Goal: Task Accomplishment & Management: Manage account settings

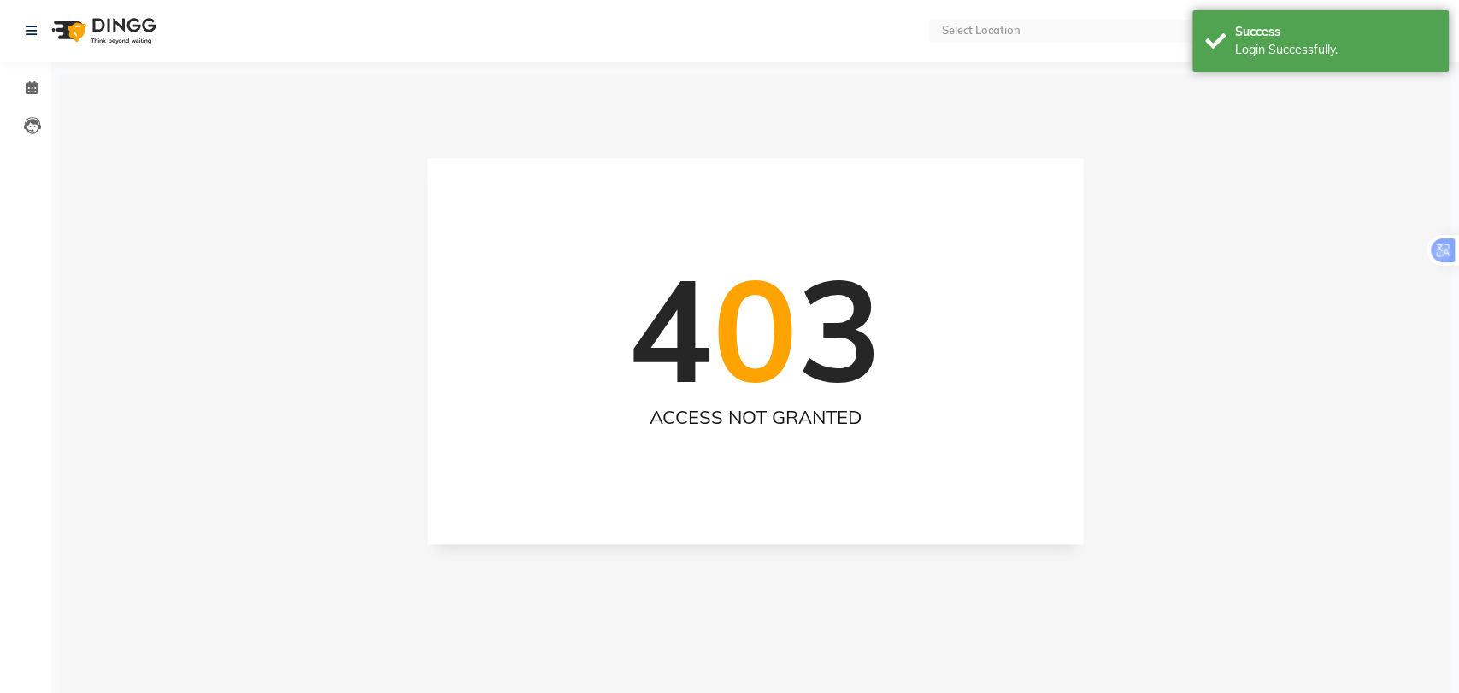
select select "en"
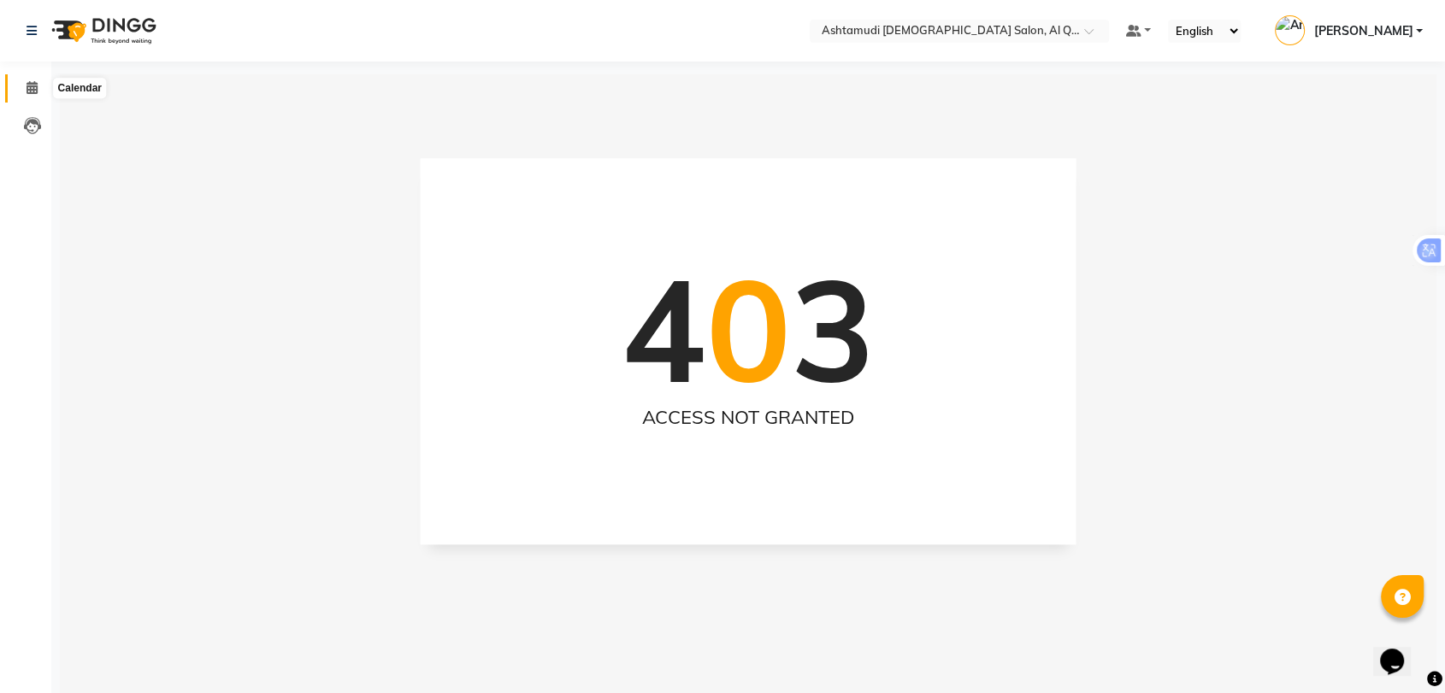
click at [30, 79] on span at bounding box center [32, 89] width 30 height 20
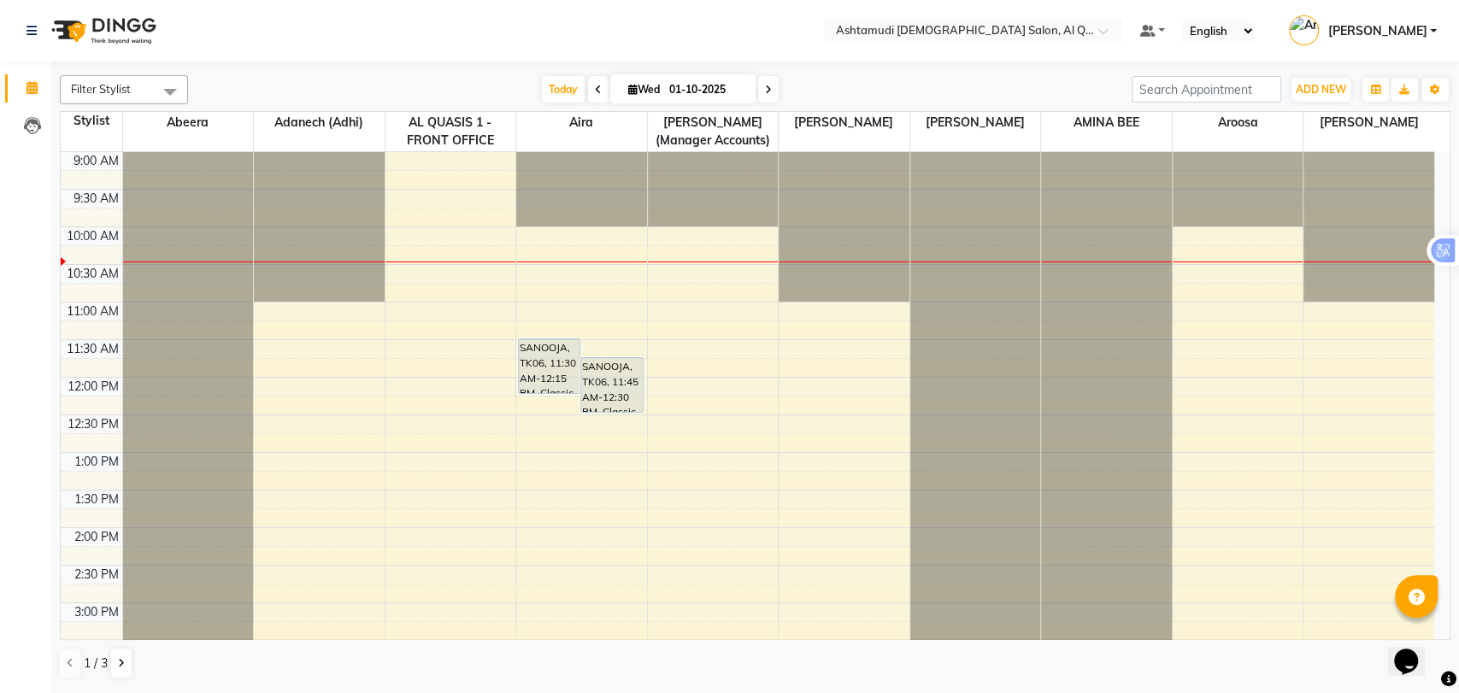
click at [708, 88] on input "01-10-2025" at bounding box center [706, 90] width 85 height 26
select select "10"
select select "2025"
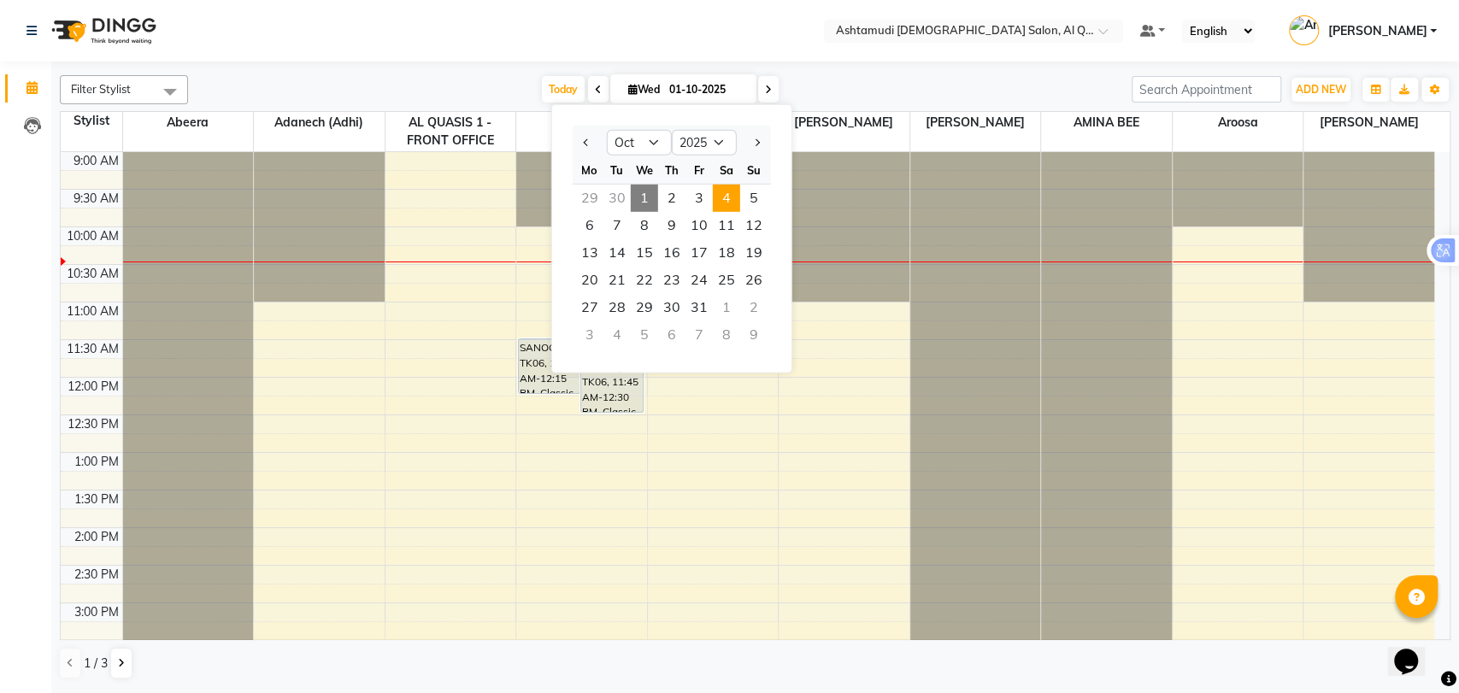
click at [721, 193] on span "4" at bounding box center [726, 198] width 27 height 27
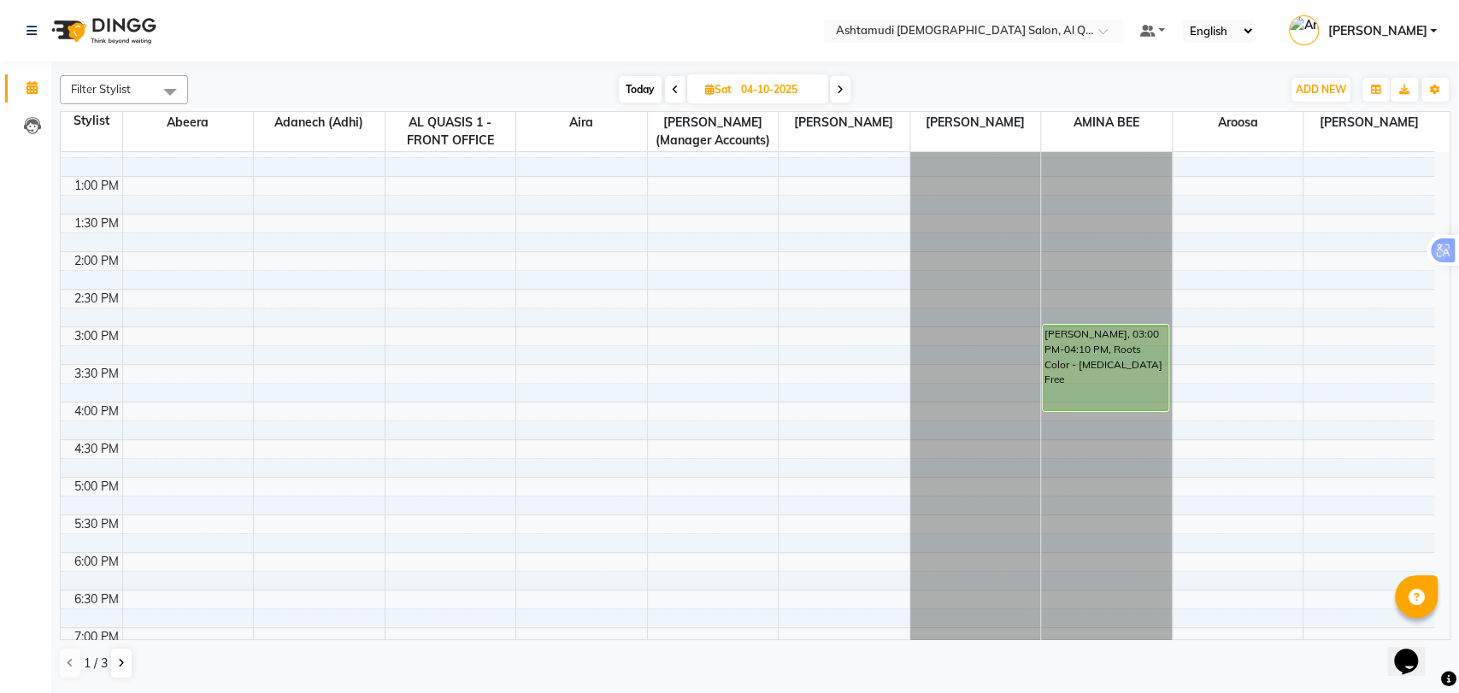
scroll to position [559, 0]
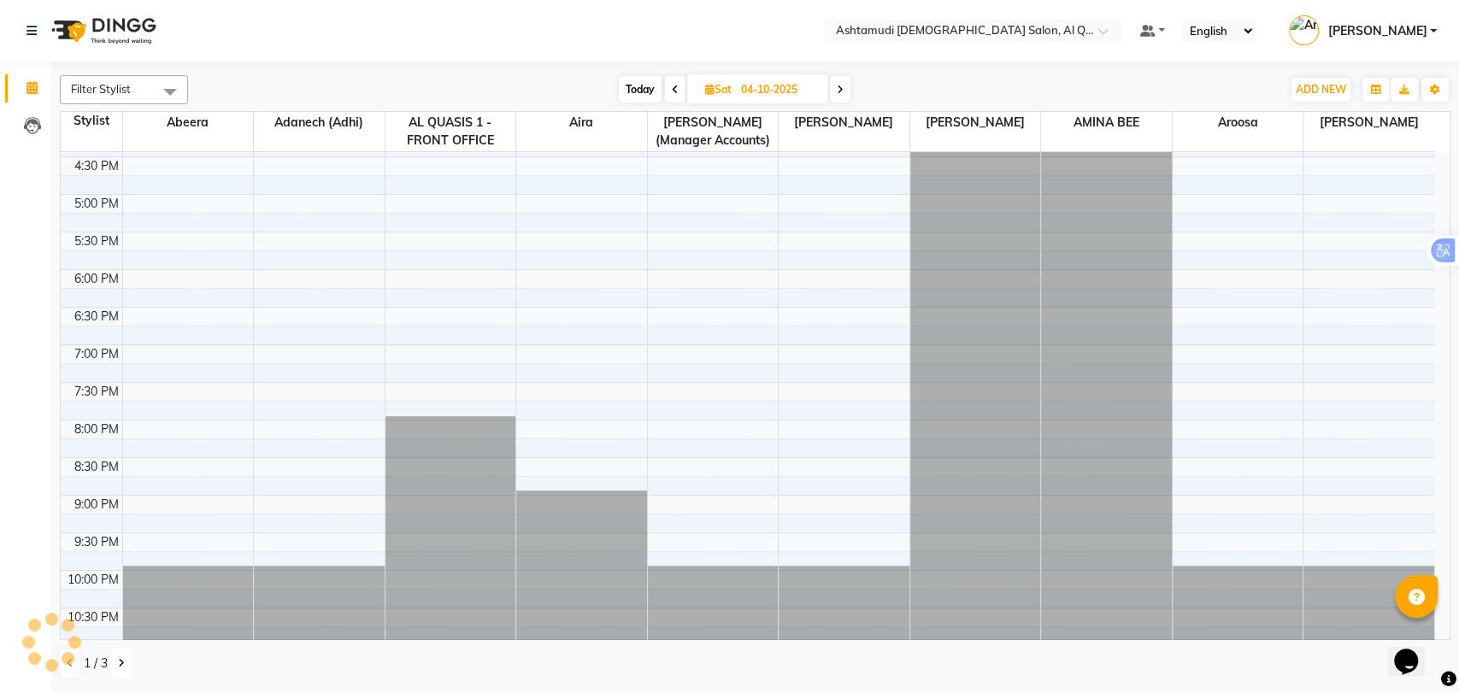
click at [113, 665] on button at bounding box center [121, 663] width 21 height 29
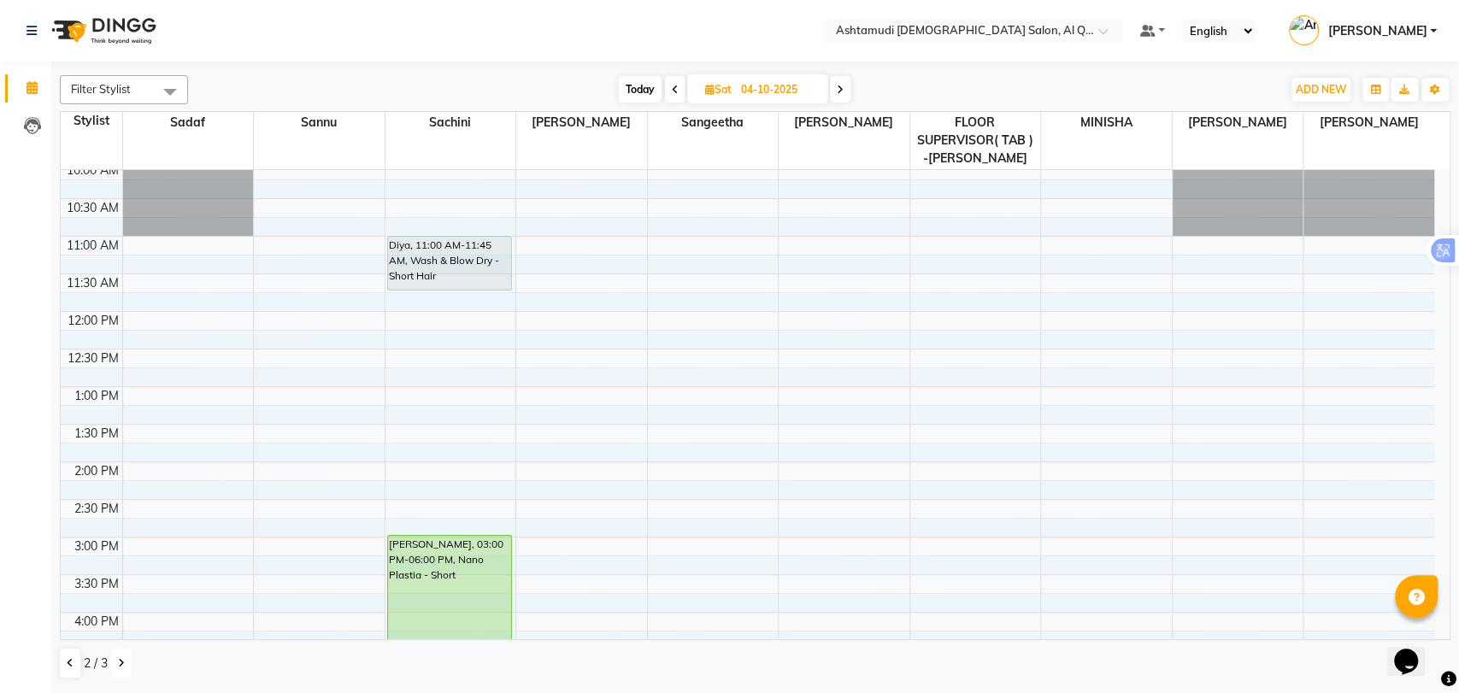
scroll to position [0, 0]
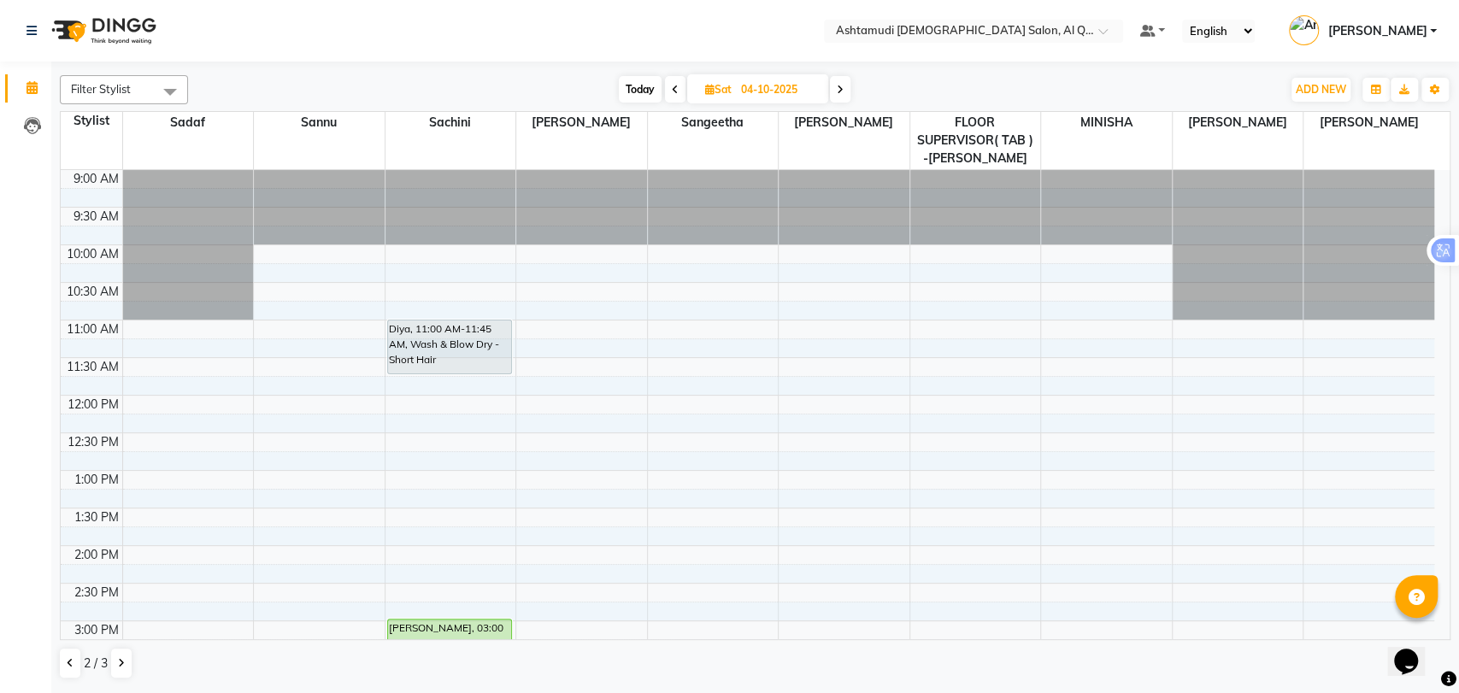
click at [638, 82] on span "Today" at bounding box center [640, 89] width 43 height 26
type input "01-10-2025"
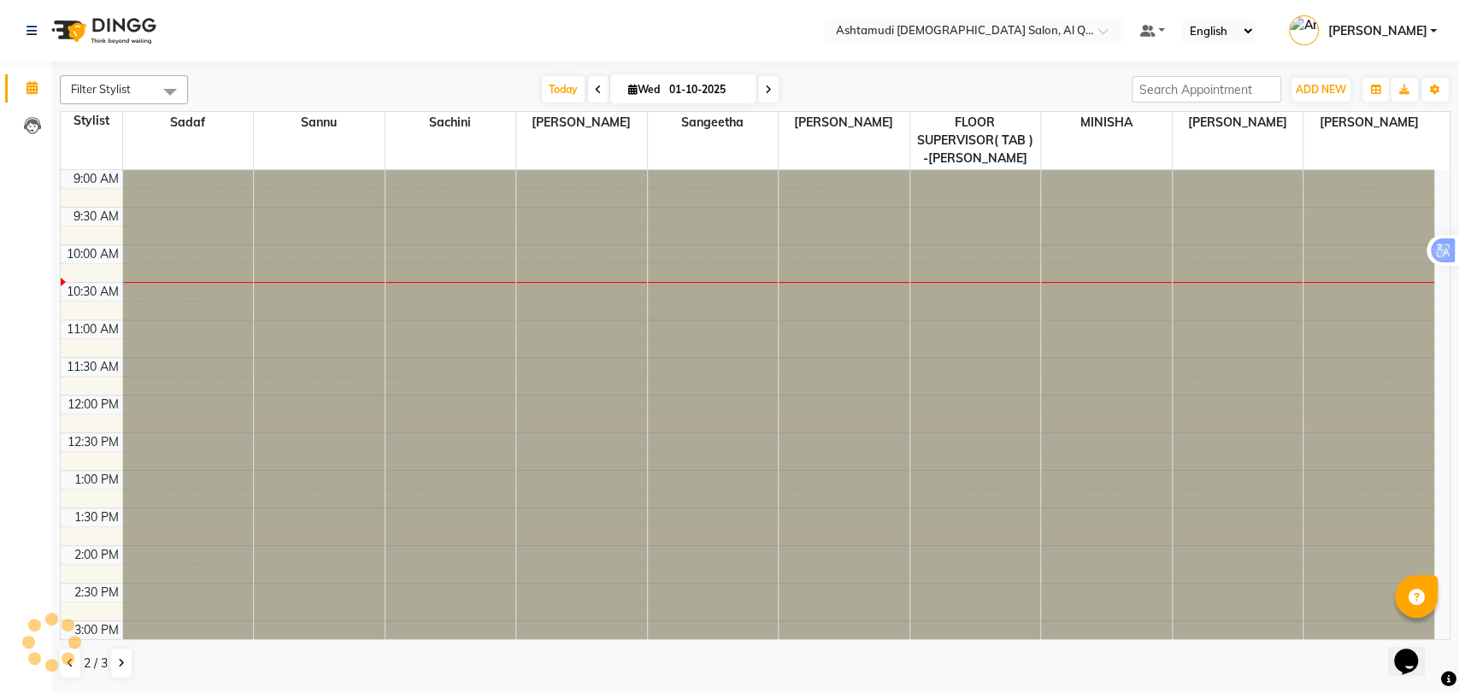
scroll to position [75, 0]
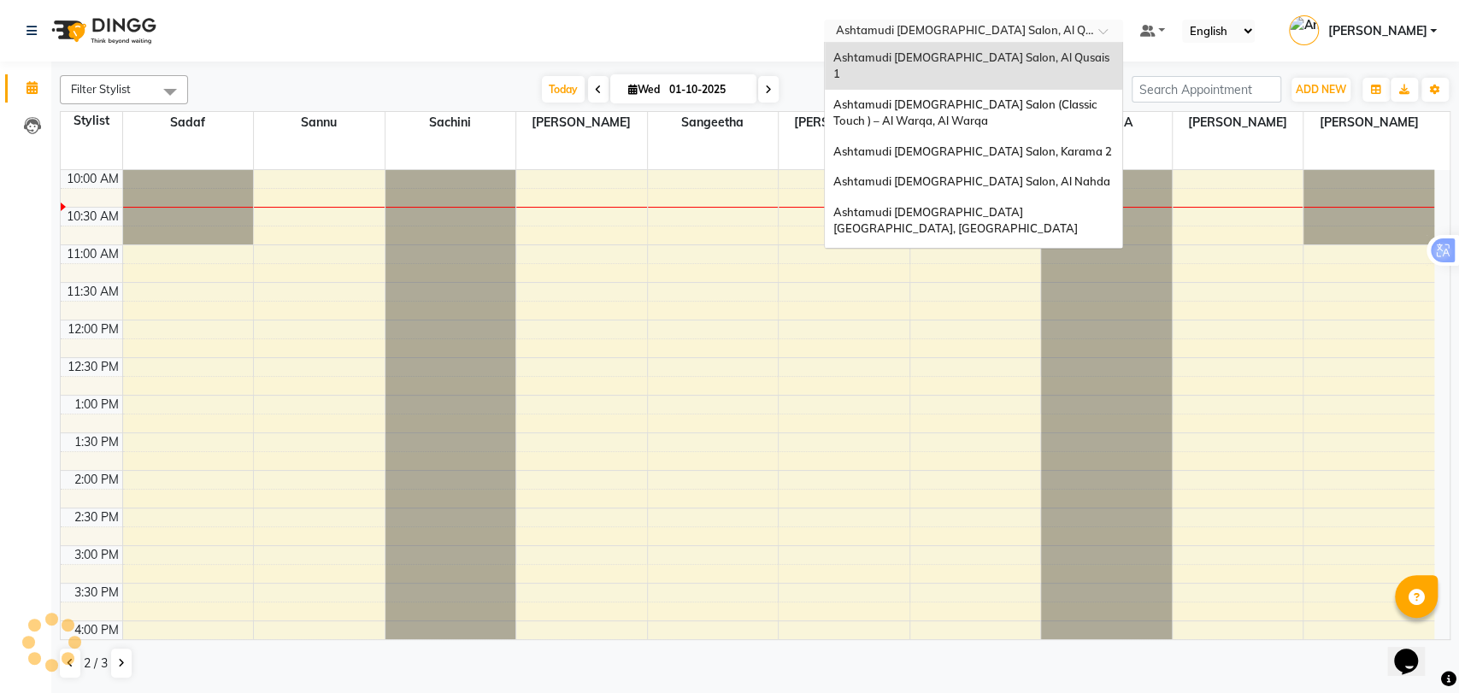
click at [1065, 31] on input "text" at bounding box center [957, 32] width 248 height 17
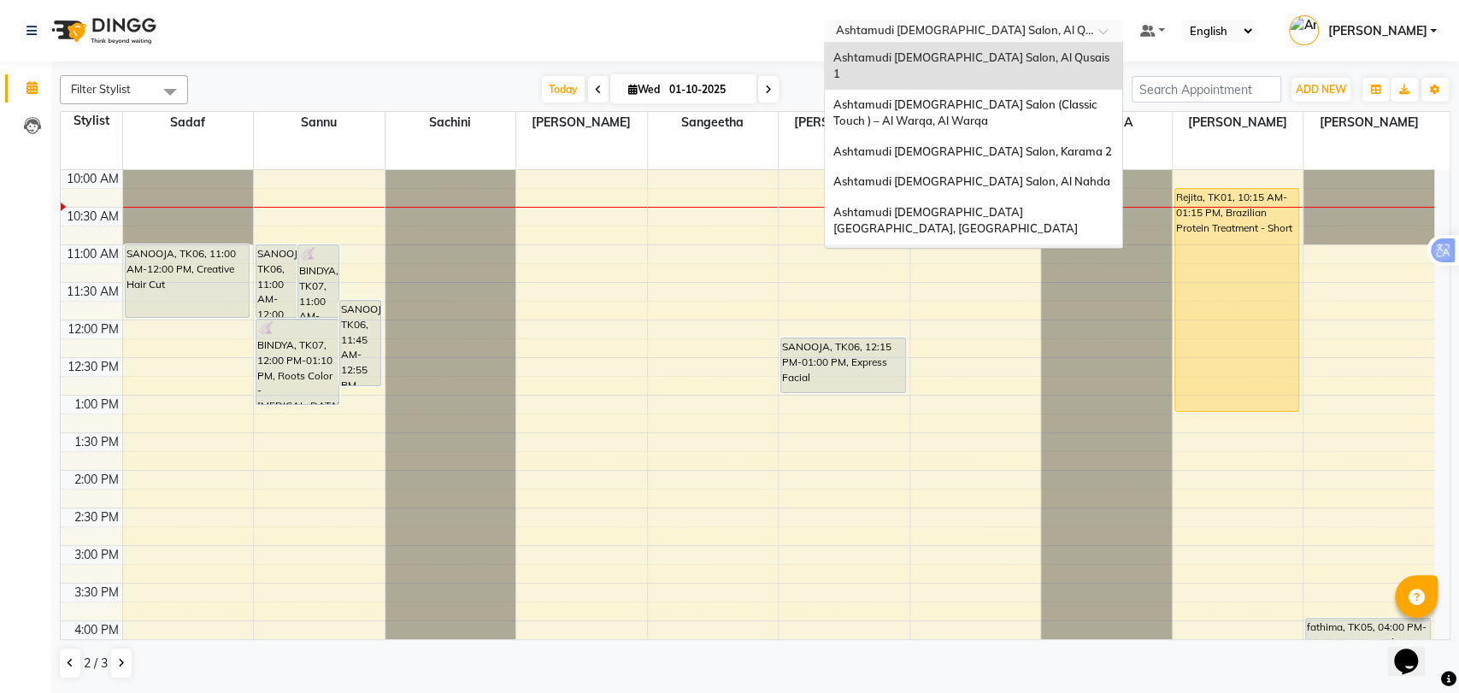
click at [1055, 252] on span "Ashtamudi [DEMOGRAPHIC_DATA] Salon - Al Karama, [GEOGRAPHIC_DATA] -[GEOGRAPHIC_…" at bounding box center [956, 275] width 246 height 47
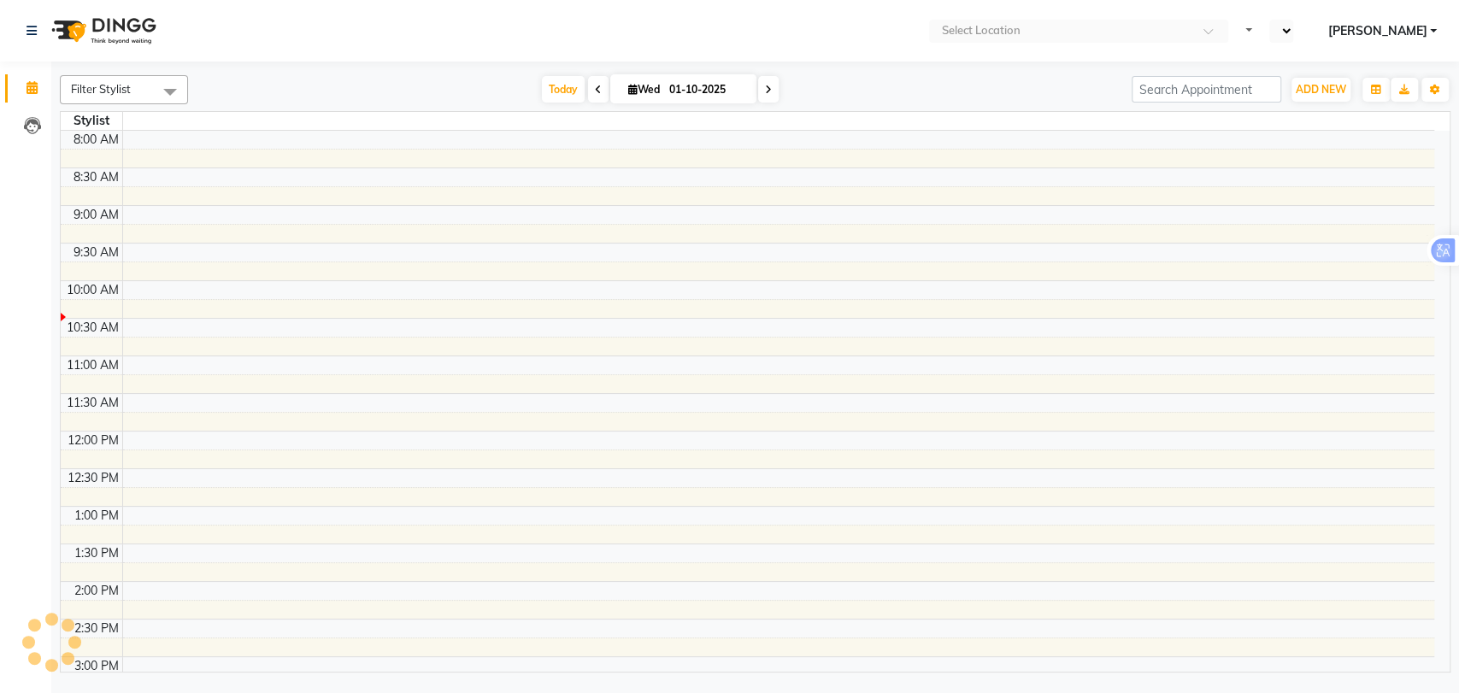
select select "en"
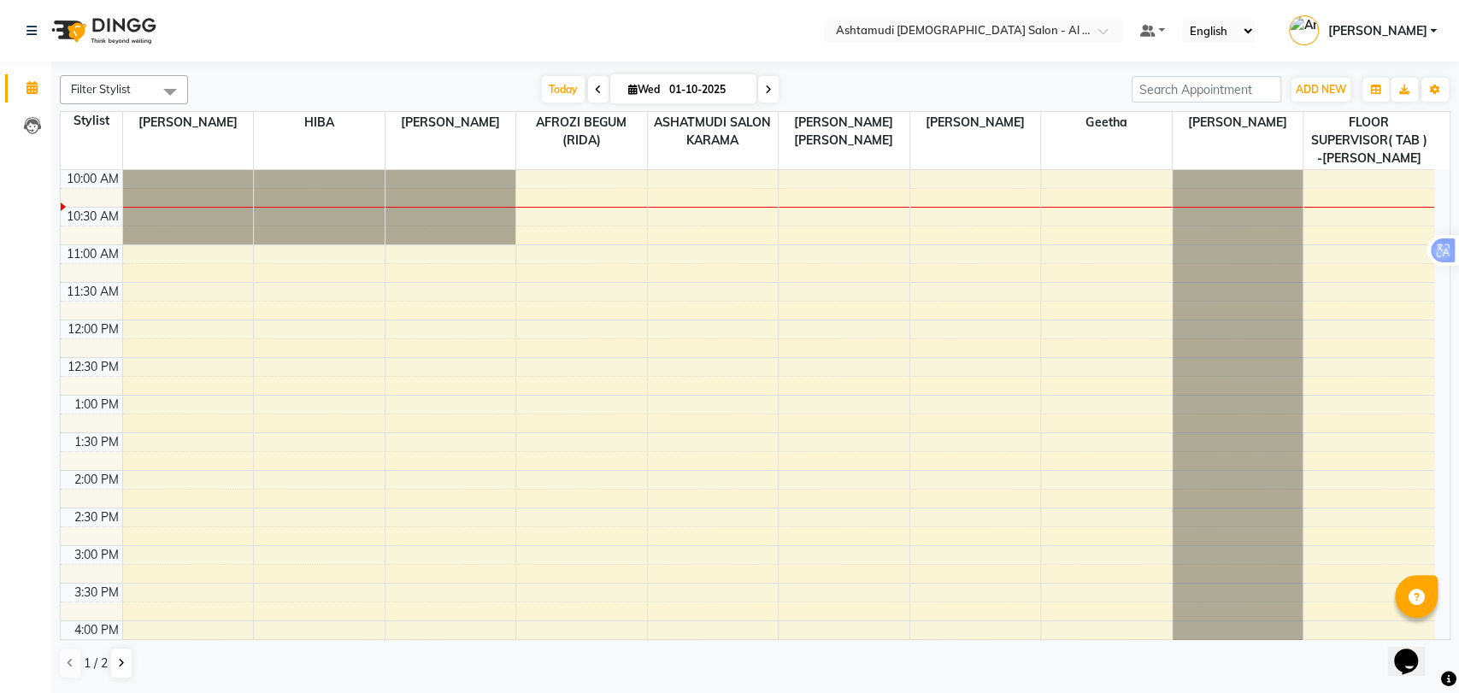
click at [1435, 632] on div "Opens Chat This icon Opens the chat window." at bounding box center [1414, 632] width 41 height 0
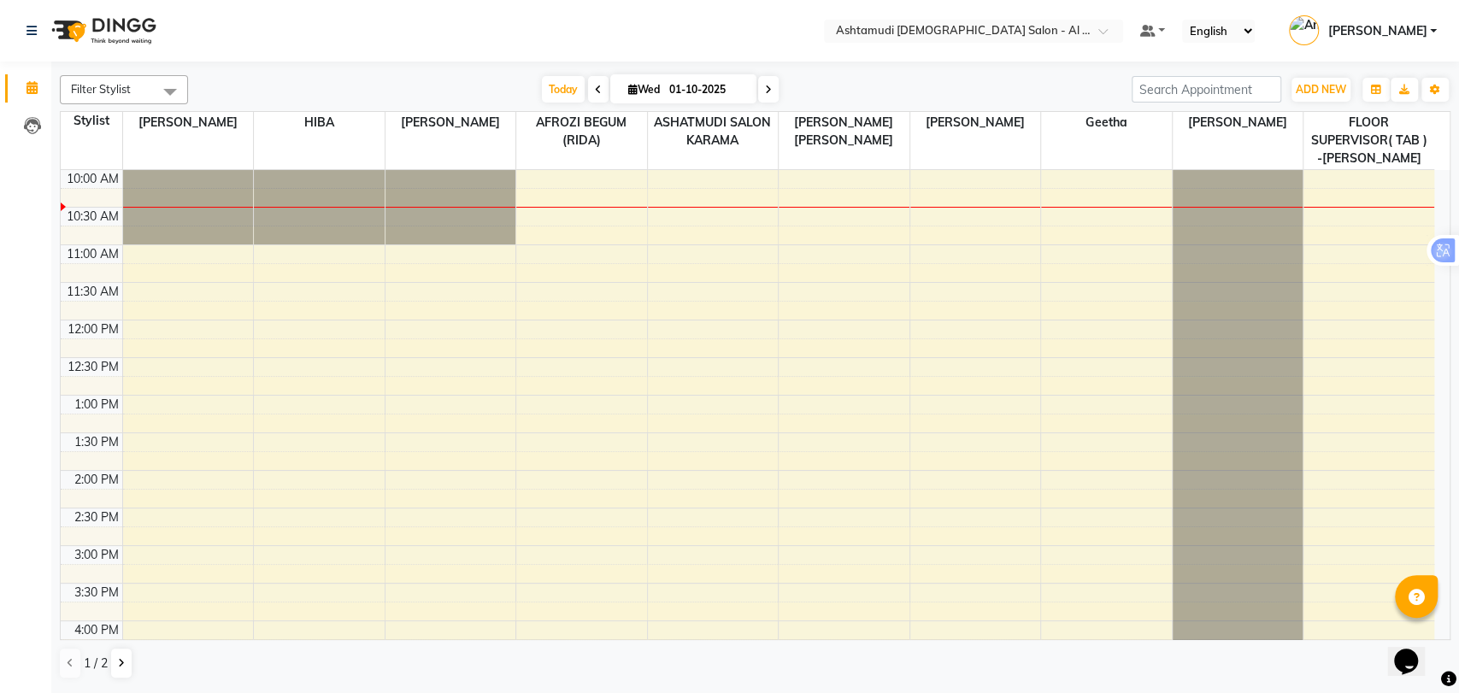
click at [1435, 632] on div "Opens Chat This icon Opens the chat window." at bounding box center [1414, 632] width 41 height 0
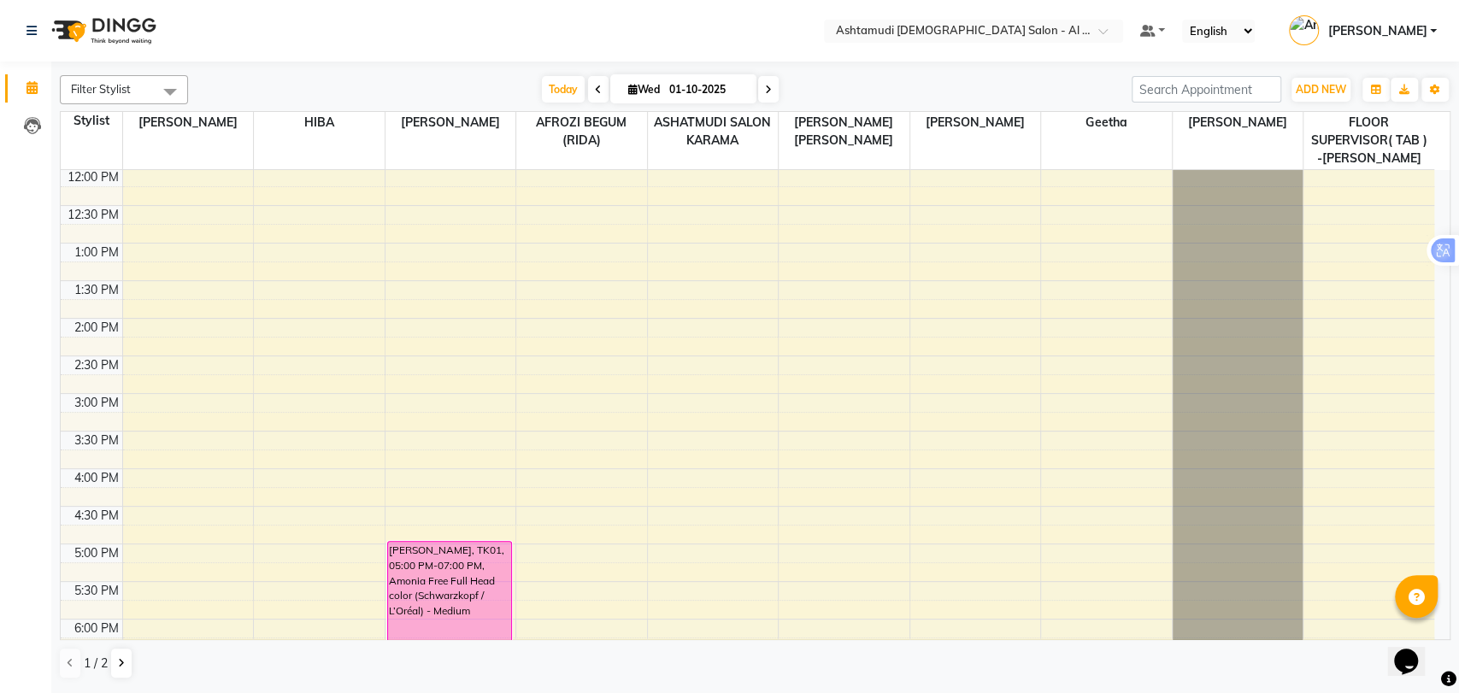
scroll to position [266, 0]
click at [157, 402] on div "9:00 AM 9:30 AM 10:00 AM 10:30 AM 11:00 AM 11:30 AM 12:00 PM 12:30 PM 1:00 PM 1…" at bounding box center [748, 430] width 1374 height 1052
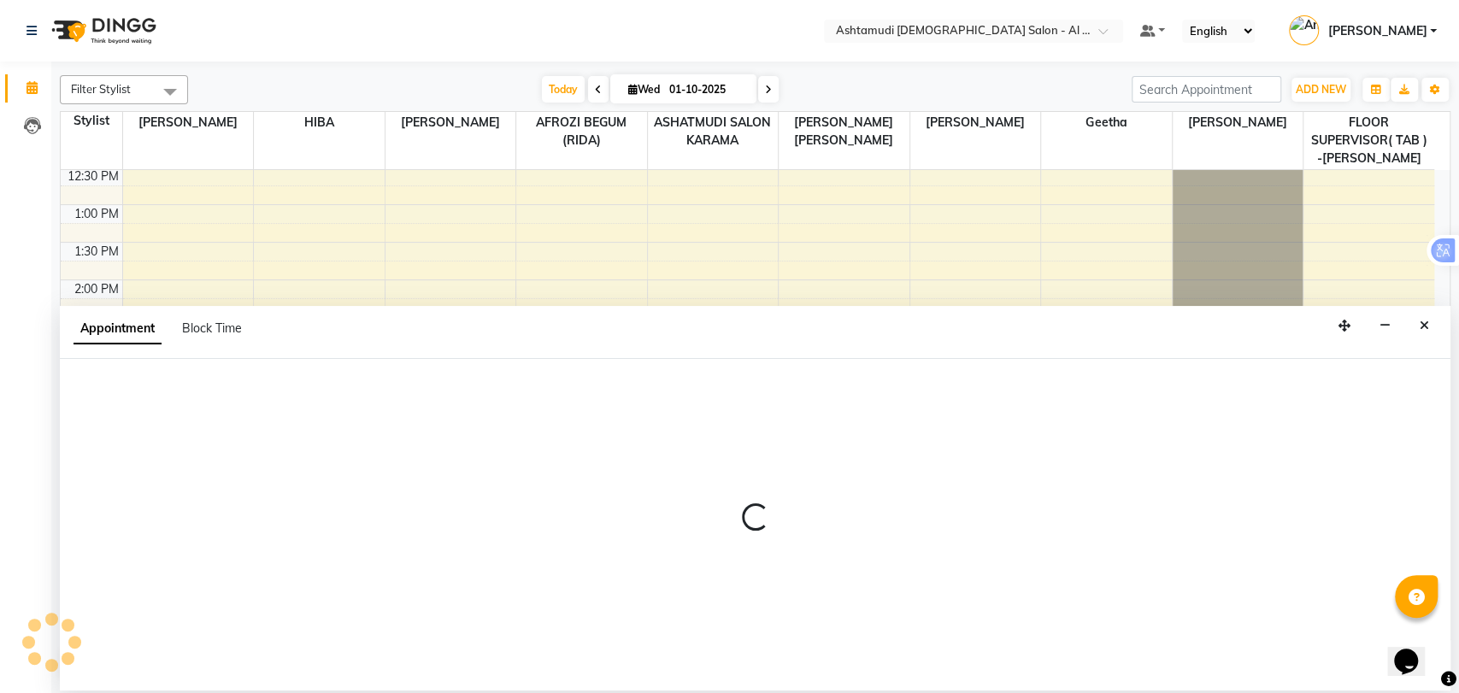
select select "51948"
select select "tentative"
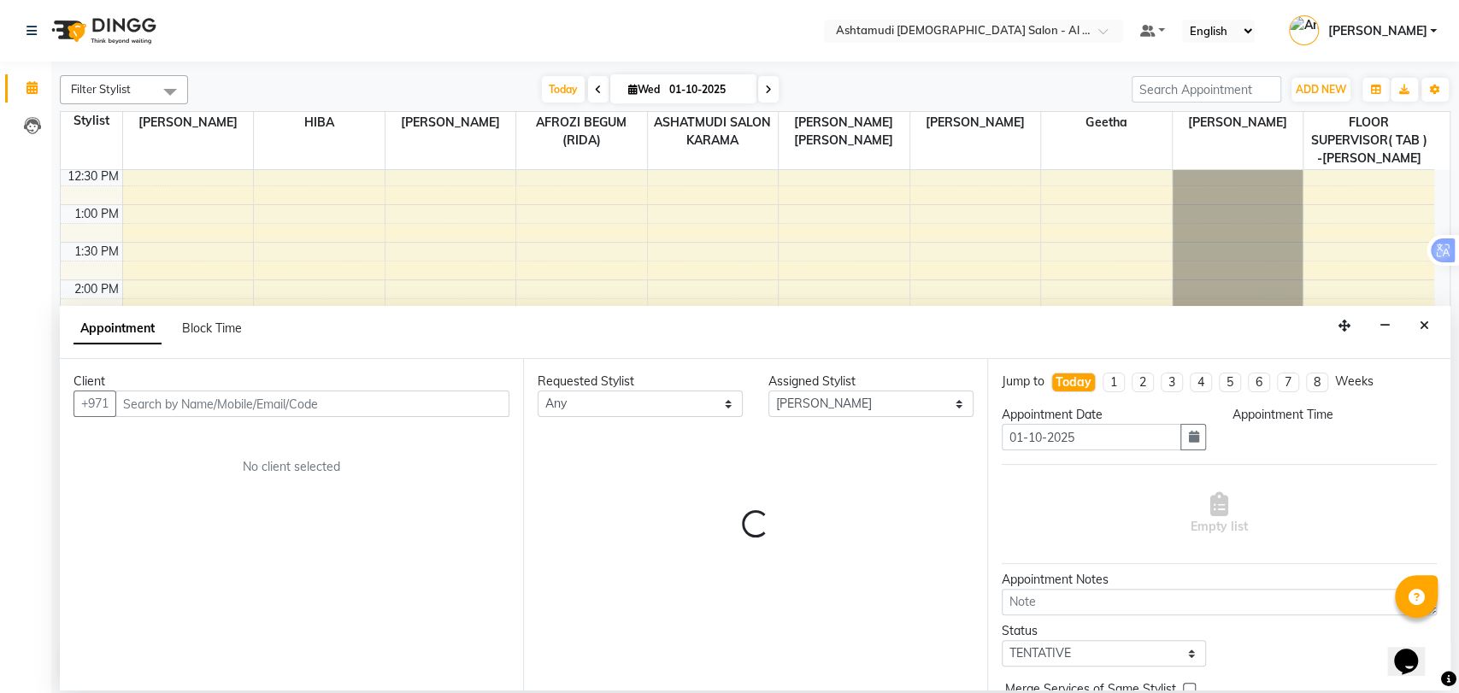
click at [173, 406] on input "text" at bounding box center [312, 404] width 394 height 26
select select "930"
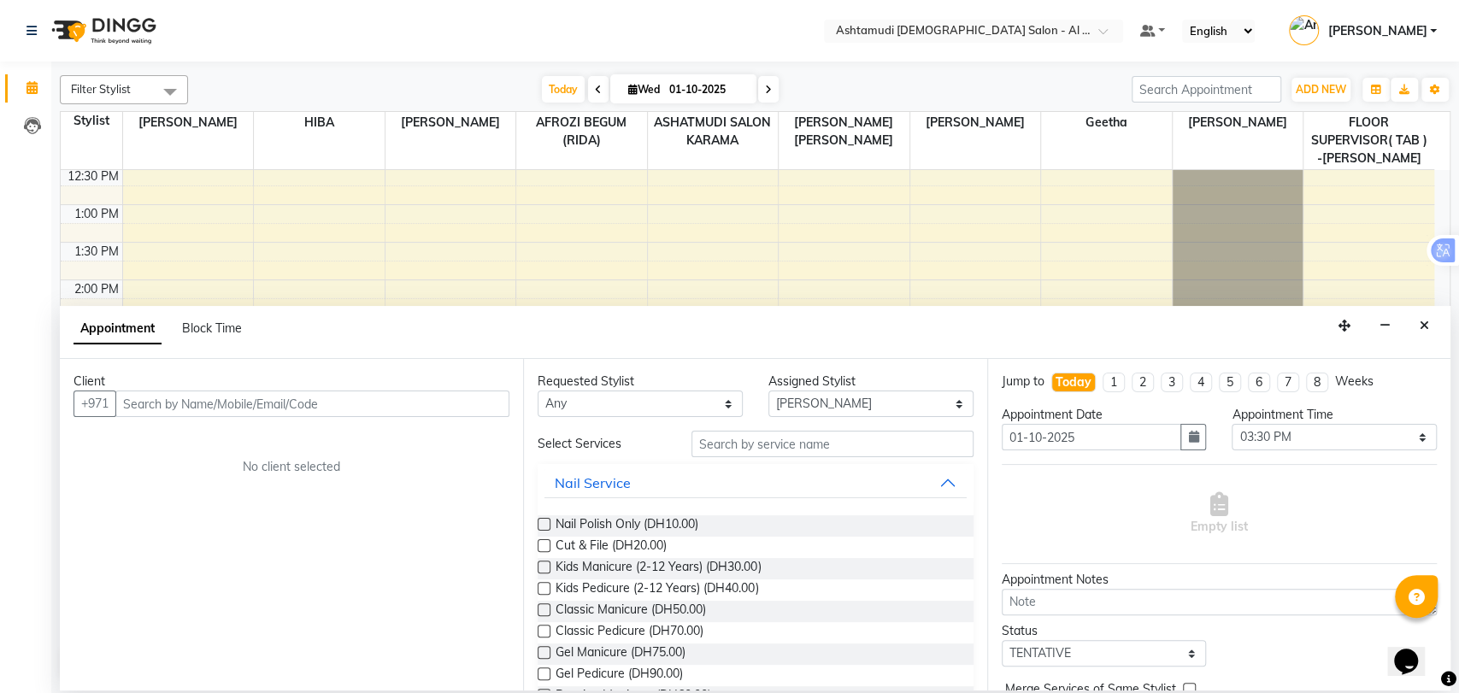
click at [173, 406] on input "text" at bounding box center [312, 404] width 394 height 26
click at [131, 400] on input "0509414204" at bounding box center [276, 404] width 323 height 26
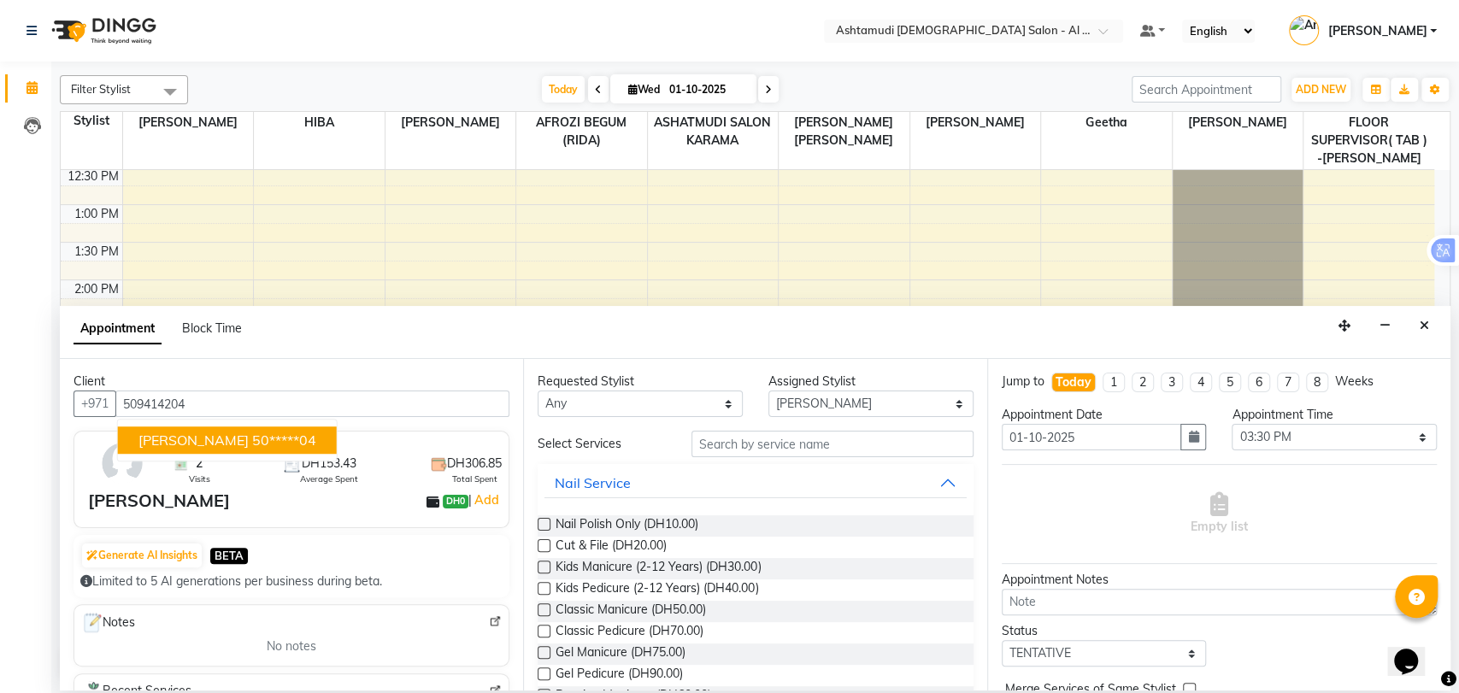
type input "509414204"
click at [739, 454] on input "text" at bounding box center [833, 444] width 282 height 26
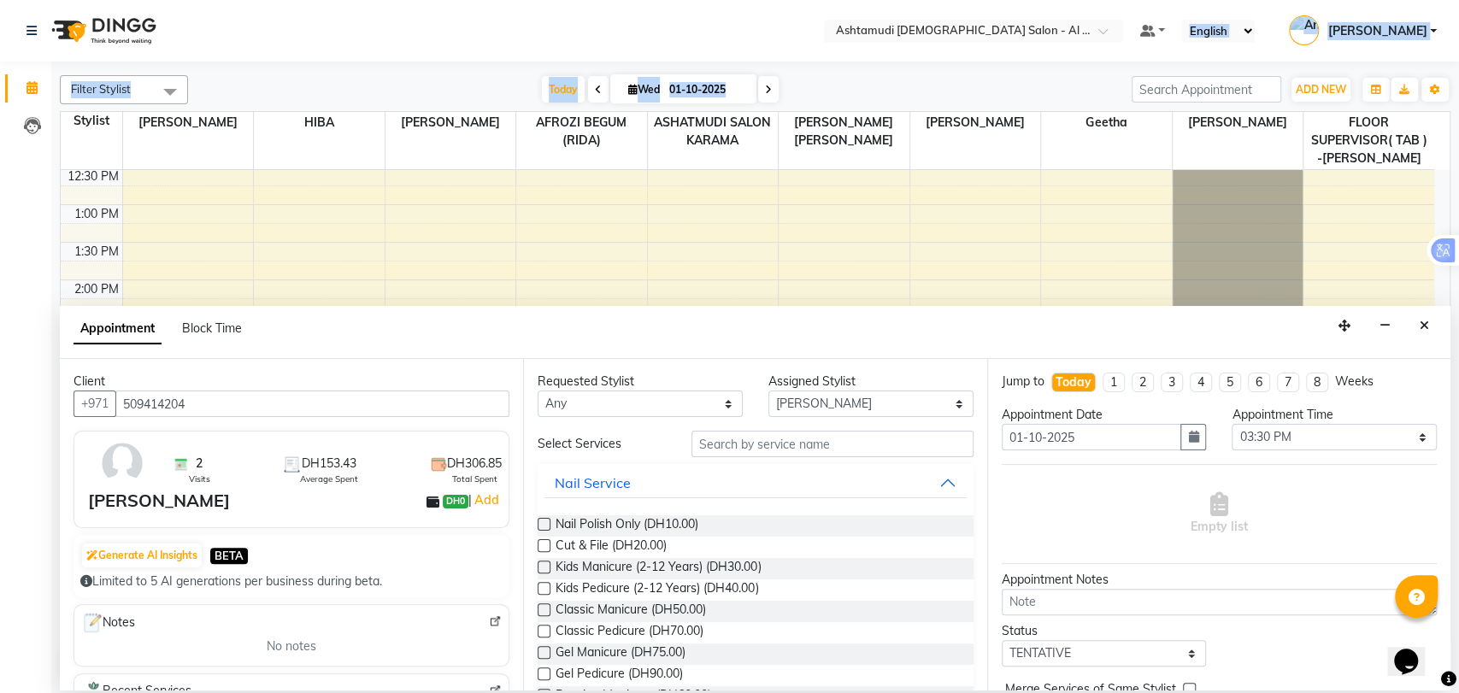
drag, startPoint x: 1157, startPoint y: 35, endPoint x: 806, endPoint y: 89, distance: 354.6
click at [837, 93] on app-home "Select Location × Ashtamudi Ladies Salon - Al Karama, Burjuman -Dubai Default P…" at bounding box center [729, 345] width 1459 height 691
click at [1418, 326] on button "Close" at bounding box center [1424, 326] width 25 height 26
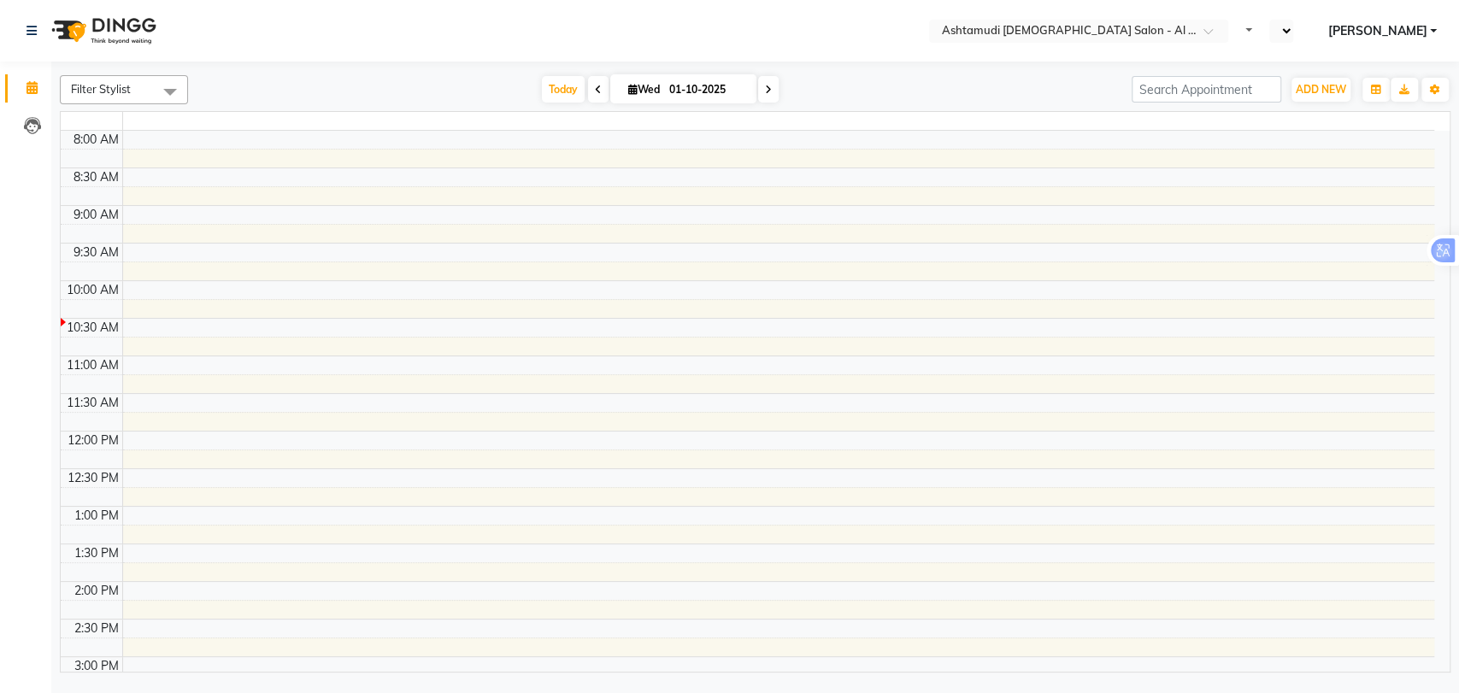
select select "en"
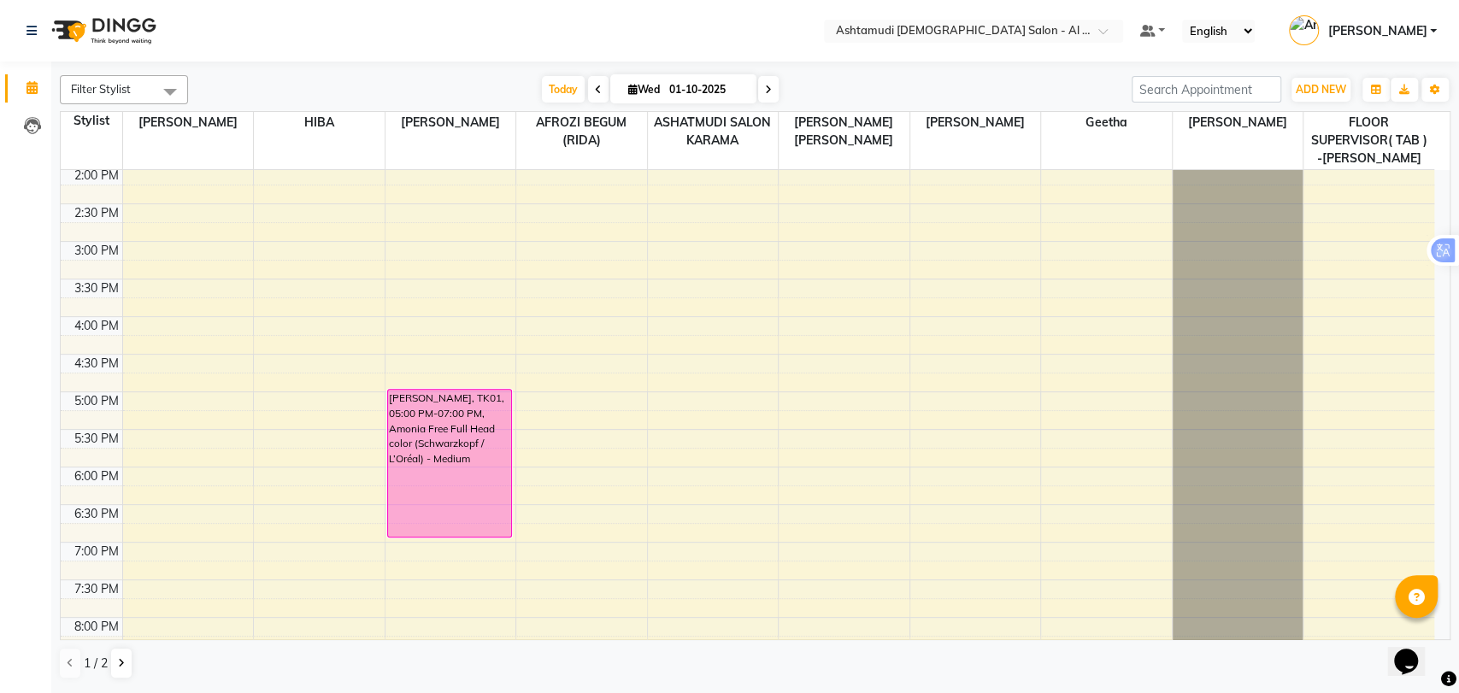
click at [176, 279] on div "9:00 AM 9:30 AM 10:00 AM 10:30 AM 11:00 AM 11:30 AM 12:00 PM 12:30 PM 1:00 PM 1…" at bounding box center [748, 317] width 1374 height 1052
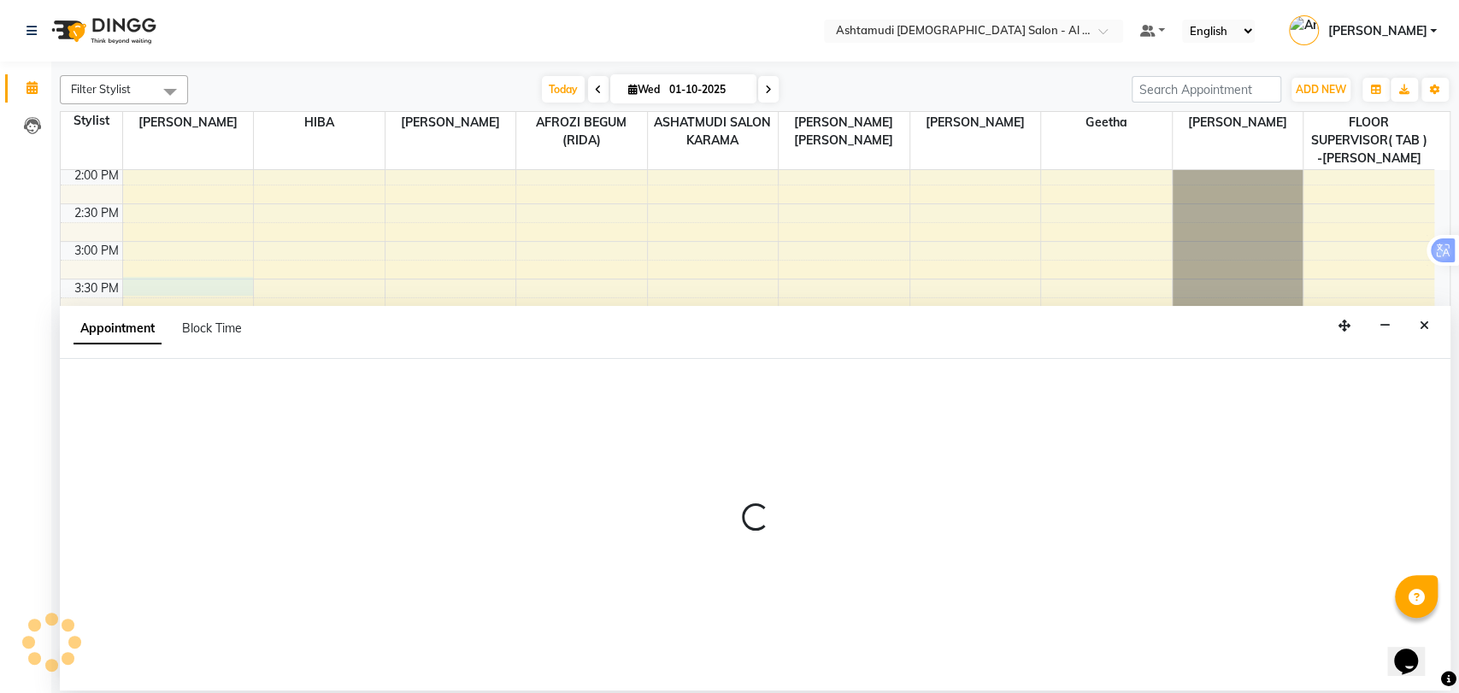
select select "51948"
select select "930"
select select "tentative"
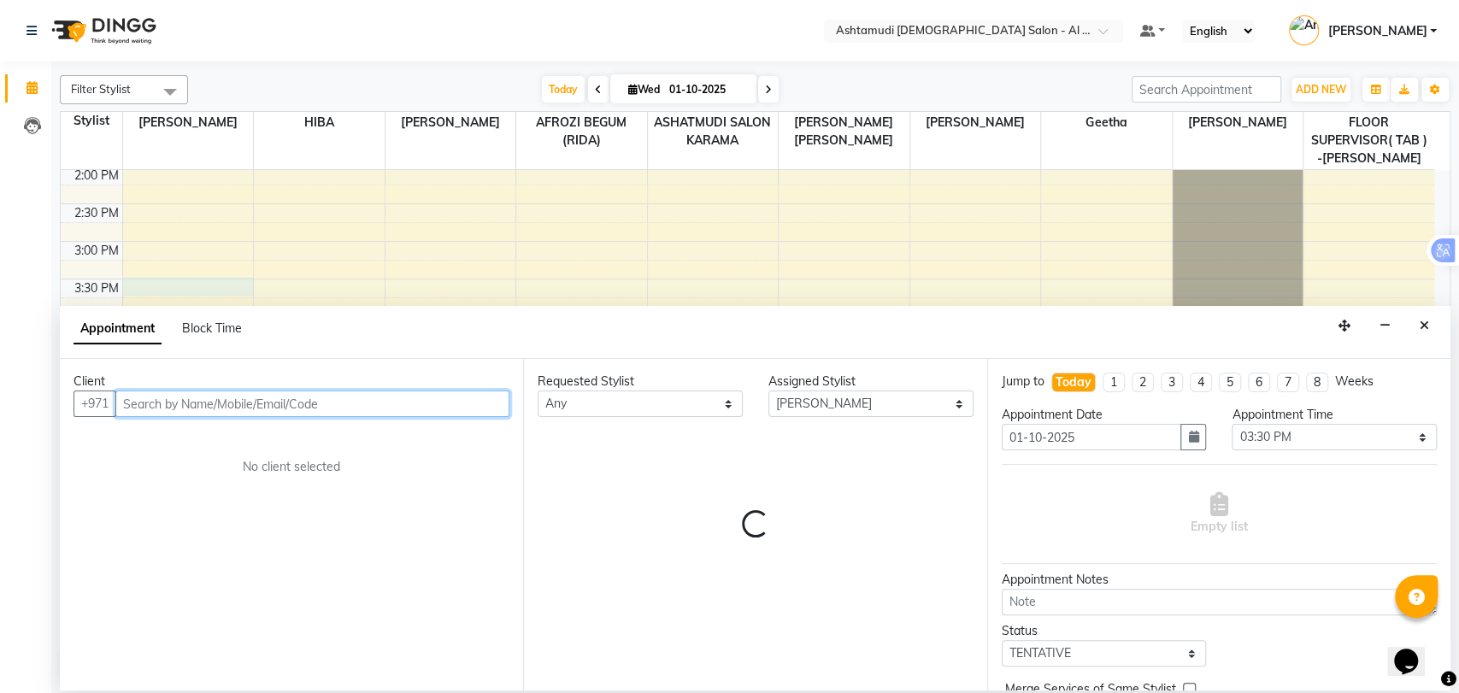
click at [217, 403] on input "text" at bounding box center [312, 404] width 394 height 26
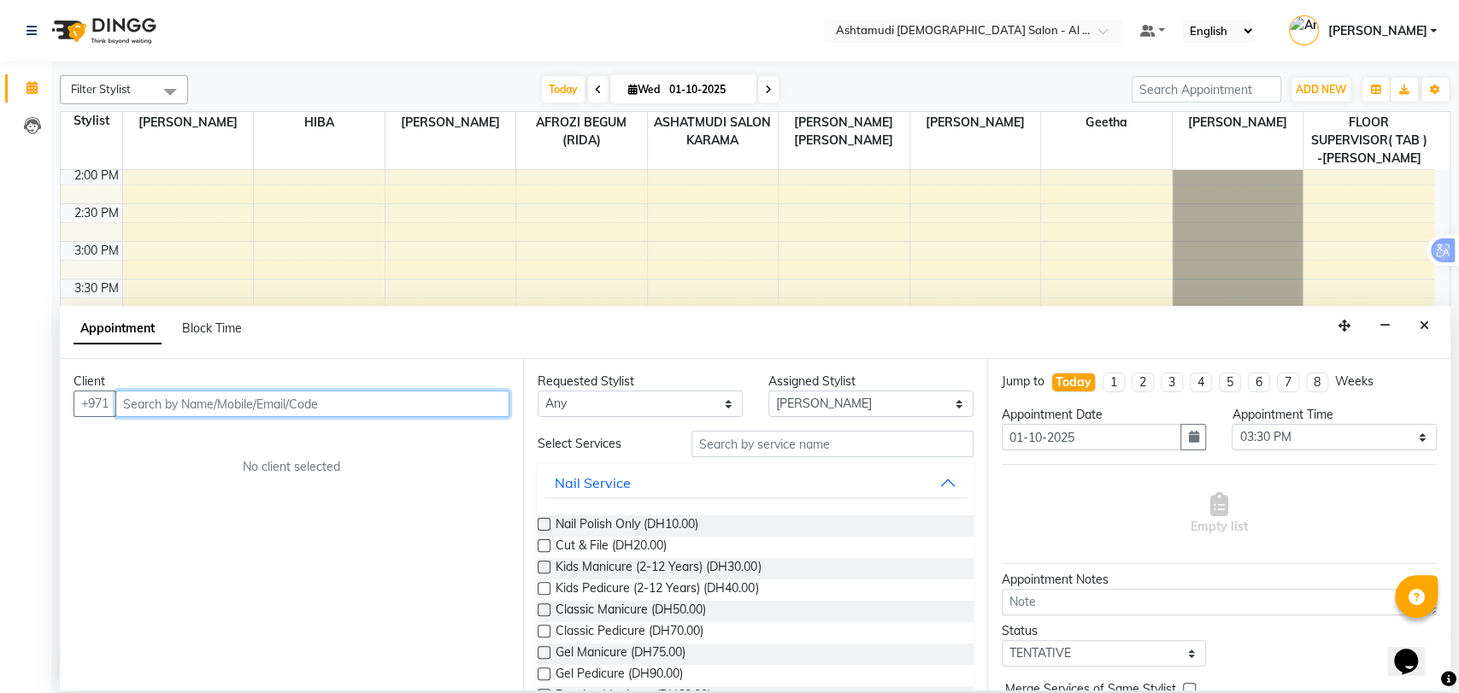
paste input "0509414204"
click at [129, 399] on input "0509414204" at bounding box center [276, 404] width 323 height 26
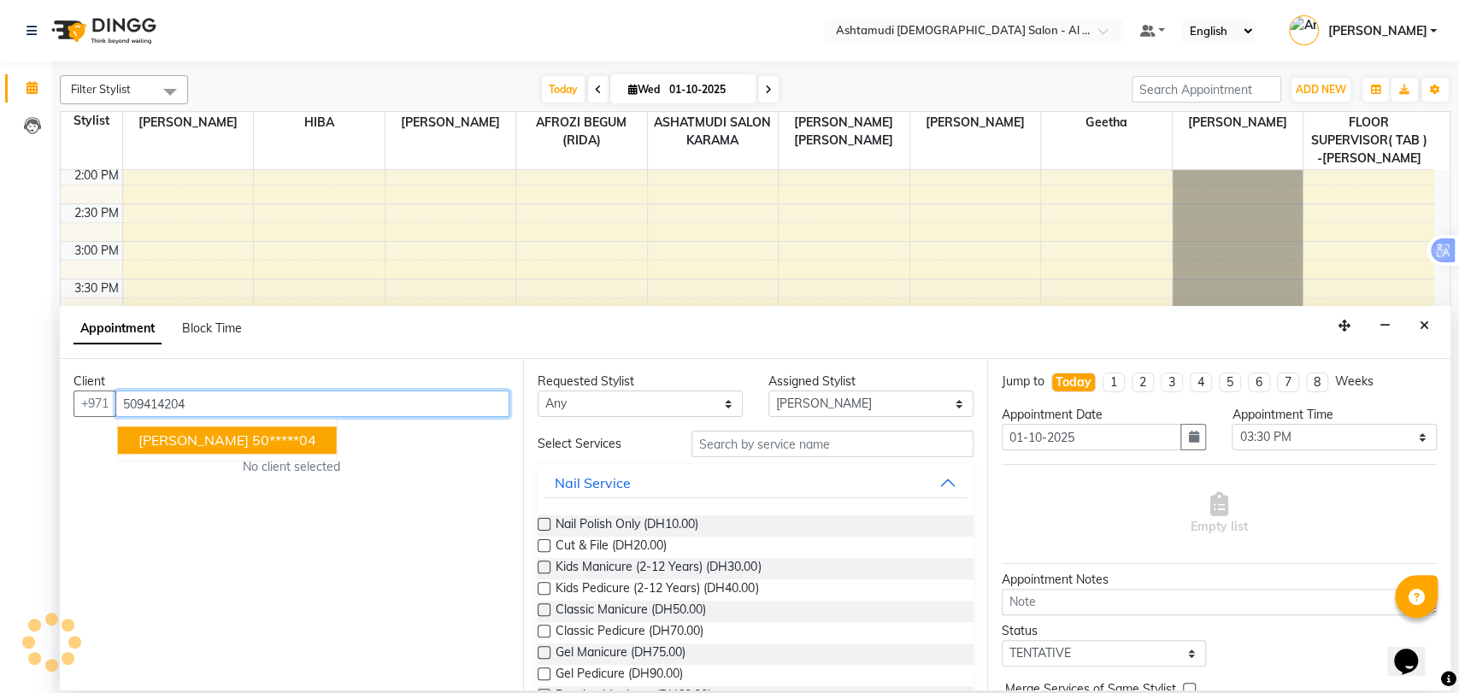
type input "509414204"
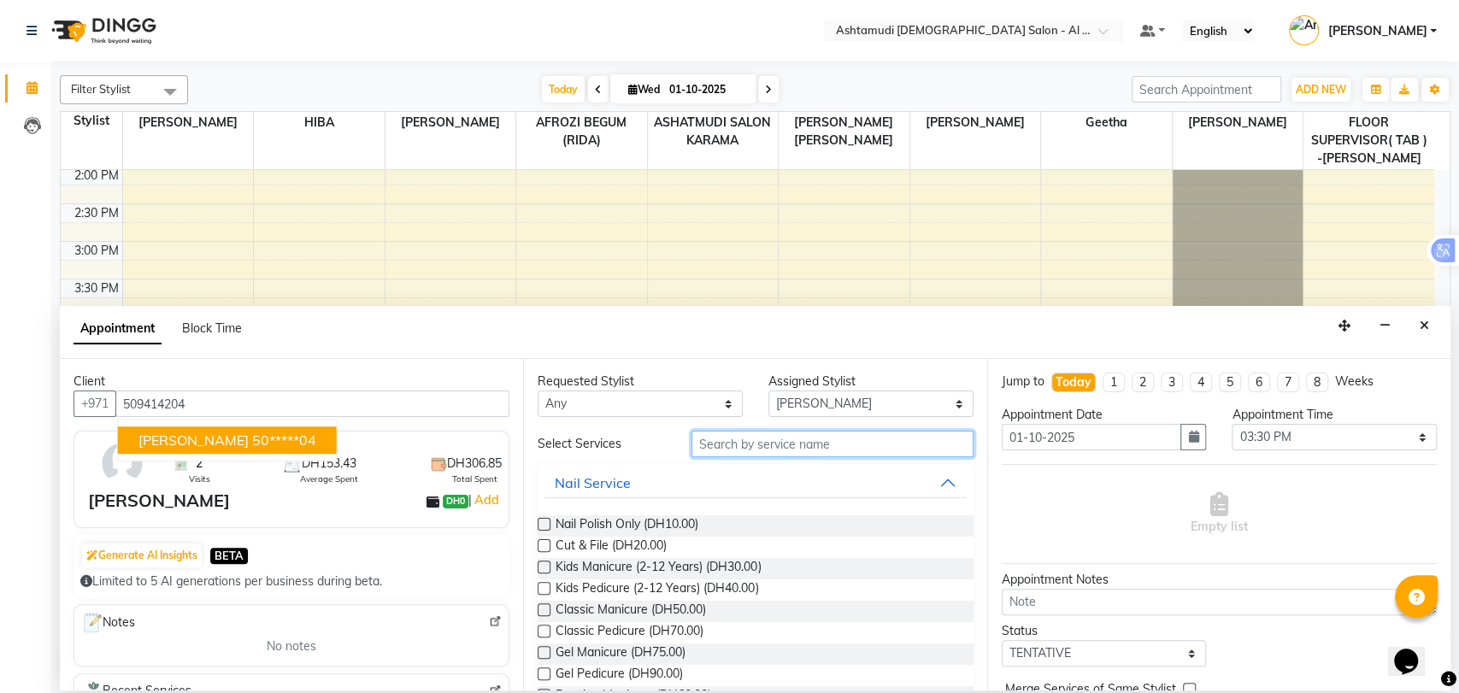
click at [753, 445] on input "text" at bounding box center [833, 444] width 282 height 26
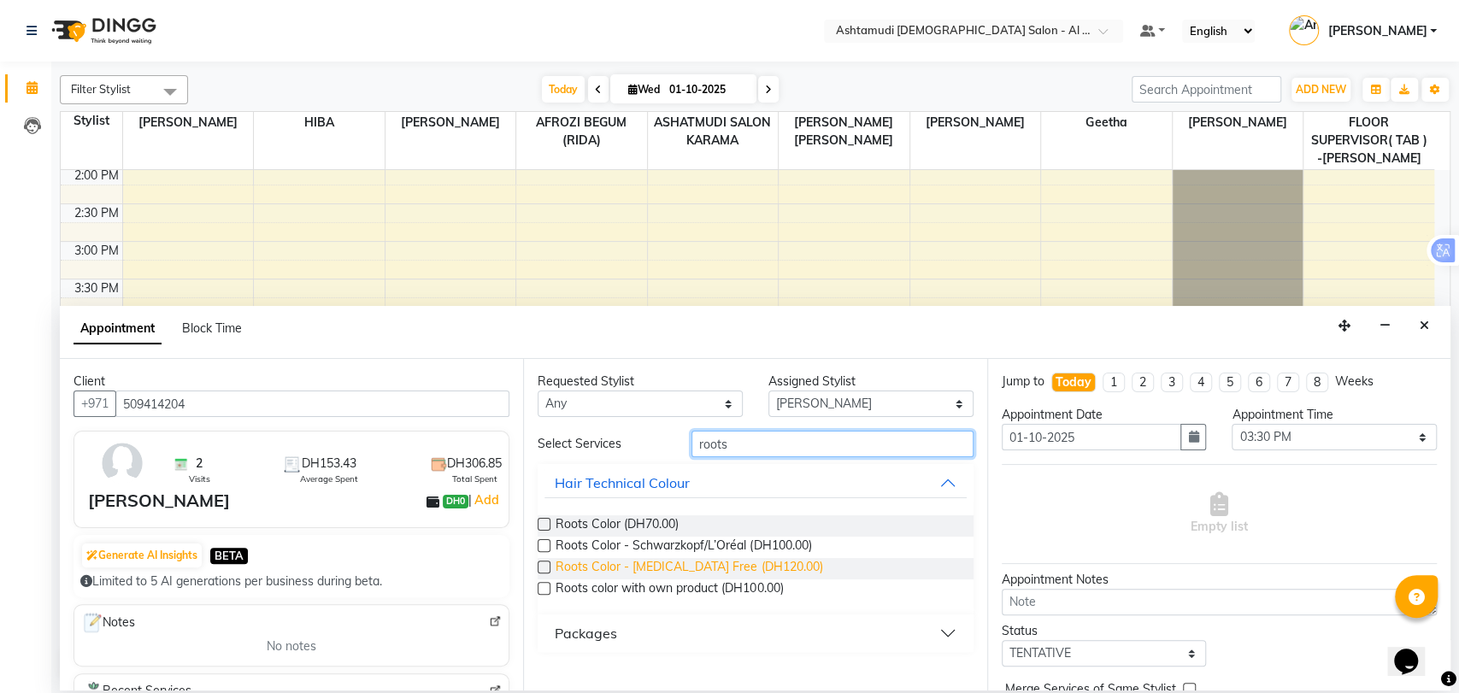
type input "roots"
click at [747, 562] on span "Roots Color - [MEDICAL_DATA] Free (DH120.00)" at bounding box center [689, 568] width 267 height 21
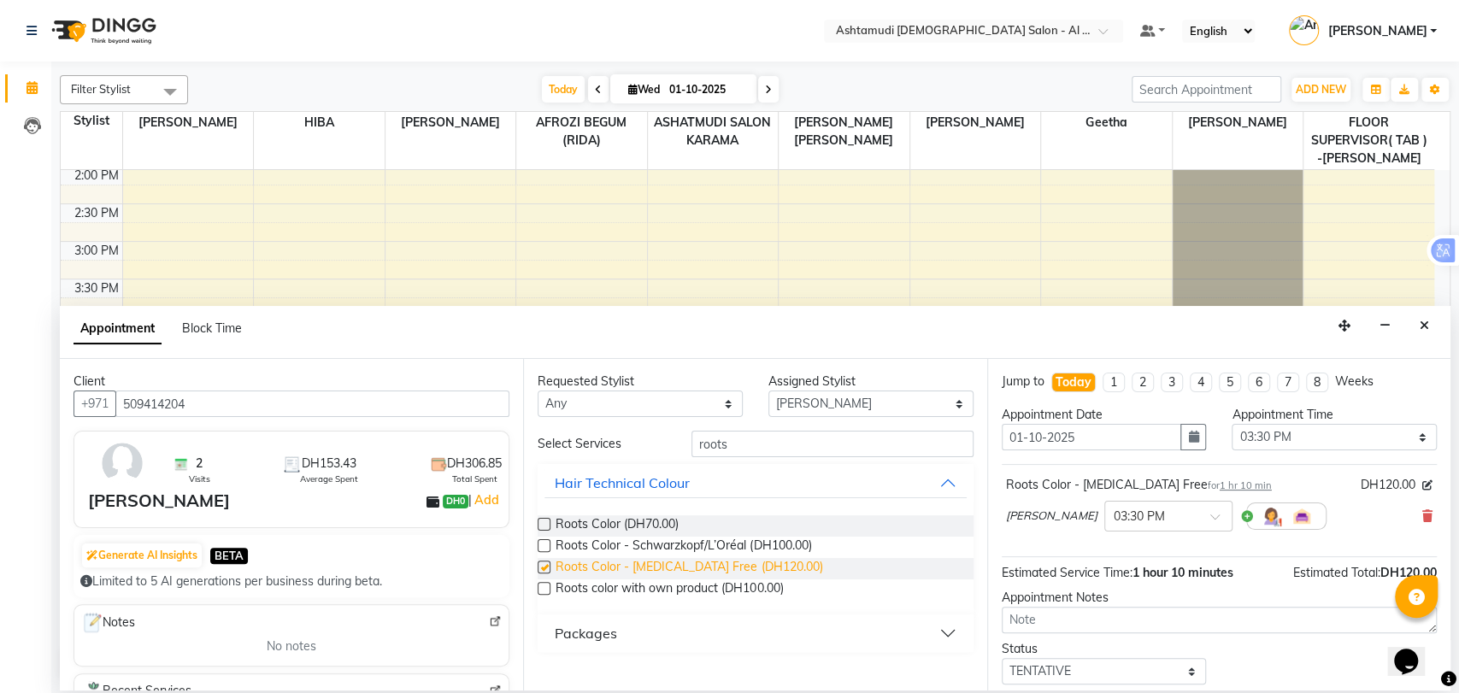
checkbox input "false"
click at [715, 446] on input "roots" at bounding box center [833, 444] width 282 height 26
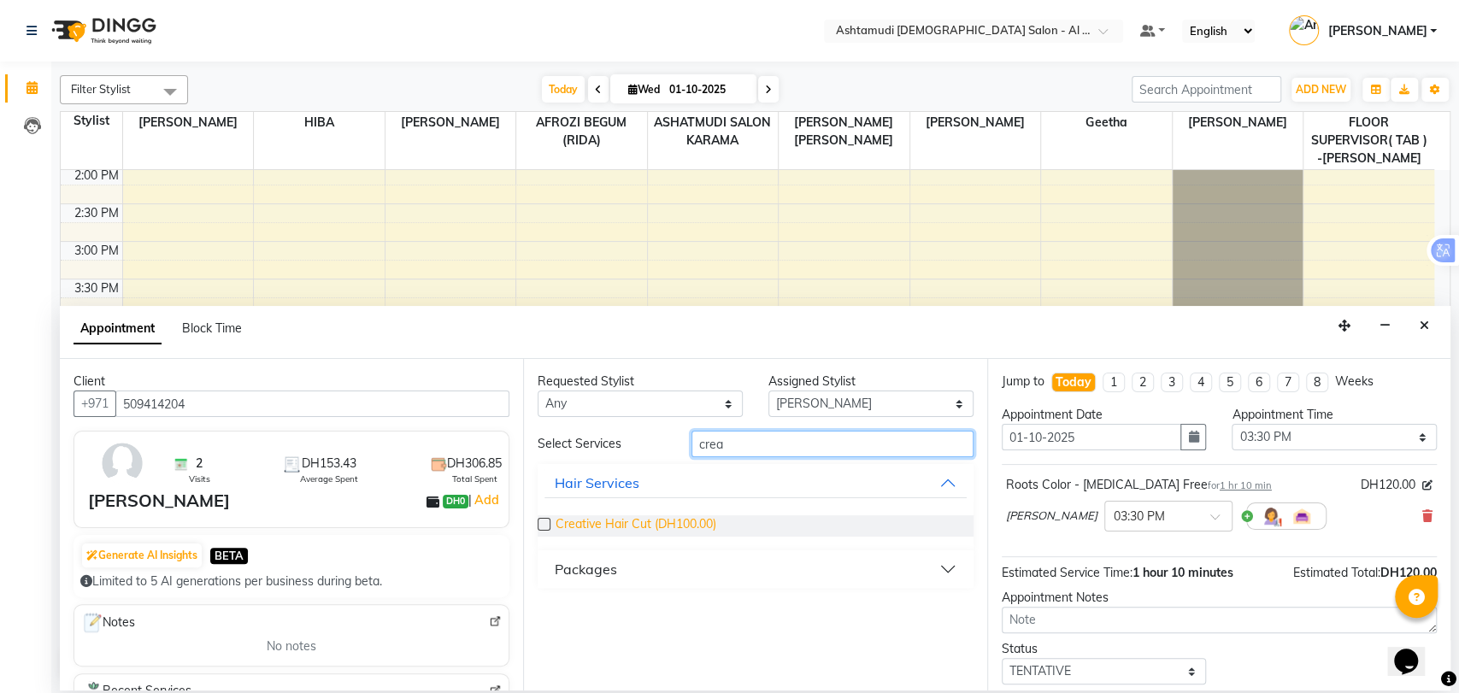
type input "crea"
click at [711, 517] on span "Creative Hair Cut (DH100.00)" at bounding box center [636, 525] width 161 height 21
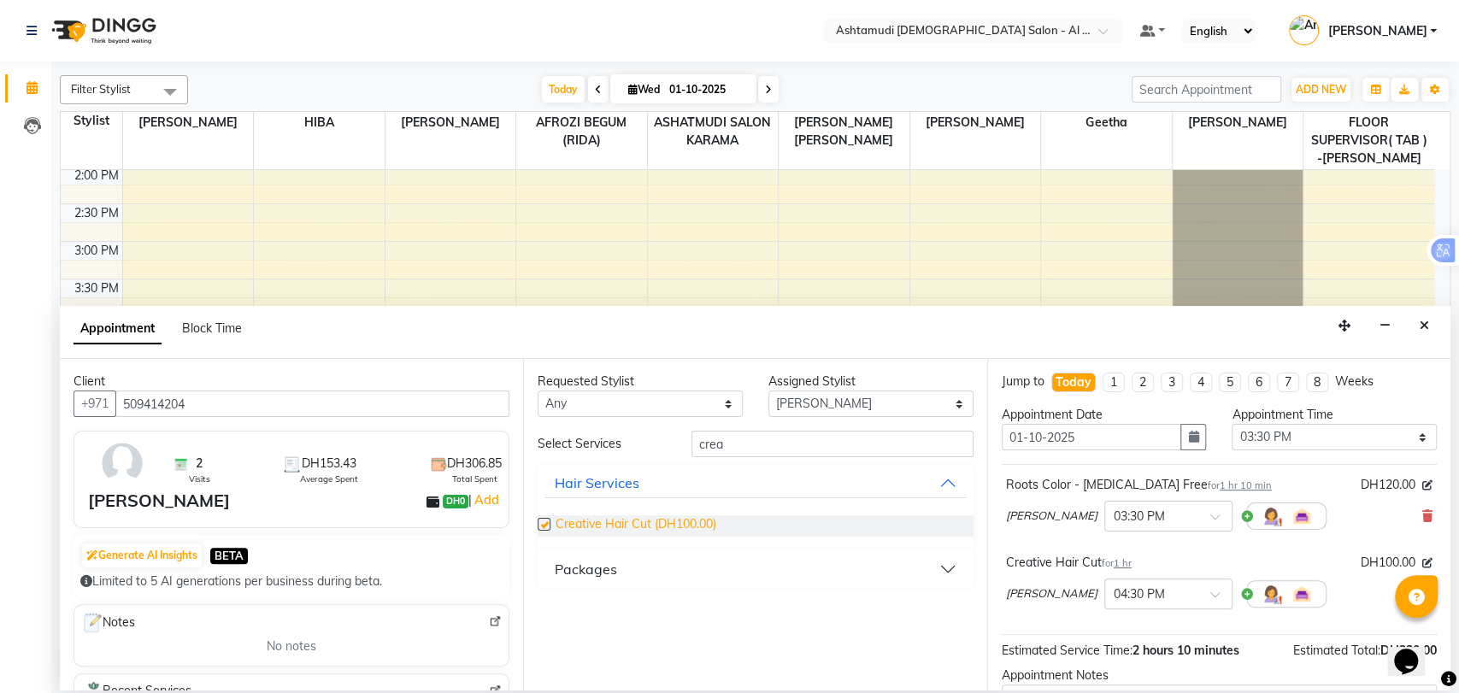
checkbox input "false"
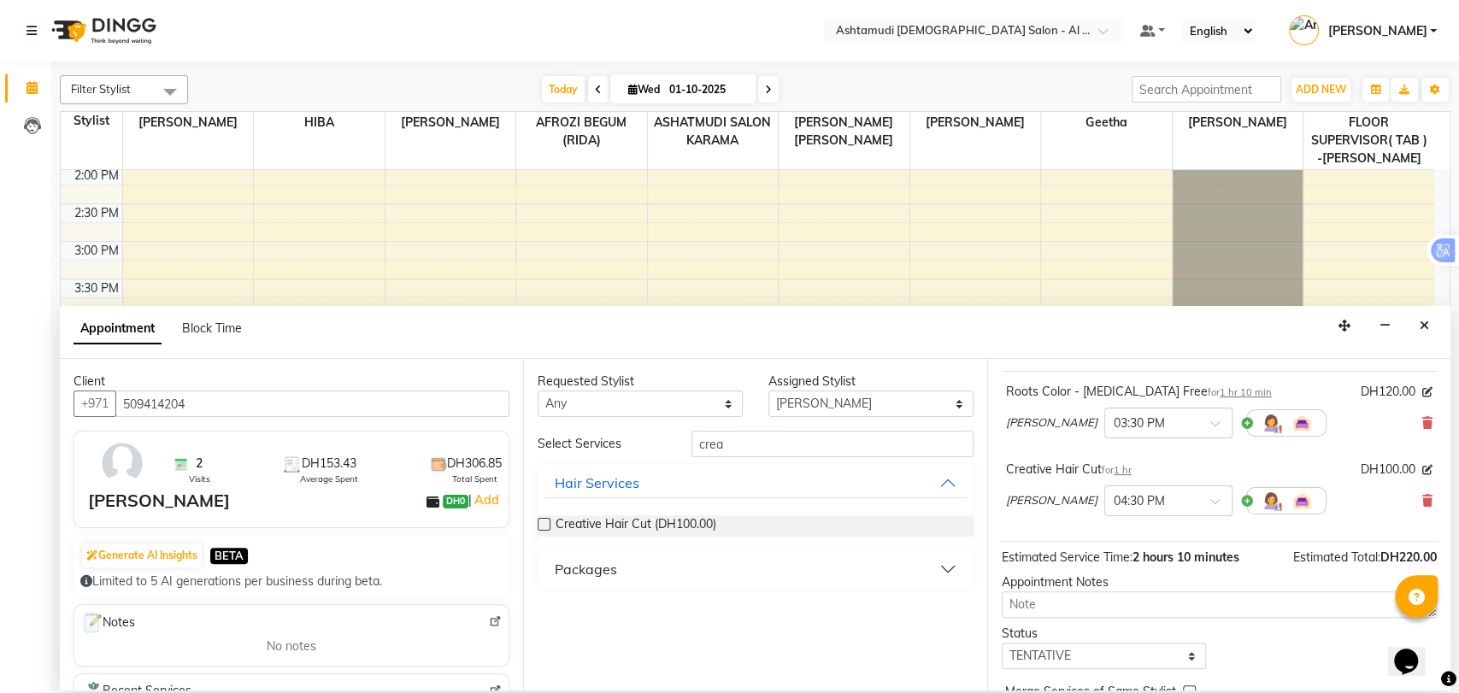
scroll to position [178, 0]
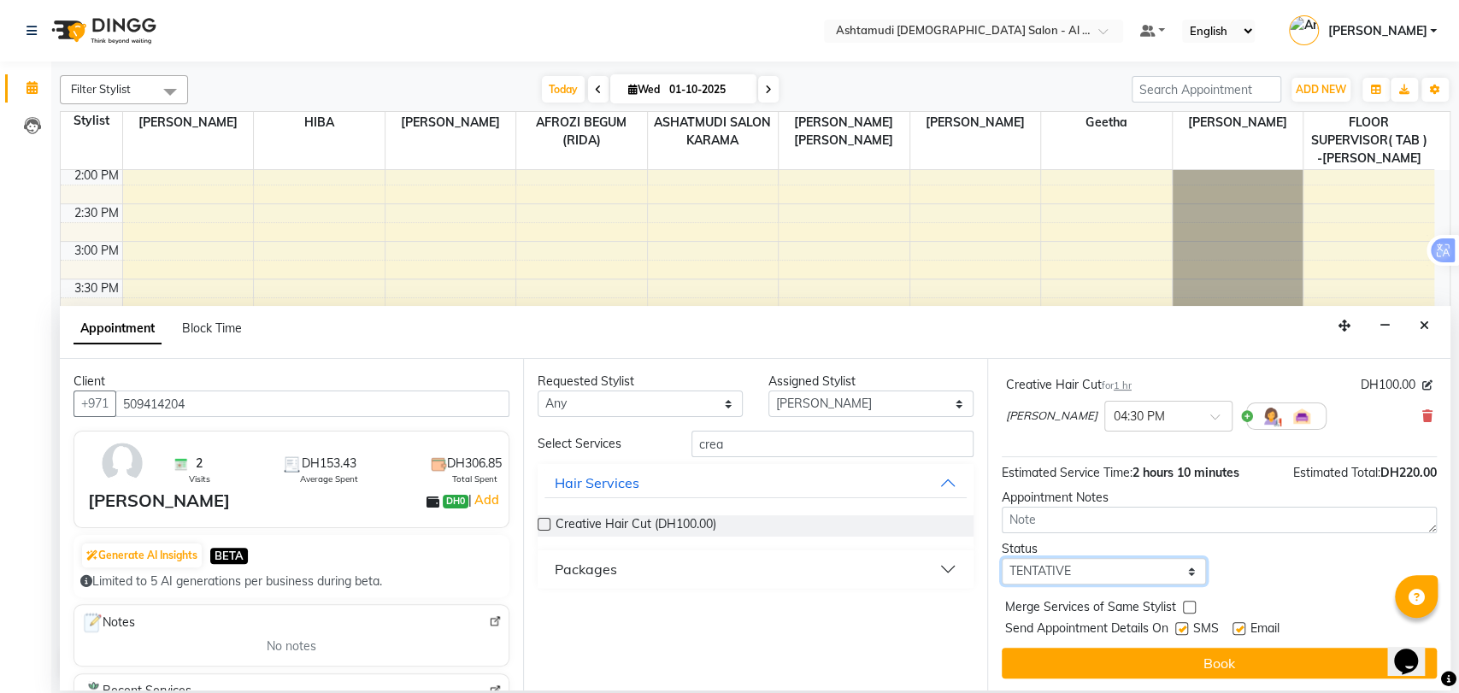
click at [1098, 576] on select "Select TENTATIVE CONFIRM CHECK-IN UPCOMING" at bounding box center [1104, 571] width 205 height 26
select select "upcoming"
click at [1002, 558] on select "Select TENTATIVE CONFIRM CHECK-IN UPCOMING" at bounding box center [1104, 571] width 205 height 26
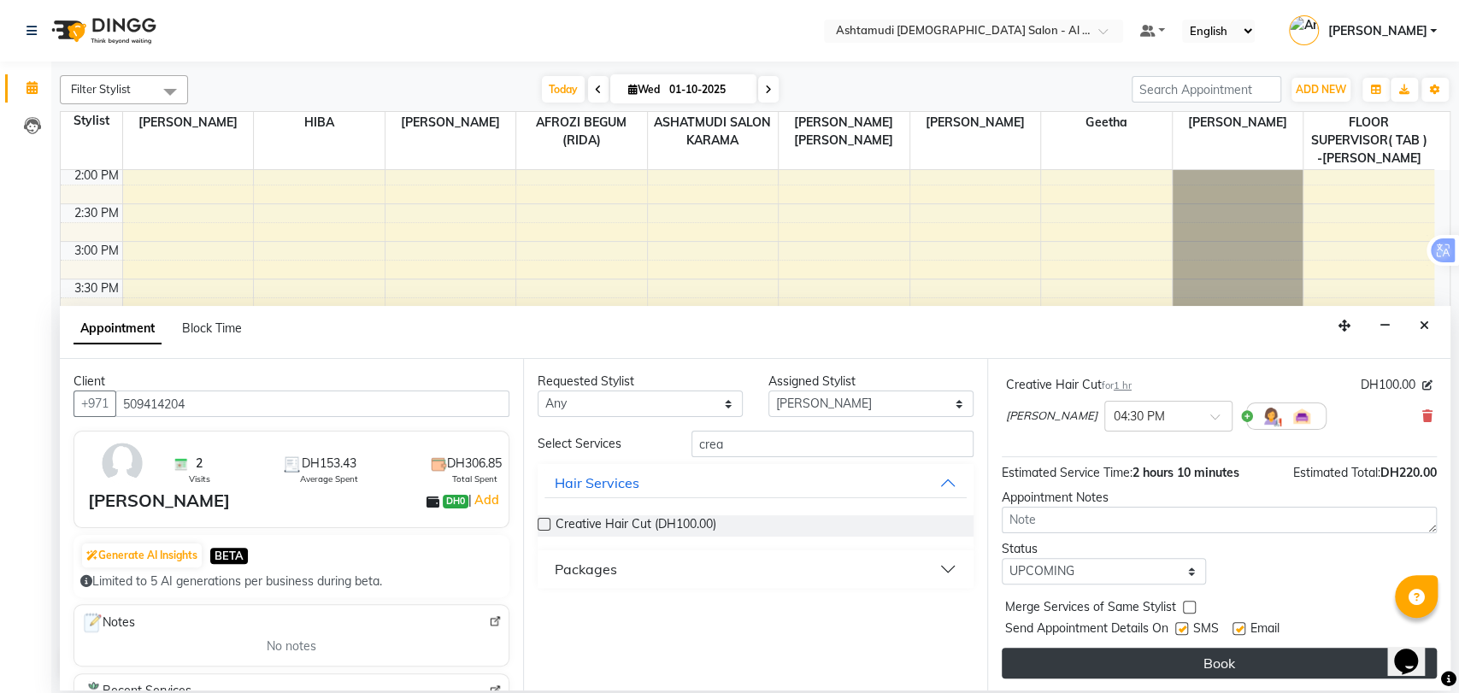
click at [1105, 664] on button "Book" at bounding box center [1219, 663] width 435 height 31
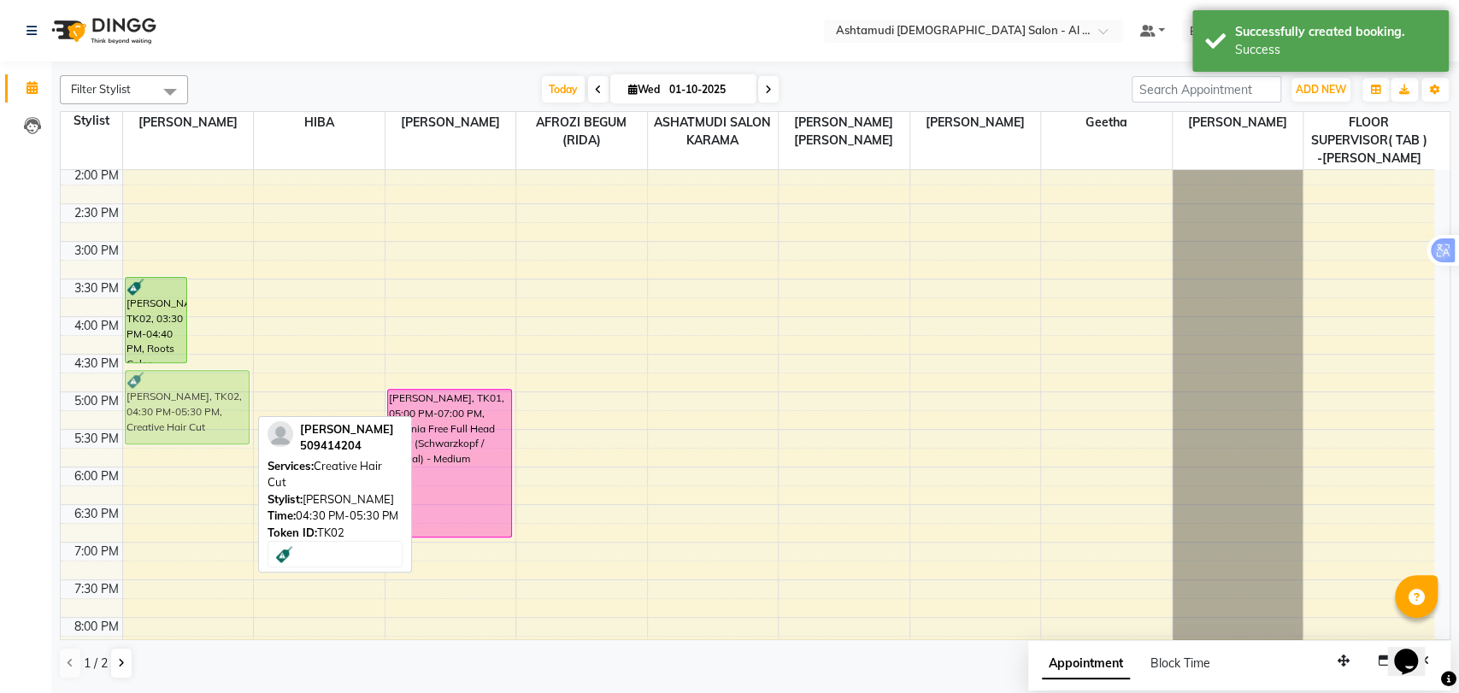
drag, startPoint x: 228, startPoint y: 384, endPoint x: 212, endPoint y: 401, distance: 23.6
click at [212, 401] on div "SUJATHA, TK02, 03:30 PM-04:40 PM, Roots Color - Ammonia Free SUJATHA, TK02, 04:…" at bounding box center [188, 317] width 131 height 1052
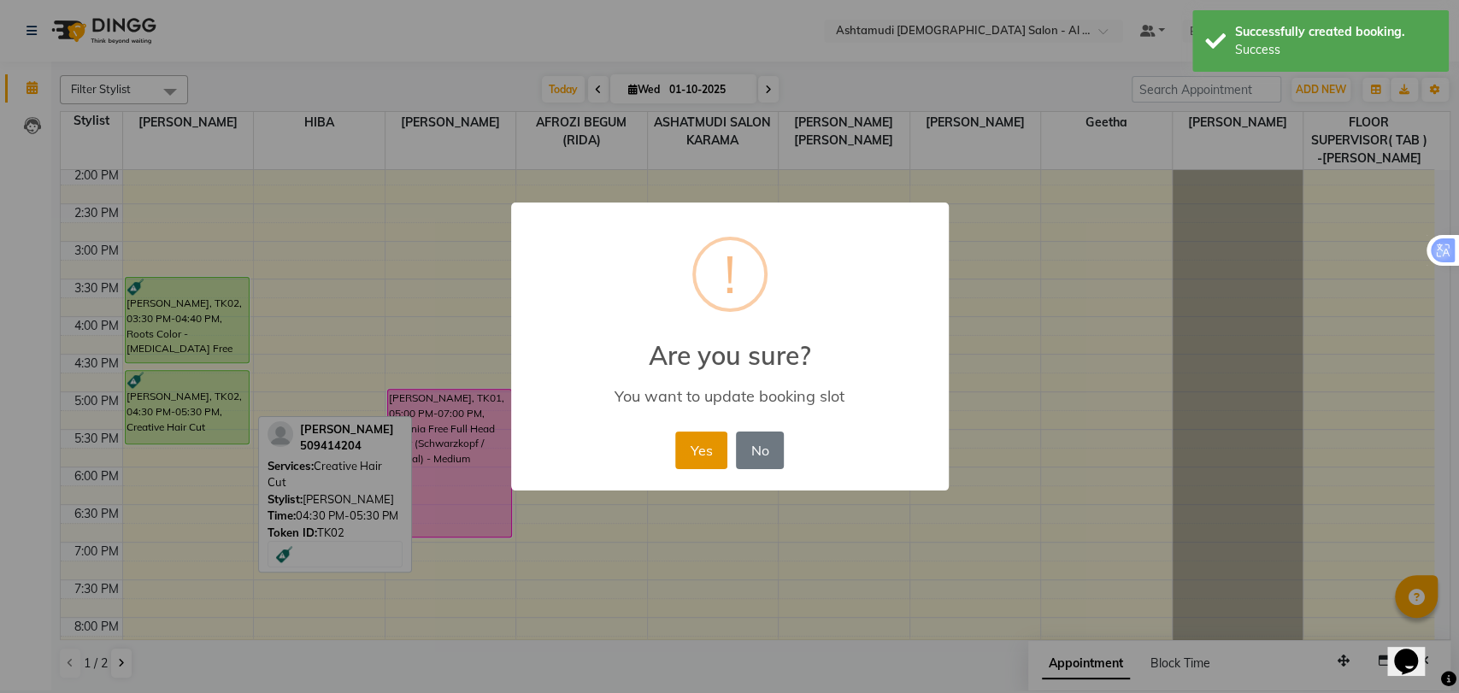
click at [677, 439] on button "Yes" at bounding box center [701, 451] width 52 height 38
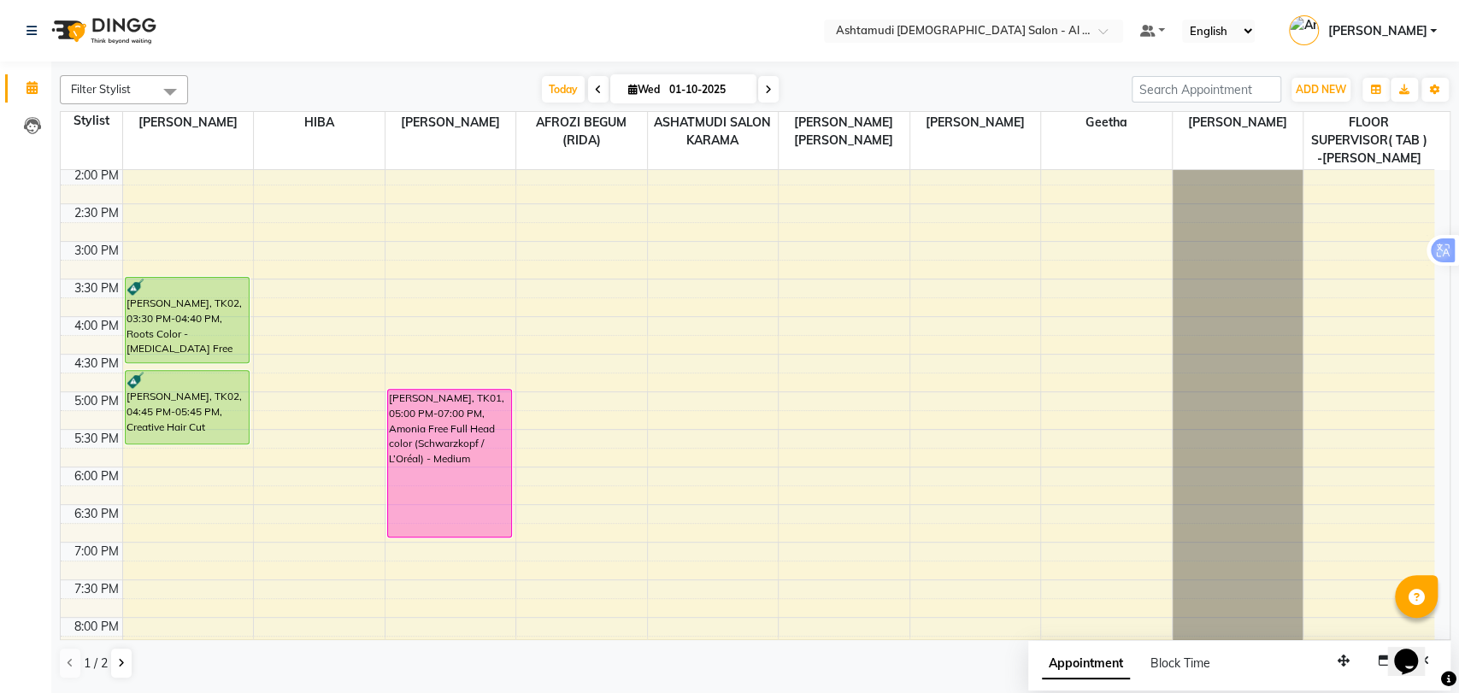
click at [773, 84] on span at bounding box center [768, 89] width 21 height 26
type input "02-10-2025"
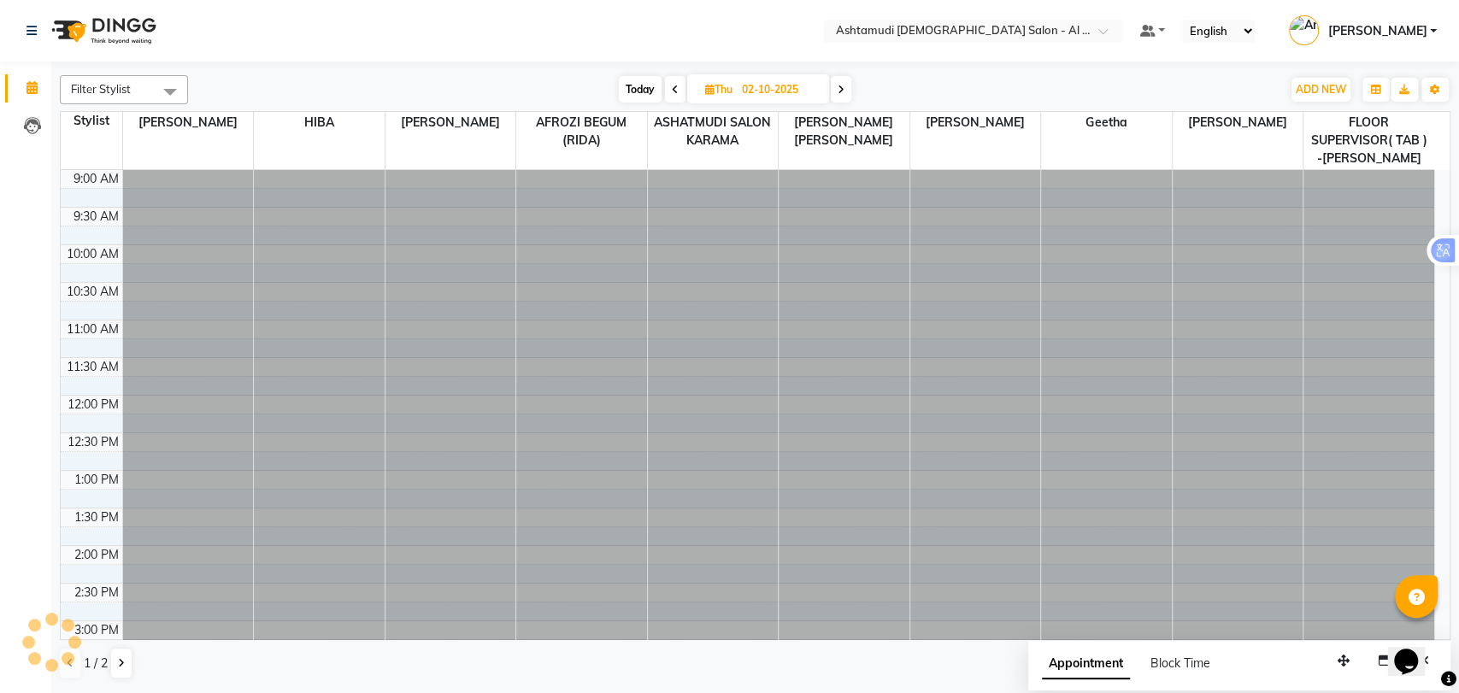
click at [752, 91] on input "02-10-2025" at bounding box center [779, 90] width 85 height 26
select select "10"
select select "2025"
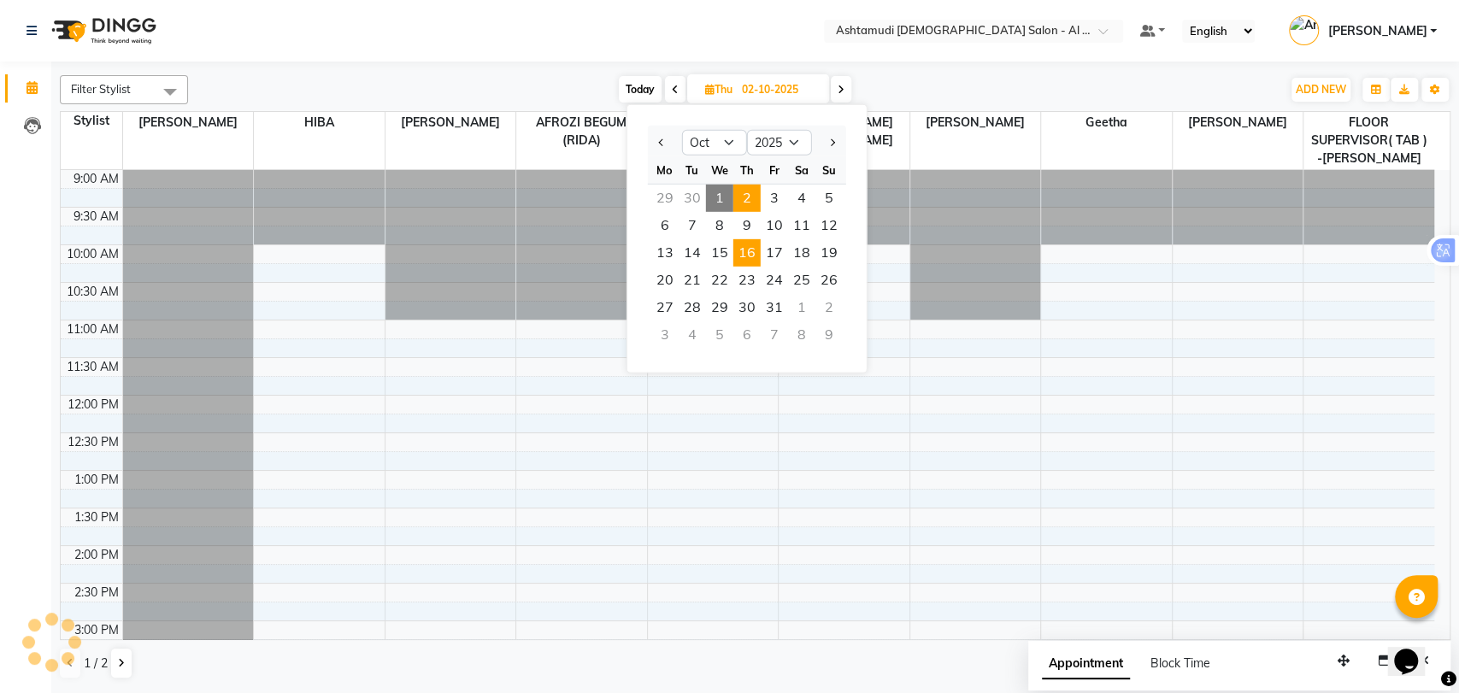
scroll to position [75, 0]
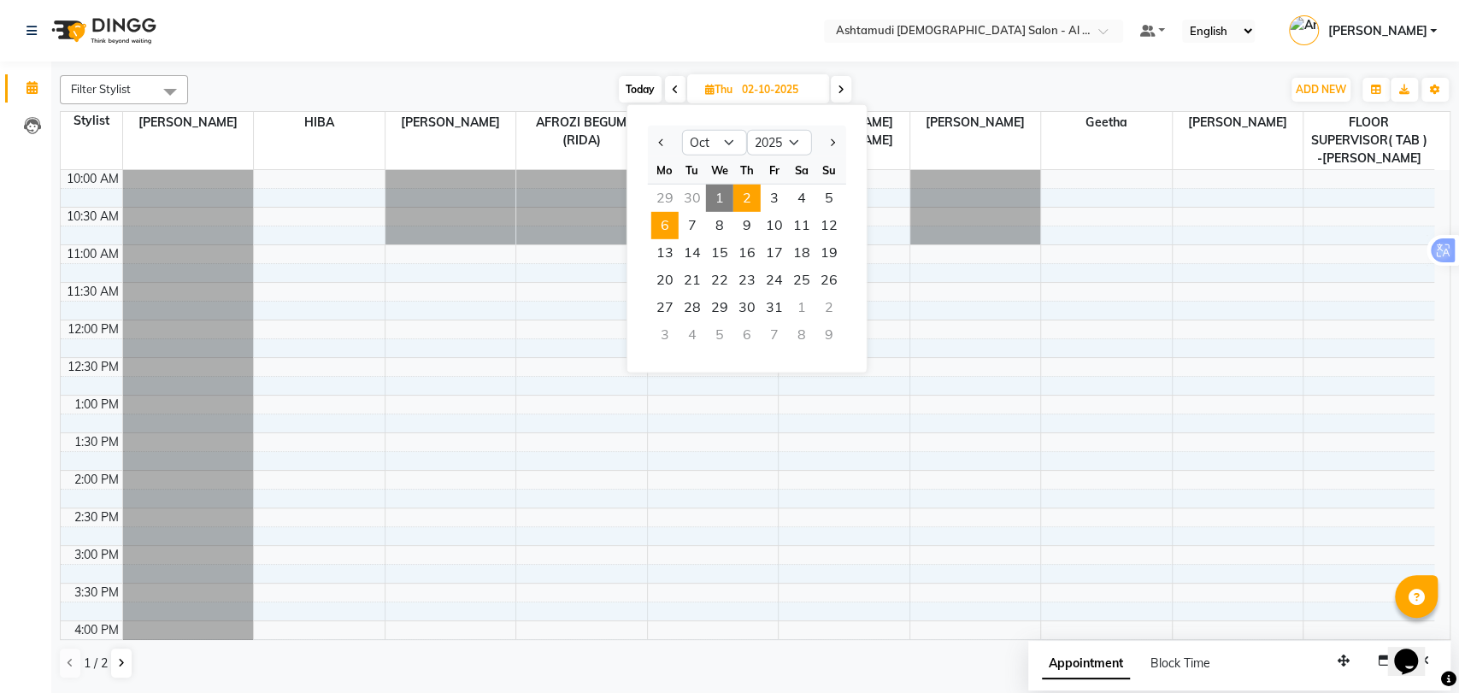
click at [664, 214] on span "6" at bounding box center [664, 225] width 27 height 27
type input "06-10-2025"
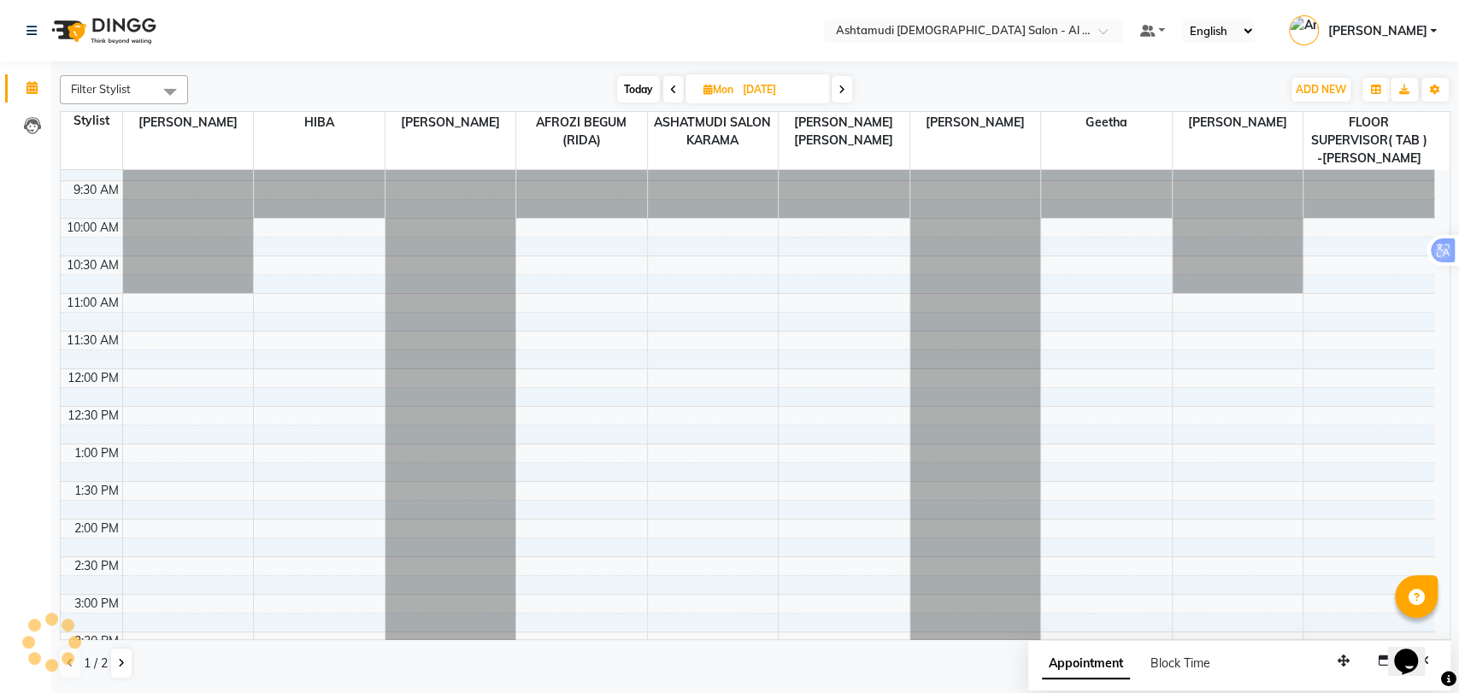
scroll to position [0, 0]
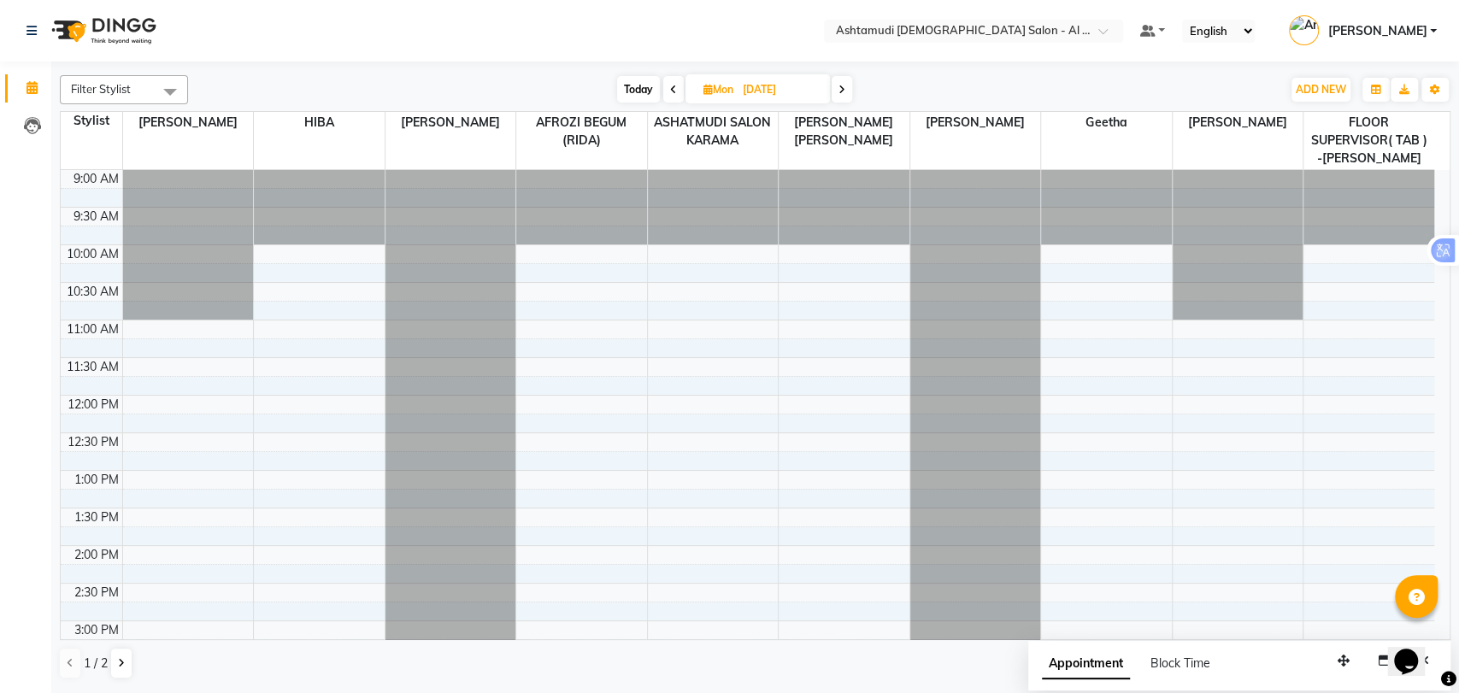
click at [352, 254] on div "9:00 AM 9:30 AM 10:00 AM 10:30 AM 11:00 AM 11:30 AM 12:00 PM 12:30 PM 1:00 PM 1…" at bounding box center [748, 696] width 1374 height 1052
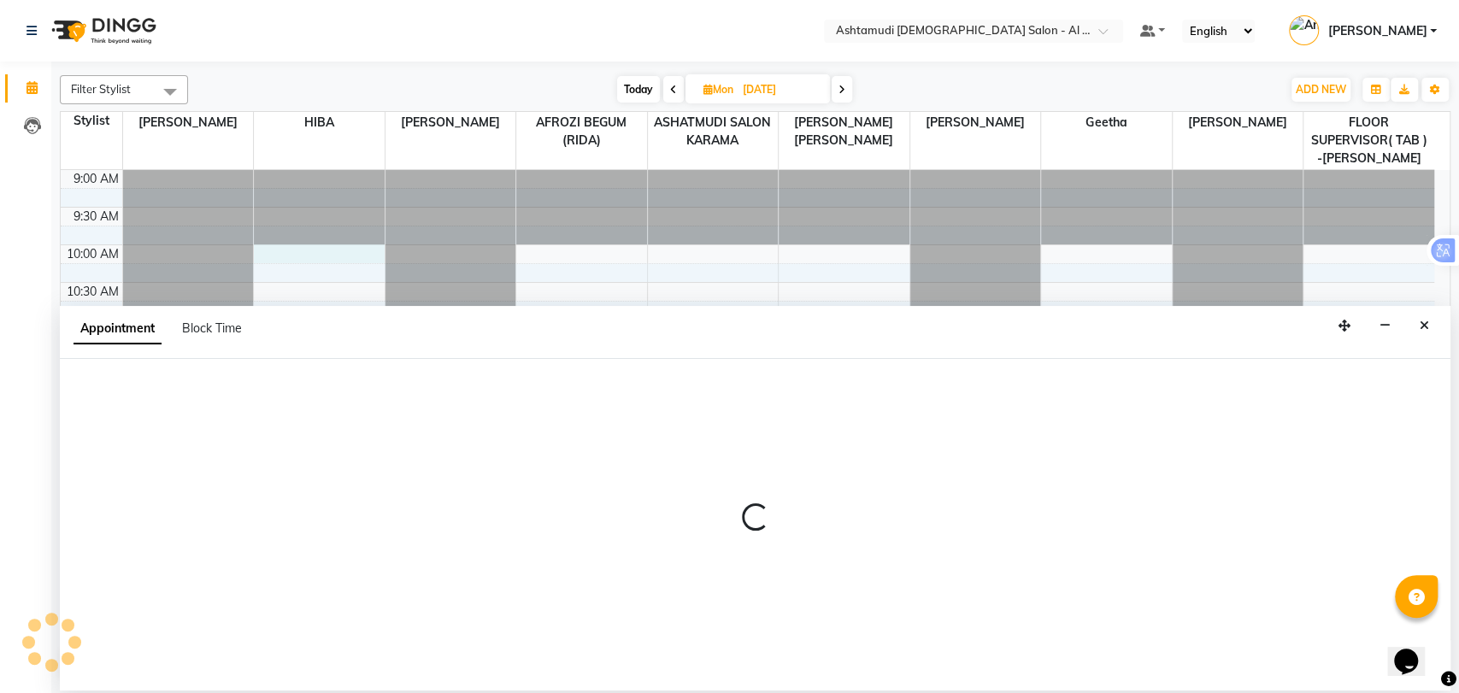
select select "51949"
select select "tentative"
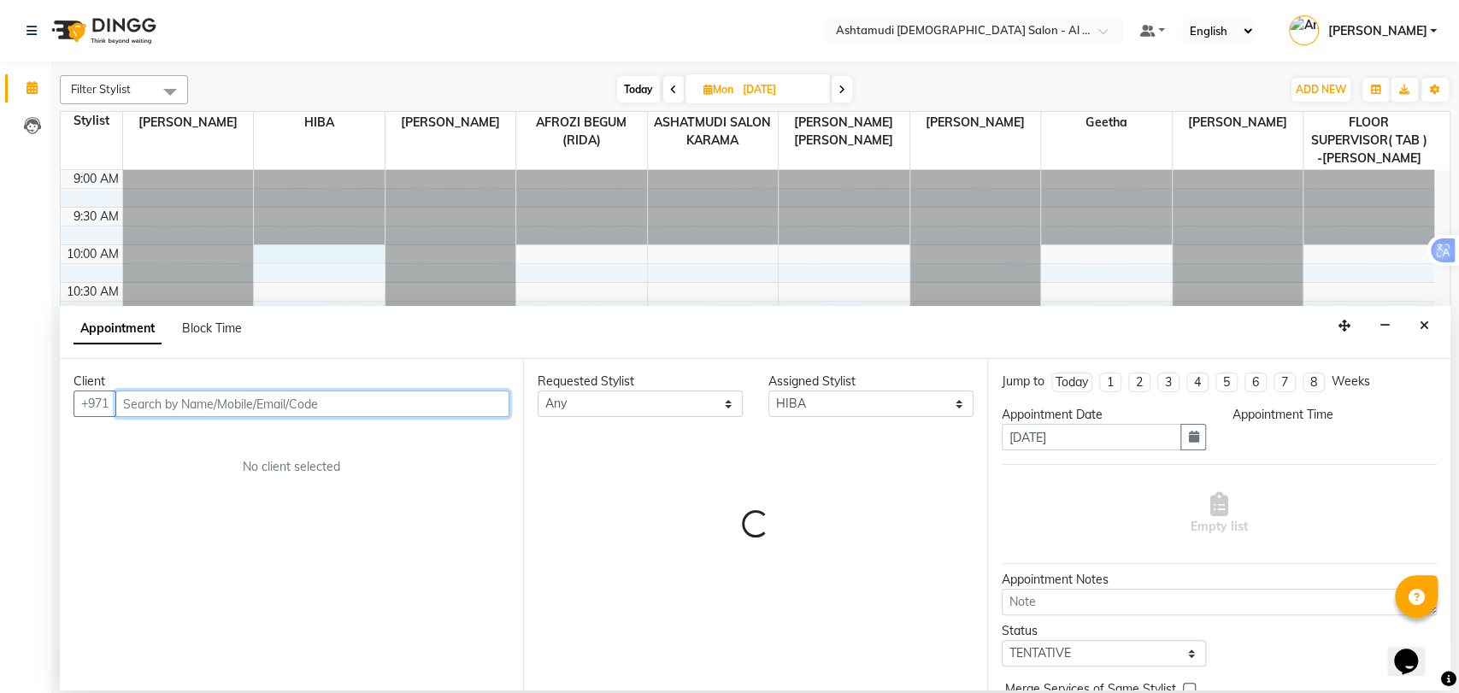
select select "600"
click at [178, 410] on input "text" at bounding box center [312, 404] width 394 height 26
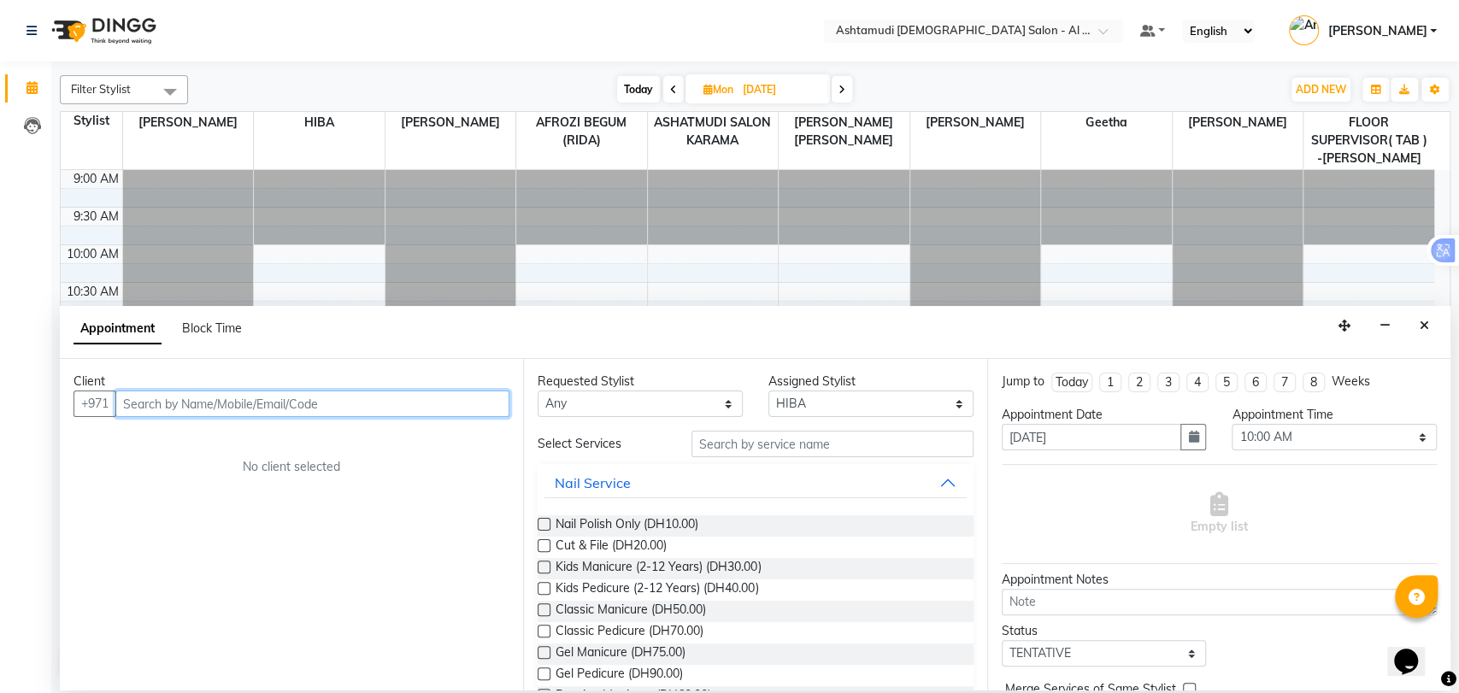
paste input "58 518 6773"
type input "585186773"
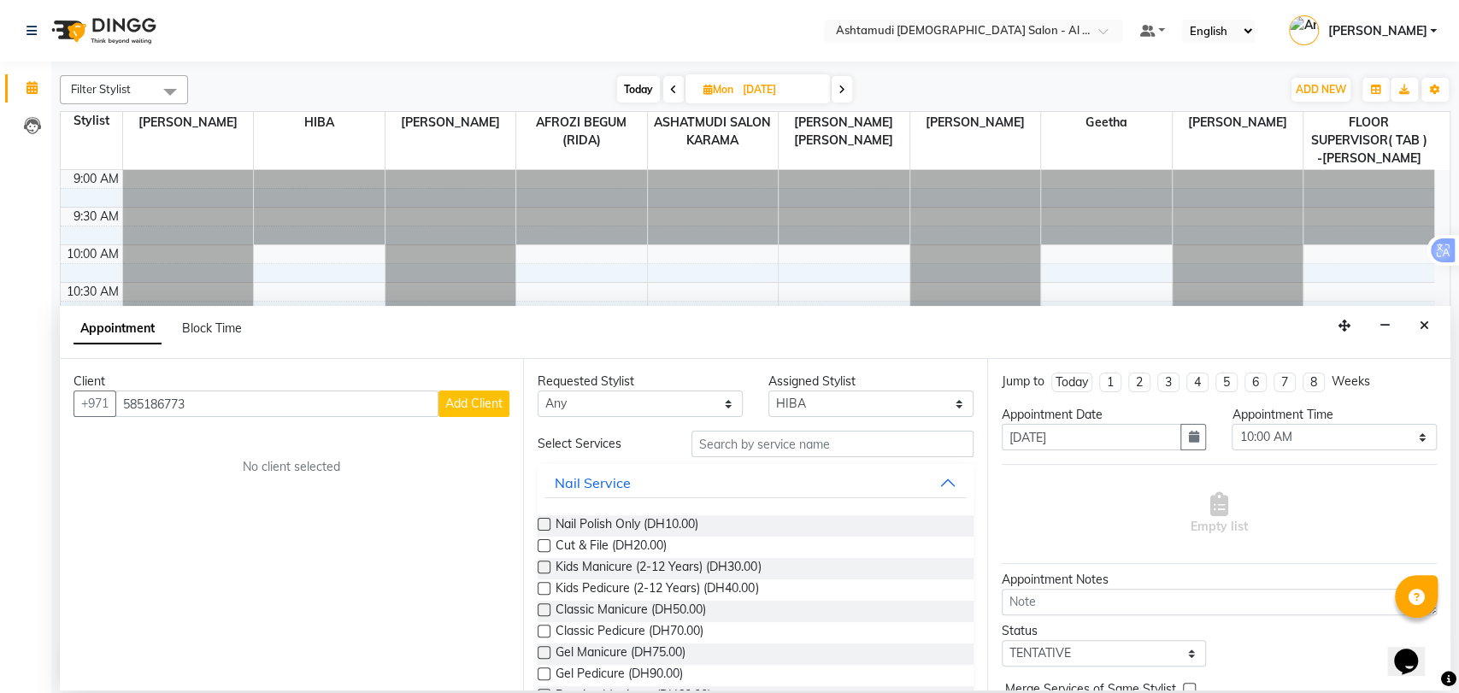
click at [467, 409] on span "Add Client" at bounding box center [473, 403] width 57 height 15
select select
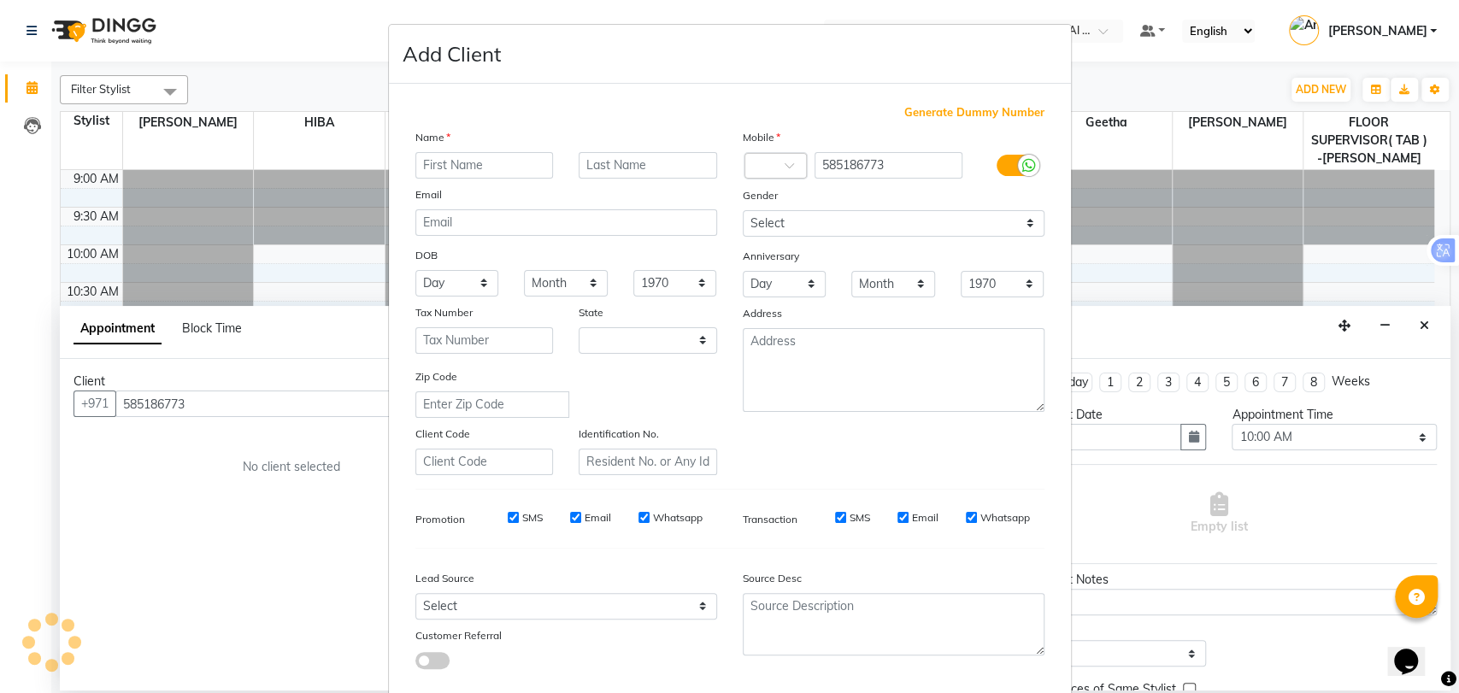
click at [488, 171] on input "text" at bounding box center [484, 165] width 138 height 26
type input "Priyanka"
click at [783, 223] on select "Select [DEMOGRAPHIC_DATA] [DEMOGRAPHIC_DATA] Other Prefer Not To Say" at bounding box center [894, 223] width 302 height 26
select select "[DEMOGRAPHIC_DATA]"
click at [743, 210] on select "Select [DEMOGRAPHIC_DATA] [DEMOGRAPHIC_DATA] Other Prefer Not To Say" at bounding box center [894, 223] width 302 height 26
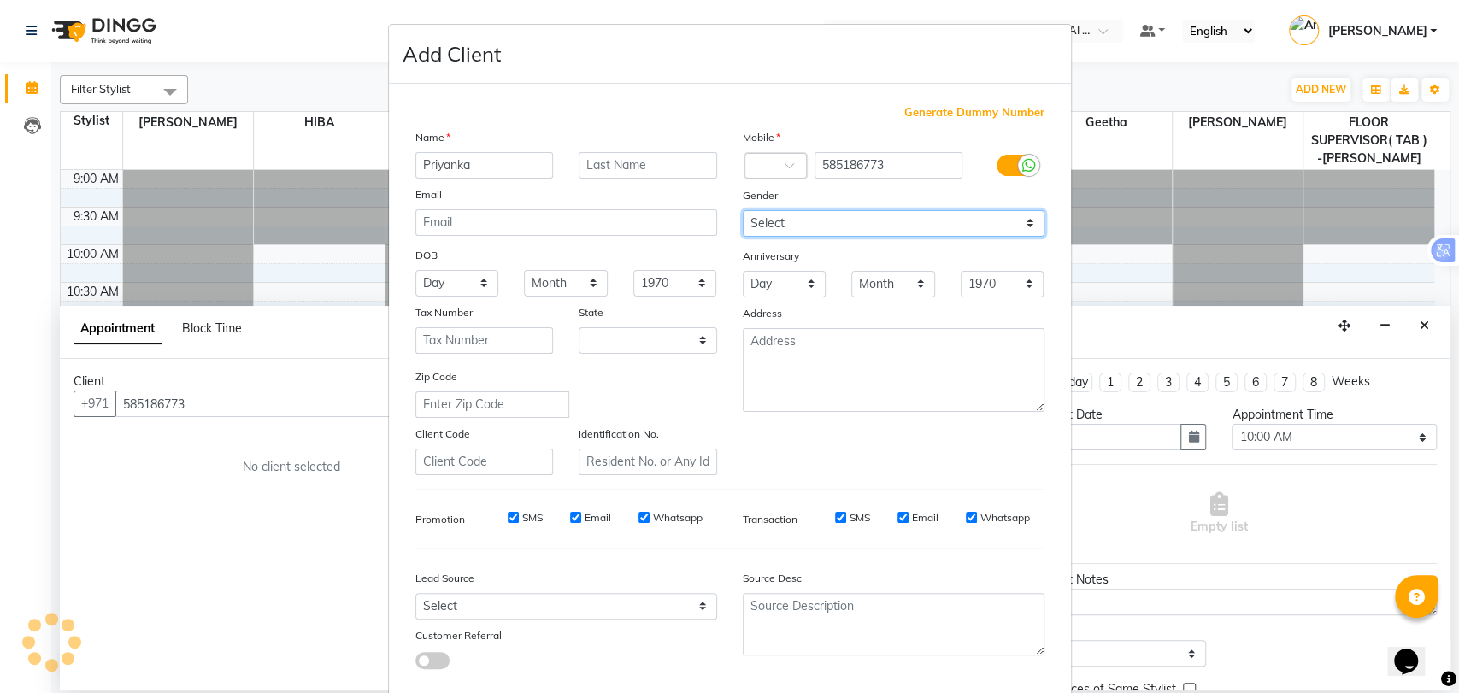
select select "3798"
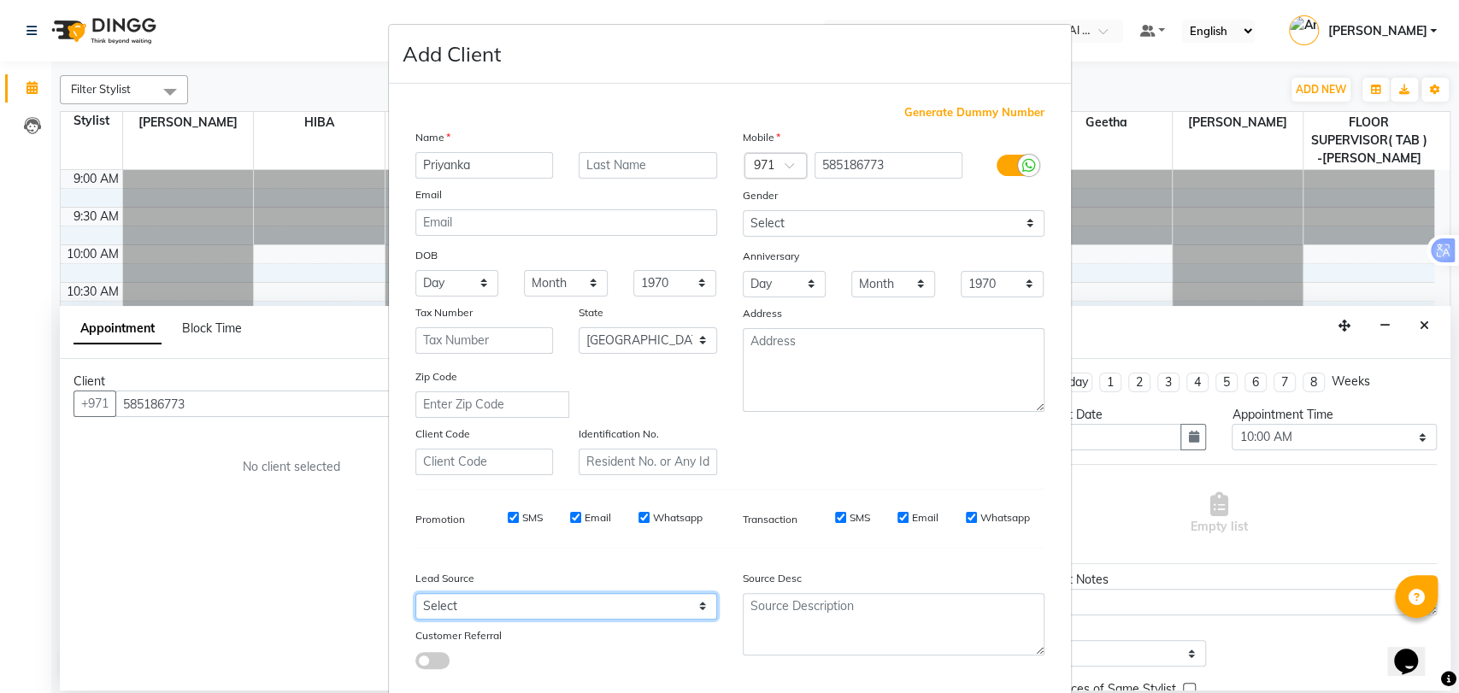
click at [481, 597] on select "Select Walk-in Referral Internet Friend Word of Mouth Advertisement Facebook Ju…" at bounding box center [566, 606] width 302 height 26
select select "47017"
click at [415, 593] on select "Select Walk-in Referral Internet Friend Word of Mouth Advertisement Facebook Ju…" at bounding box center [566, 606] width 302 height 26
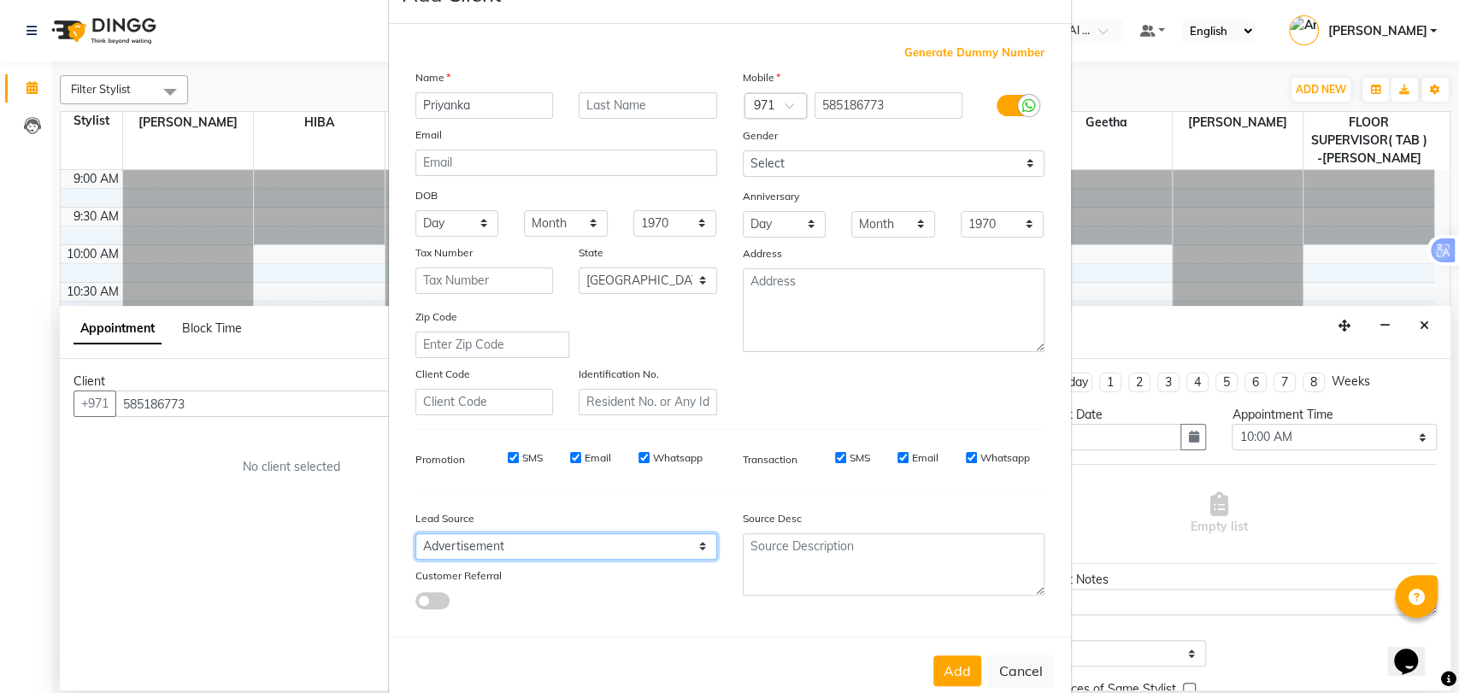
scroll to position [92, 0]
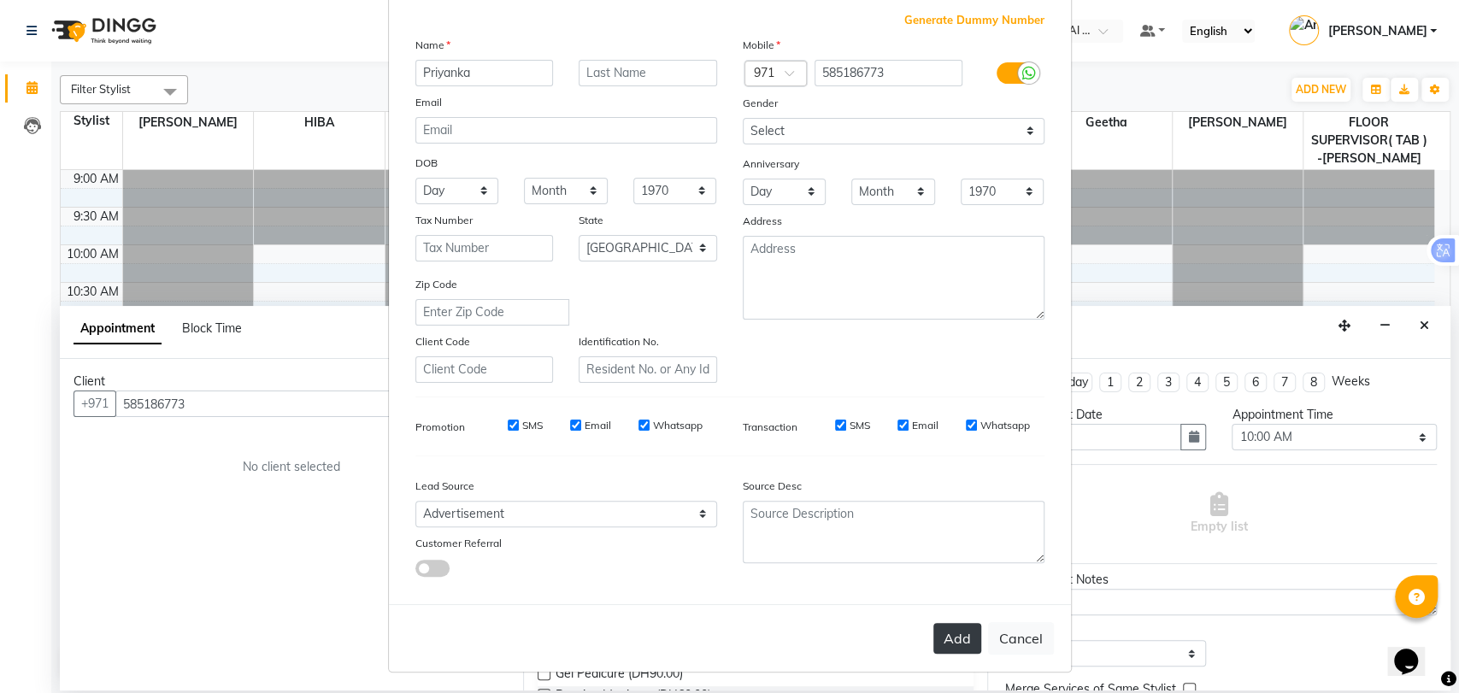
click at [951, 635] on button "Add" at bounding box center [957, 638] width 48 height 31
type input "58*****73"
select select
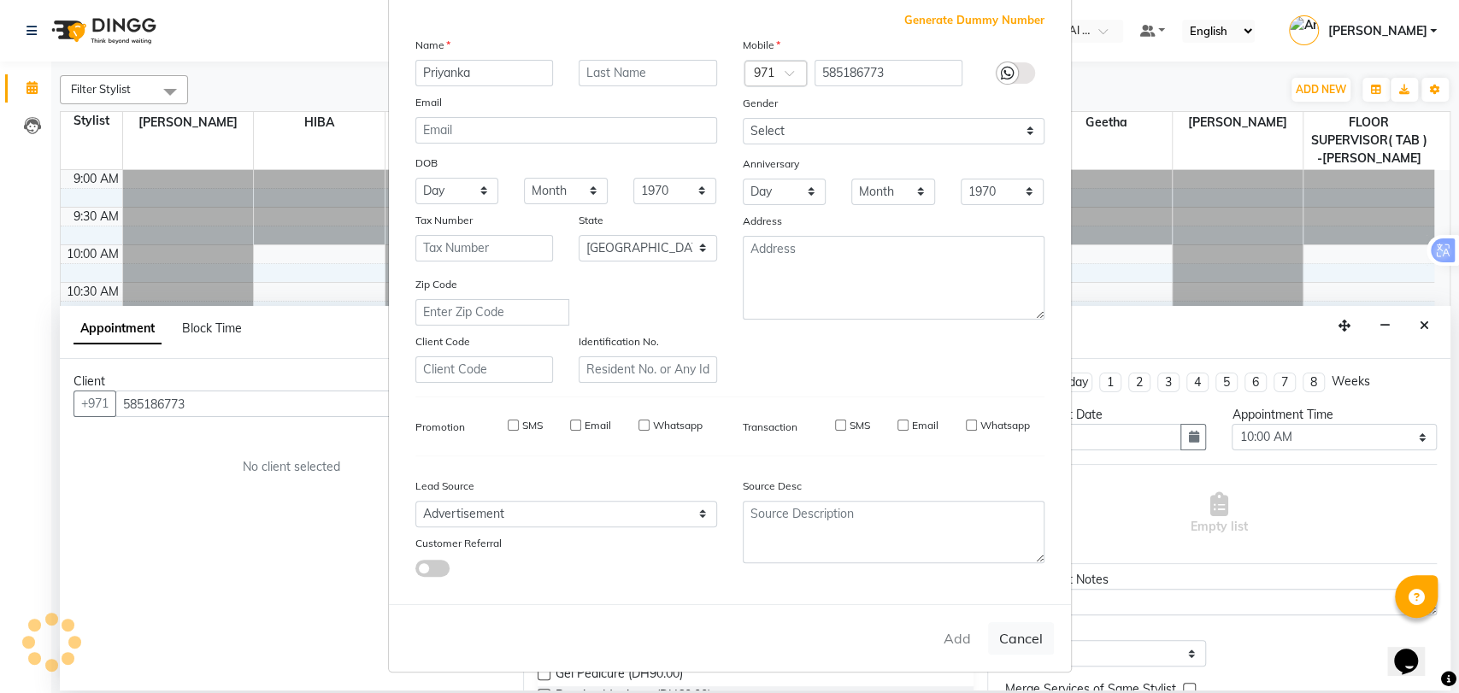
select select "null"
select select
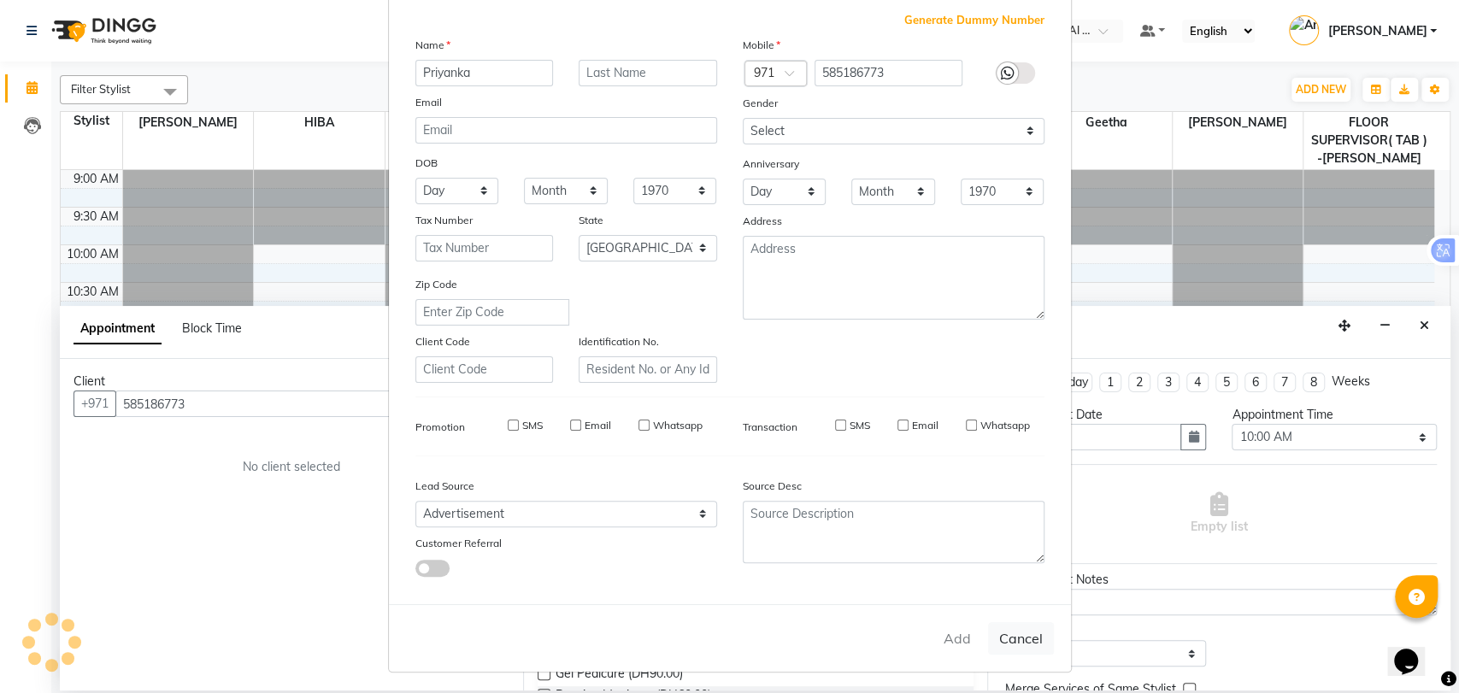
checkbox input "false"
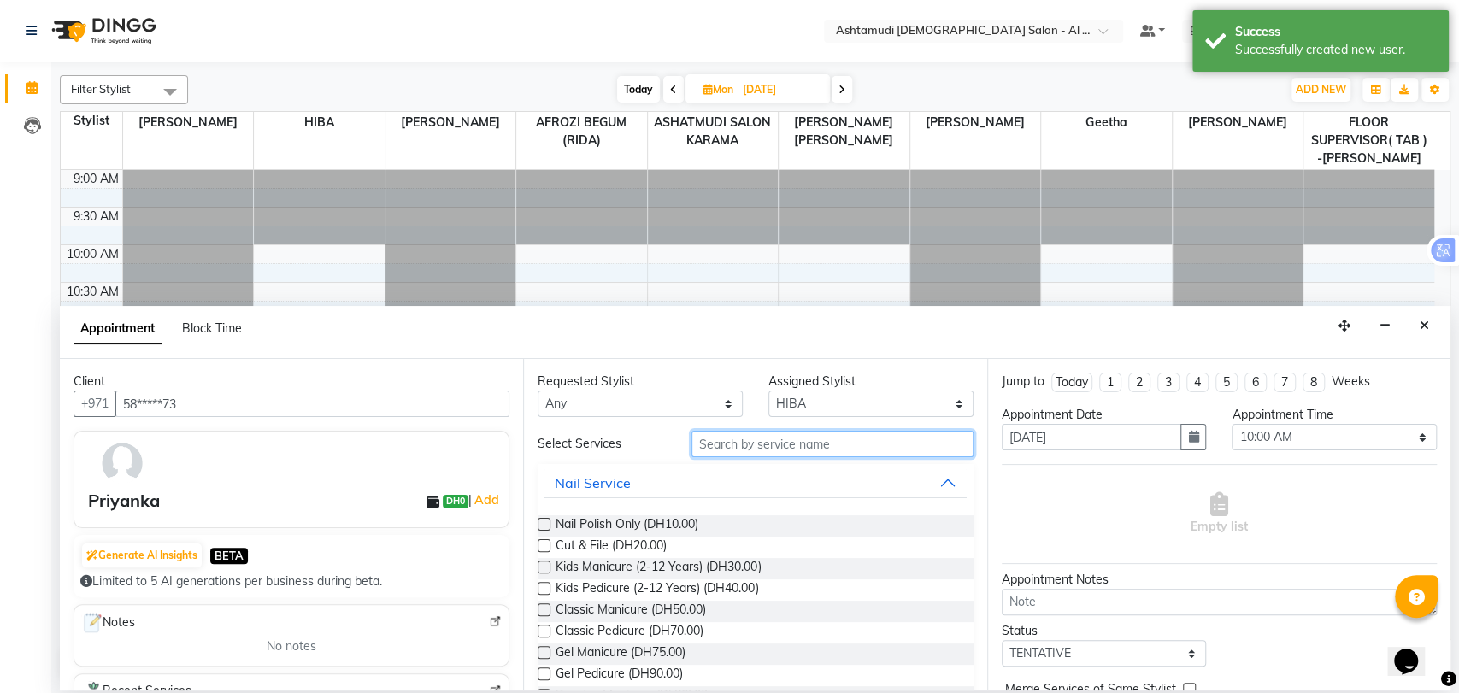
click at [859, 447] on input "text" at bounding box center [833, 444] width 282 height 26
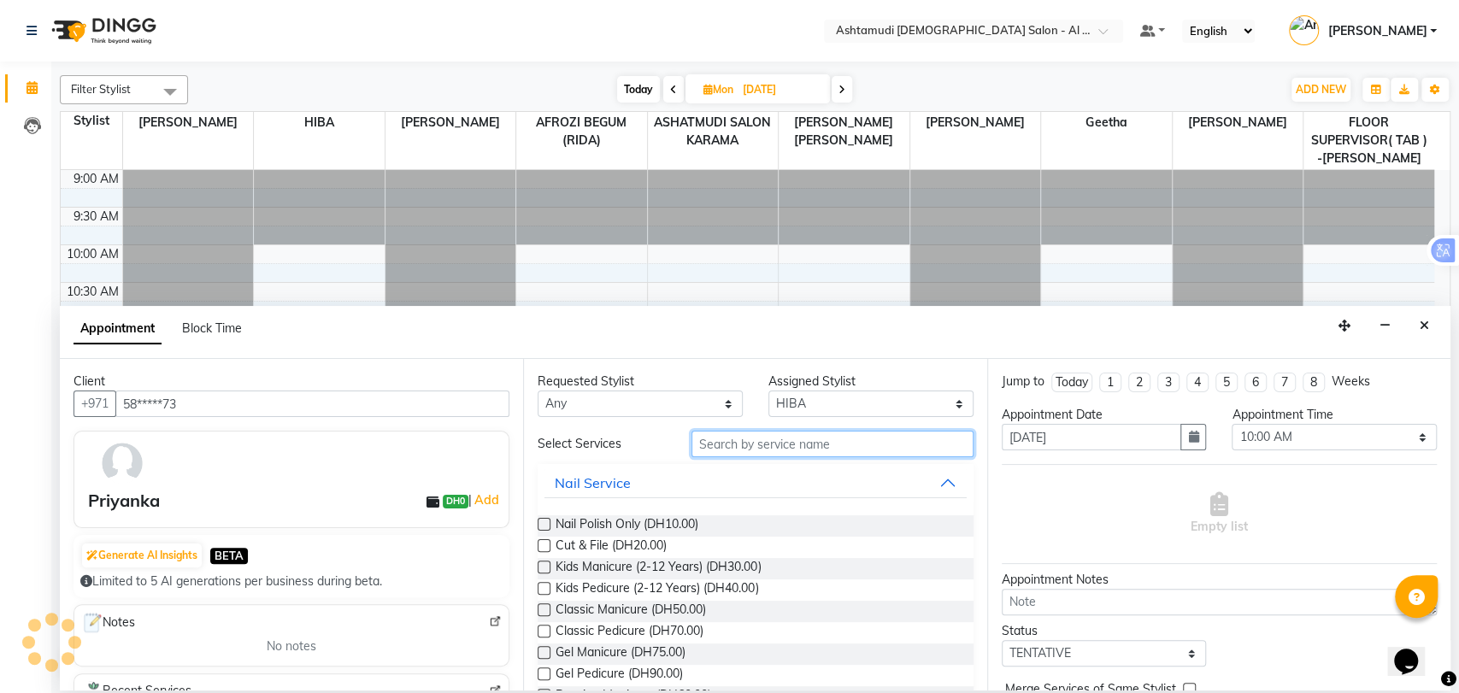
click at [761, 451] on input "text" at bounding box center [833, 444] width 282 height 26
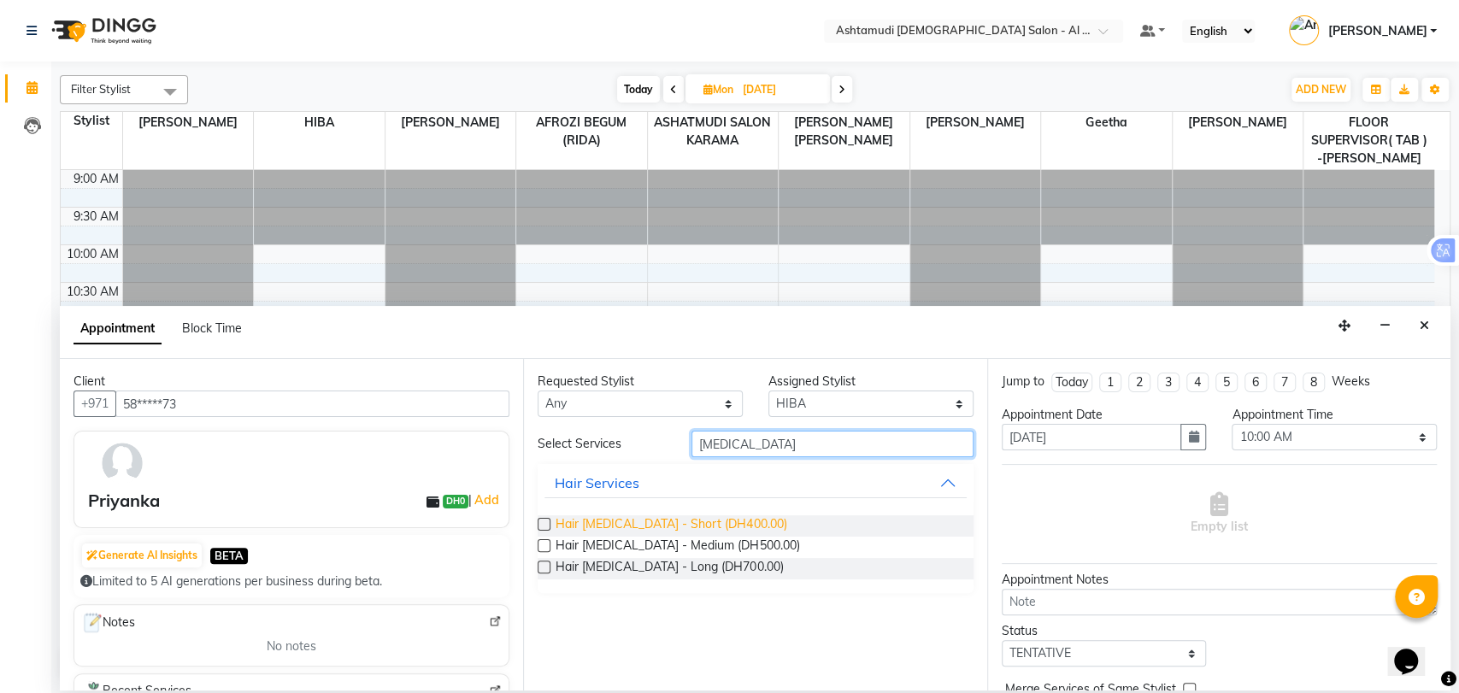
type input "botox"
click at [705, 521] on span "Hair Botox - Short (DH400.00)" at bounding box center [671, 525] width 231 height 21
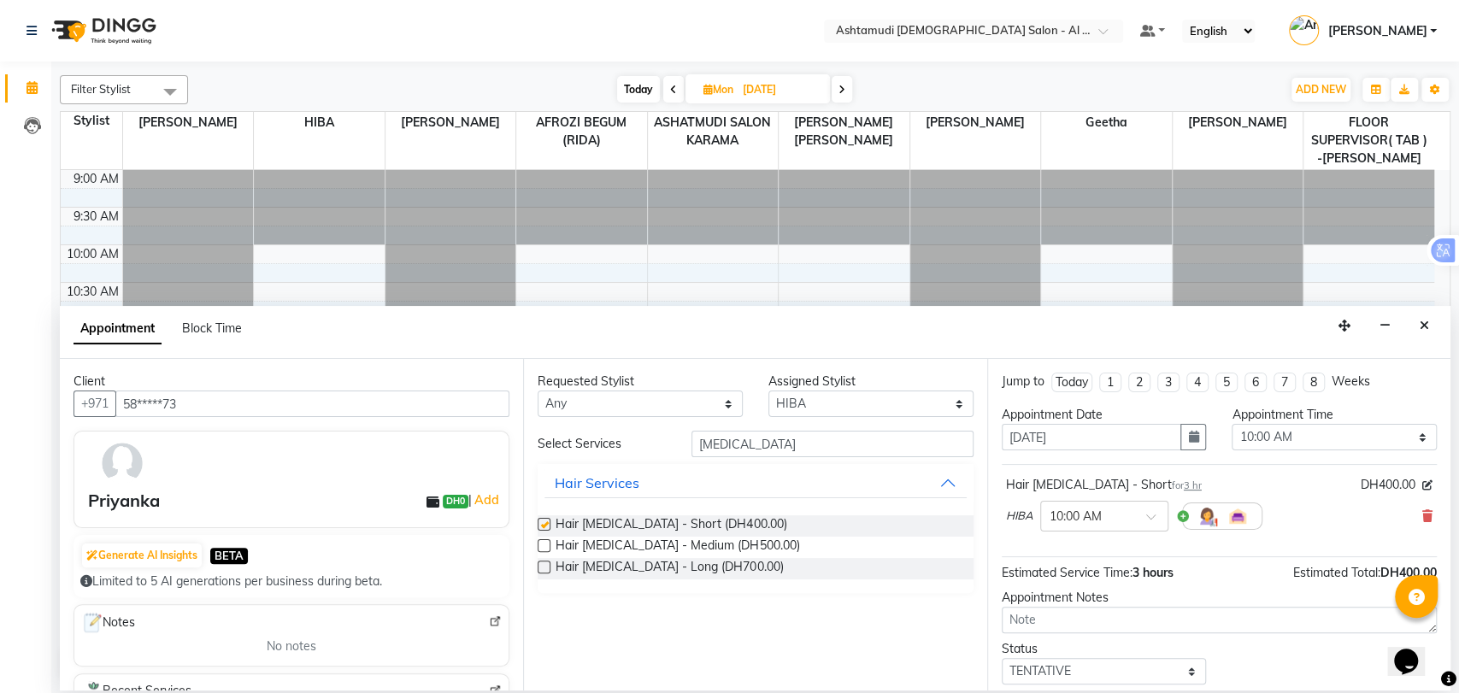
checkbox input "false"
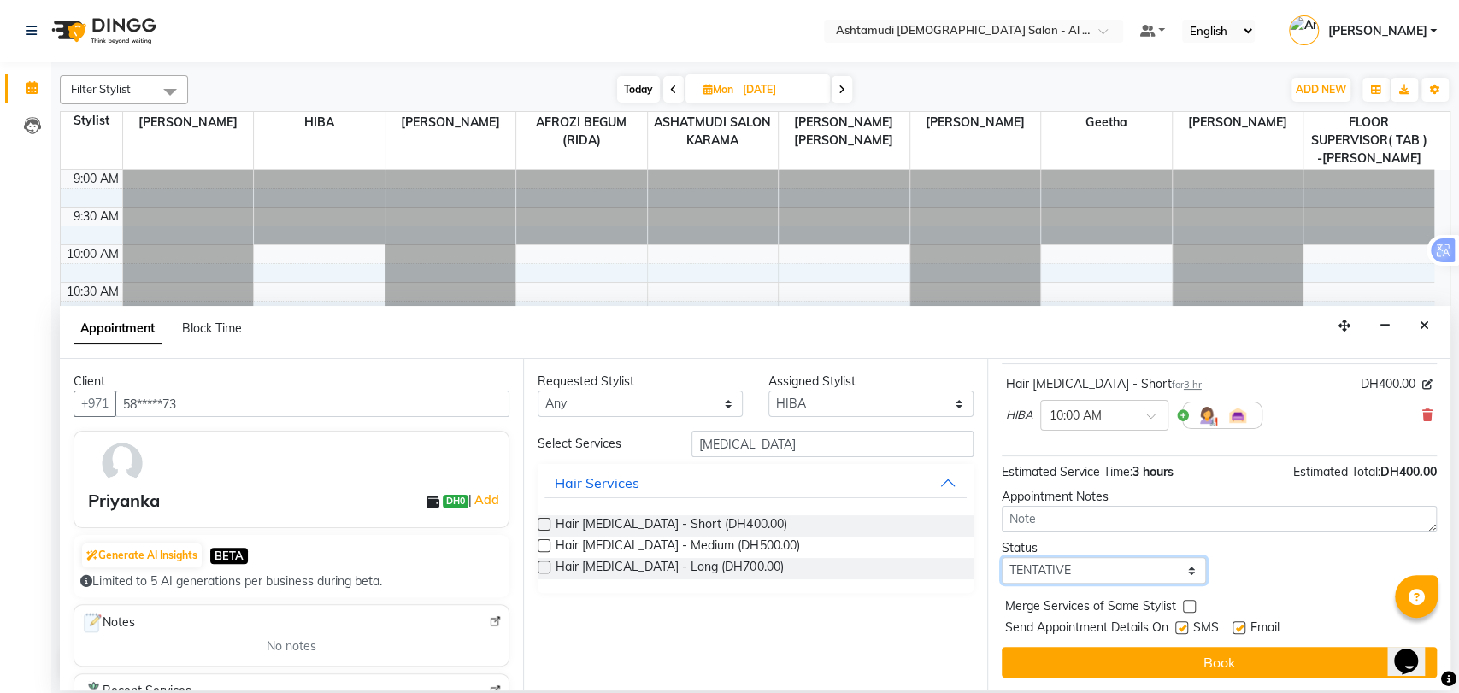
click at [1086, 568] on select "Select TENTATIVE CONFIRM UPCOMING" at bounding box center [1104, 570] width 205 height 26
select select "upcoming"
click at [1002, 557] on select "Select TENTATIVE CONFIRM UPCOMING" at bounding box center [1104, 570] width 205 height 26
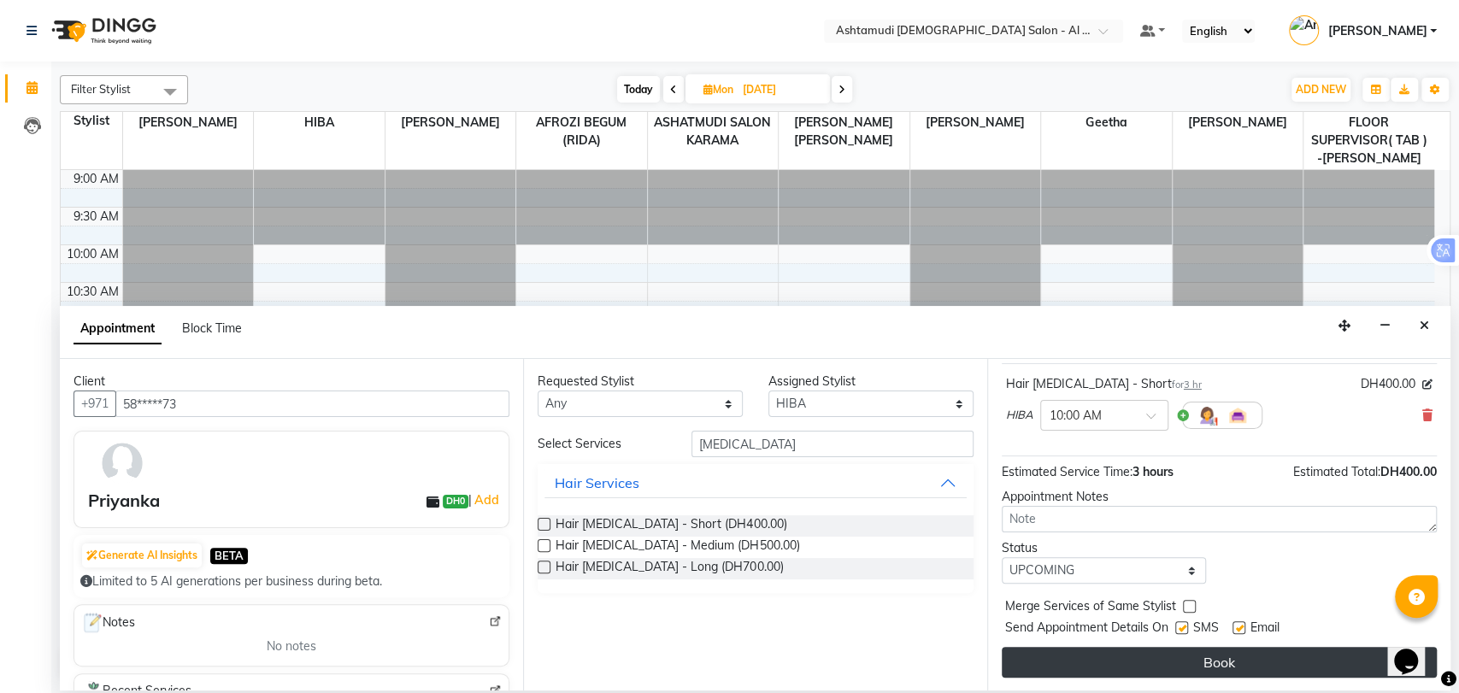
click at [1090, 661] on button "Book" at bounding box center [1219, 662] width 435 height 31
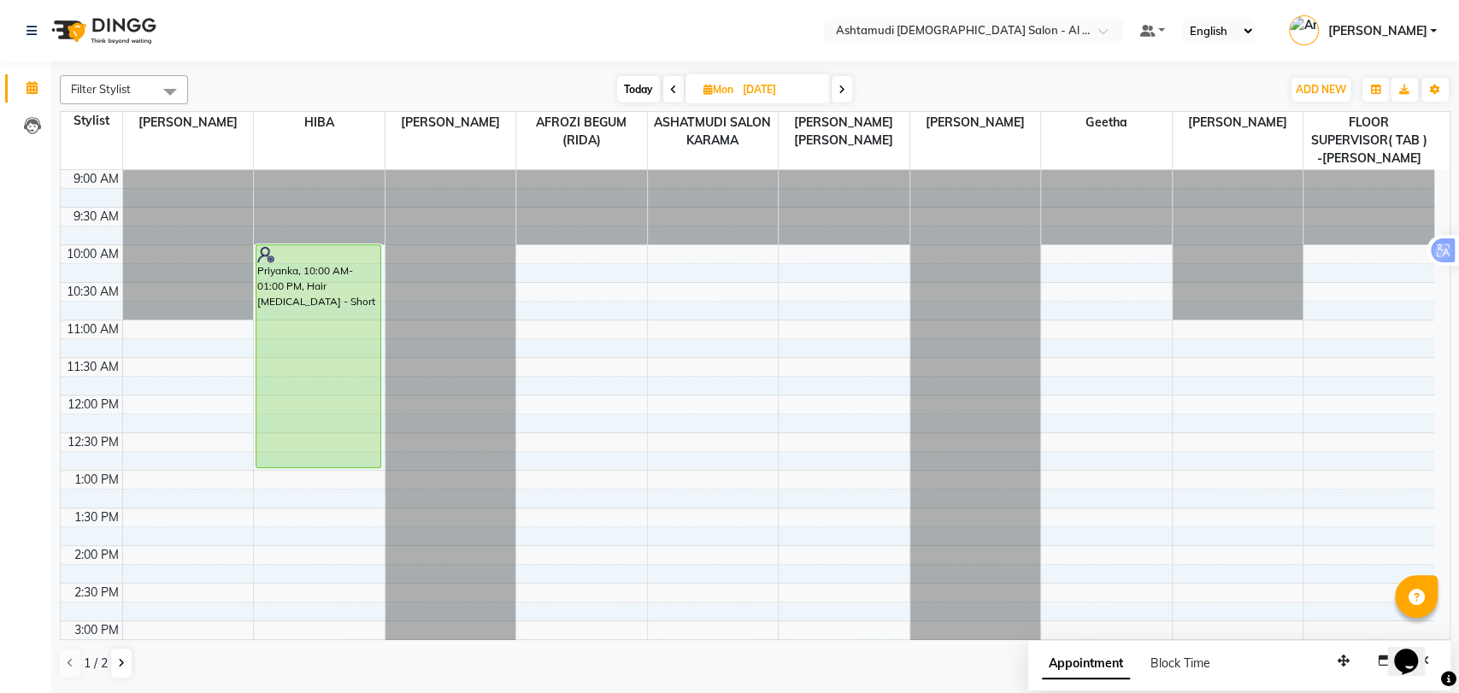
click at [636, 85] on span "Today" at bounding box center [638, 89] width 43 height 26
type input "01-10-2025"
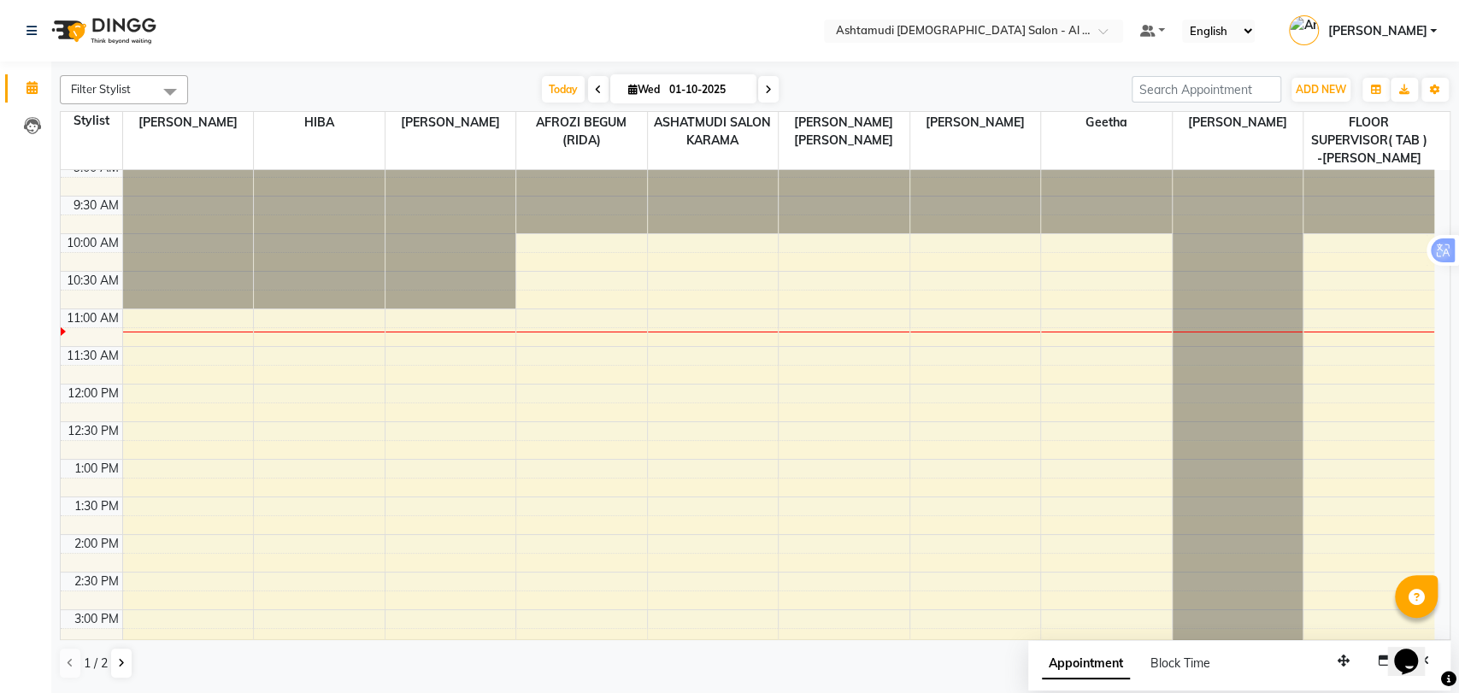
scroll to position [0, 0]
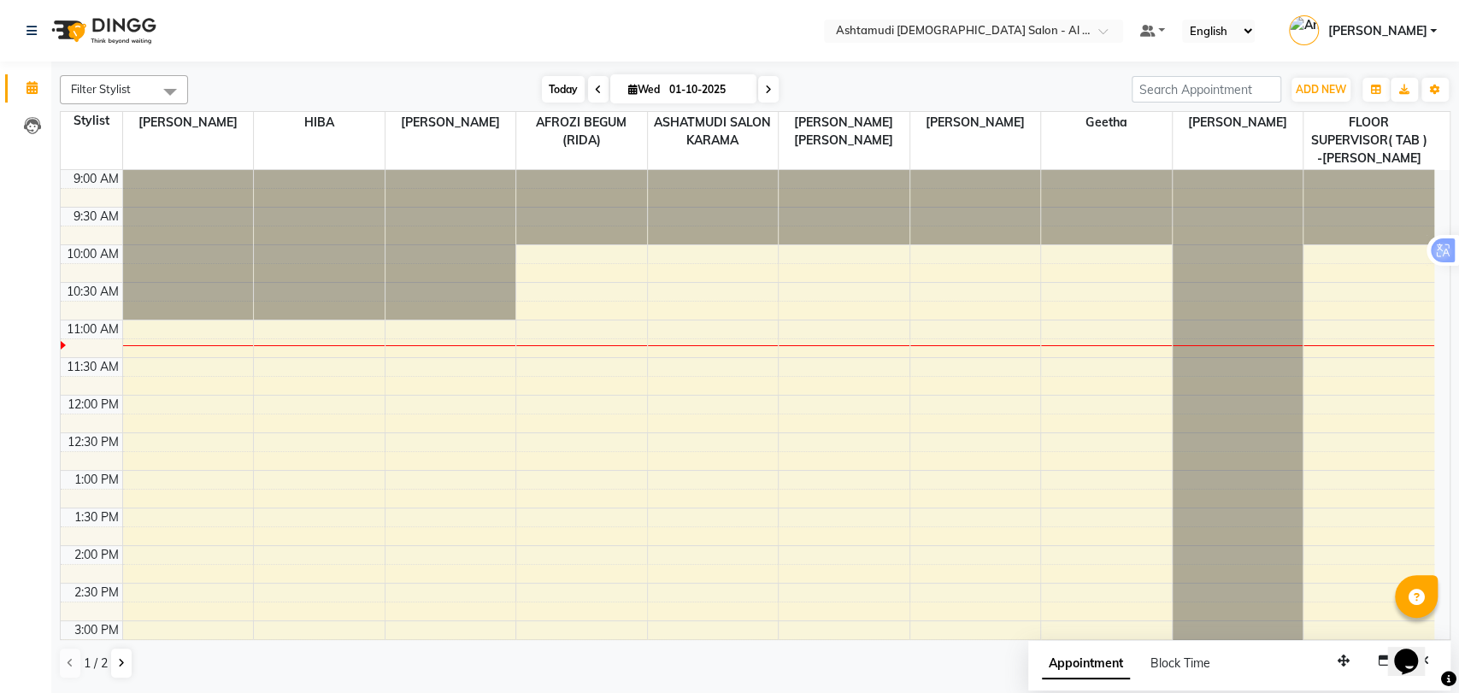
click at [571, 93] on span "Today" at bounding box center [563, 89] width 43 height 26
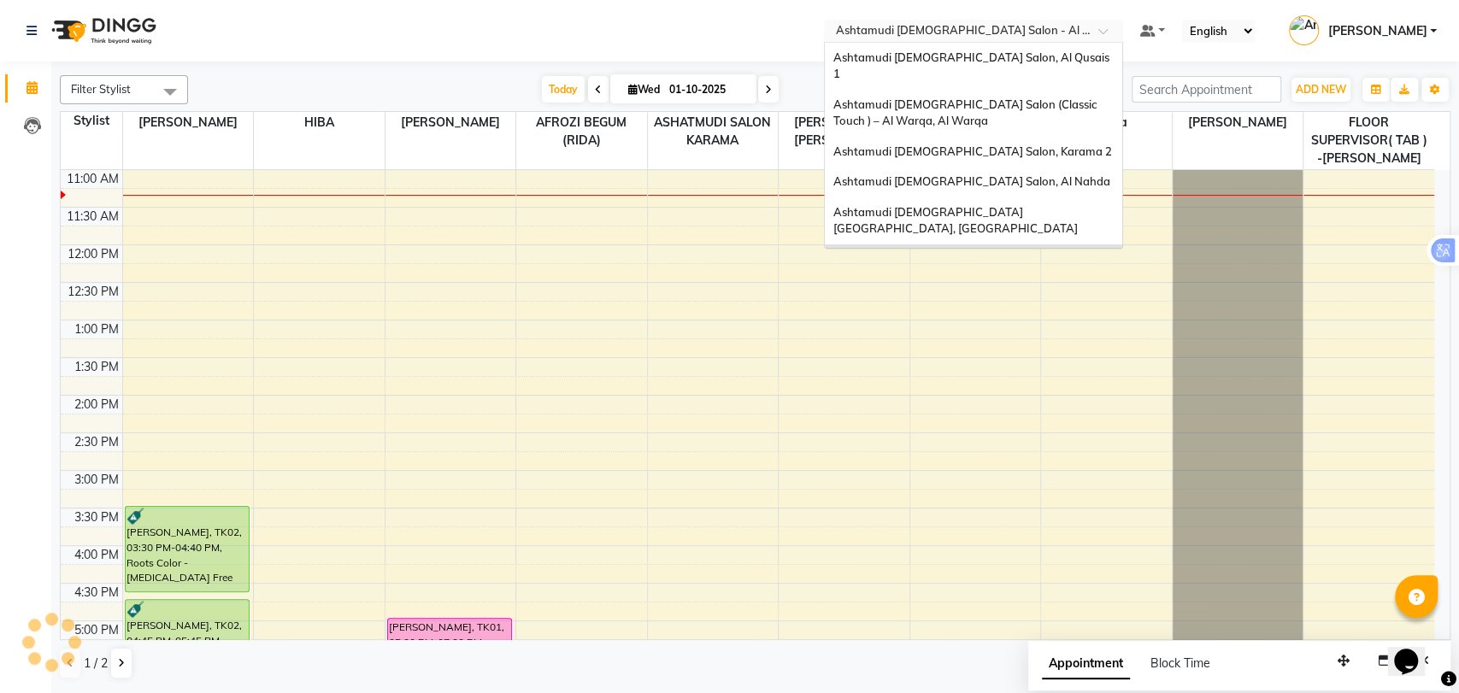
click at [1005, 32] on input "text" at bounding box center [957, 32] width 248 height 17
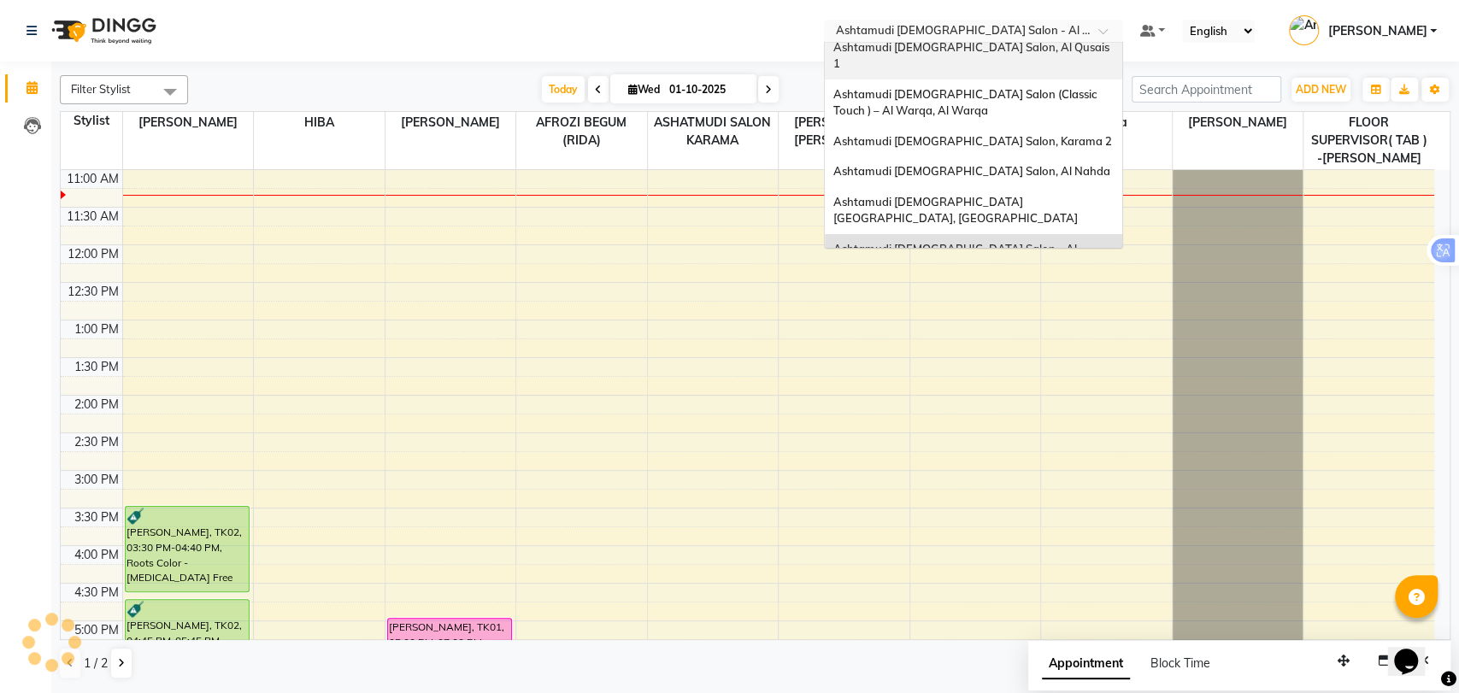
click at [1006, 47] on span "Ashtamudi [DEMOGRAPHIC_DATA] Salon, Al Qusais 1" at bounding box center [972, 55] width 279 height 31
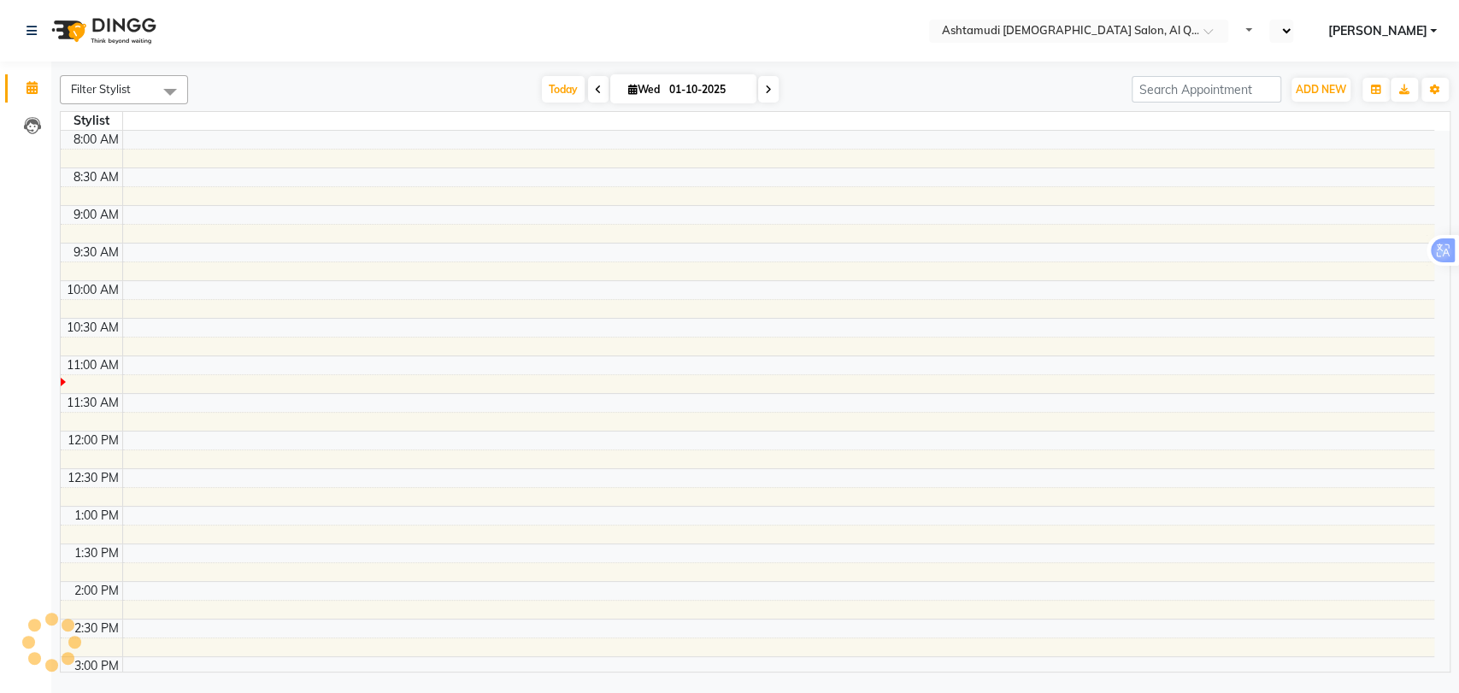
select select "en"
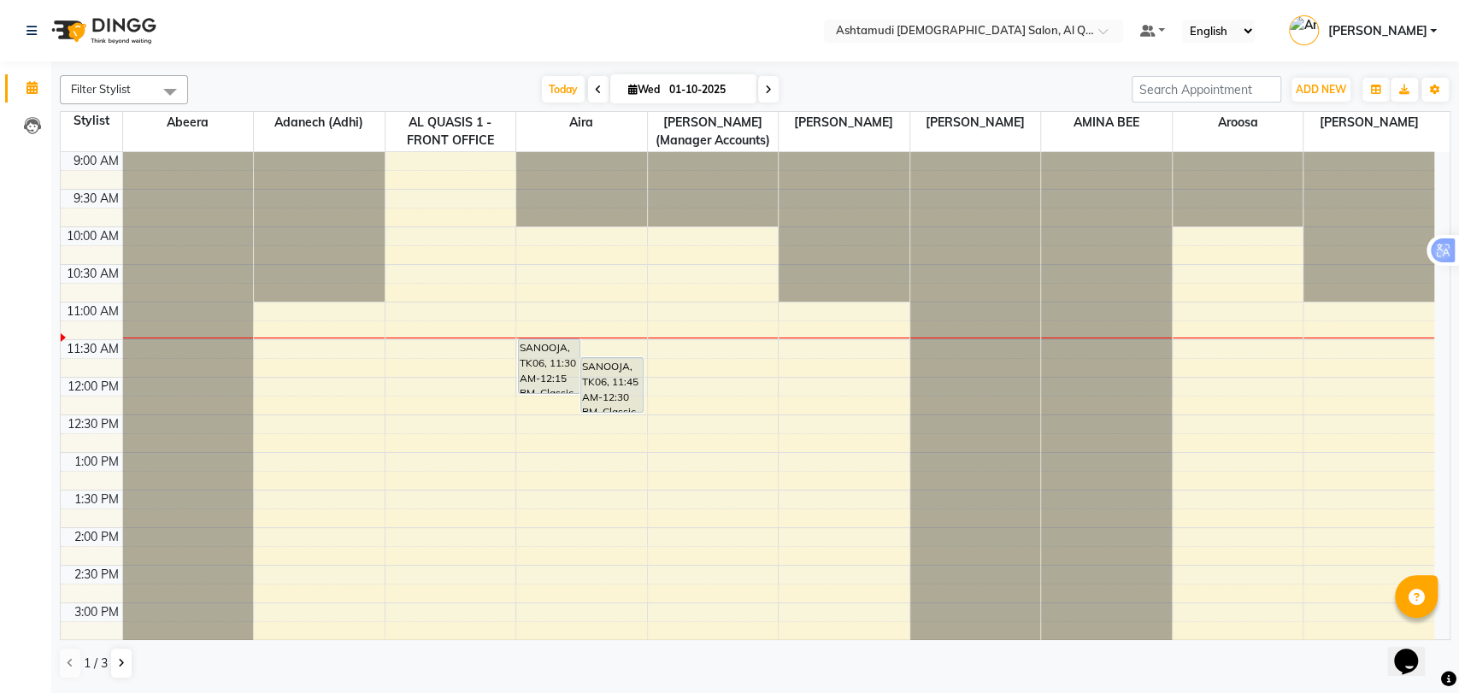
click at [708, 84] on input "01-10-2025" at bounding box center [706, 90] width 85 height 26
select select "10"
select select "2025"
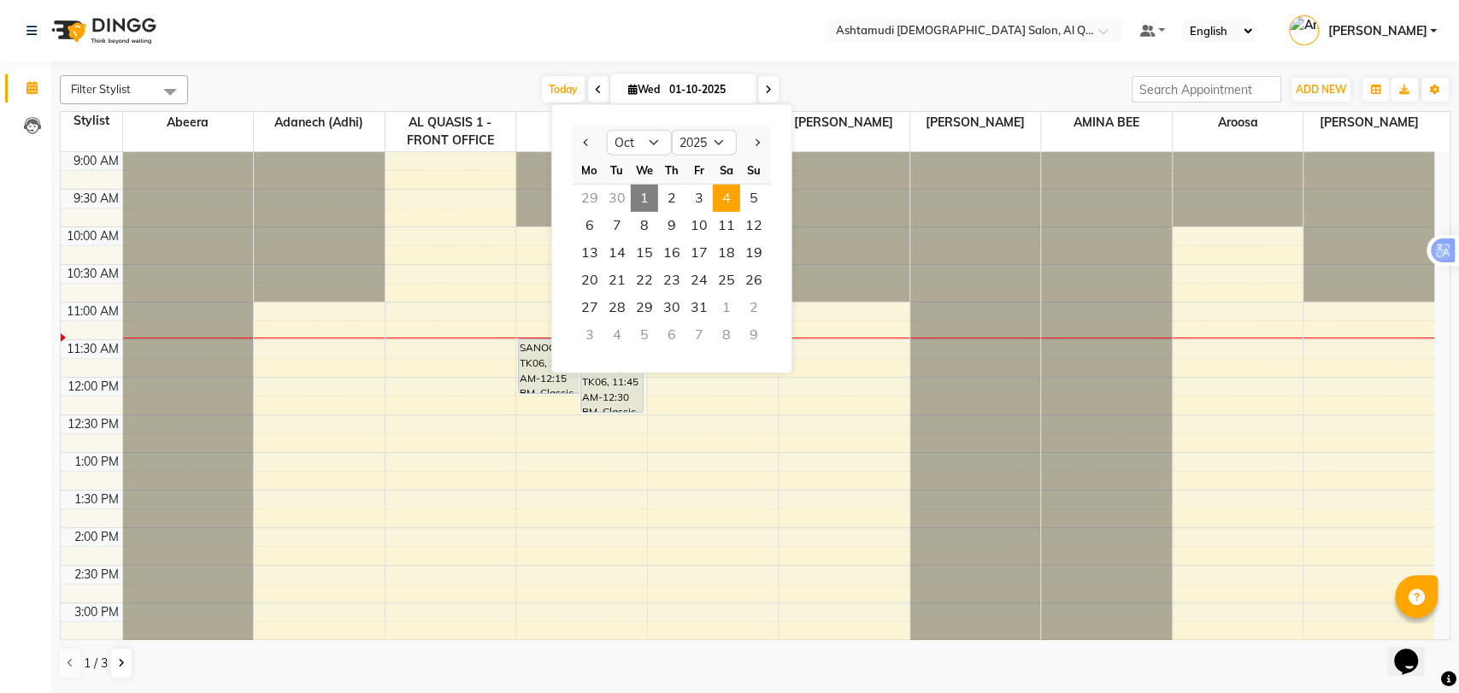
click at [726, 197] on span "4" at bounding box center [726, 198] width 27 height 27
type input "04-10-2025"
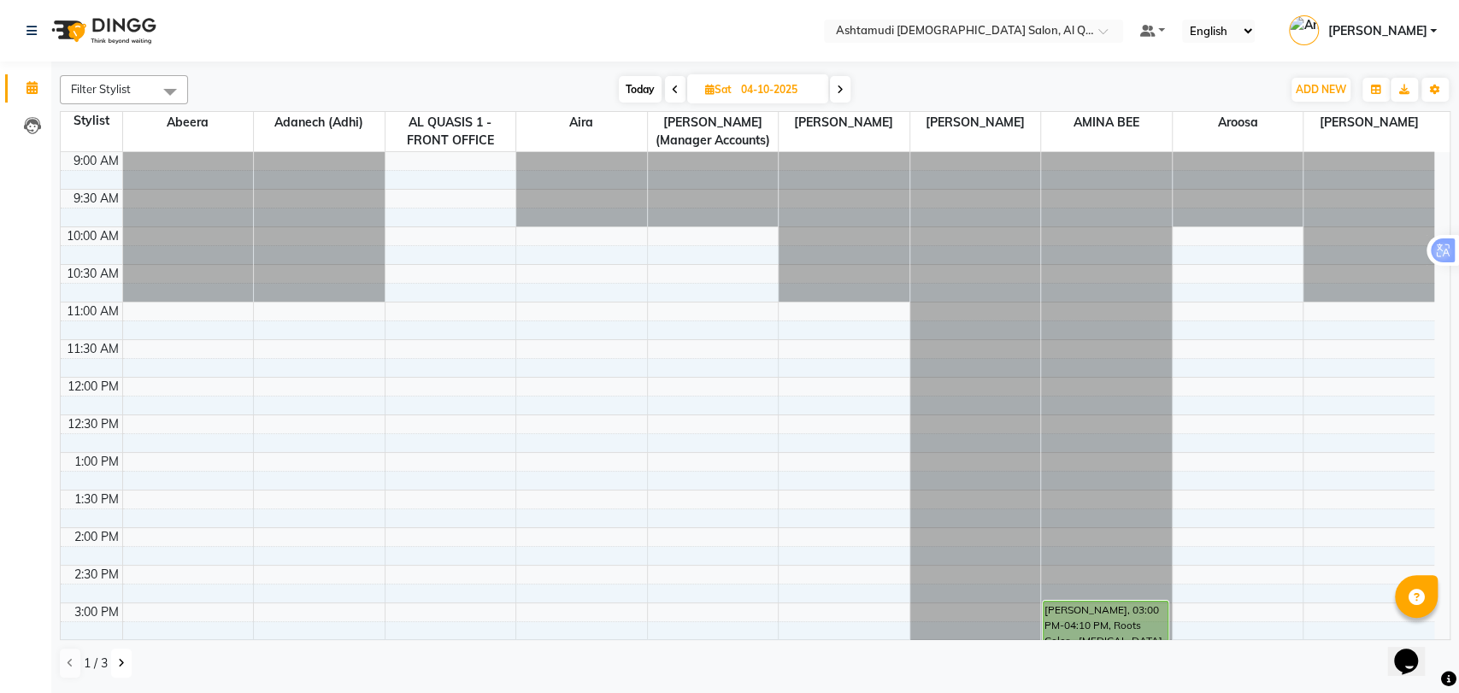
click at [118, 660] on icon at bounding box center [121, 663] width 7 height 10
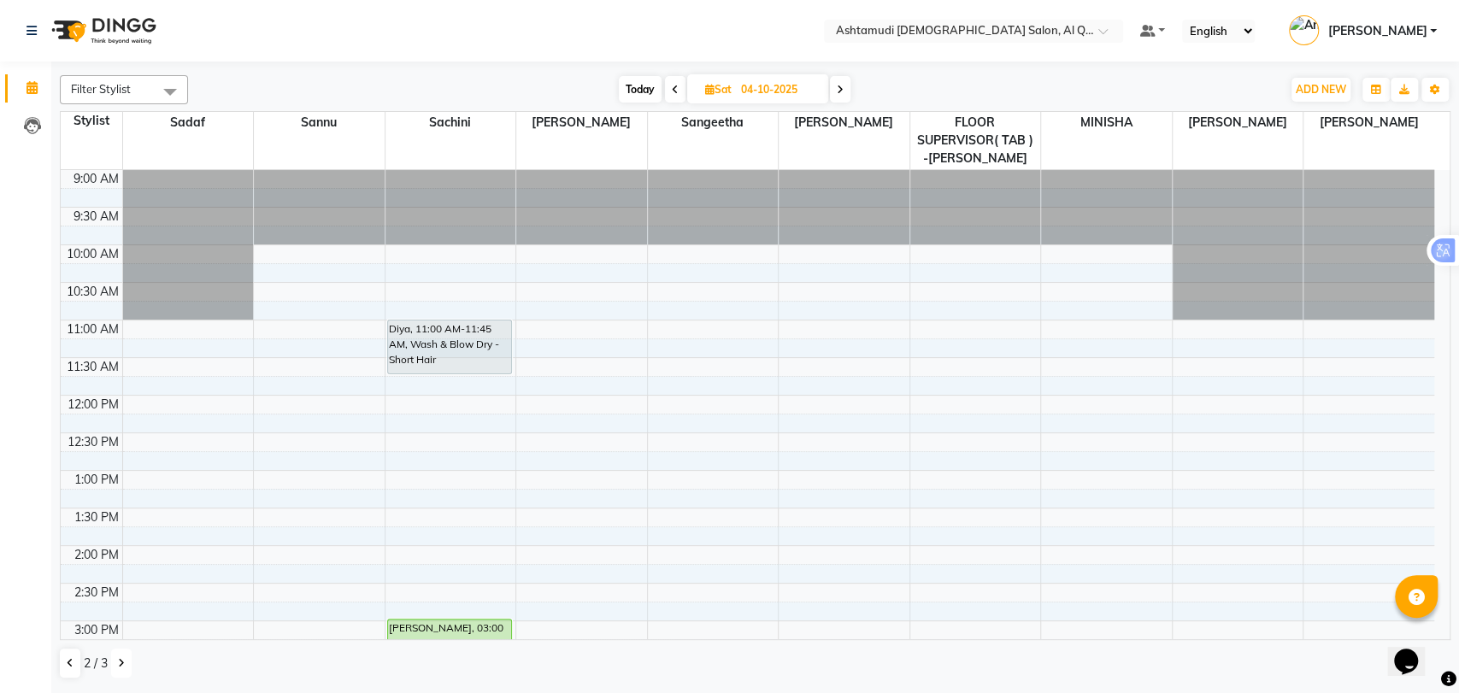
click at [459, 250] on div "9:00 AM 9:30 AM 10:00 AM 10:30 AM 11:00 AM 11:30 AM 12:00 PM 12:30 PM 1:00 PM 1…" at bounding box center [748, 696] width 1374 height 1052
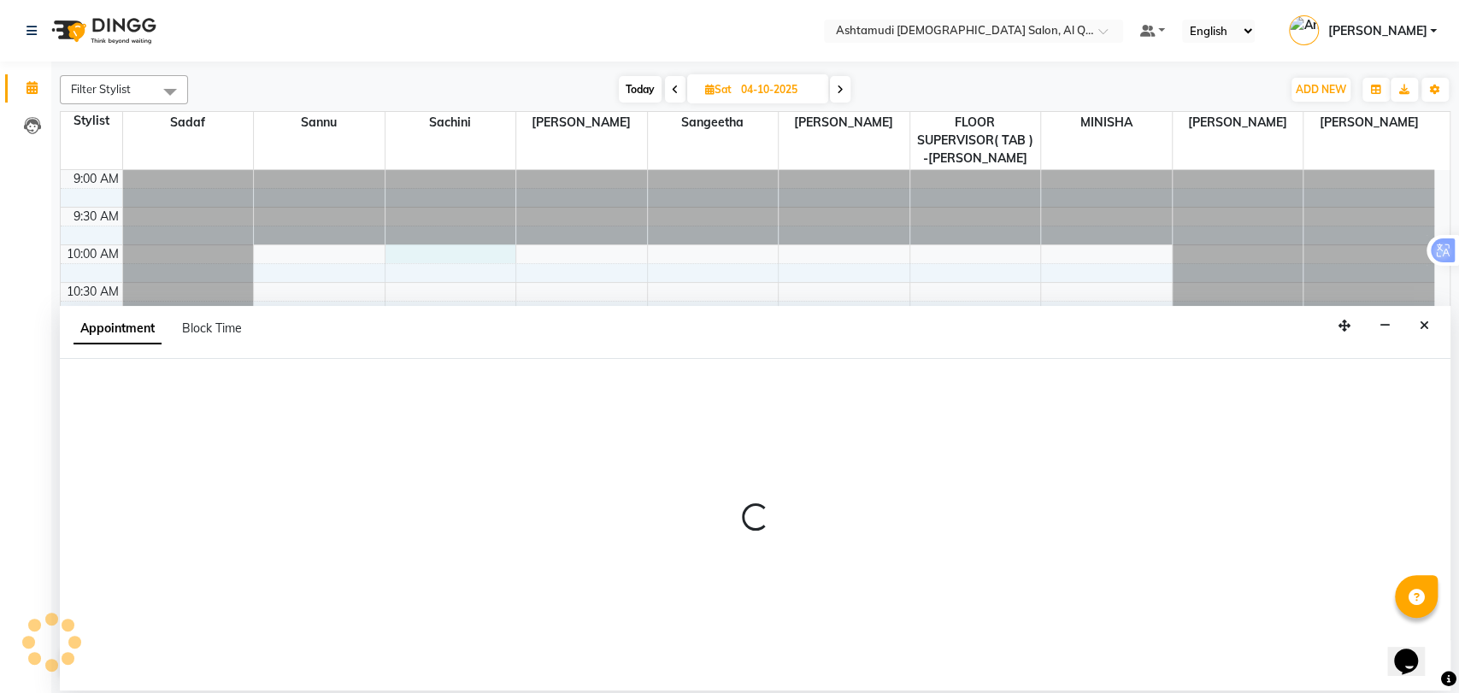
select select "54602"
select select "tentative"
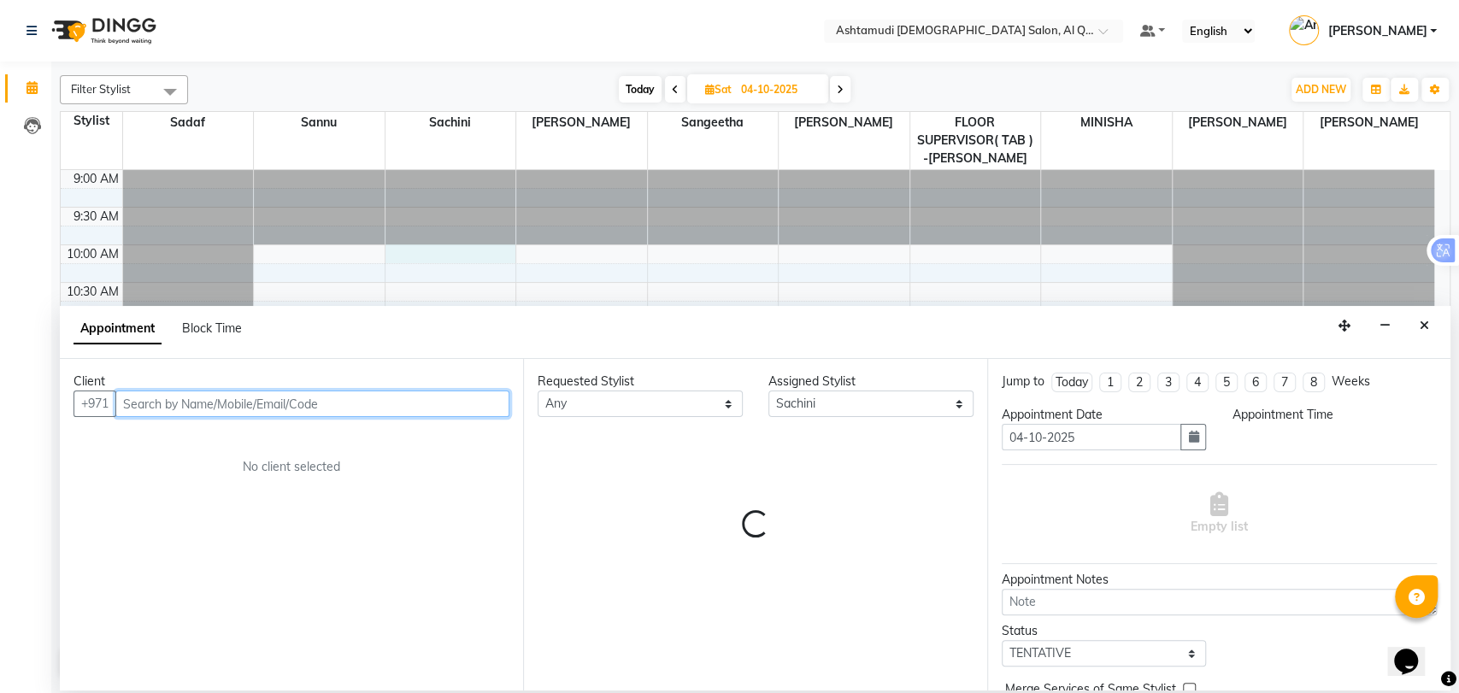
select select "600"
click at [183, 401] on input "text" at bounding box center [312, 404] width 394 height 26
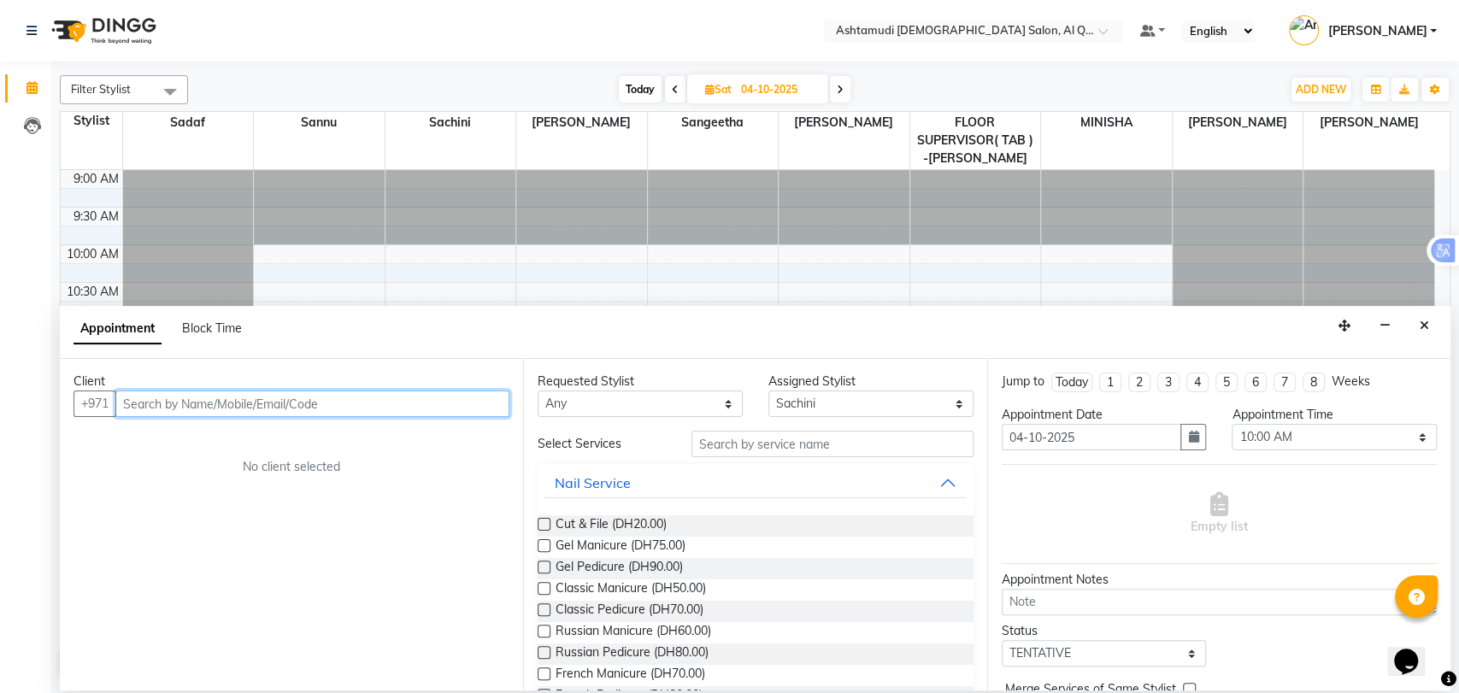
paste input "58 967 2670"
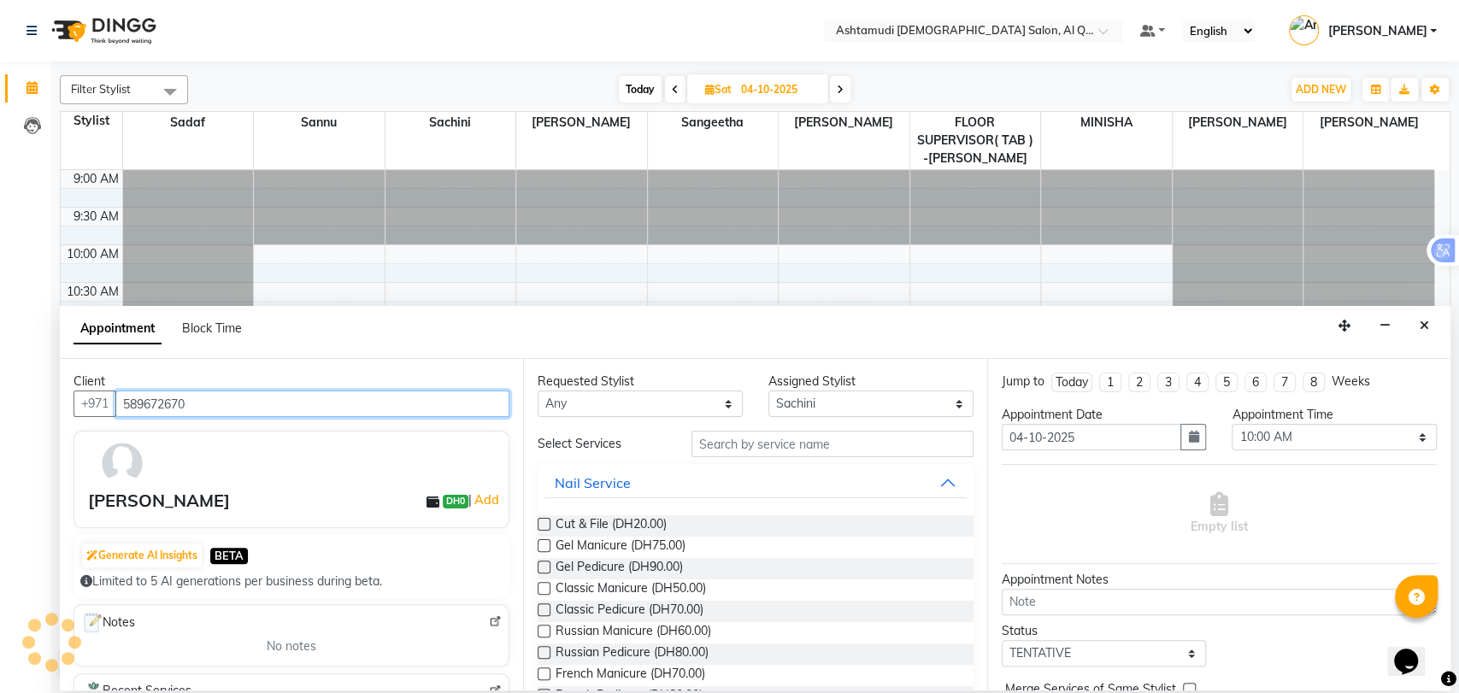
type input "589672670"
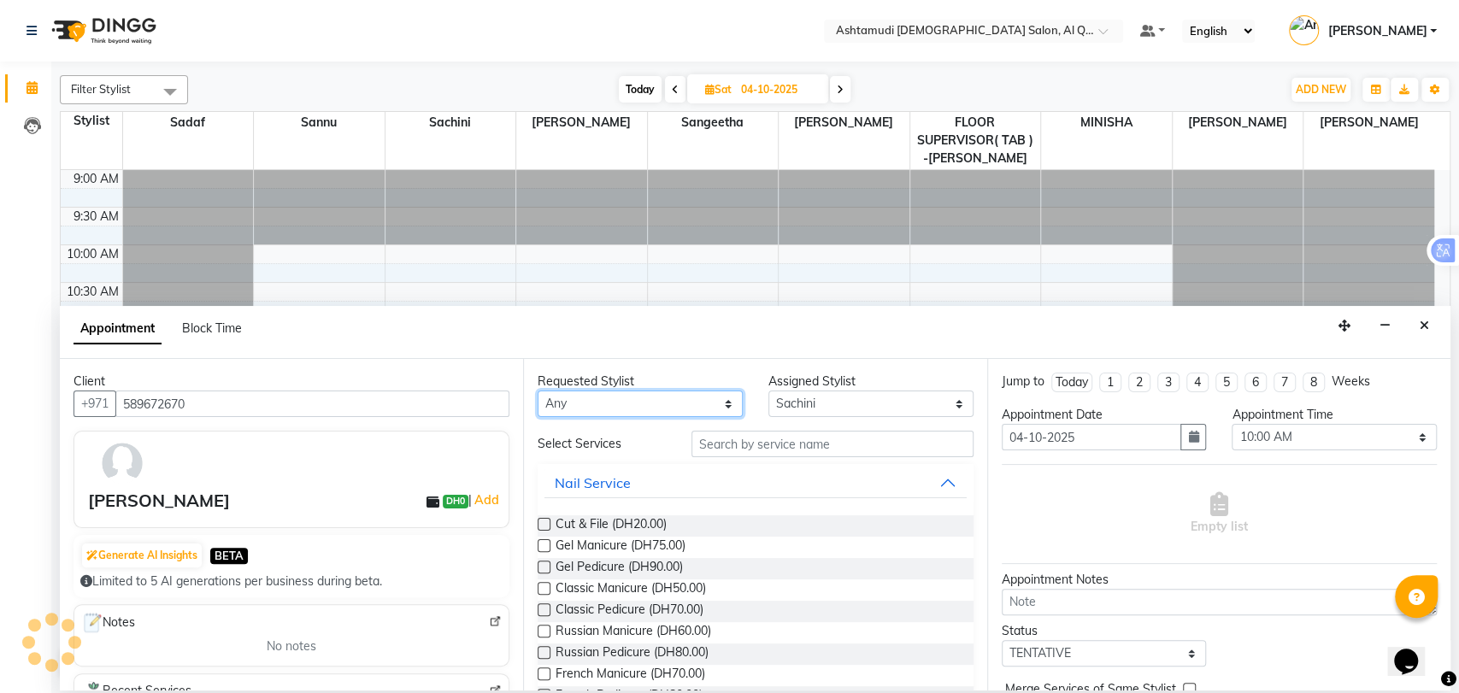
click at [632, 405] on select "Any [PERSON_NAME] (Adhi) Aira AL QUASIS 1 - FRONT OFFICE AMINA BEE [PERSON_NAME…" at bounding box center [640, 404] width 205 height 26
select select "54602"
click at [538, 391] on select "Any [PERSON_NAME] (Adhi) Aira AL QUASIS 1 - FRONT OFFICE AMINA BEE [PERSON_NAME…" at bounding box center [640, 404] width 205 height 26
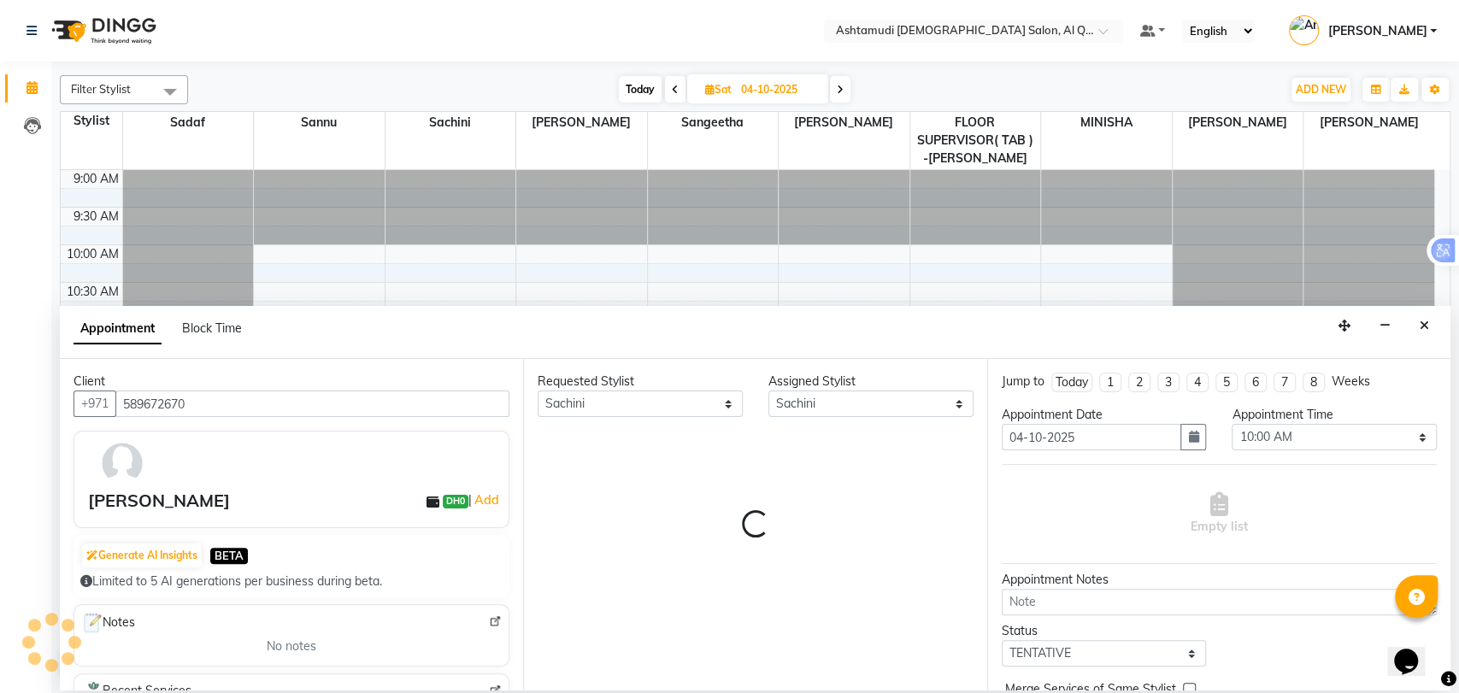
click at [1002, 501] on div "Client [PHONE_NUMBER] [PERSON_NAME] DH0 | Add Generate AI Insights BETA Limited…" at bounding box center [755, 525] width 1391 height 332
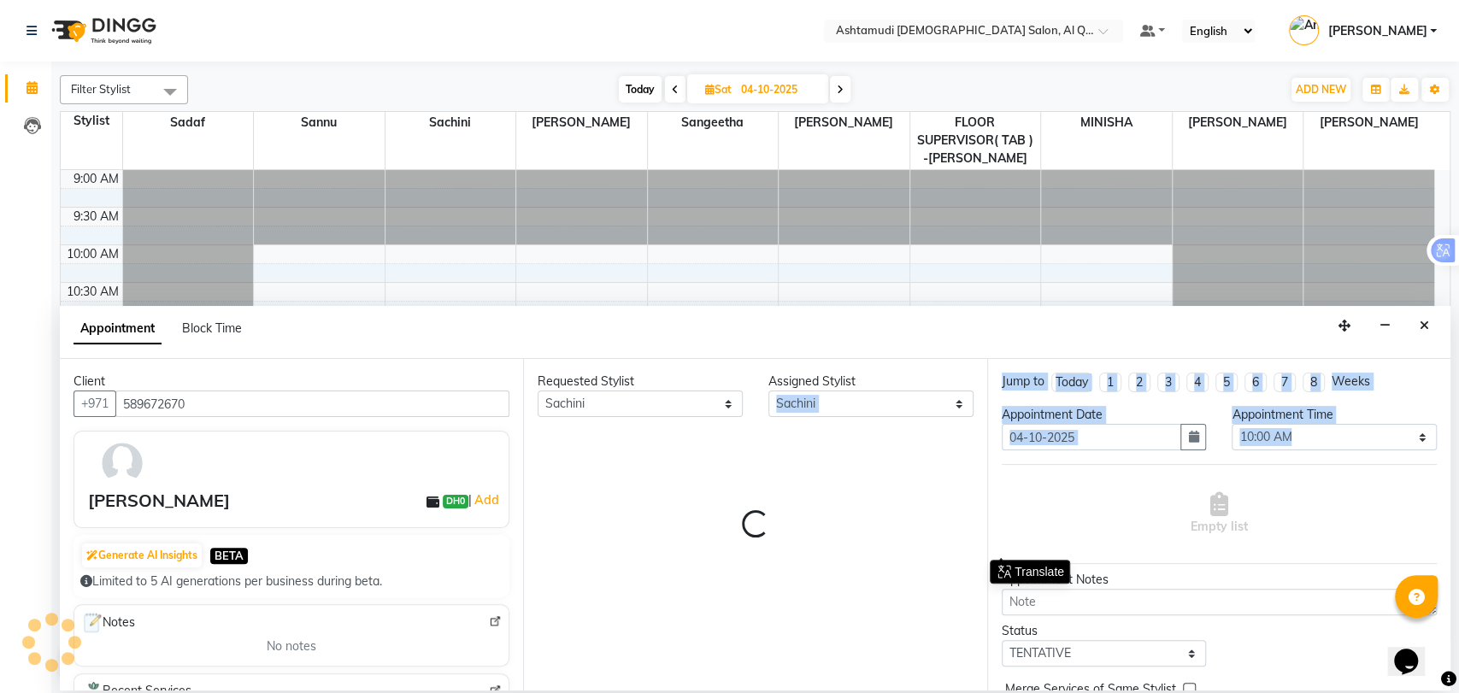
click at [926, 463] on div "Requested Stylist Any [PERSON_NAME] (Adhi) Aira AL QUASIS 1 - FRONT OFFICE AMIN…" at bounding box center [754, 525] width 463 height 332
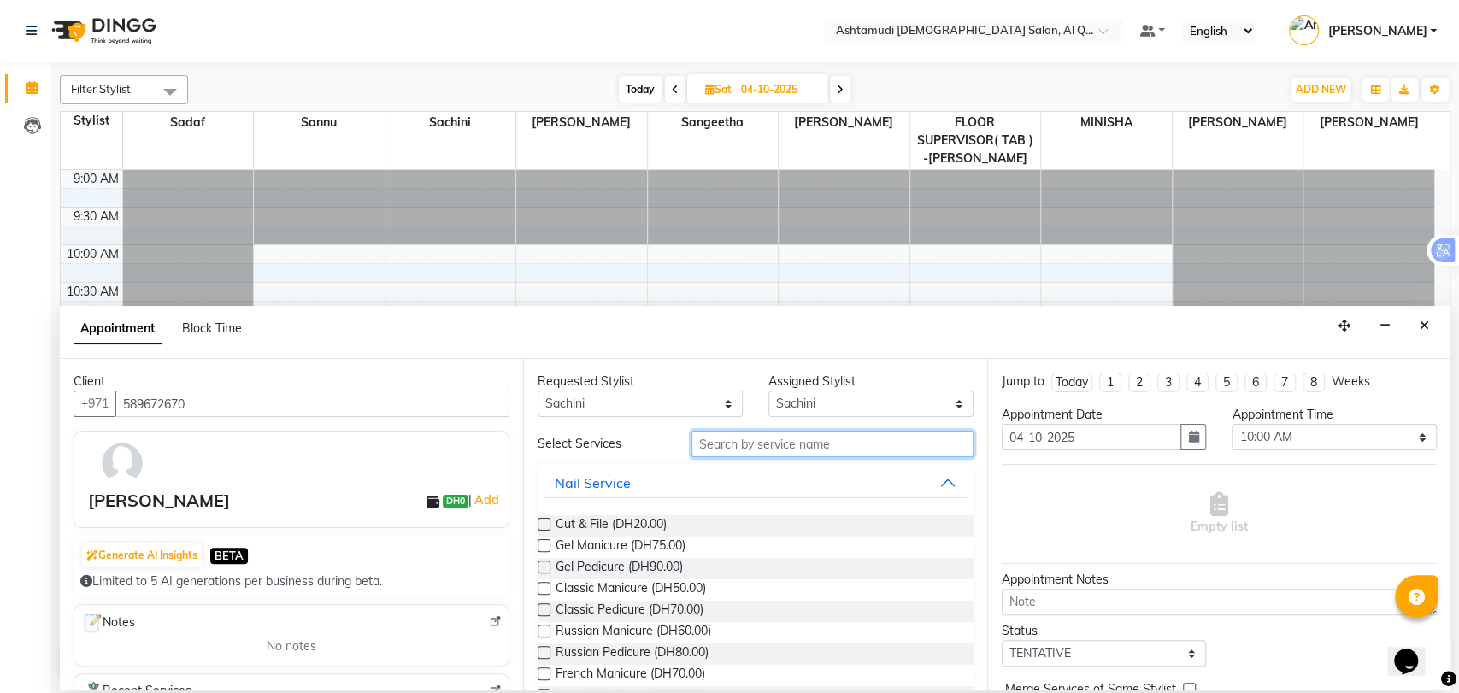
click at [826, 451] on input "text" at bounding box center [833, 444] width 282 height 26
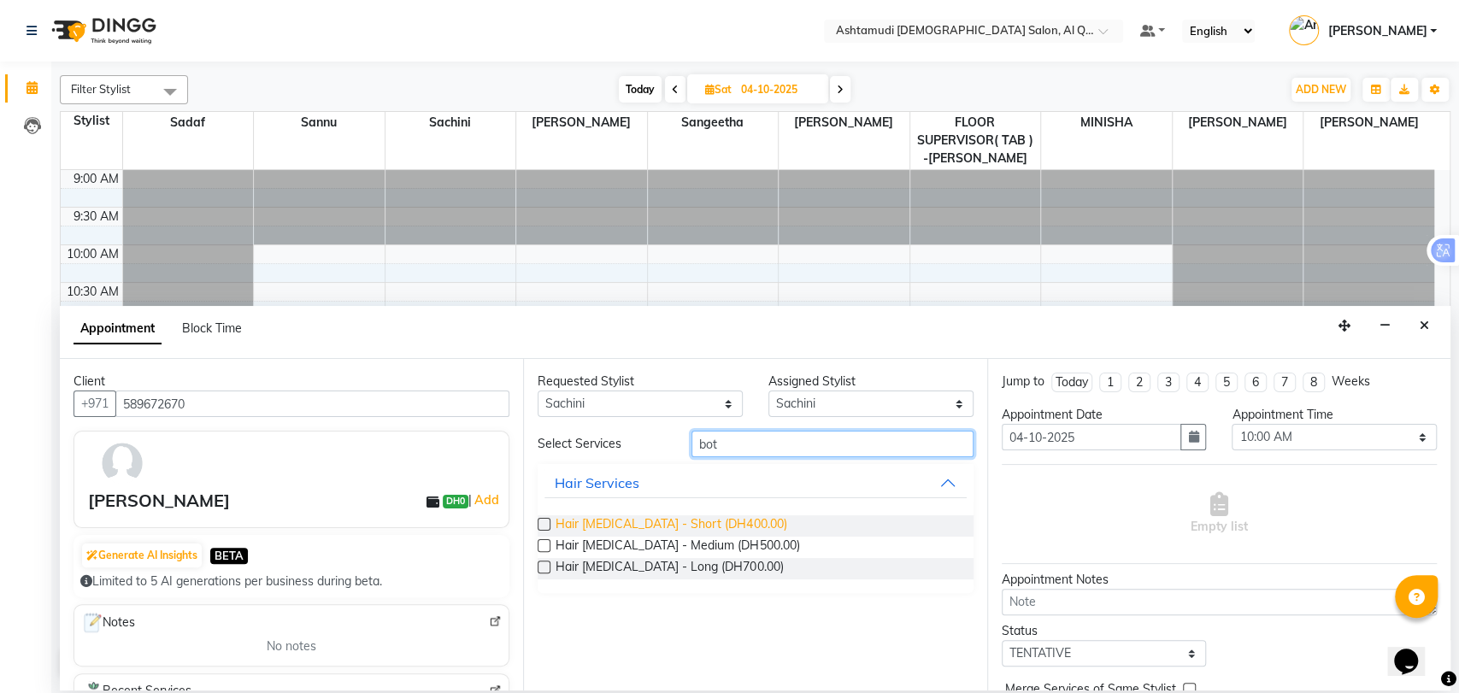
type input "bot"
drag, startPoint x: 677, startPoint y: 515, endPoint x: 580, endPoint y: 521, distance: 97.7
click at [580, 521] on span "Hair Botox - Short (DH400.00)" at bounding box center [671, 525] width 231 height 21
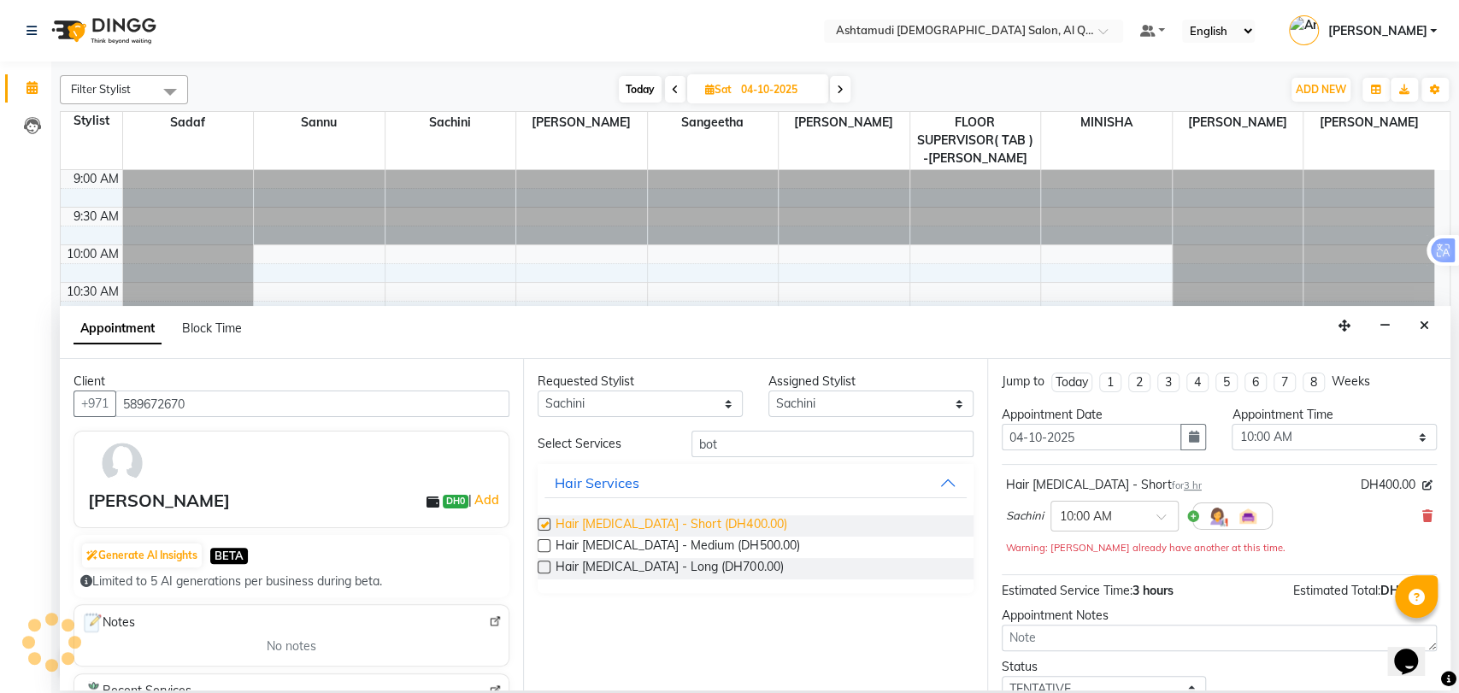
checkbox input "false"
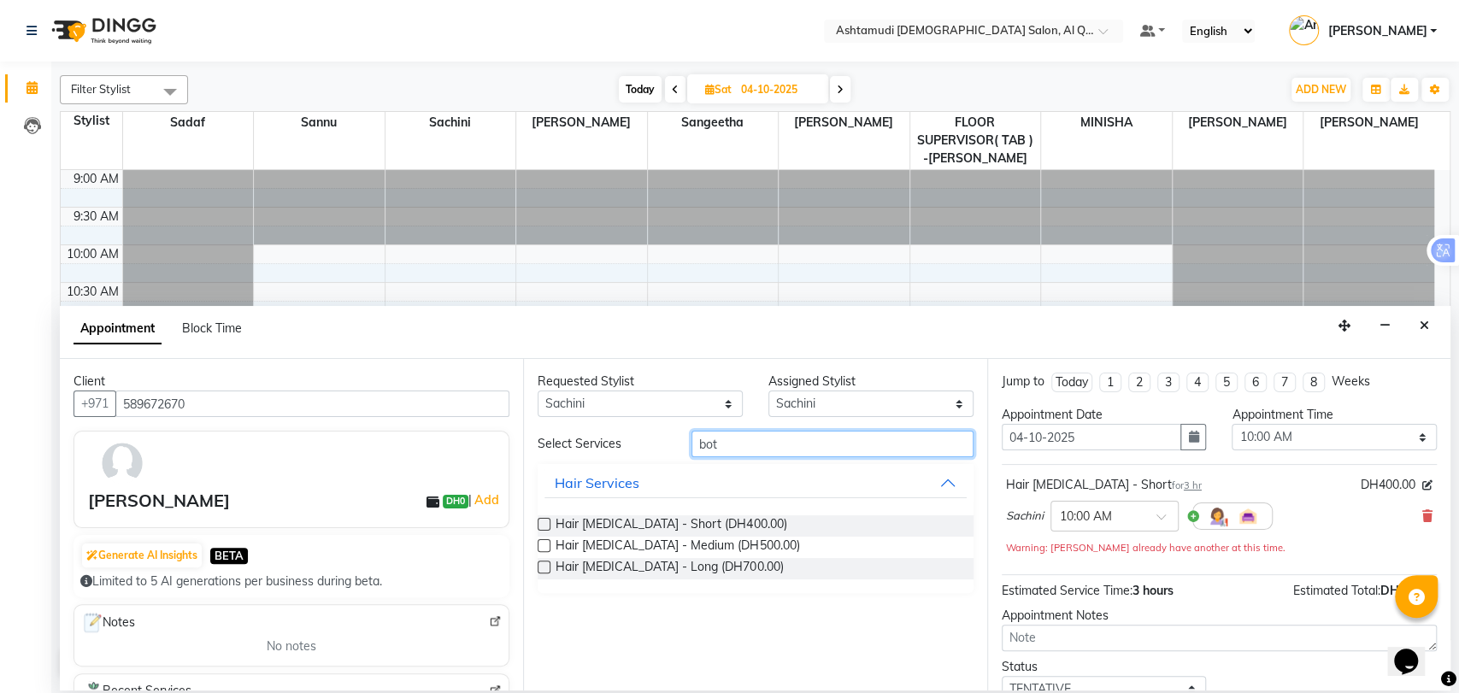
click at [711, 447] on input "bot" at bounding box center [833, 444] width 282 height 26
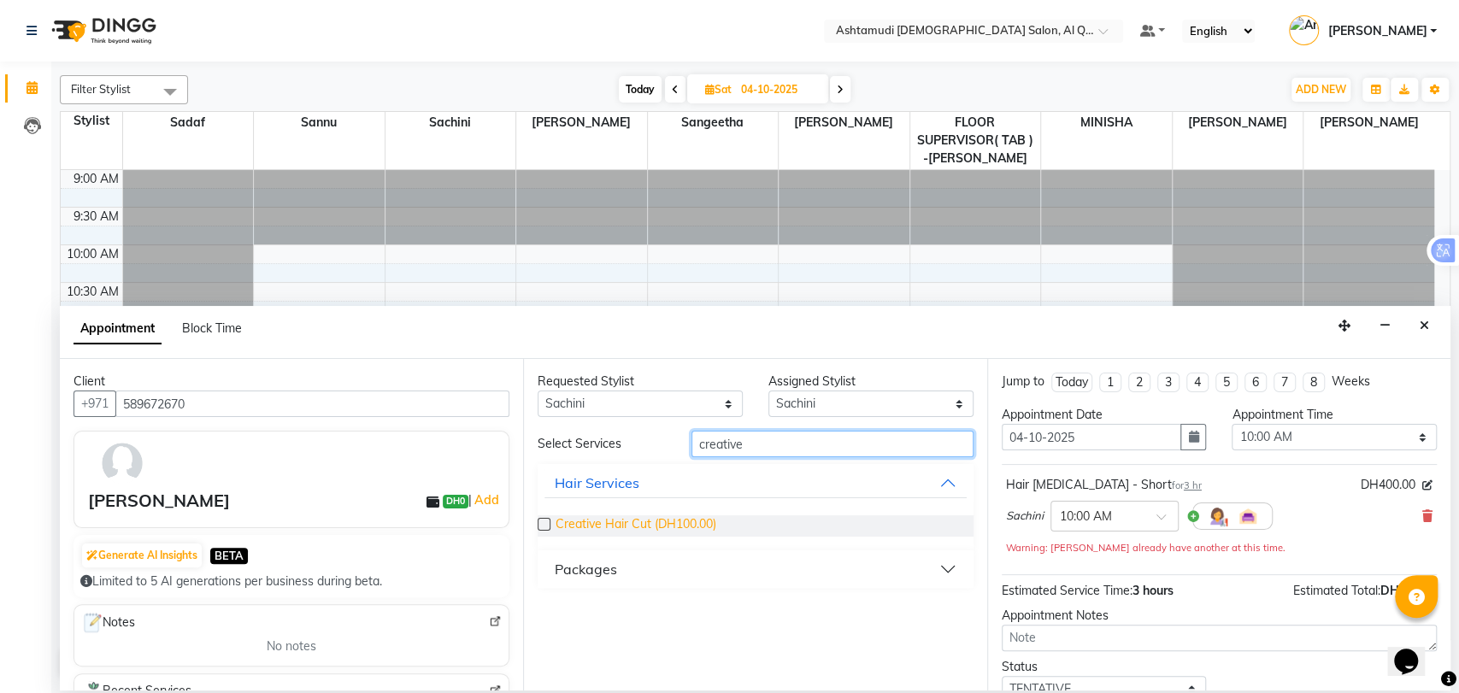
type input "creative"
drag, startPoint x: 686, startPoint y: 518, endPoint x: 642, endPoint y: 528, distance: 45.6
click at [642, 528] on span "Creative Hair Cut (DH100.00)" at bounding box center [636, 525] width 161 height 21
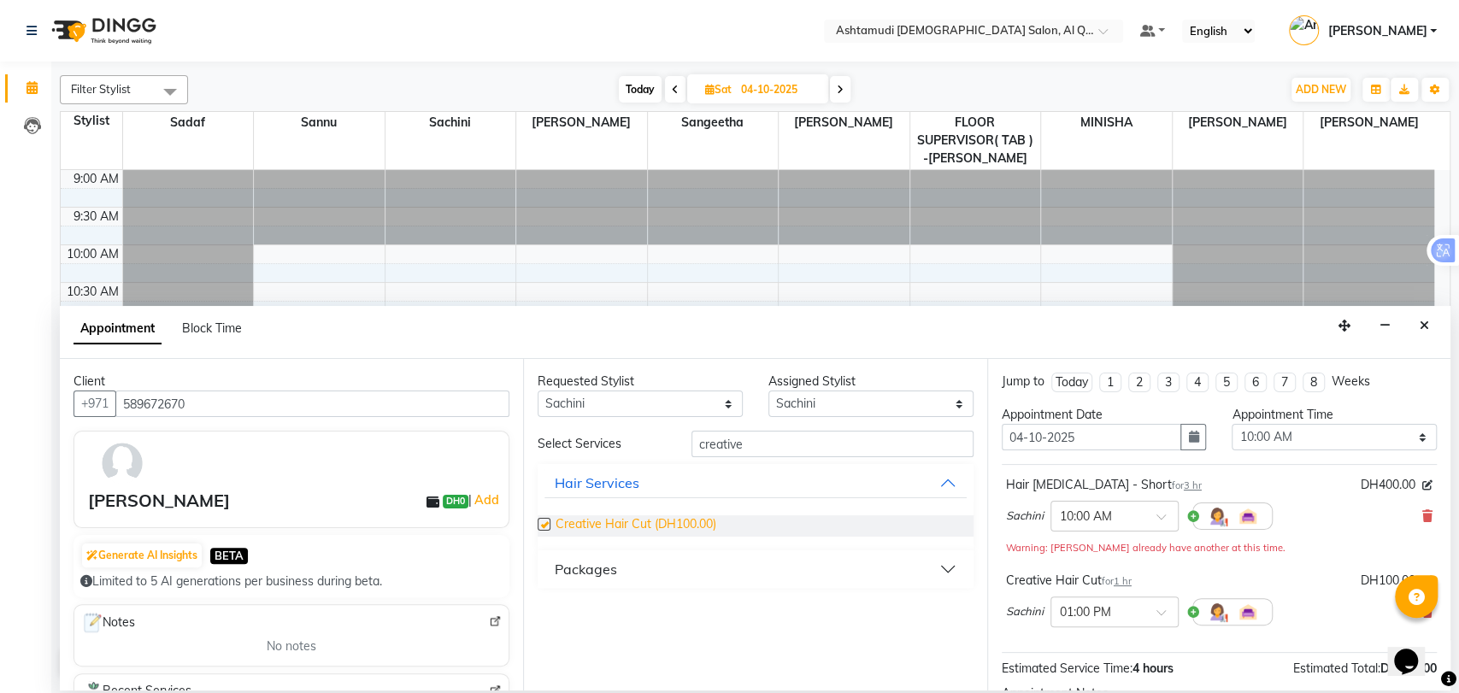
checkbox input "false"
click at [1276, 436] on select "Select 10:00 AM 10:30 AM 11:00 AM 11:30 AM 12:00 PM 12:30 PM 01:00 PM 01:30 PM …" at bounding box center [1334, 437] width 205 height 26
select select "630"
click at [1232, 424] on select "Select 10:00 AM 10:30 AM 11:00 AM 11:30 AM 12:00 PM 12:30 PM 01:00 PM 01:30 PM …" at bounding box center [1334, 437] width 205 height 26
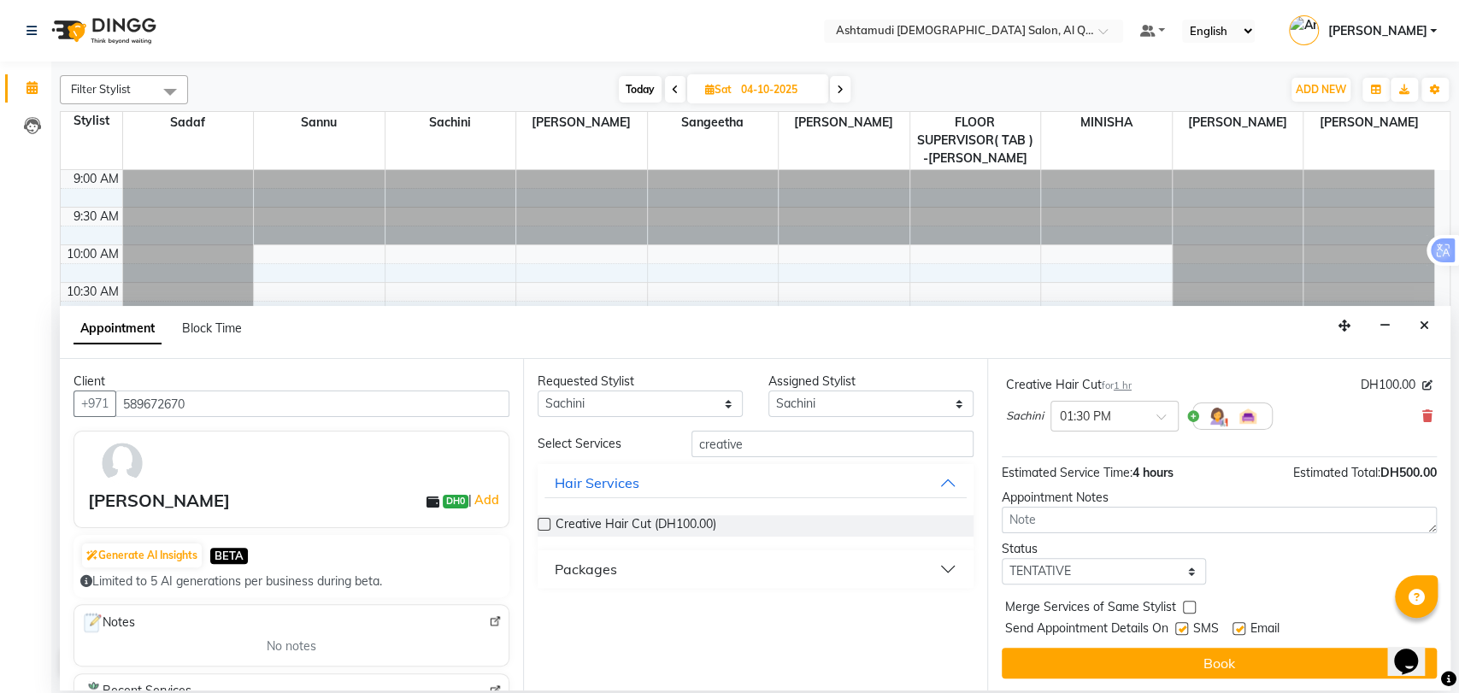
scroll to position [197, 0]
click at [1088, 568] on select "Select TENTATIVE CONFIRM UPCOMING" at bounding box center [1104, 570] width 205 height 26
select select "confirm booking"
click at [1002, 557] on select "Select TENTATIVE CONFIRM UPCOMING" at bounding box center [1104, 570] width 205 height 26
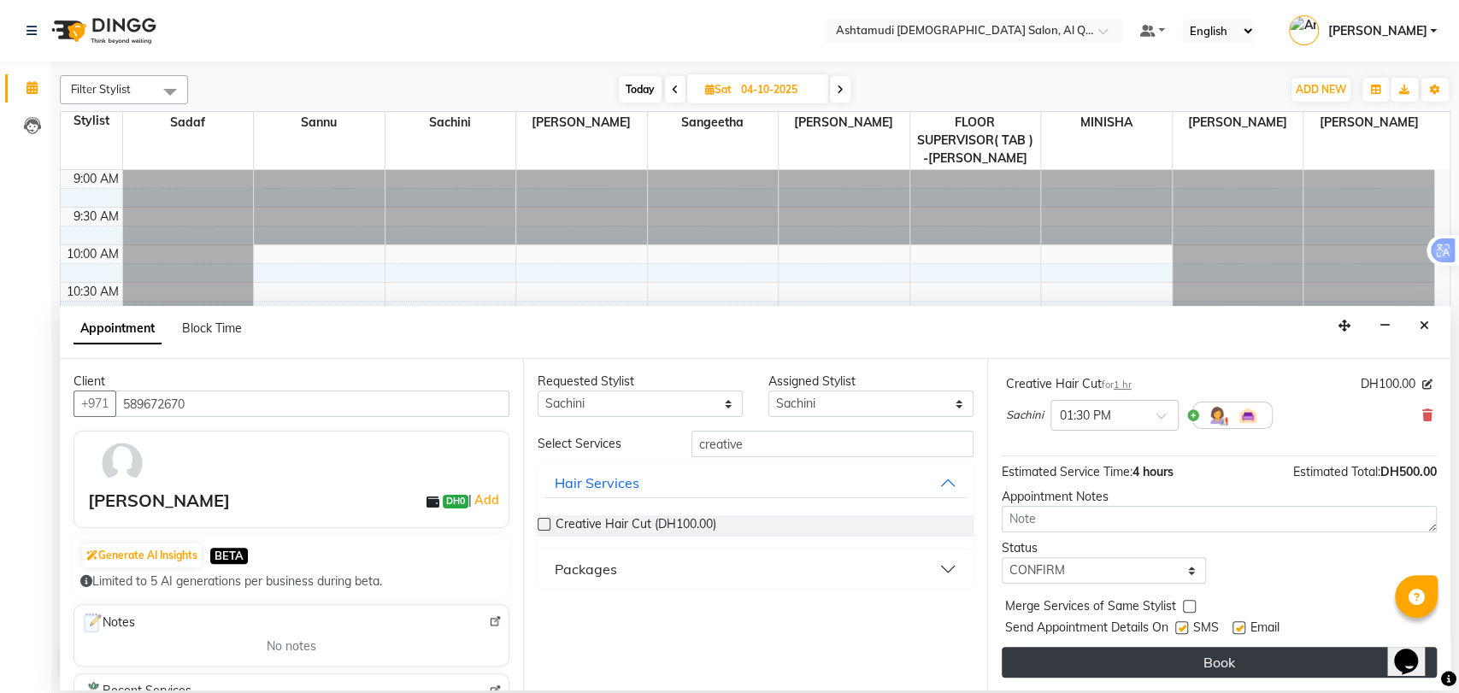
click at [1122, 670] on button "Book" at bounding box center [1219, 662] width 435 height 31
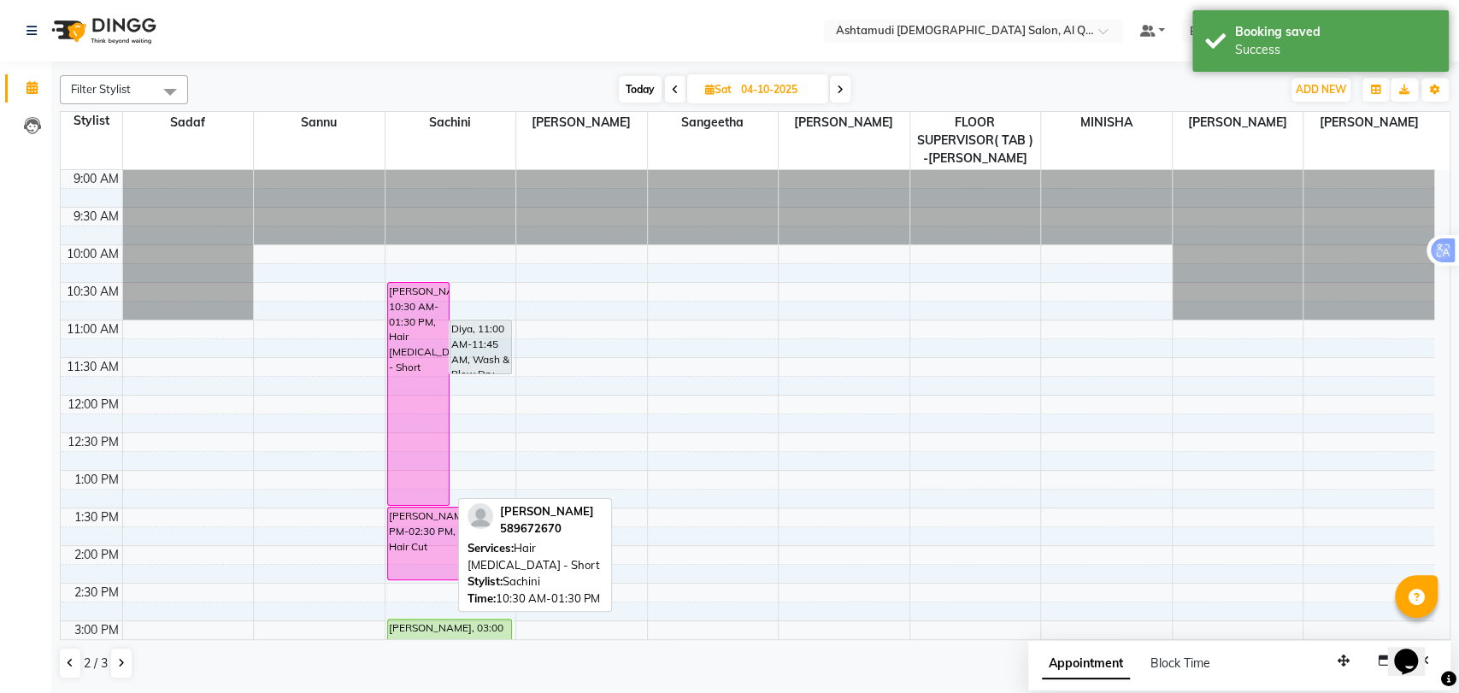
click at [412, 467] on div "Aarsha, 10:30 AM-01:30 PM, Hair Botox - Short" at bounding box center [418, 394] width 61 height 222
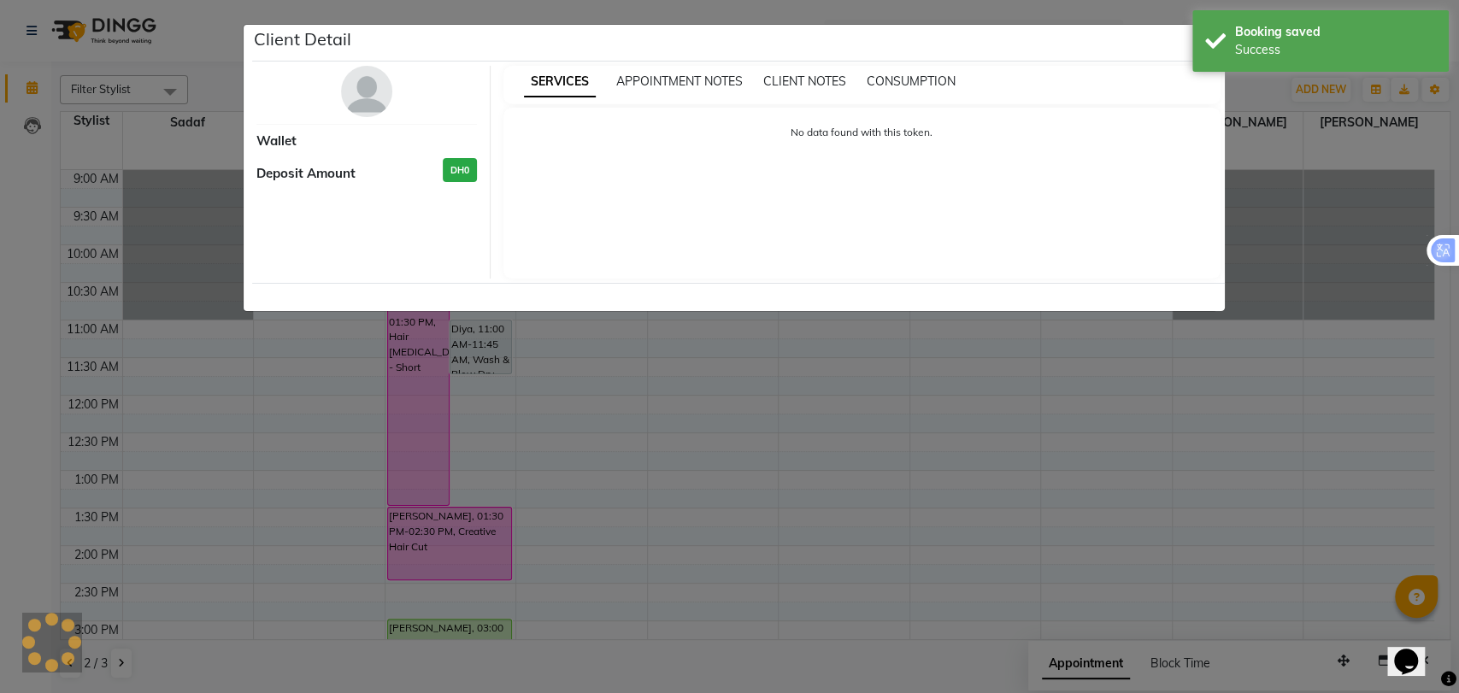
select select "6"
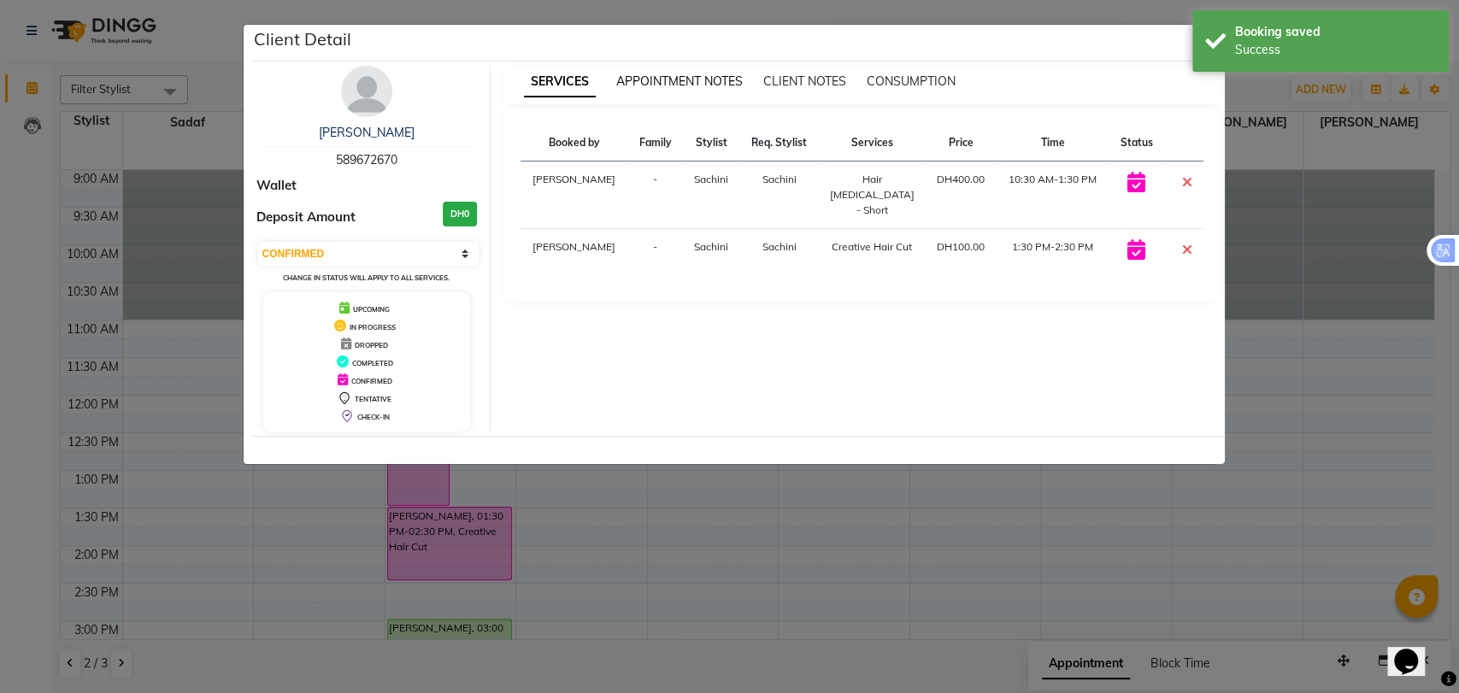
click at [679, 84] on span "APPOINTMENT NOTES" at bounding box center [679, 81] width 127 height 15
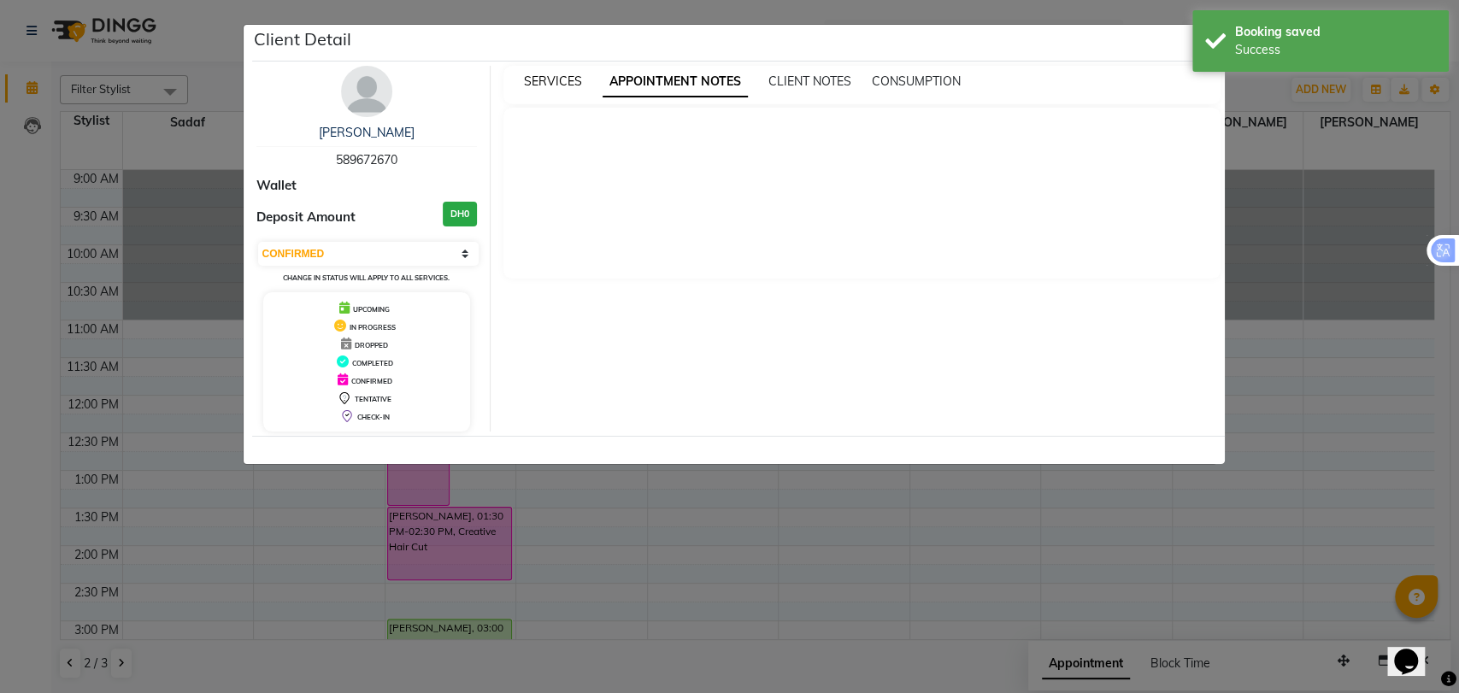
click at [572, 74] on span "SERVICES" at bounding box center [553, 81] width 58 height 15
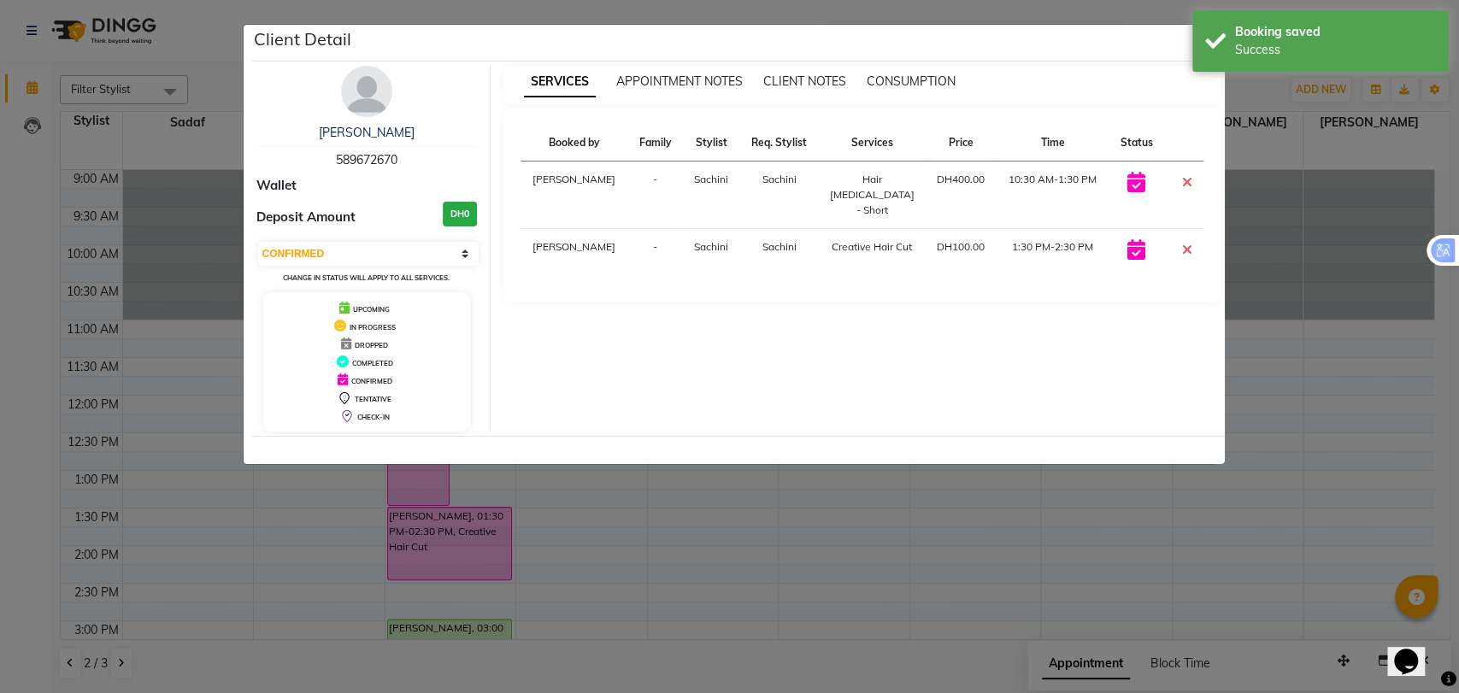
click at [1161, 87] on div "SERVICES APPOINTMENT NOTES CLIENT NOTES CONSUMPTION" at bounding box center [851, 82] width 697 height 18
click at [1187, 50] on div "Client Detail" at bounding box center [738, 43] width 973 height 37
click at [1200, 128] on th at bounding box center [1183, 143] width 39 height 37
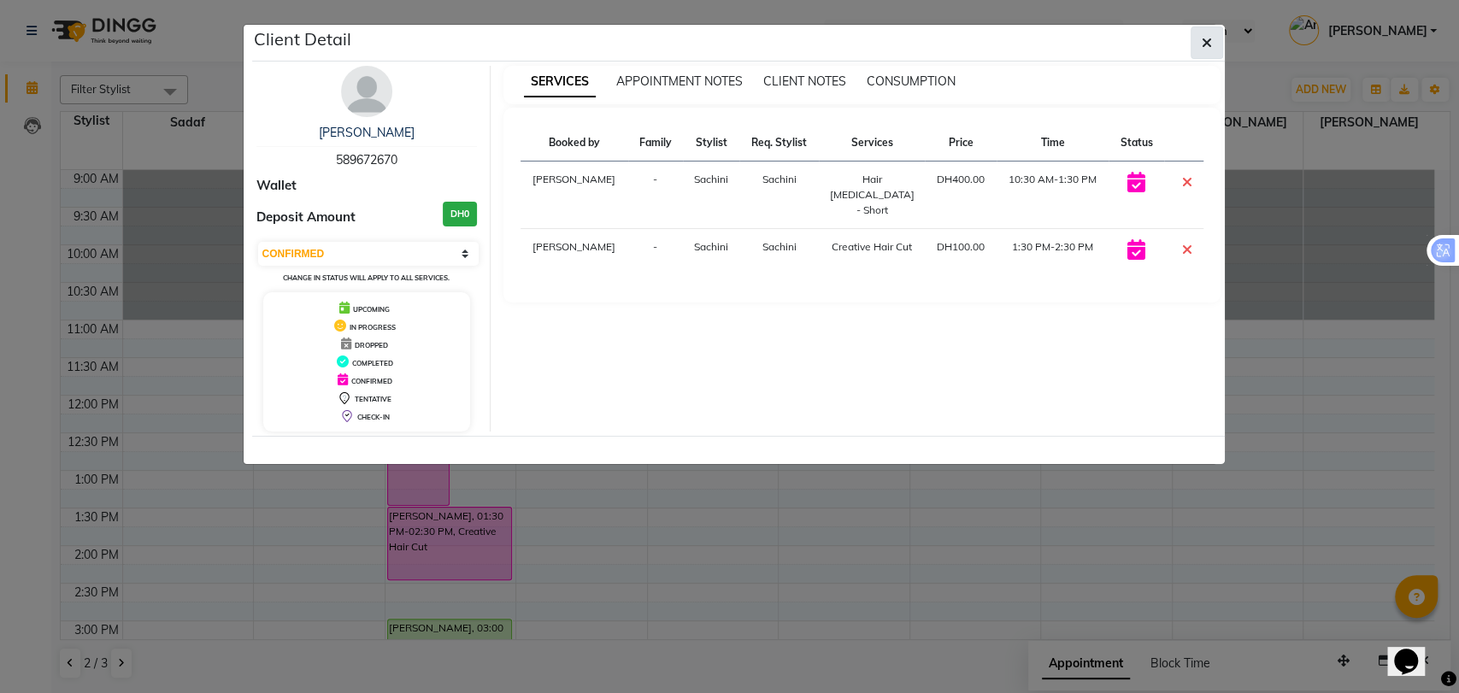
click at [1205, 36] on icon "button" at bounding box center [1207, 43] width 10 height 14
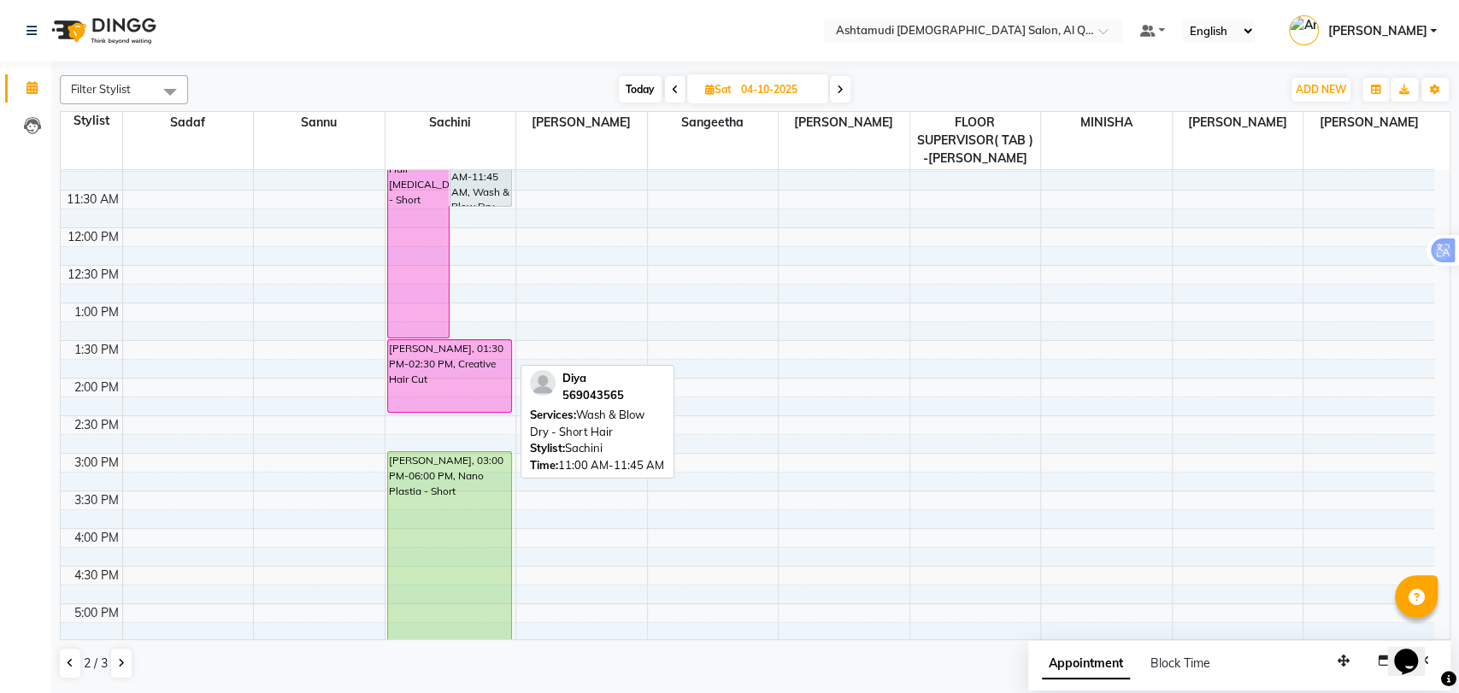
scroll to position [0, 0]
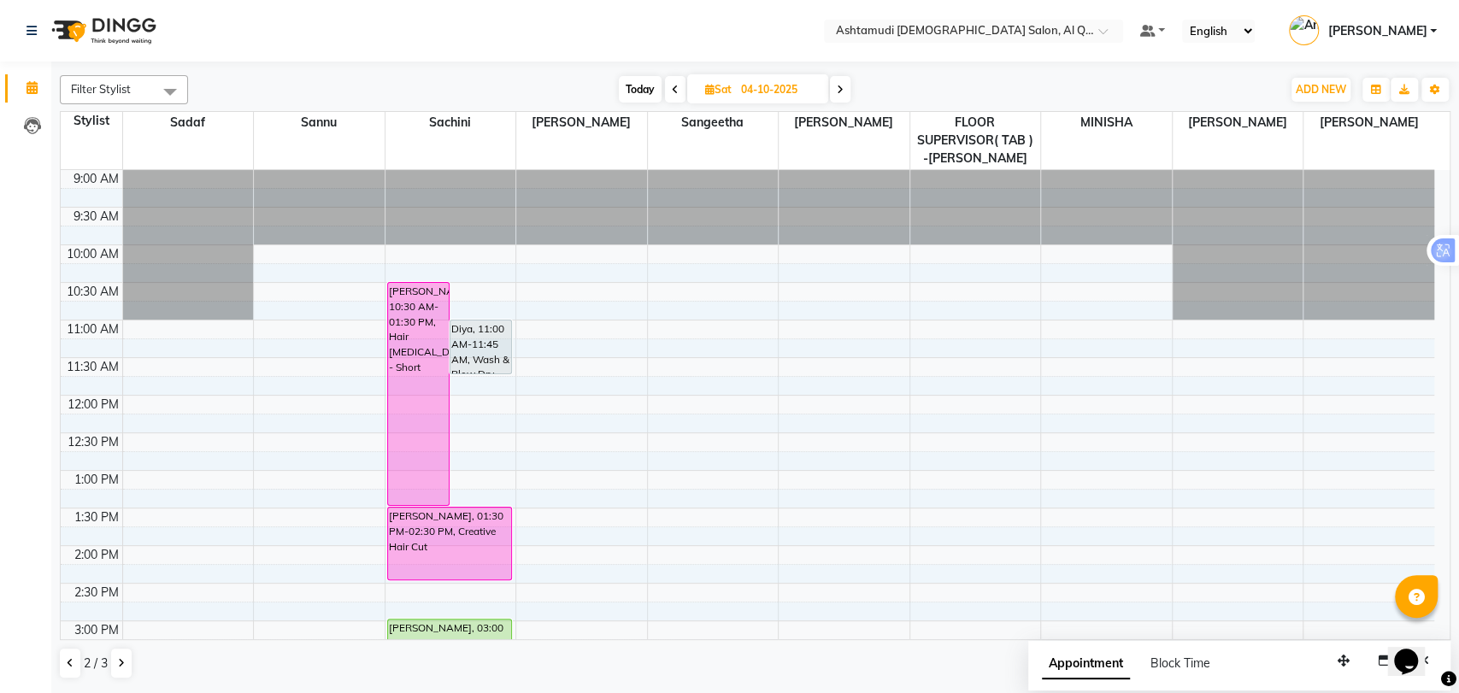
click at [627, 94] on span "Today" at bounding box center [640, 89] width 43 height 26
type input "01-10-2025"
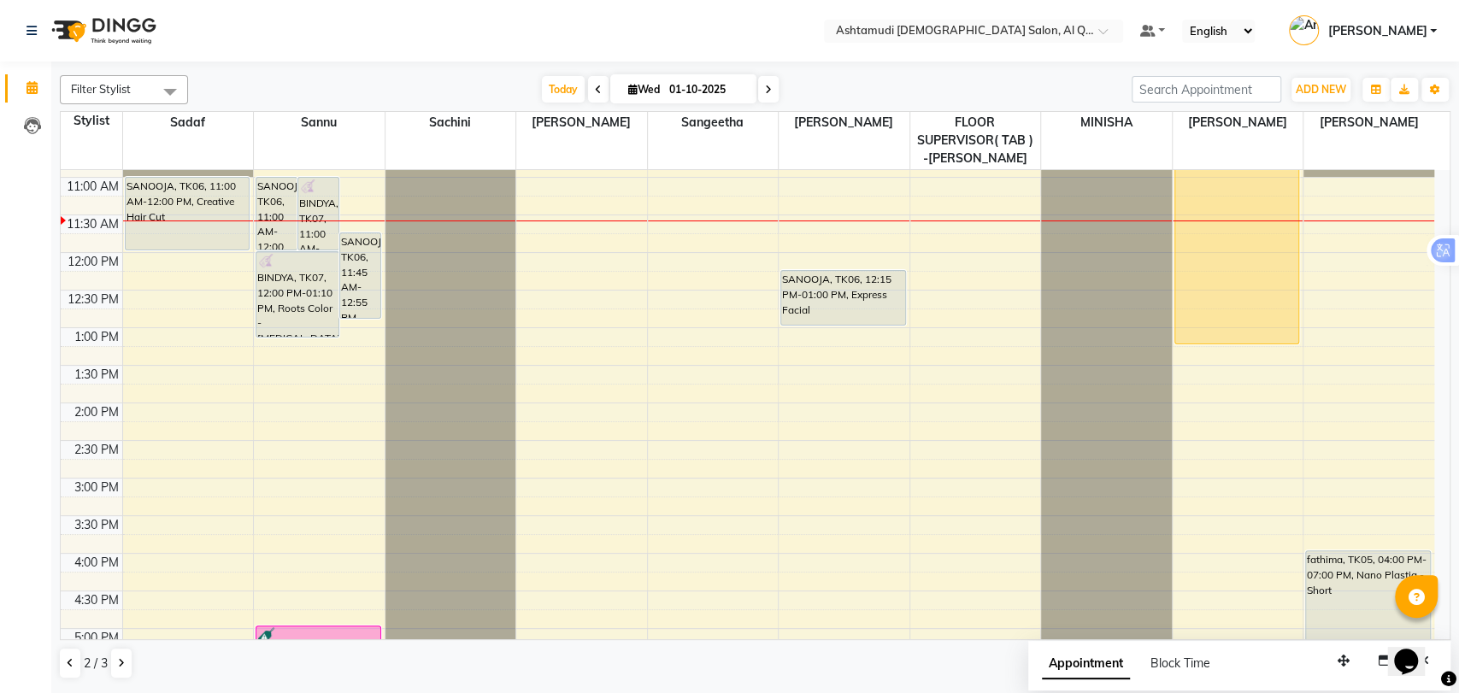
scroll to position [102, 0]
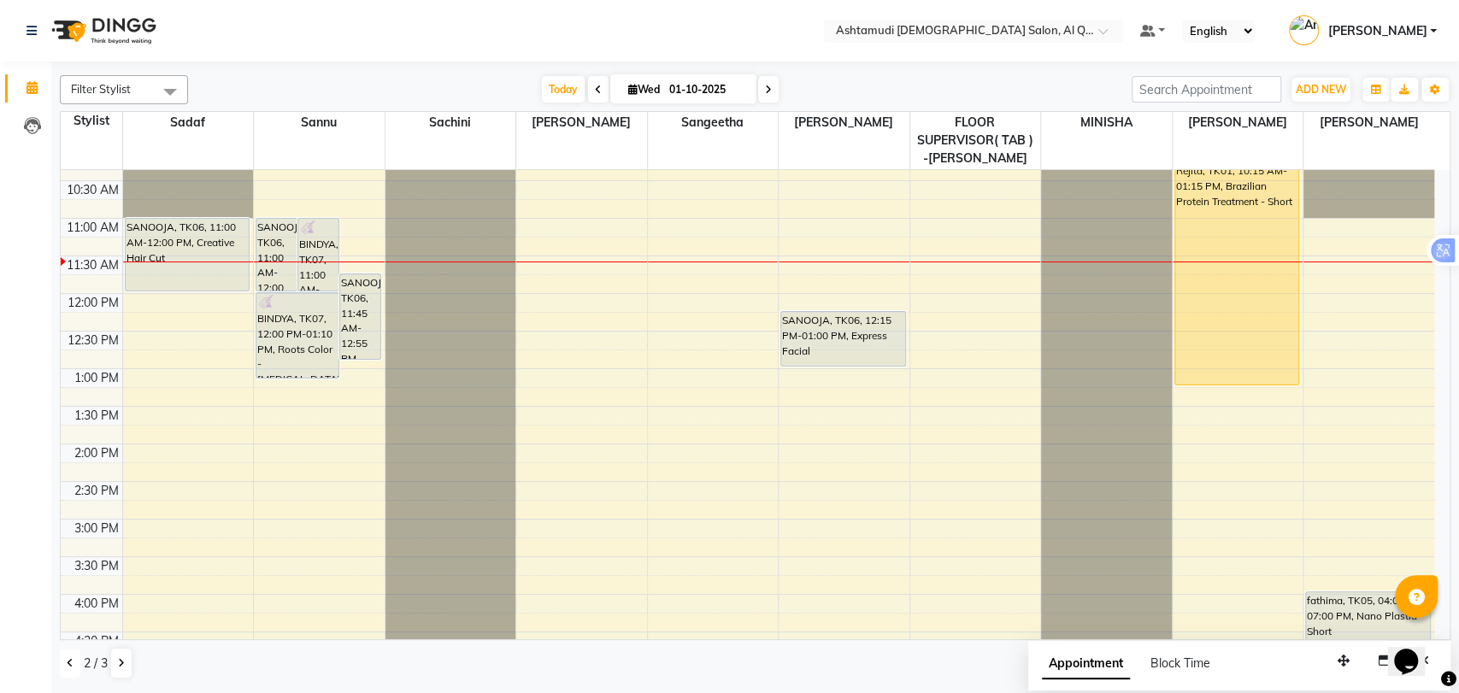
click at [62, 664] on button at bounding box center [70, 663] width 21 height 29
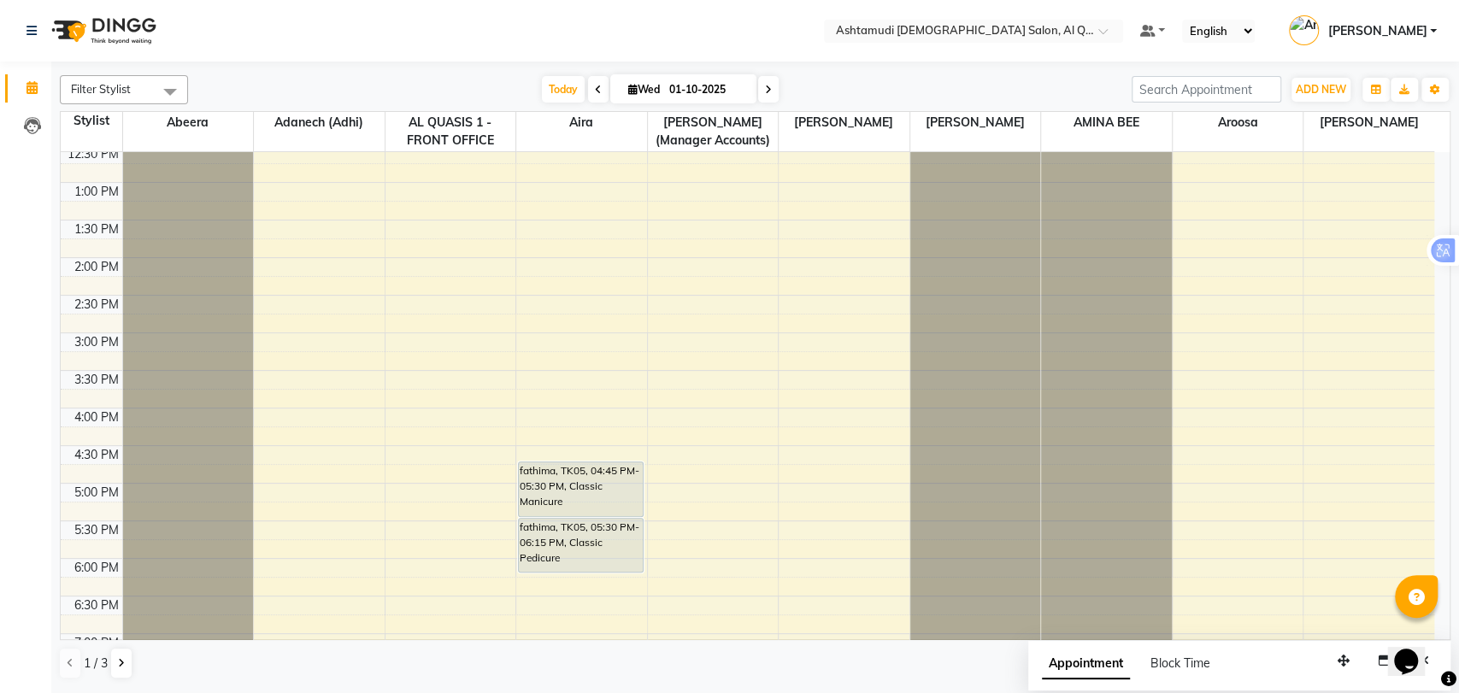
scroll to position [285, 0]
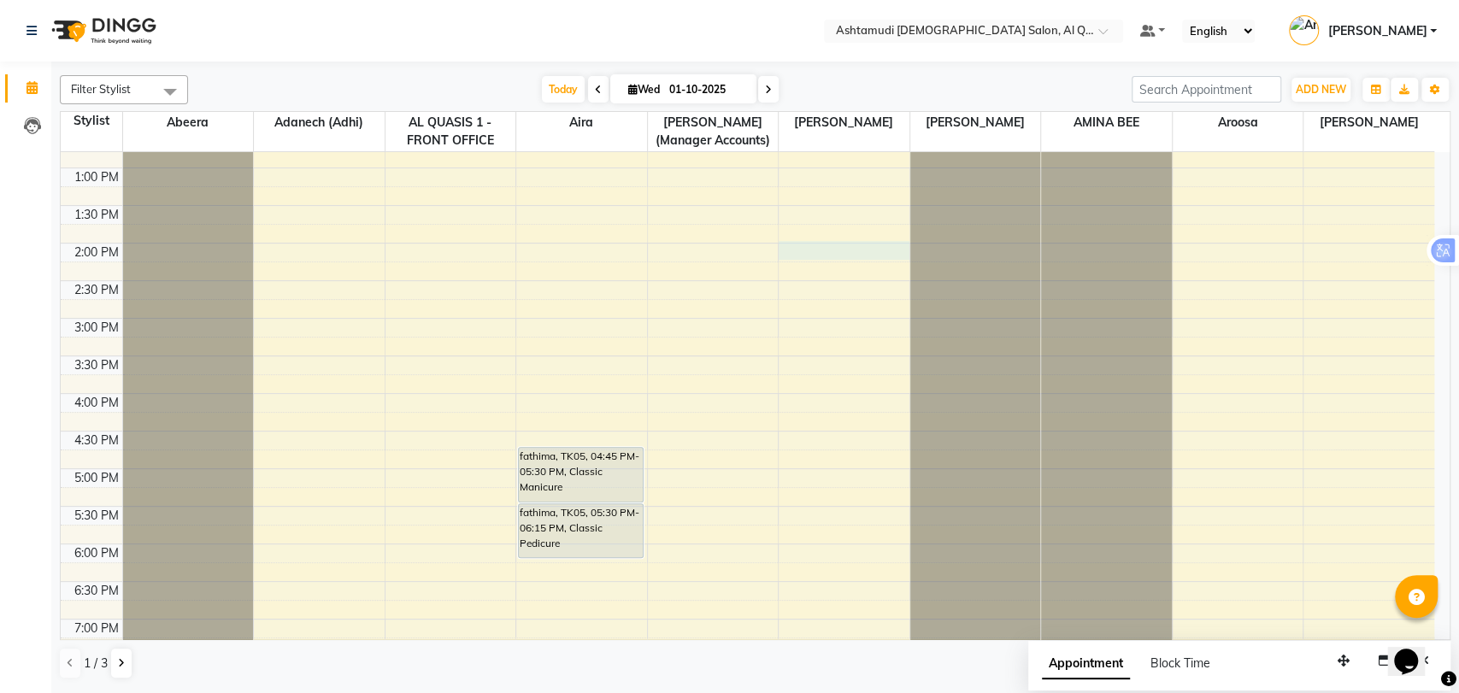
click at [833, 255] on div "9:00 AM 9:30 AM 10:00 AM 10:30 AM 11:00 AM 11:30 AM 12:00 PM 12:30 PM 1:00 PM 1…" at bounding box center [748, 394] width 1374 height 1052
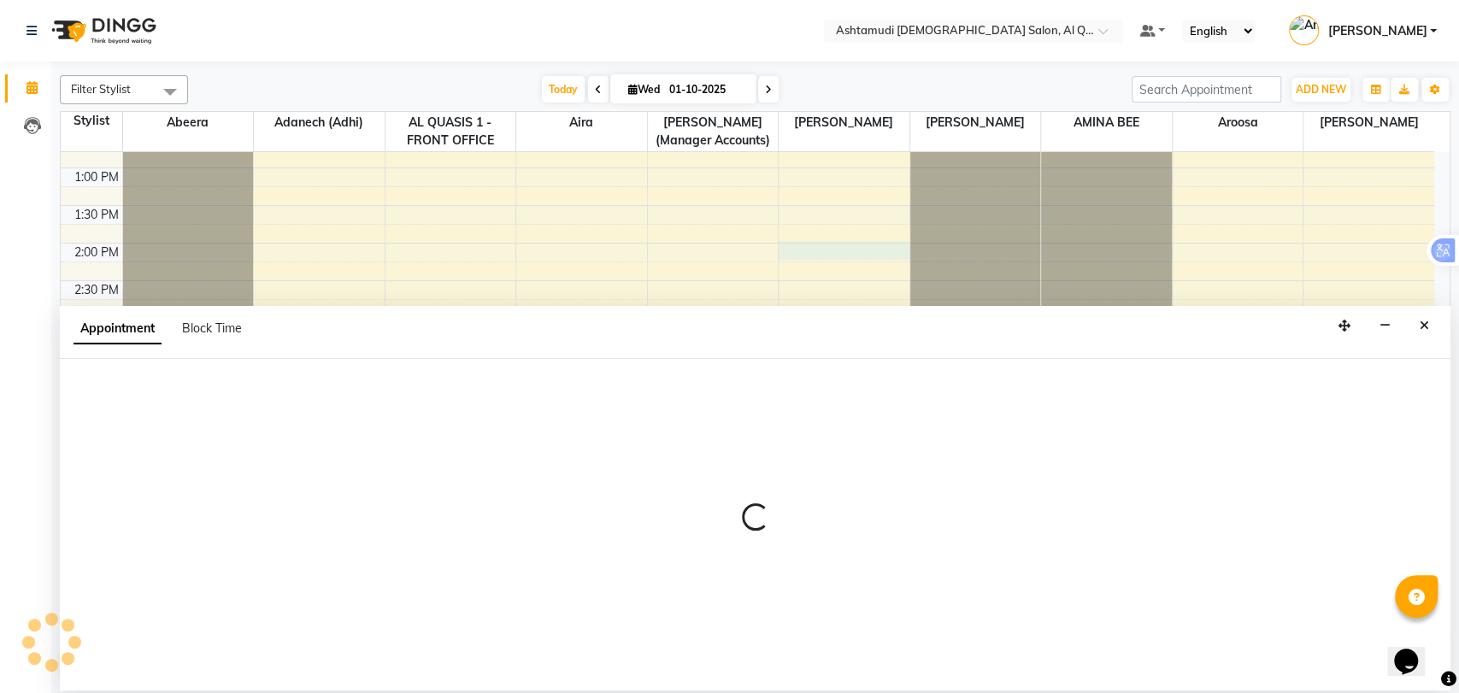
select select "86549"
select select "840"
select select "tentative"
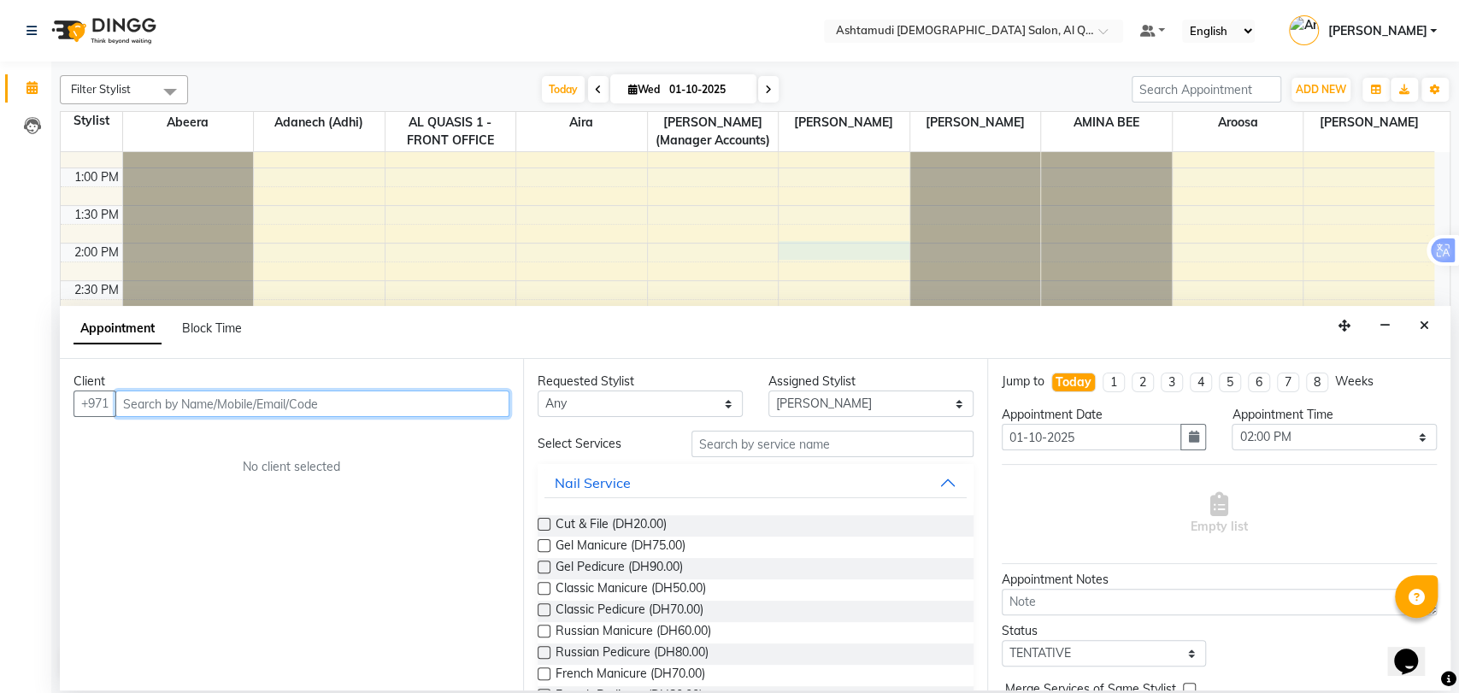
click at [214, 408] on input "text" at bounding box center [312, 404] width 394 height 26
paste input "569645915"
type input "569645915"
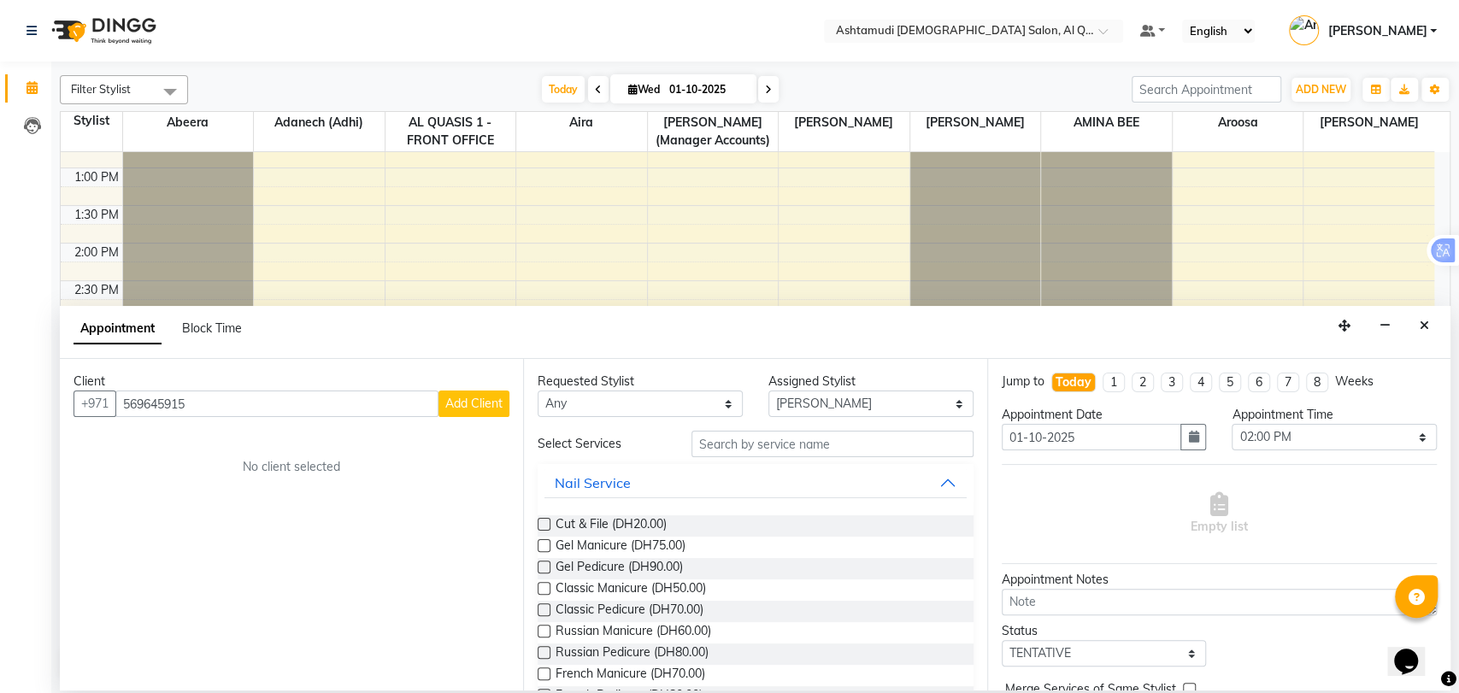
click at [485, 403] on span "Add Client" at bounding box center [473, 403] width 57 height 15
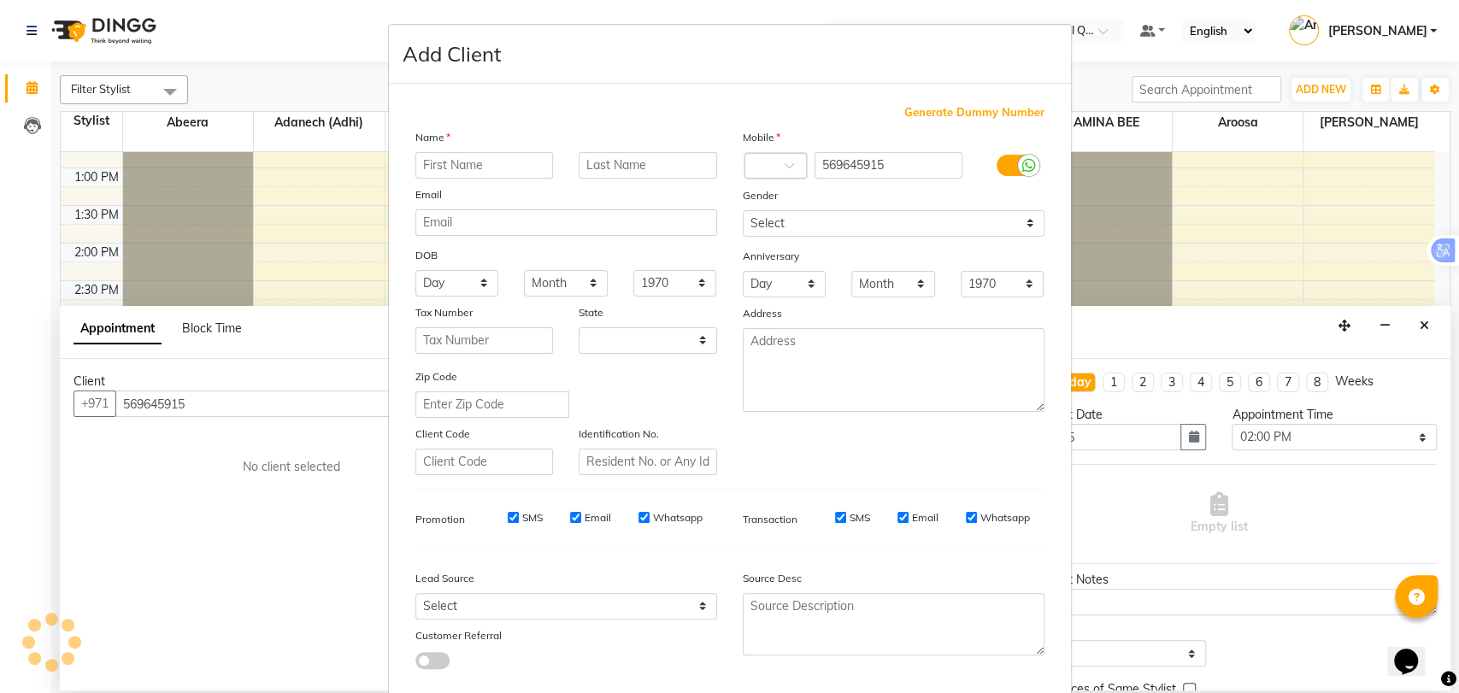
select select "3798"
click at [510, 152] on input "text" at bounding box center [484, 165] width 138 height 26
paste input "Anju p v"
drag, startPoint x: 444, startPoint y: 165, endPoint x: 479, endPoint y: 176, distance: 36.8
click at [479, 176] on input "Anju p v" at bounding box center [484, 165] width 138 height 26
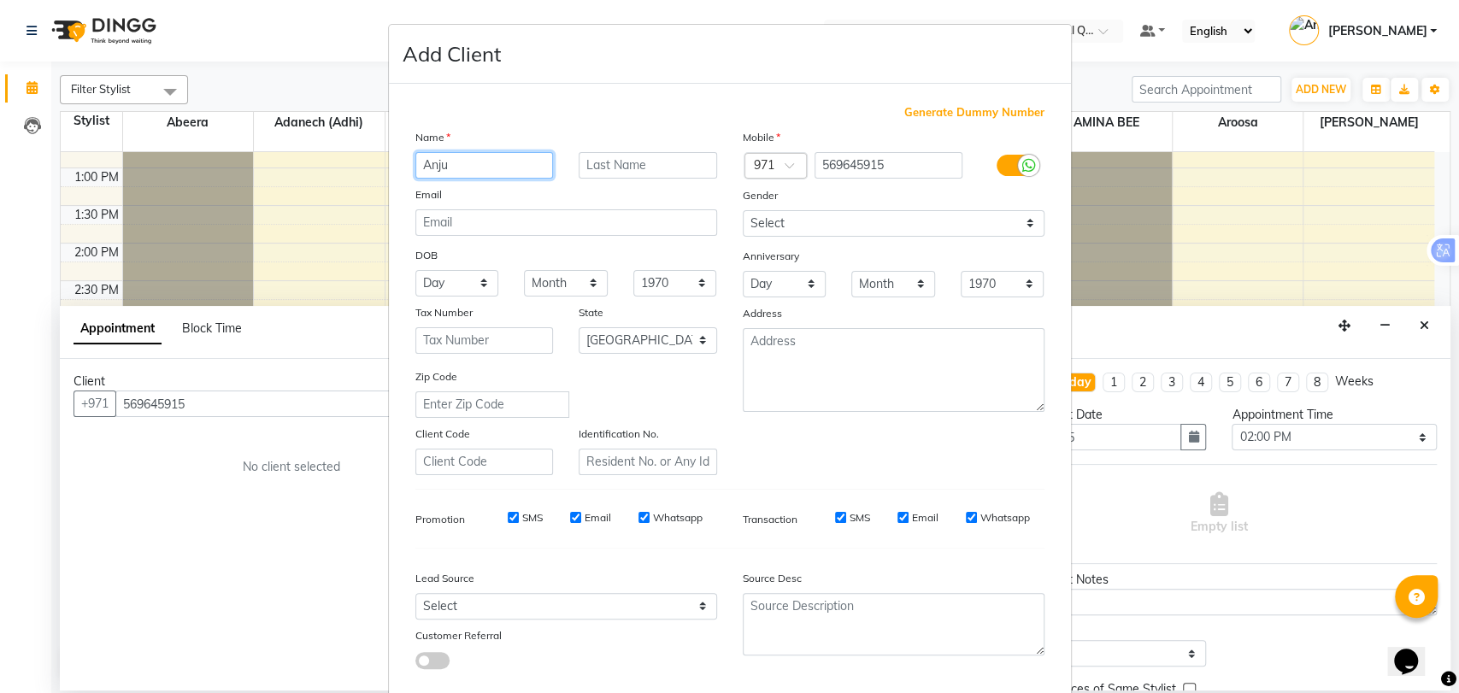
type input "Anju"
click at [621, 162] on input "text" at bounding box center [648, 165] width 138 height 26
paste input "p v"
type input "p v"
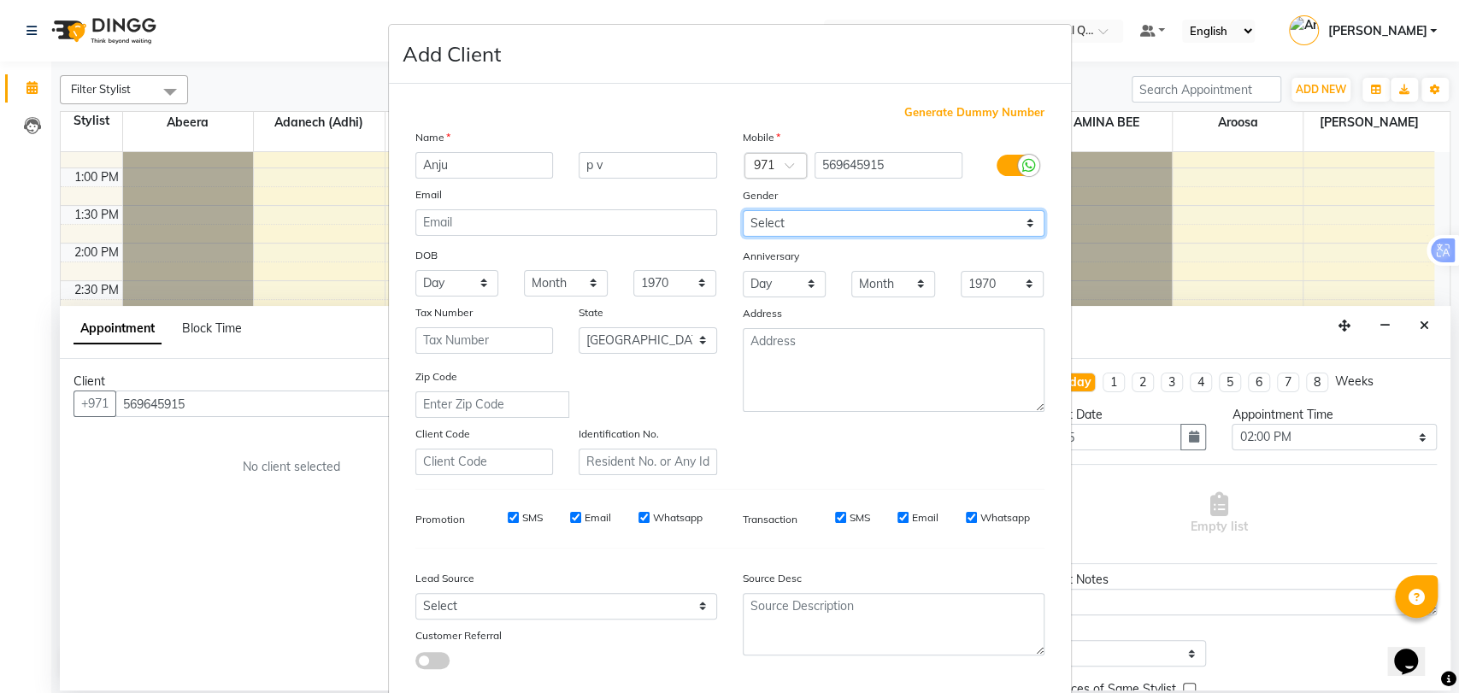
click at [846, 215] on select "Select [DEMOGRAPHIC_DATA] [DEMOGRAPHIC_DATA] Other Prefer Not To Say" at bounding box center [894, 223] width 302 height 26
select select "[DEMOGRAPHIC_DATA]"
click at [743, 210] on select "Select [DEMOGRAPHIC_DATA] [DEMOGRAPHIC_DATA] Other Prefer Not To Say" at bounding box center [894, 223] width 302 height 26
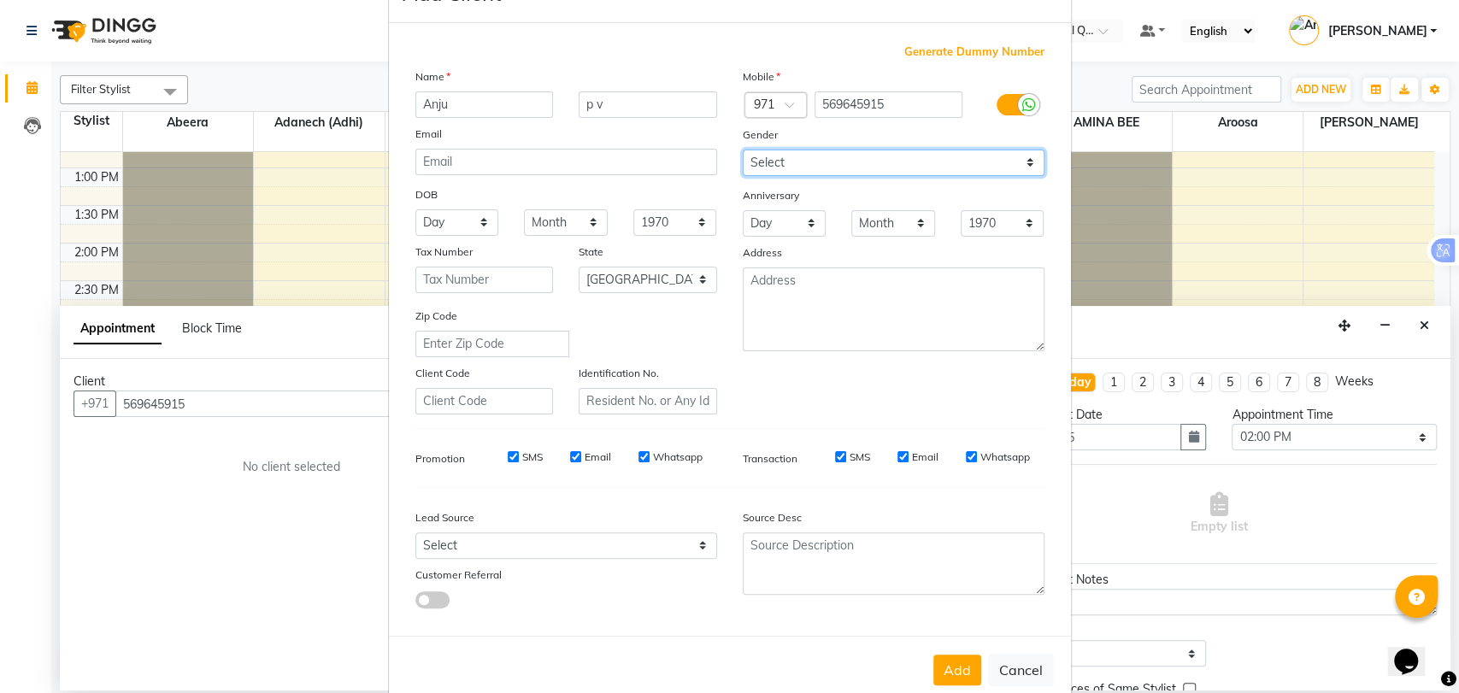
scroll to position [92, 0]
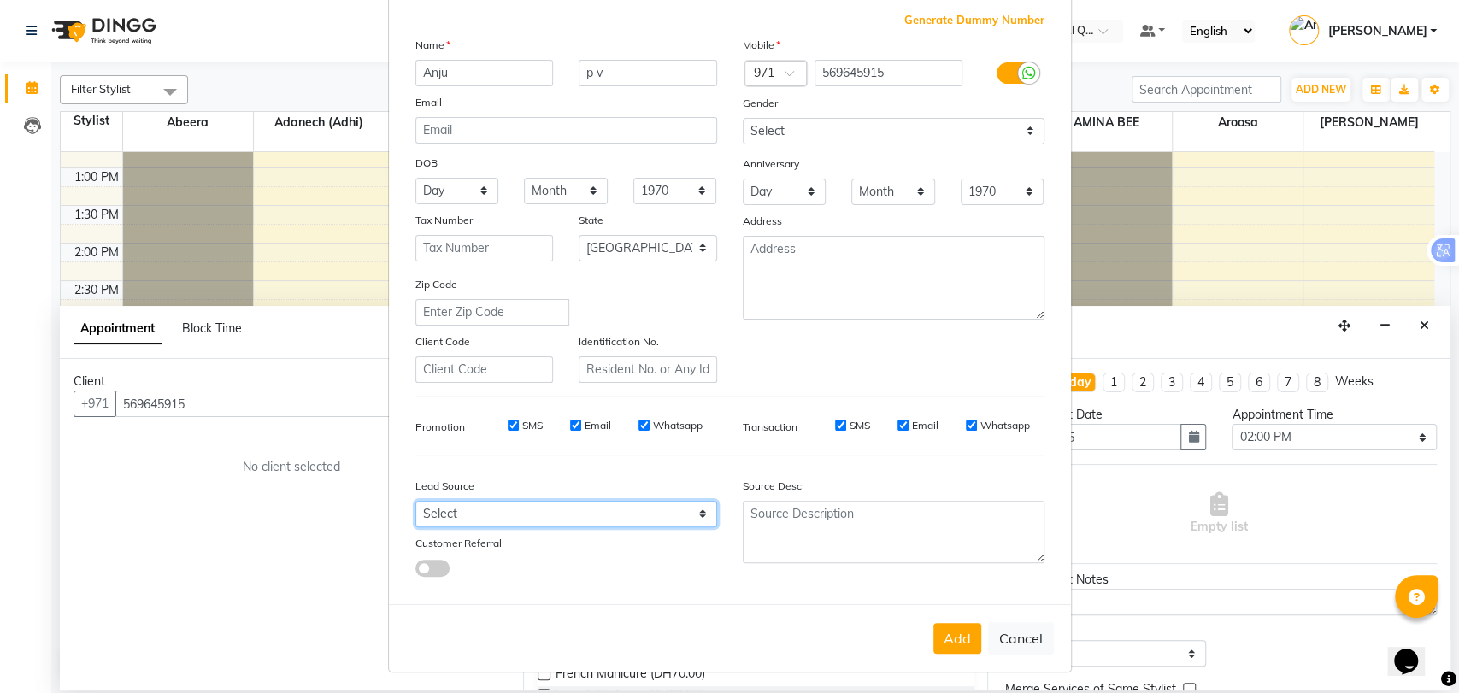
click at [521, 521] on select "Select Walk-in Referral Internet Friend Word of Mouth Advertisement Facebook Ju…" at bounding box center [566, 514] width 302 height 26
select select "47957"
click at [415, 501] on select "Select Walk-in Referral Internet Friend Word of Mouth Advertisement Facebook Ju…" at bounding box center [566, 514] width 302 height 26
click at [933, 632] on button "Add" at bounding box center [957, 638] width 48 height 31
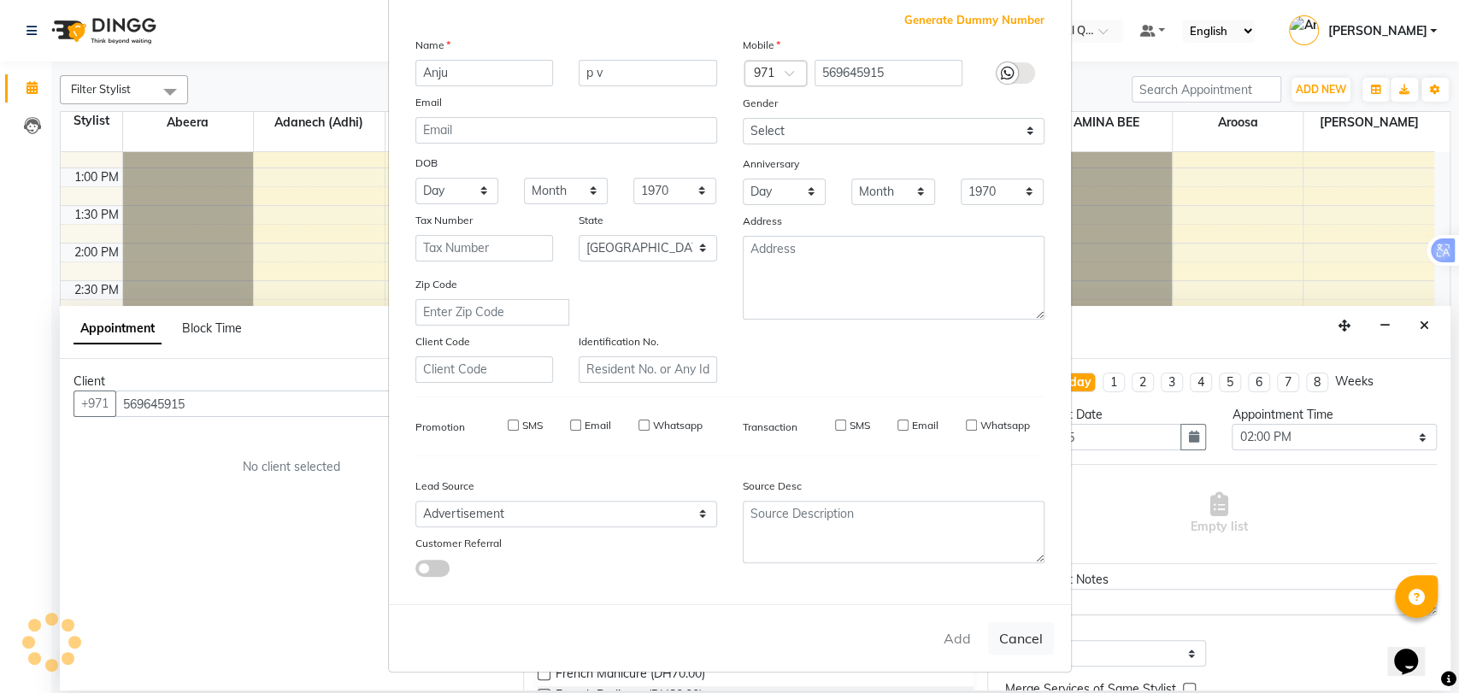
type input "56*****15"
select select
select select "null"
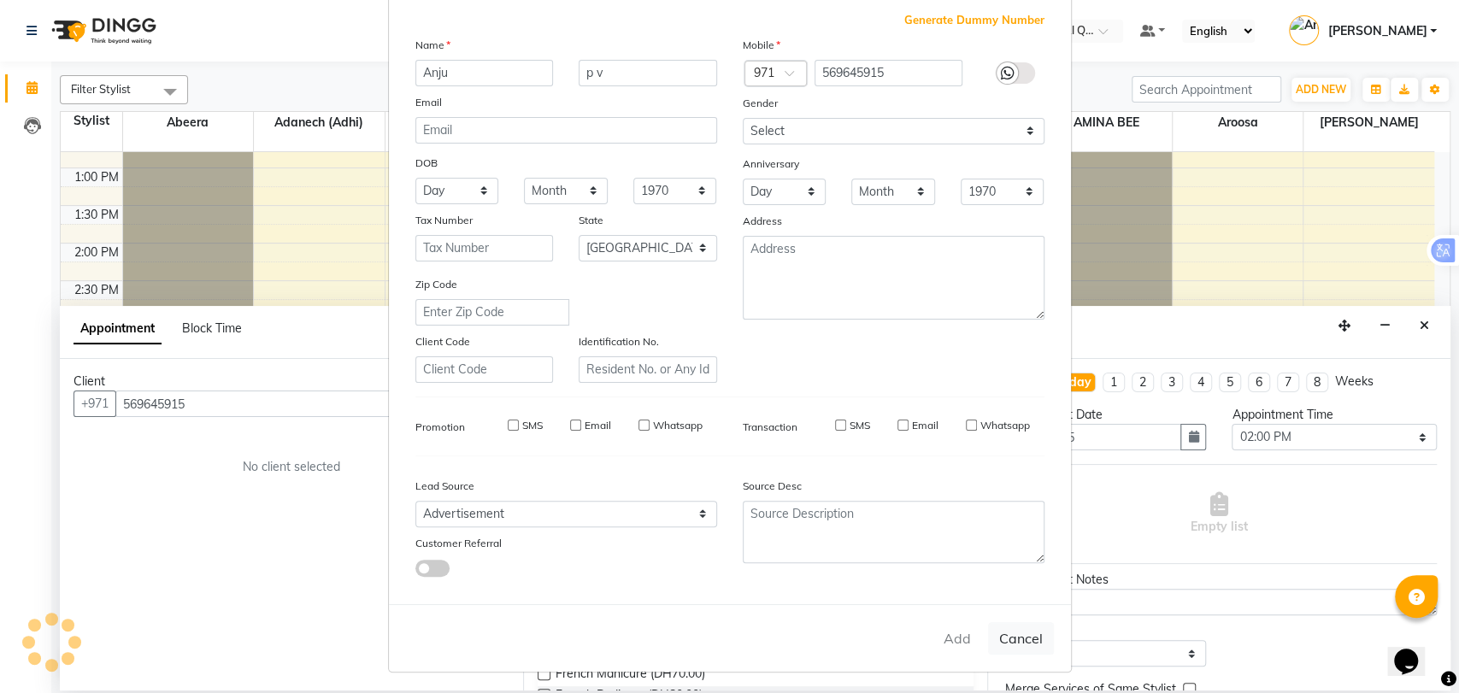
select select
checkbox input "false"
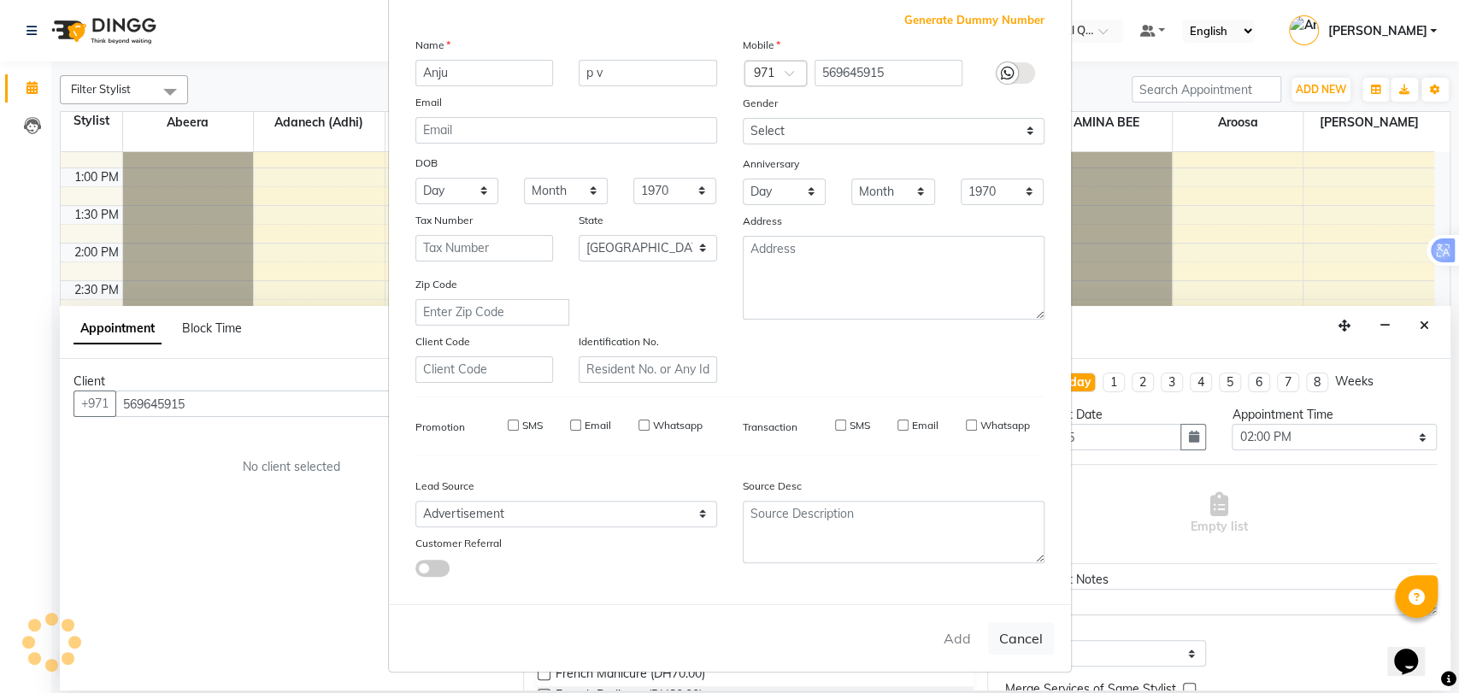
checkbox input "false"
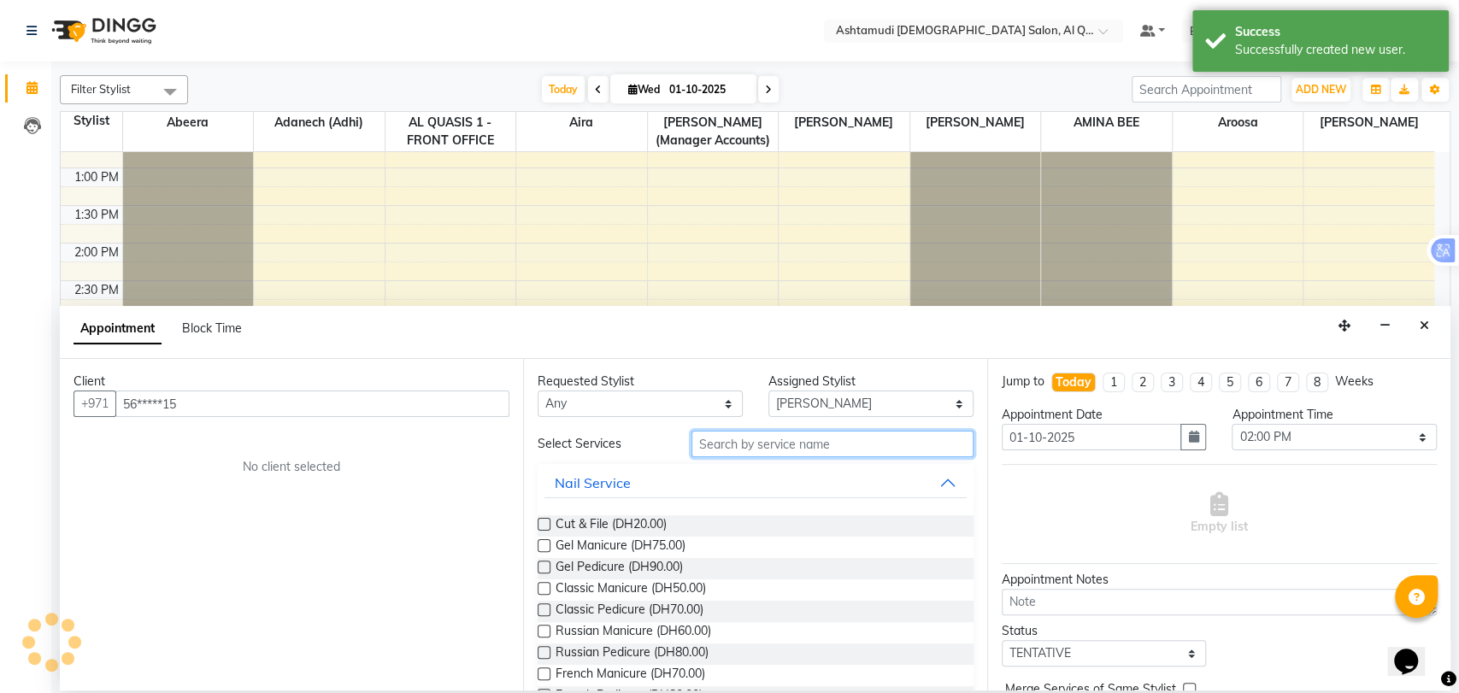
click at [750, 453] on input "text" at bounding box center [833, 444] width 282 height 26
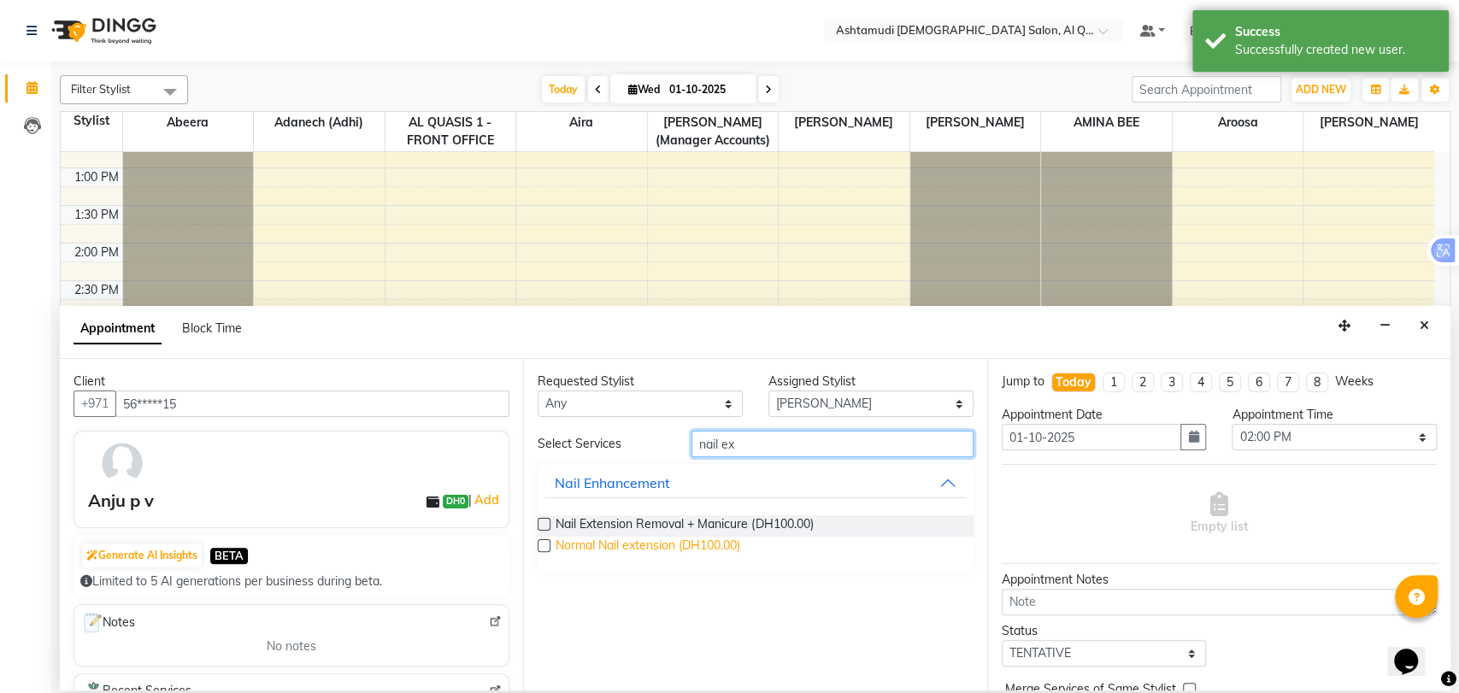
type input "nail ex"
click at [641, 544] on span "Normal Nail extension (DH100.00)" at bounding box center [648, 547] width 185 height 21
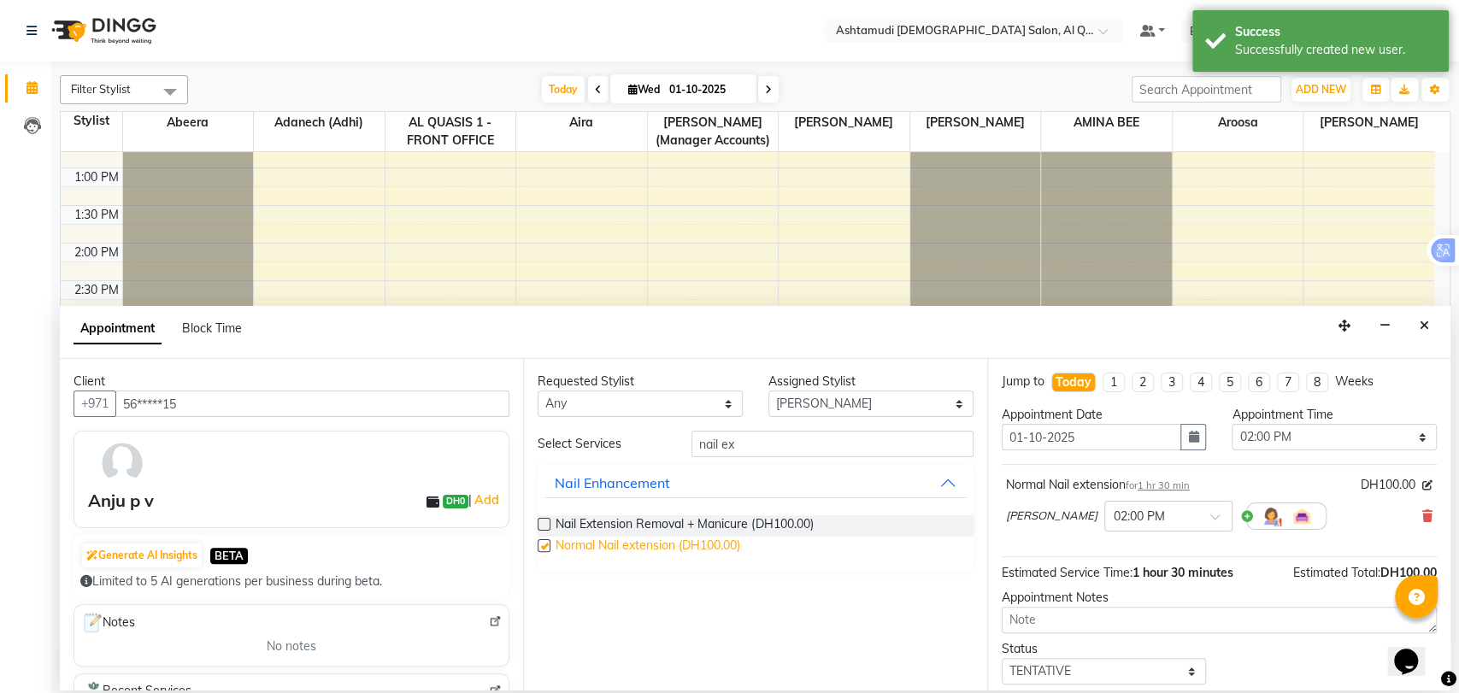
checkbox input "false"
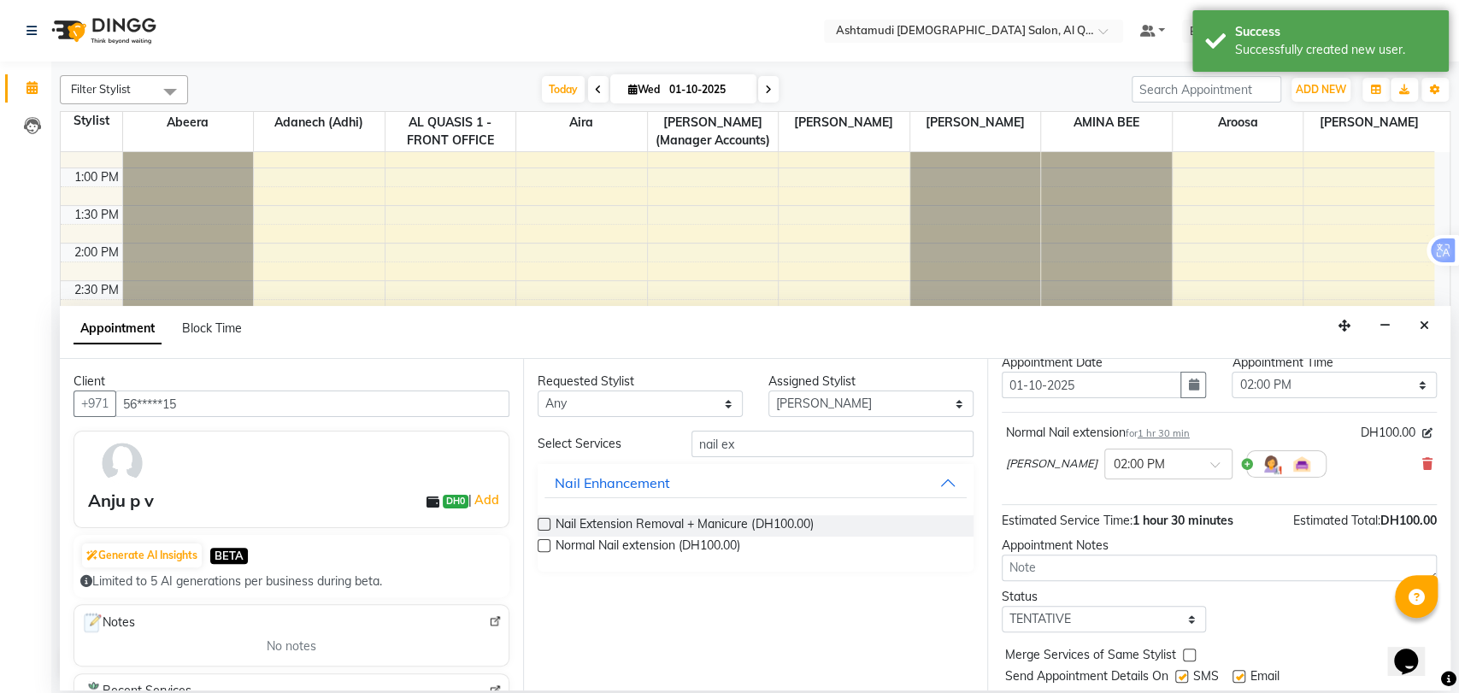
scroll to position [101, 0]
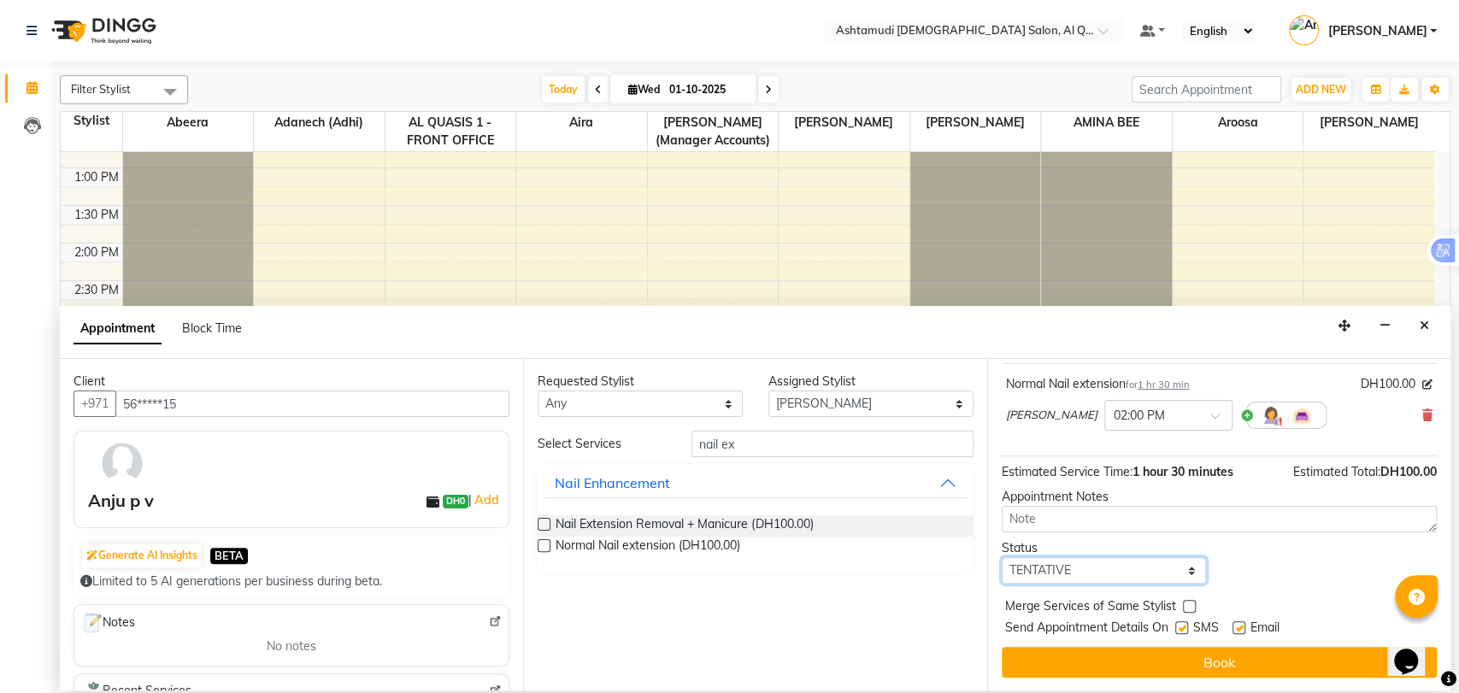
click at [1108, 569] on select "Select TENTATIVE CONFIRM CHECK-IN UPCOMING" at bounding box center [1104, 570] width 205 height 26
select select "upcoming"
click at [1002, 557] on select "Select TENTATIVE CONFIRM CHECK-IN UPCOMING" at bounding box center [1104, 570] width 205 height 26
click at [732, 442] on input "nail ex" at bounding box center [833, 444] width 282 height 26
click at [731, 441] on input "nail ex" at bounding box center [833, 444] width 282 height 26
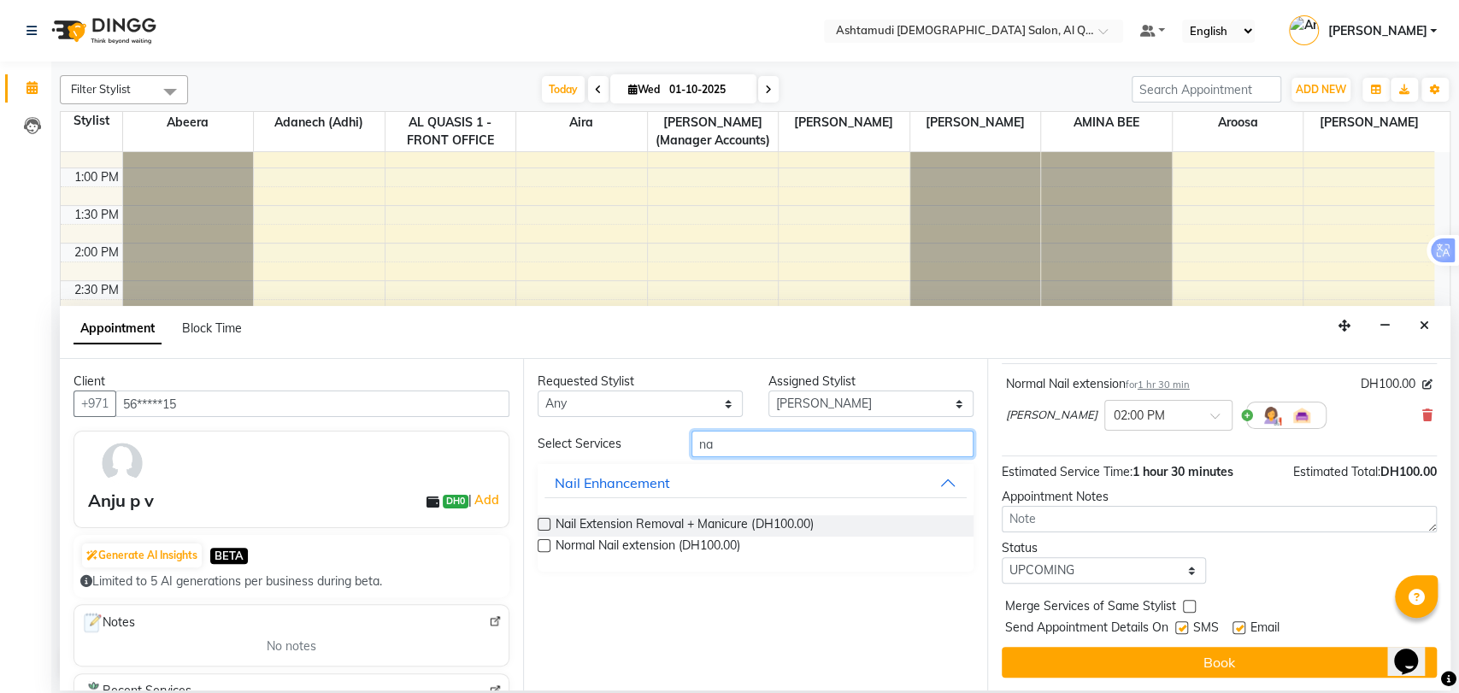
type input "n"
type input "eye"
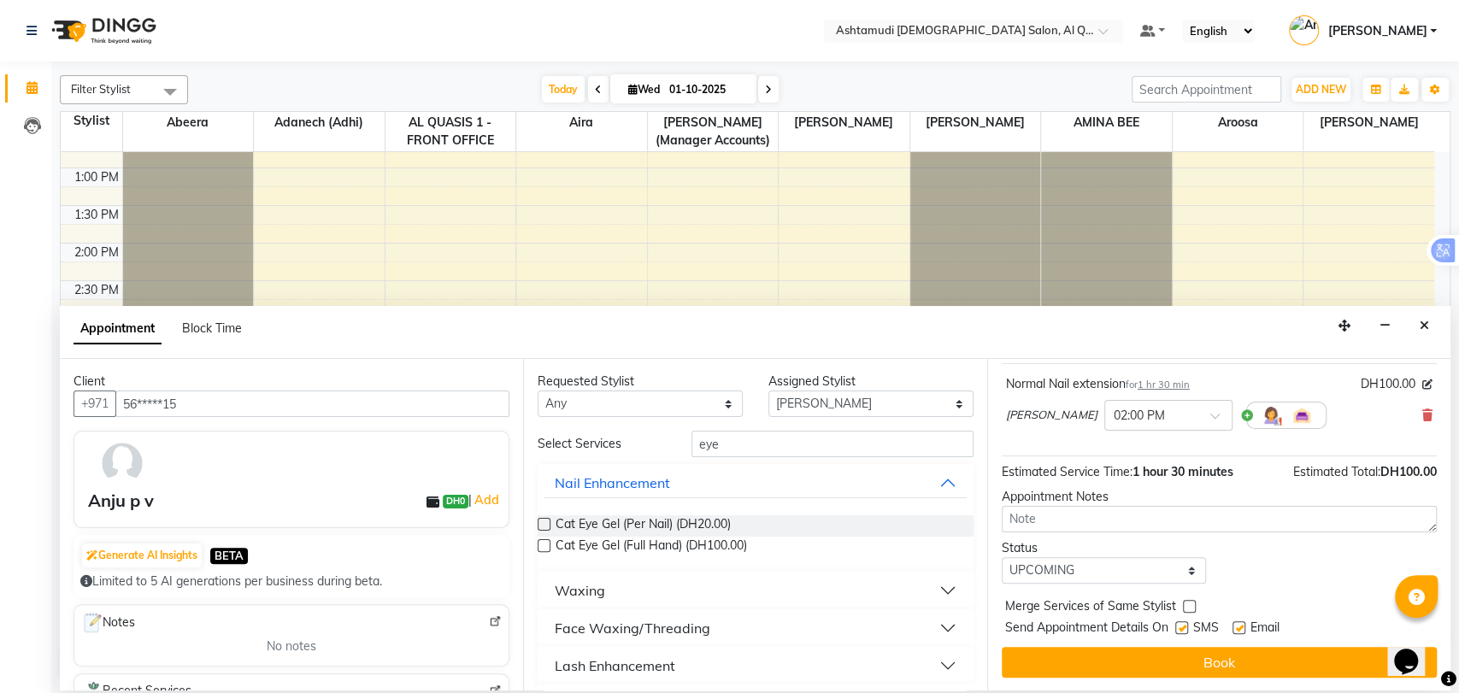
click at [688, 631] on div "Face Waxing/Threading" at bounding box center [633, 628] width 156 height 21
click at [650, 668] on span "Eyebrow Threading (DH20.00)" at bounding box center [638, 671] width 164 height 21
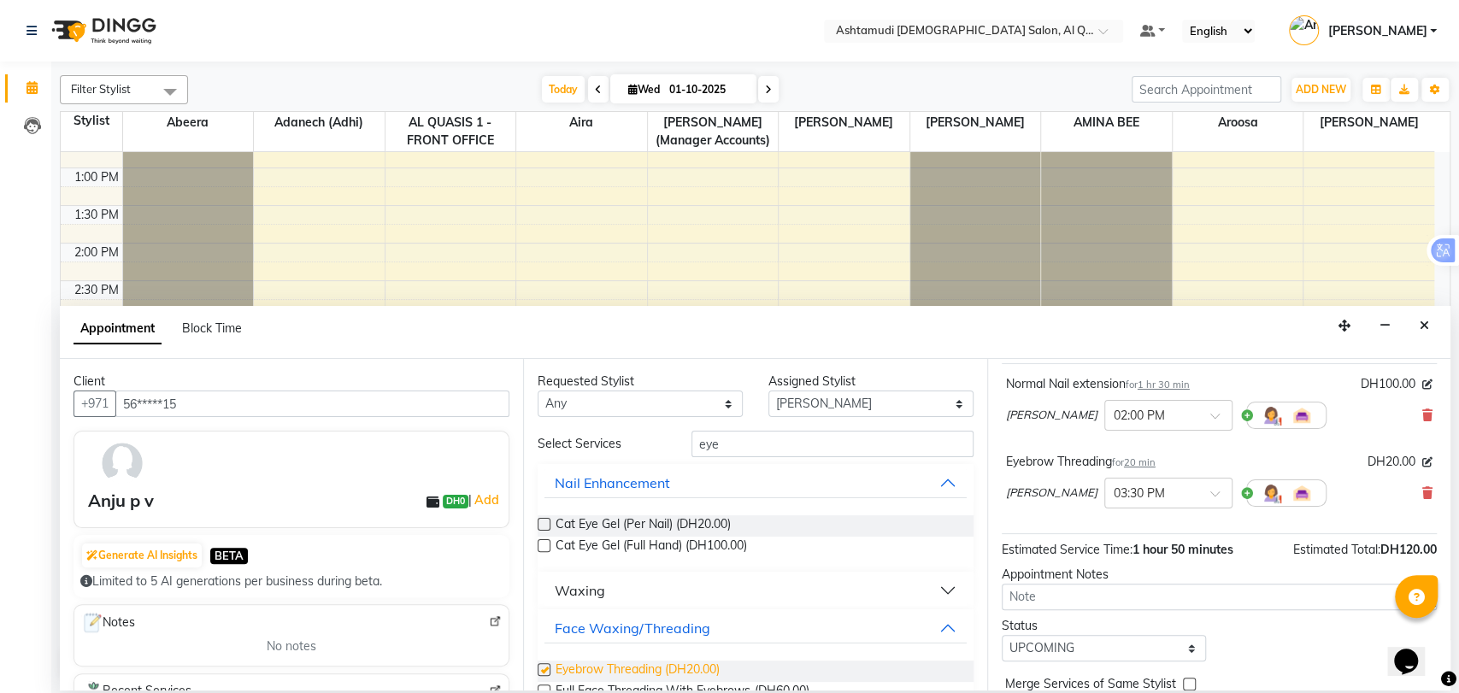
checkbox input "false"
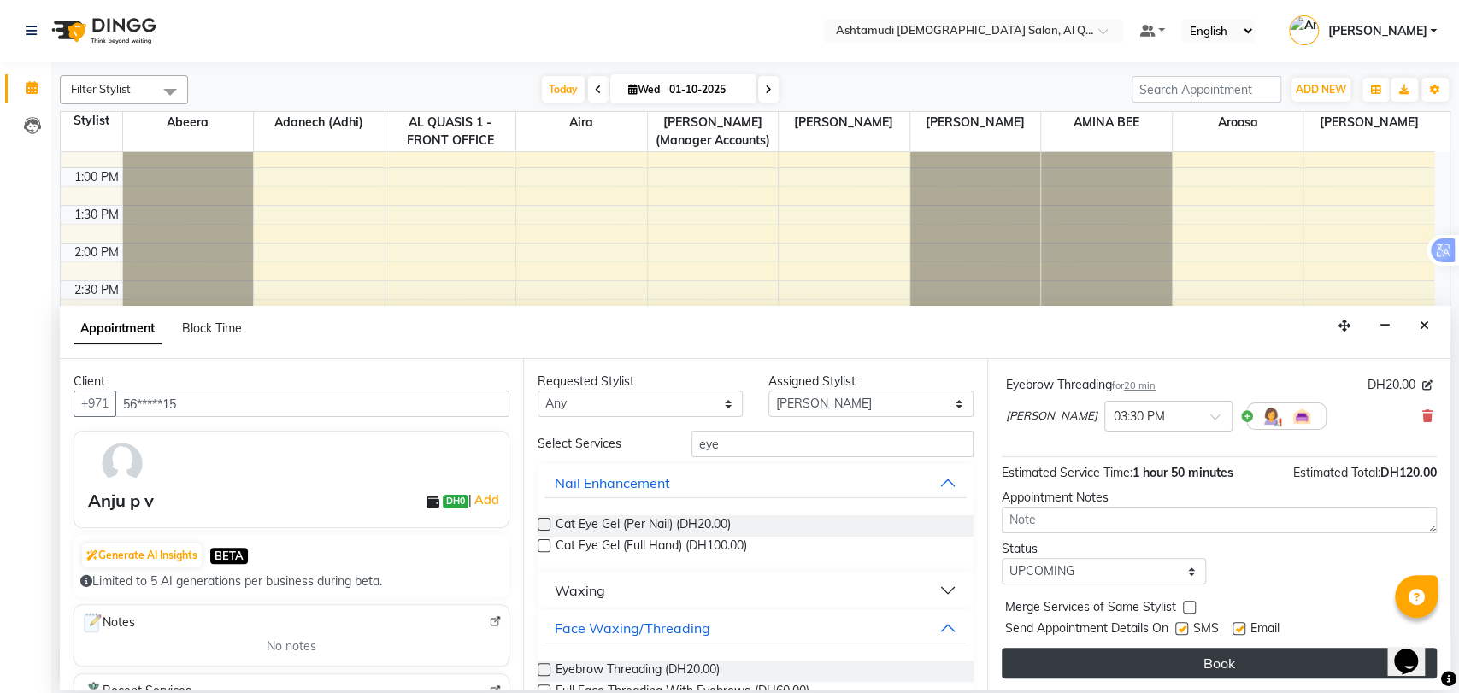
click at [1053, 661] on button "Book" at bounding box center [1219, 663] width 435 height 31
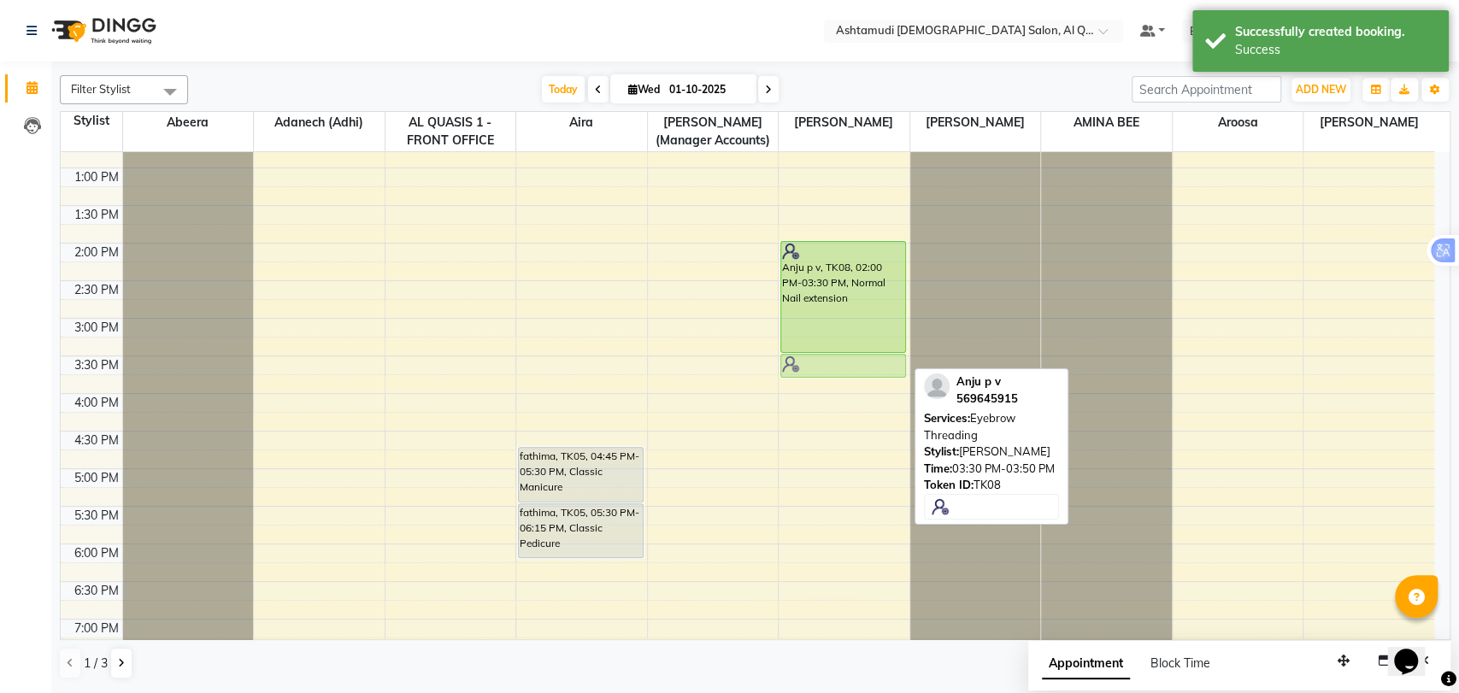
drag, startPoint x: 853, startPoint y: 365, endPoint x: 910, endPoint y: 372, distance: 57.7
click at [874, 369] on div "Anju p v, TK08, 02:00 PM-03:30 PM, Normal Nail extension Anju p v, TK08, 03:30 …" at bounding box center [844, 394] width 131 height 1052
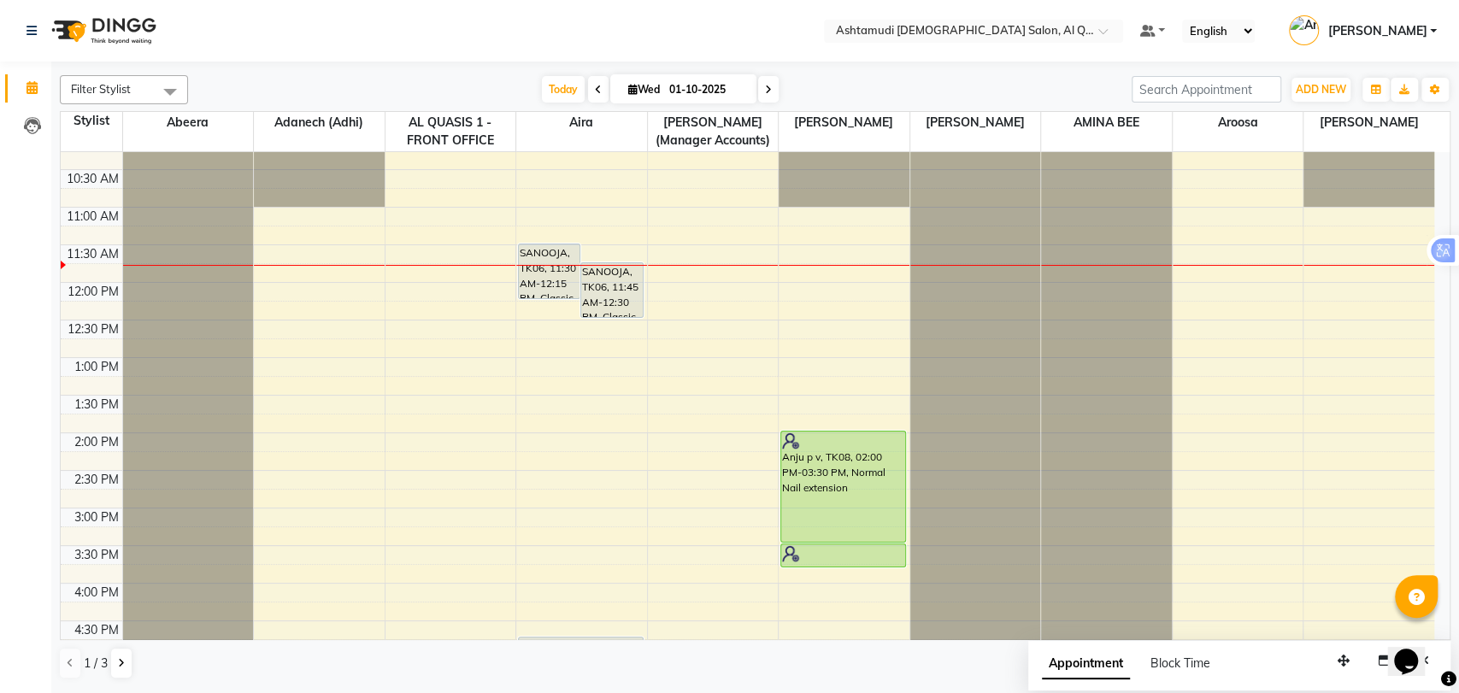
scroll to position [0, 0]
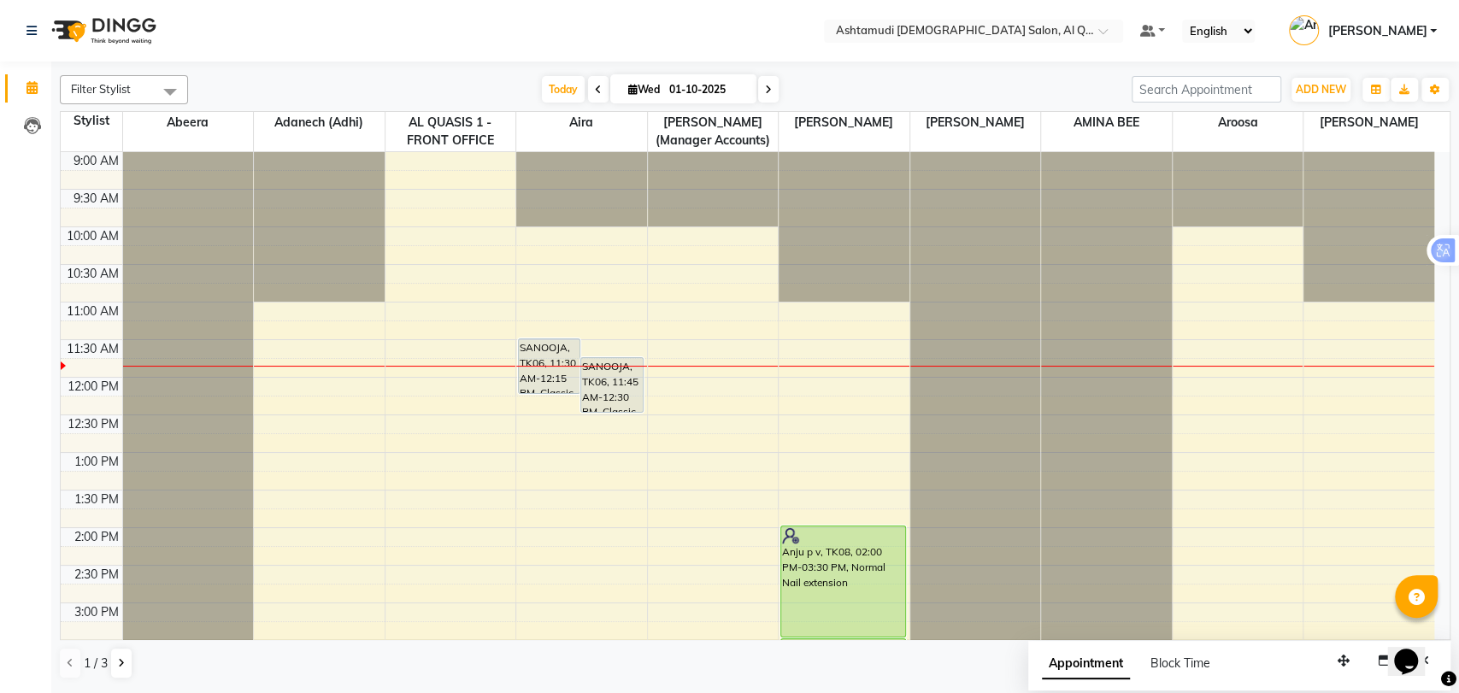
click at [704, 378] on div "9:00 AM 9:30 AM 10:00 AM 10:30 AM 11:00 AM 11:30 AM 12:00 PM 12:30 PM 1:00 PM 1…" at bounding box center [748, 678] width 1374 height 1052
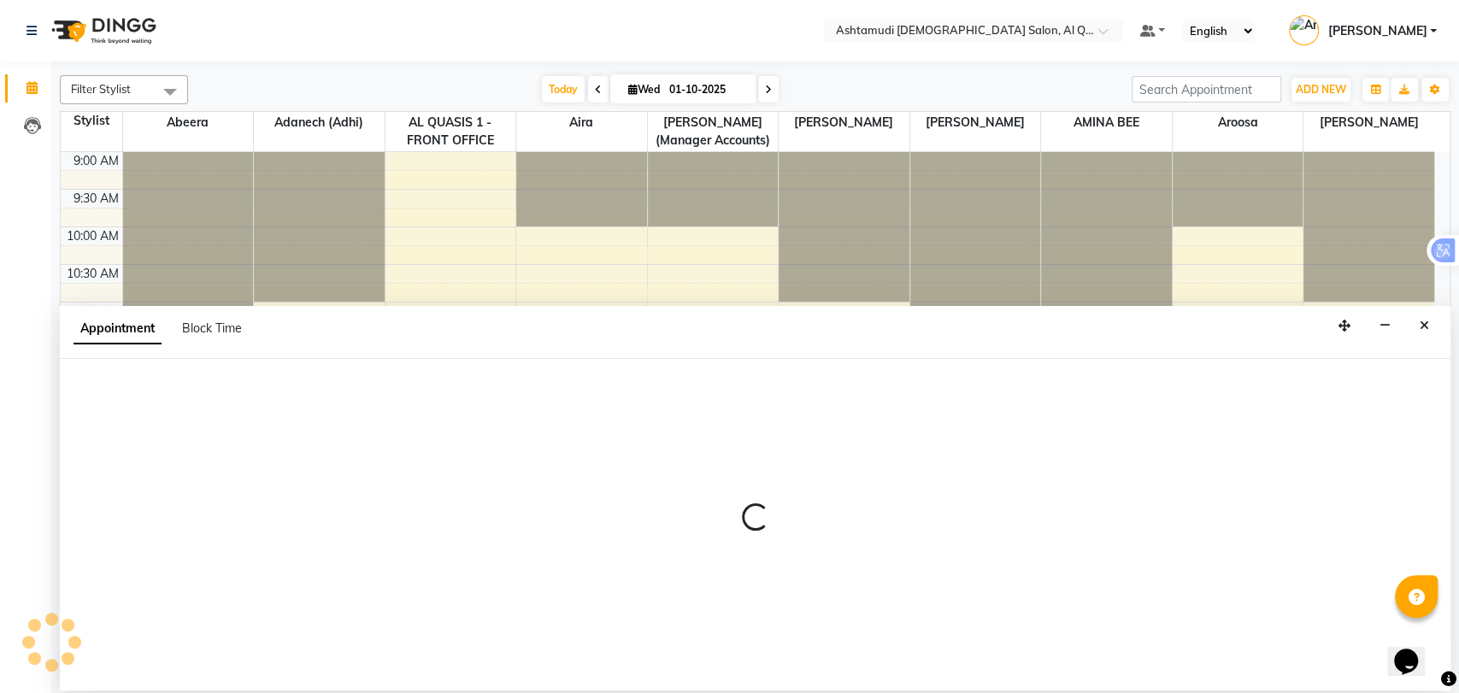
select select "68521"
select select "720"
select select "tentative"
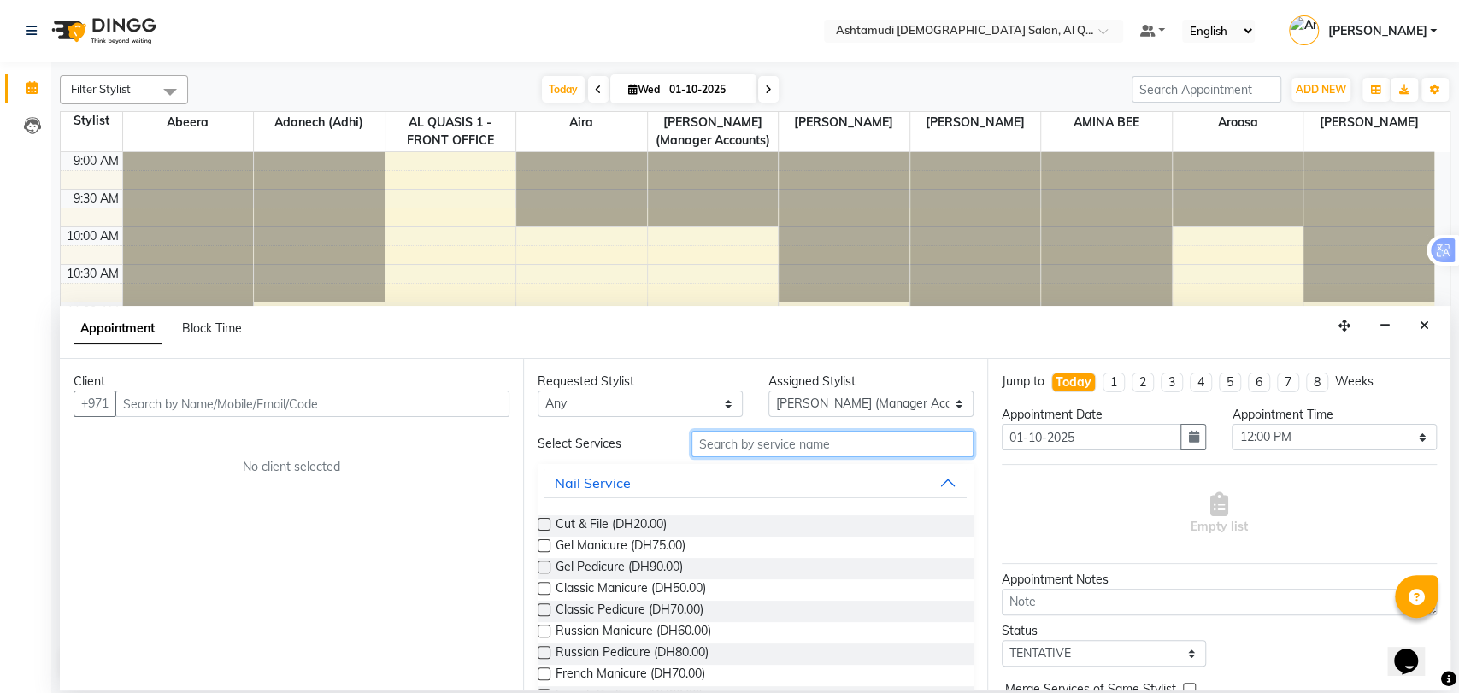
click at [766, 453] on input "text" at bounding box center [833, 444] width 282 height 26
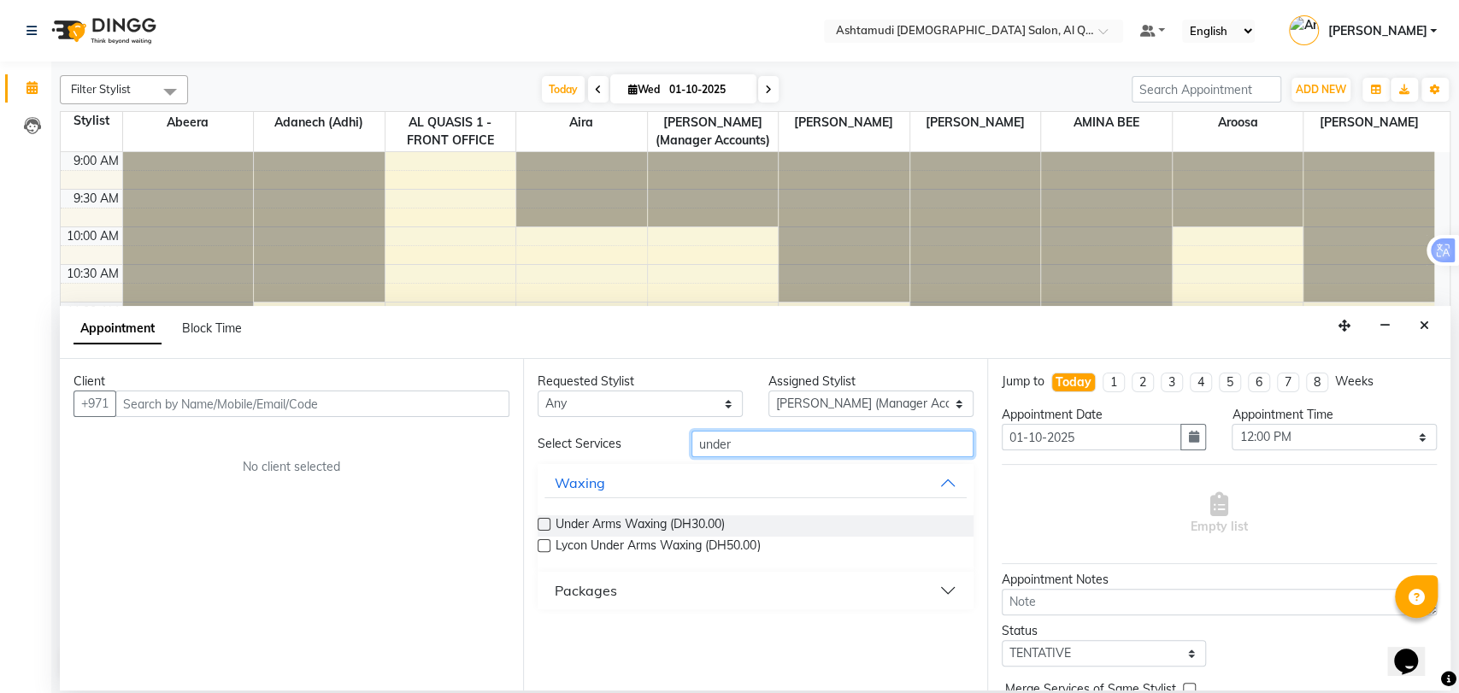
type input "under"
click at [1421, 329] on icon "Close" at bounding box center [1424, 326] width 9 height 12
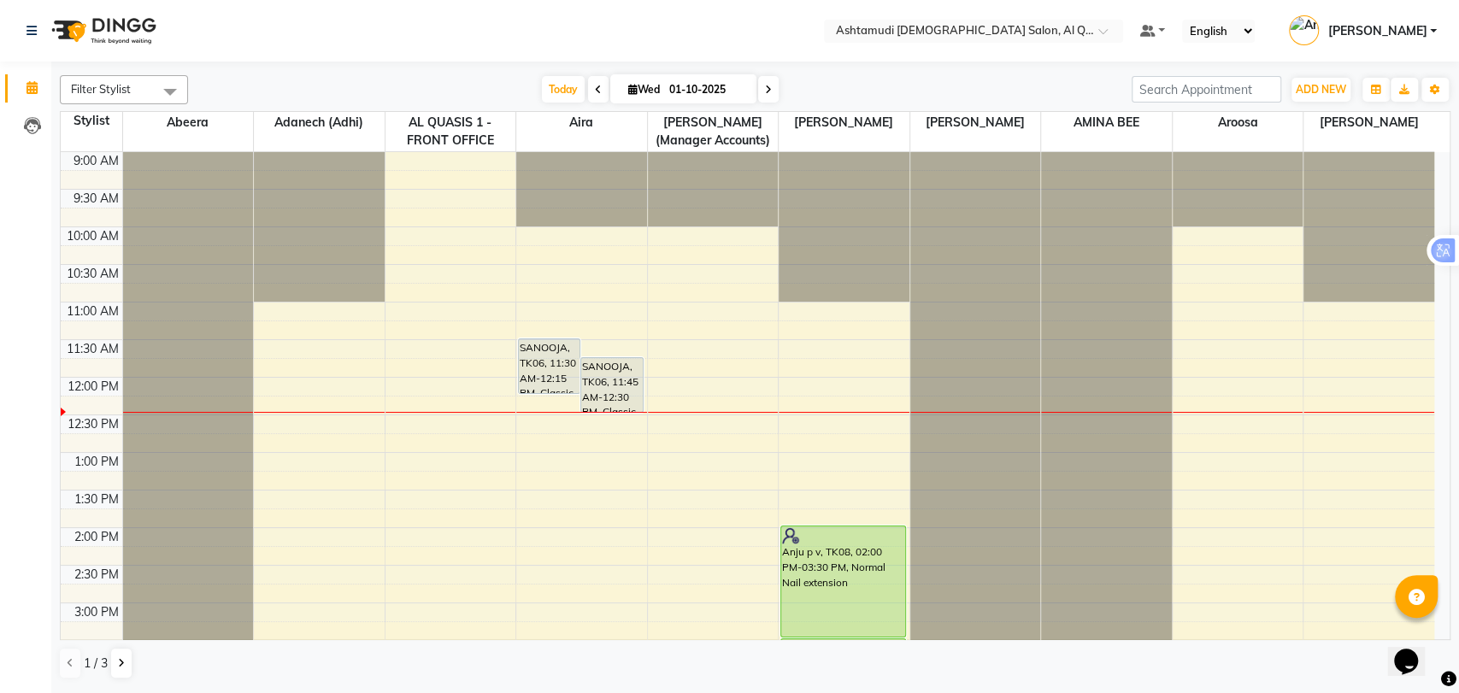
click at [900, 98] on div "Today Wed 01-10-2025" at bounding box center [660, 90] width 927 height 26
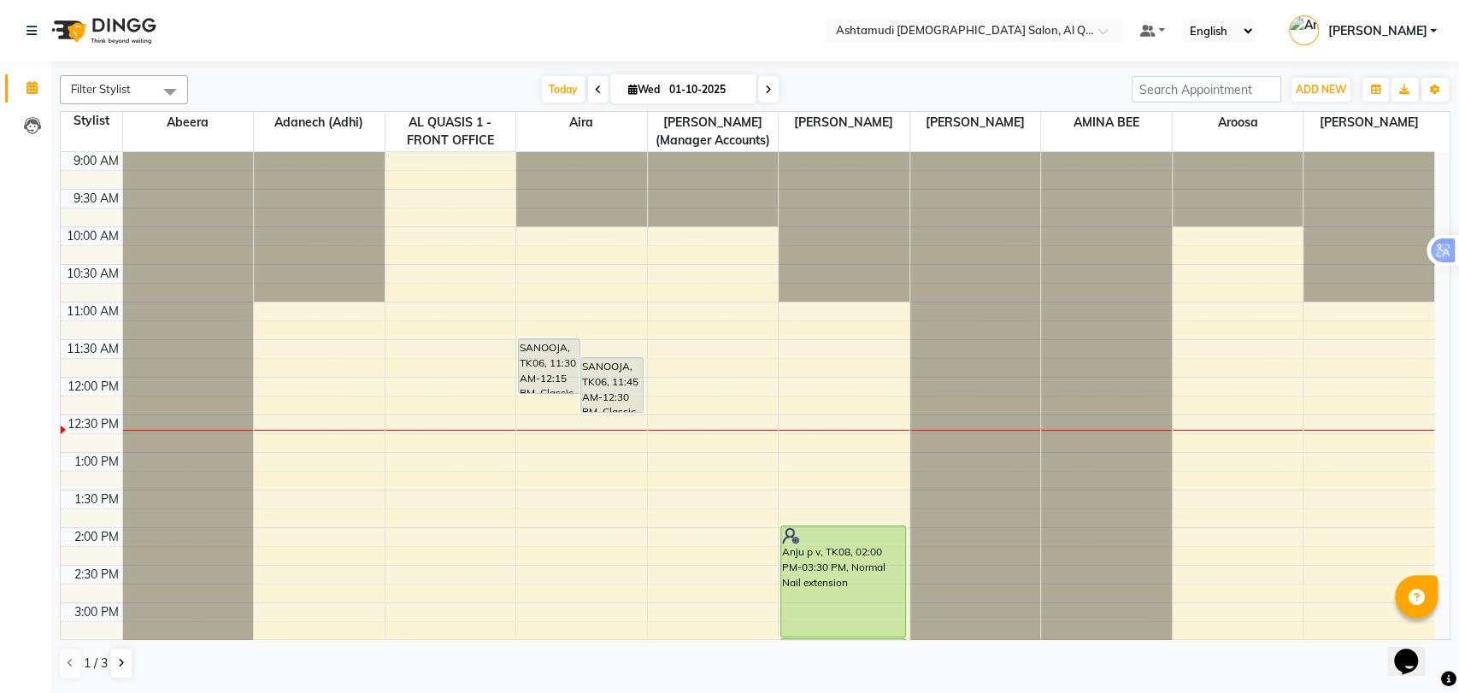
click at [648, 85] on span "Wed" at bounding box center [644, 89] width 40 height 13
select select "10"
select select "2025"
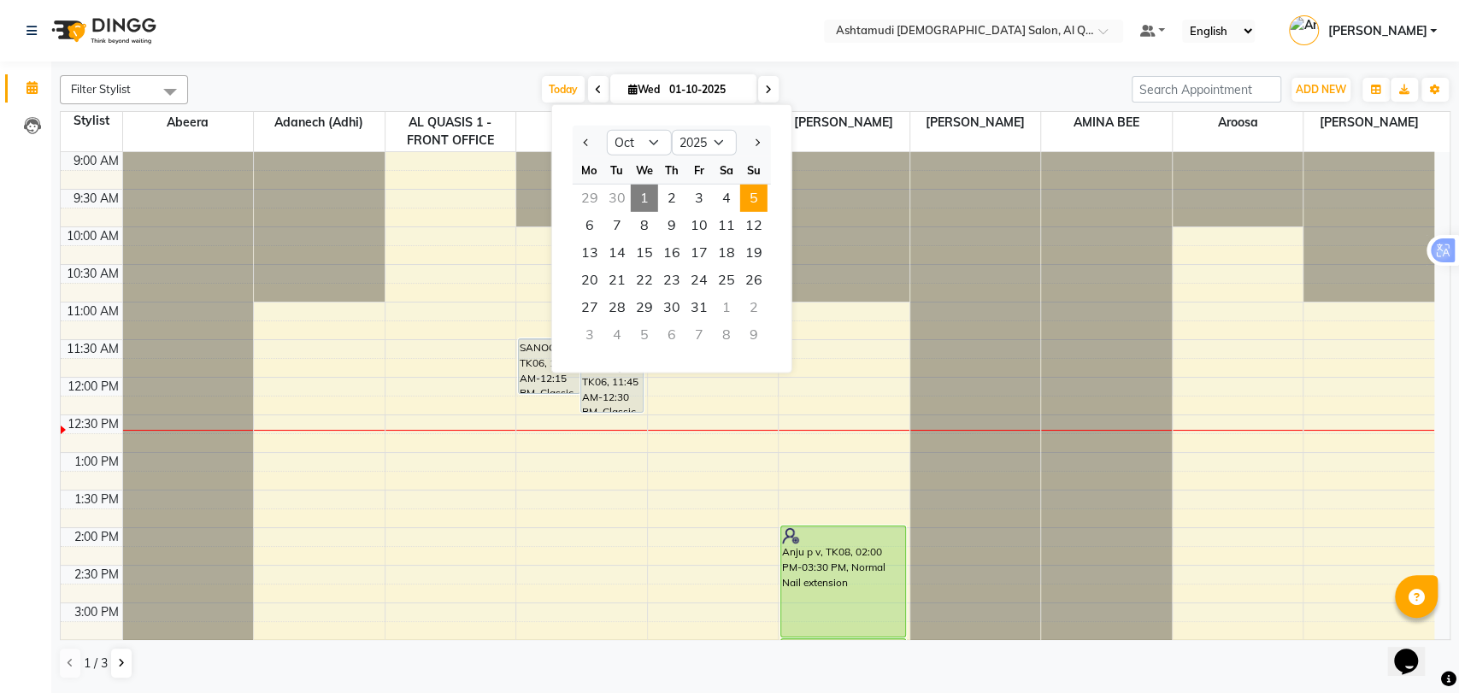
click at [762, 202] on span "5" at bounding box center [753, 198] width 27 height 27
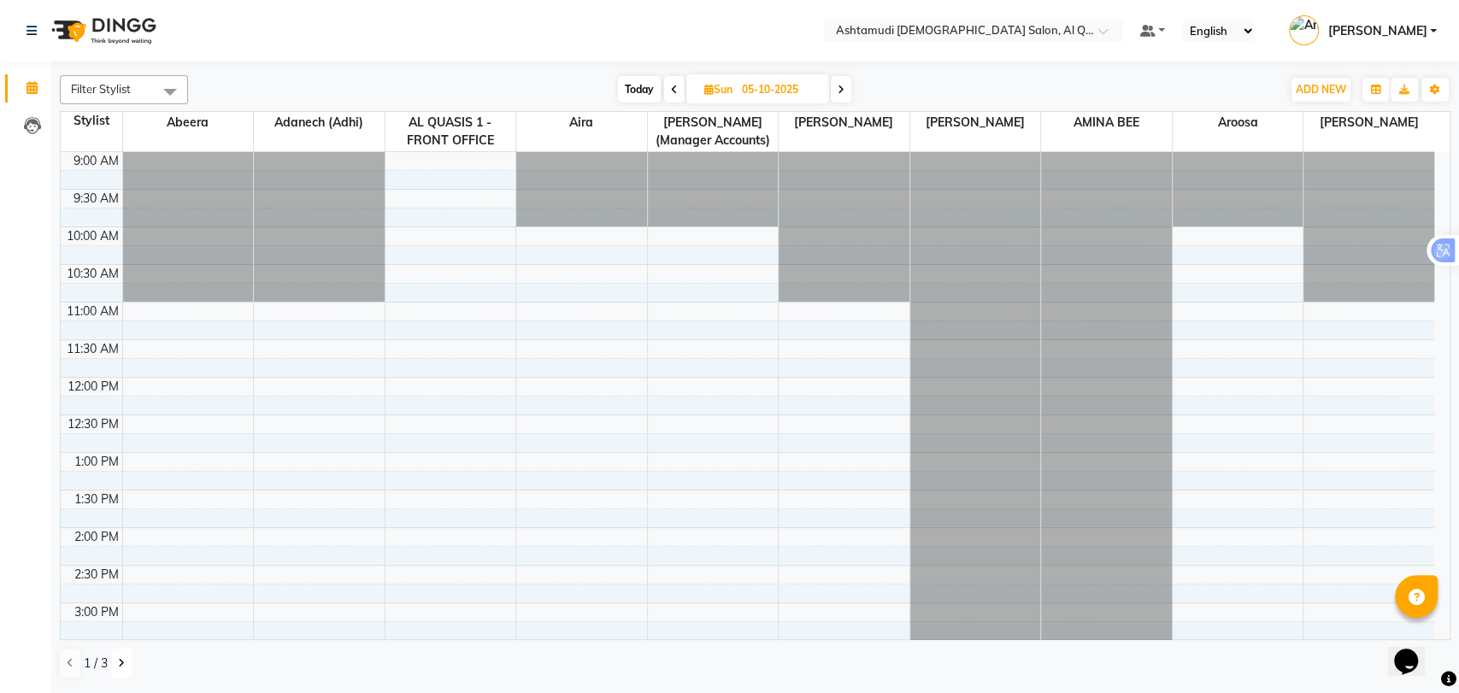
click at [121, 660] on icon at bounding box center [121, 663] width 7 height 10
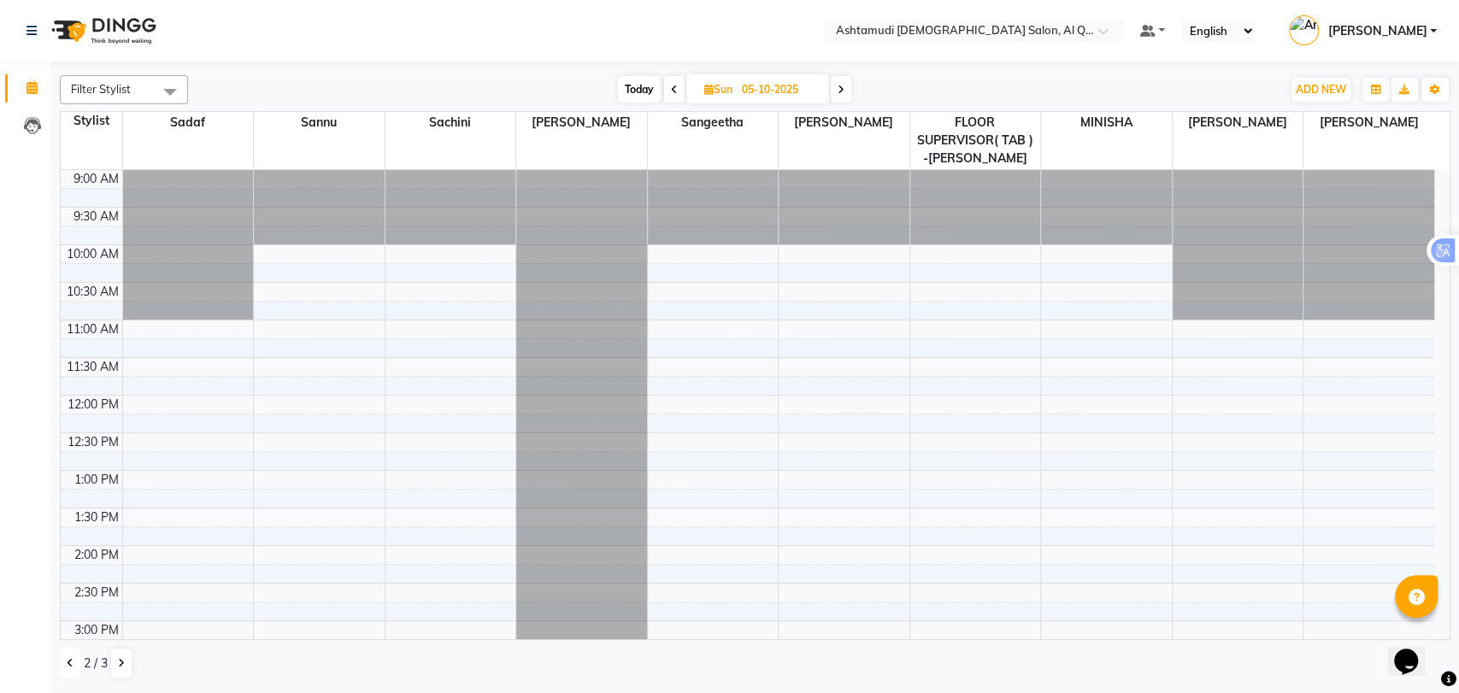
click at [68, 663] on icon at bounding box center [70, 663] width 7 height 10
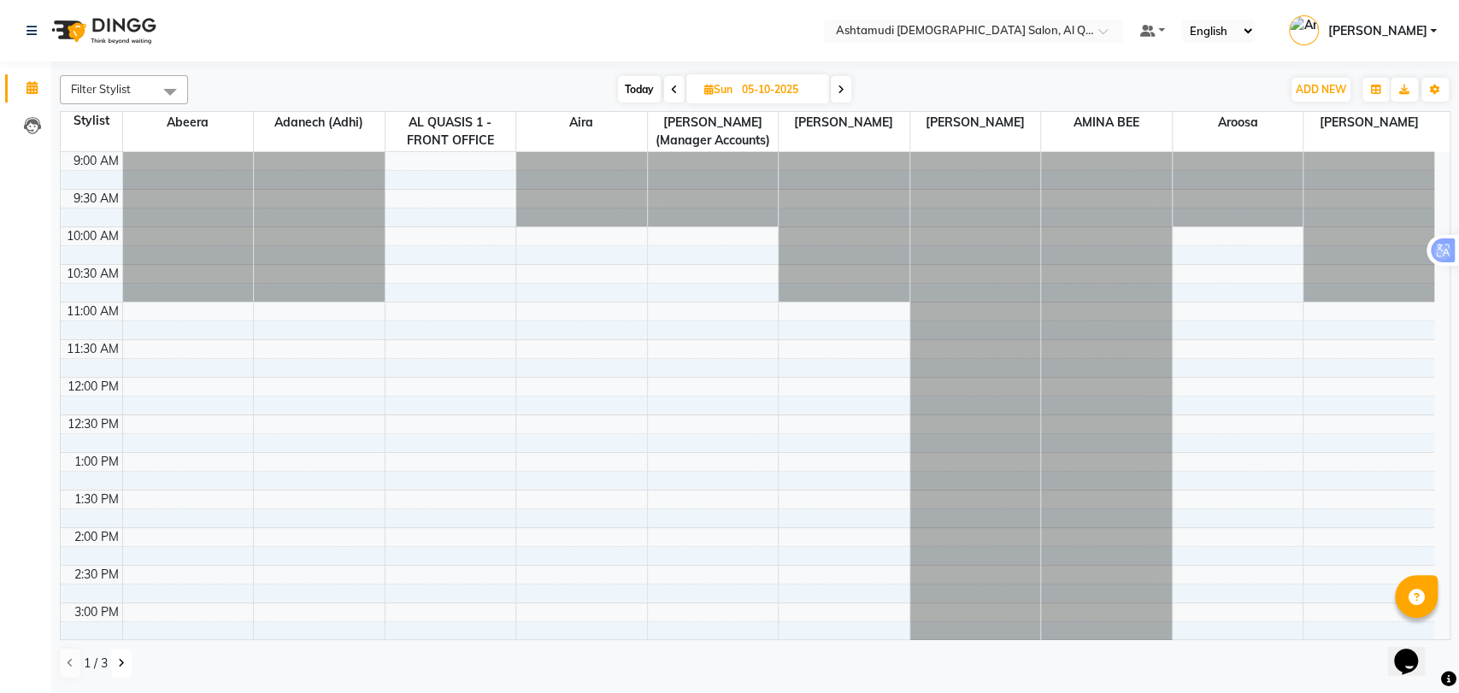
click at [122, 666] on icon at bounding box center [121, 663] width 7 height 10
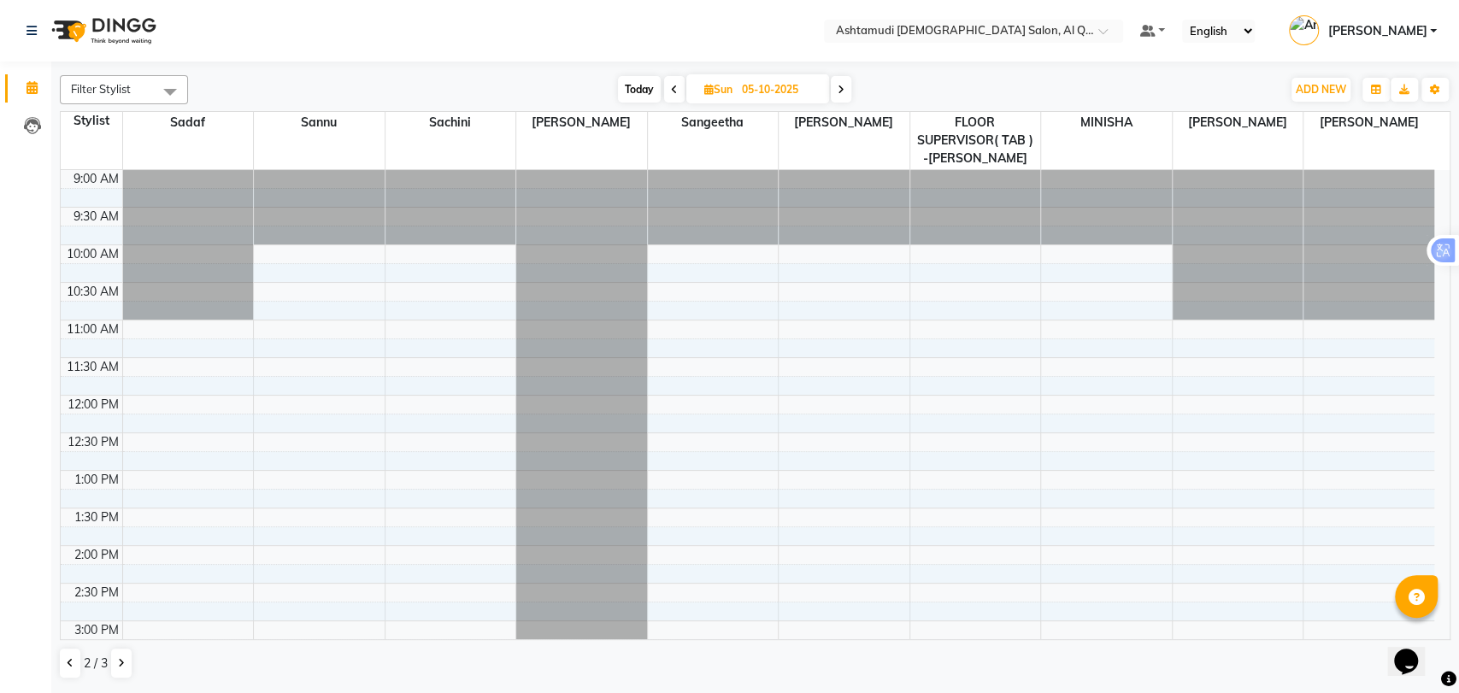
click at [635, 95] on span "Today" at bounding box center [639, 89] width 43 height 26
type input "01-10-2025"
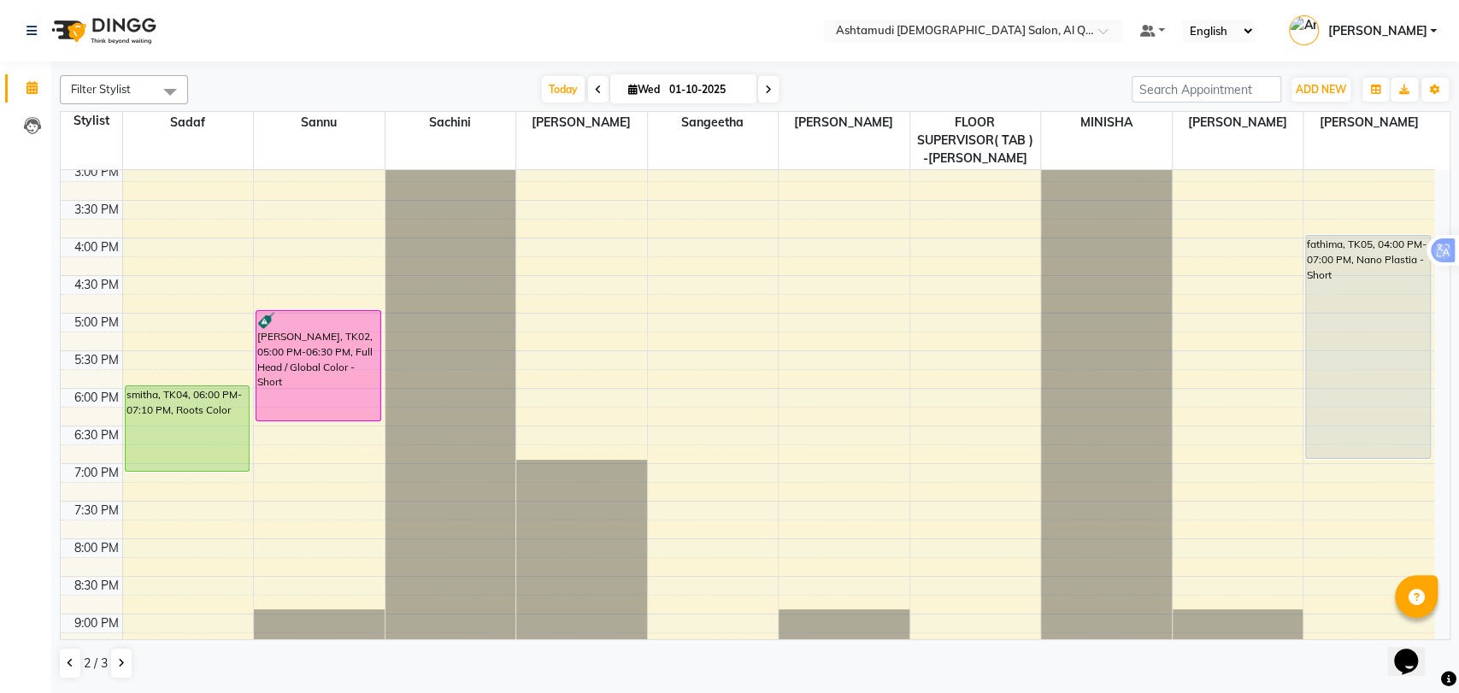
scroll to position [415, 0]
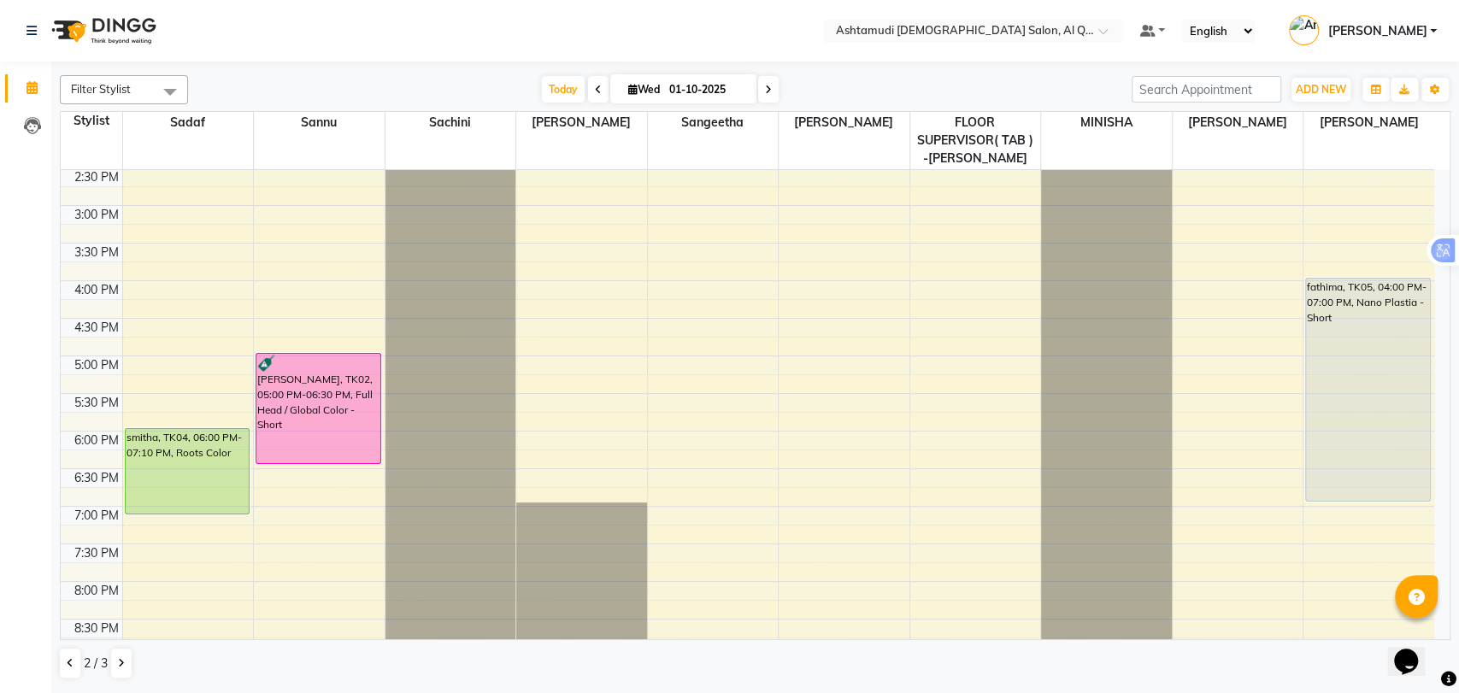
click at [203, 254] on div "9:00 AM 9:30 AM 10:00 AM 10:30 AM 11:00 AM 11:30 AM 12:00 PM 12:30 PM 1:00 PM 1…" at bounding box center [748, 281] width 1374 height 1052
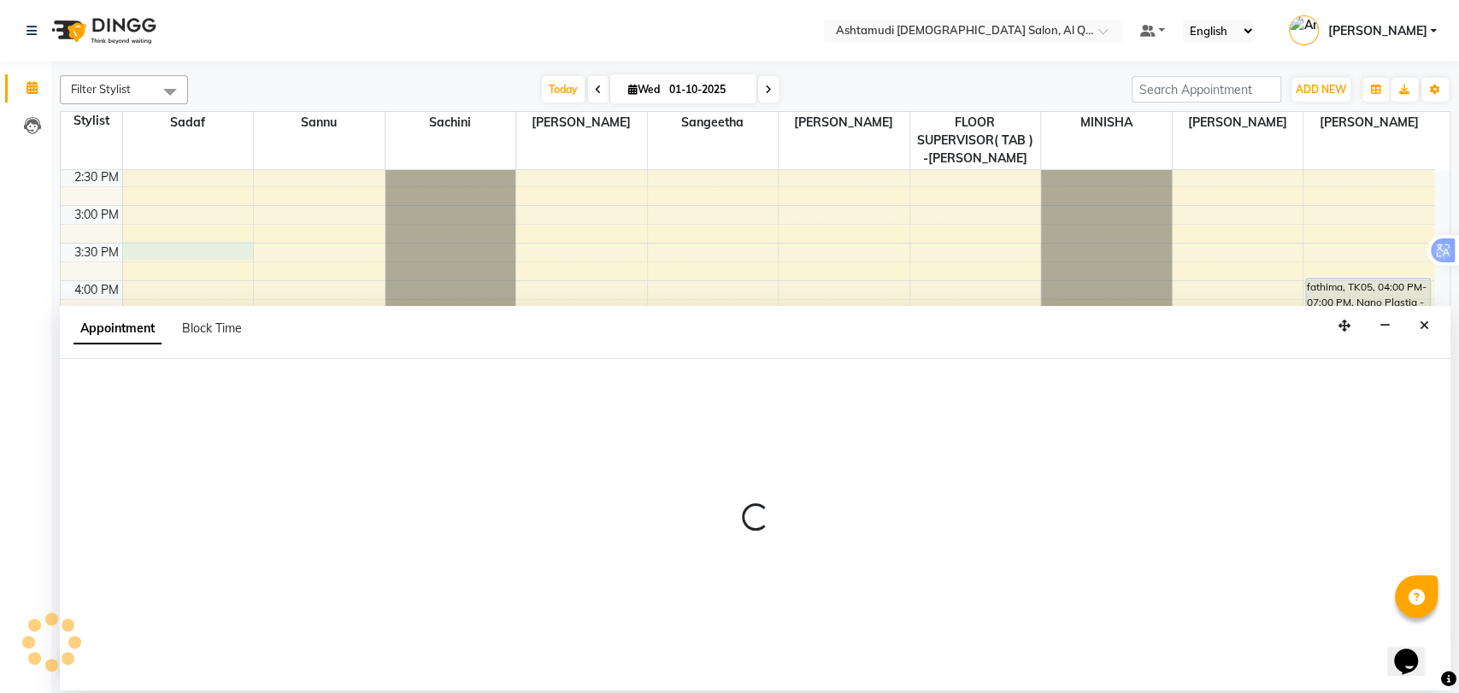
select select "53705"
select select "tentative"
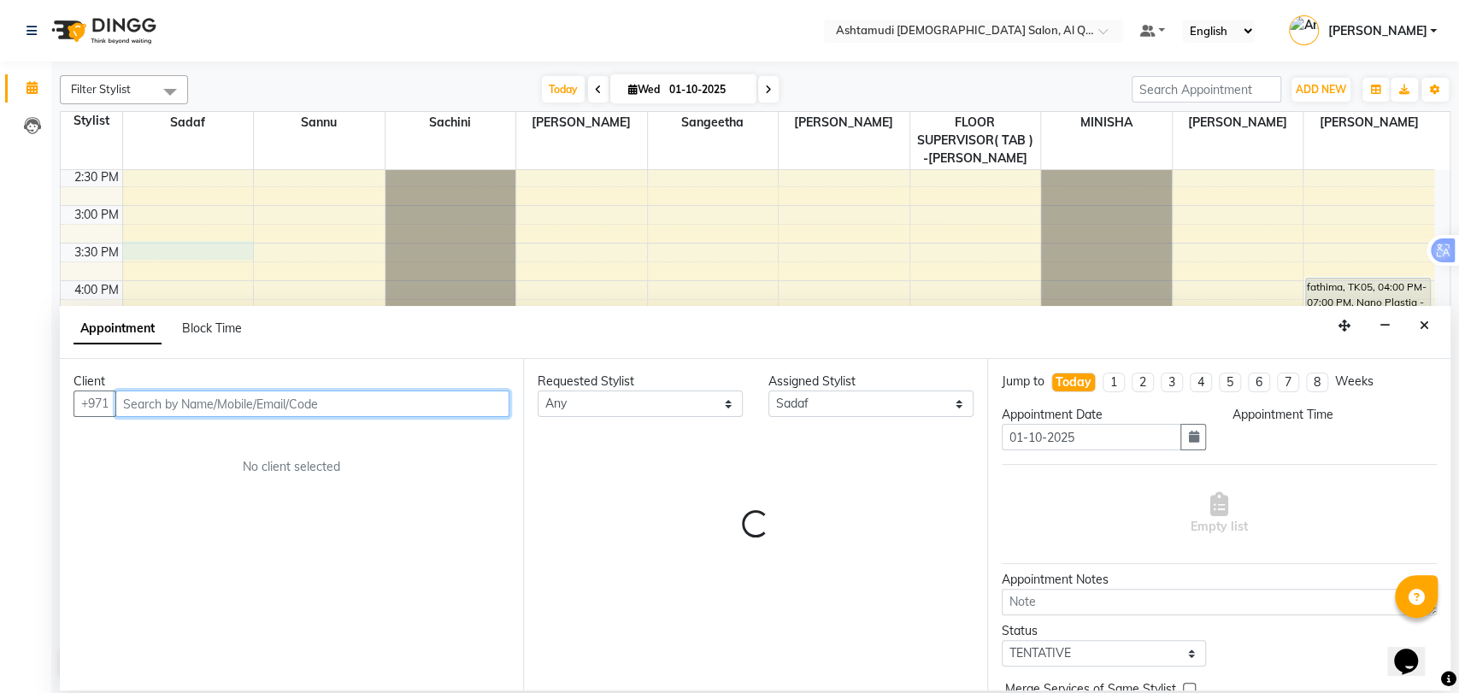
select select "930"
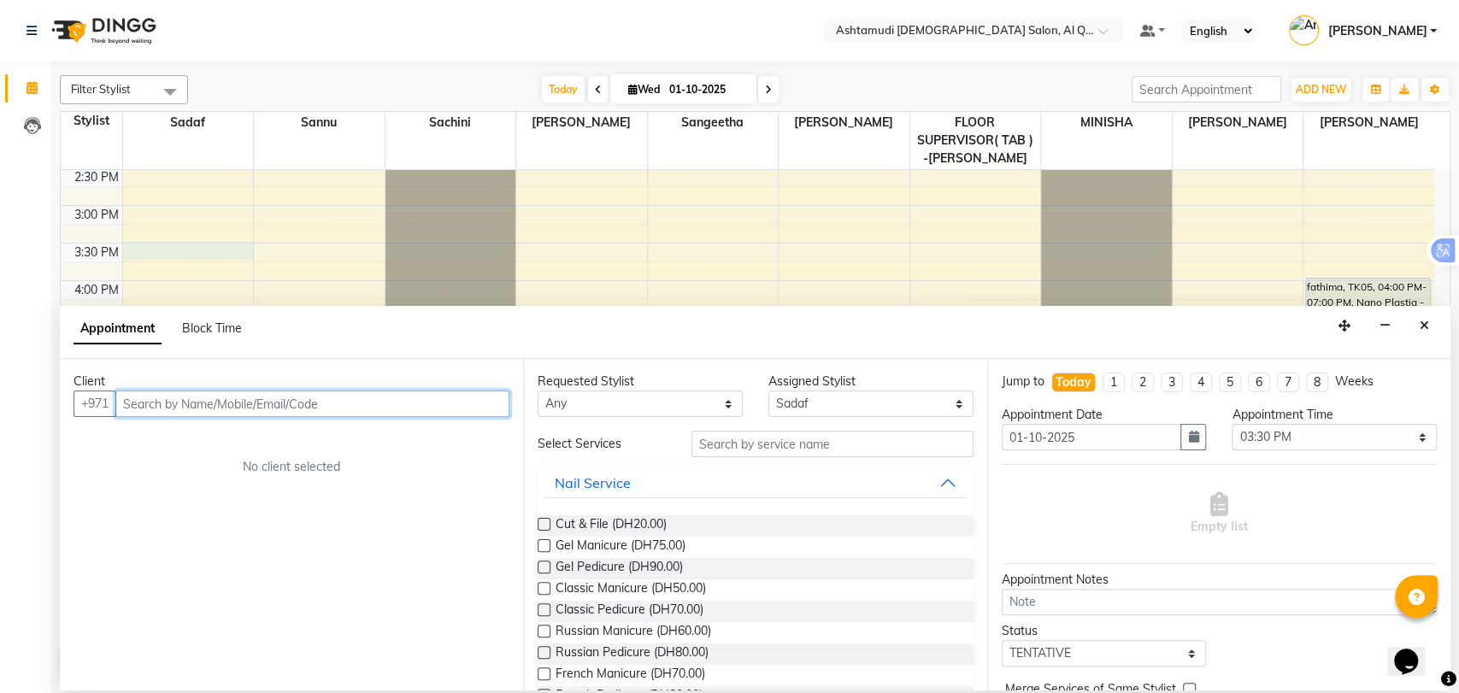
click at [197, 401] on input "text" at bounding box center [312, 404] width 394 height 26
paste input "0543146414"
click at [129, 406] on input "0543146414" at bounding box center [276, 404] width 323 height 26
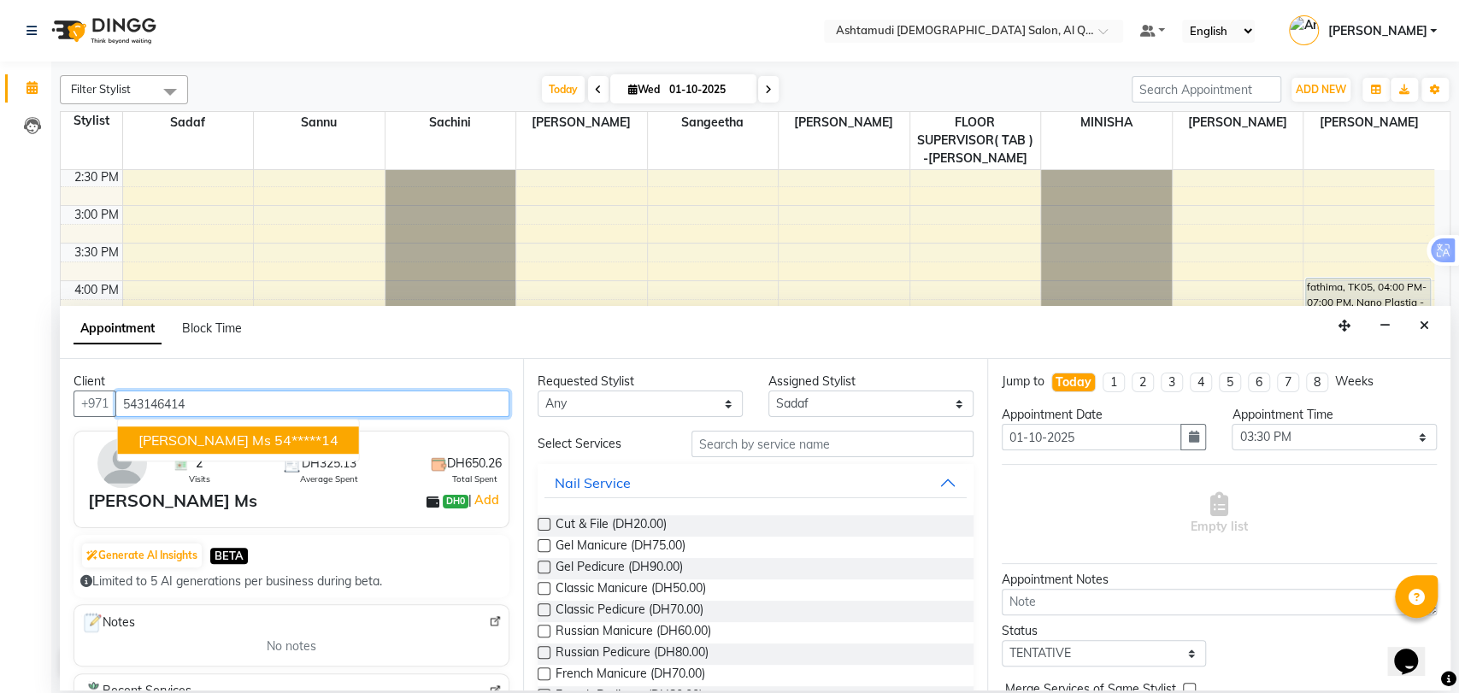
type input "543146414"
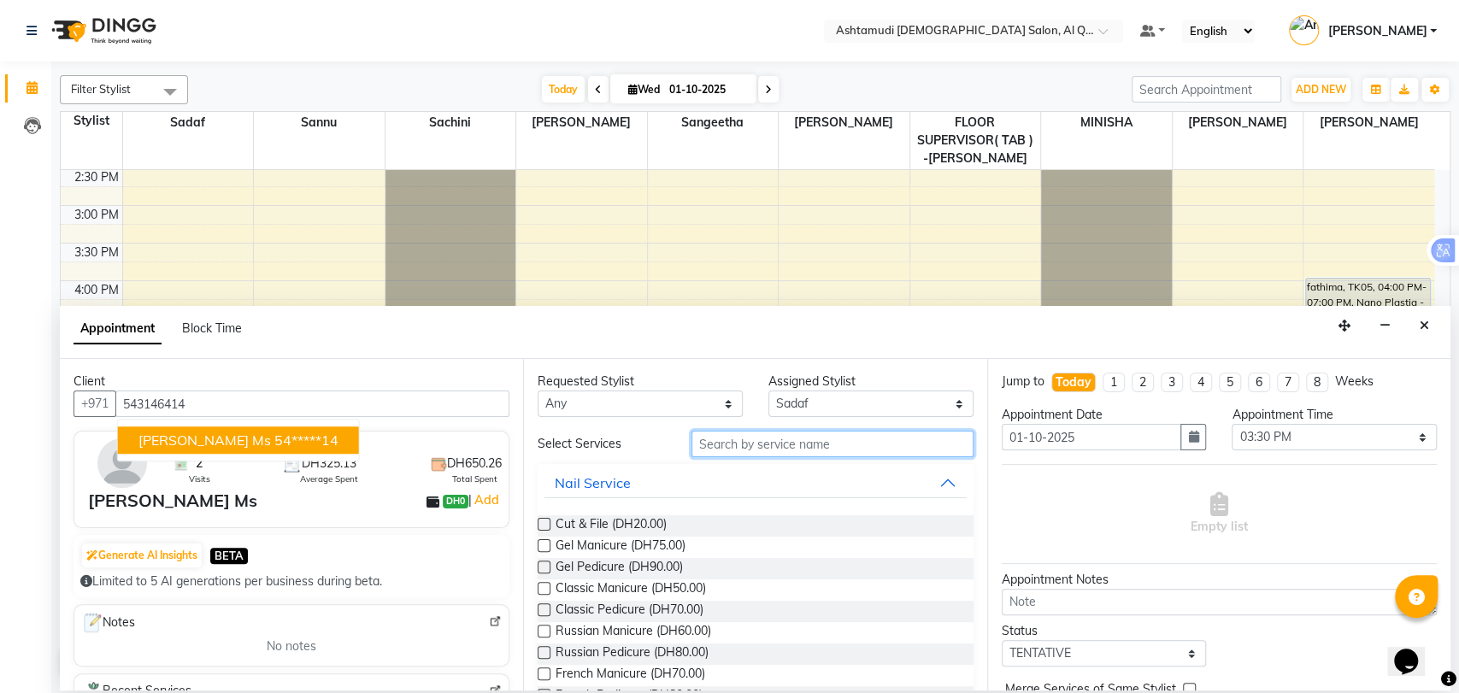
click at [756, 446] on input "text" at bounding box center [833, 444] width 282 height 26
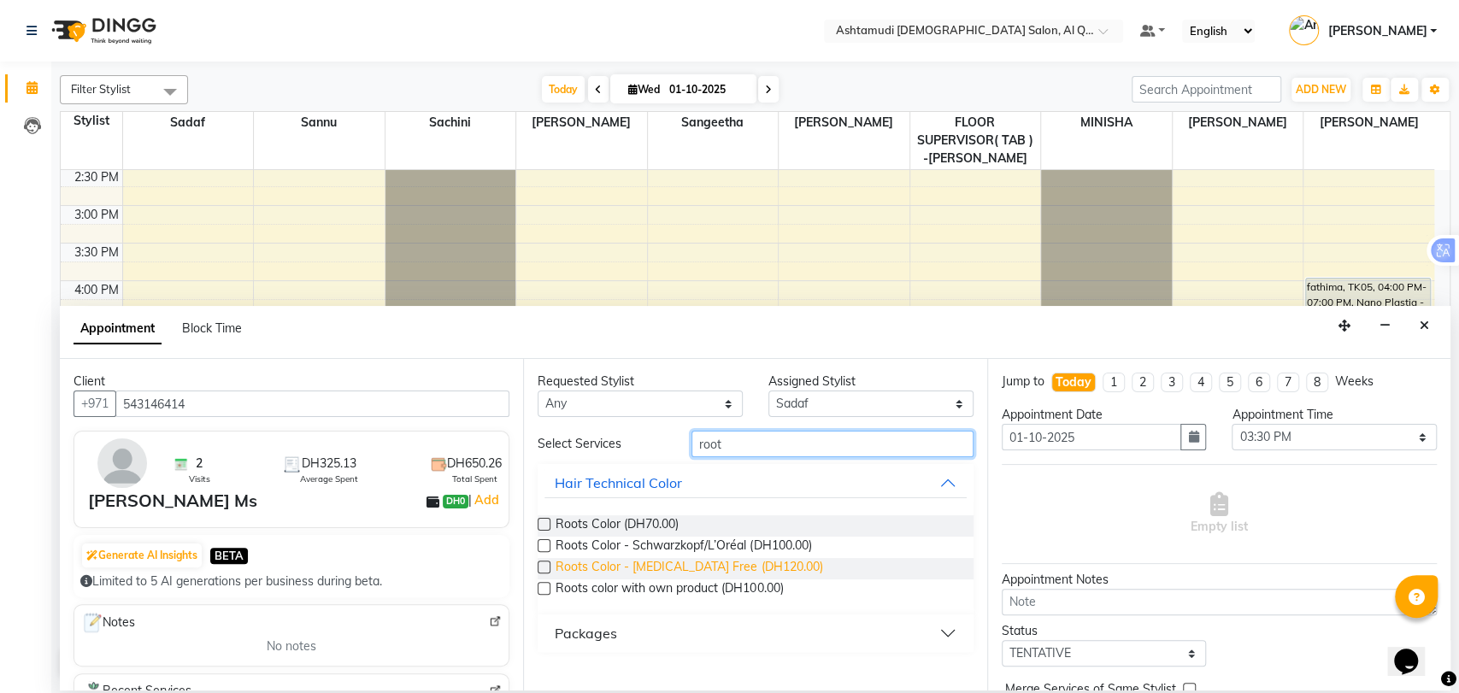
type input "root"
click at [601, 570] on span "Roots Color - Ammonia Free (DH120.00)" at bounding box center [689, 568] width 267 height 21
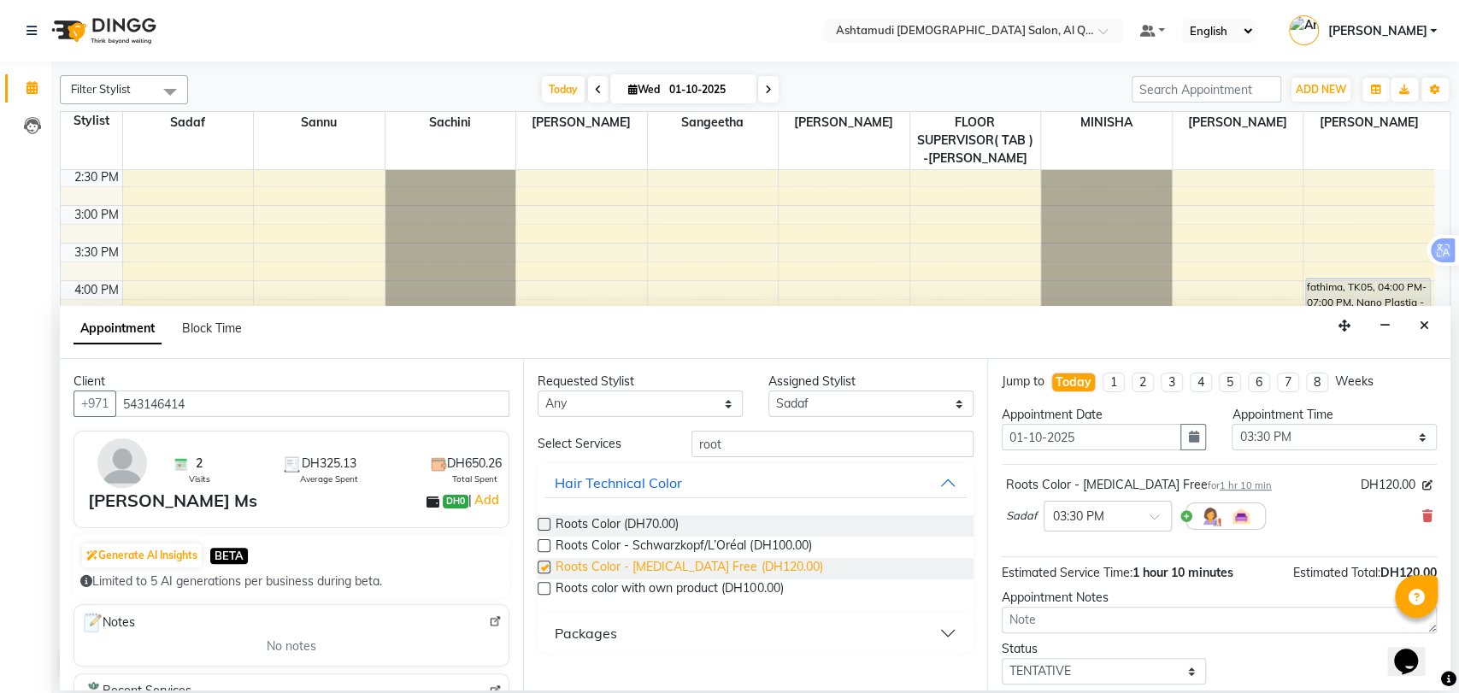
checkbox input "false"
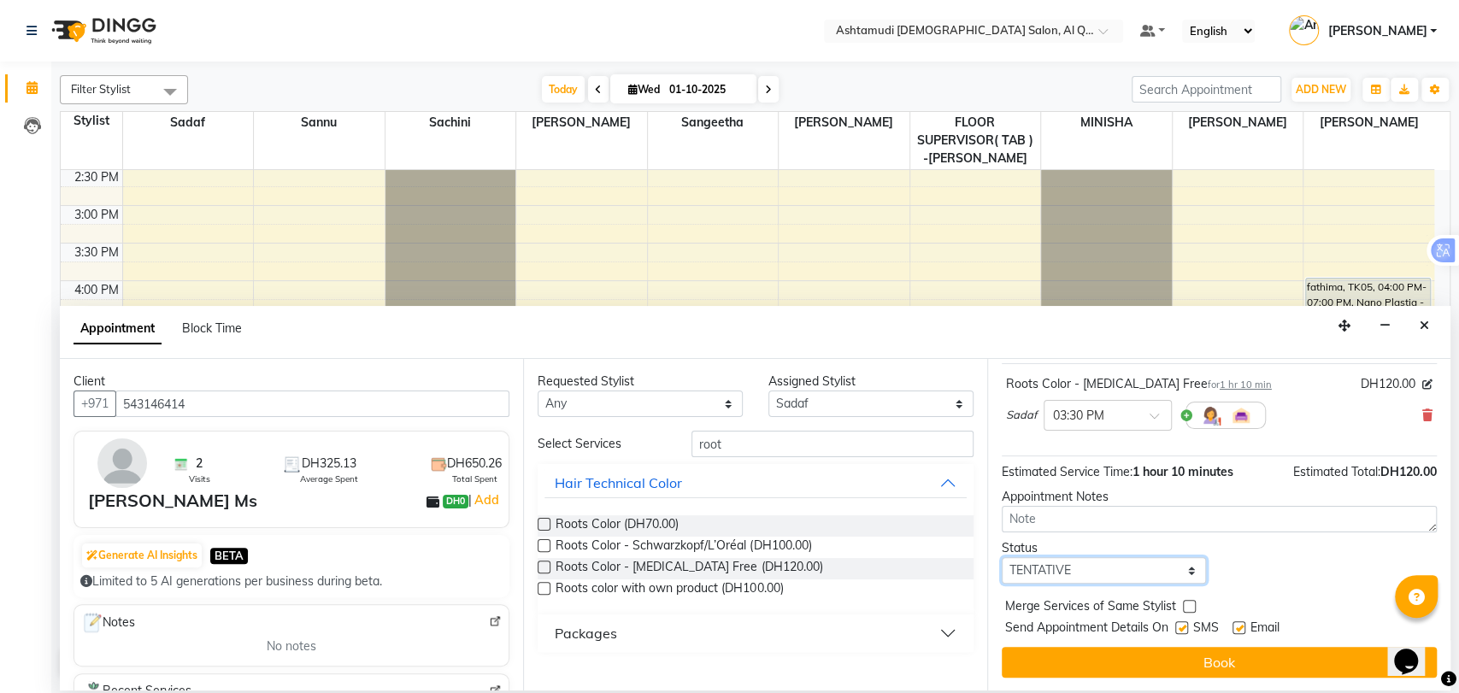
click at [1080, 574] on select "Select TENTATIVE CONFIRM CHECK-IN UPCOMING" at bounding box center [1104, 570] width 205 height 26
select select "upcoming"
click at [1002, 557] on select "Select TENTATIVE CONFIRM CHECK-IN UPCOMING" at bounding box center [1104, 570] width 205 height 26
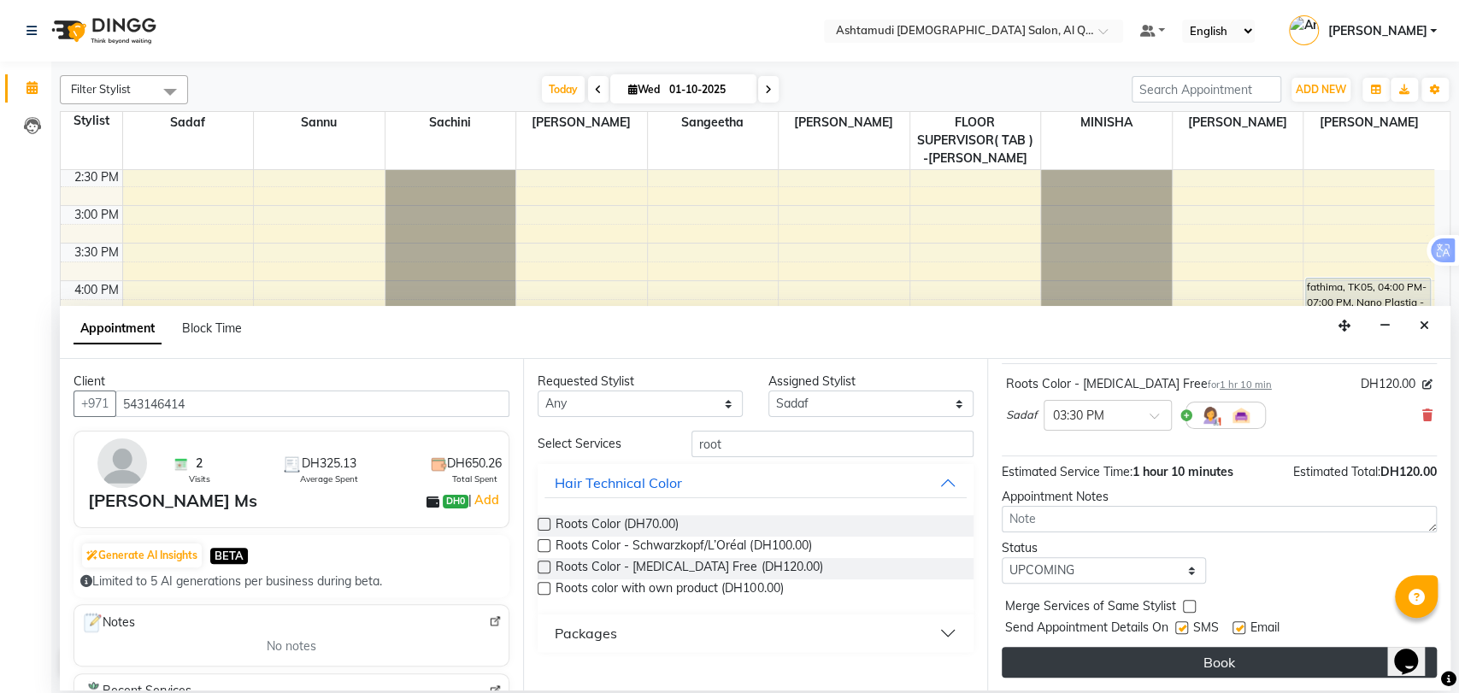
click at [1132, 656] on button "Book" at bounding box center [1219, 662] width 435 height 31
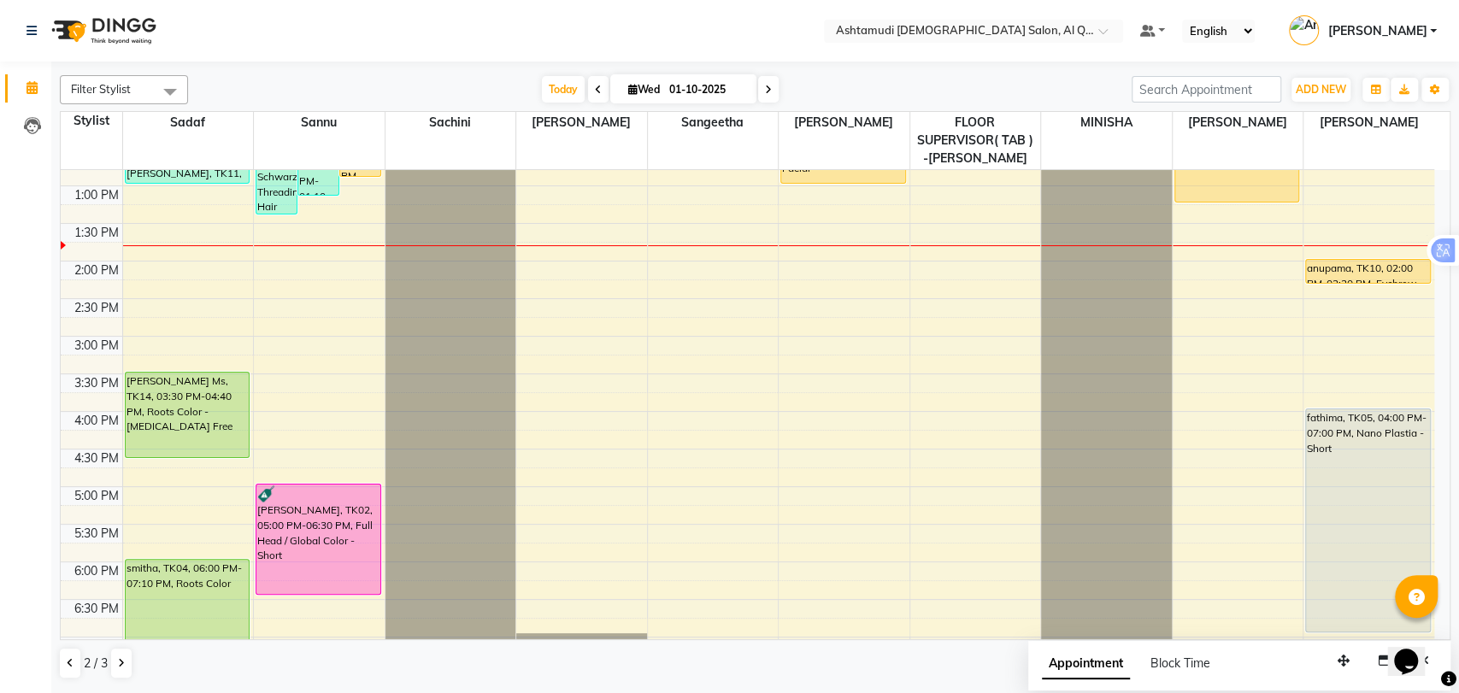
scroll to position [35, 0]
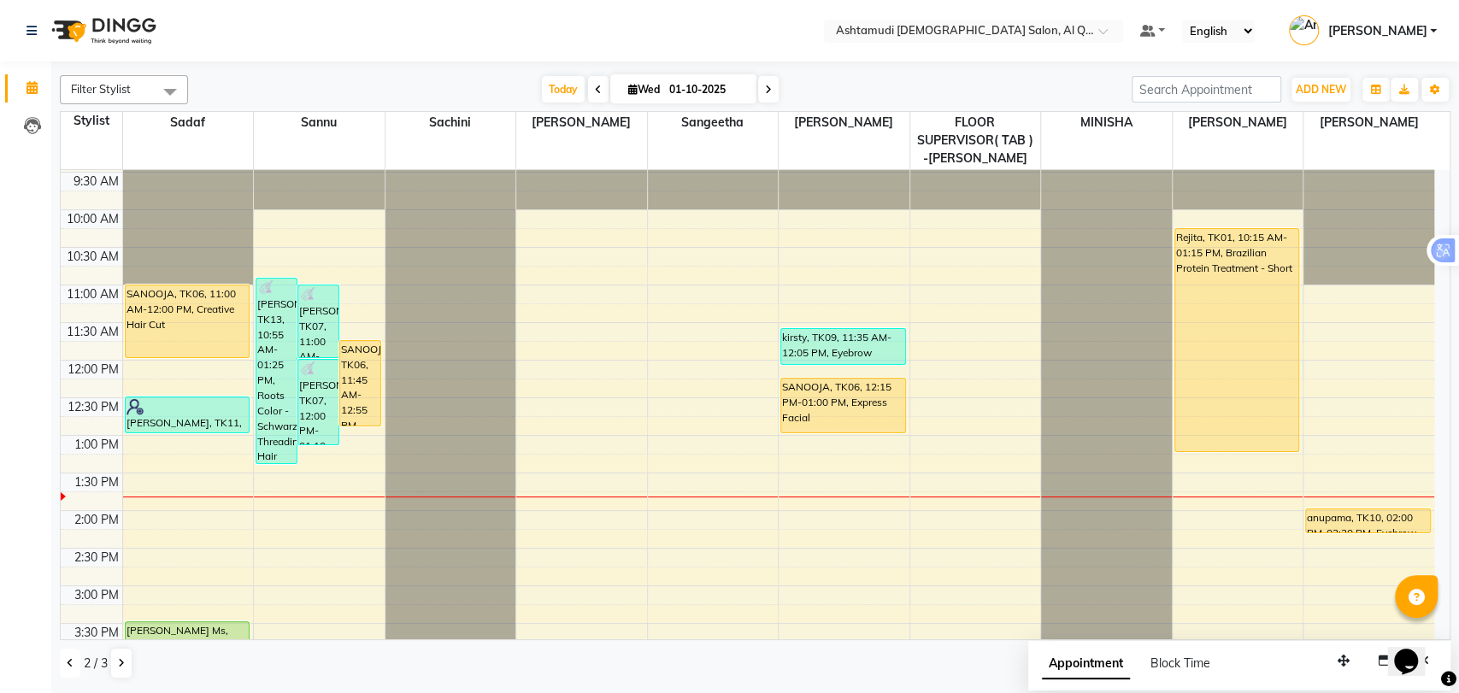
click at [68, 662] on icon at bounding box center [70, 663] width 7 height 10
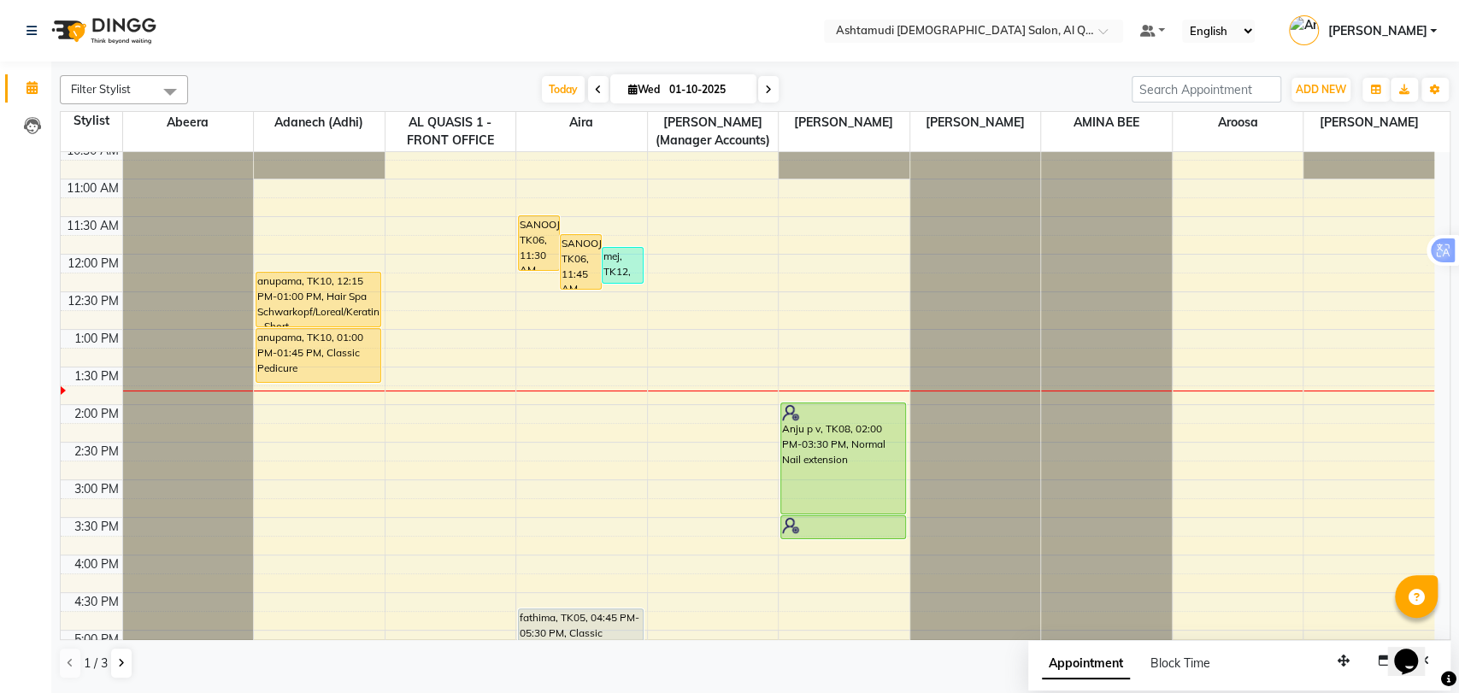
scroll to position [321, 0]
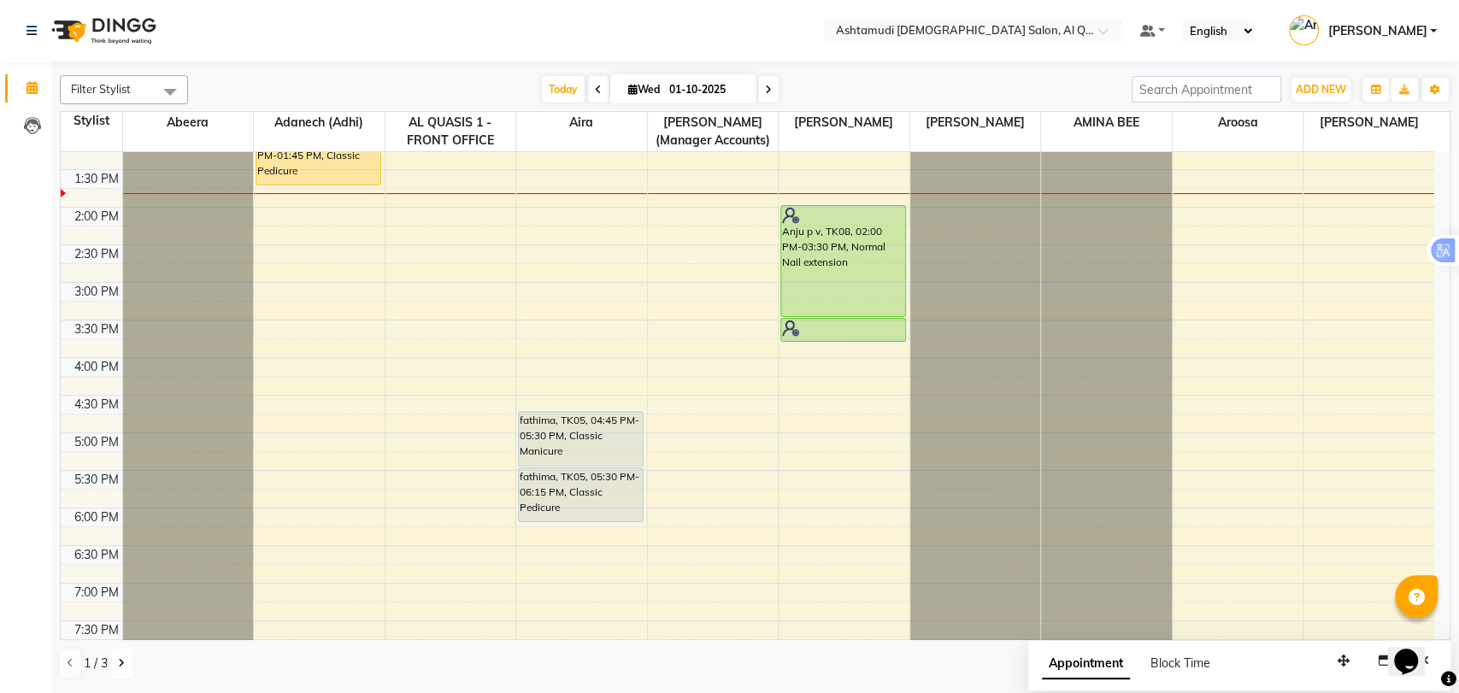
click at [118, 662] on icon at bounding box center [121, 663] width 7 height 10
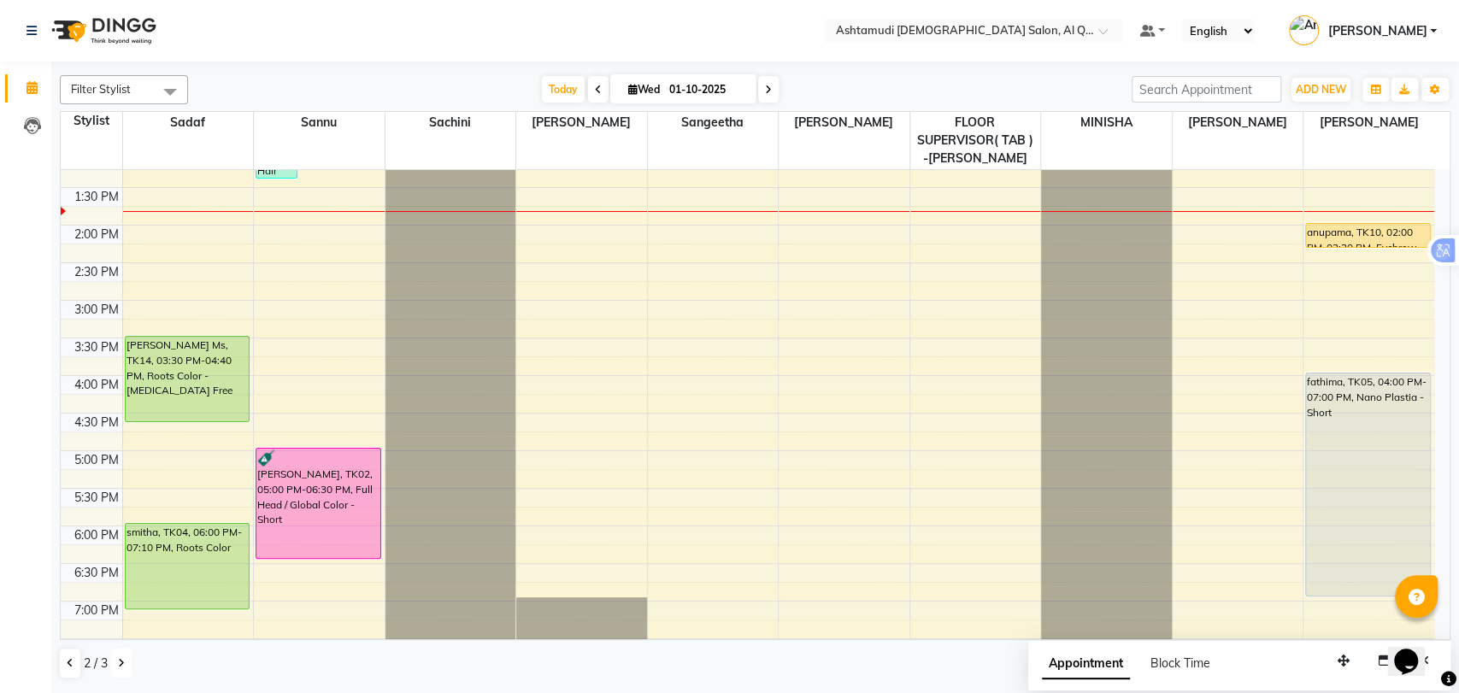
click at [118, 662] on icon at bounding box center [121, 663] width 7 height 10
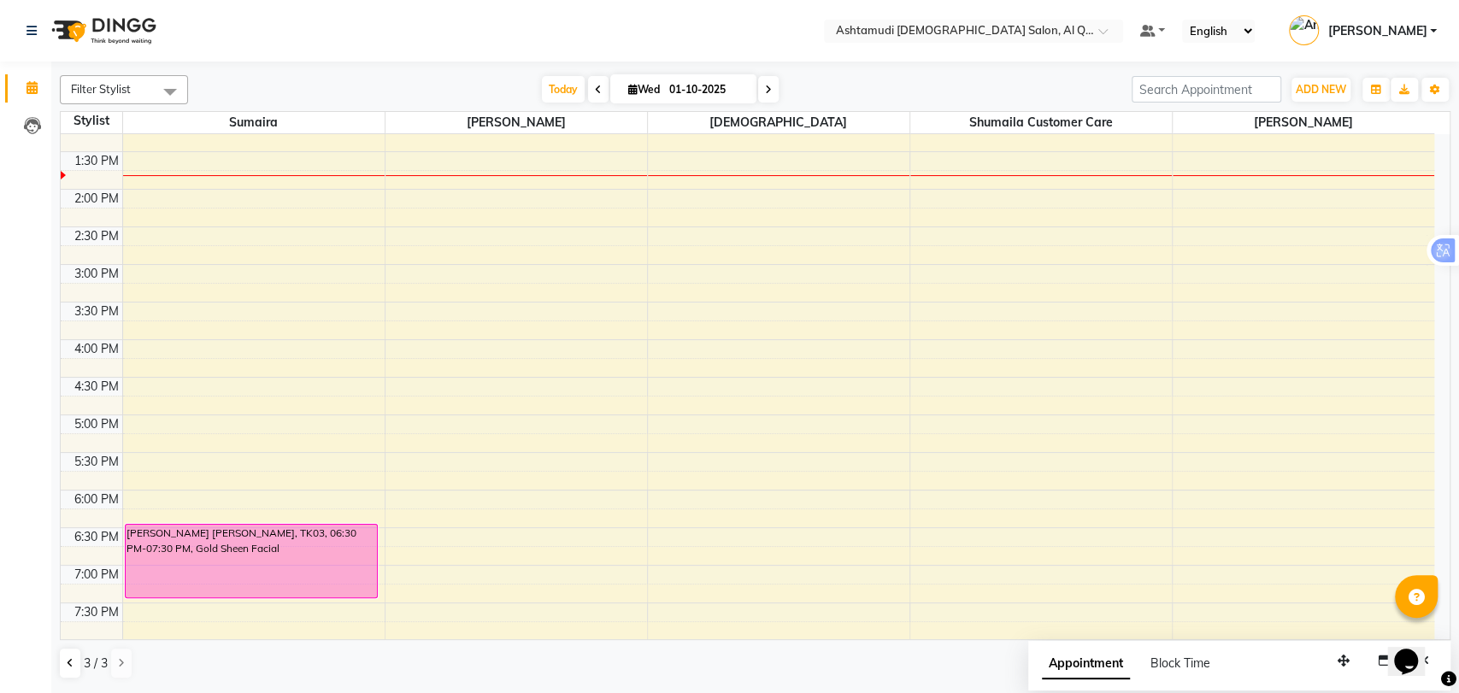
click at [238, 193] on div "9:00 AM 9:30 AM 10:00 AM 10:30 AM 11:00 AM 11:30 AM 12:00 PM 12:30 PM 1:00 PM 1…" at bounding box center [748, 340] width 1374 height 1052
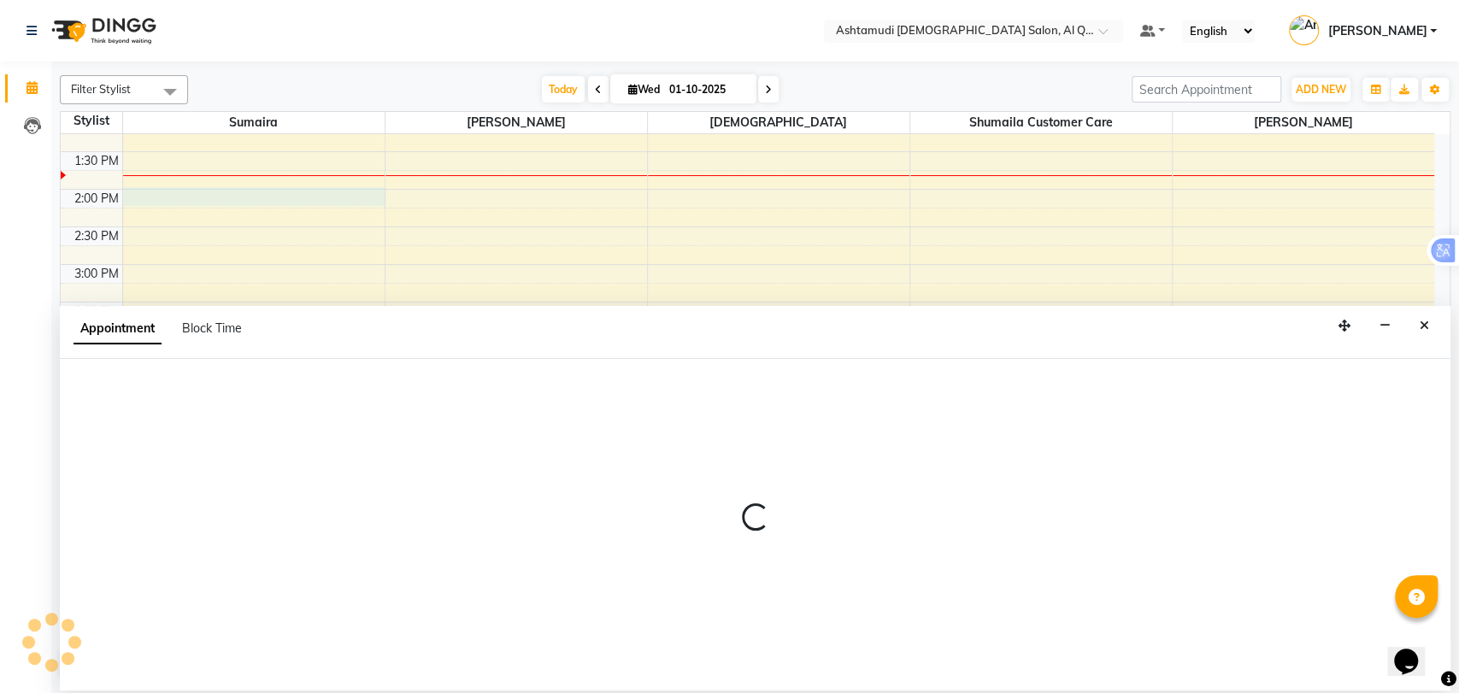
select select "53706"
select select "840"
select select "tentative"
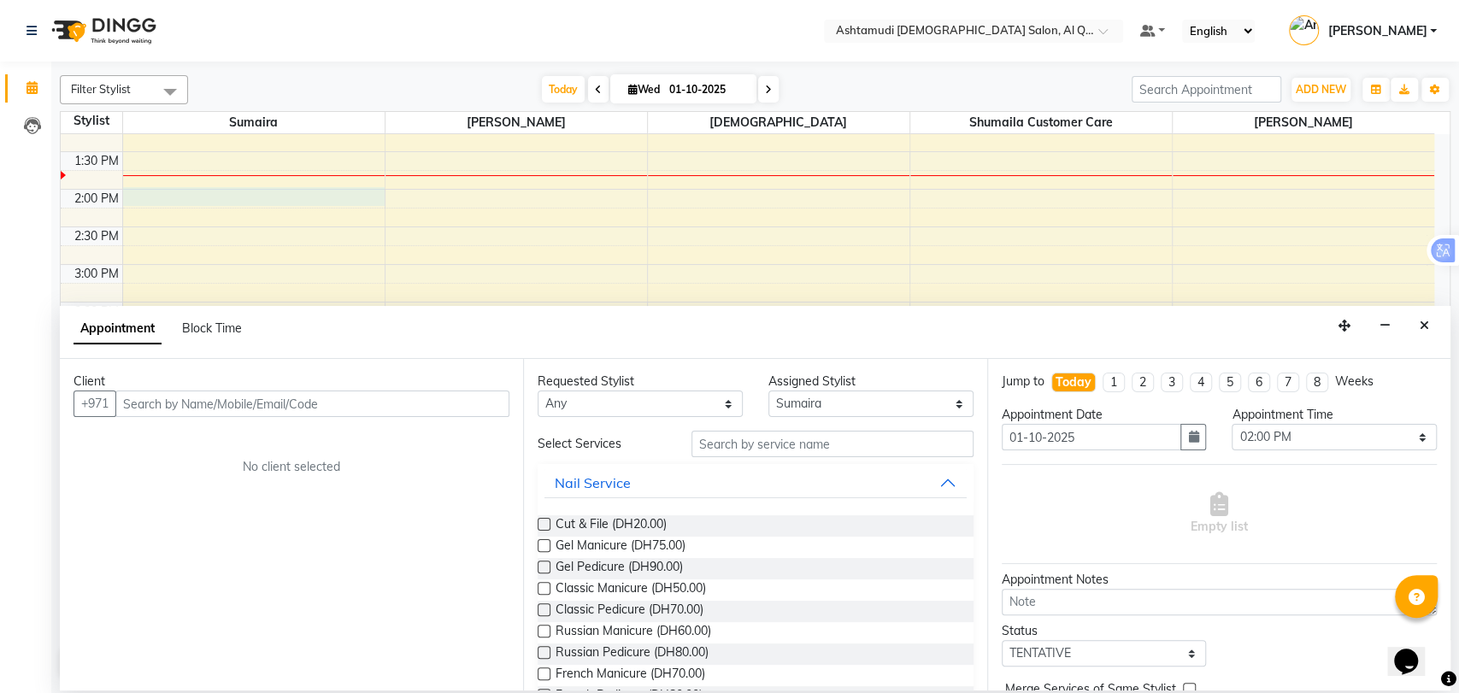
click at [231, 402] on input "text" at bounding box center [312, 404] width 394 height 26
click at [127, 404] on input "0529792494" at bounding box center [276, 404] width 323 height 26
click at [130, 405] on input "0529792494" at bounding box center [276, 404] width 323 height 26
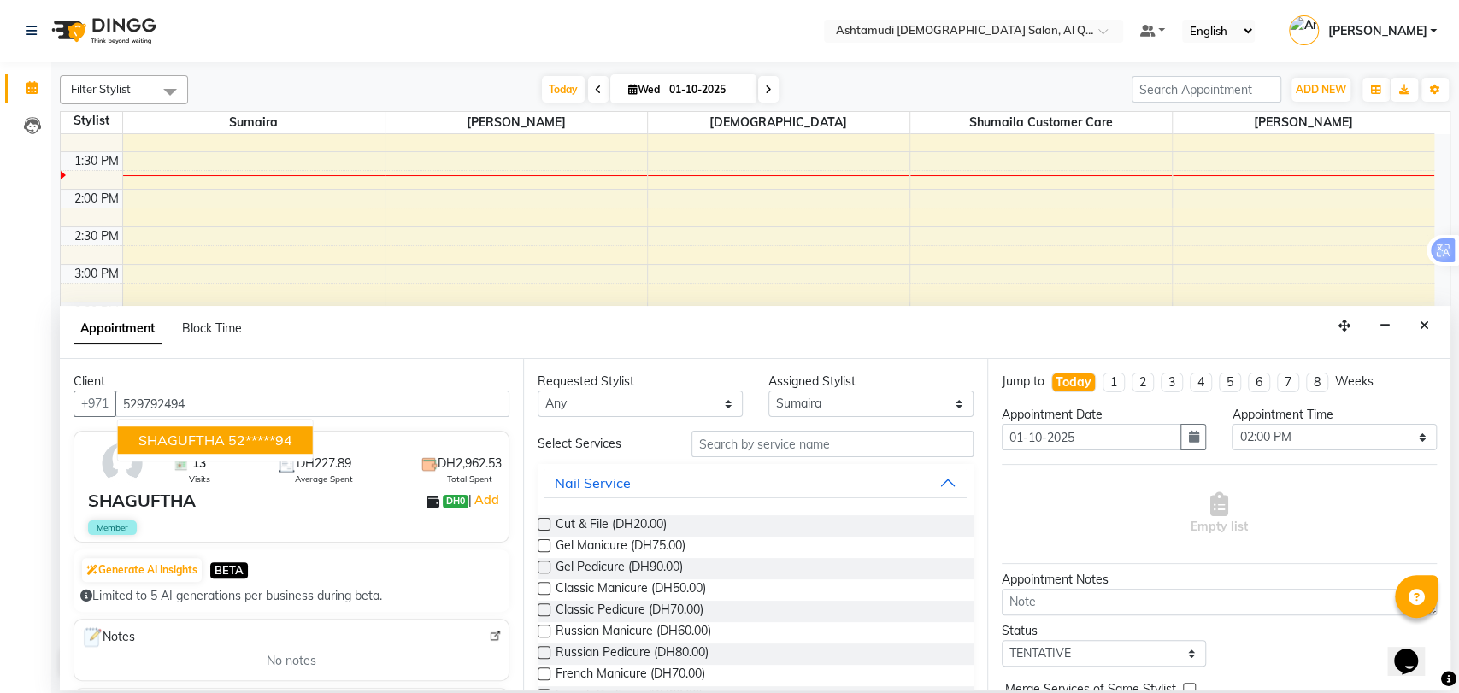
type input "529792494"
click at [725, 435] on input "text" at bounding box center [833, 444] width 282 height 26
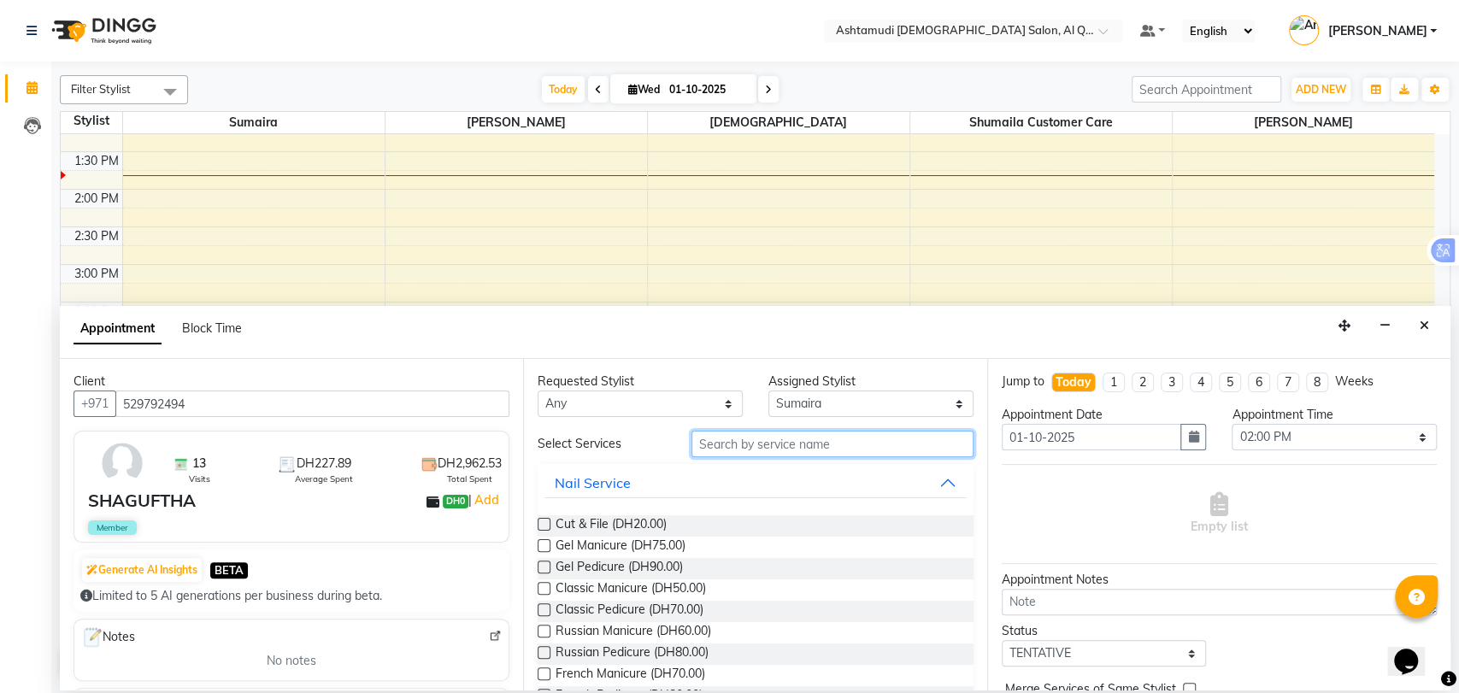
click at [746, 453] on input "text" at bounding box center [833, 444] width 282 height 26
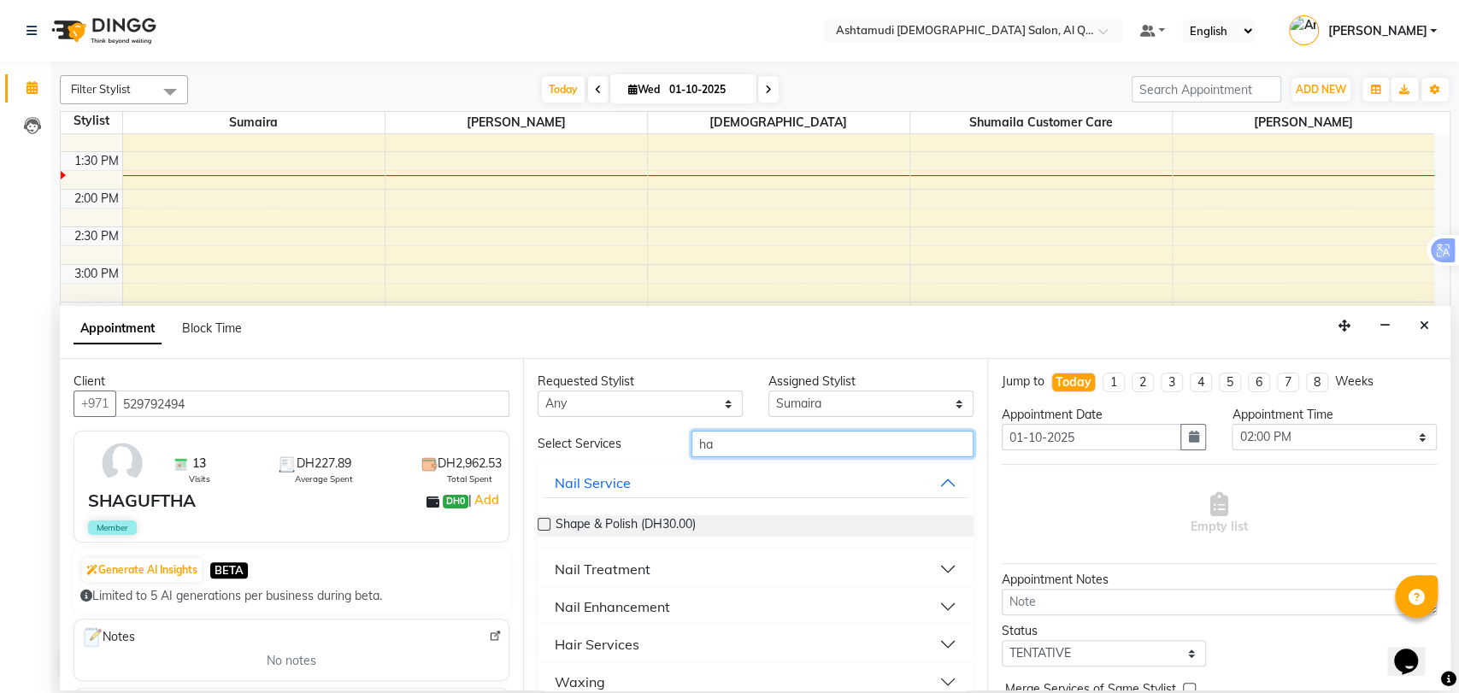
type input "h"
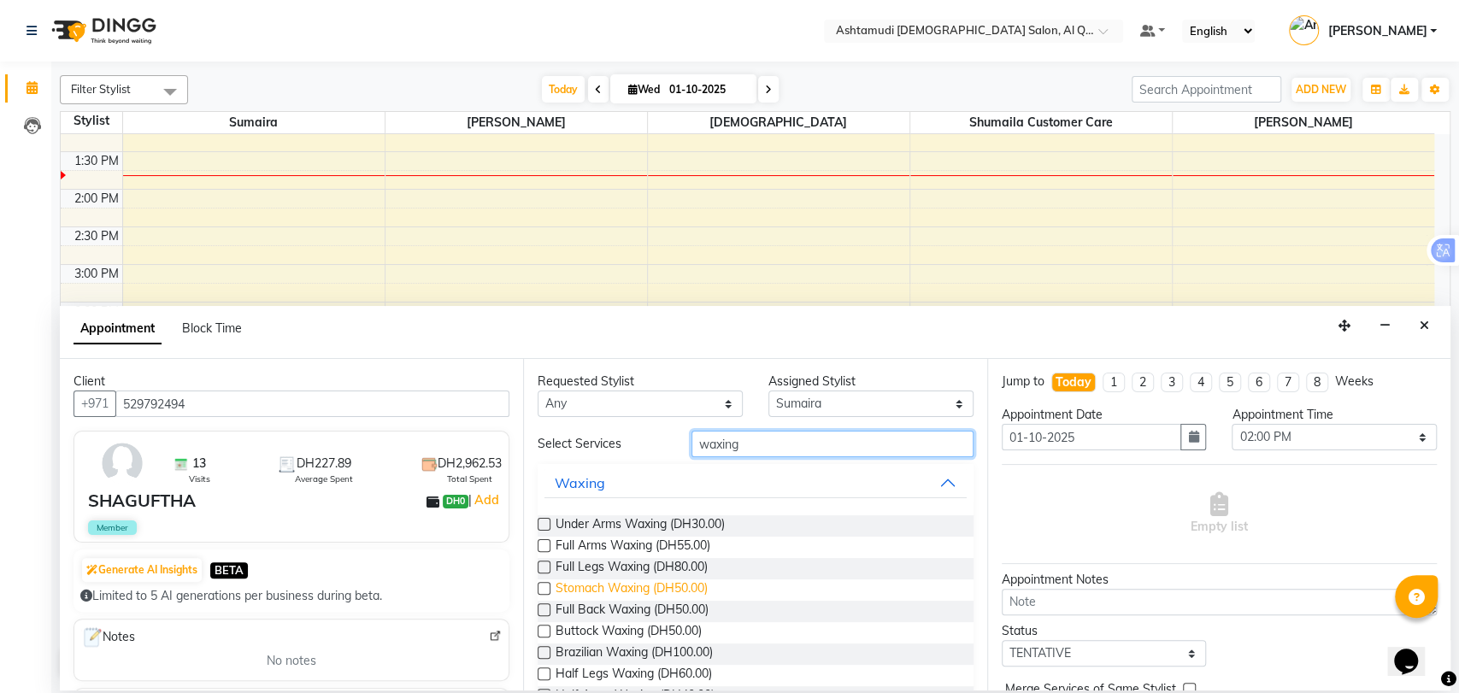
scroll to position [190, 0]
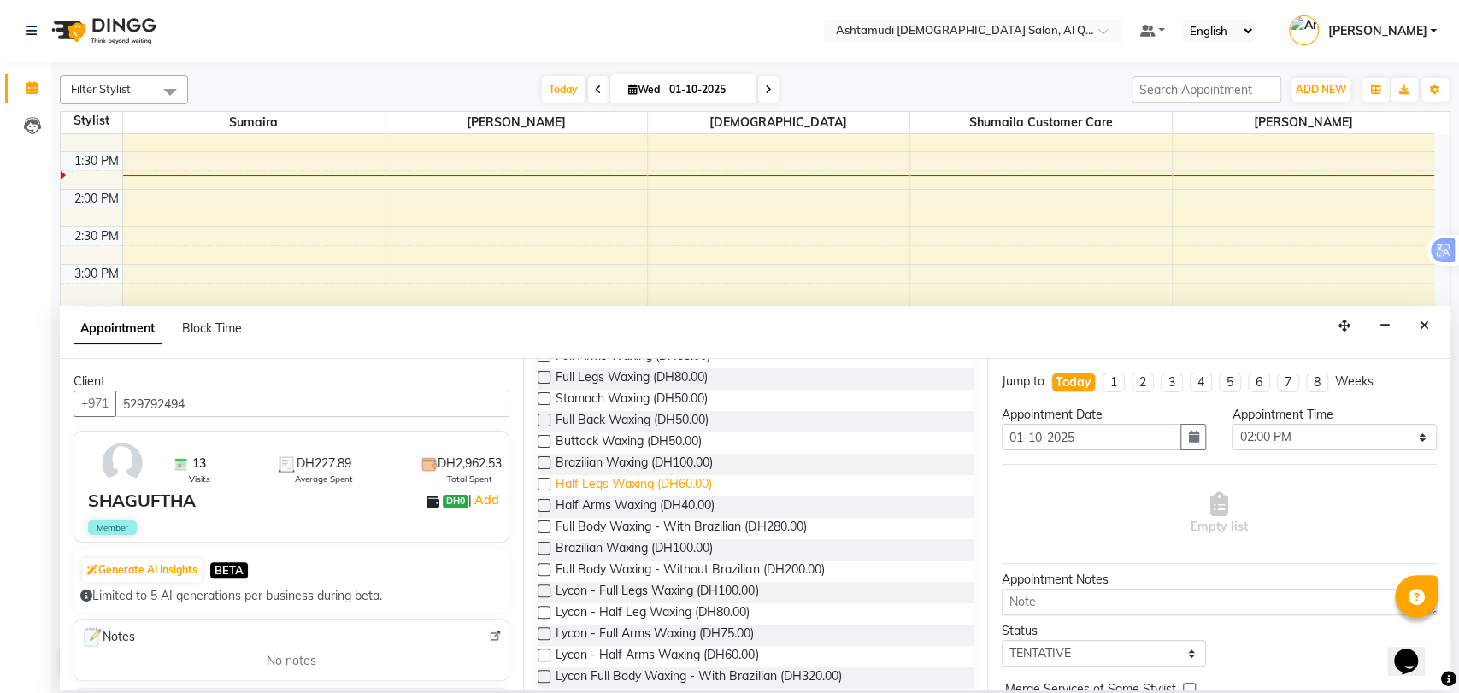
type input "waxing"
click at [609, 484] on span "Half Legs Waxing (DH60.00)" at bounding box center [634, 485] width 156 height 21
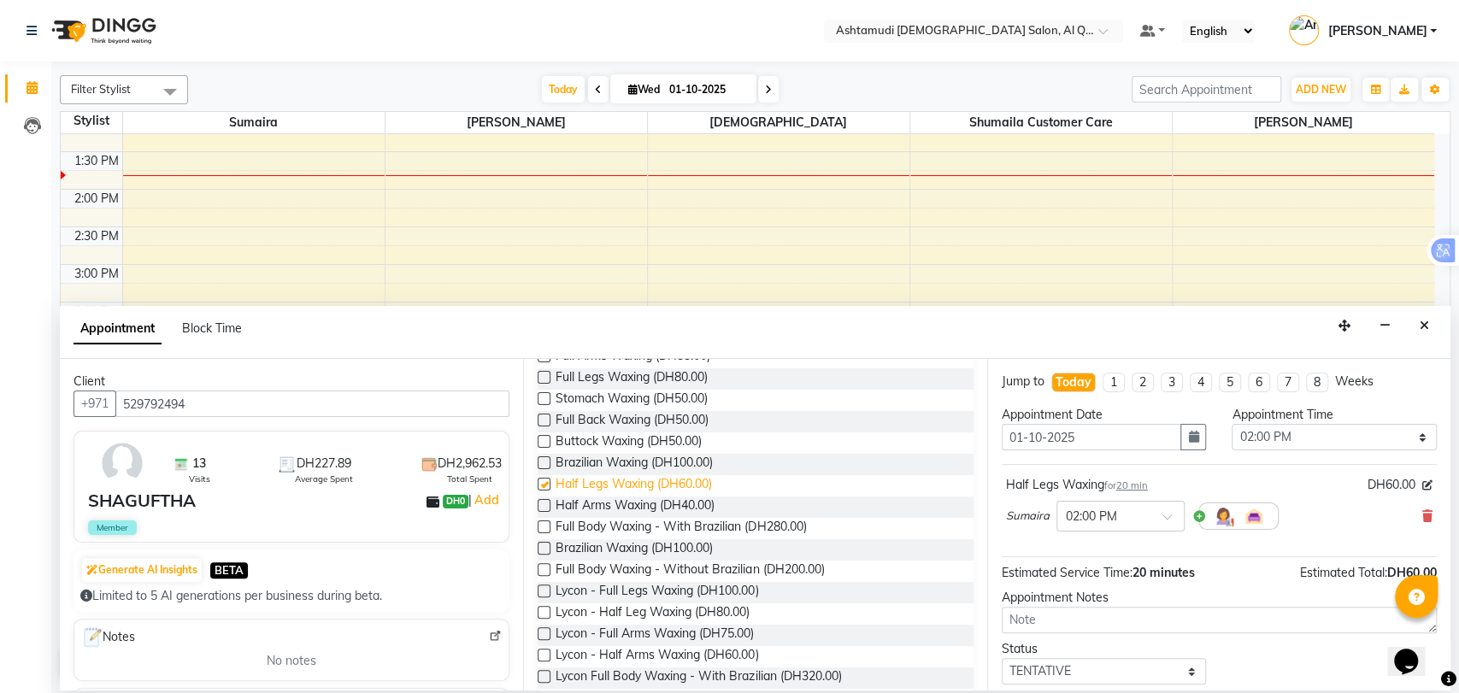
checkbox input "false"
click at [617, 497] on span "Half Arms Waxing (DH40.00)" at bounding box center [635, 507] width 159 height 21
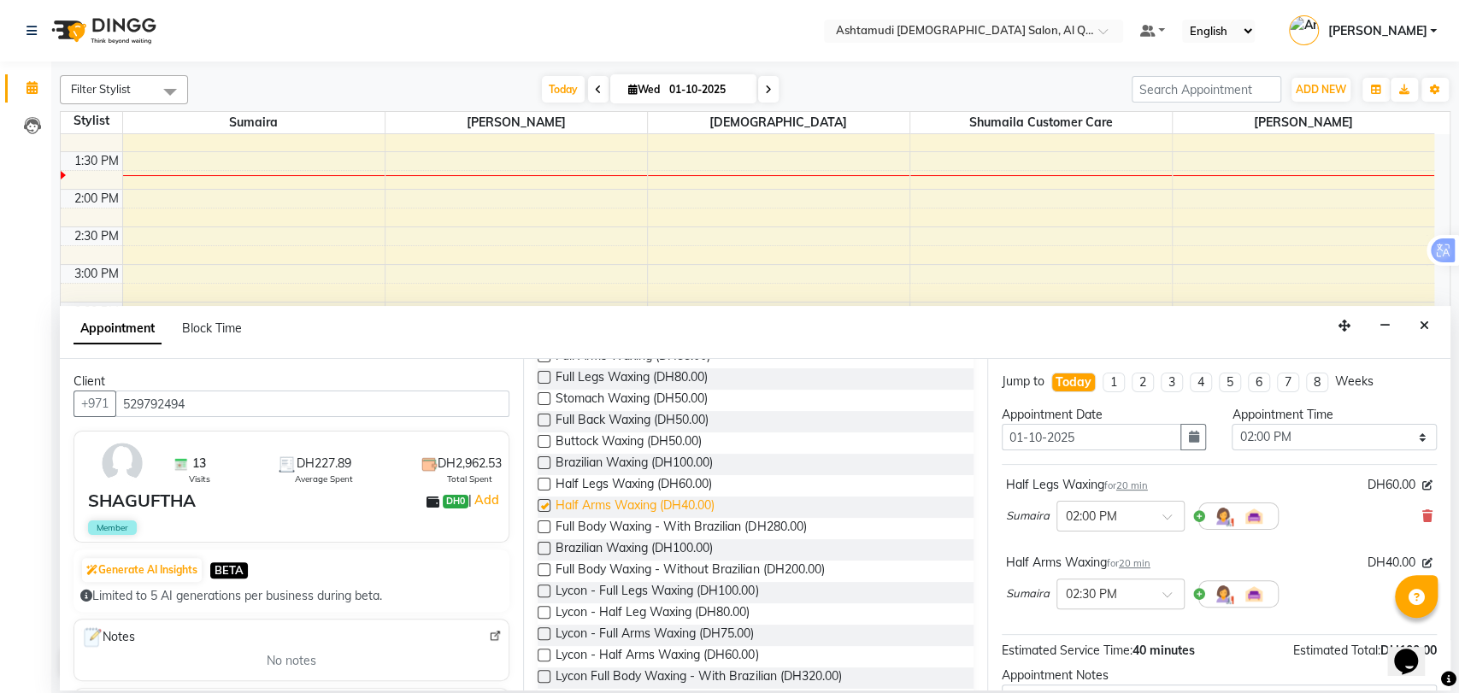
checkbox input "false"
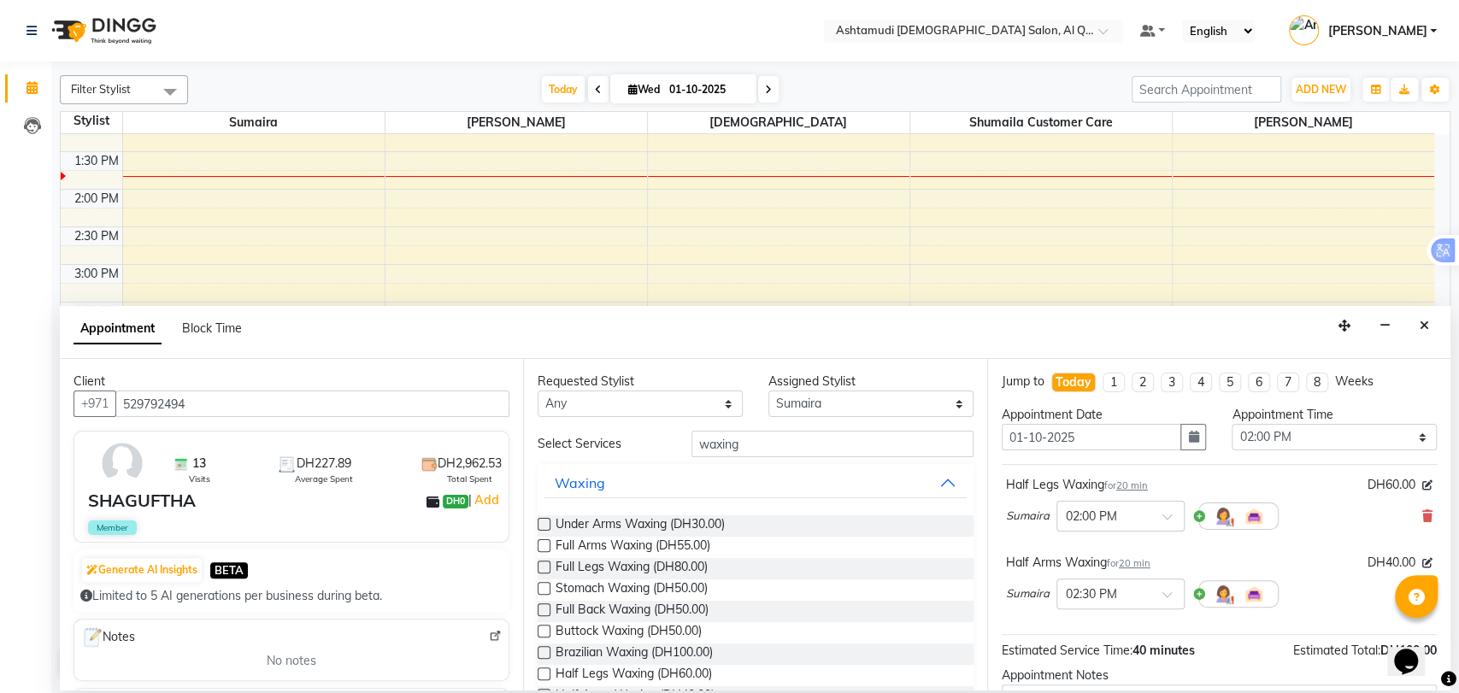
scroll to position [0, 0]
click at [739, 434] on input "waxing" at bounding box center [833, 444] width 282 height 26
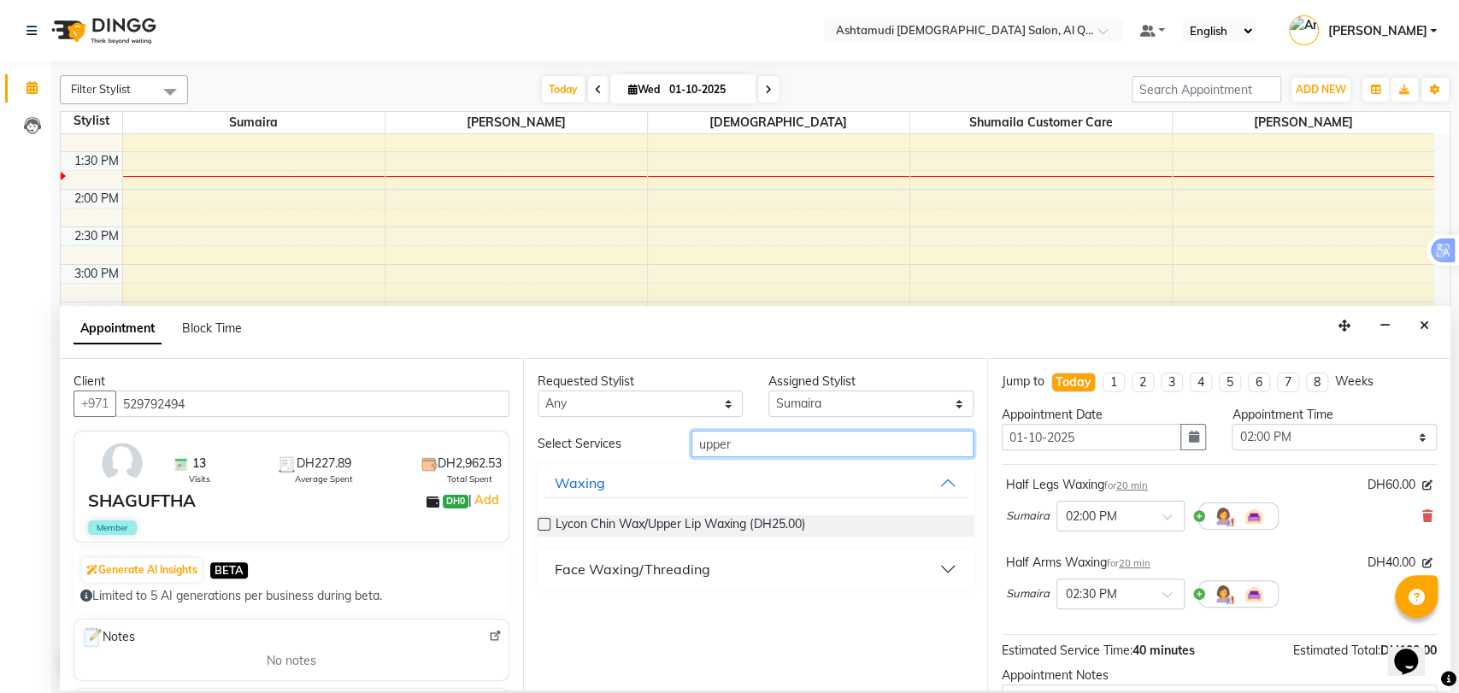
type input "upper"
click at [643, 554] on button "Face Waxing/Threading" at bounding box center [754, 569] width 421 height 31
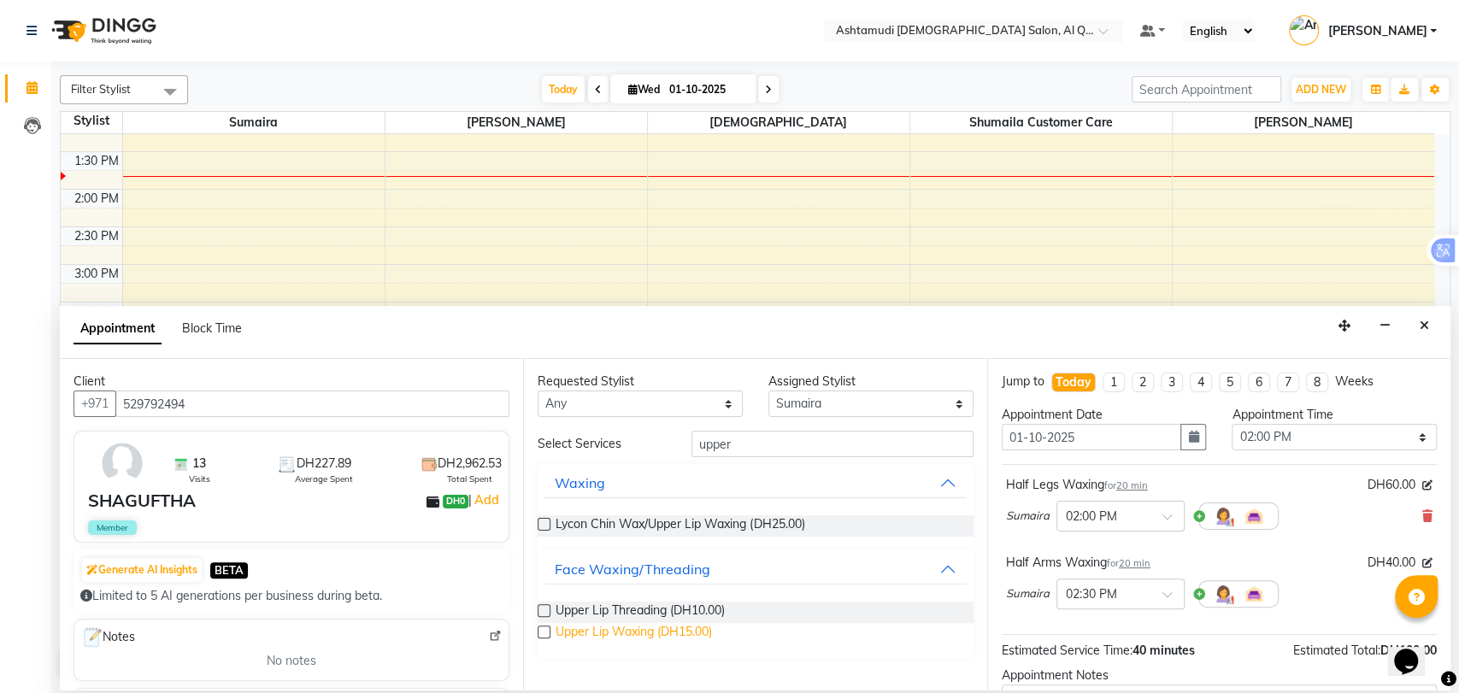
click at [639, 633] on span "Upper Lip Waxing (DH15.00)" at bounding box center [634, 633] width 156 height 21
checkbox input "false"
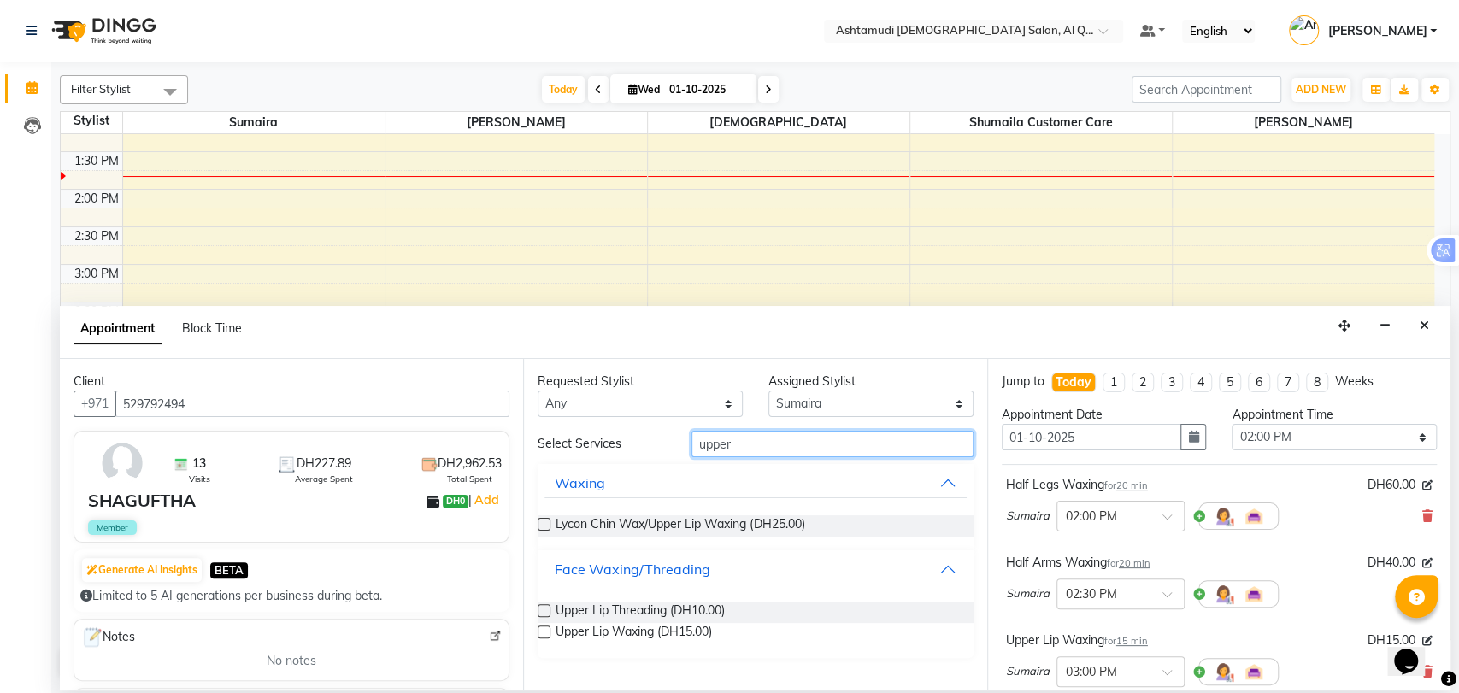
click at [705, 443] on input "upper" at bounding box center [833, 444] width 282 height 26
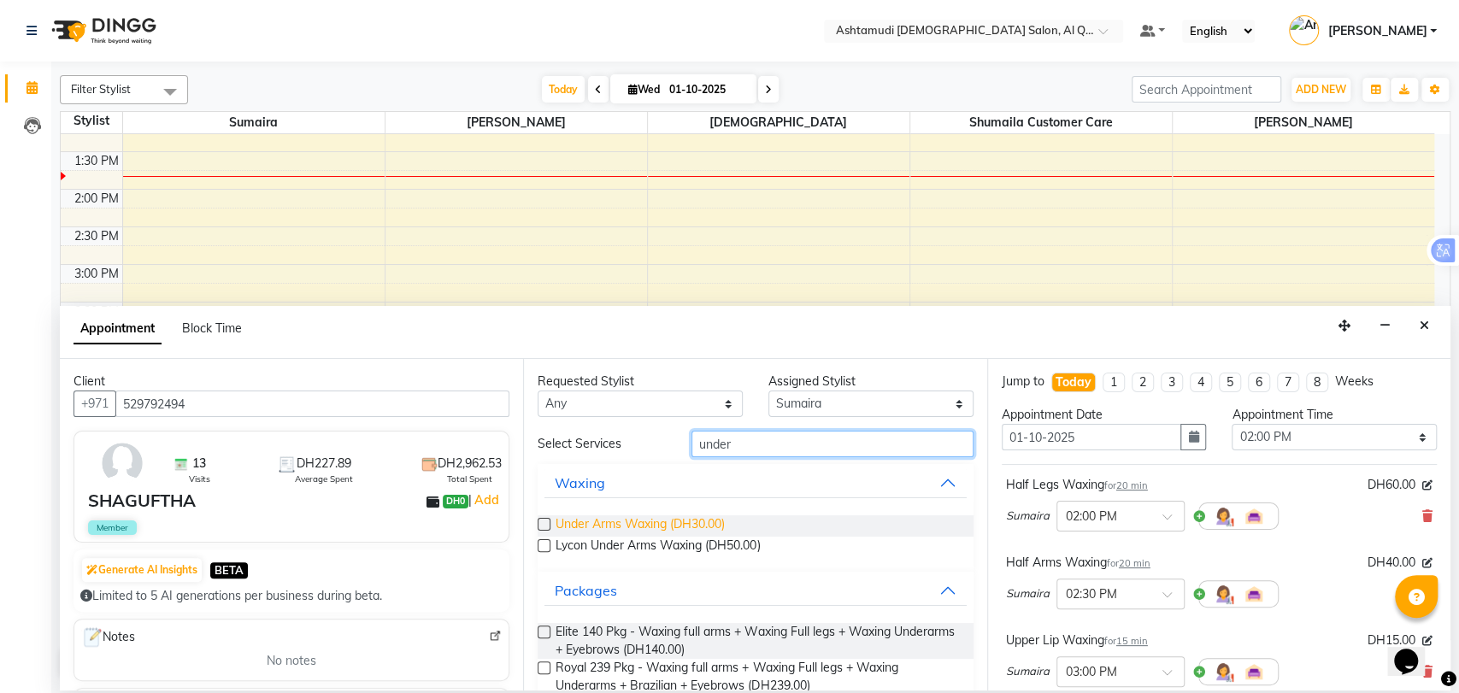
type input "under"
click at [608, 529] on span "Under Arms Waxing (DH30.00)" at bounding box center [640, 525] width 169 height 21
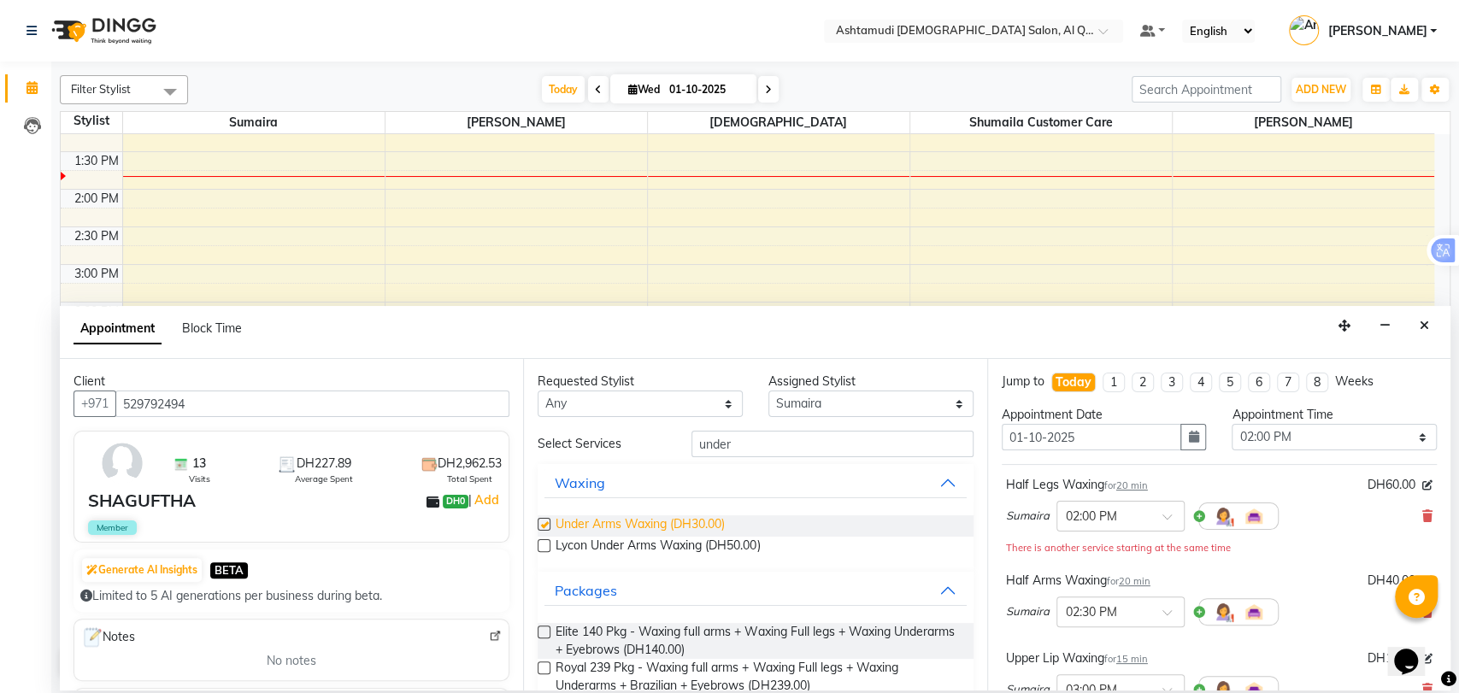
checkbox input "false"
click at [716, 439] on input "under" at bounding box center [833, 444] width 282 height 26
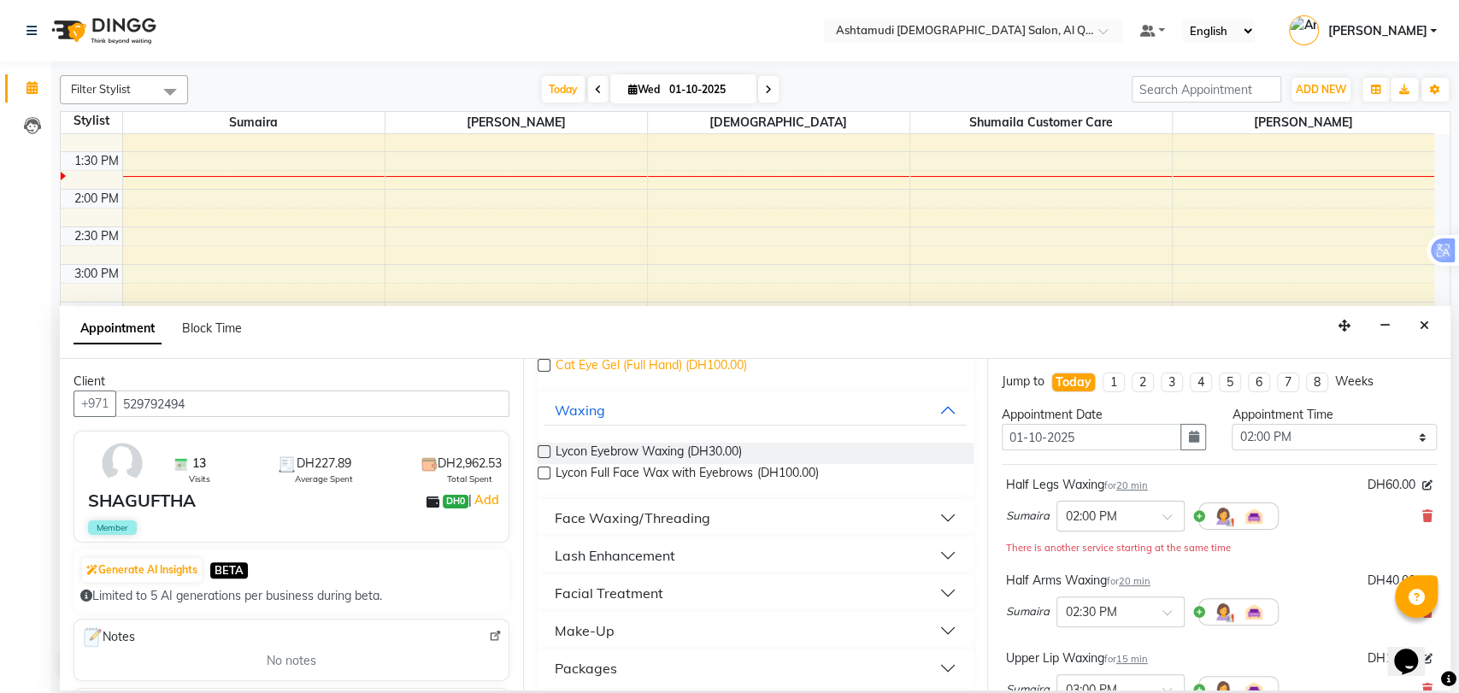
scroll to position [190, 0]
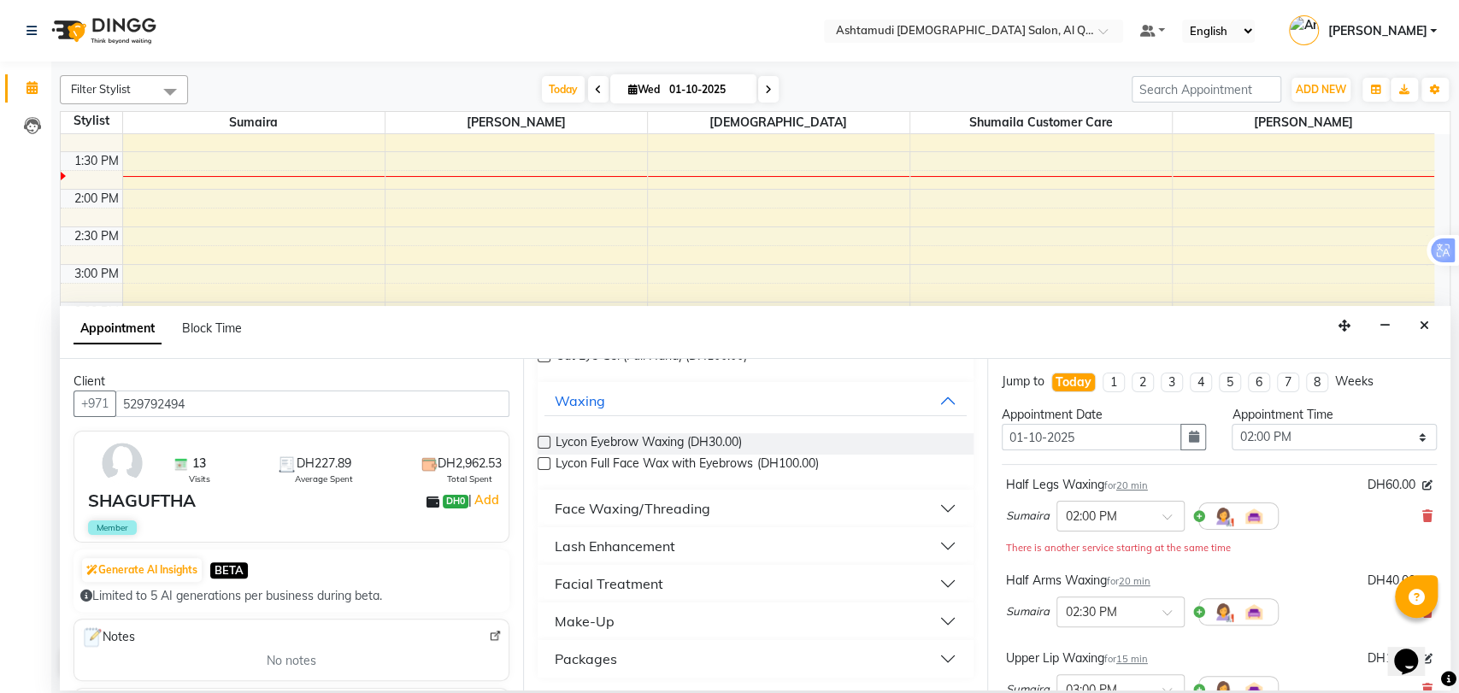
type input "eye"
click at [637, 509] on div "Face Waxing/Threading" at bounding box center [633, 508] width 156 height 21
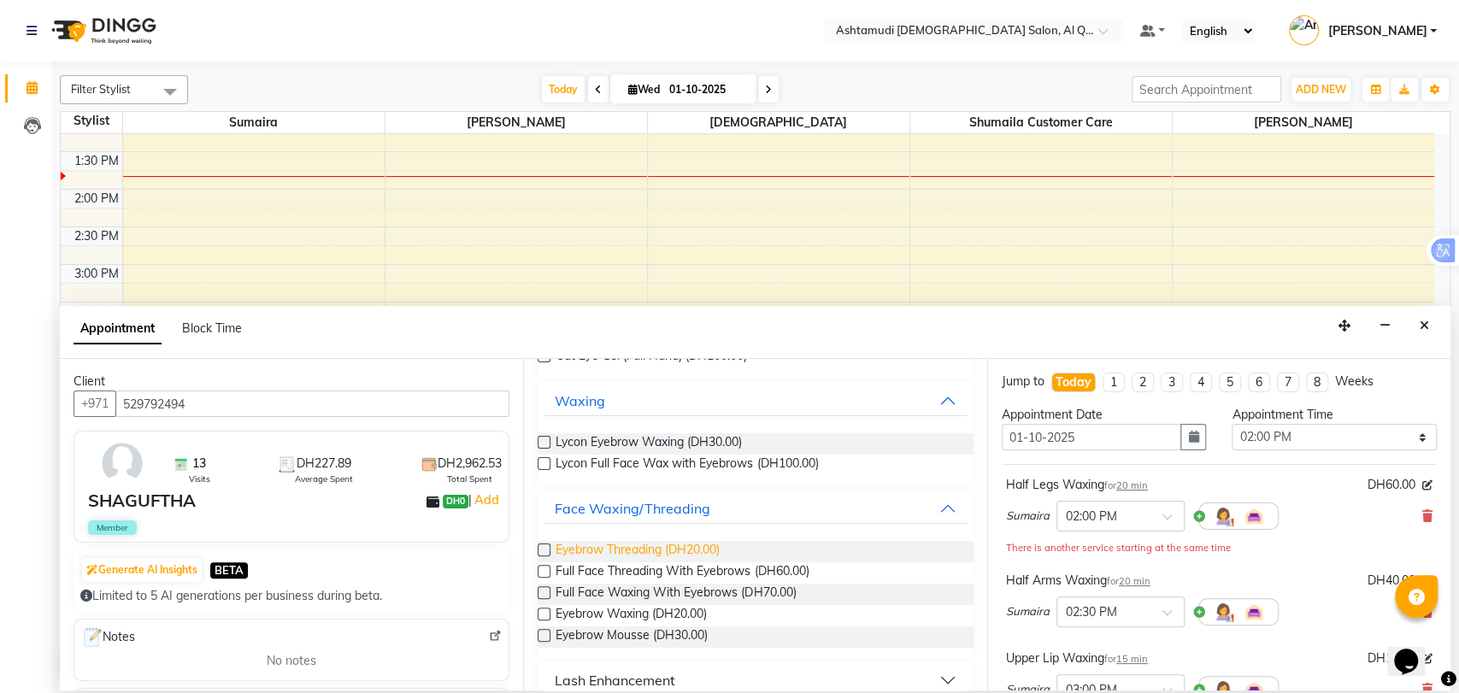
click at [611, 544] on span "Eyebrow Threading (DH20.00)" at bounding box center [638, 551] width 164 height 21
checkbox input "false"
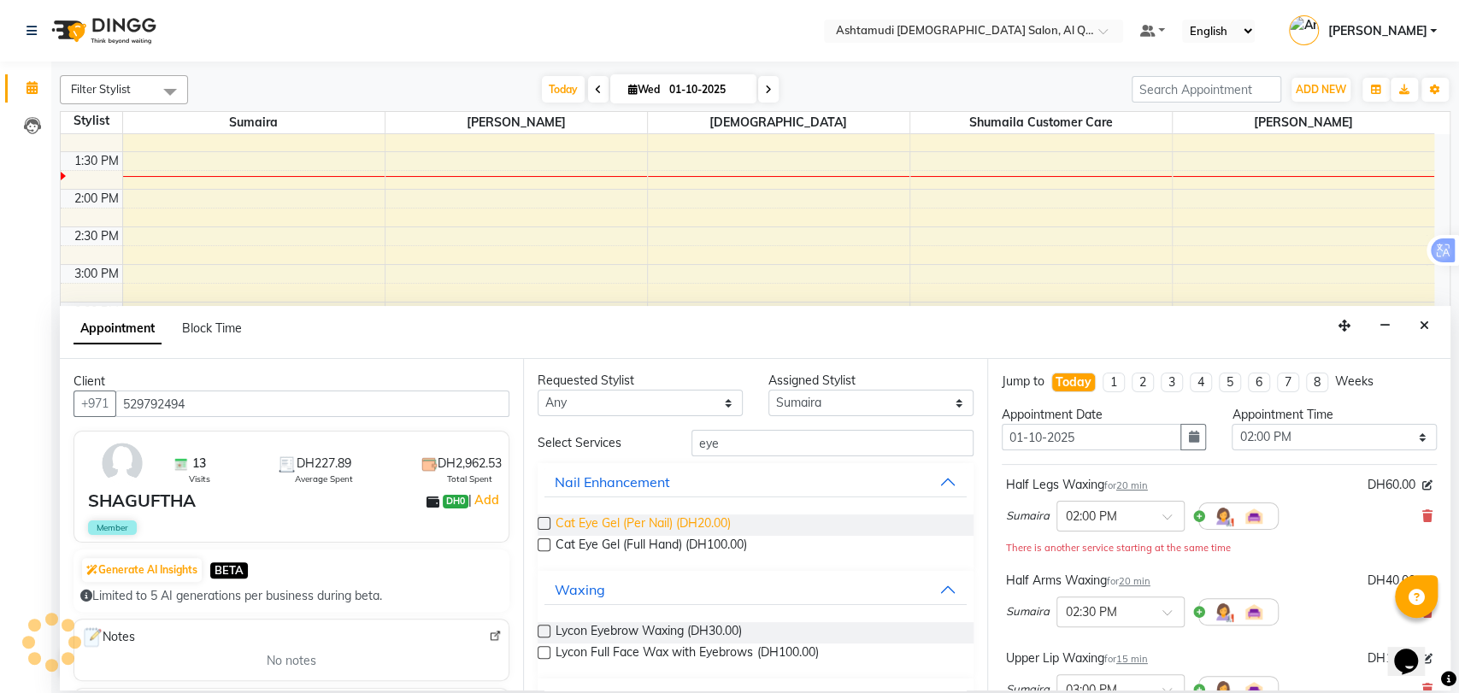
scroll to position [0, 0]
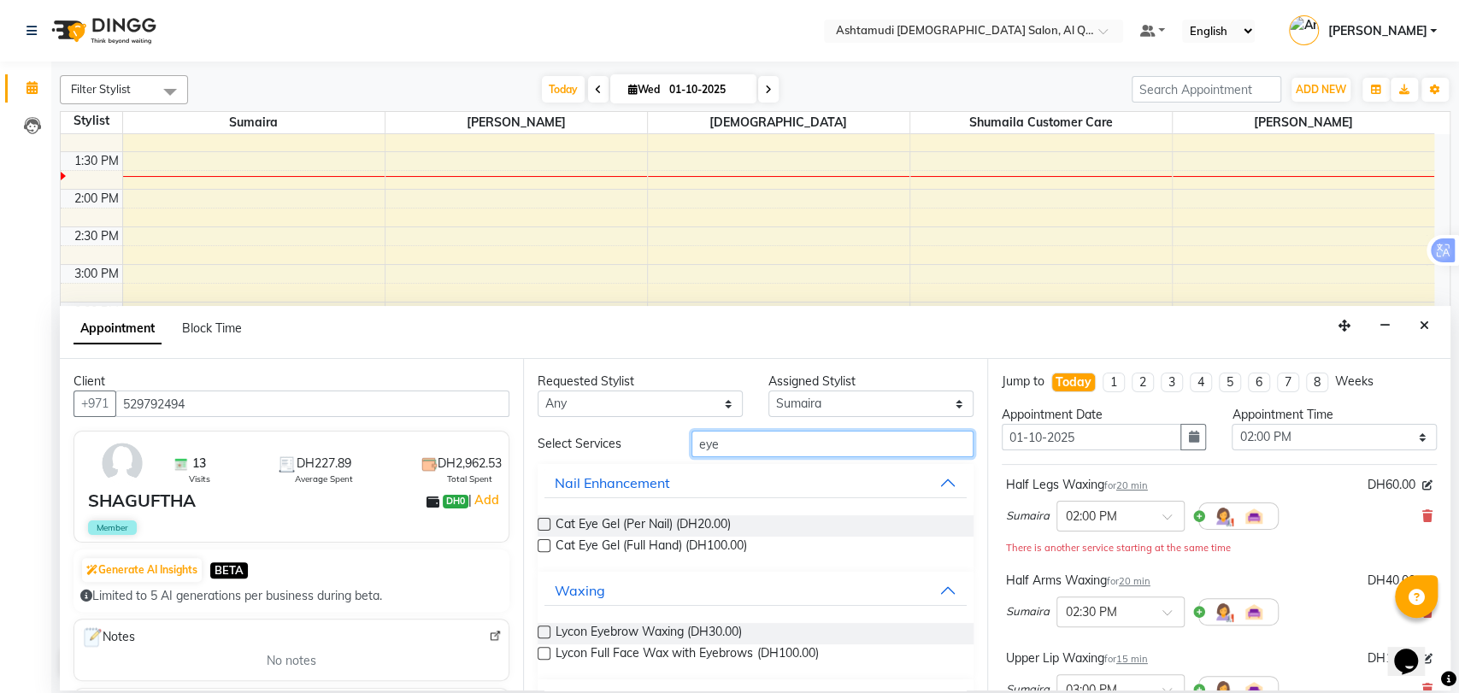
click at [709, 446] on input "eye" at bounding box center [833, 444] width 282 height 26
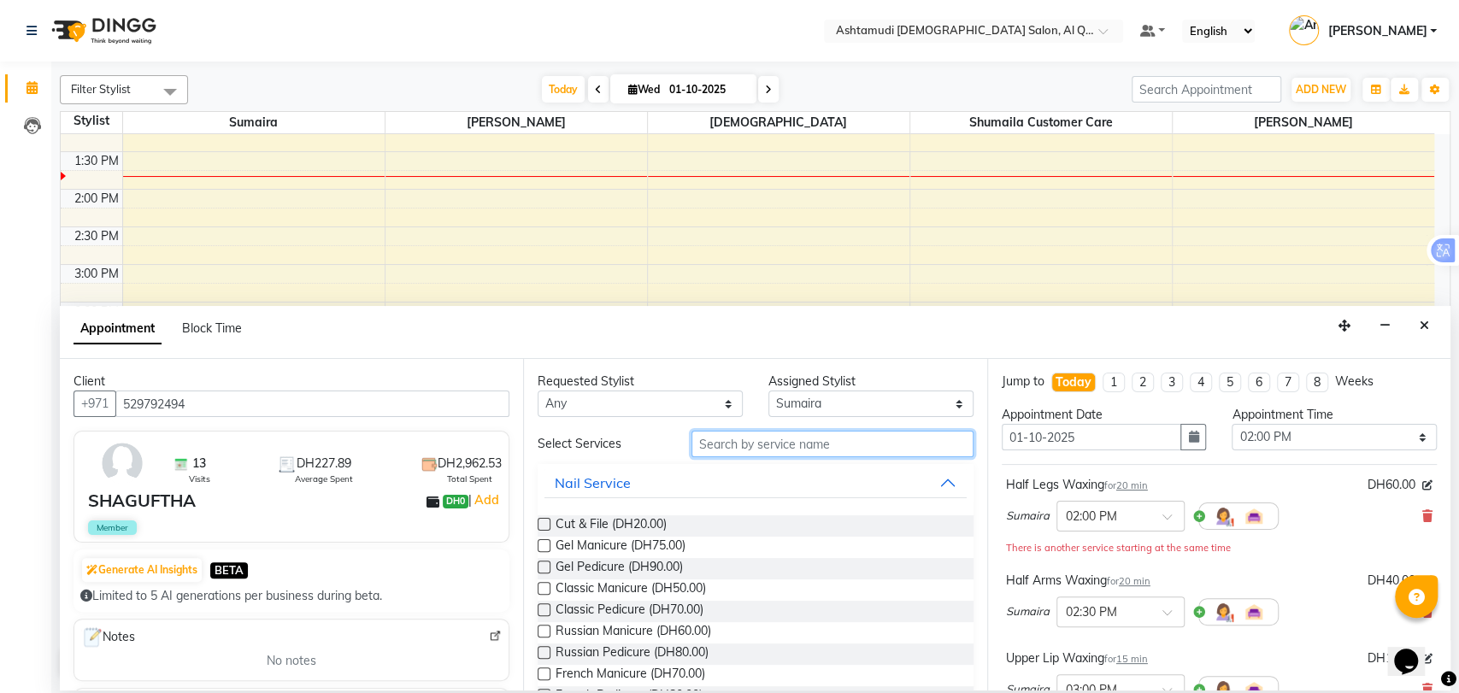
click at [744, 449] on input "text" at bounding box center [833, 444] width 282 height 26
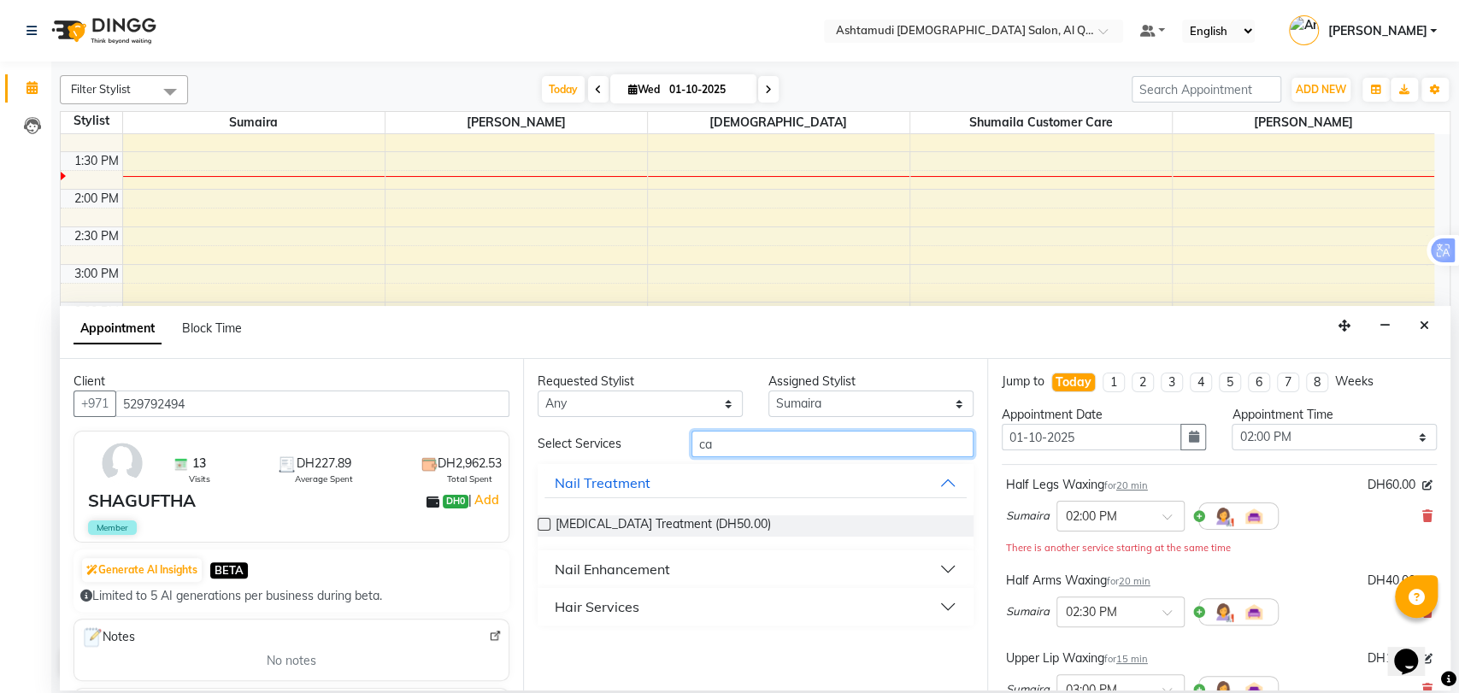
type input "ca"
click at [661, 563] on div "Nail Enhancement" at bounding box center [612, 569] width 115 height 21
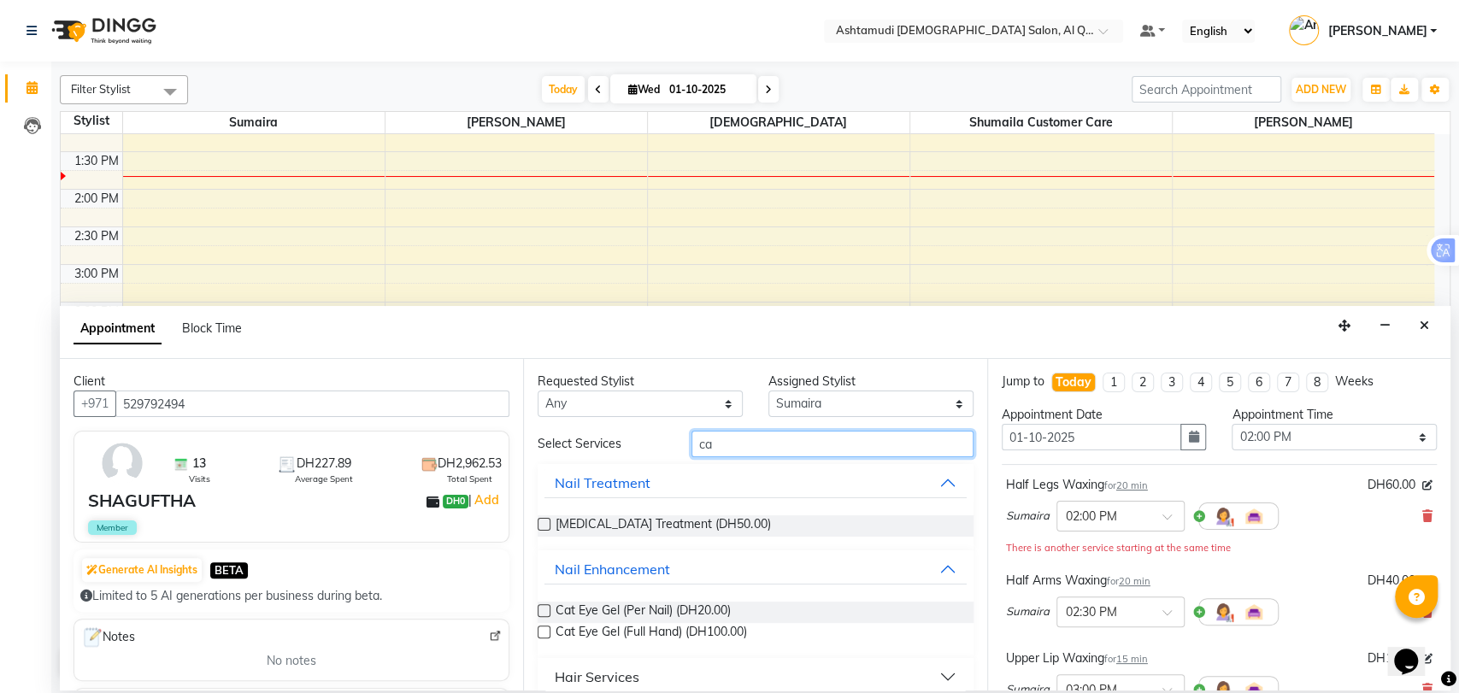
click at [710, 446] on input "ca" at bounding box center [833, 444] width 282 height 26
type input "c"
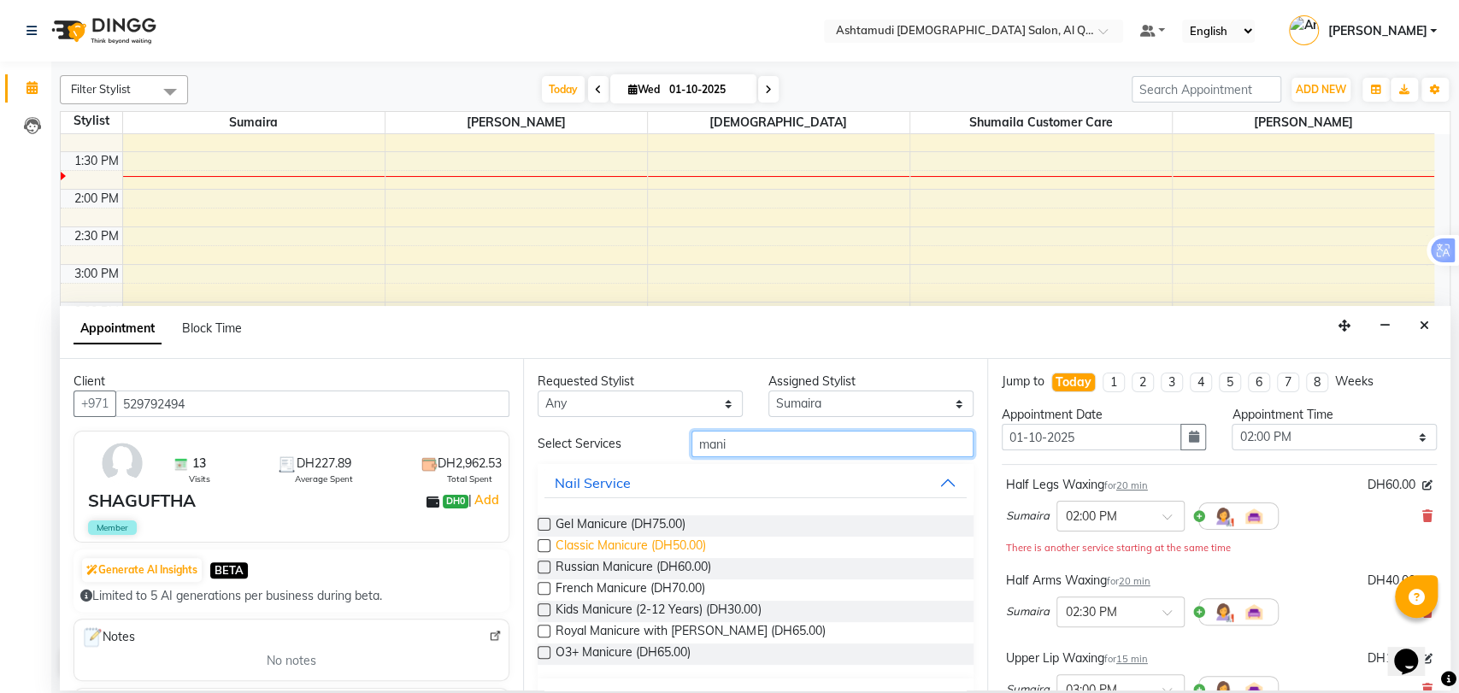
type input "mani"
click at [612, 544] on span "Classic Manicure (DH50.00)" at bounding box center [631, 547] width 150 height 21
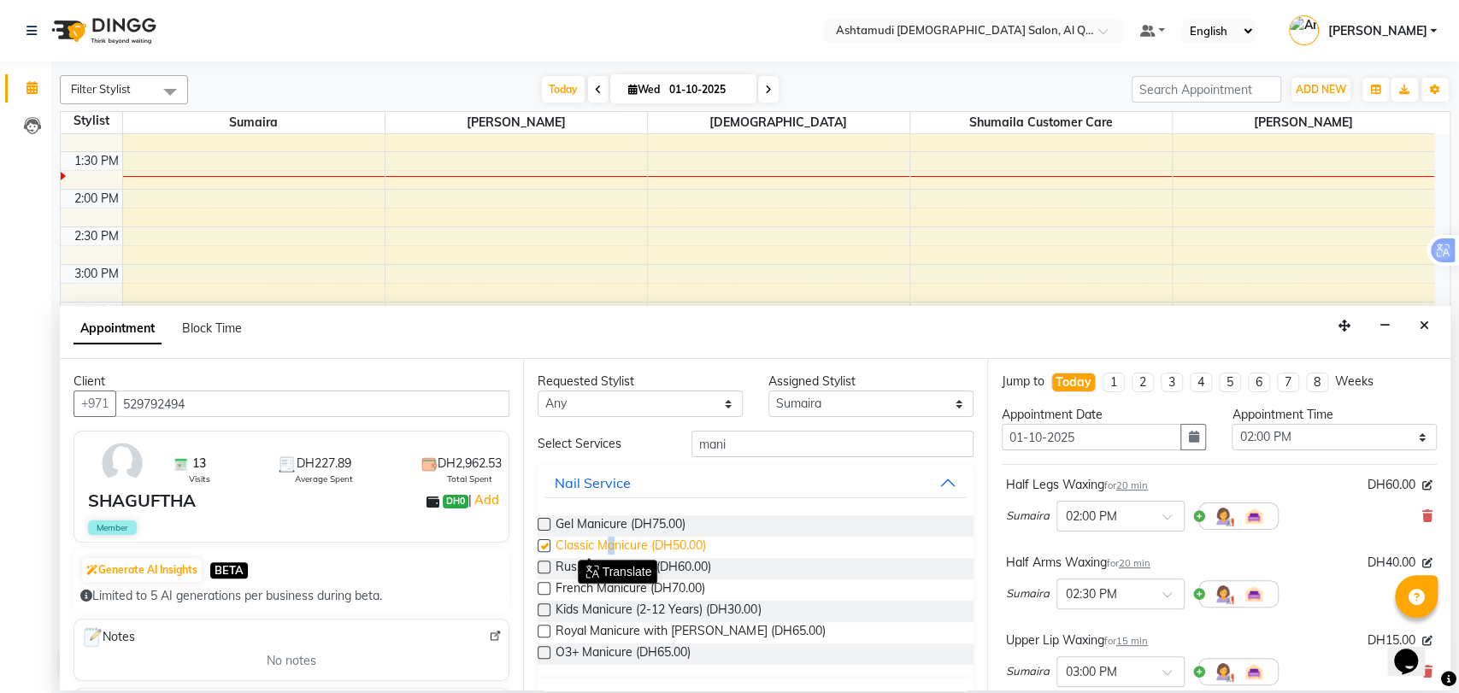
checkbox input "false"
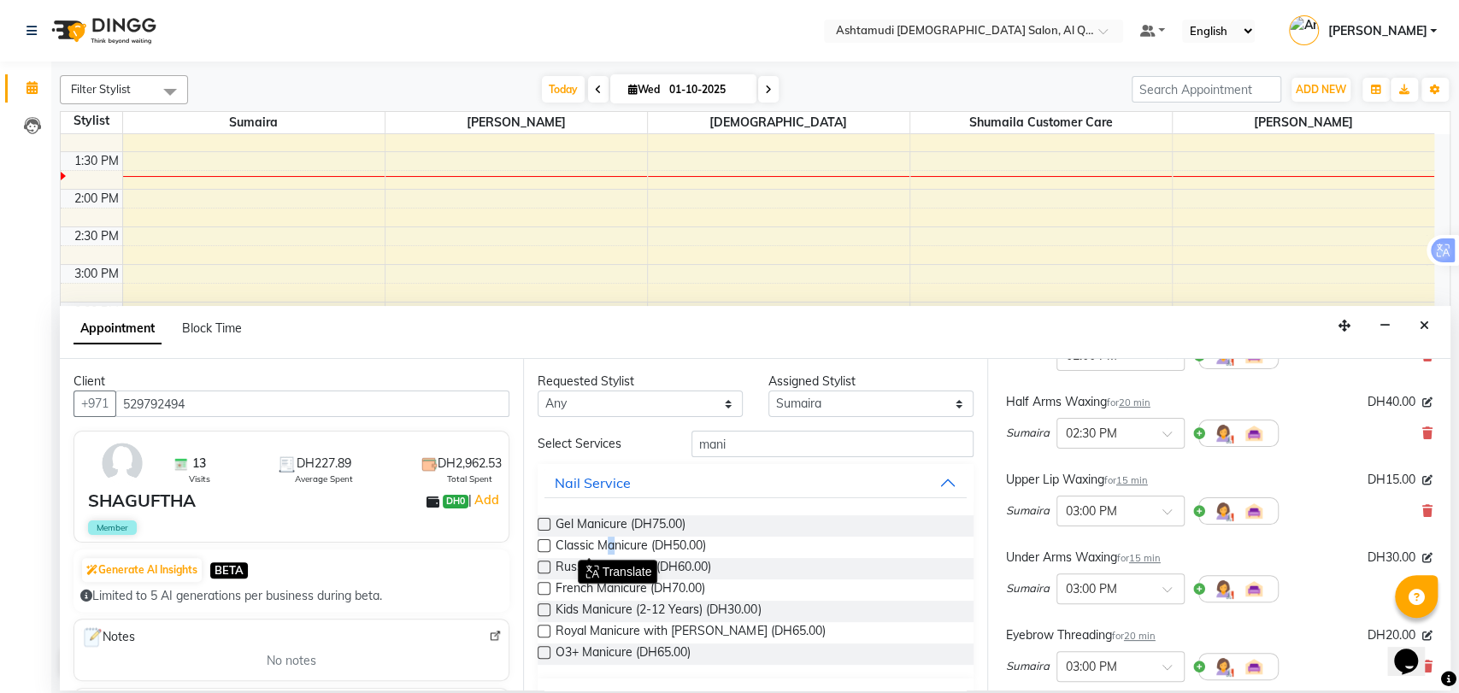
scroll to position [474, 0]
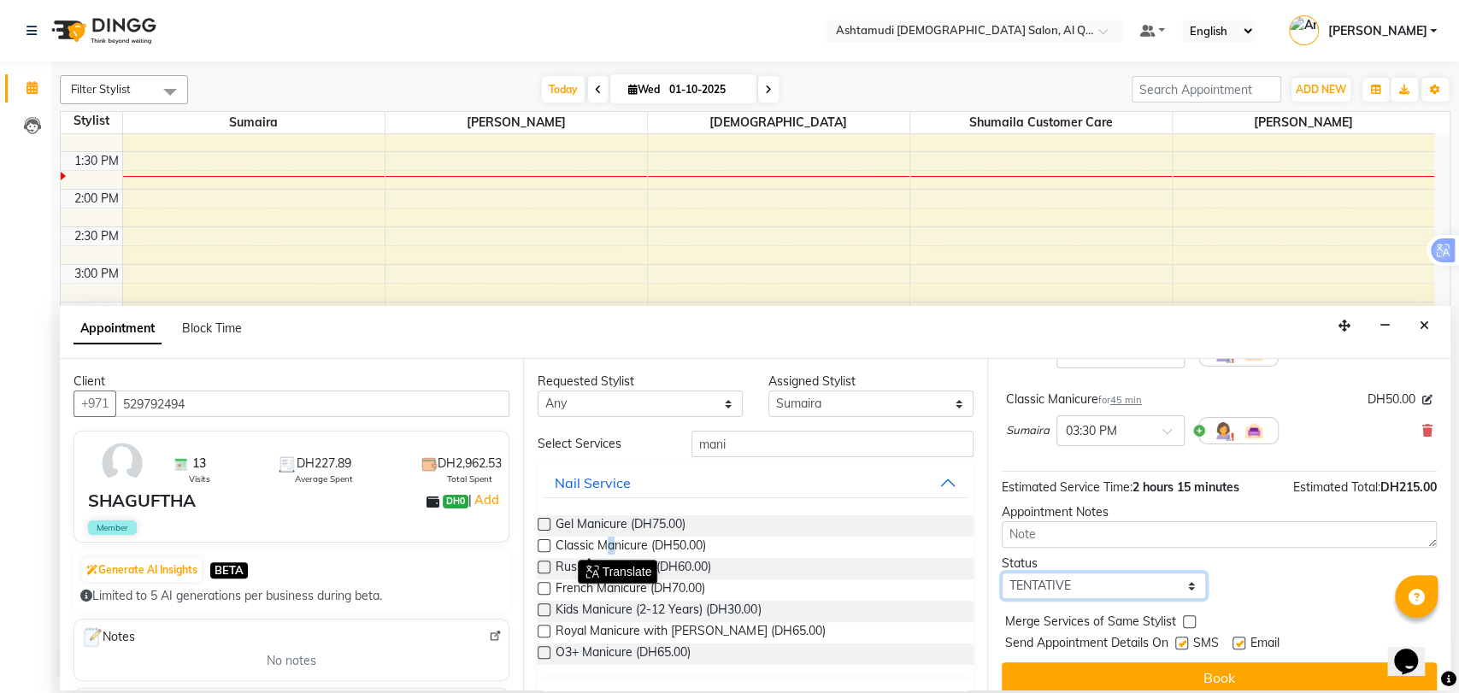
click at [1093, 589] on select "Select TENTATIVE CONFIRM CHECK-IN UPCOMING" at bounding box center [1104, 586] width 205 height 26
select select "upcoming"
click at [1002, 573] on select "Select TENTATIVE CONFIRM CHECK-IN UPCOMING" at bounding box center [1104, 586] width 205 height 26
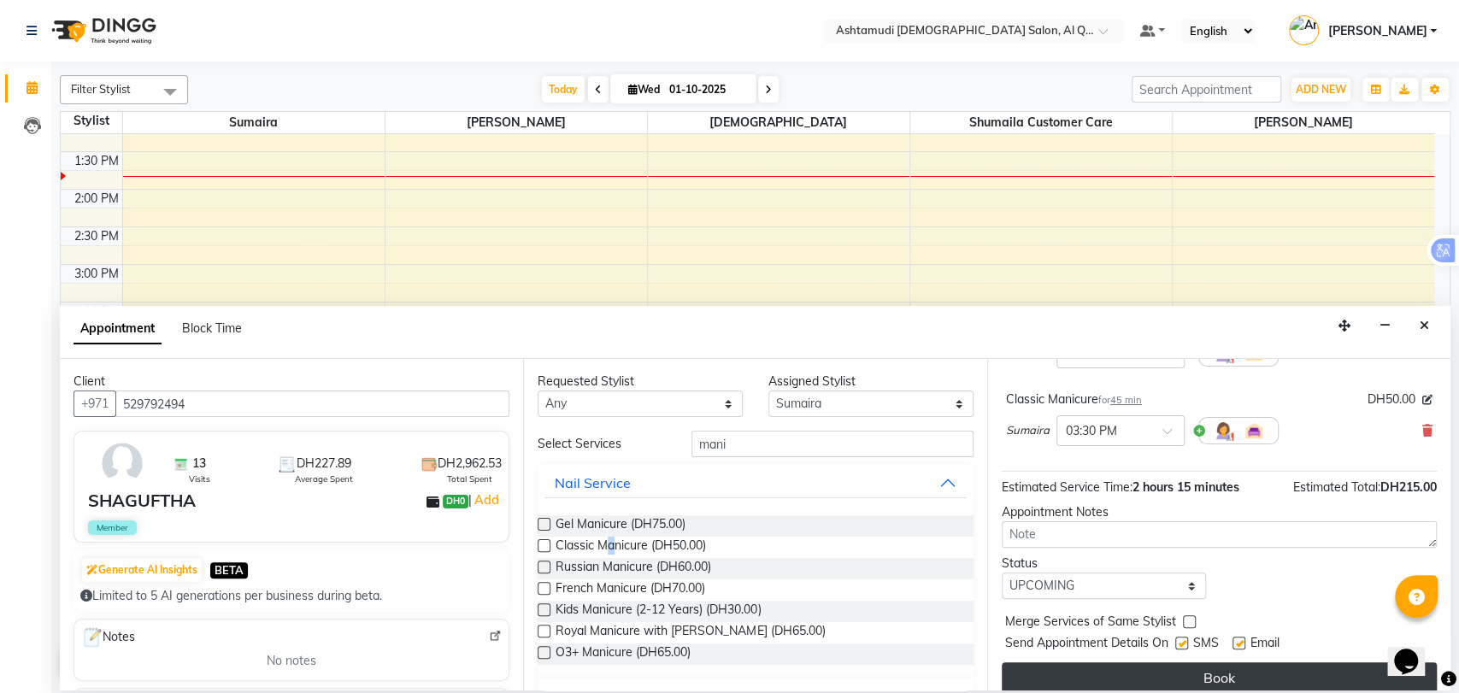
click at [1170, 670] on button "Book" at bounding box center [1219, 677] width 435 height 31
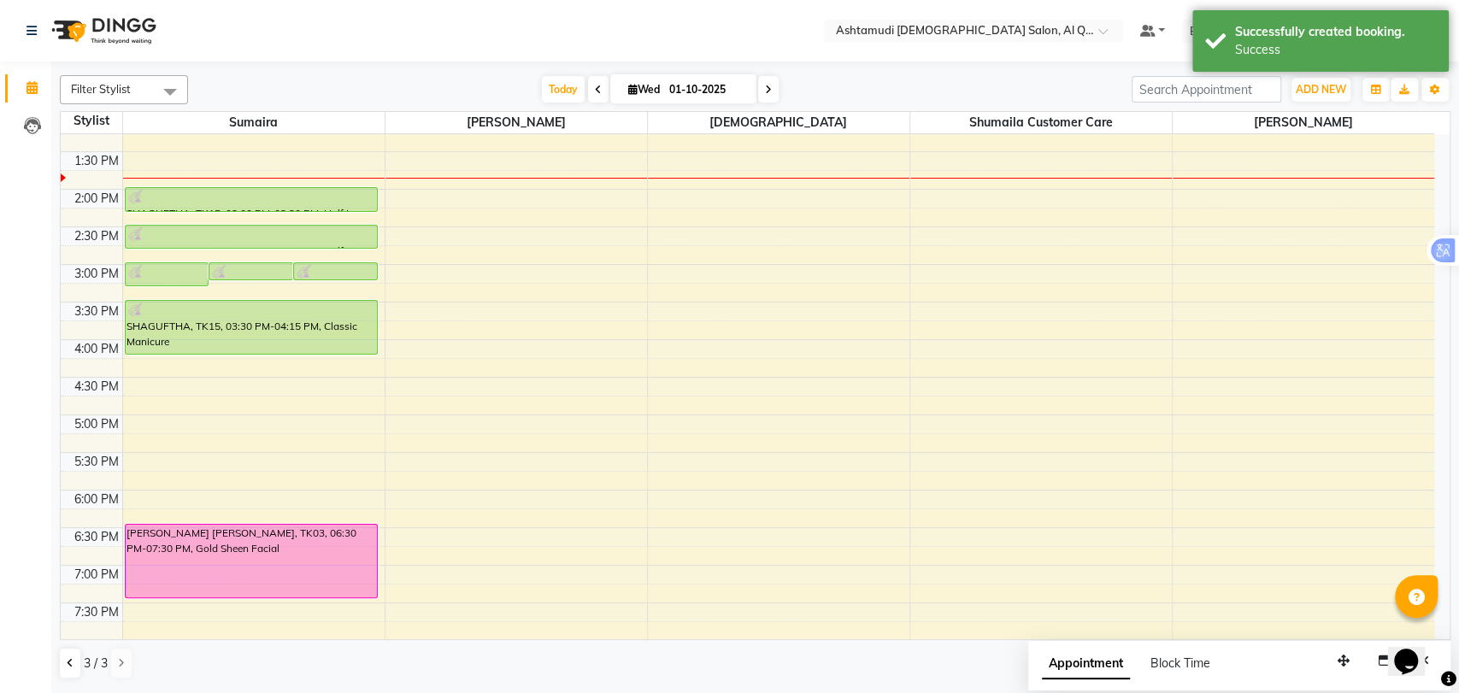
click at [176, 82] on span at bounding box center [170, 91] width 34 height 32
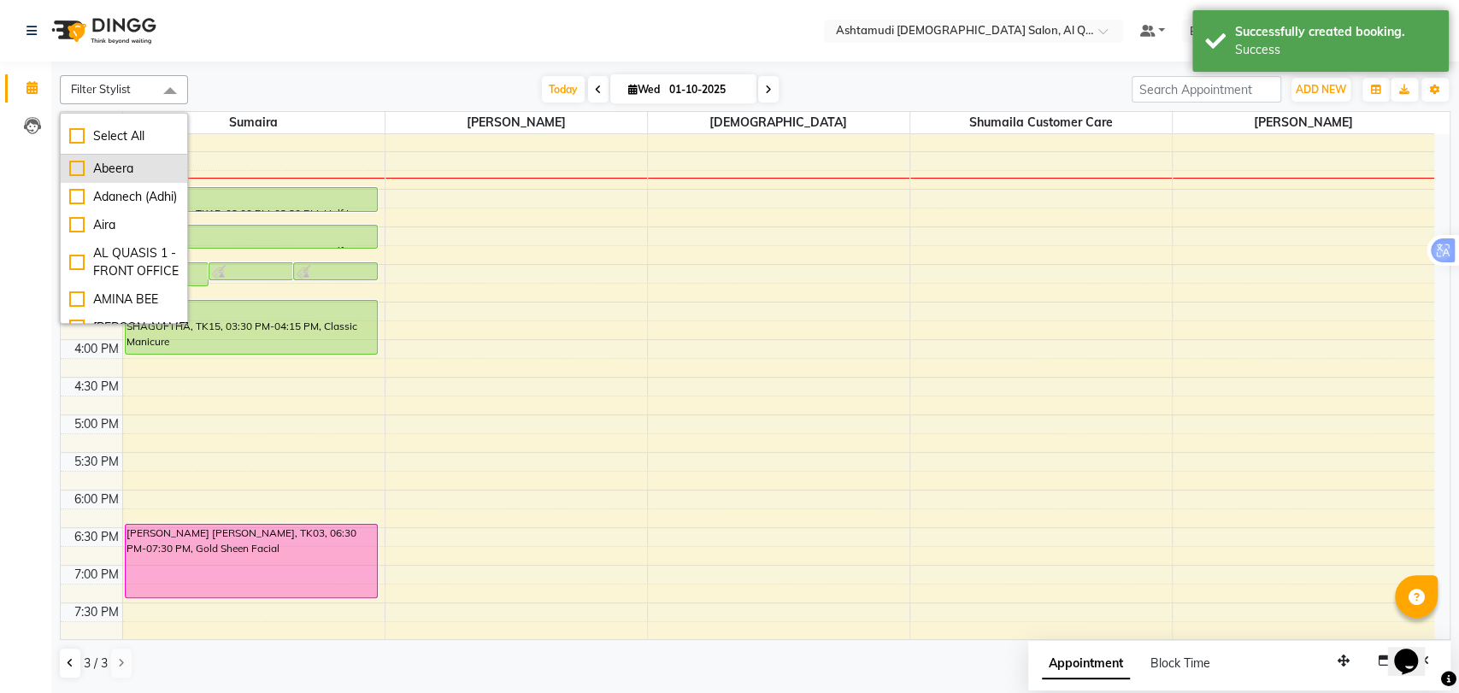
click at [103, 174] on div "Abeera" at bounding box center [123, 169] width 109 height 18
checkbox input "true"
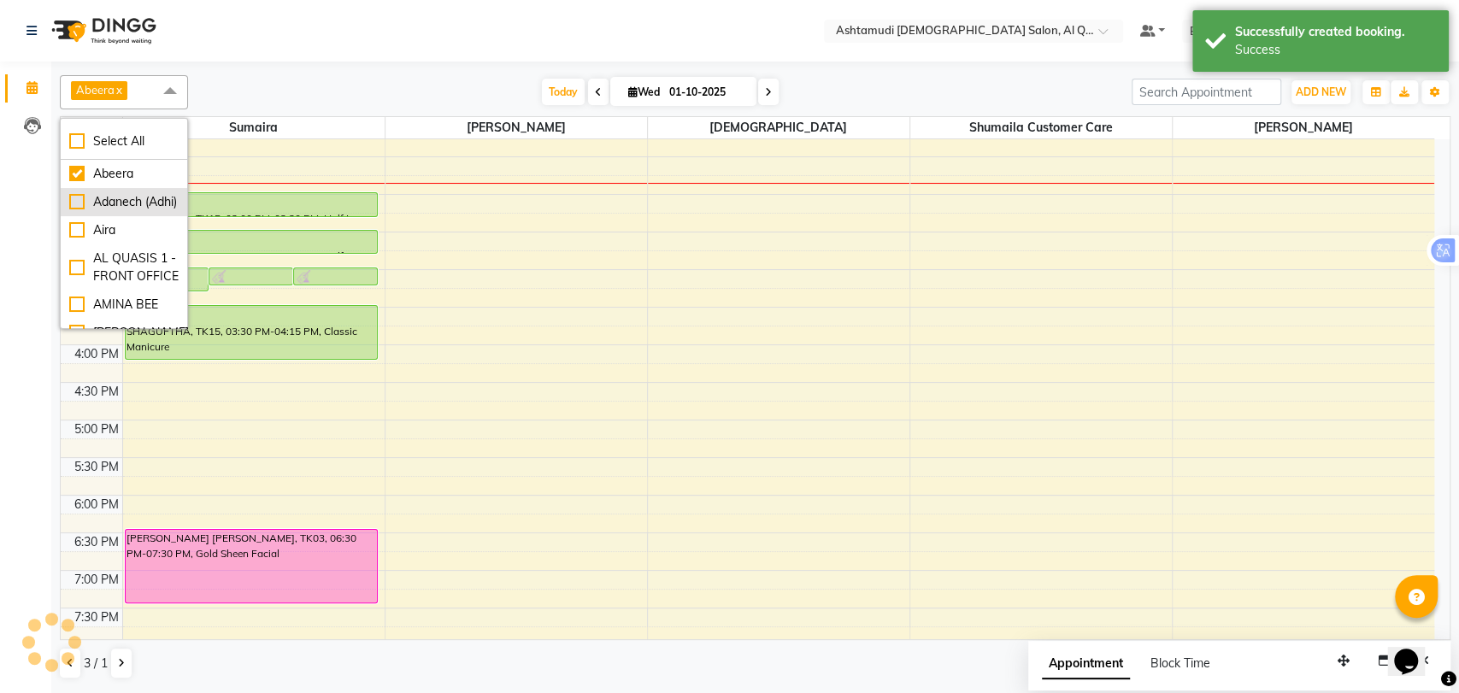
click at [116, 210] on div "Adanech (Adhi)" at bounding box center [123, 202] width 109 height 18
checkbox input "true"
click at [98, 239] on div "Aira" at bounding box center [123, 230] width 109 height 18
checkbox input "true"
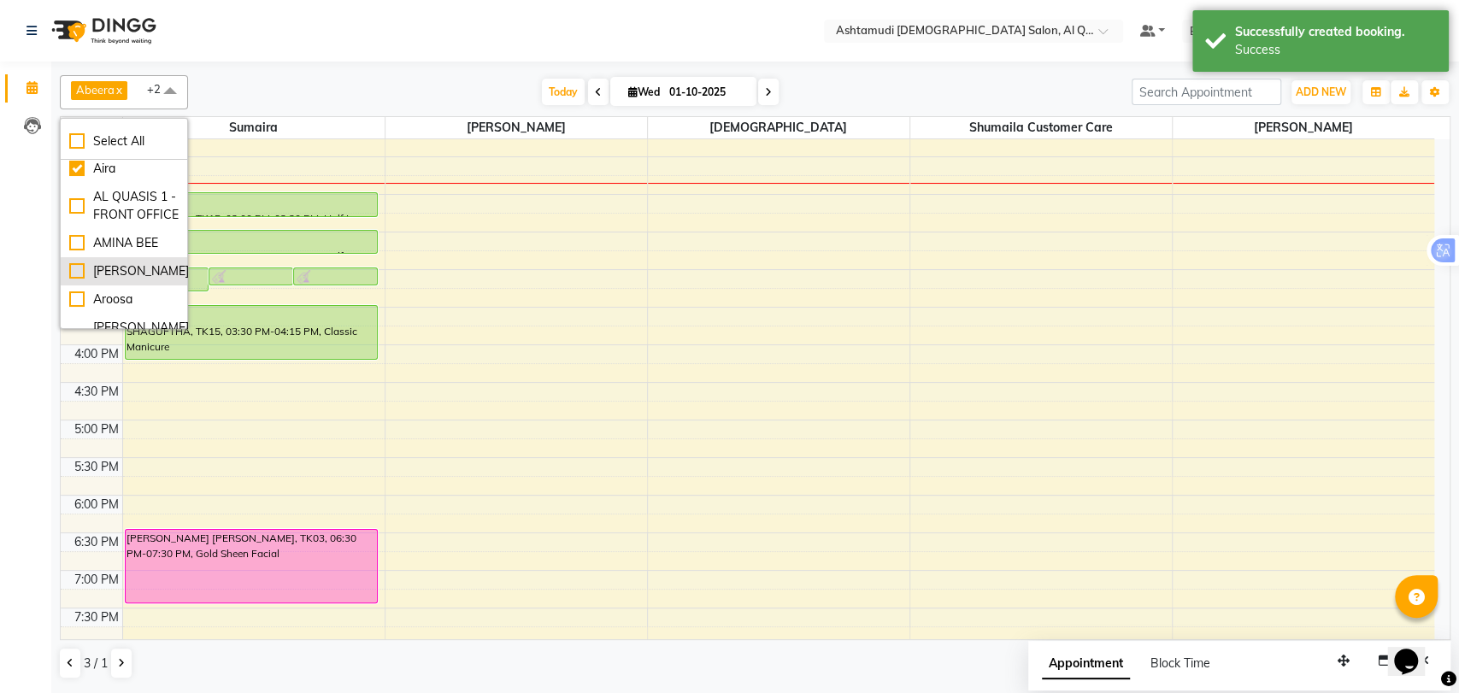
scroll to position [95, 0]
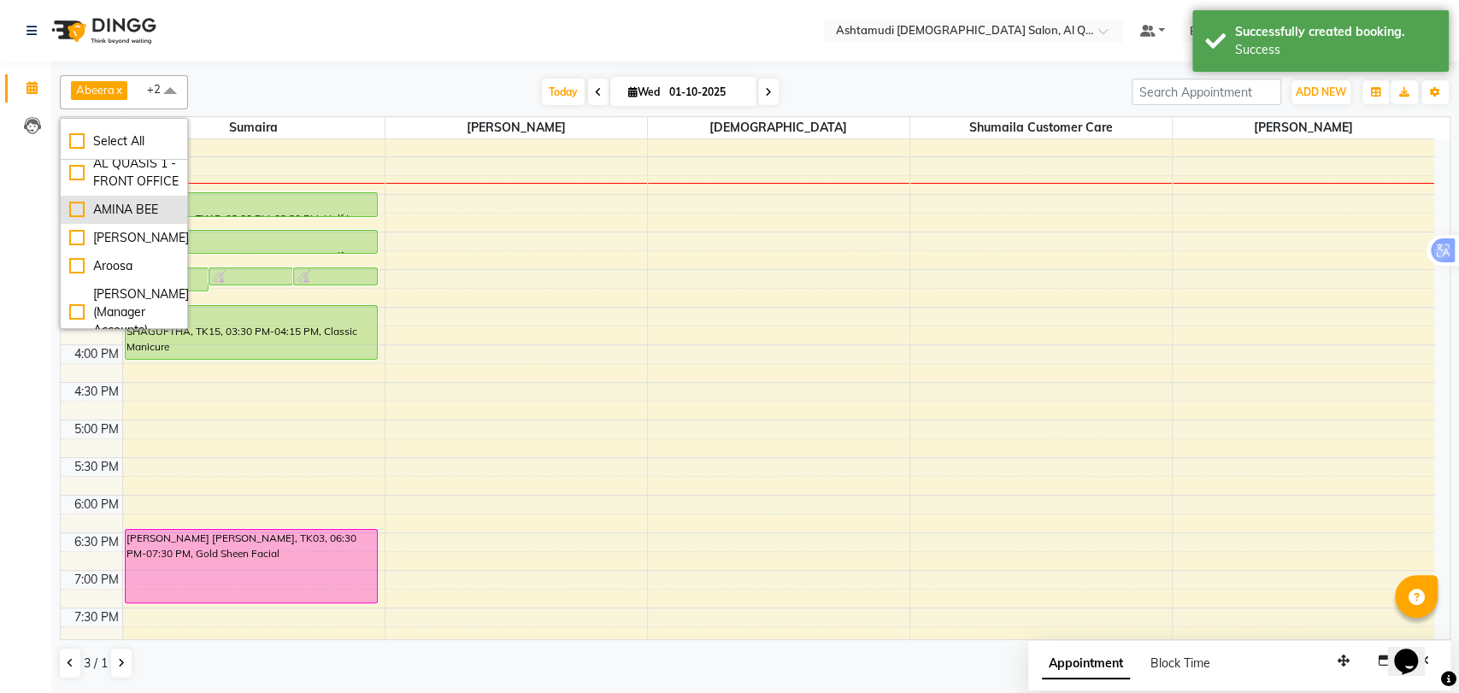
click at [104, 219] on div "AMINA BEE" at bounding box center [123, 210] width 109 height 18
checkbox input "true"
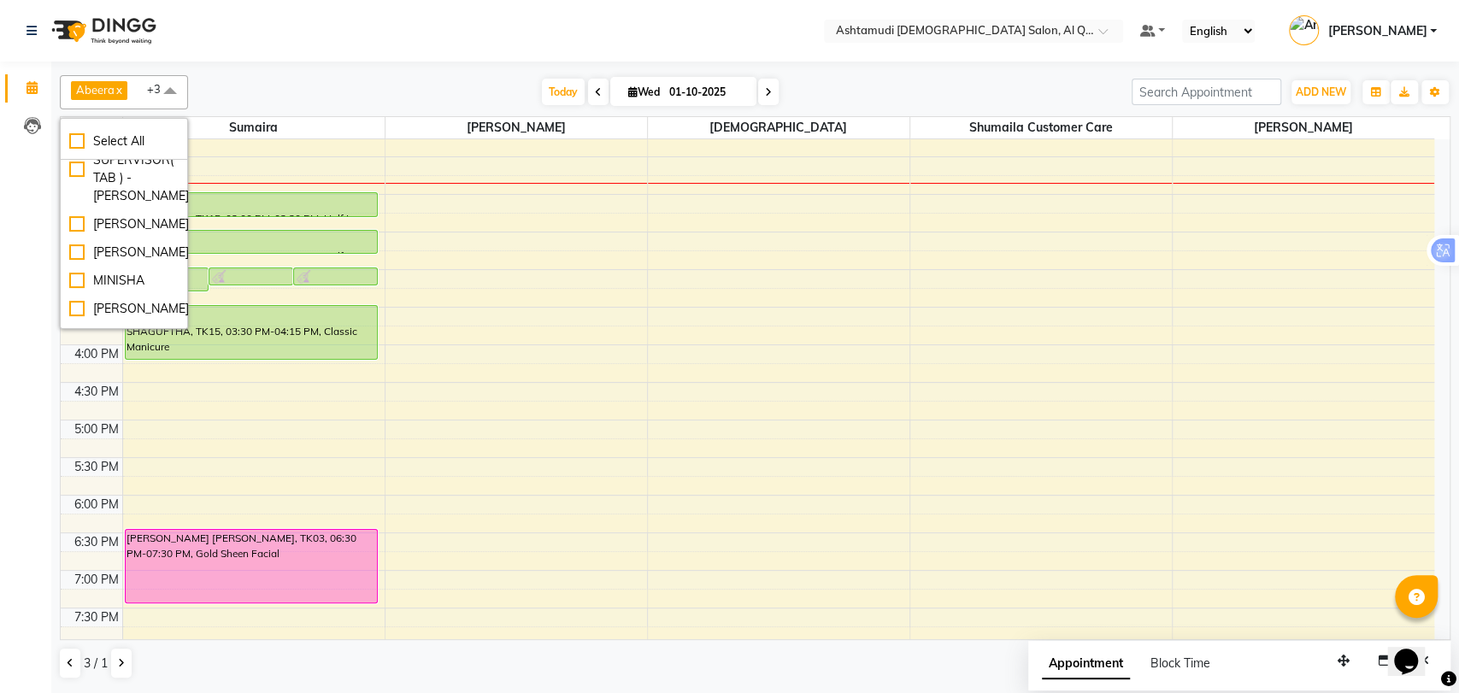
scroll to position [380, 0]
click at [107, 111] on div "[PERSON_NAME]" at bounding box center [123, 102] width 109 height 18
checkbox input "true"
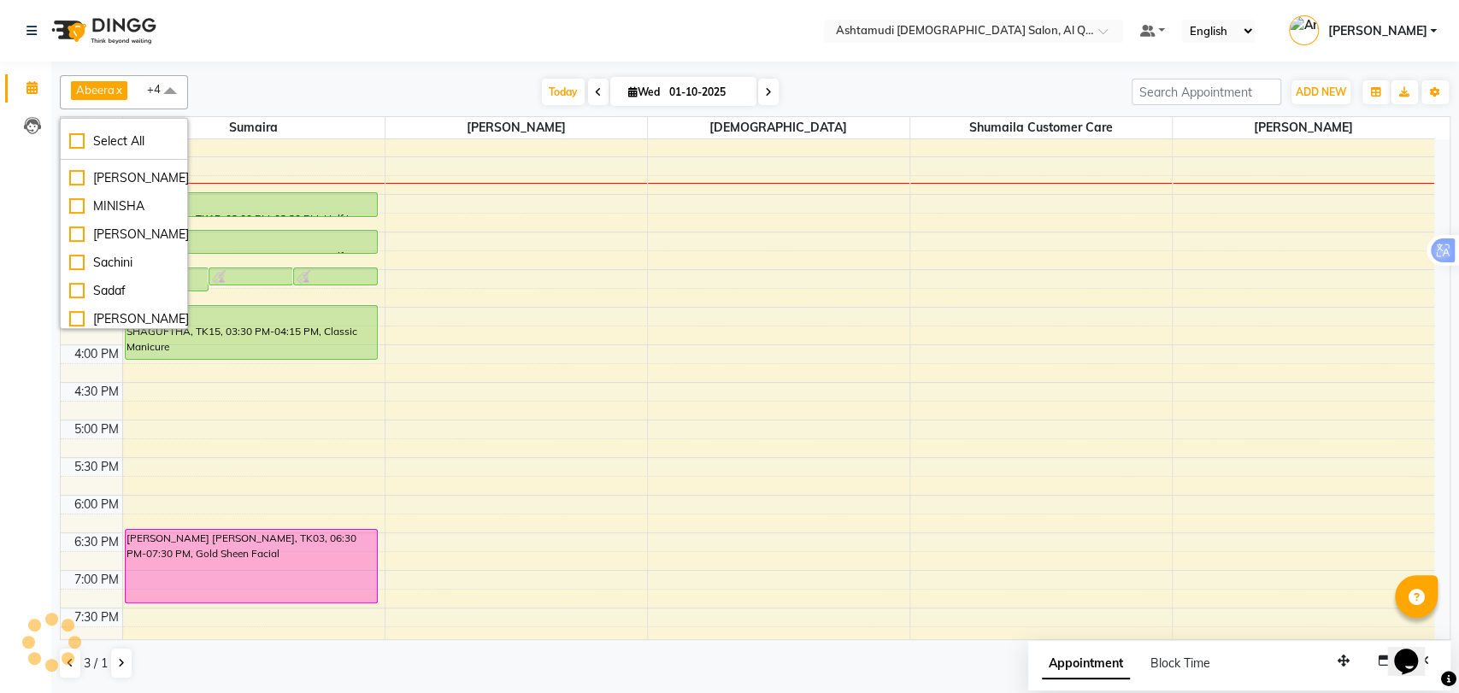
scroll to position [474, 0]
click at [108, 155] on div "[PERSON_NAME]" at bounding box center [123, 146] width 109 height 18
checkbox input "true"
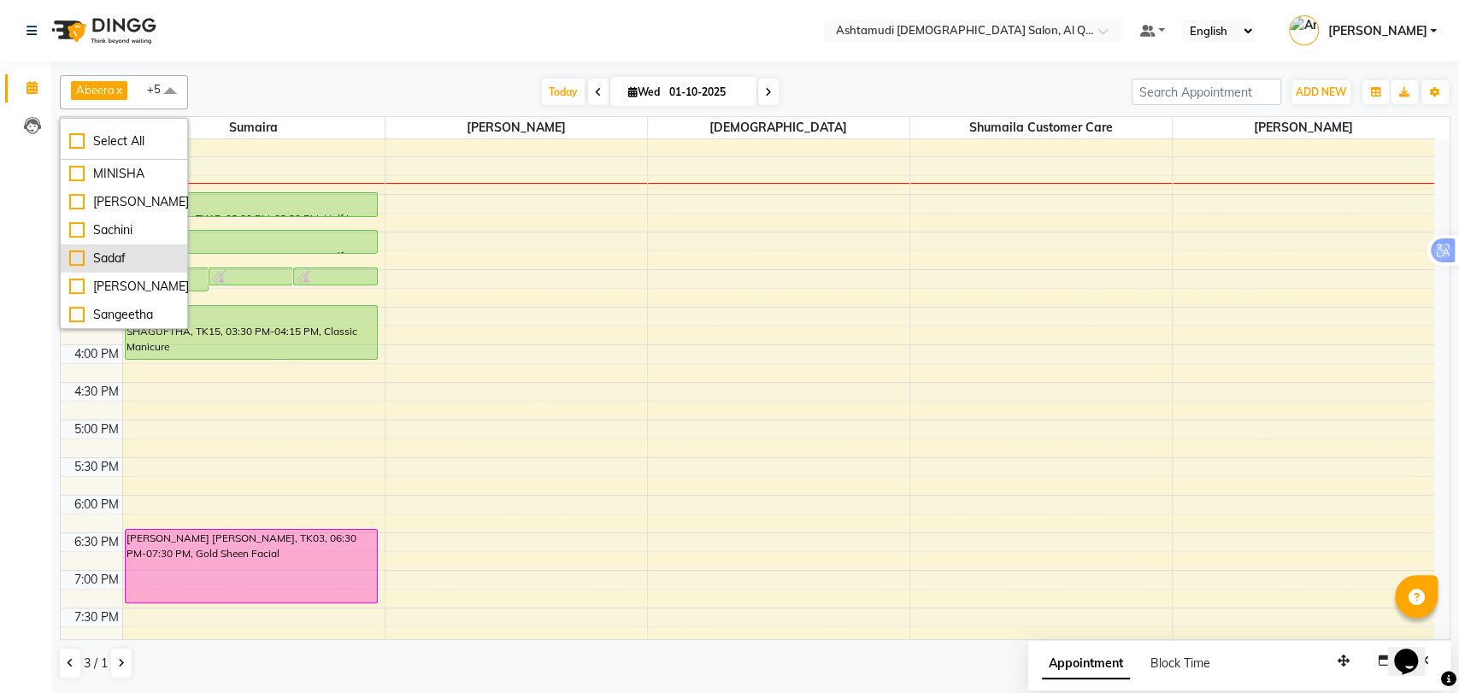
scroll to position [569, 0]
click at [121, 116] on div "[PERSON_NAME]" at bounding box center [123, 107] width 109 height 18
checkbox input "true"
click at [123, 144] on div "Sachini" at bounding box center [123, 136] width 109 height 18
checkbox input "true"
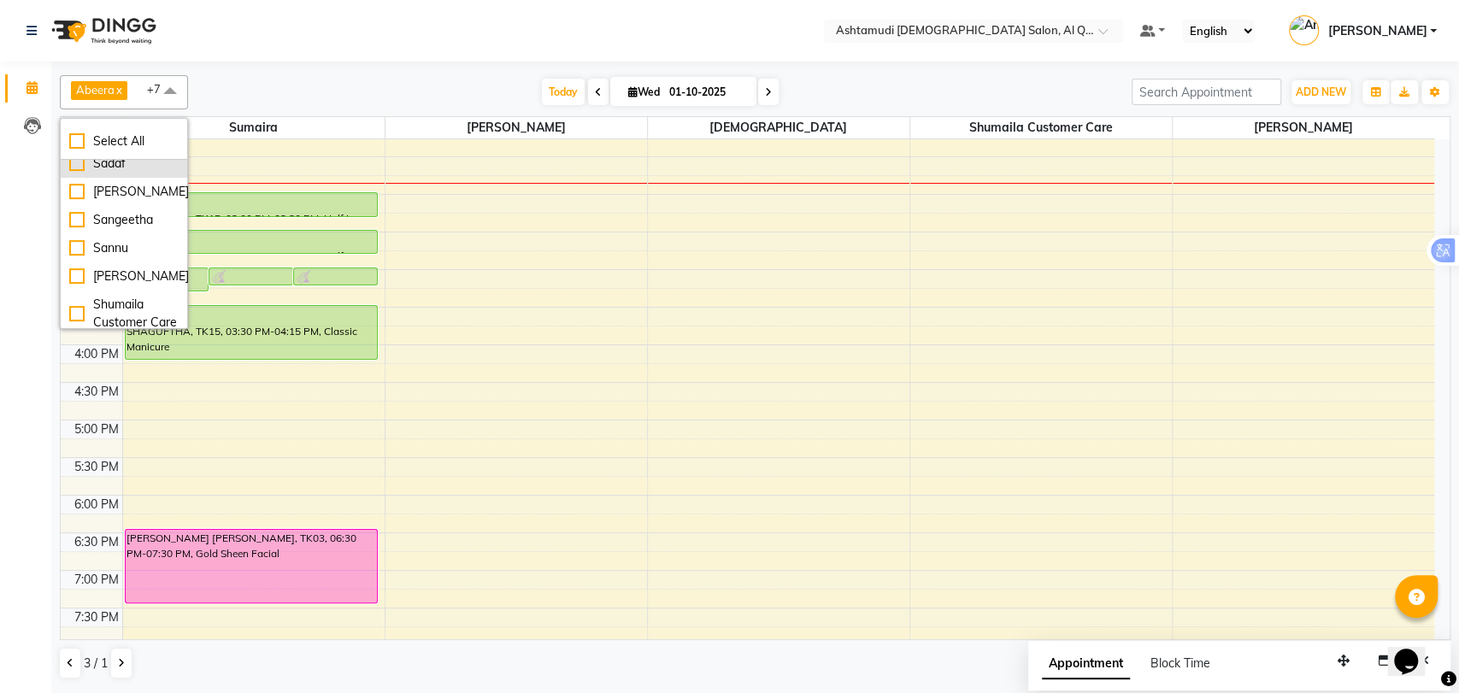
click at [116, 173] on div "Sadaf" at bounding box center [123, 164] width 109 height 18
checkbox input "true"
click at [109, 201] on div "[PERSON_NAME]" at bounding box center [123, 192] width 109 height 18
checkbox input "true"
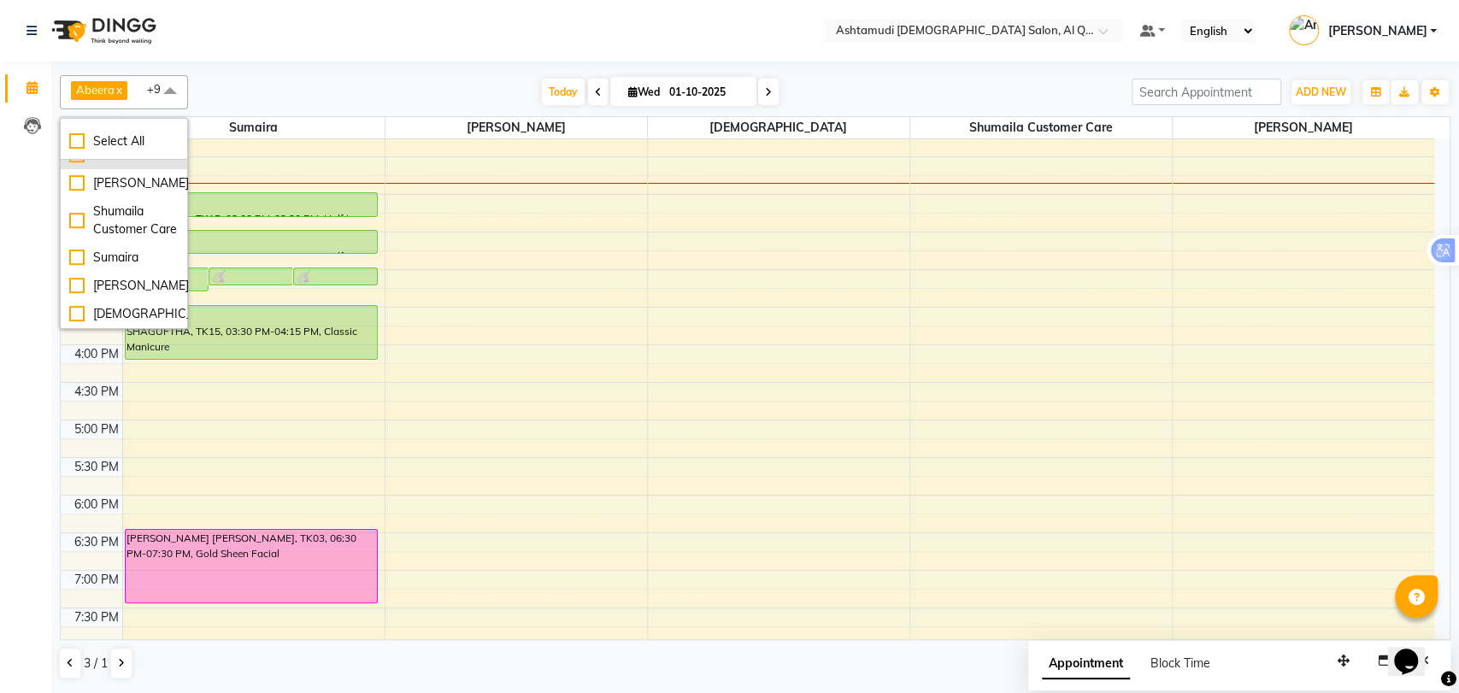
click at [116, 164] on div "Sannu" at bounding box center [123, 155] width 109 height 18
checkbox input "true"
click at [125, 254] on div "Sumaira" at bounding box center [123, 258] width 109 height 18
checkbox input "true"
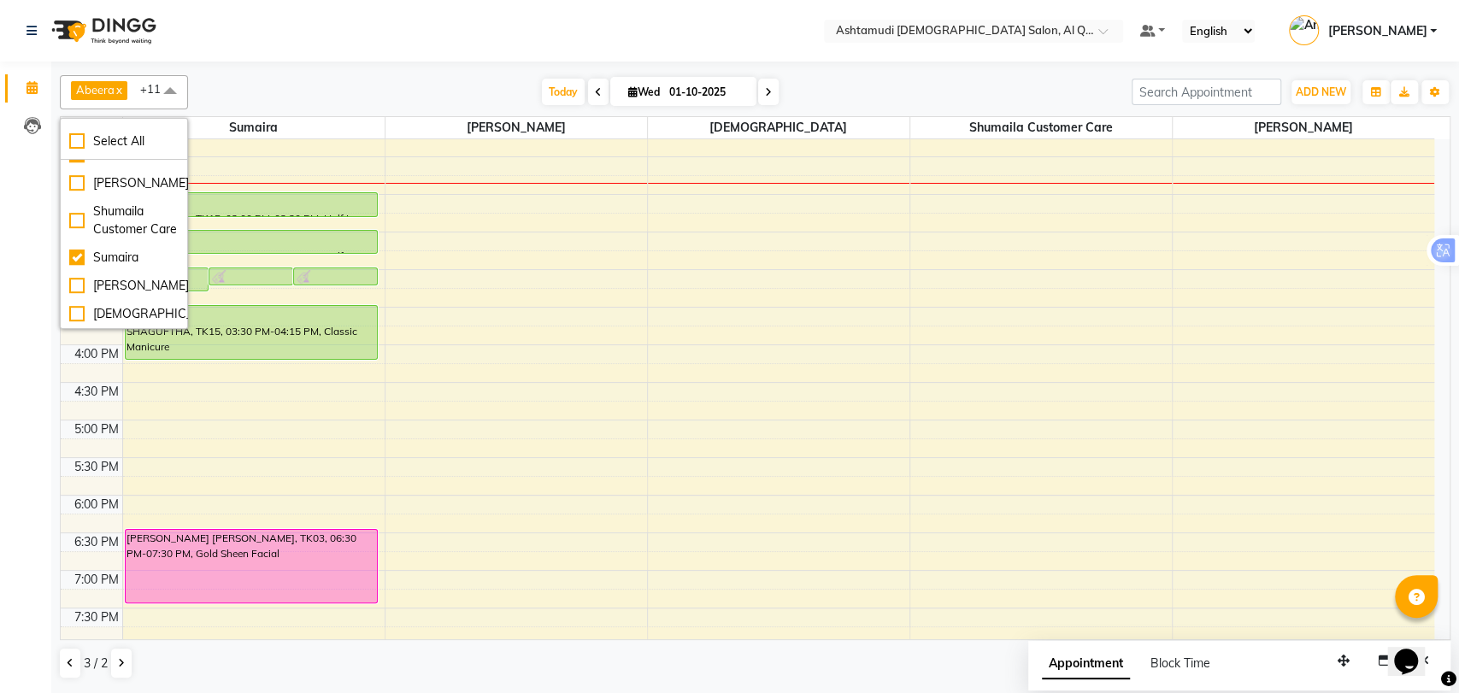
click at [264, 69] on div "Abeera x Adanech (Adhi) x Aira x AMINA BEE x Emmanuella Khan Ada x KABITHA ADHI…" at bounding box center [755, 377] width 1391 height 618
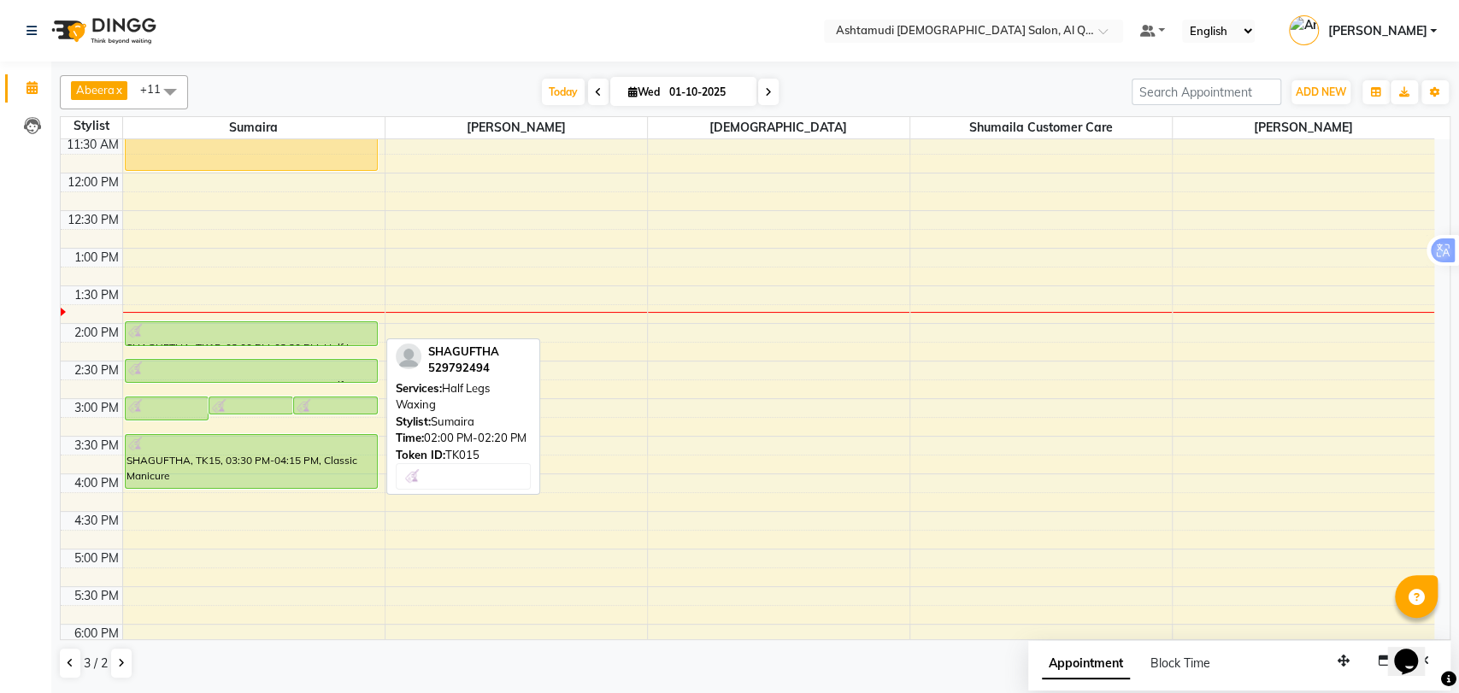
scroll to position [190, 0]
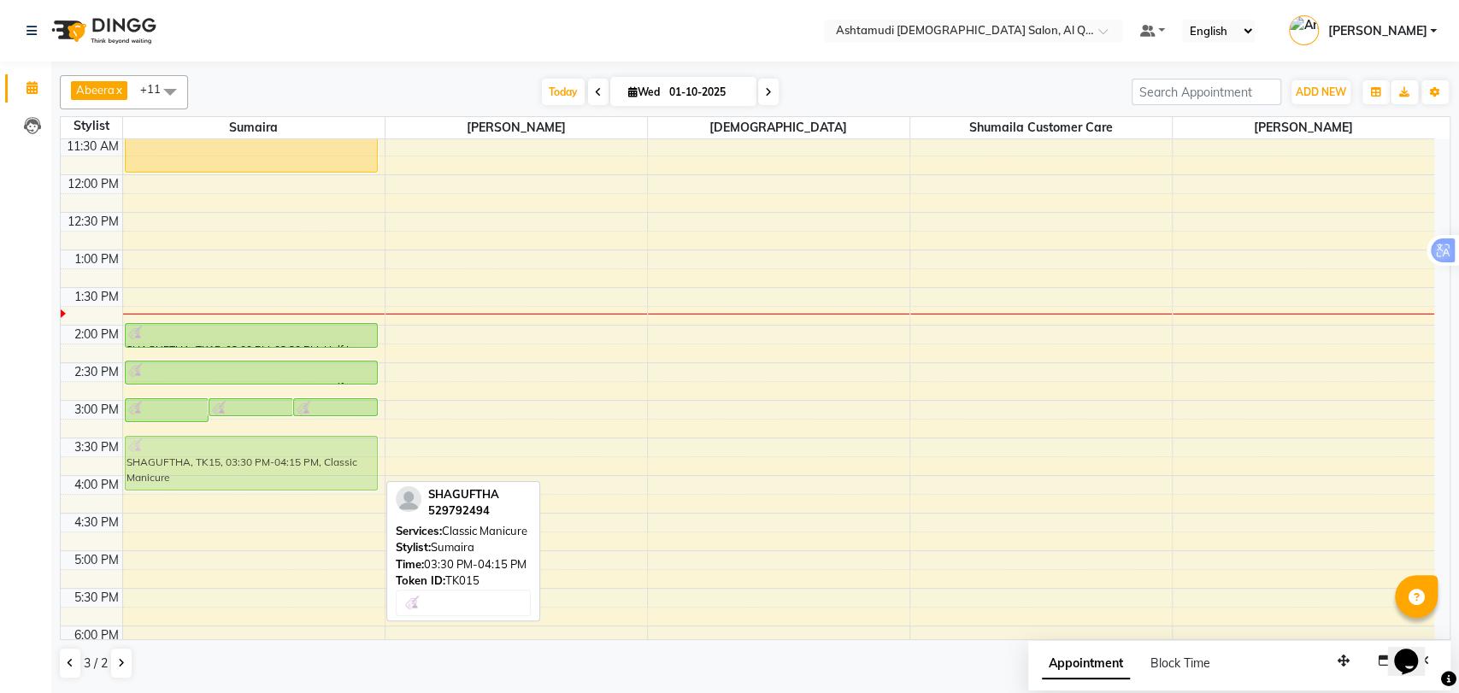
drag, startPoint x: 174, startPoint y: 453, endPoint x: 68, endPoint y: 452, distance: 106.9
click at [68, 452] on div "9:00 AM 9:30 AM 10:00 AM 10:30 AM 11:00 AM 11:30 AM 12:00 PM 12:30 PM 1:00 PM 1…" at bounding box center [748, 476] width 1374 height 1052
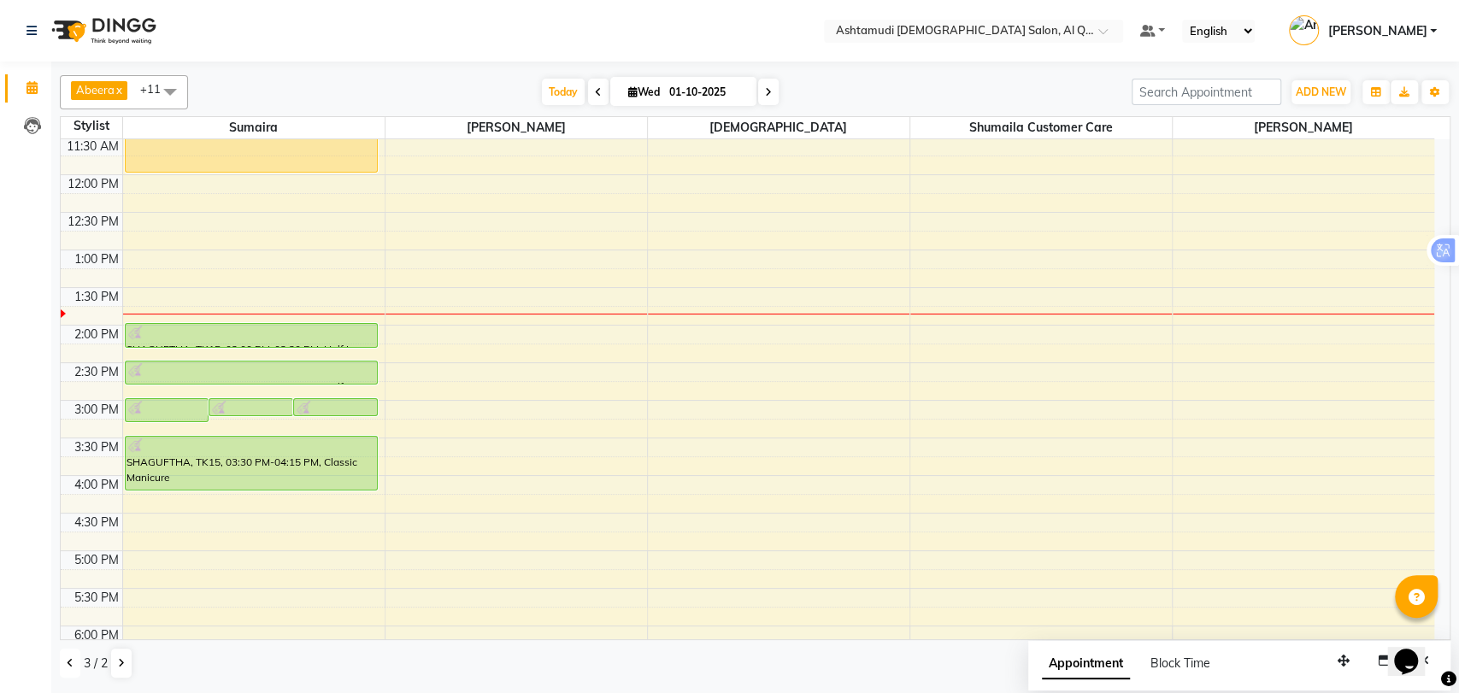
click at [72, 659] on icon at bounding box center [70, 663] width 7 height 10
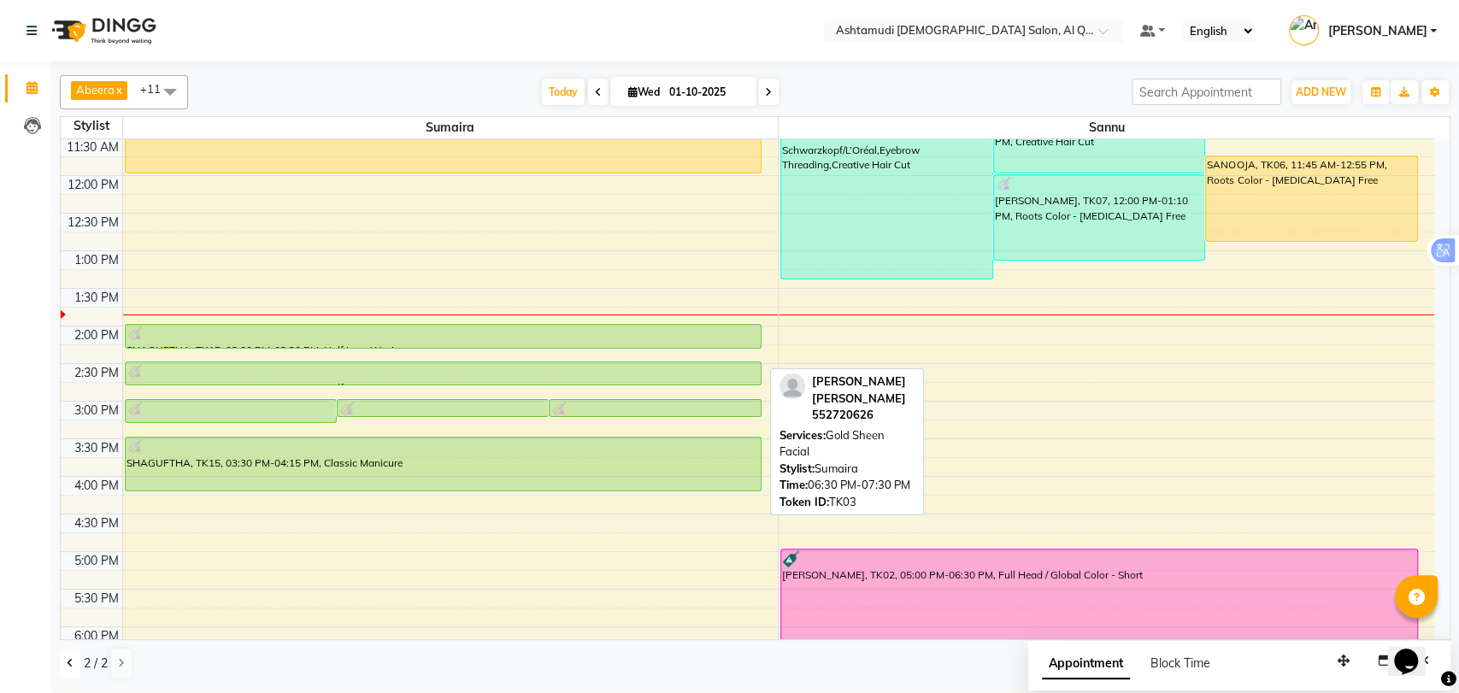
scroll to position [166, 0]
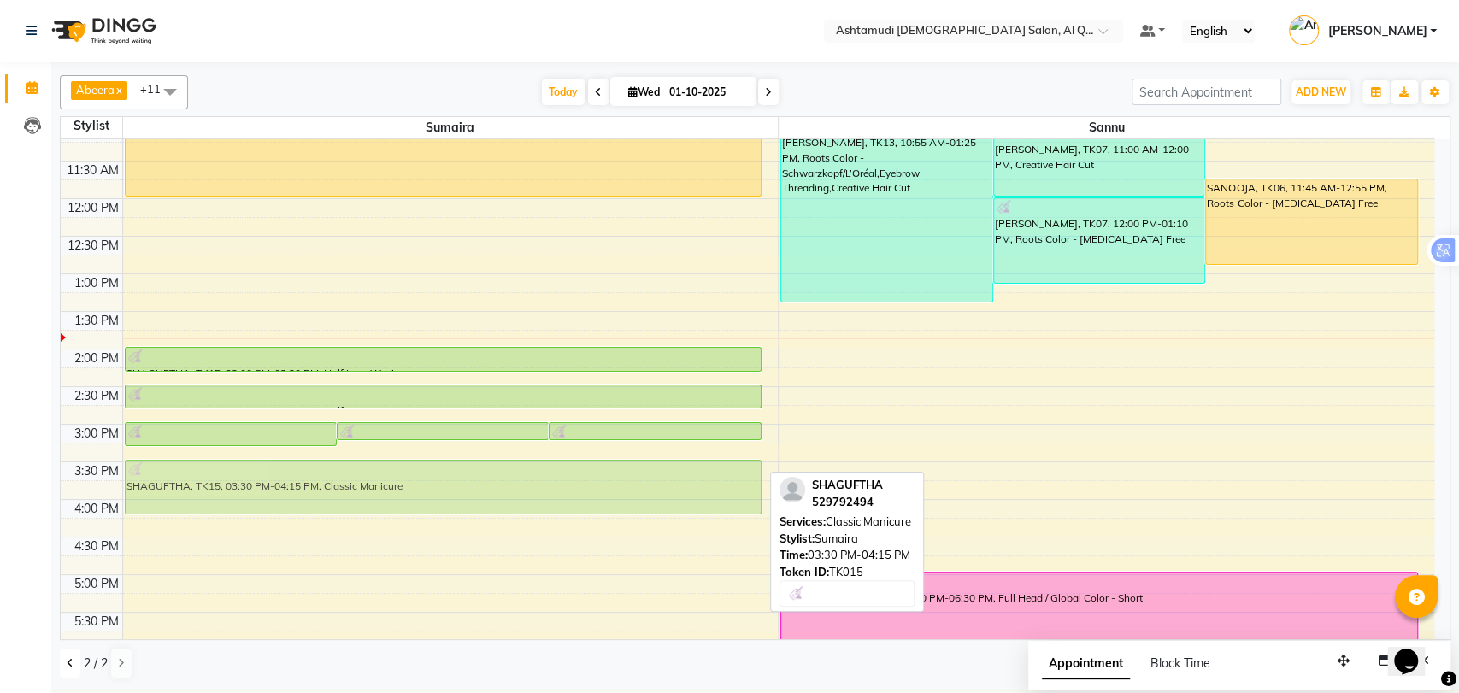
drag, startPoint x: 381, startPoint y: 491, endPoint x: 89, endPoint y: 490, distance: 292.3
click at [89, 490] on div "9:00 AM 9:30 AM 10:00 AM 10:30 AM 11:00 AM 11:30 AM 12:00 PM 12:30 PM 1:00 PM 1…" at bounding box center [748, 500] width 1374 height 1052
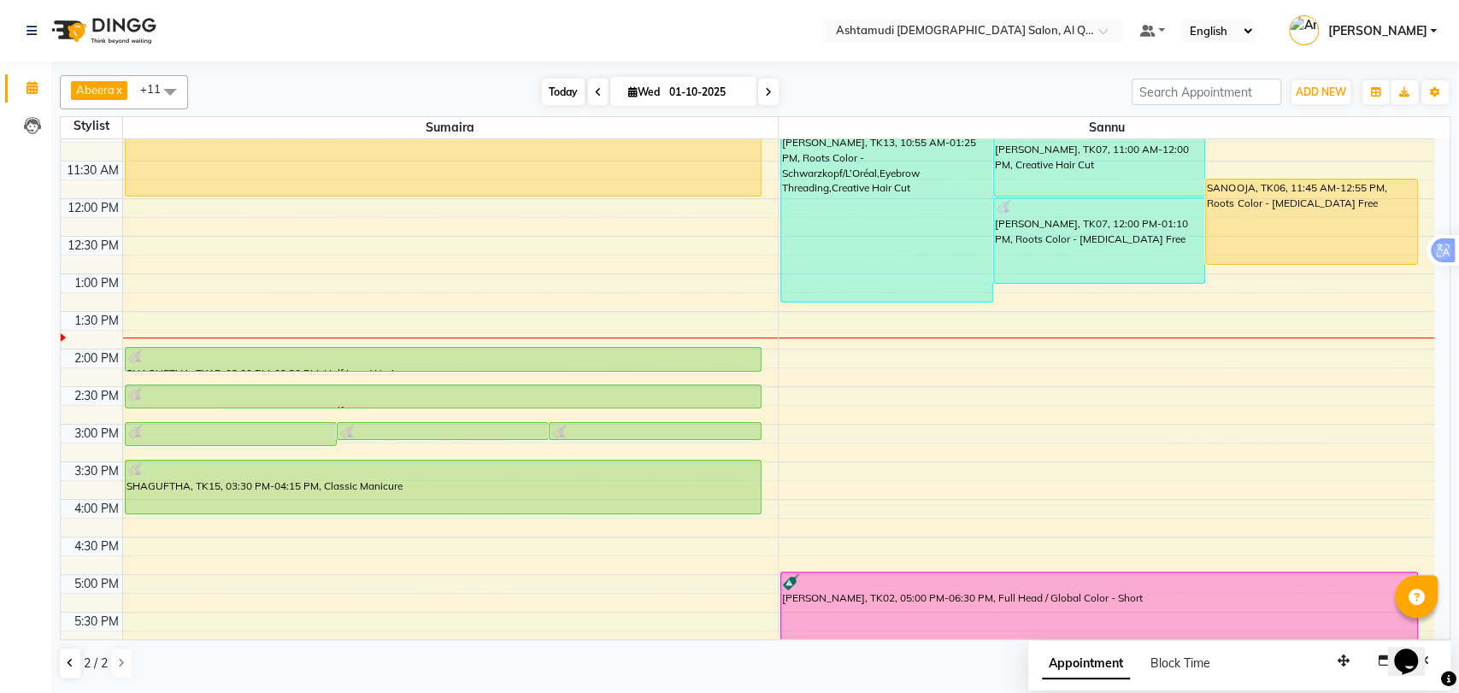
click at [559, 79] on span "Today" at bounding box center [563, 92] width 43 height 26
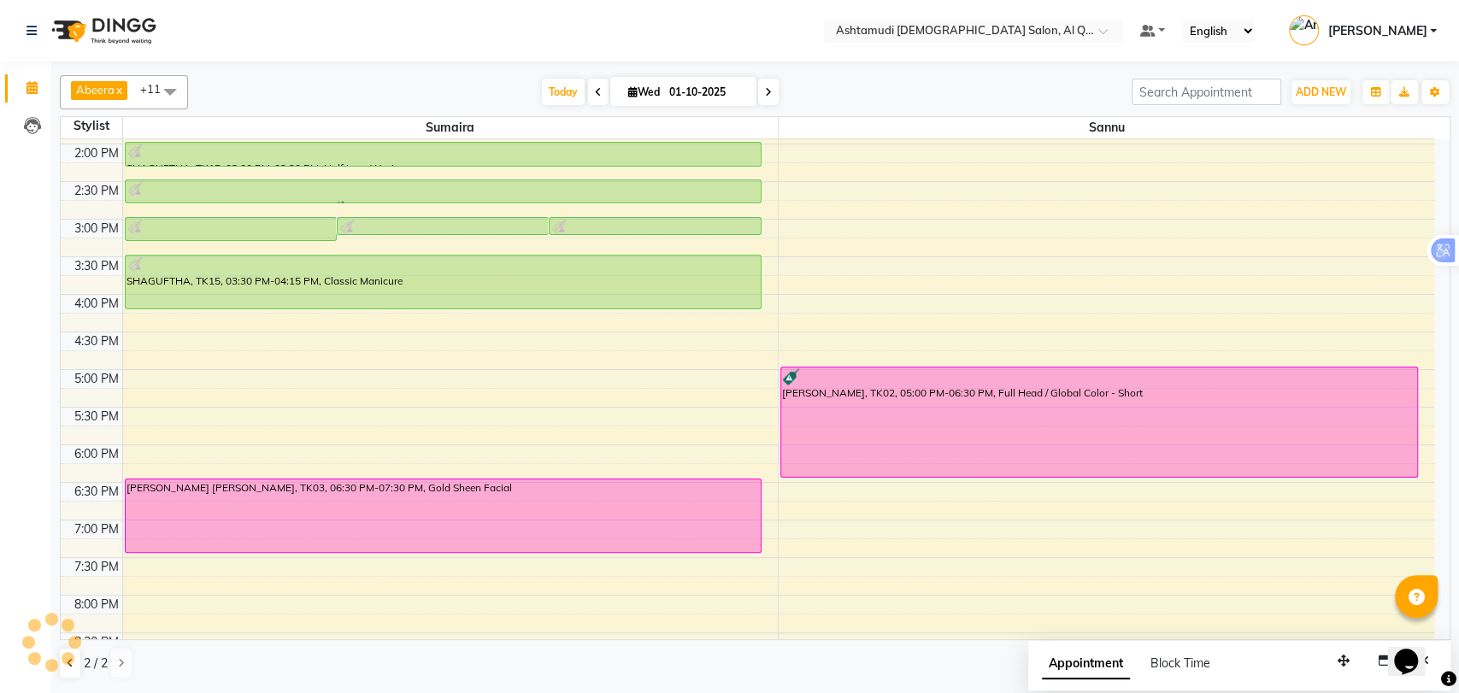
scroll to position [546, 0]
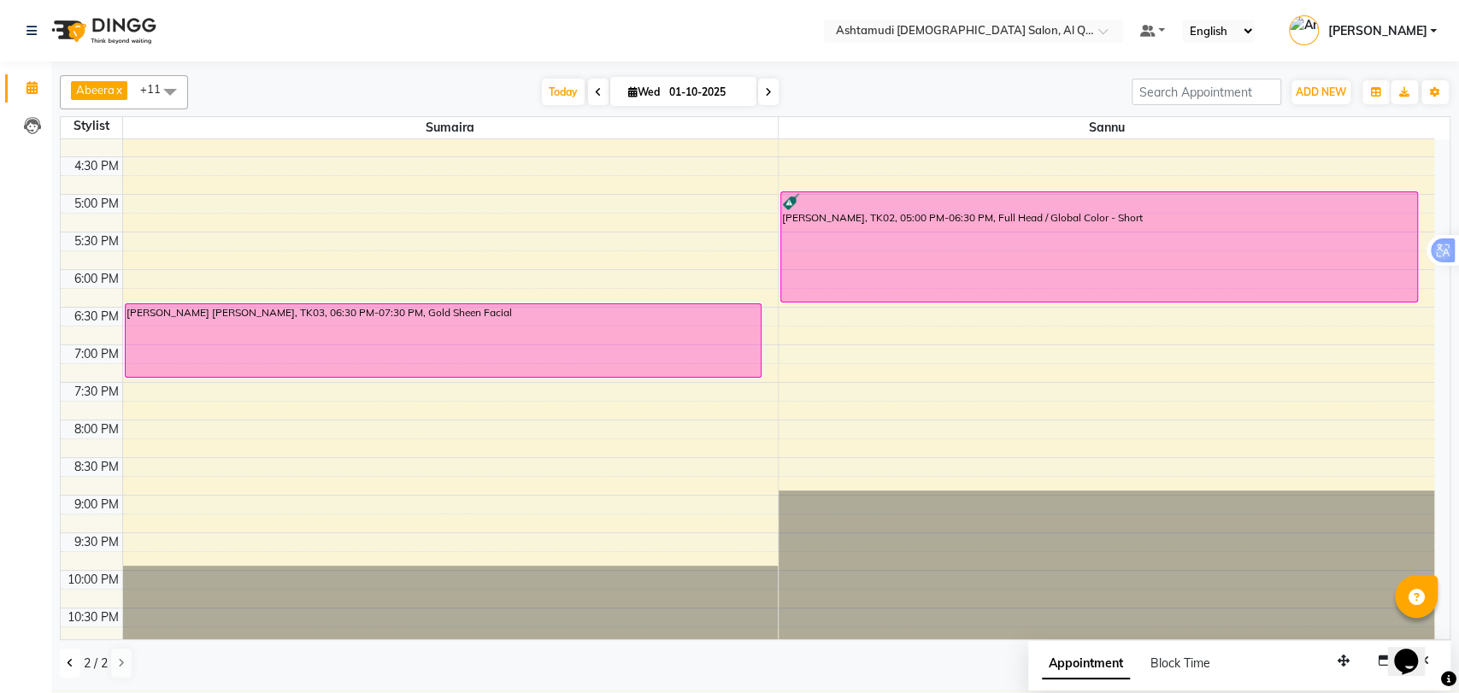
click at [64, 664] on button at bounding box center [70, 663] width 21 height 29
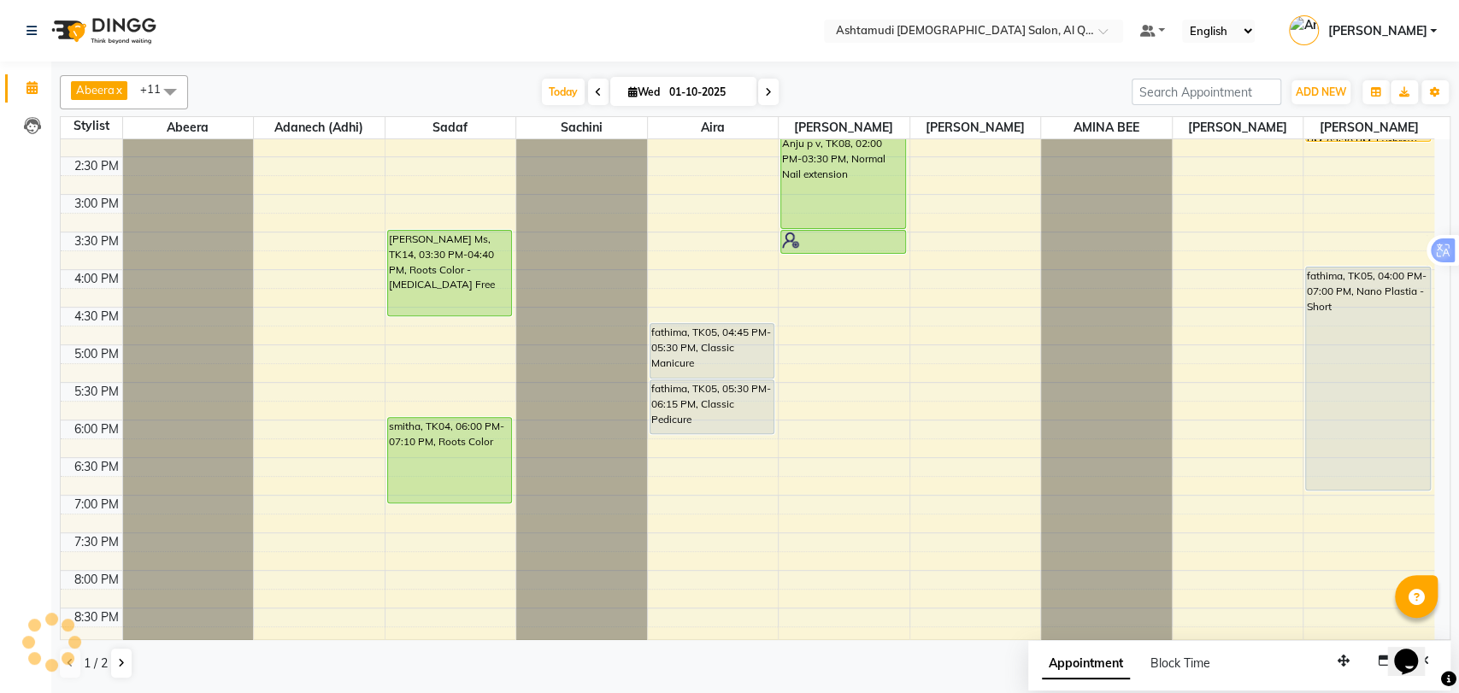
scroll to position [356, 0]
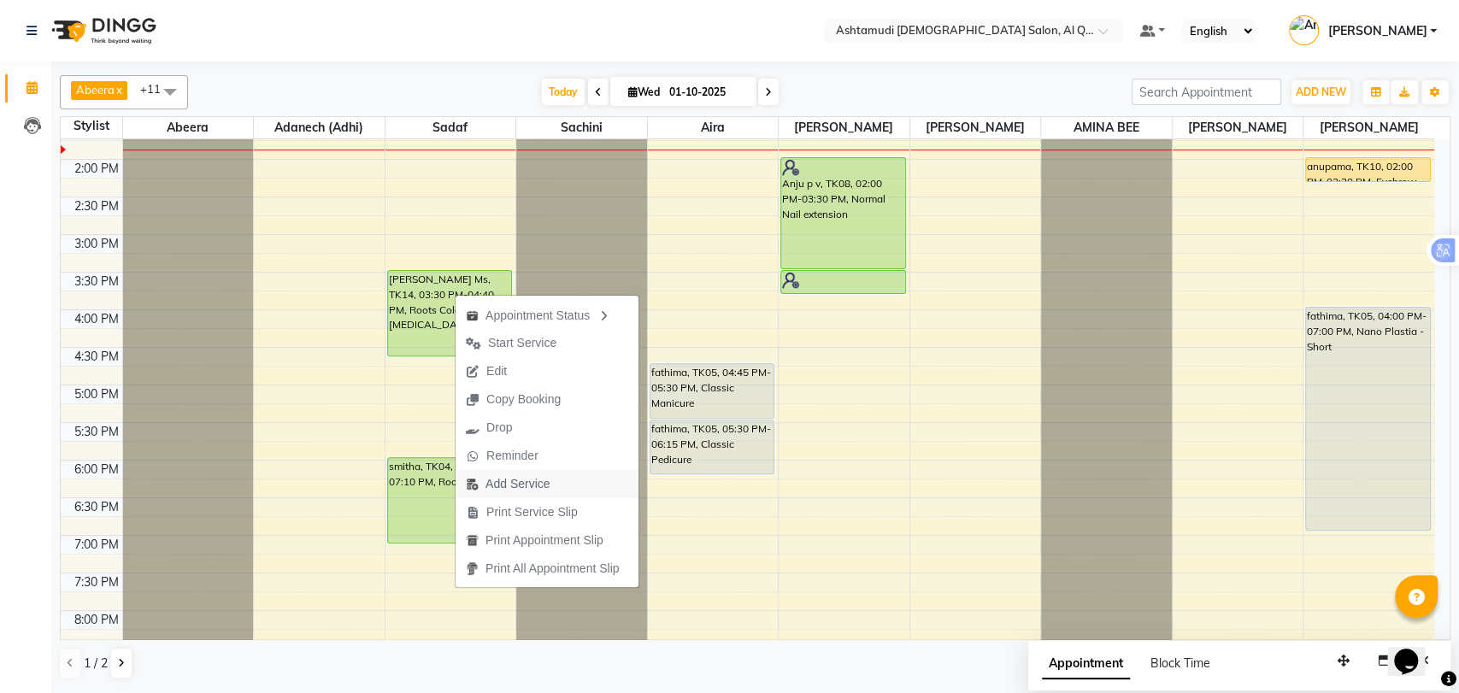
click at [517, 483] on span "Add Service" at bounding box center [518, 484] width 64 height 18
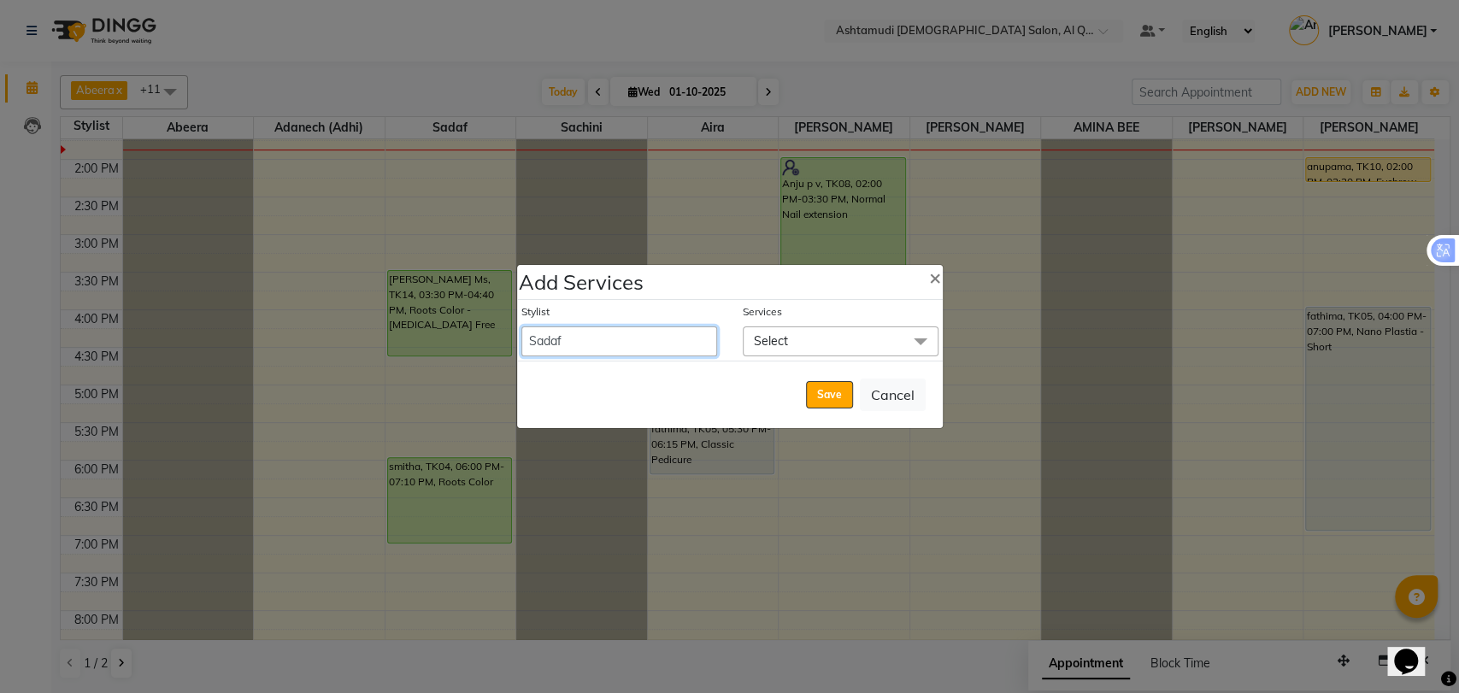
click at [614, 332] on select "Abeera Adanech (Adhi) Aira AL QUASIS 1 - FRONT OFFICE AMINA BEE Anila Thomas Ar…" at bounding box center [619, 342] width 196 height 30
select select "53699"
click at [521, 327] on select "Abeera Adanech (Adhi) Aira AL QUASIS 1 - FRONT OFFICE AMINA BEE Anila Thomas Ar…" at bounding box center [619, 342] width 196 height 30
select select "1020"
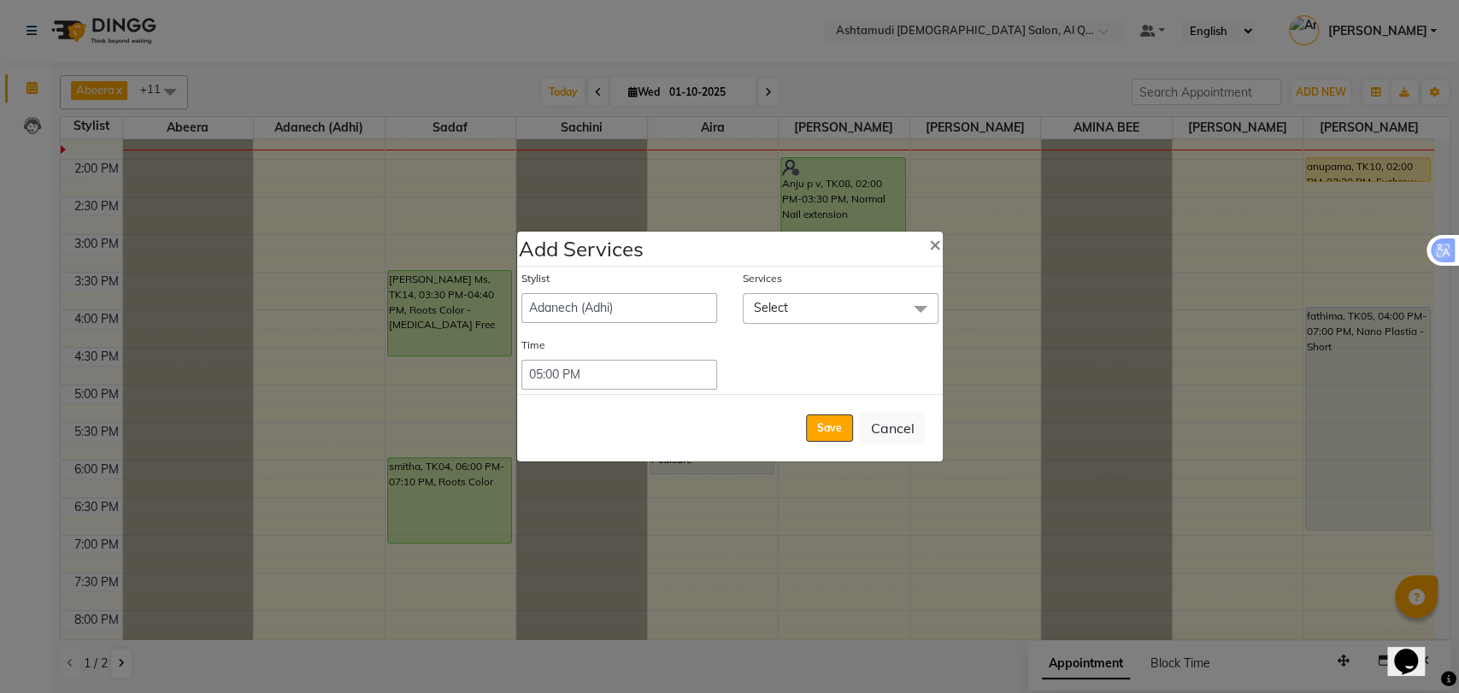
click at [771, 309] on span "Select" at bounding box center [771, 307] width 34 height 15
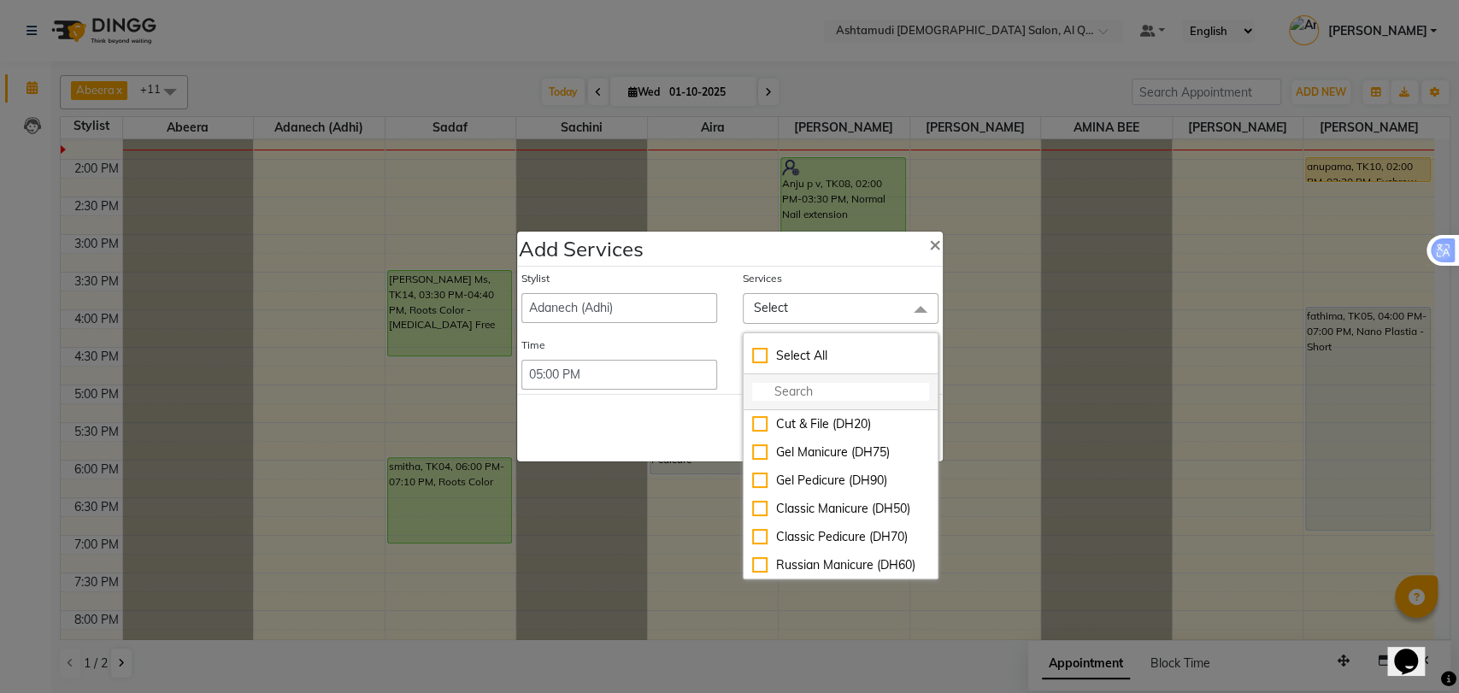
click at [761, 392] on input "multiselect-search" at bounding box center [840, 392] width 177 height 18
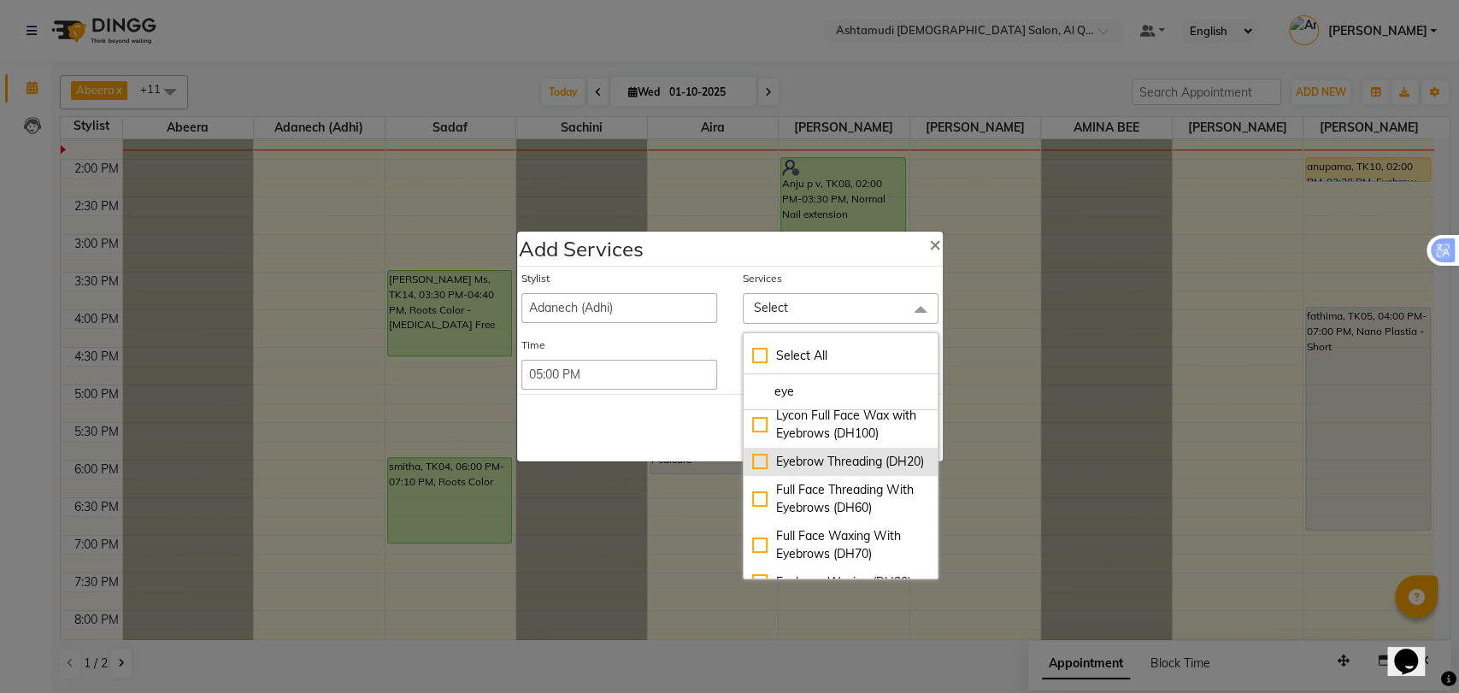
scroll to position [190, 0]
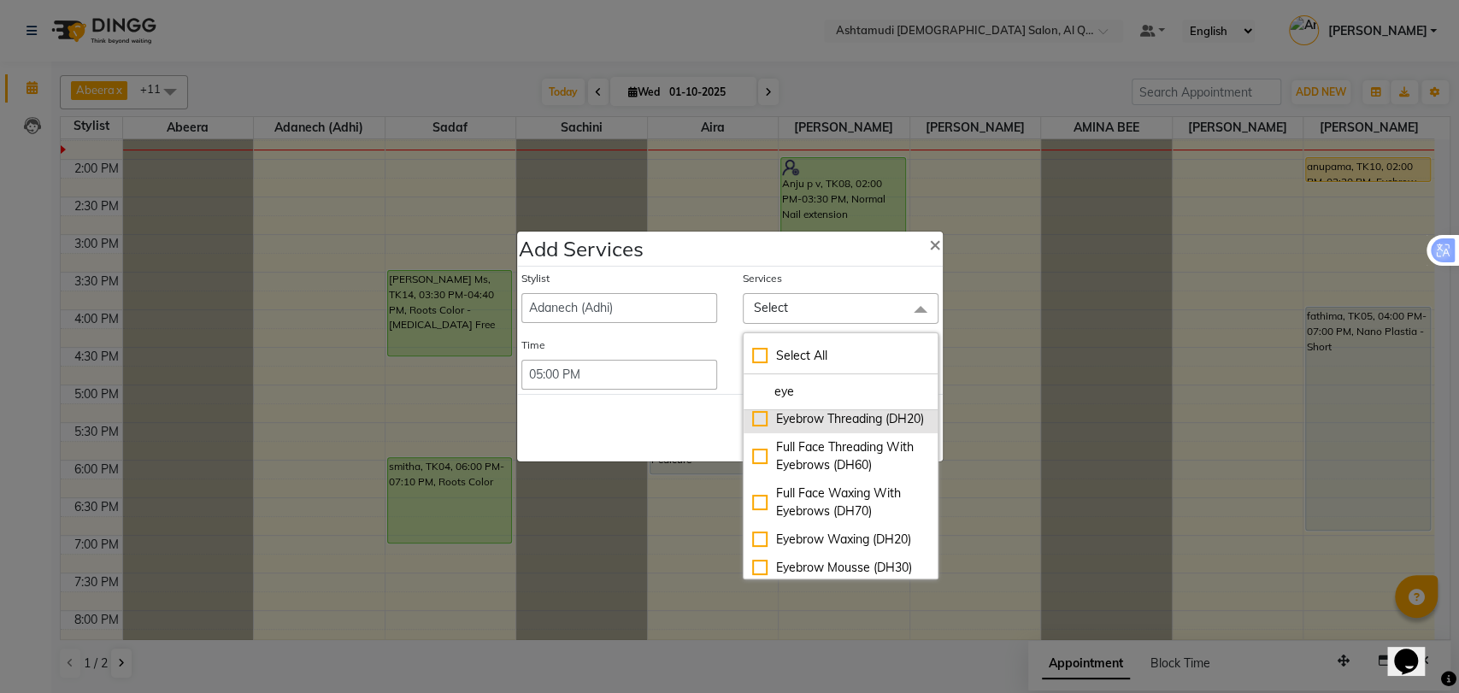
type input "eye"
click at [803, 428] on div "Eyebrow Threading (DH20)" at bounding box center [840, 419] width 177 height 18
checkbox input "true"
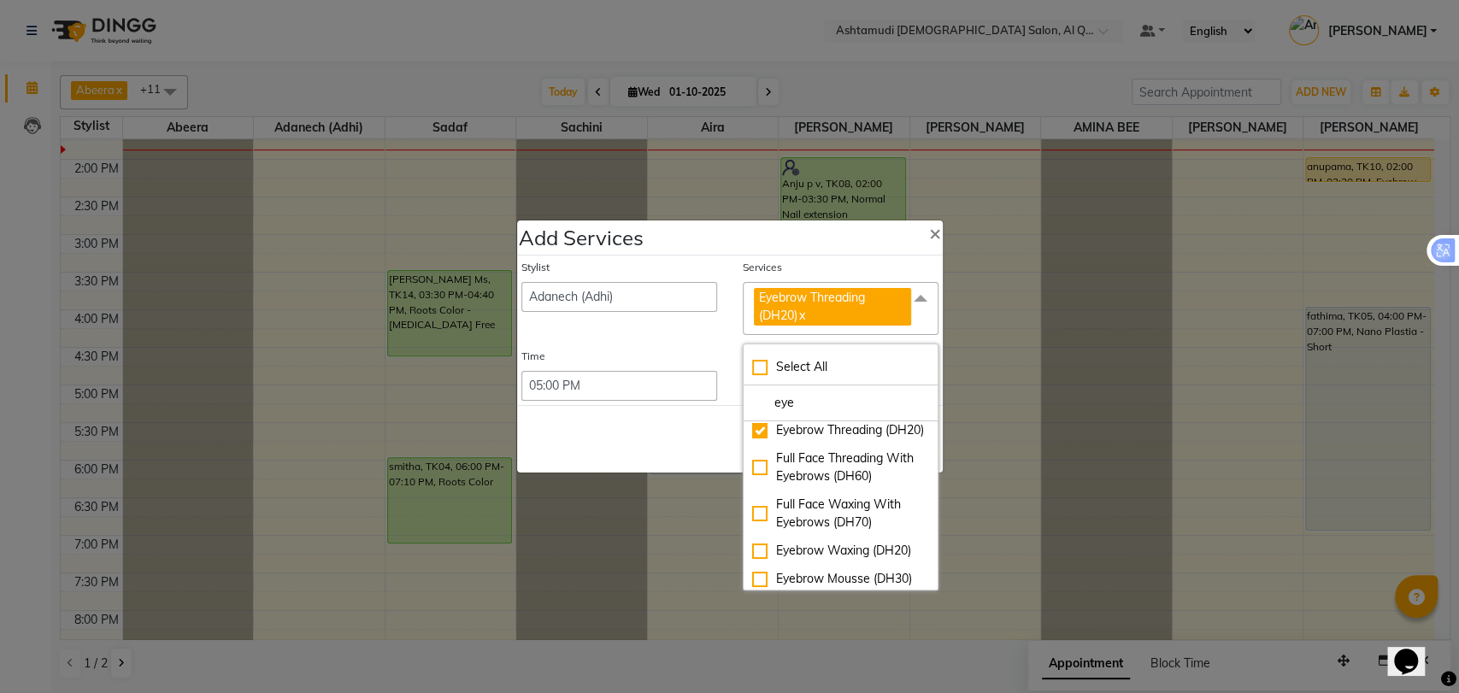
click at [645, 350] on div "Time" at bounding box center [619, 360] width 196 height 22
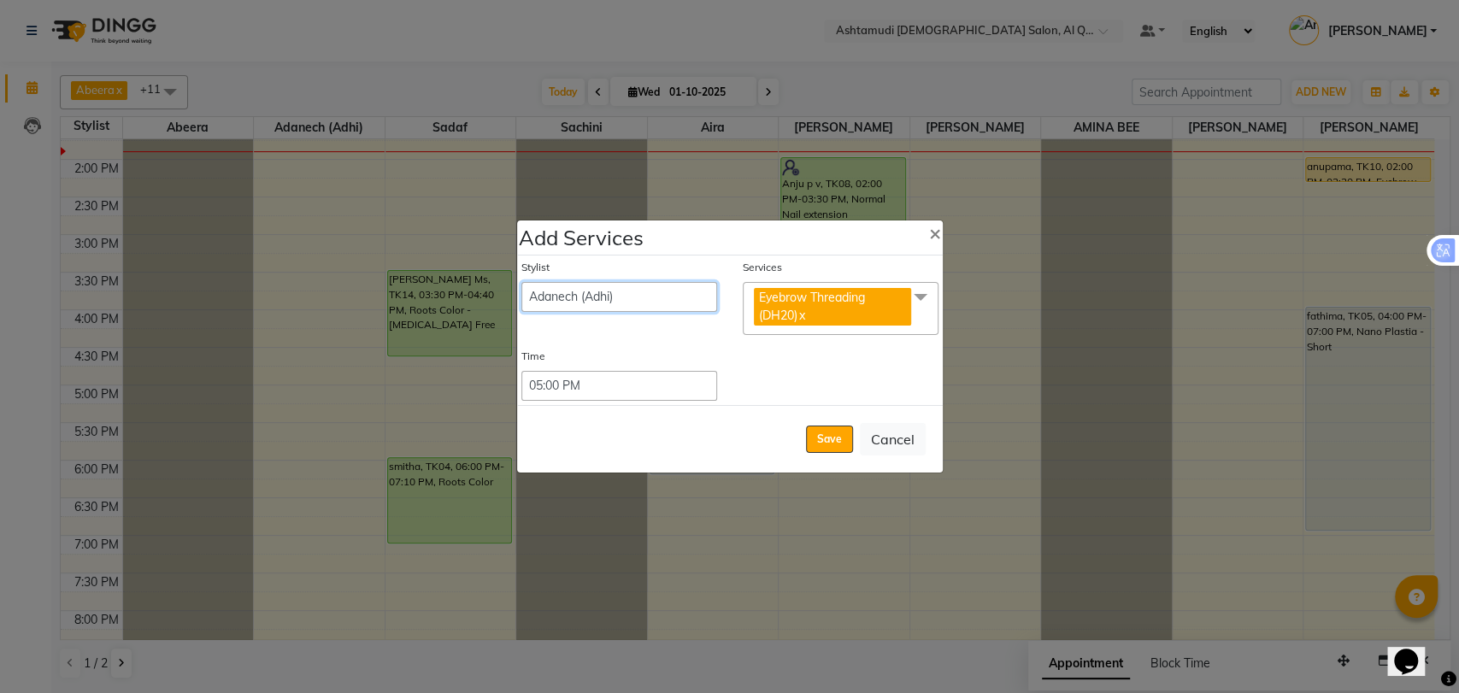
click at [608, 301] on select "Abeera Adanech (Adhi) Aira AL QUASIS 1 - FRONT OFFICE AMINA BEE Anila Thomas Ar…" at bounding box center [619, 297] width 196 height 30
click at [521, 312] on select "Abeera Adanech (Adhi) Aira AL QUASIS 1 - FRONT OFFICE AMINA BEE Anila Thomas Ar…" at bounding box center [619, 297] width 196 height 30
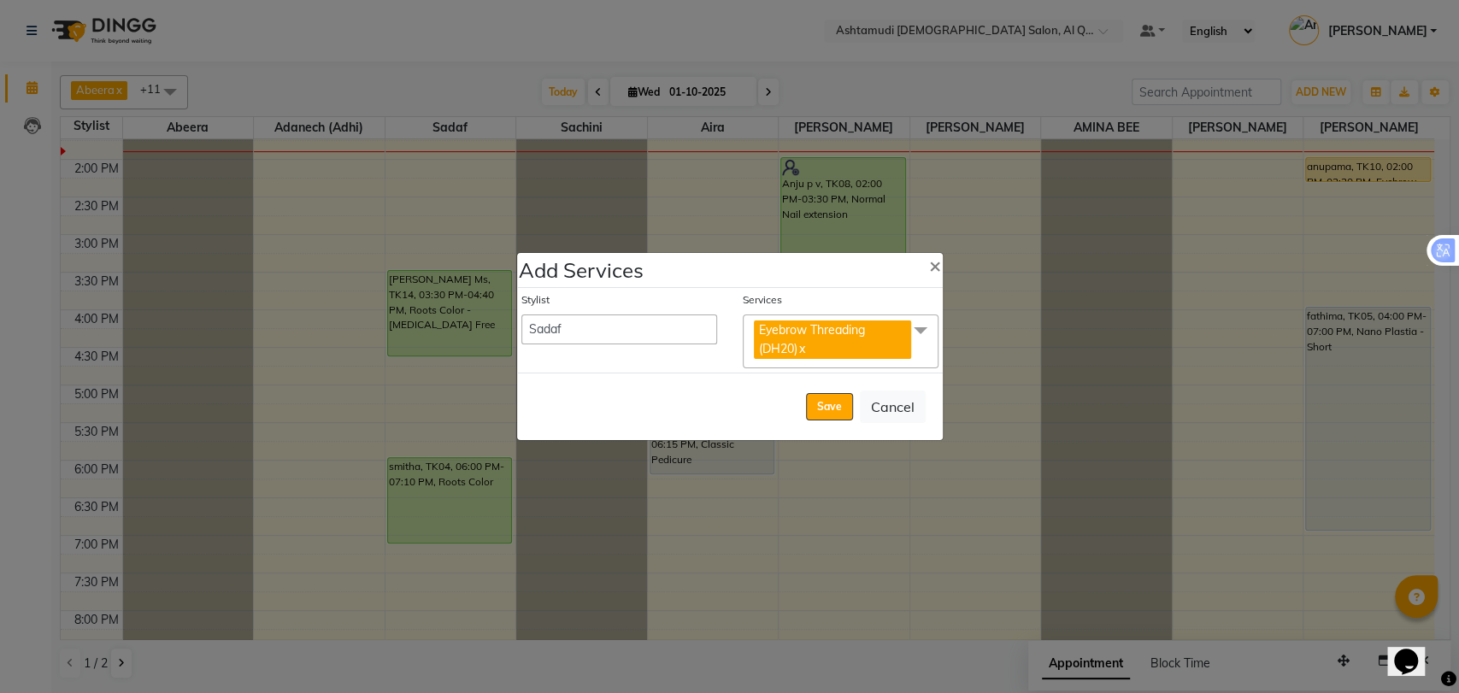
click at [784, 333] on span "Eyebrow Threading (DH20)" at bounding box center [812, 338] width 106 height 33
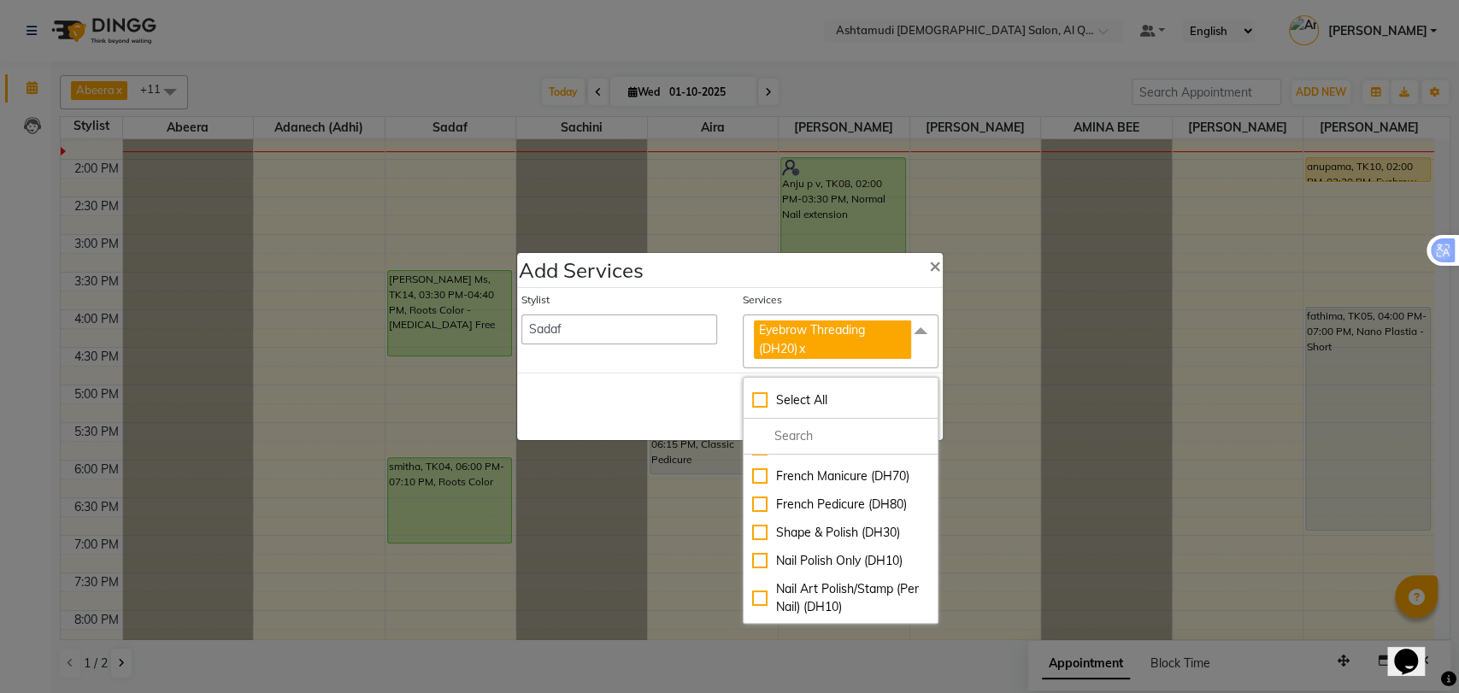
click at [646, 380] on div "Save Cancel" at bounding box center [730, 407] width 426 height 68
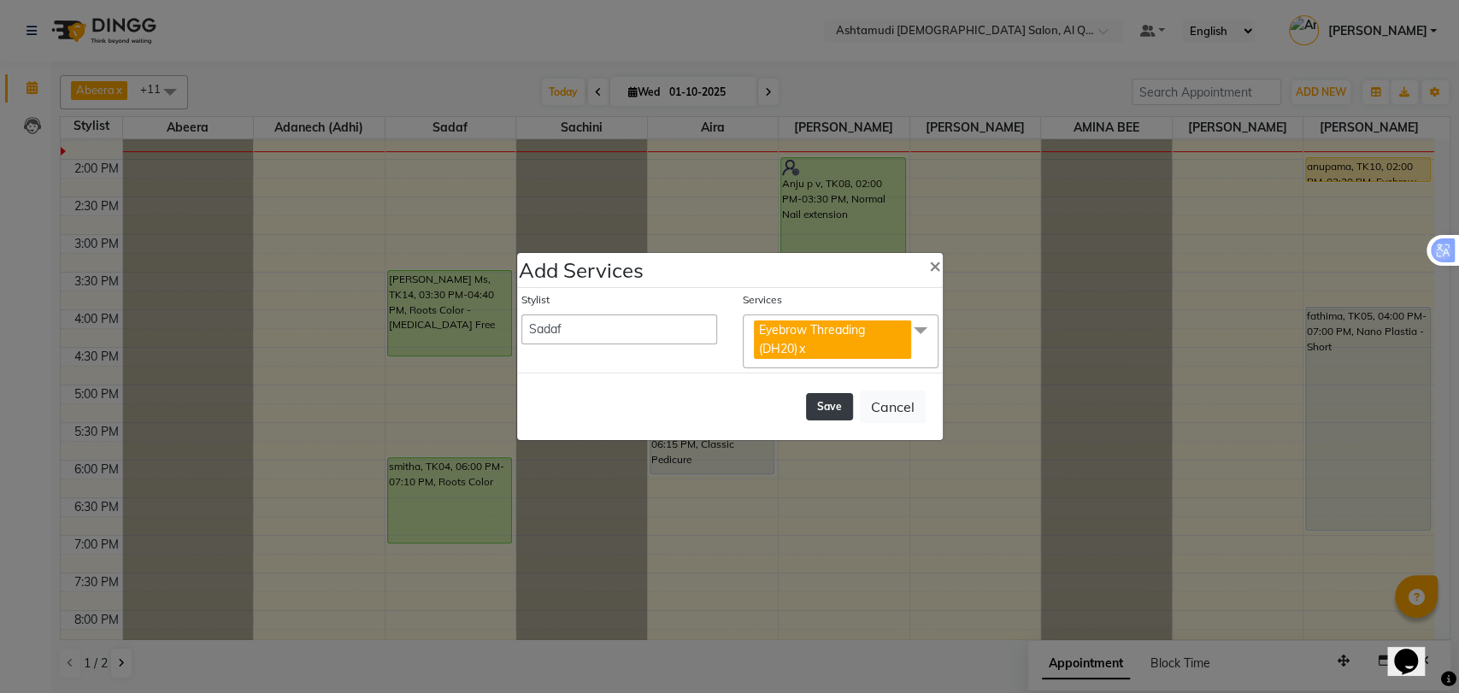
click at [823, 400] on button "Save" at bounding box center [829, 406] width 47 height 27
select select "53698"
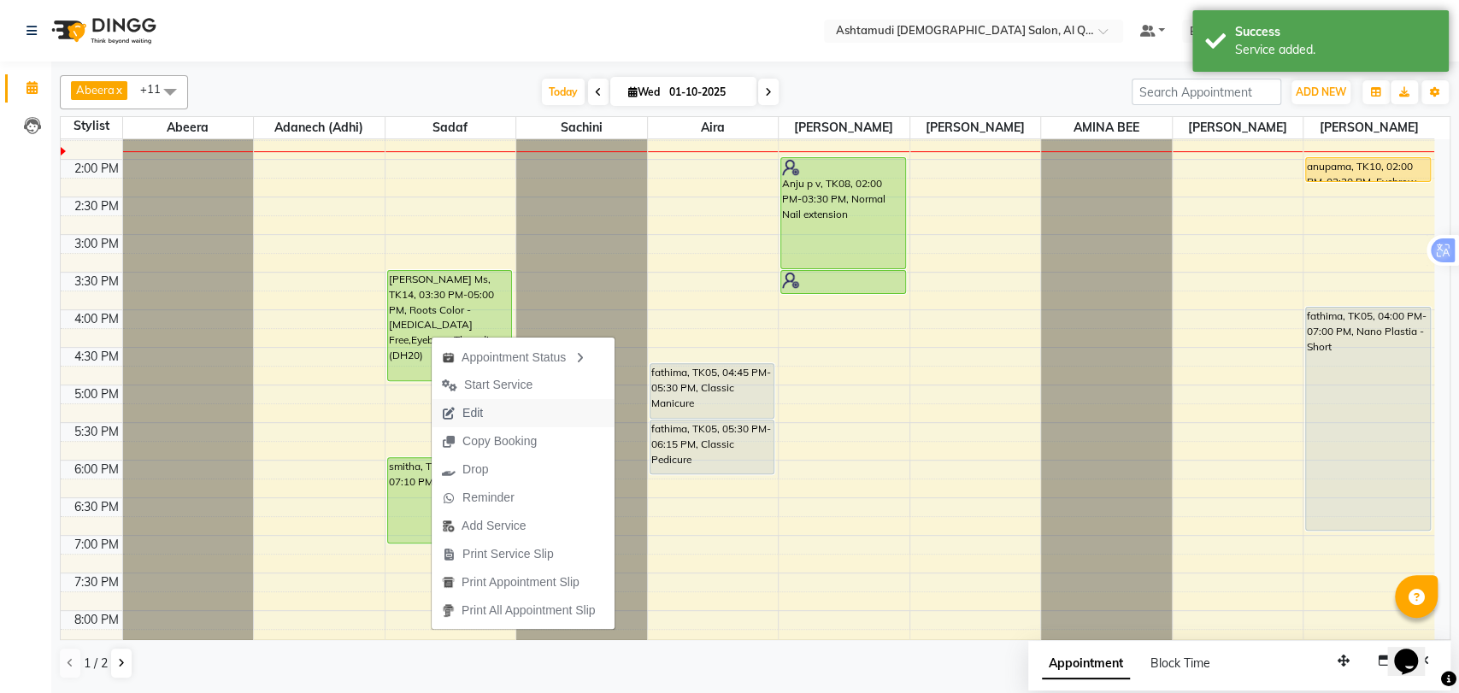
click at [498, 409] on button "Edit" at bounding box center [523, 413] width 183 height 28
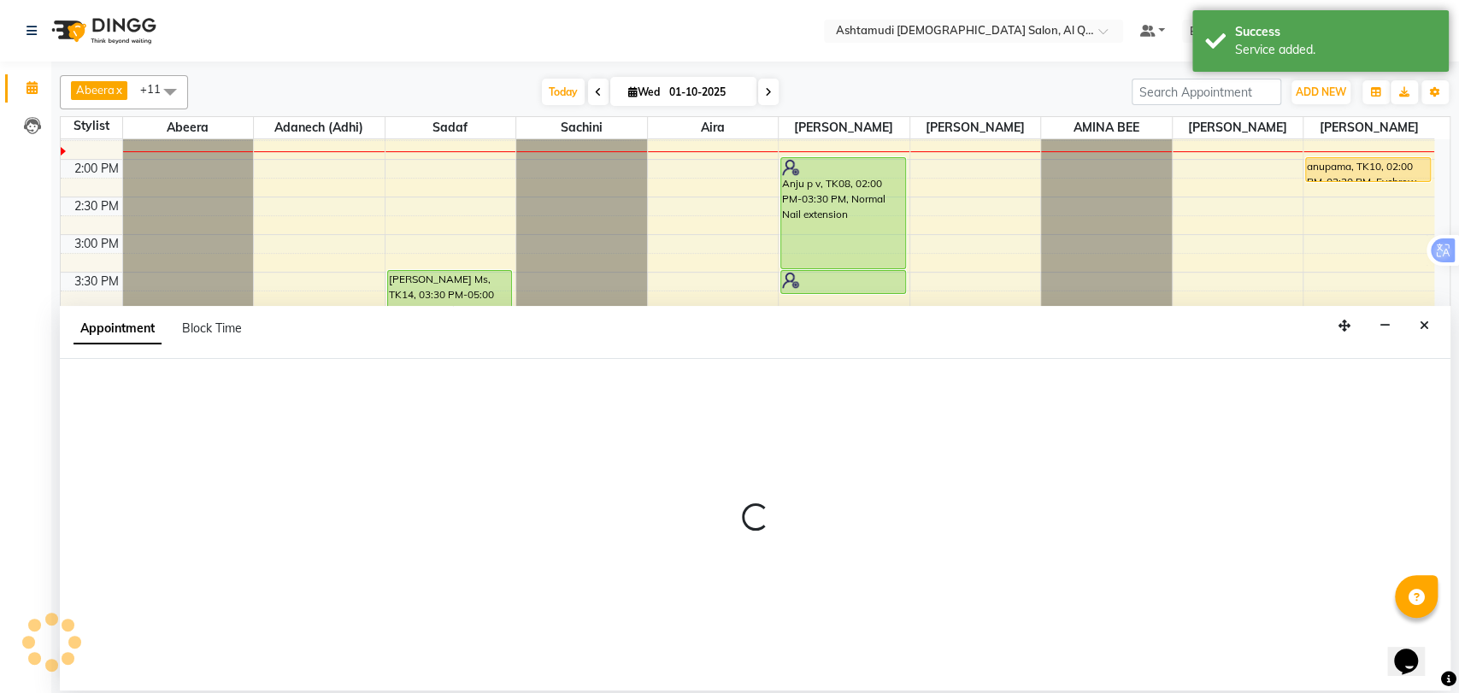
select select "tentative"
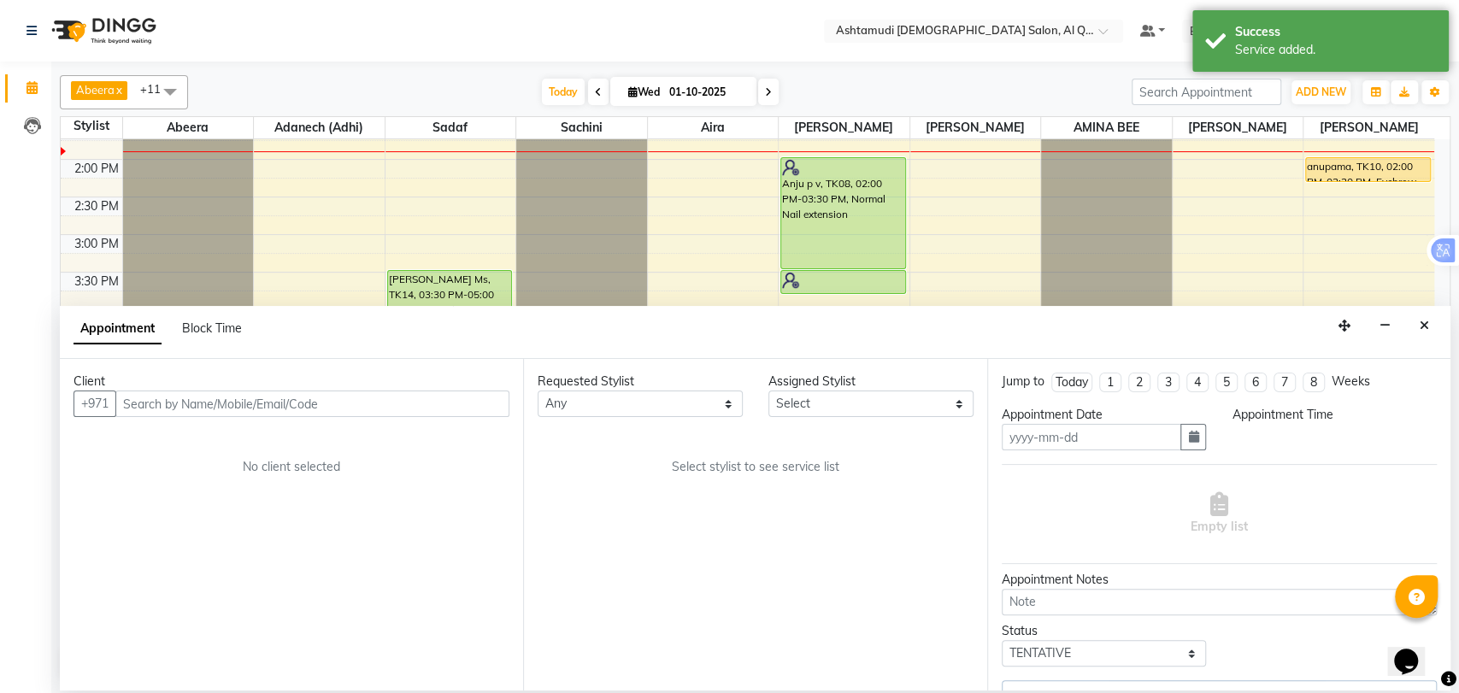
type input "01-10-2025"
select select "upcoming"
select select "930"
select select "53705"
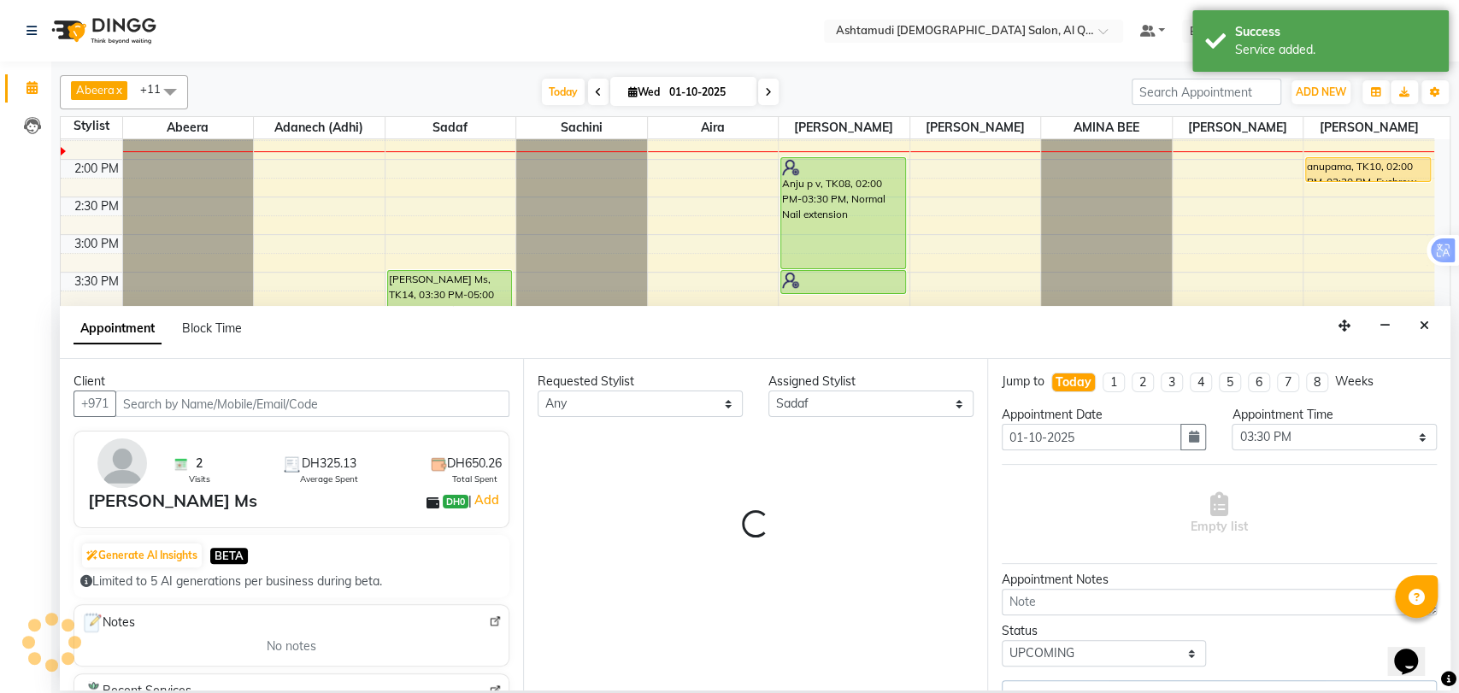
select select "3408"
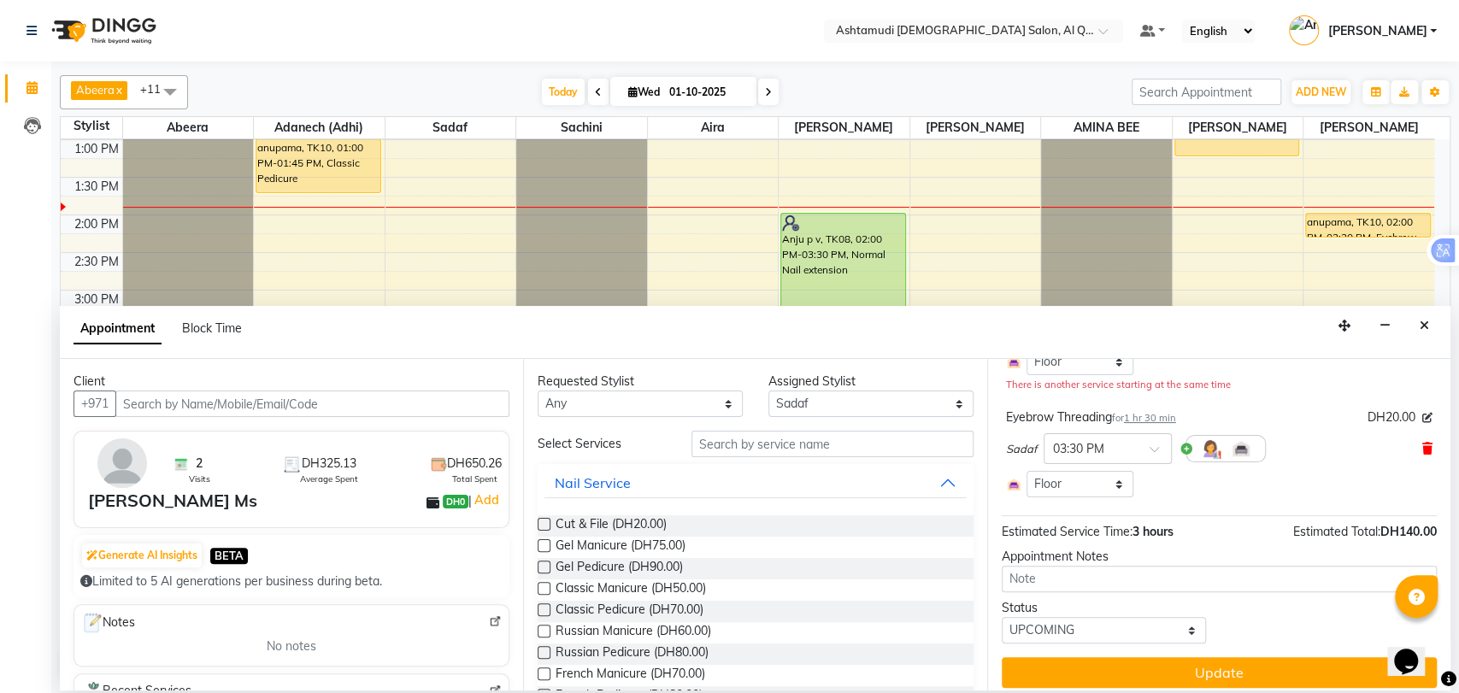
click at [1422, 446] on icon at bounding box center [1427, 449] width 10 height 12
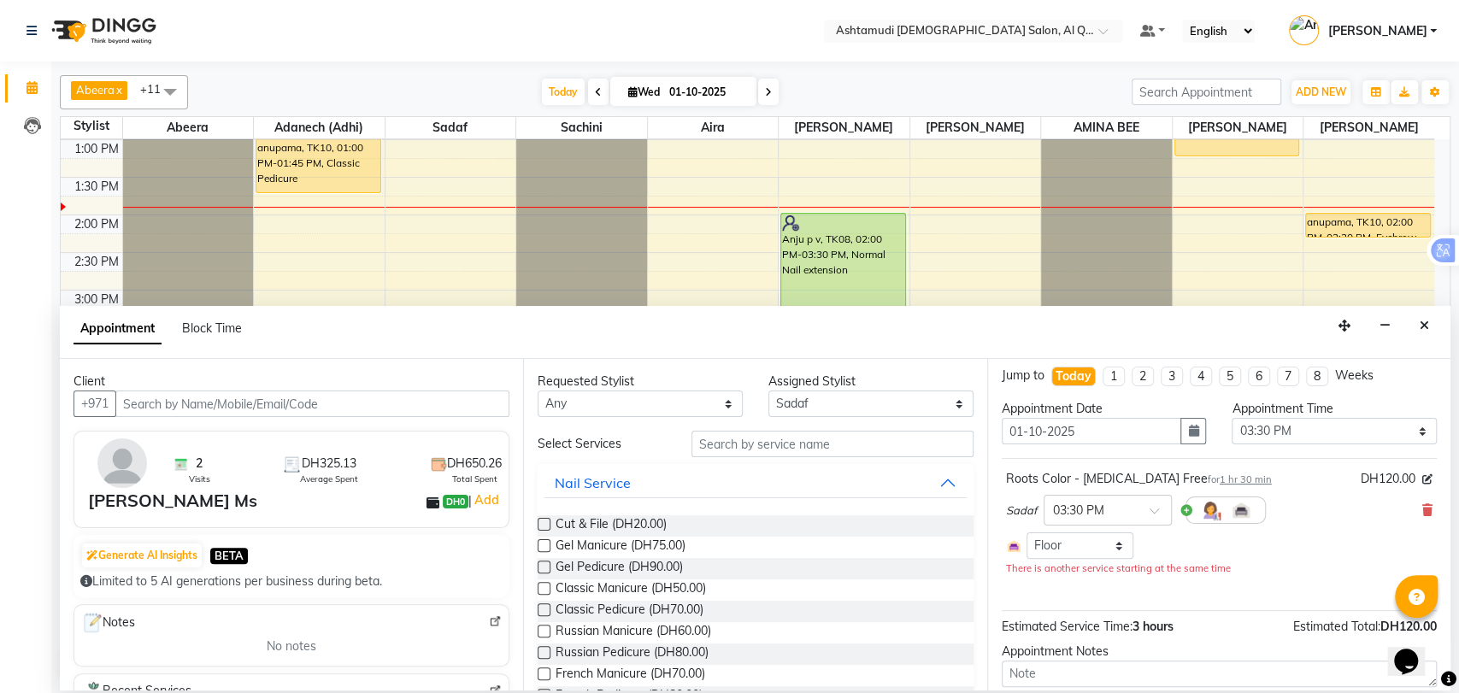
scroll to position [0, 0]
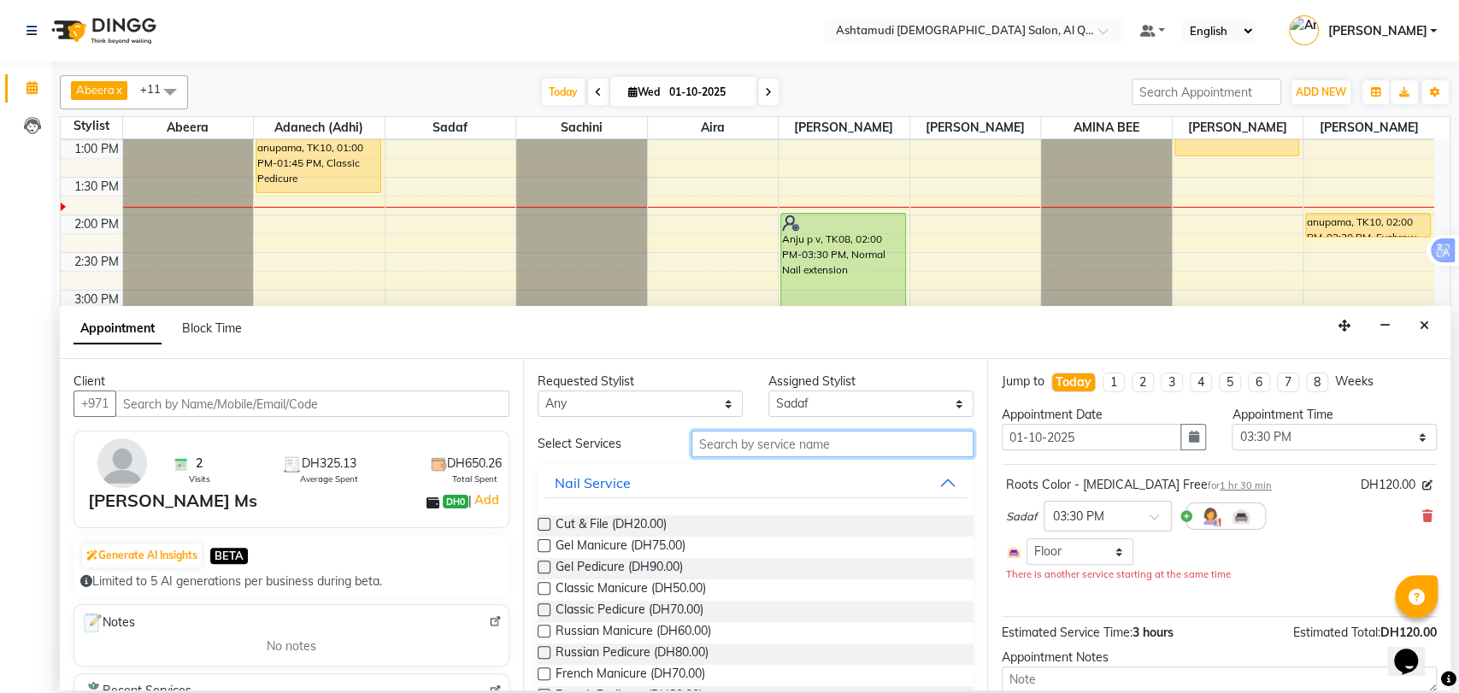
click at [758, 448] on input "text" at bounding box center [833, 444] width 282 height 26
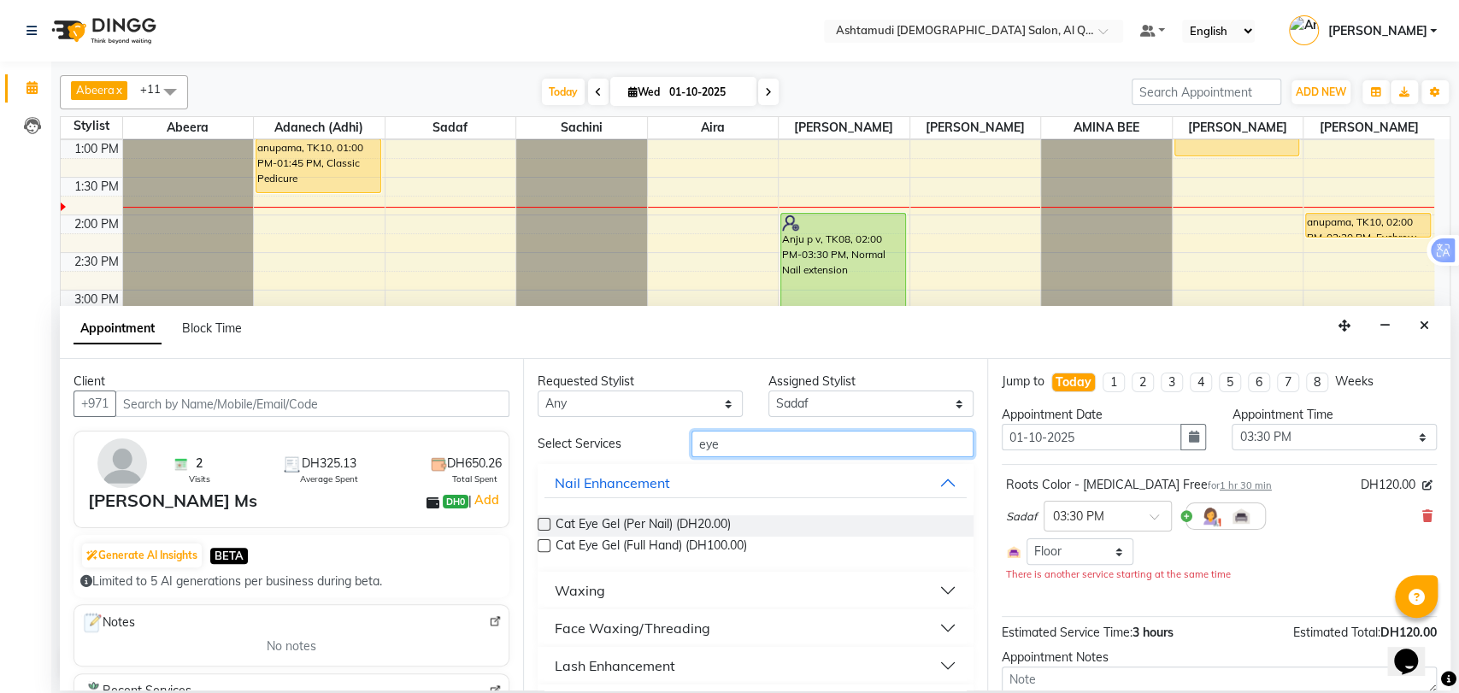
type input "eye"
click at [632, 630] on div "Face Waxing/Threading" at bounding box center [633, 628] width 156 height 21
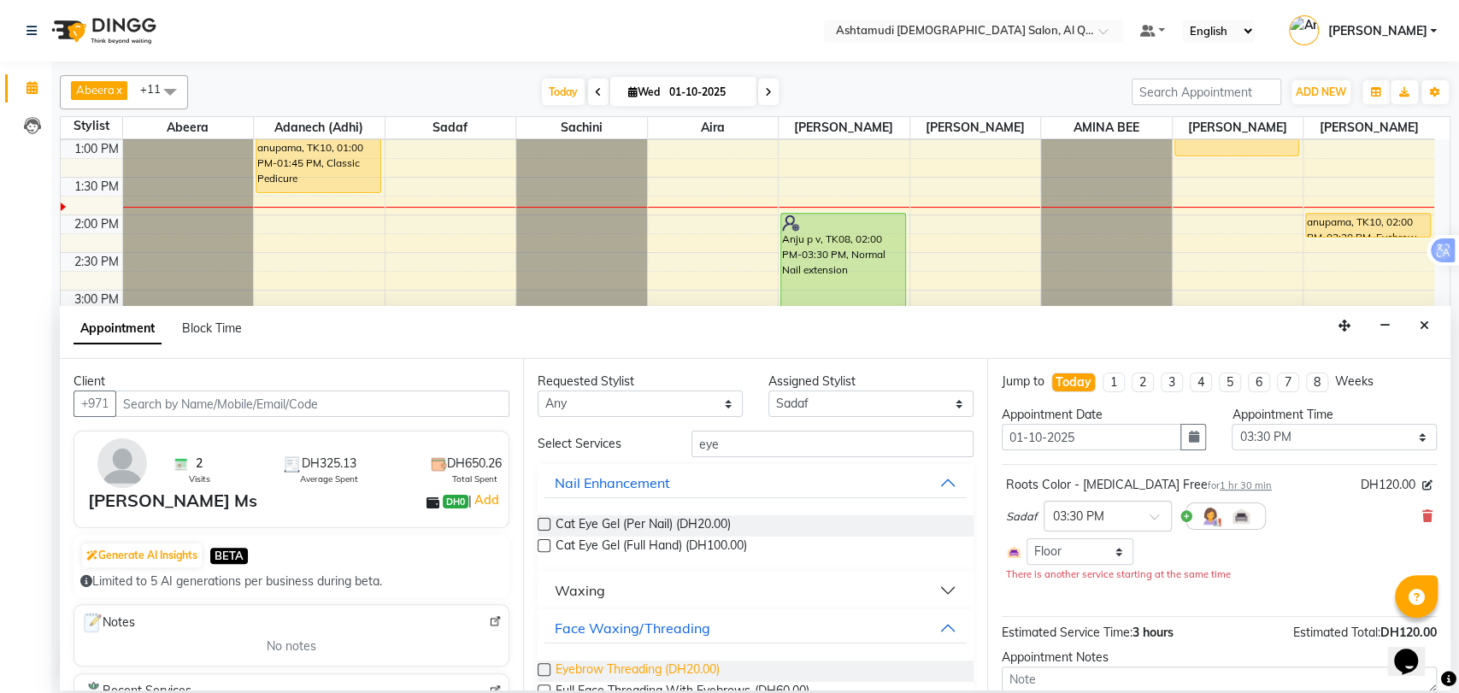
click at [586, 671] on span "Eyebrow Threading (DH20.00)" at bounding box center [638, 671] width 164 height 21
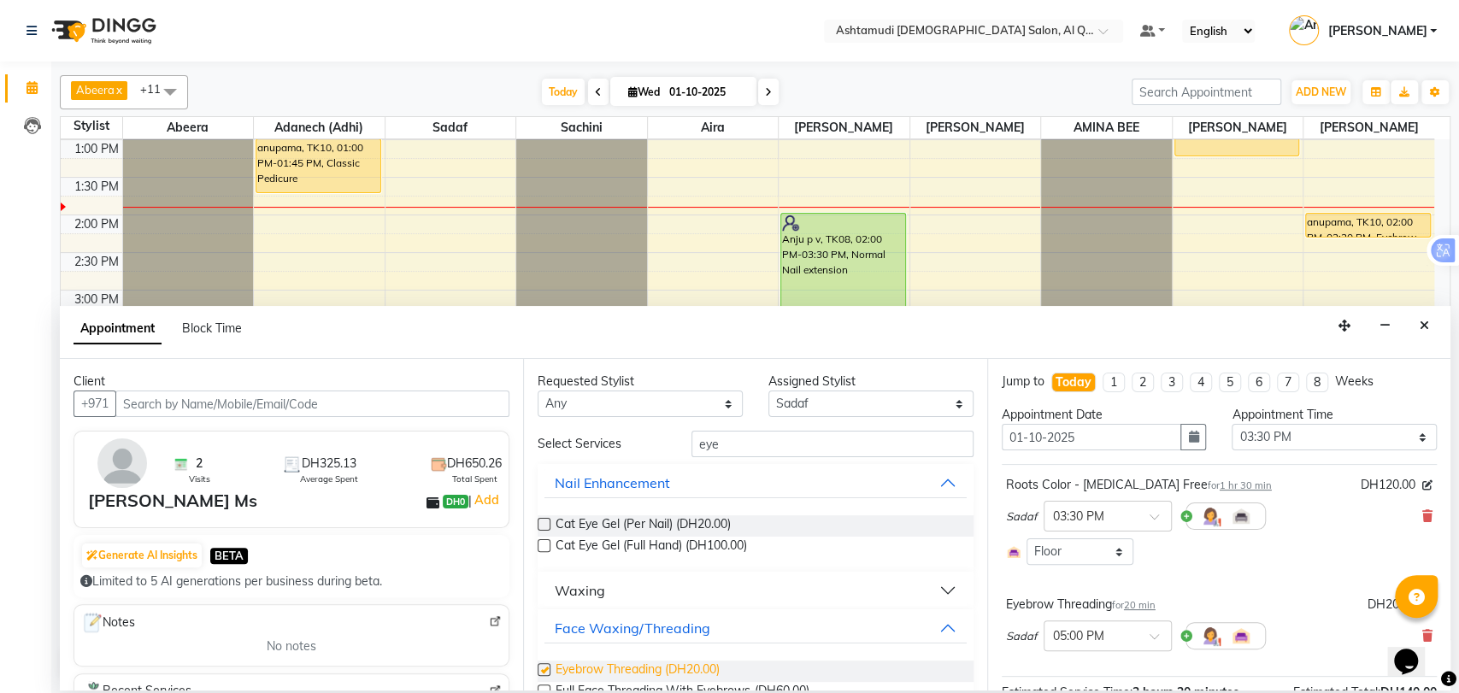
checkbox input "false"
click at [786, 398] on select "Select Abeera Adanech (Adhi) Aira AL QUASIS 1 - FRONT OFFICE AMINA BEE Anila Th…" at bounding box center [870, 404] width 205 height 26
select select "53699"
click at [768, 391] on select "Select Abeera Adanech (Adhi) Aira AL QUASIS 1 - FRONT OFFICE AMINA BEE Anila Th…" at bounding box center [870, 404] width 205 height 26
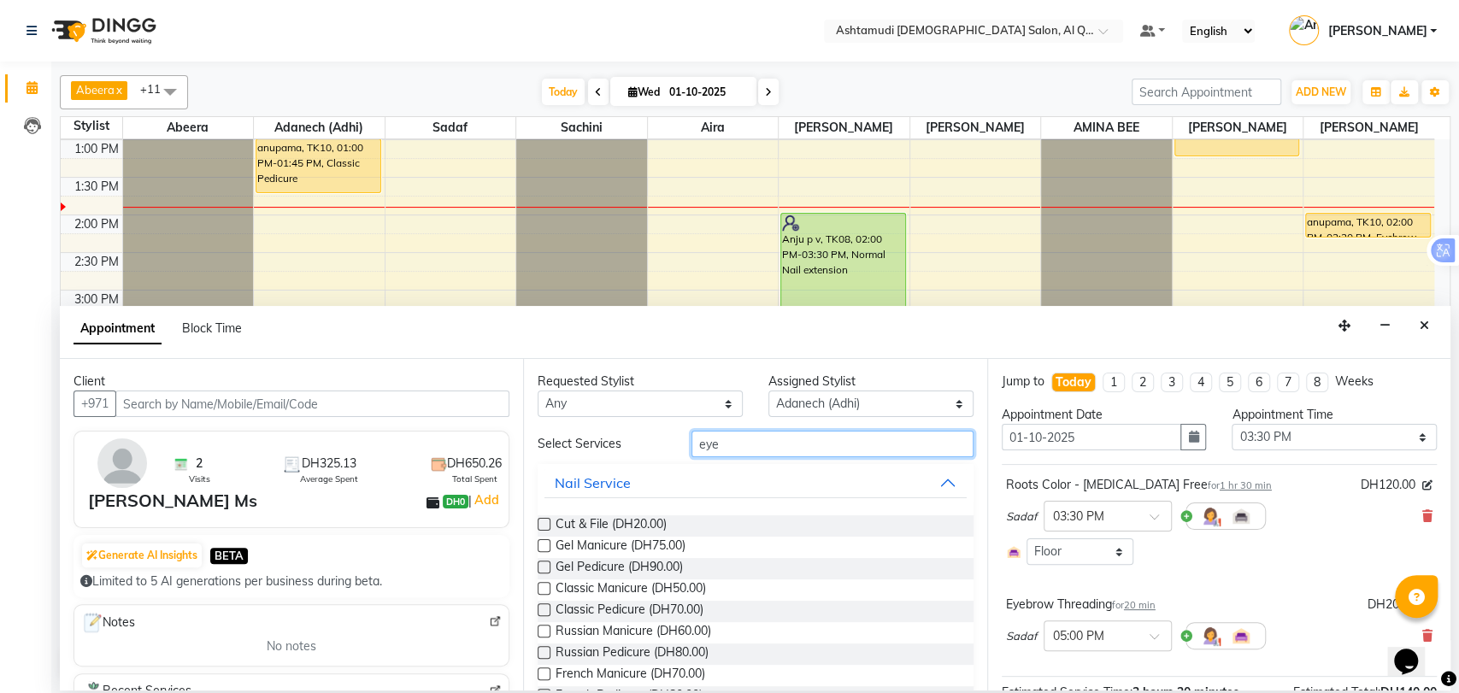
click at [715, 440] on input "eye" at bounding box center [833, 444] width 282 height 26
click at [712, 439] on input "eye" at bounding box center [833, 444] width 282 height 26
click at [711, 439] on input "eye" at bounding box center [833, 444] width 282 height 26
click at [708, 439] on input "eye" at bounding box center [833, 444] width 282 height 26
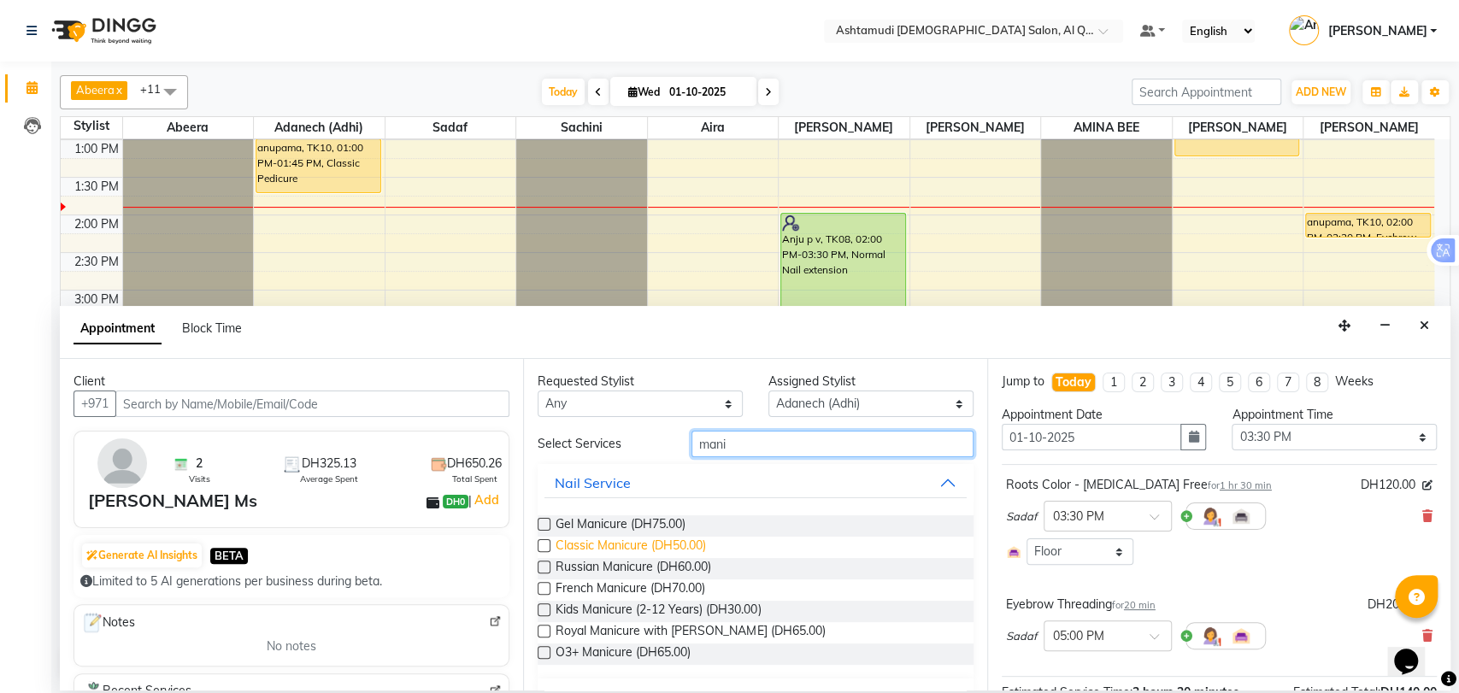
type input "mani"
click at [625, 540] on span "Classic Manicure (DH50.00)" at bounding box center [631, 547] width 150 height 21
checkbox input "false"
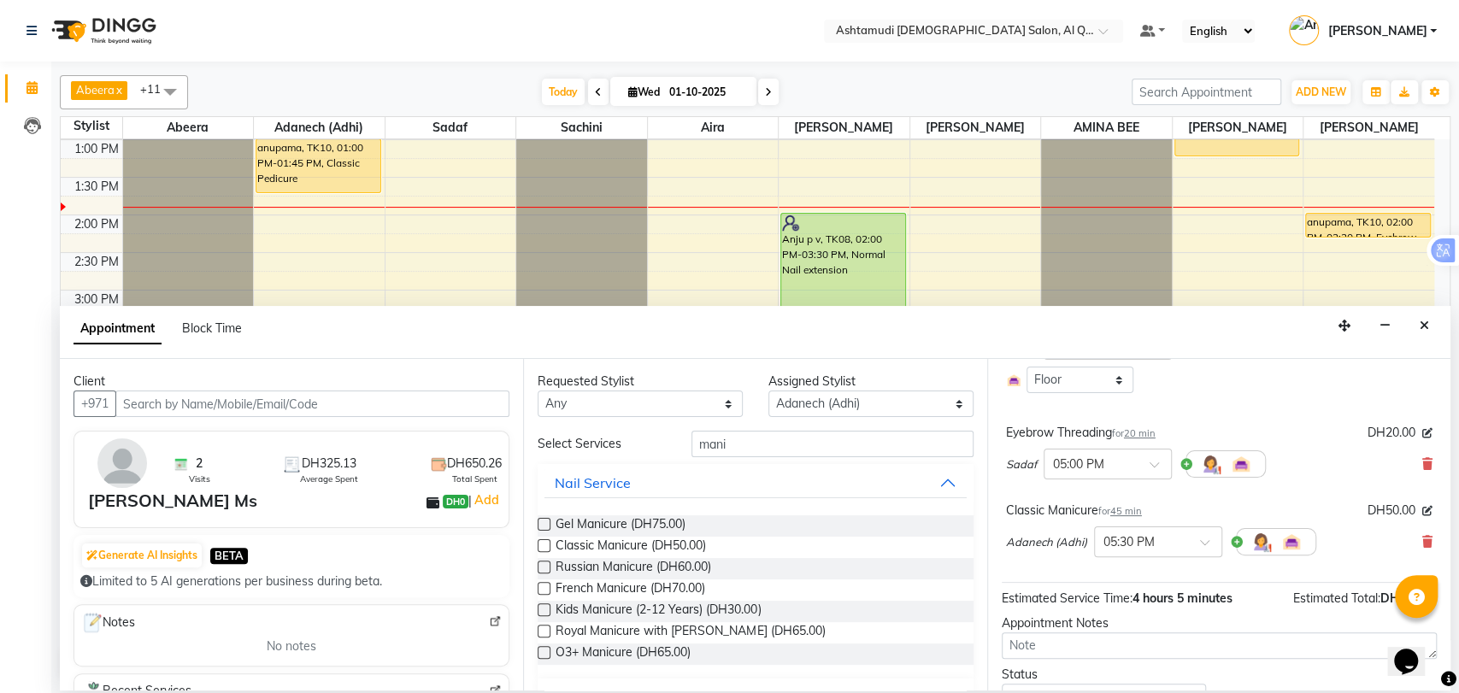
scroll to position [249, 0]
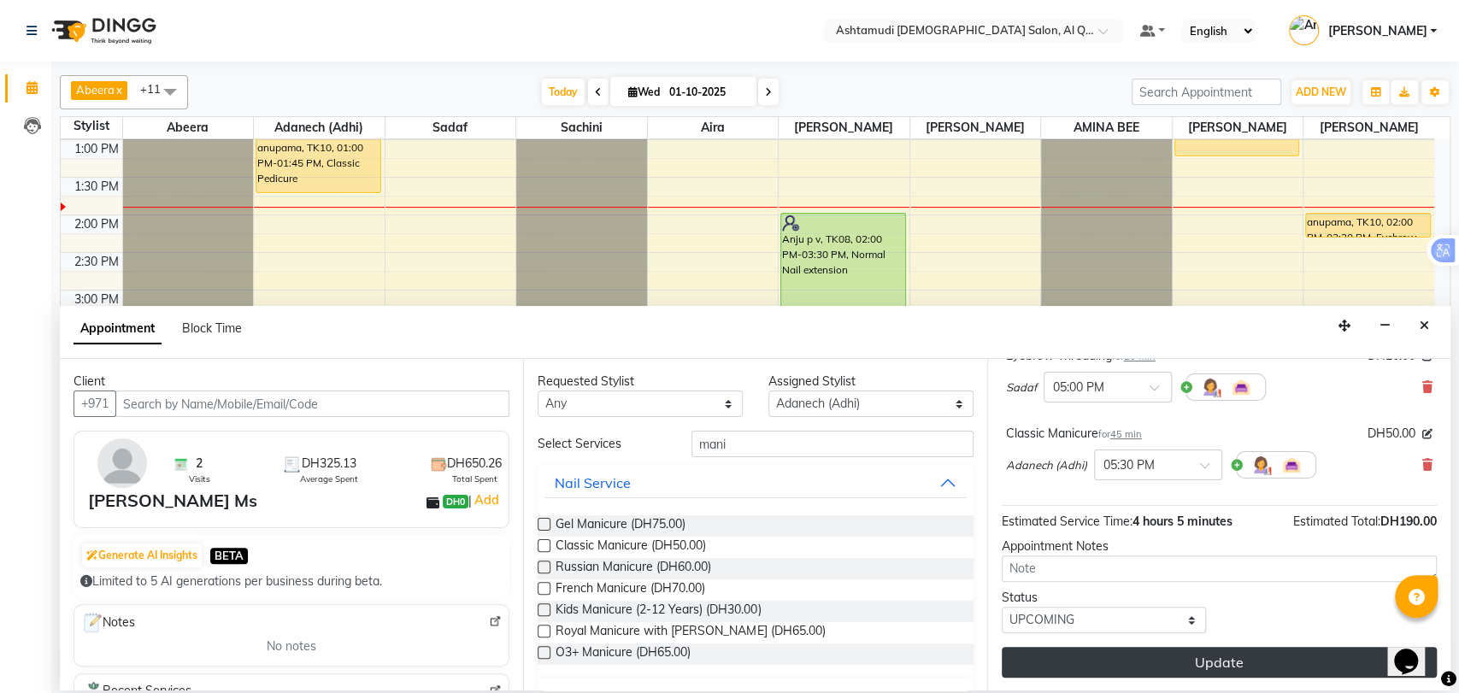
click at [1100, 658] on button "Update" at bounding box center [1219, 662] width 435 height 31
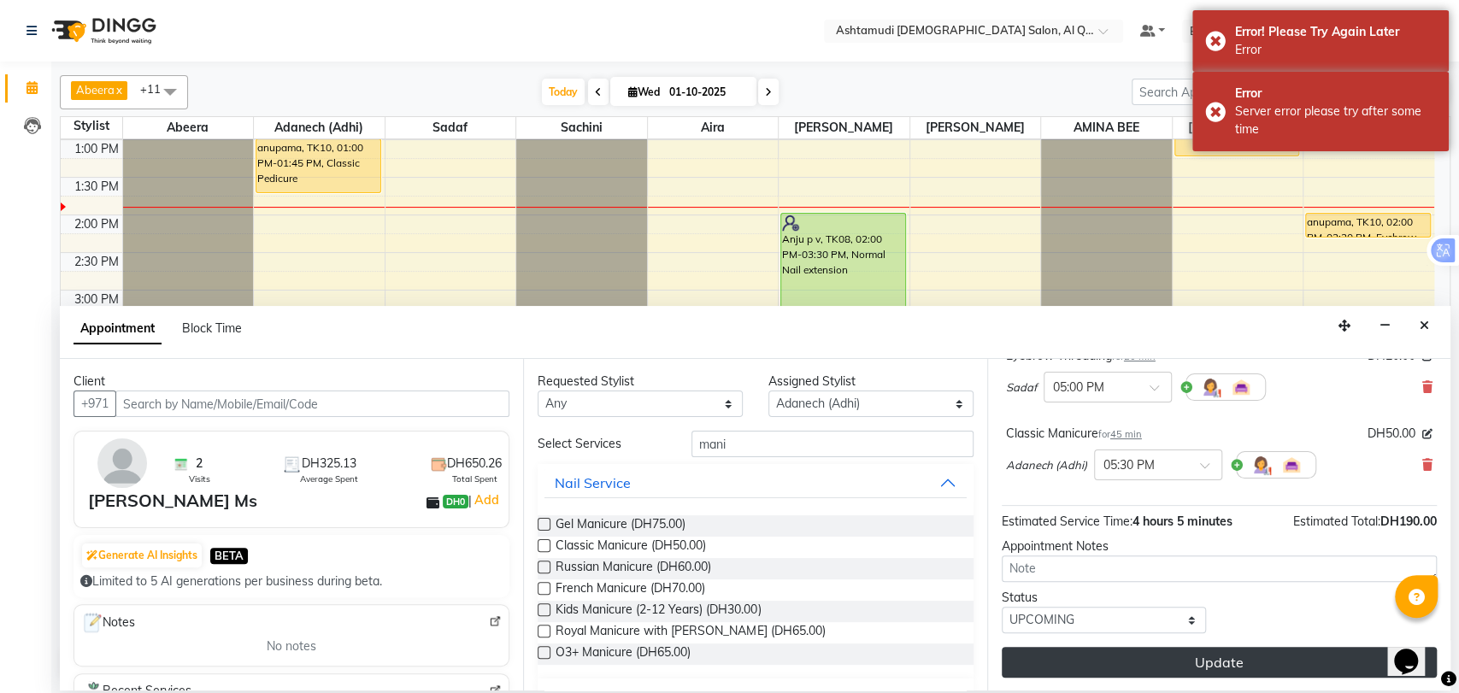
click at [1123, 659] on button "Update" at bounding box center [1219, 662] width 435 height 31
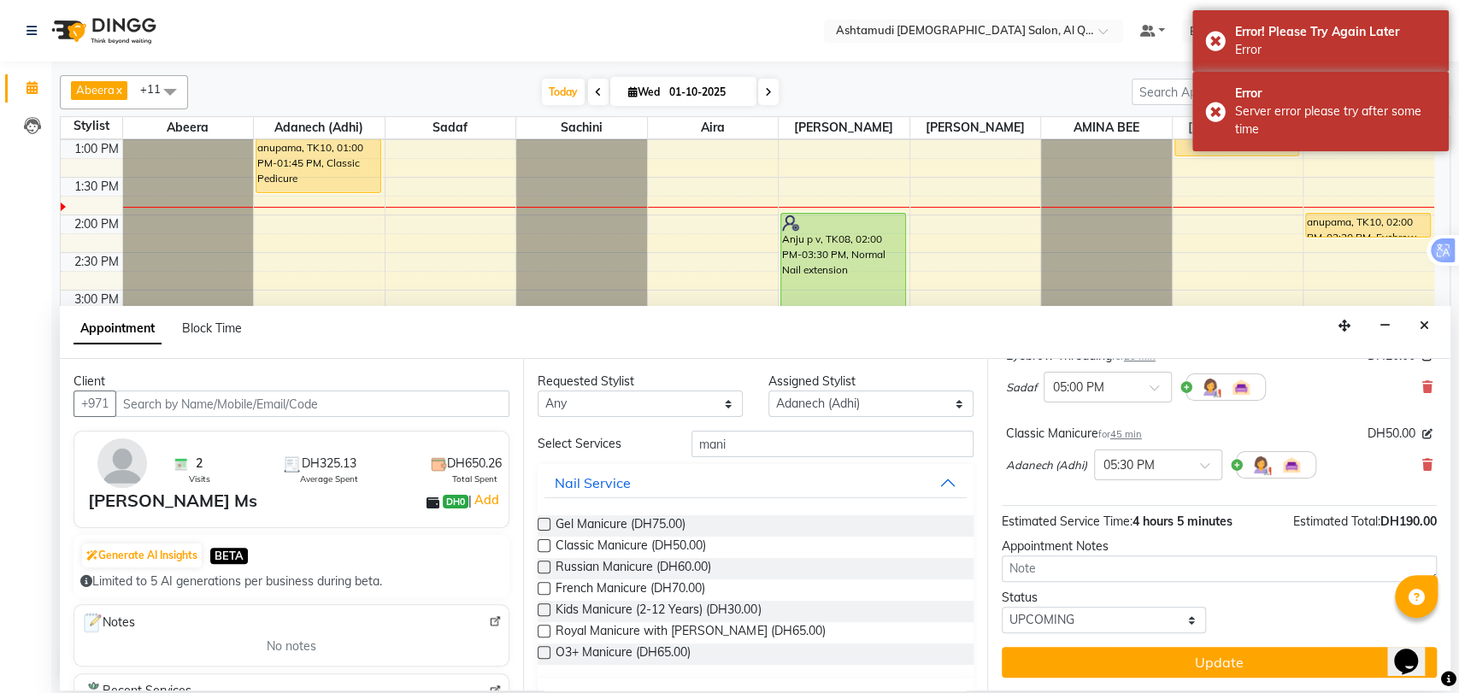
click at [1203, 667] on button "Update" at bounding box center [1219, 662] width 435 height 31
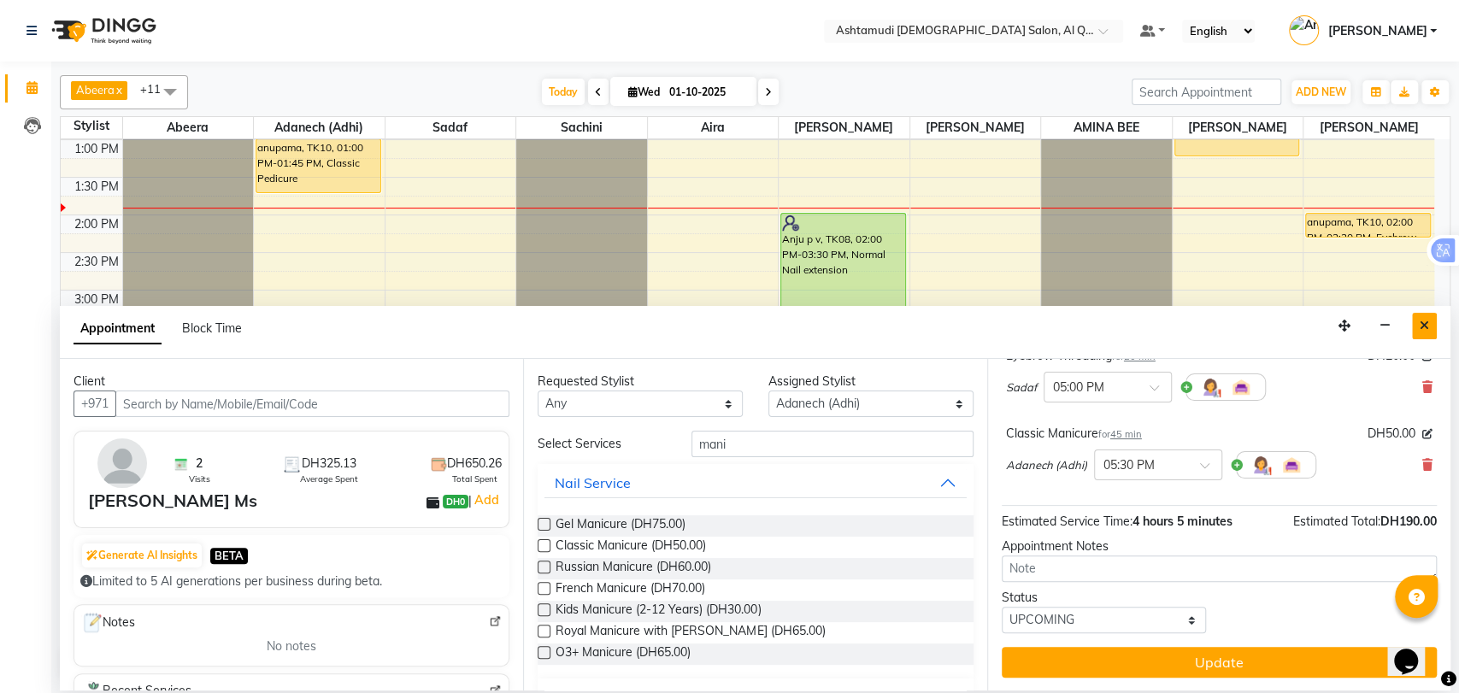
click at [1427, 326] on icon "Close" at bounding box center [1424, 326] width 9 height 12
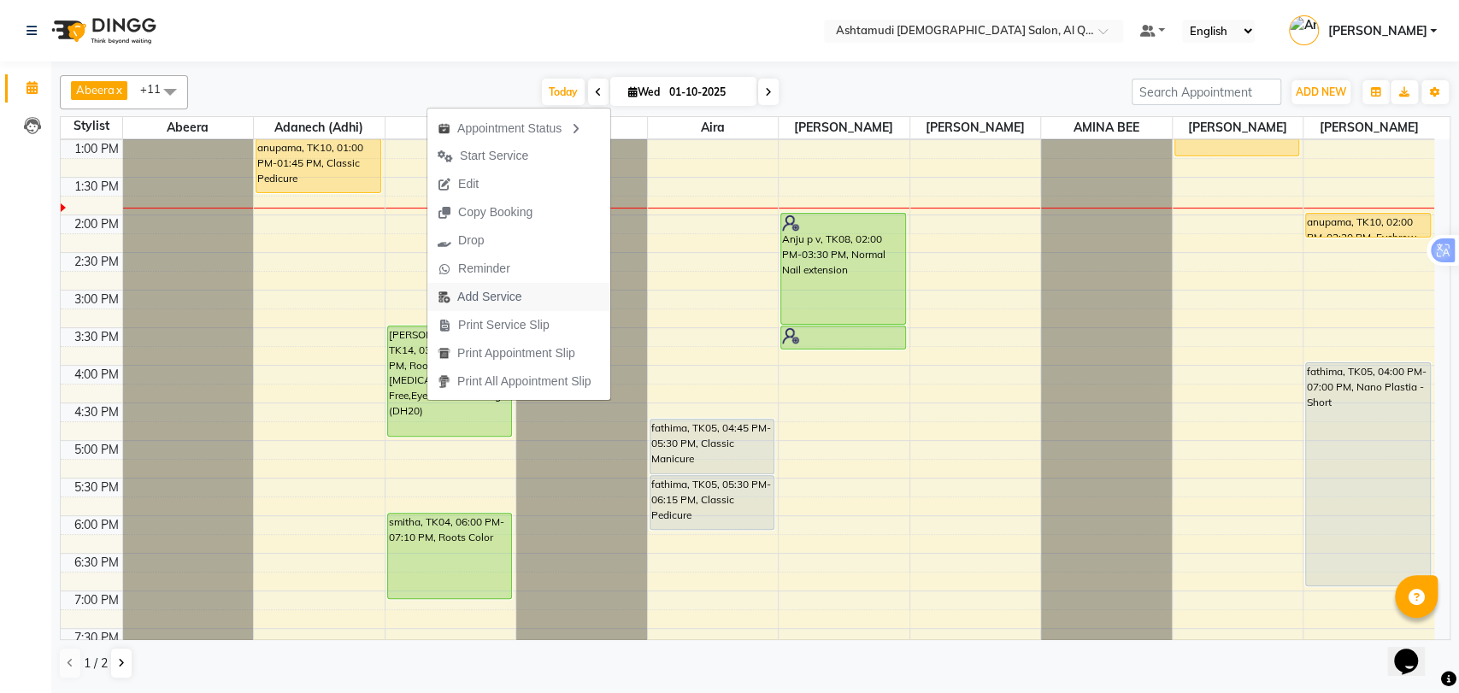
click at [499, 297] on span "Add Service" at bounding box center [489, 297] width 64 height 18
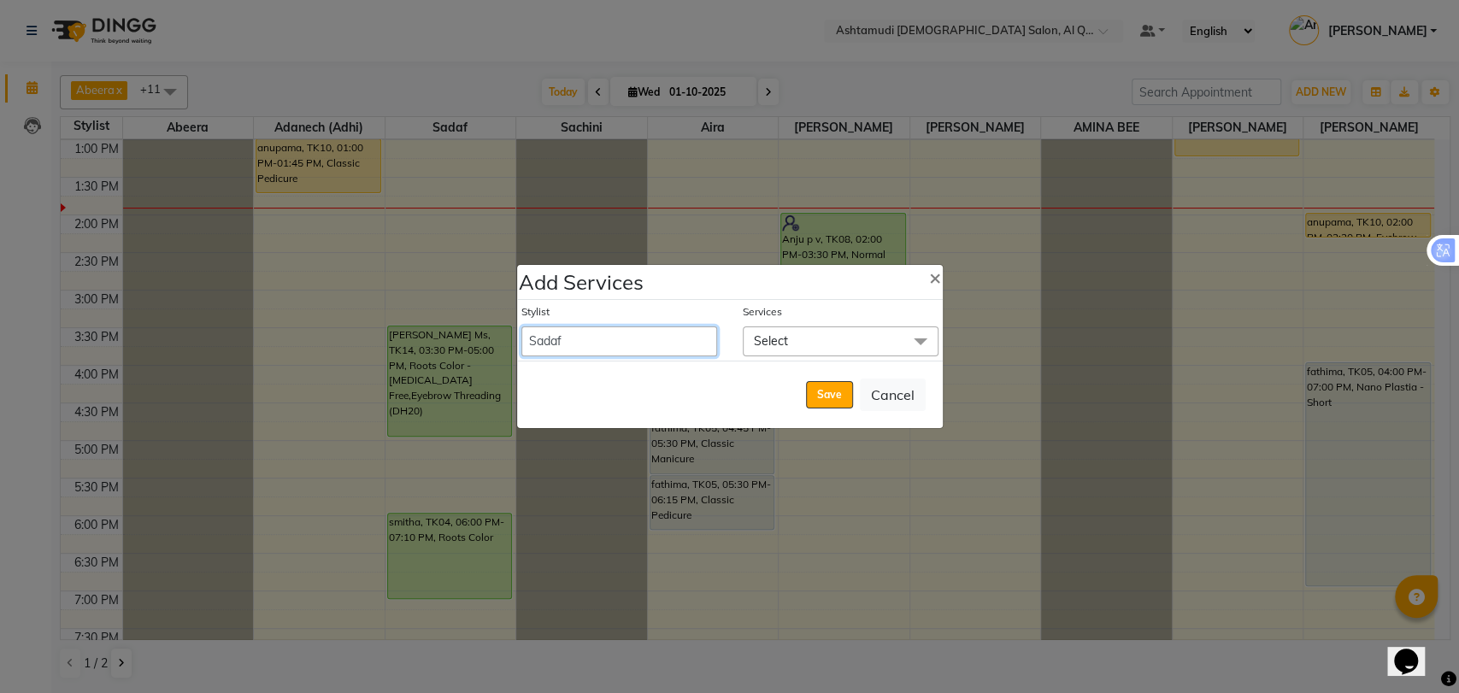
click at [630, 344] on select "Abeera Adanech (Adhi) Aira AL QUASIS 1 - FRONT OFFICE AMINA BEE Anila Thomas Ar…" at bounding box center [619, 342] width 196 height 30
select select "53699"
click at [521, 327] on select "Abeera Adanech (Adhi) Aira AL QUASIS 1 - FRONT OFFICE AMINA BEE Anila Thomas Ar…" at bounding box center [619, 342] width 196 height 30
select select "1020"
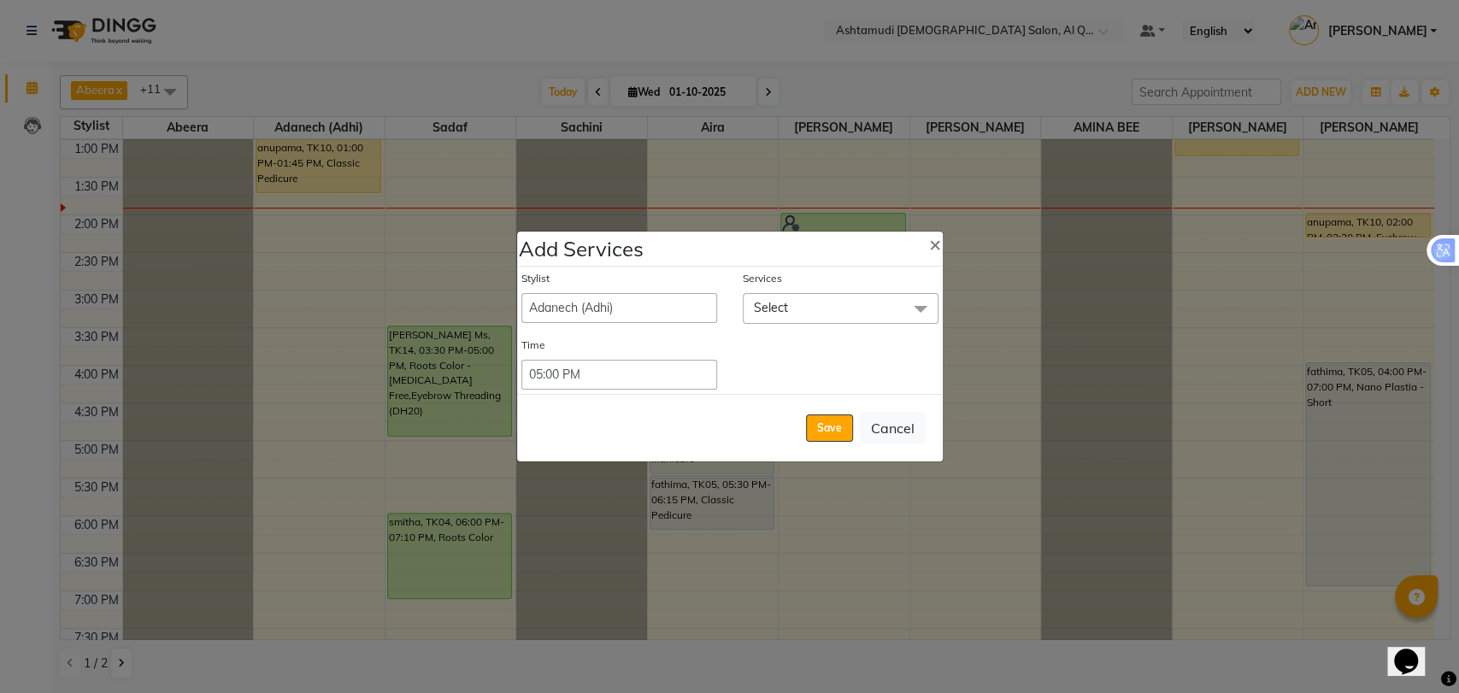
click at [762, 303] on span "Select" at bounding box center [771, 307] width 34 height 15
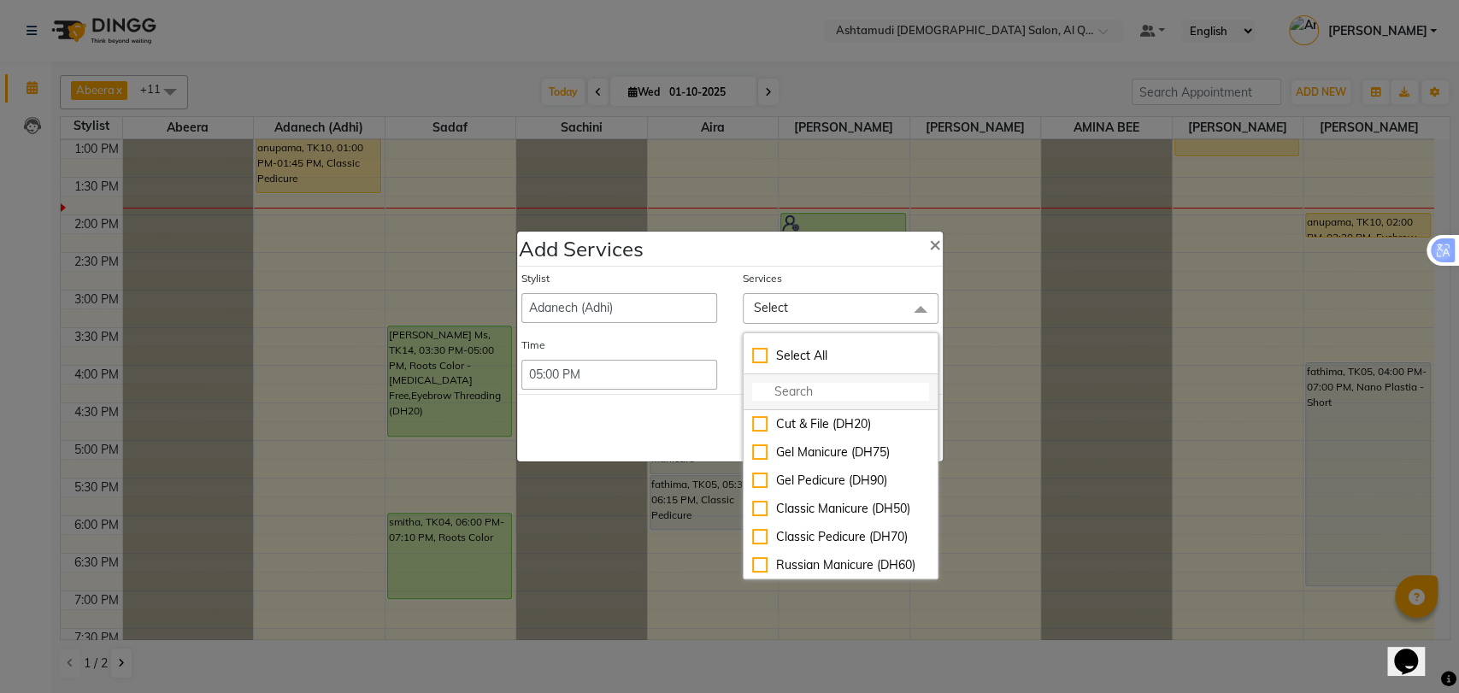
click at [811, 391] on input "multiselect-search" at bounding box center [840, 392] width 177 height 18
click at [822, 508] on div "Classic Manicure (DH50)" at bounding box center [840, 509] width 177 height 18
checkbox input "true"
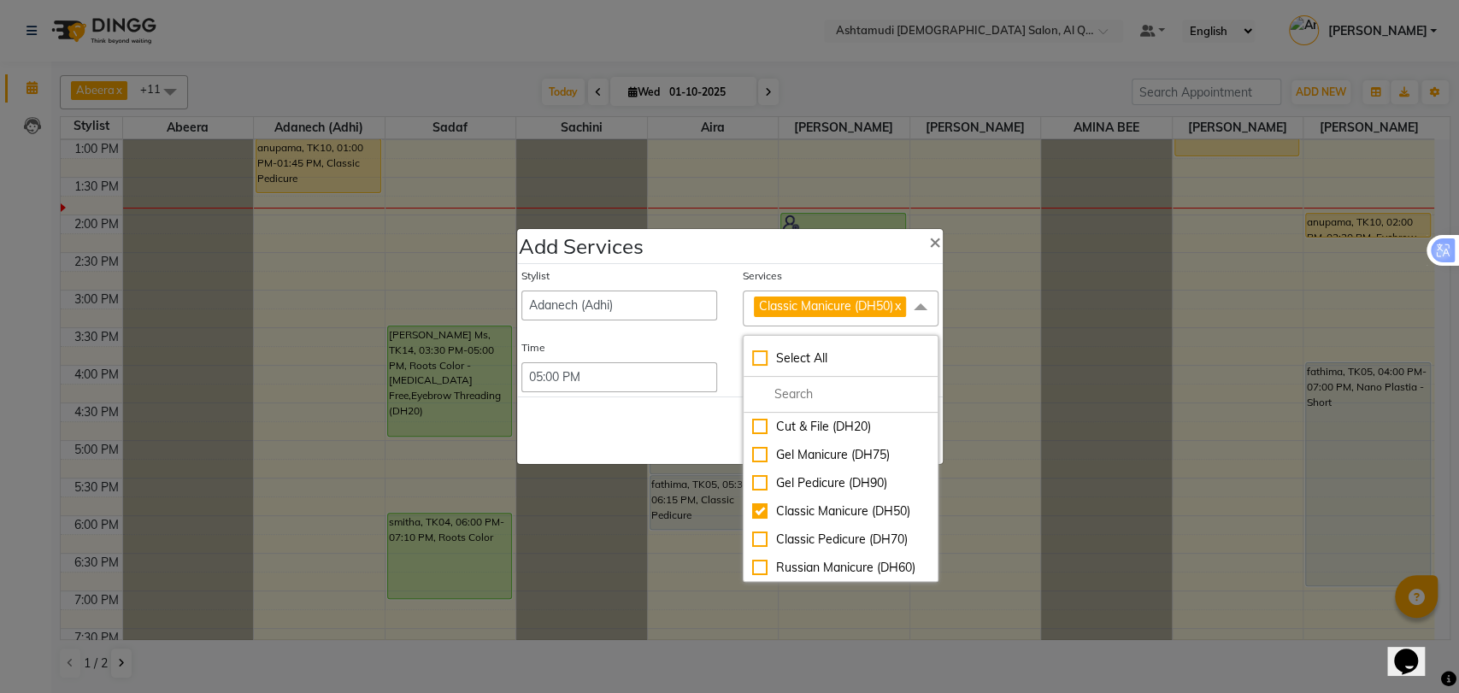
click at [682, 427] on div "Save Cancel" at bounding box center [730, 431] width 426 height 68
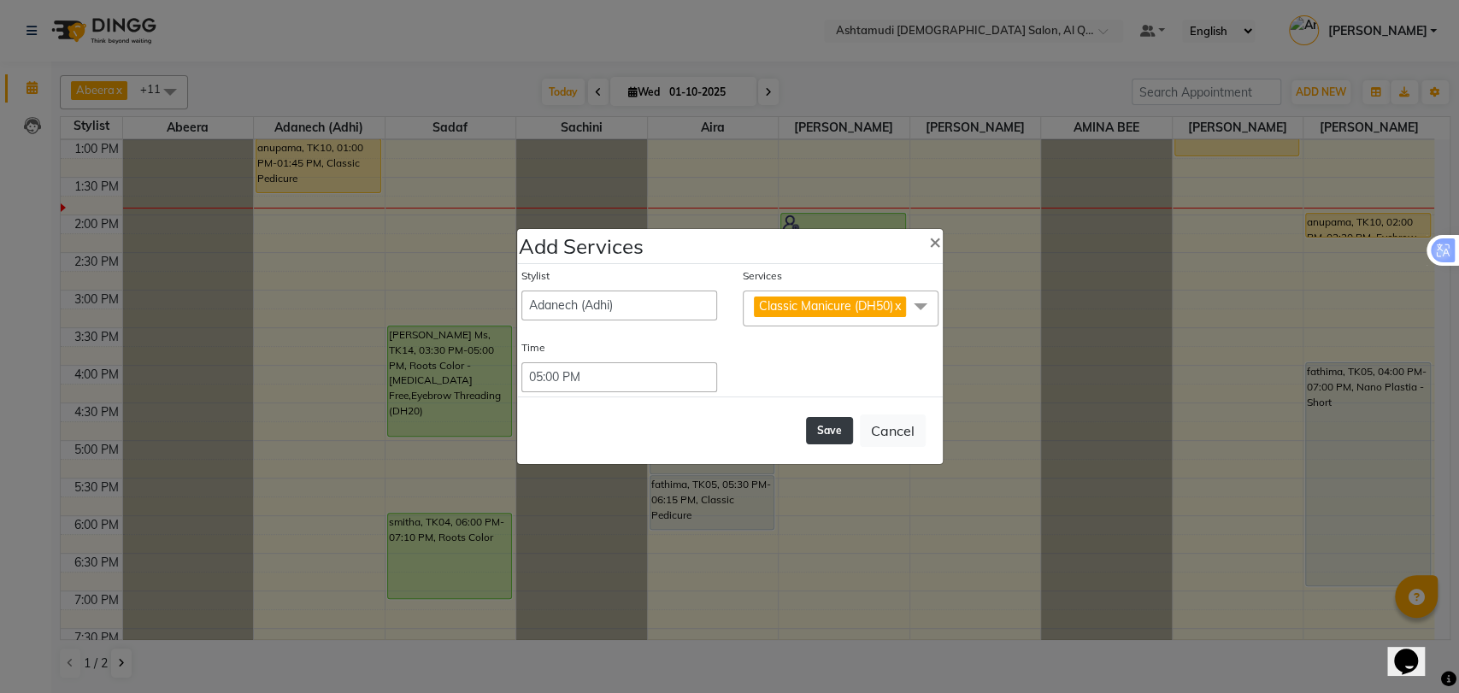
click at [831, 436] on button "Save" at bounding box center [829, 430] width 47 height 27
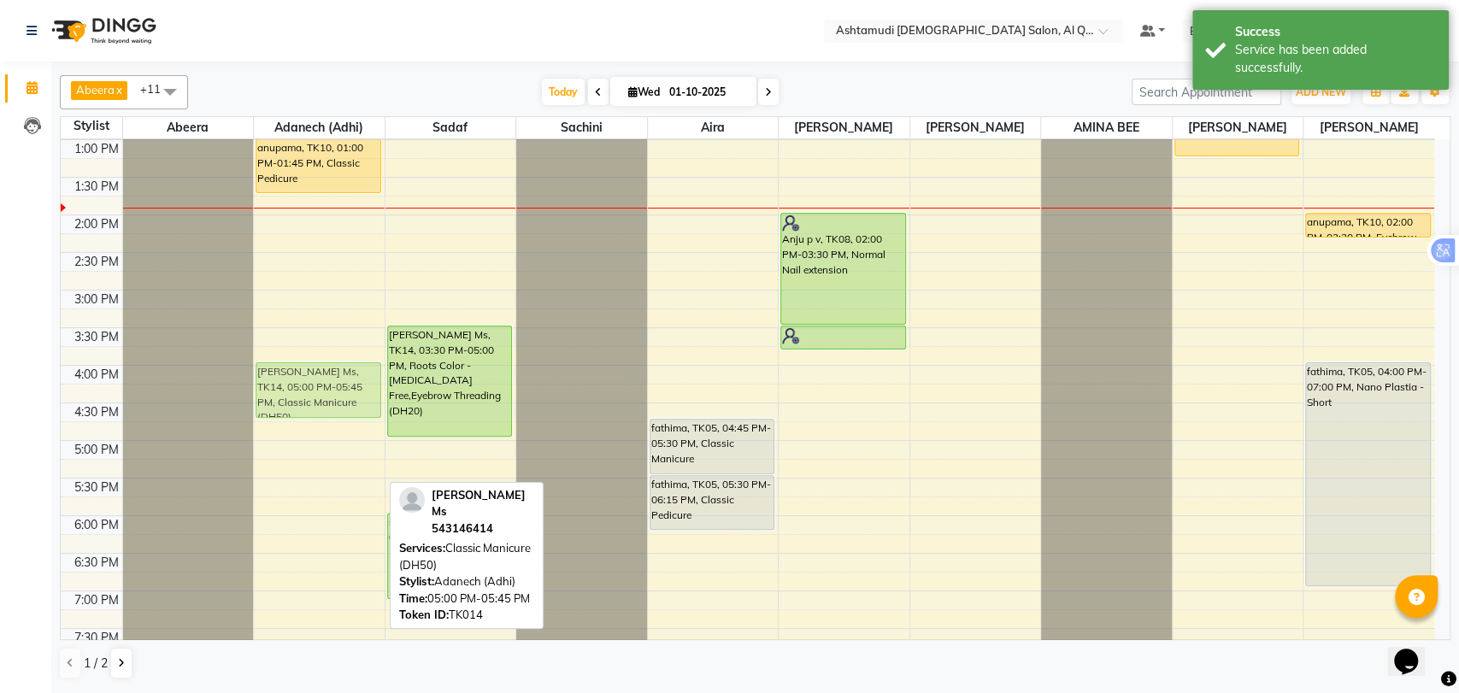
drag, startPoint x: 294, startPoint y: 486, endPoint x: 301, endPoint y: 418, distance: 67.9
click at [301, 418] on div "anupama, TK10, 12:15 PM-01:00 PM, Hair Spa Schwarkopf/Loreal/Keratin - Short an…" at bounding box center [319, 365] width 131 height 1052
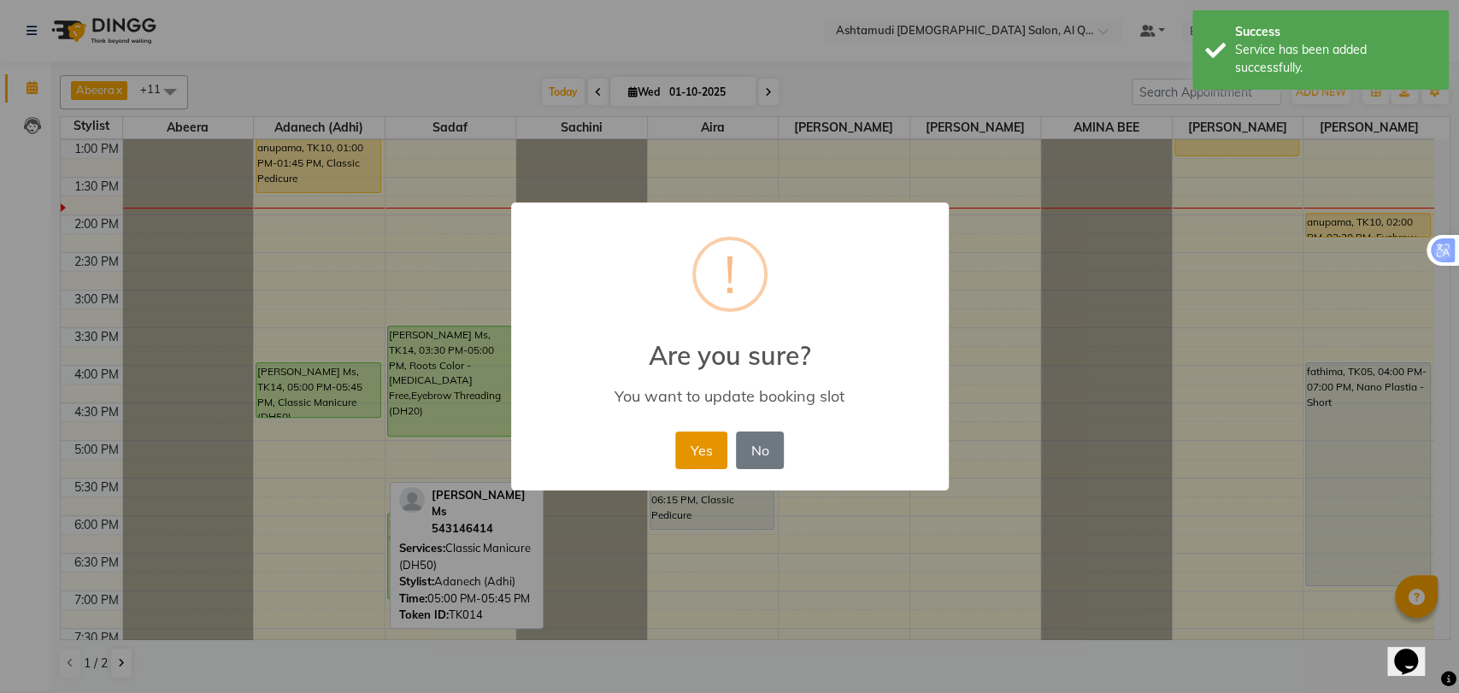
click at [697, 446] on button "Yes" at bounding box center [701, 451] width 52 height 38
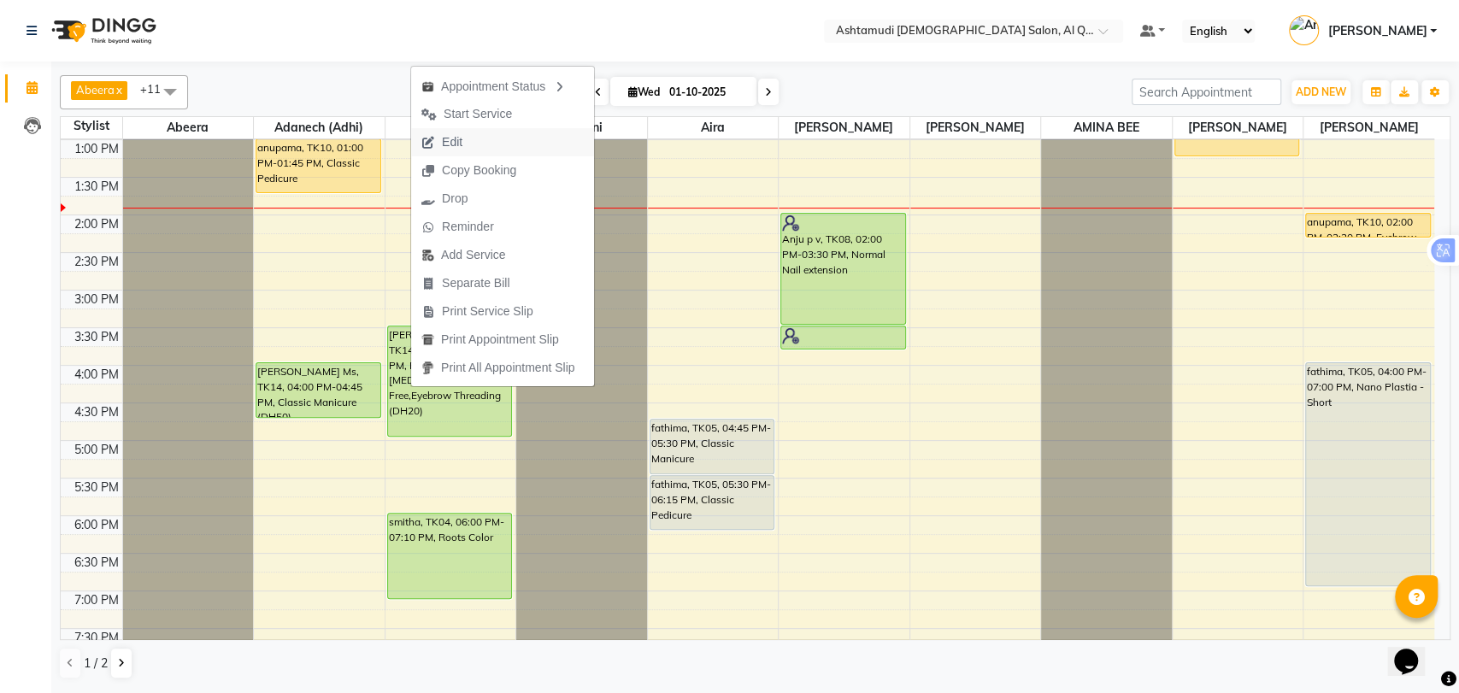
click at [461, 147] on span "Edit" at bounding box center [452, 142] width 21 height 18
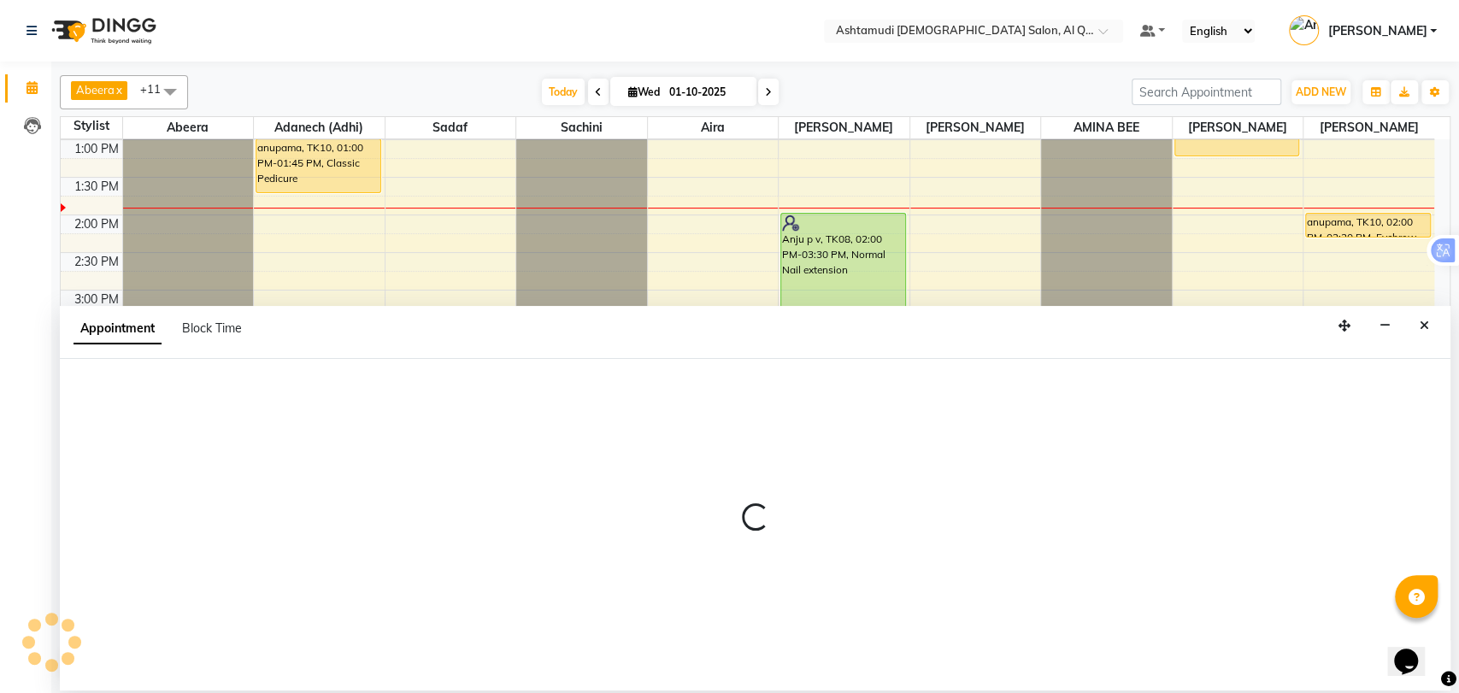
select select "tentative"
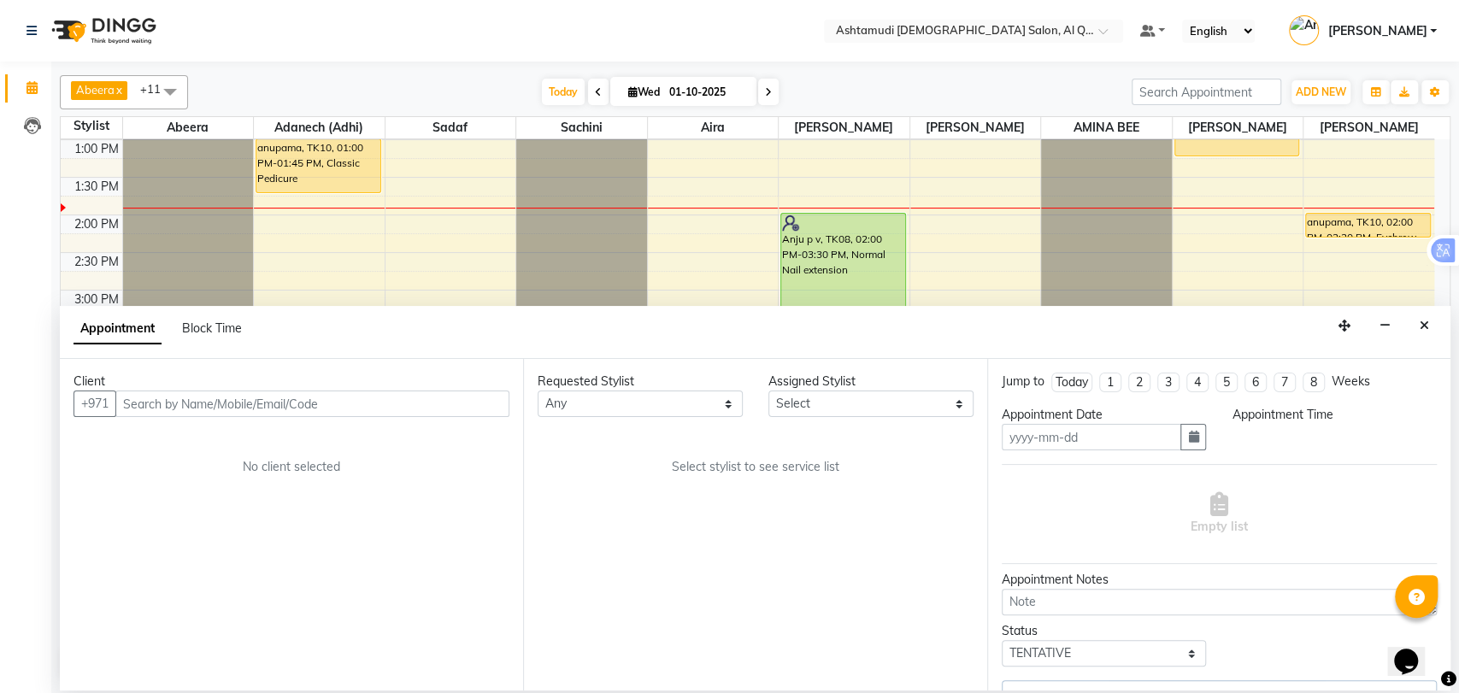
type input "01-10-2025"
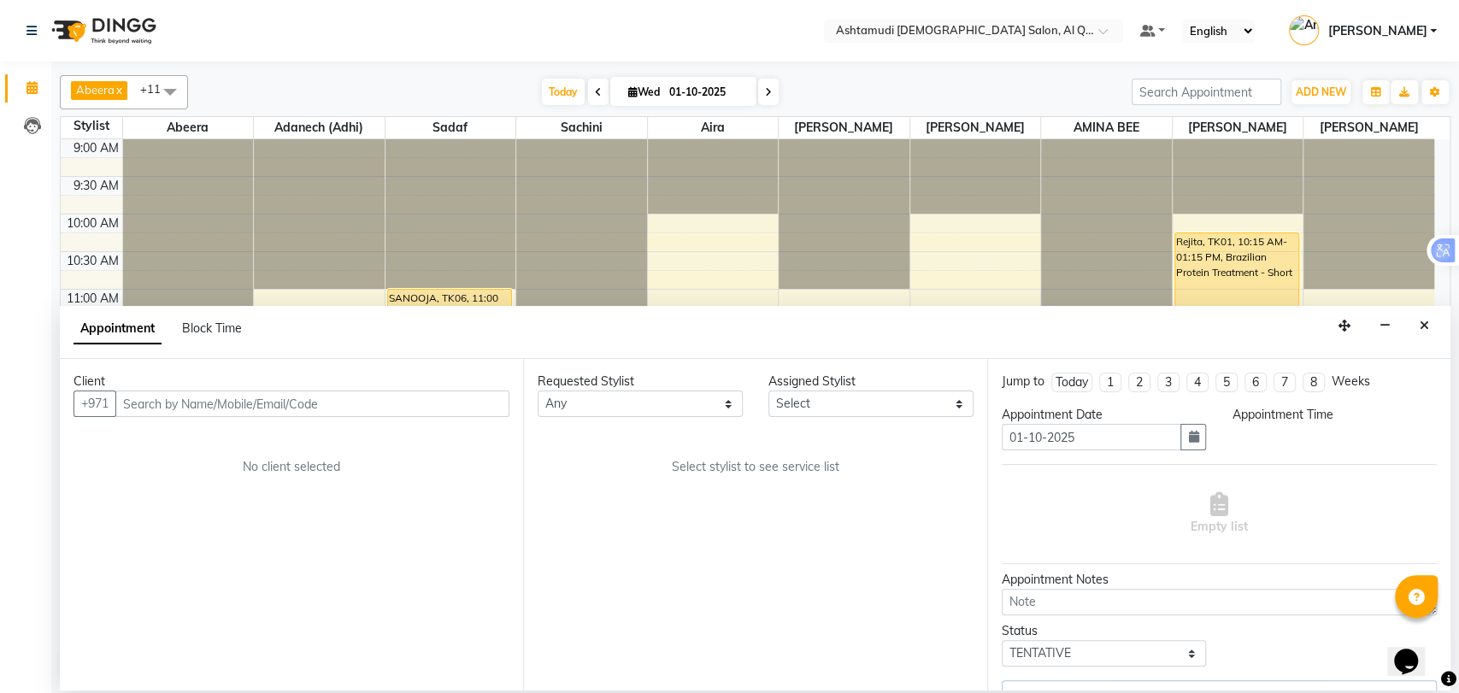
select select "upcoming"
select select "930"
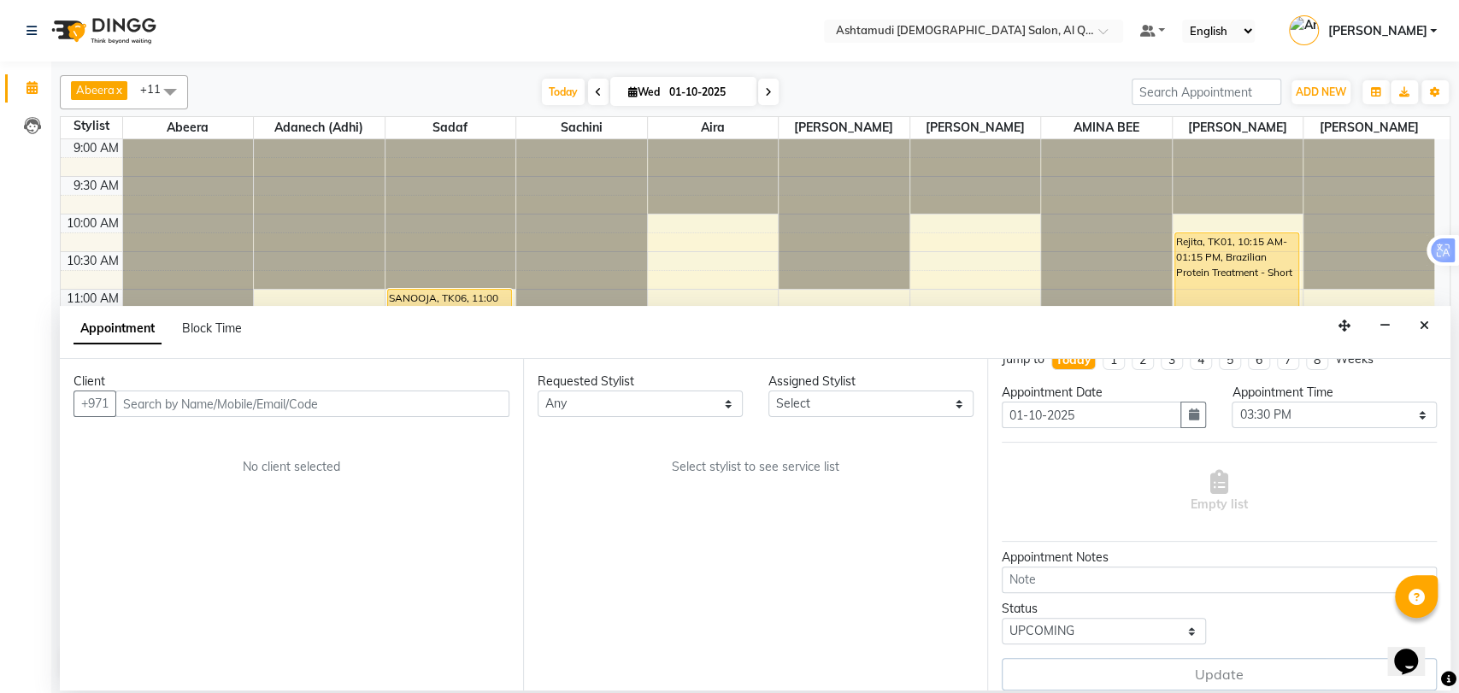
scroll to position [34, 0]
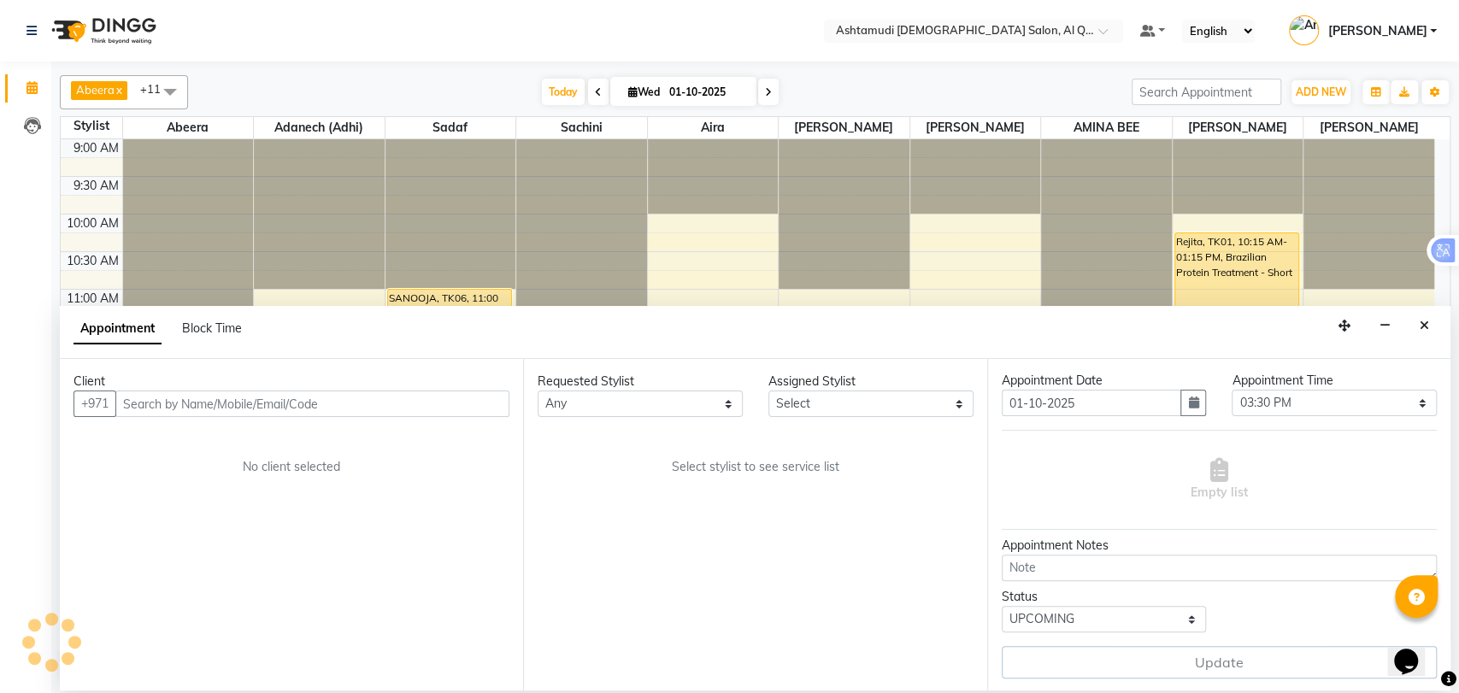
select select "53699"
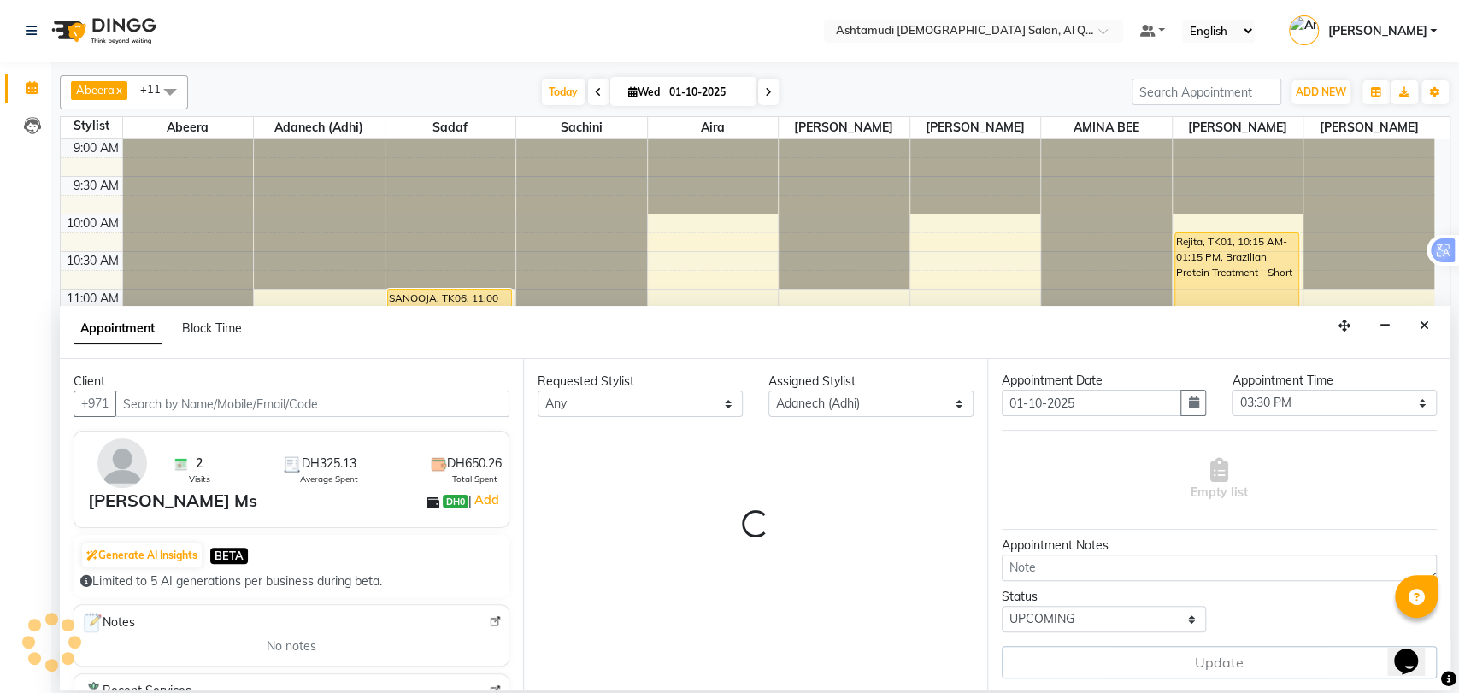
scroll to position [300, 0]
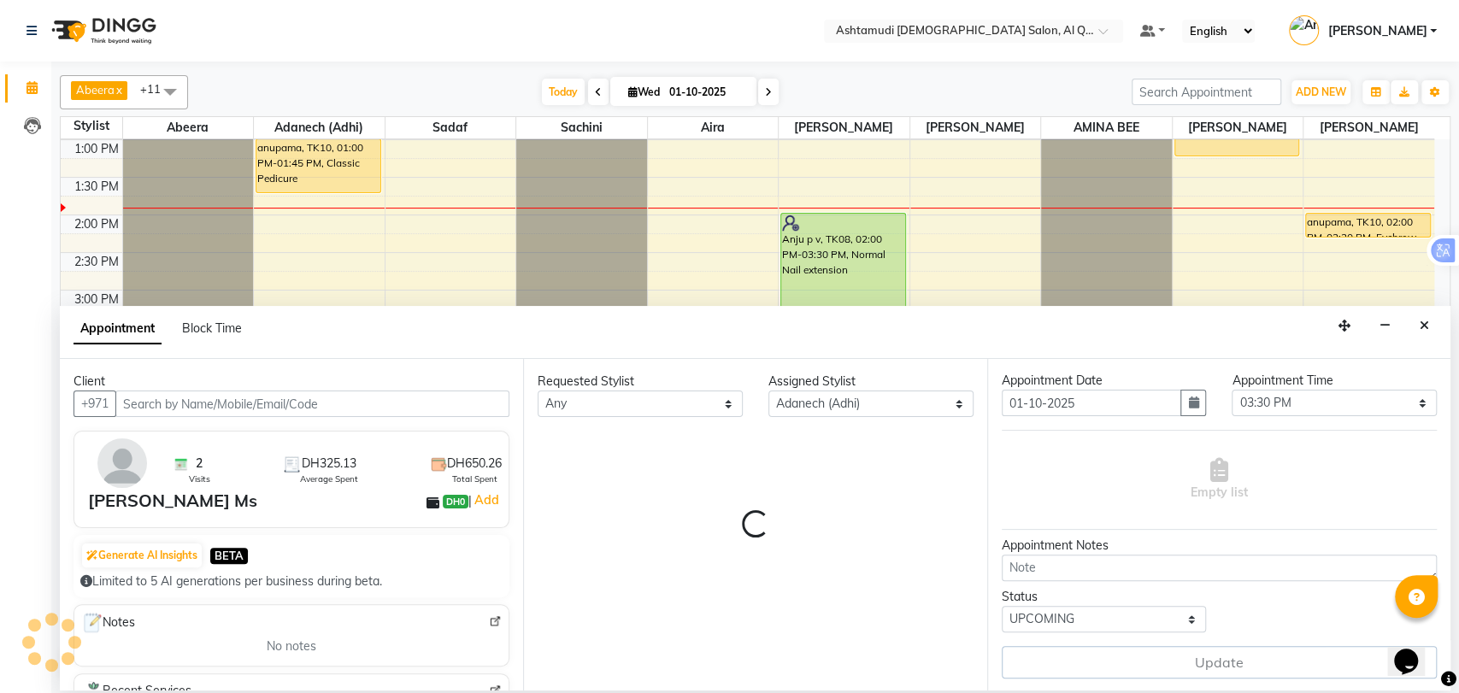
select select "3408"
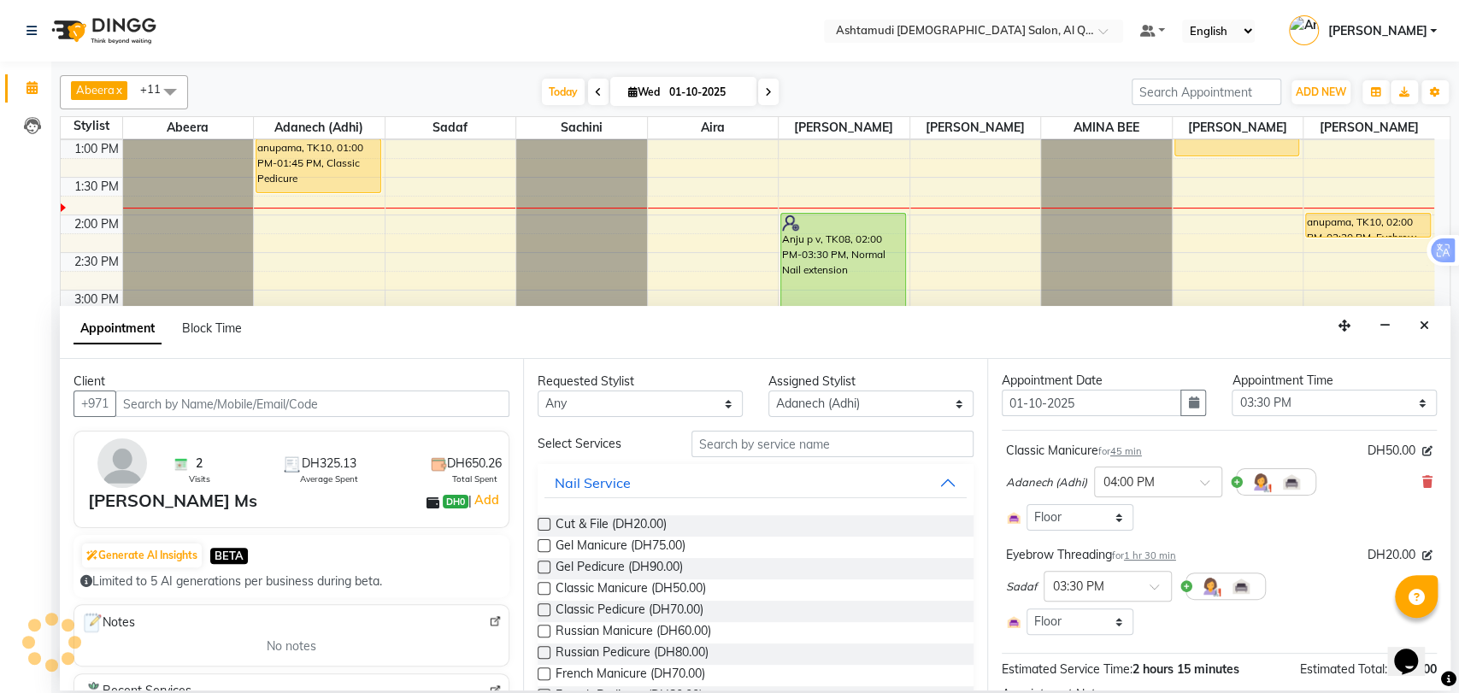
select select "3408"
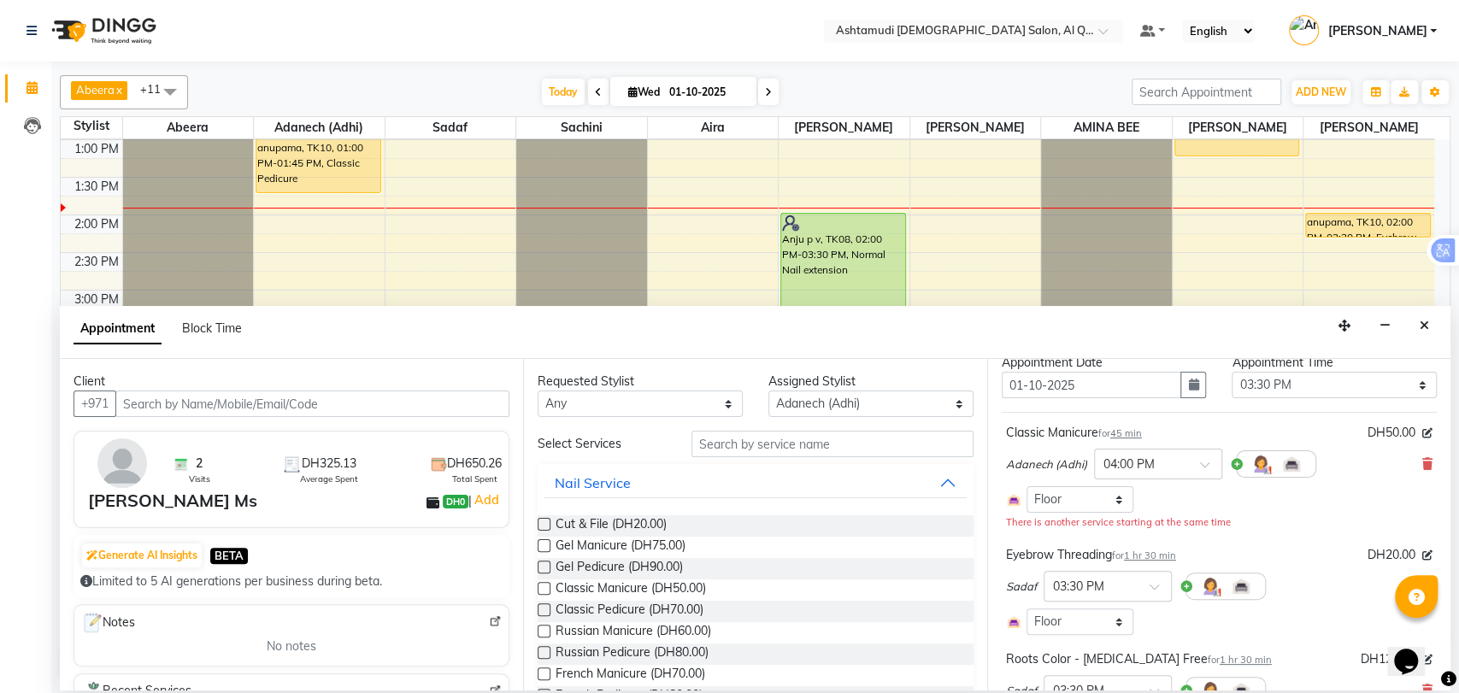
scroll to position [20, 0]
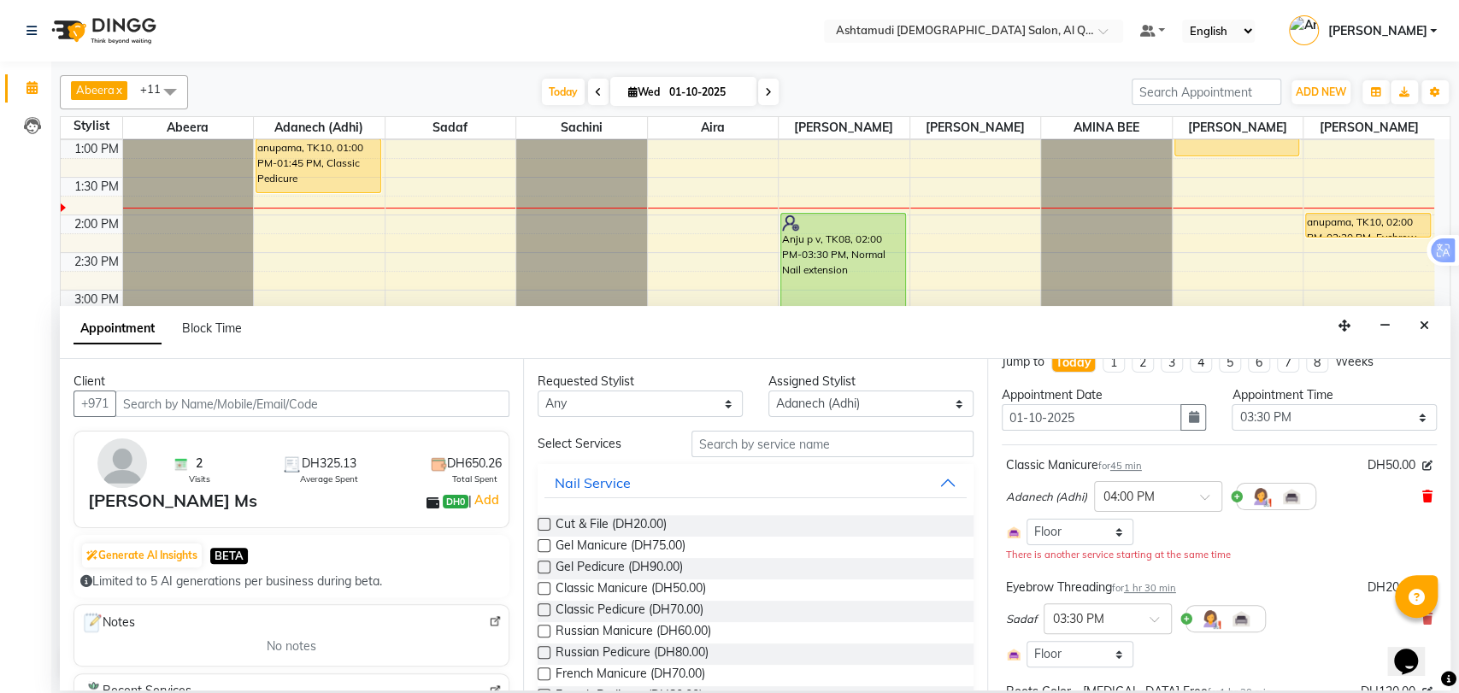
click at [1422, 493] on icon at bounding box center [1427, 497] width 10 height 12
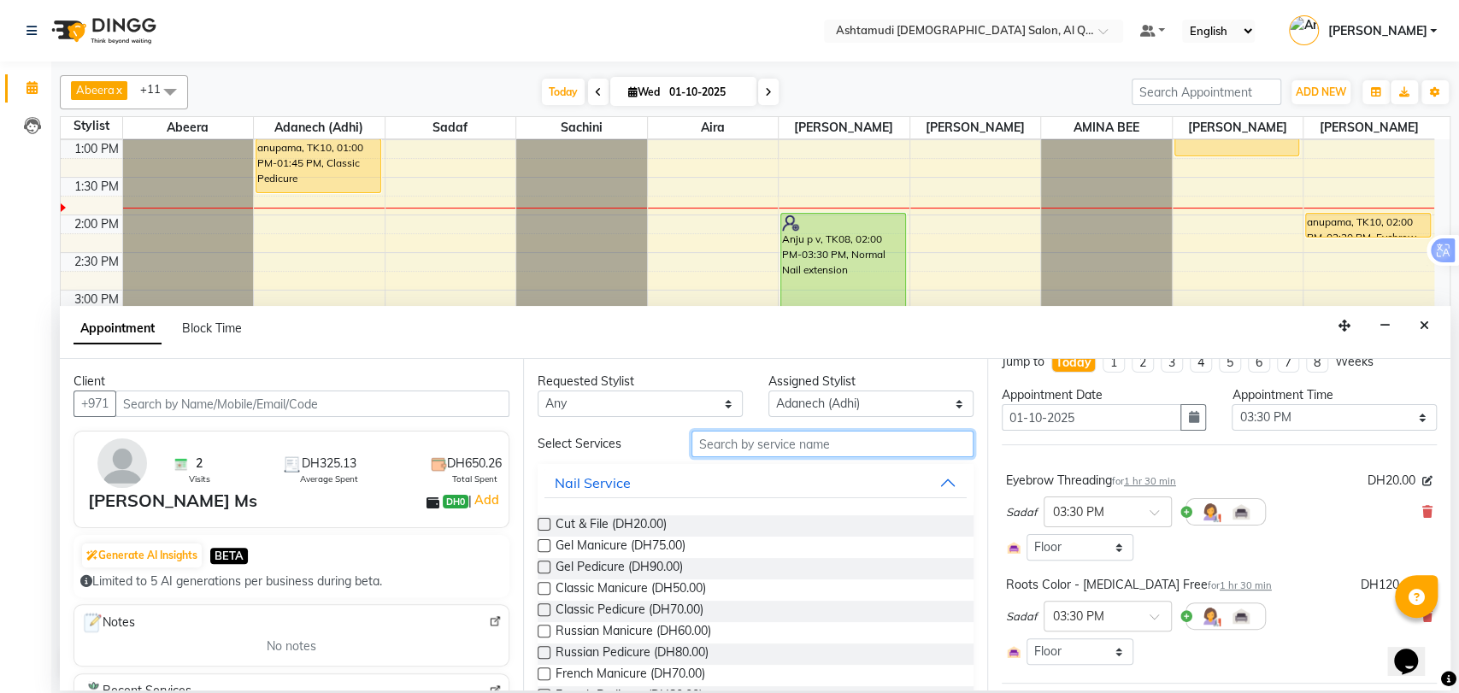
click at [771, 445] on input "text" at bounding box center [833, 444] width 282 height 26
type input "pe"
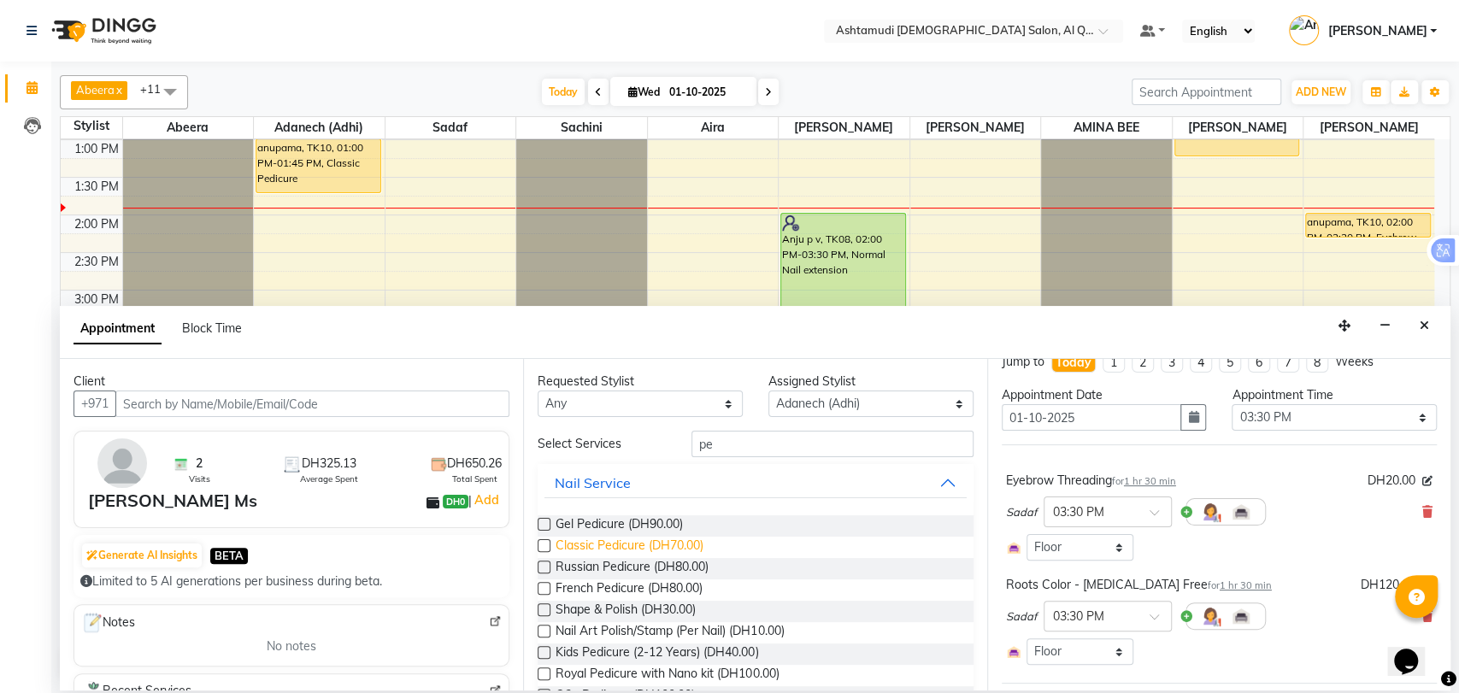
click at [684, 544] on span "Classic Pedicure (DH70.00)" at bounding box center [630, 547] width 148 height 21
checkbox input "false"
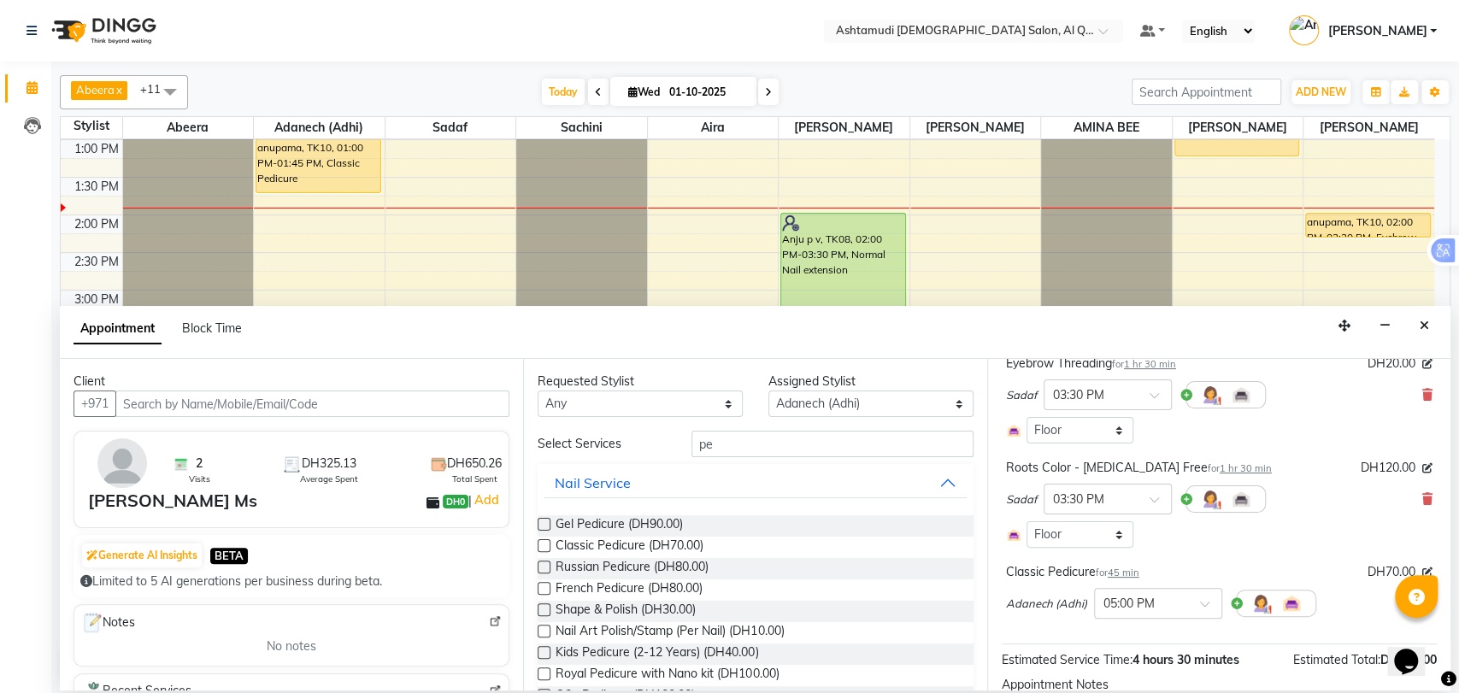
scroll to position [274, 0]
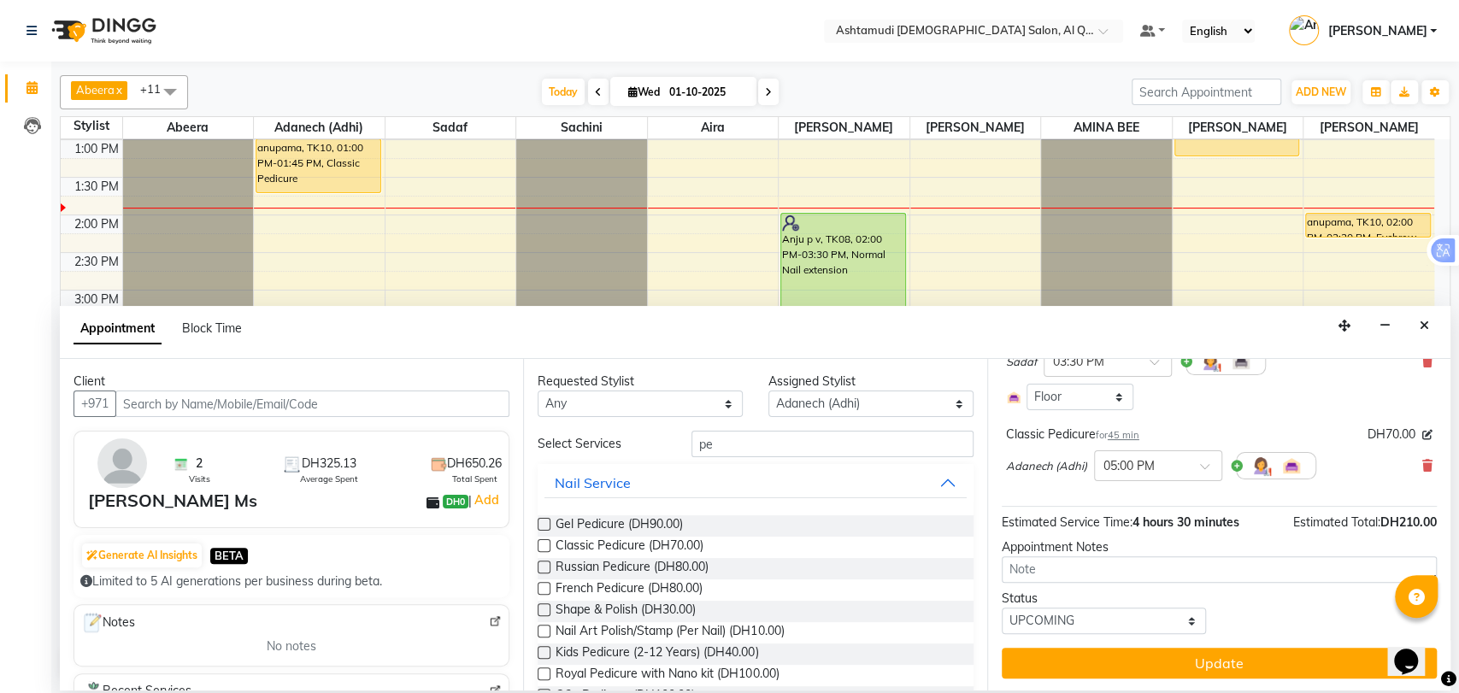
click at [1101, 664] on button "Update" at bounding box center [1219, 663] width 435 height 31
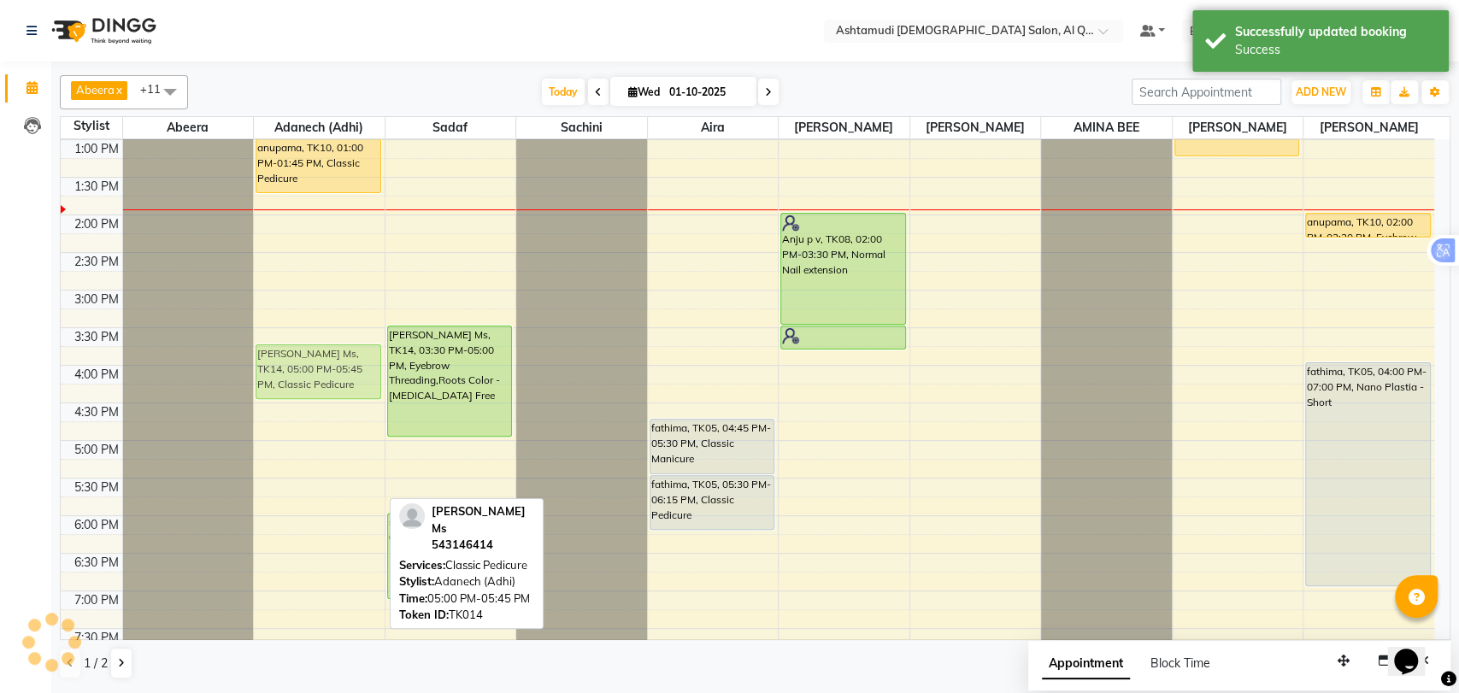
drag, startPoint x: 311, startPoint y: 484, endPoint x: 315, endPoint y: 393, distance: 90.7
click at [315, 393] on div "anupama, TK10, 12:15 PM-01:00 PM, Hair Spa Schwarkopf/Loreal/Keratin - Short an…" at bounding box center [319, 365] width 131 height 1052
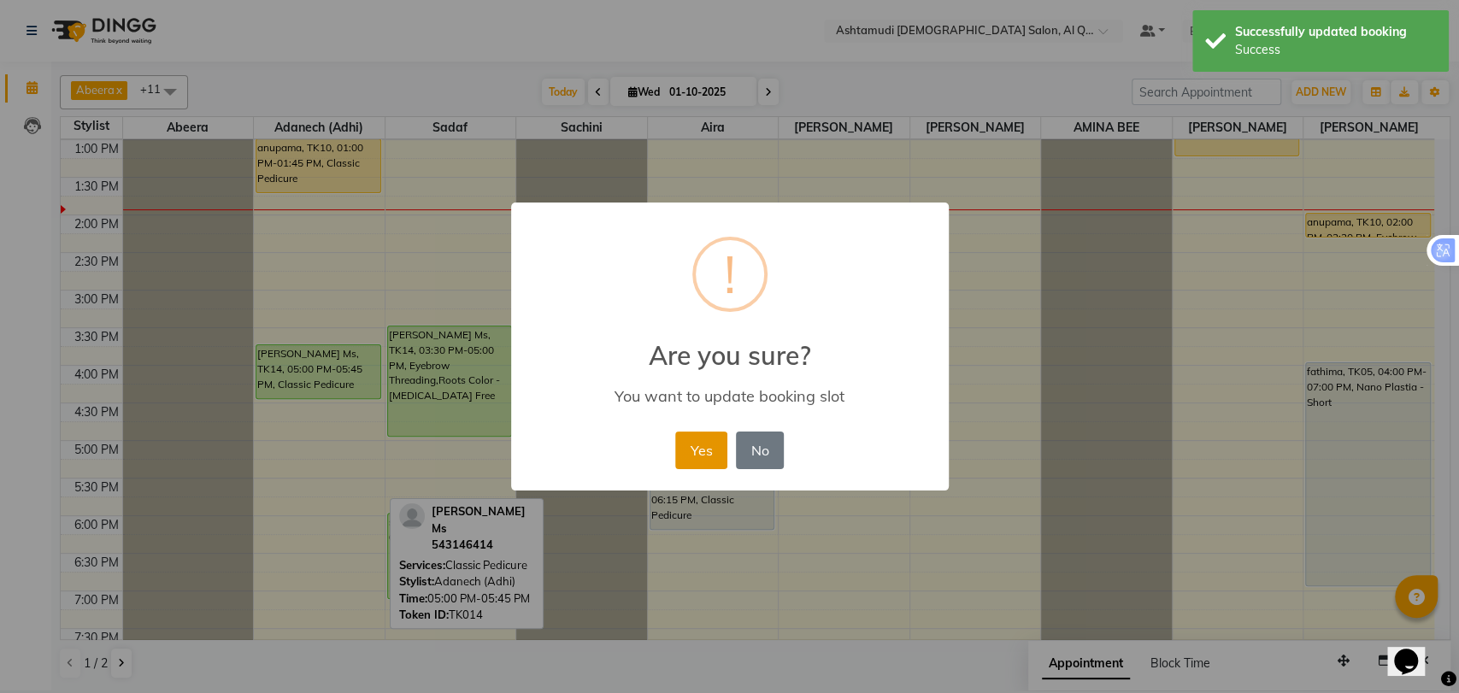
click at [697, 450] on button "Yes" at bounding box center [701, 451] width 52 height 38
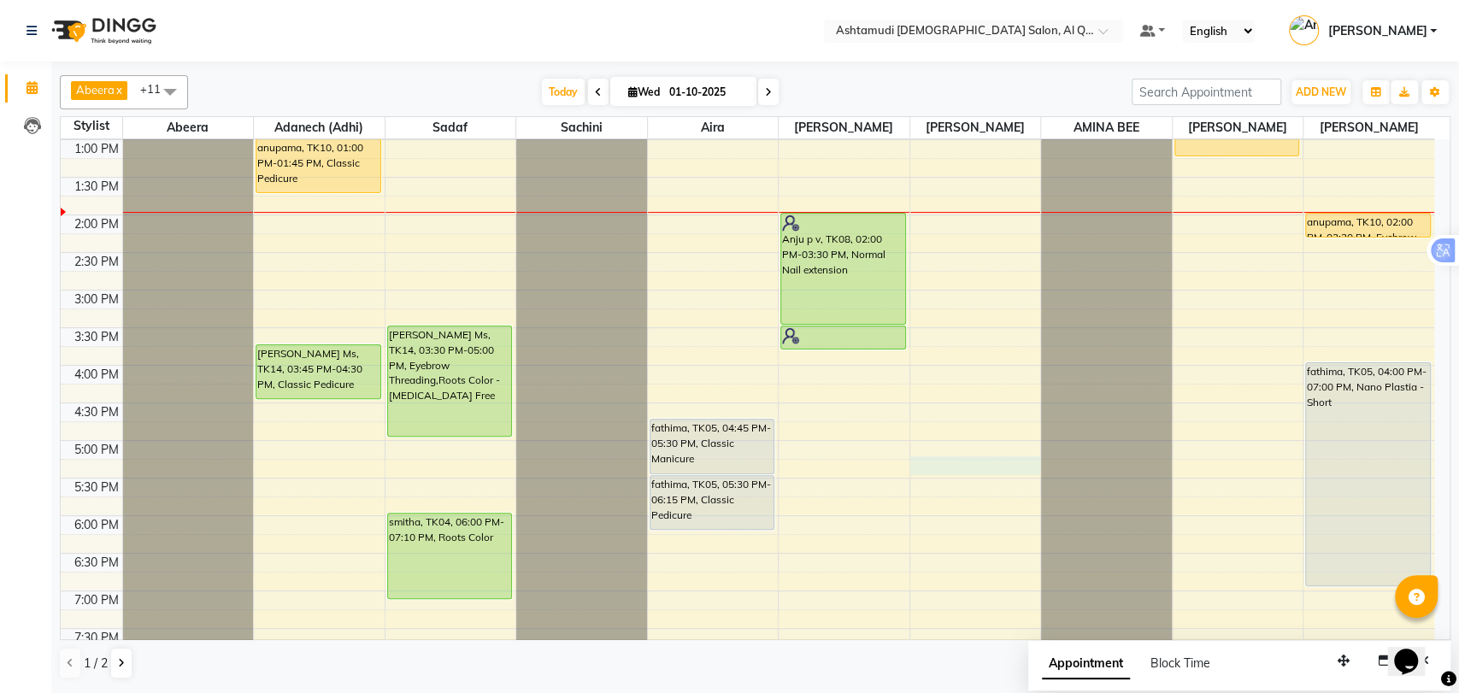
click at [930, 490] on div "9:00 AM 9:30 AM 10:00 AM 10:30 AM 11:00 AM 11:30 AM 12:00 PM 12:30 PM 1:00 PM 1…" at bounding box center [748, 365] width 1374 height 1052
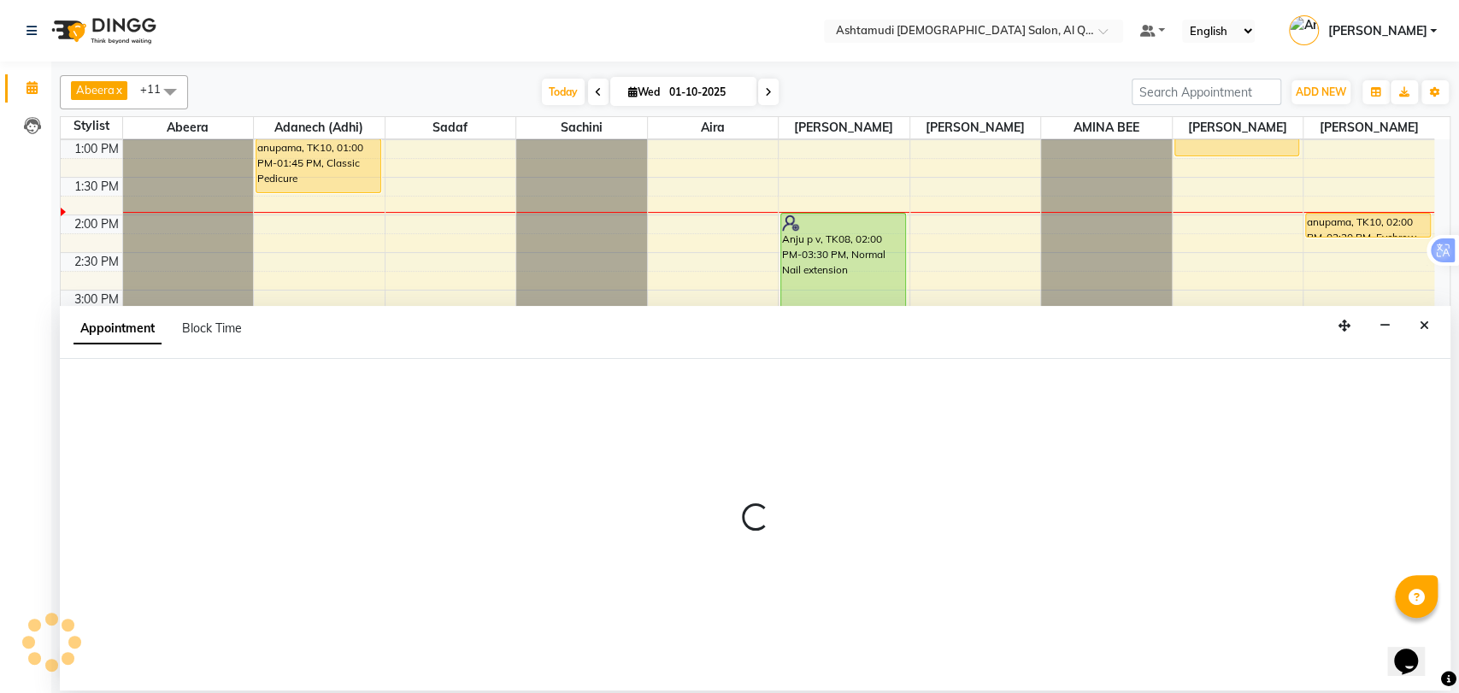
select select "87644"
select select "tentative"
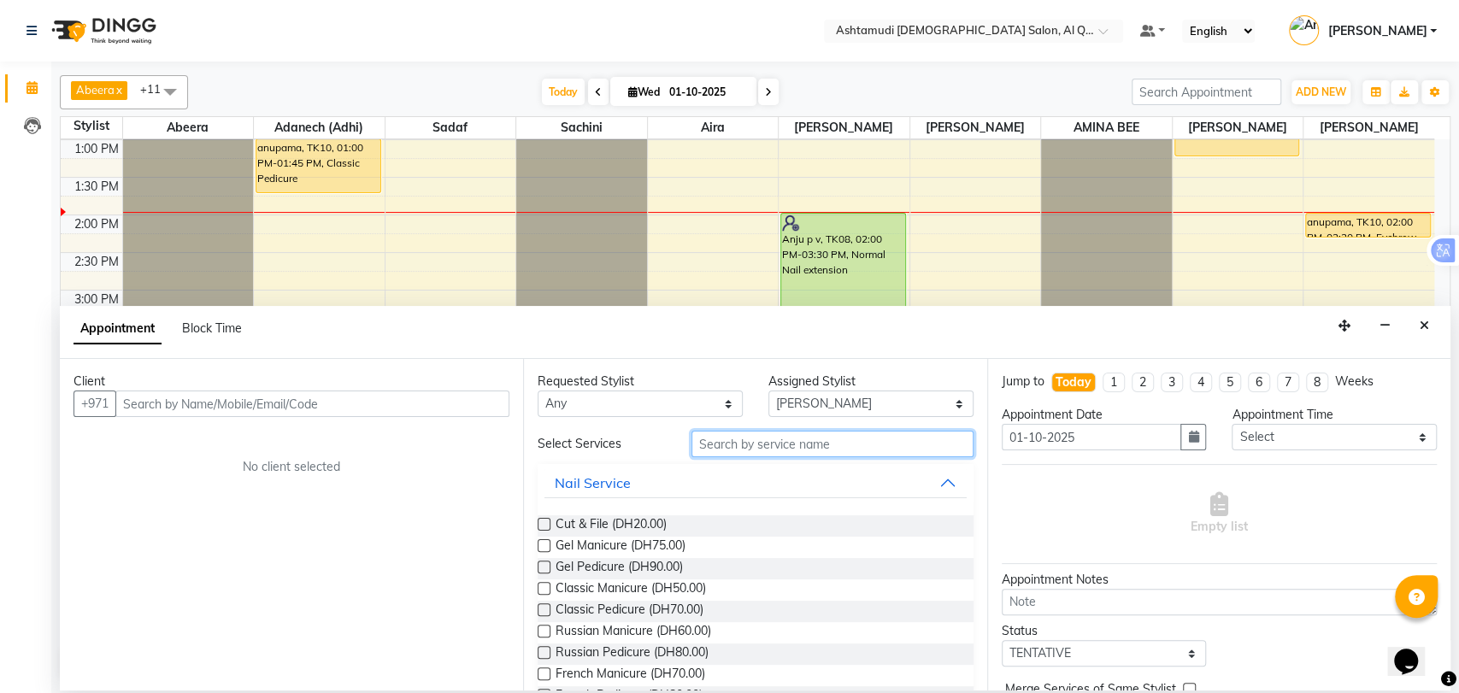
click at [864, 444] on input "text" at bounding box center [833, 444] width 282 height 26
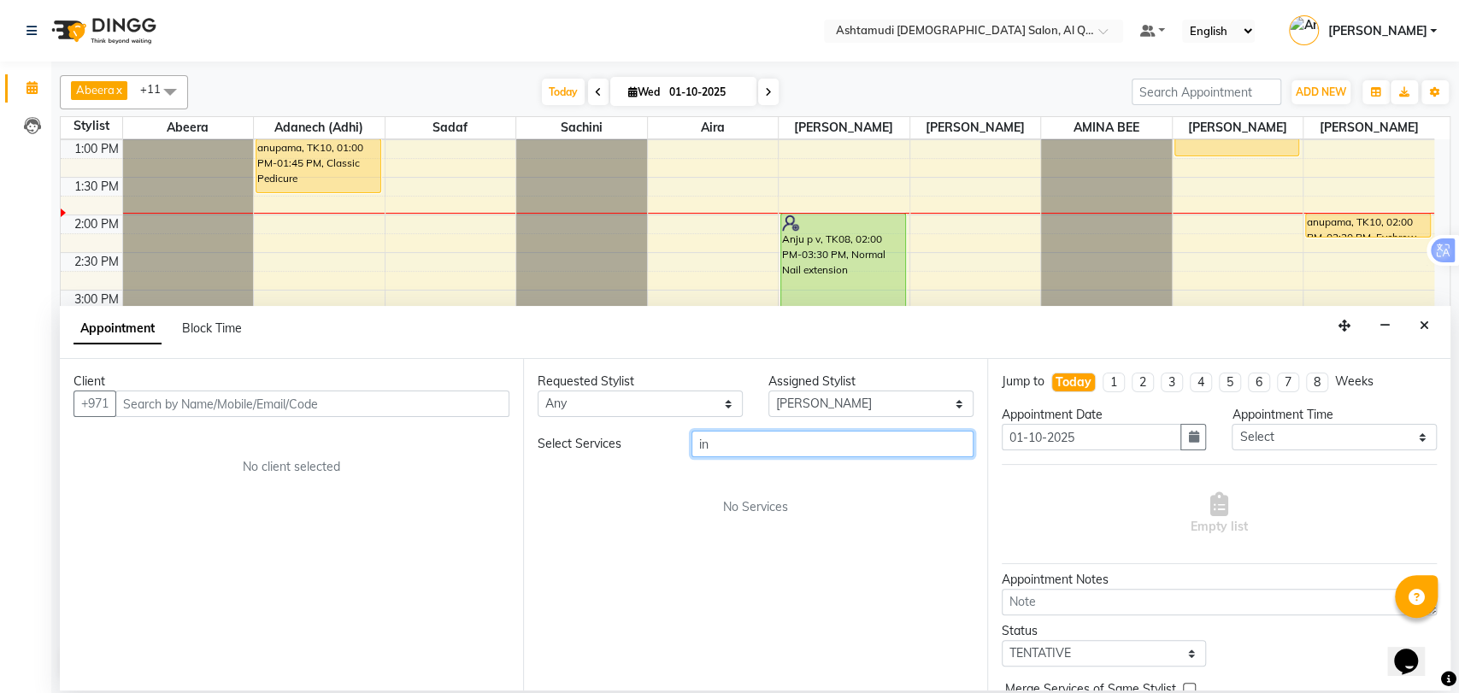
type input "i"
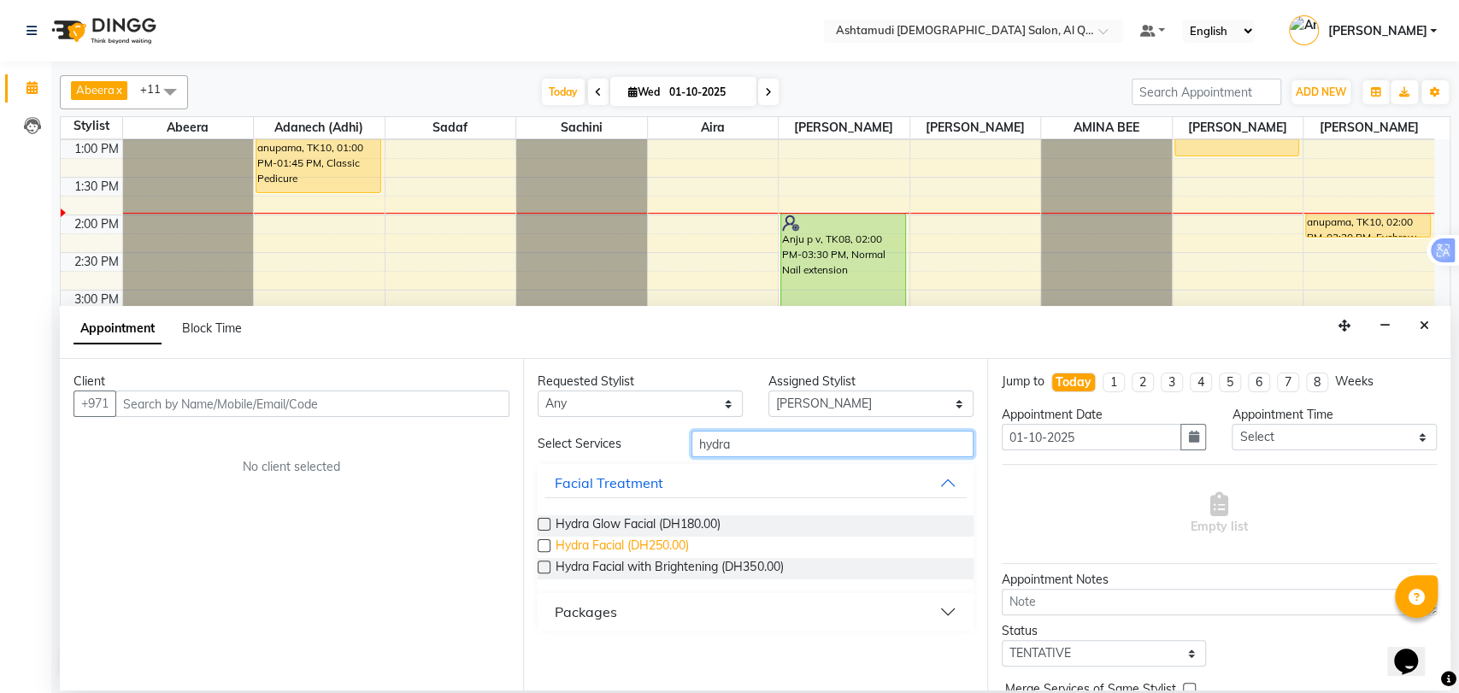
type input "hydra"
click at [668, 539] on span "Hydra Facial (DH250.00)" at bounding box center [622, 547] width 133 height 21
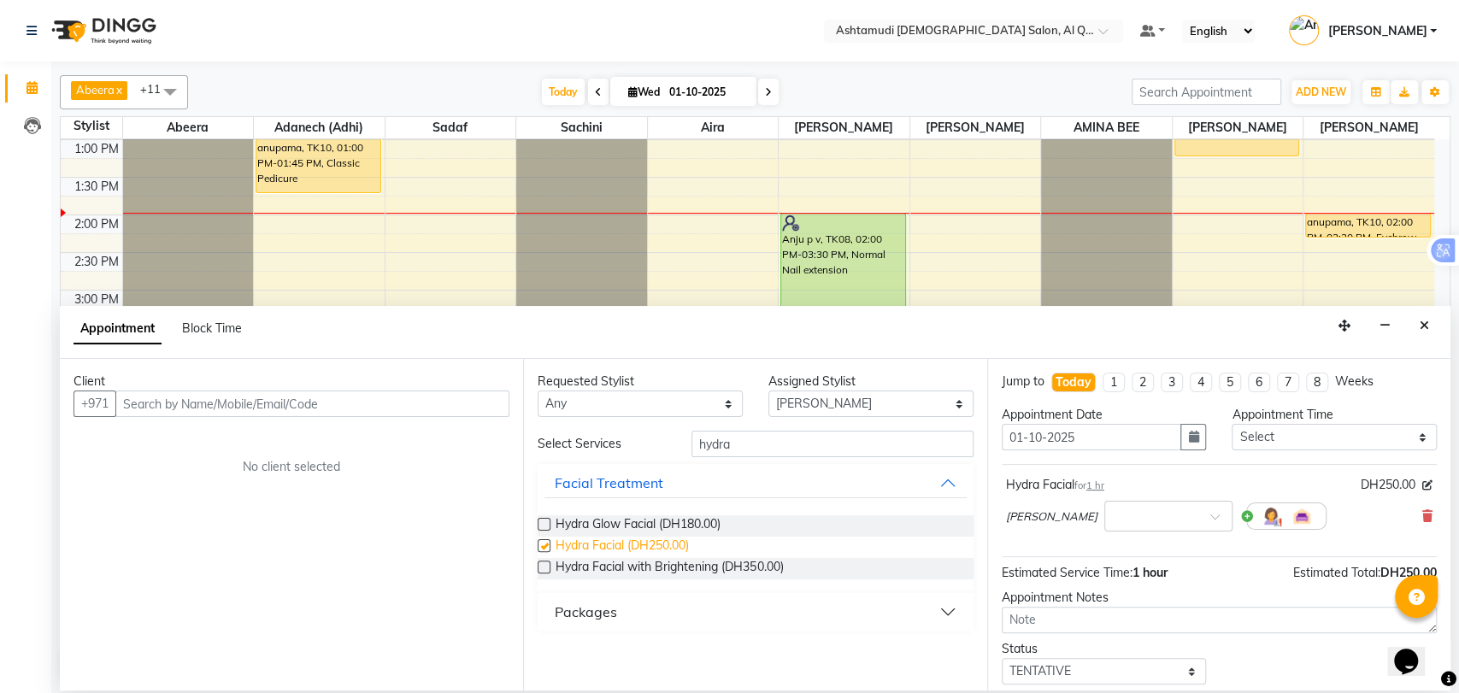
checkbox input "false"
click at [1429, 327] on button "Close" at bounding box center [1424, 326] width 25 height 26
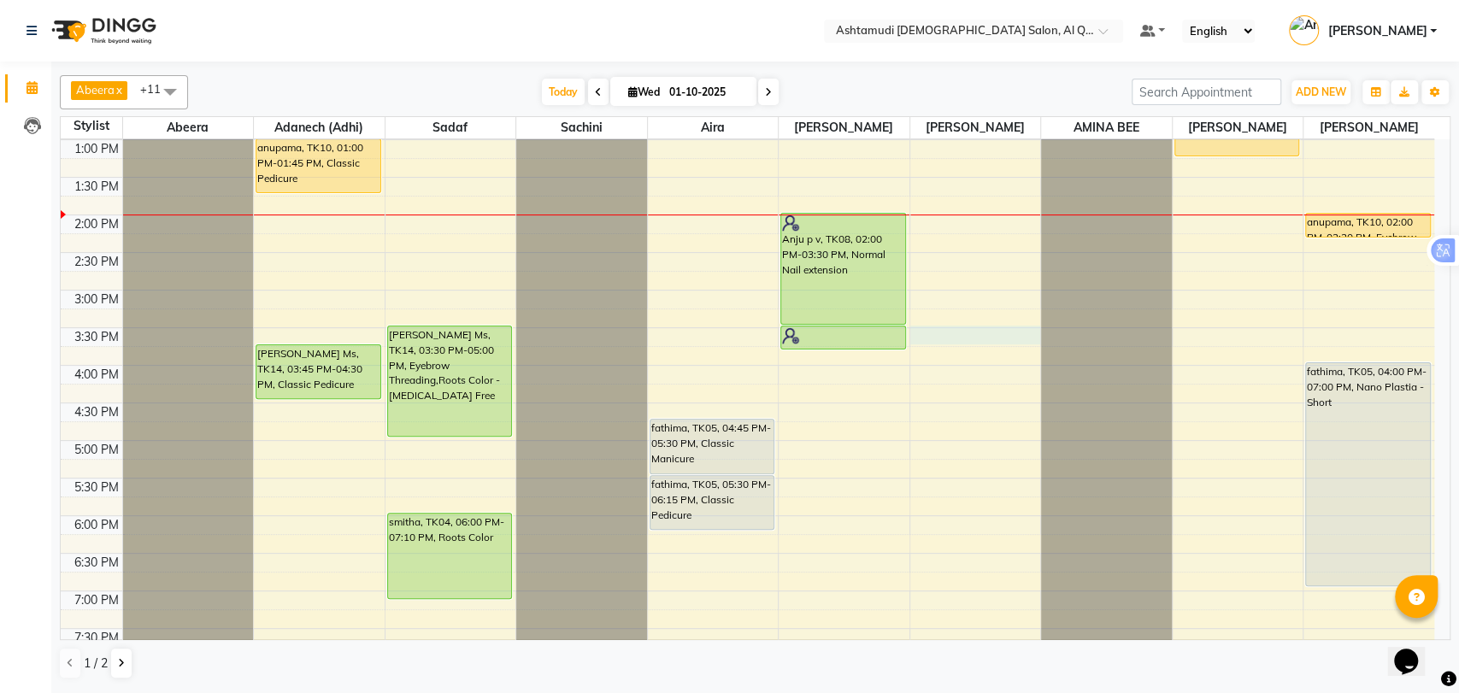
click at [968, 360] on div "9:00 AM 9:30 AM 10:00 AM 10:30 AM 11:00 AM 11:30 AM 12:00 PM 12:30 PM 1:00 PM 1…" at bounding box center [748, 365] width 1374 height 1052
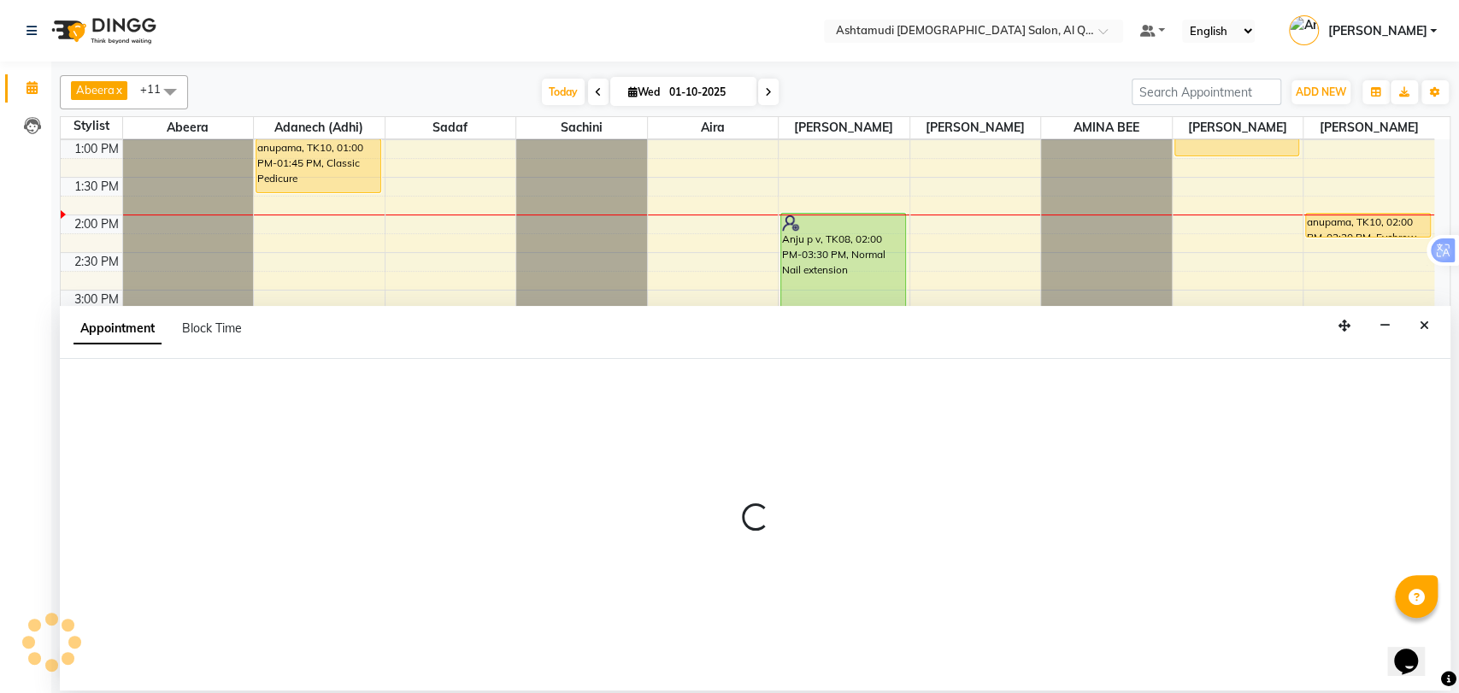
select select "87644"
select select "tentative"
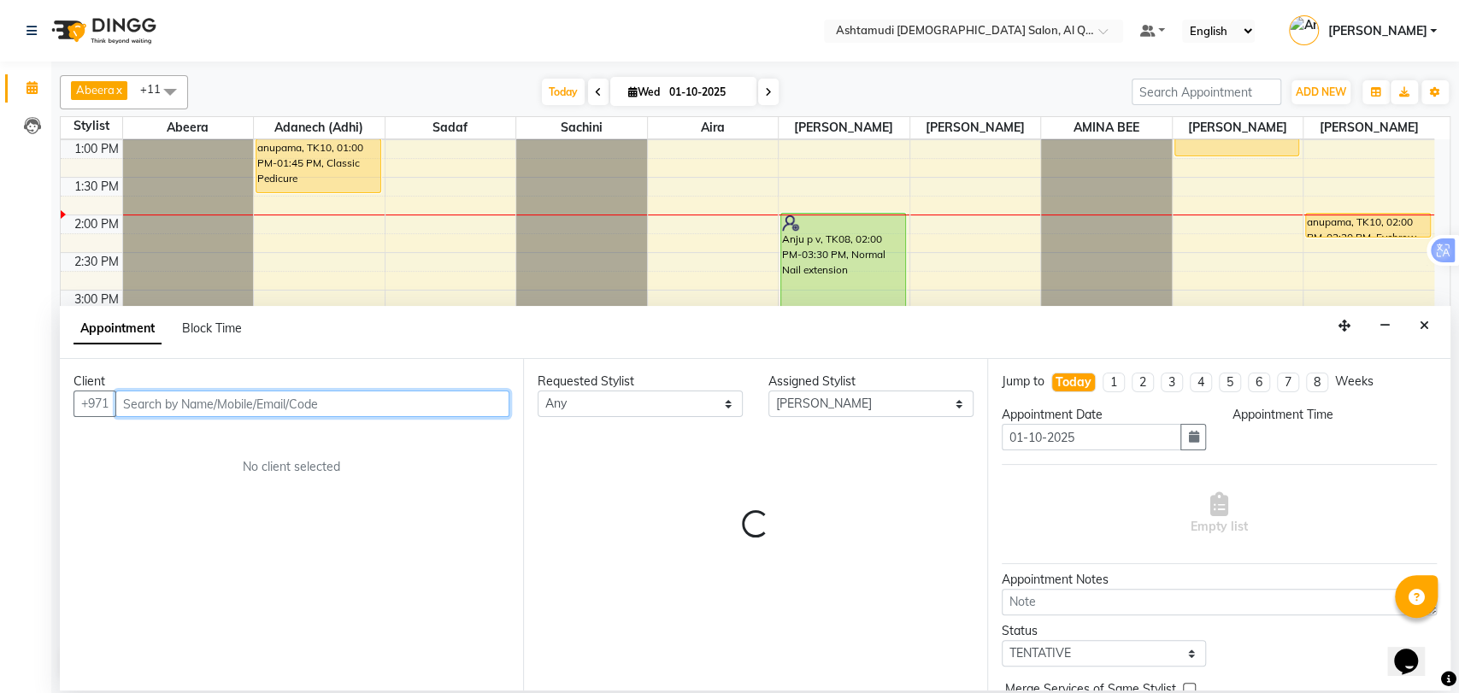
select select "930"
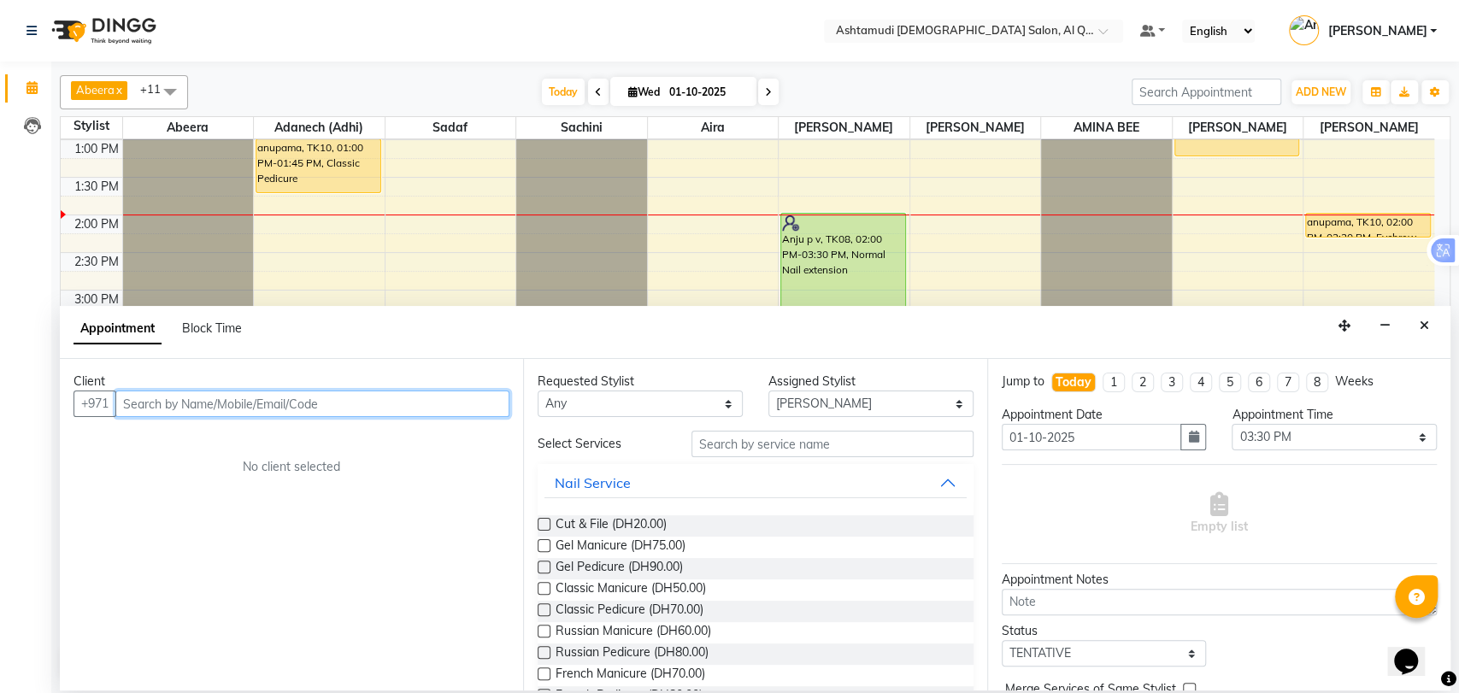
click at [343, 405] on input "text" at bounding box center [312, 404] width 394 height 26
type input "f"
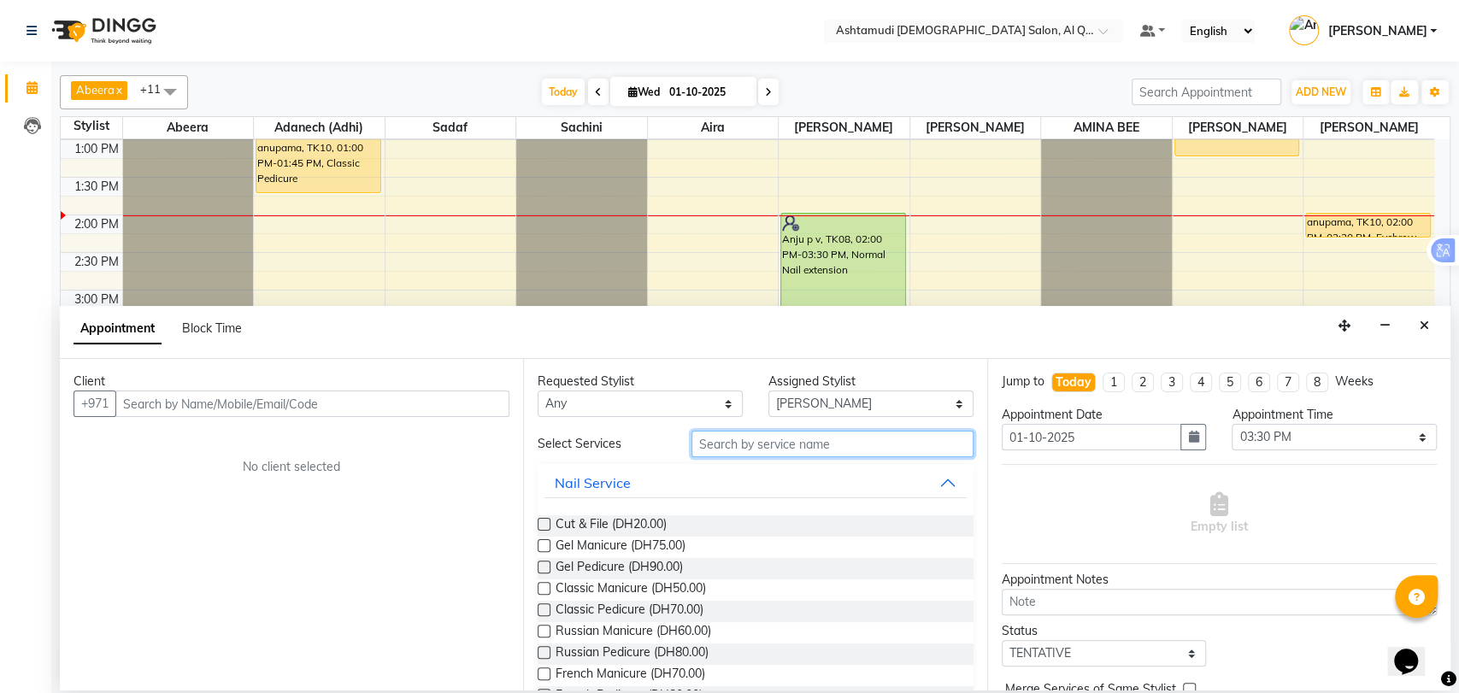
click at [733, 447] on input "text" at bounding box center [833, 444] width 282 height 26
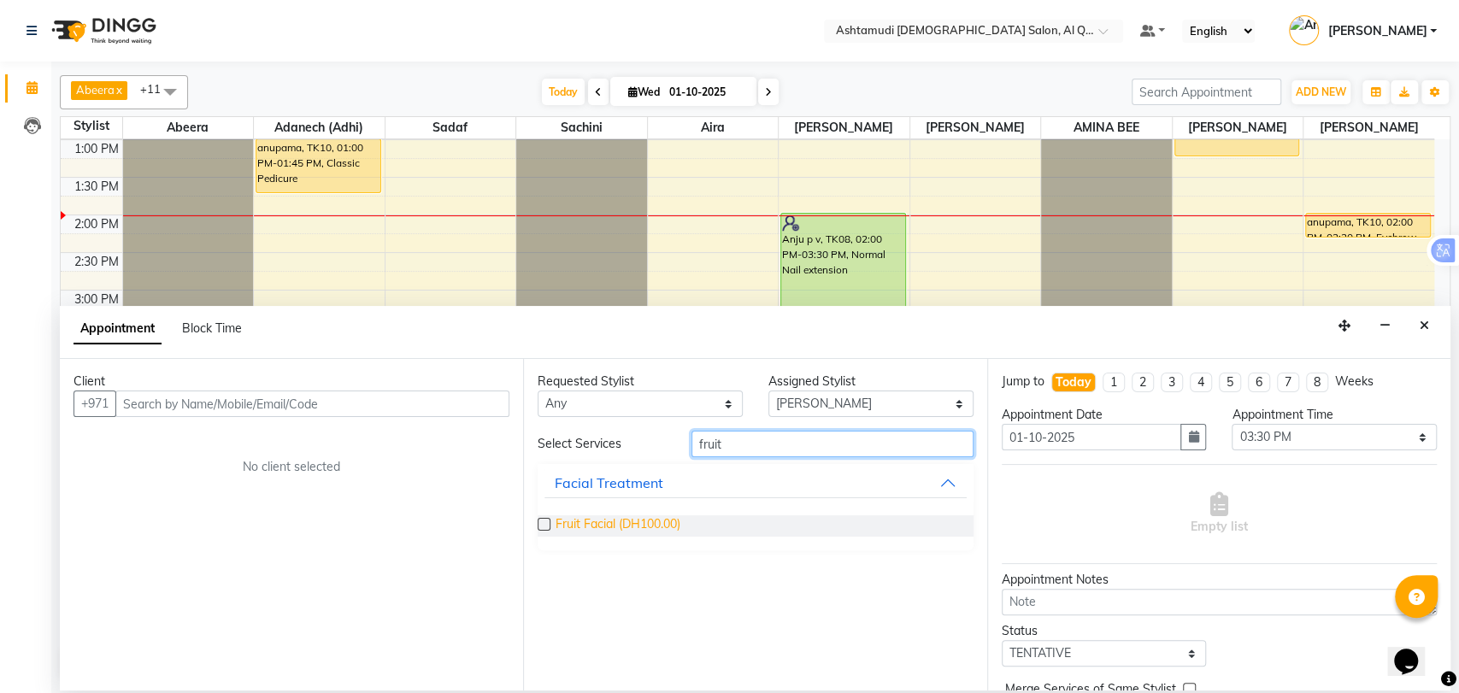
type input "fruit"
click at [634, 524] on span "Fruit Facial (DH100.00)" at bounding box center [618, 525] width 125 height 21
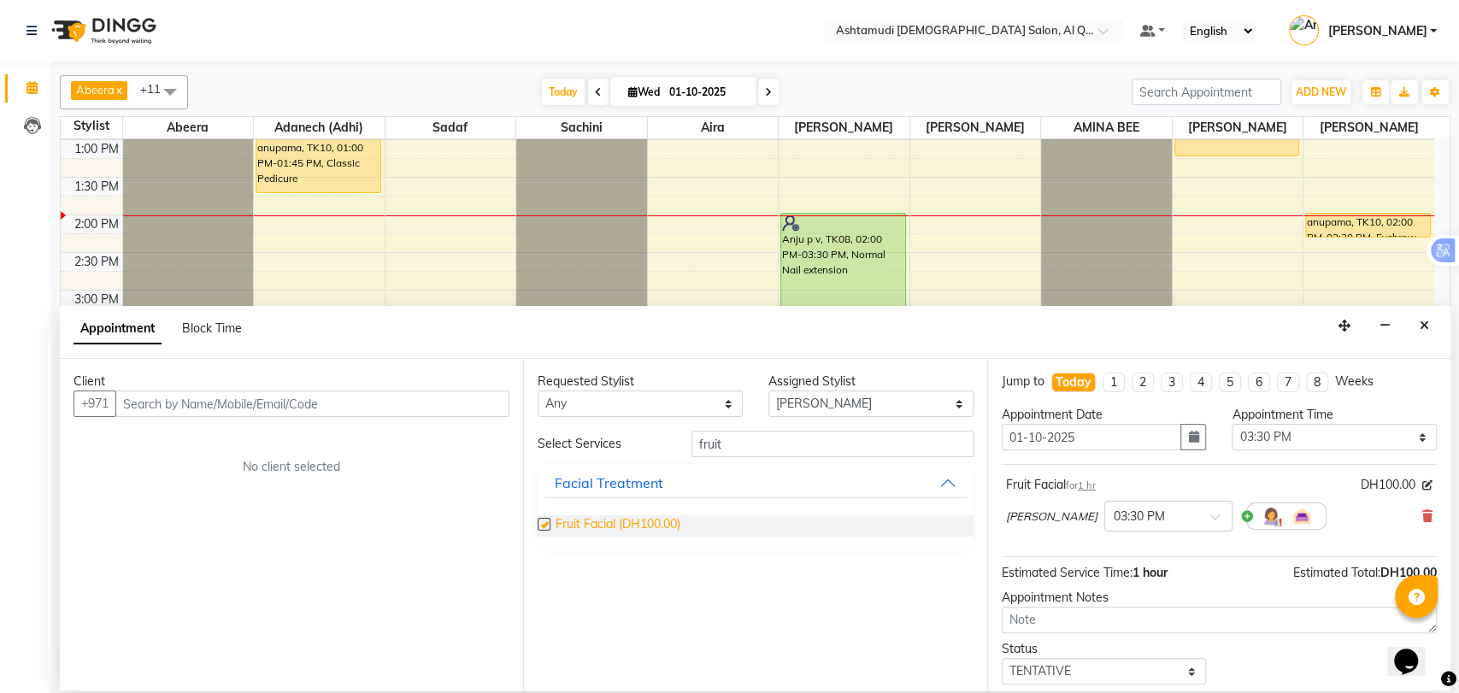
checkbox input "false"
click at [725, 450] on input "fruit" at bounding box center [833, 444] width 282 height 26
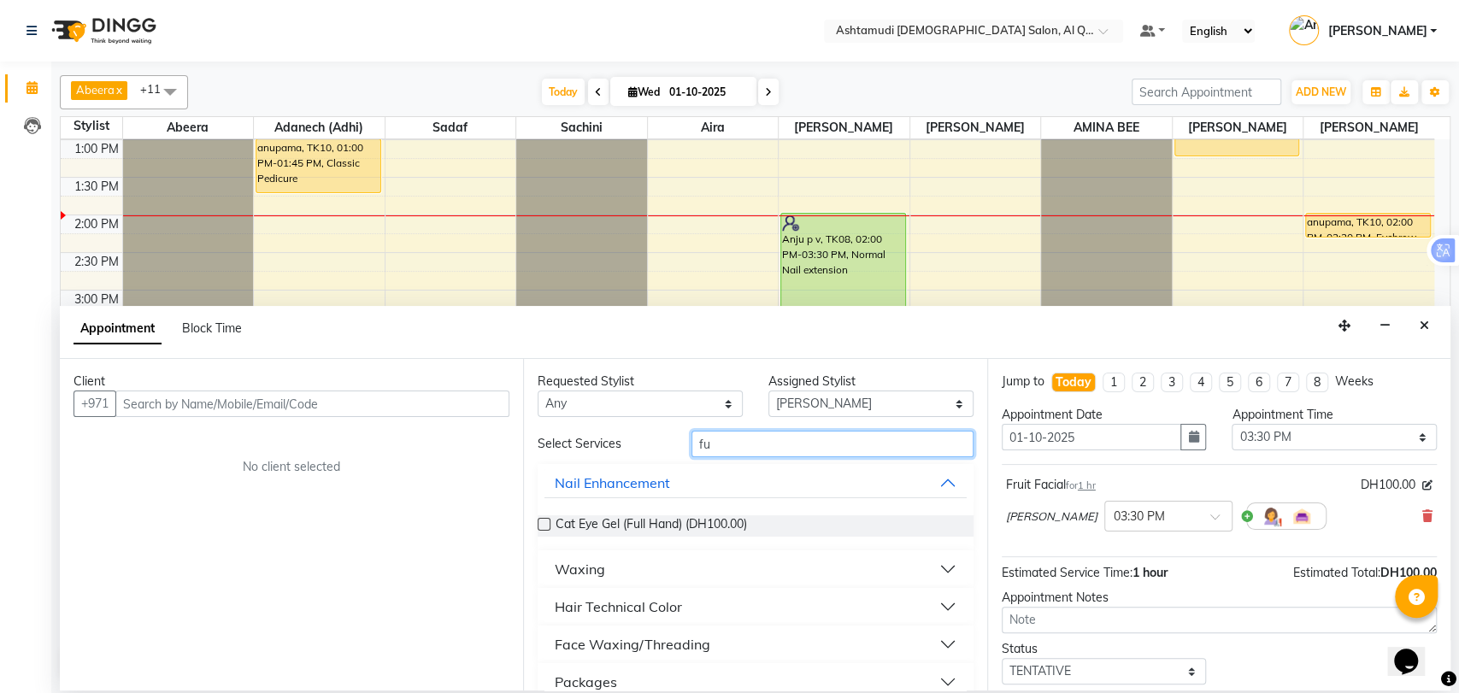
type input "f"
type input "h"
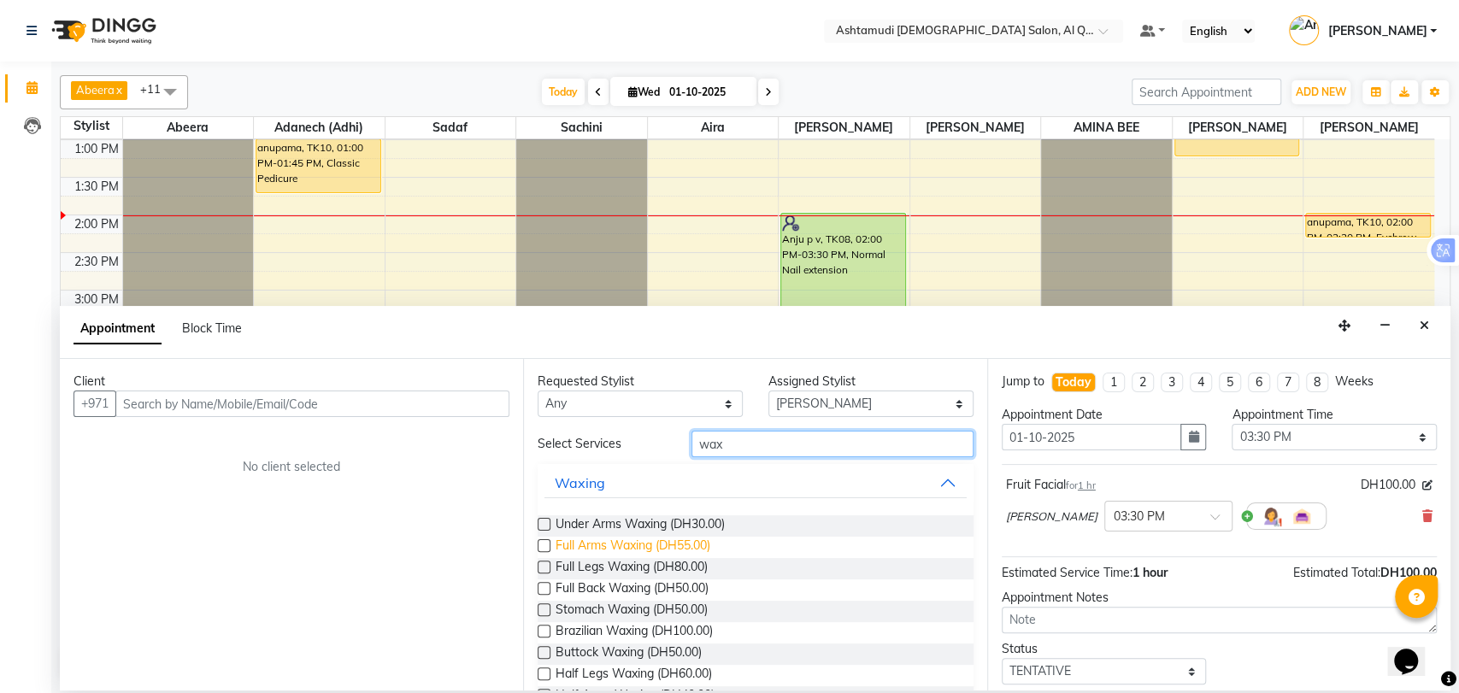
type input "wax"
click at [636, 544] on span "Full Arms Waxing (DH55.00)" at bounding box center [633, 547] width 155 height 21
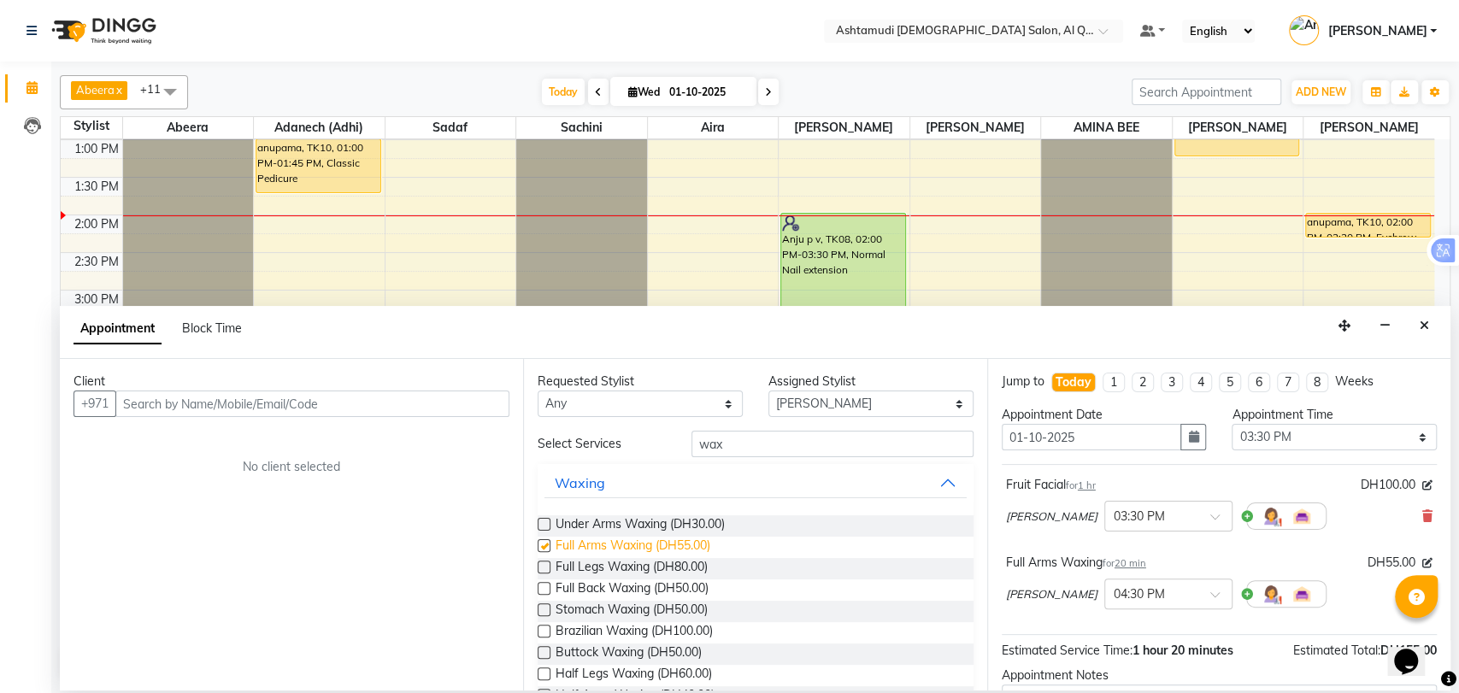
checkbox input "false"
click at [636, 566] on span "Full Legs Waxing (DH80.00)" at bounding box center [632, 568] width 152 height 21
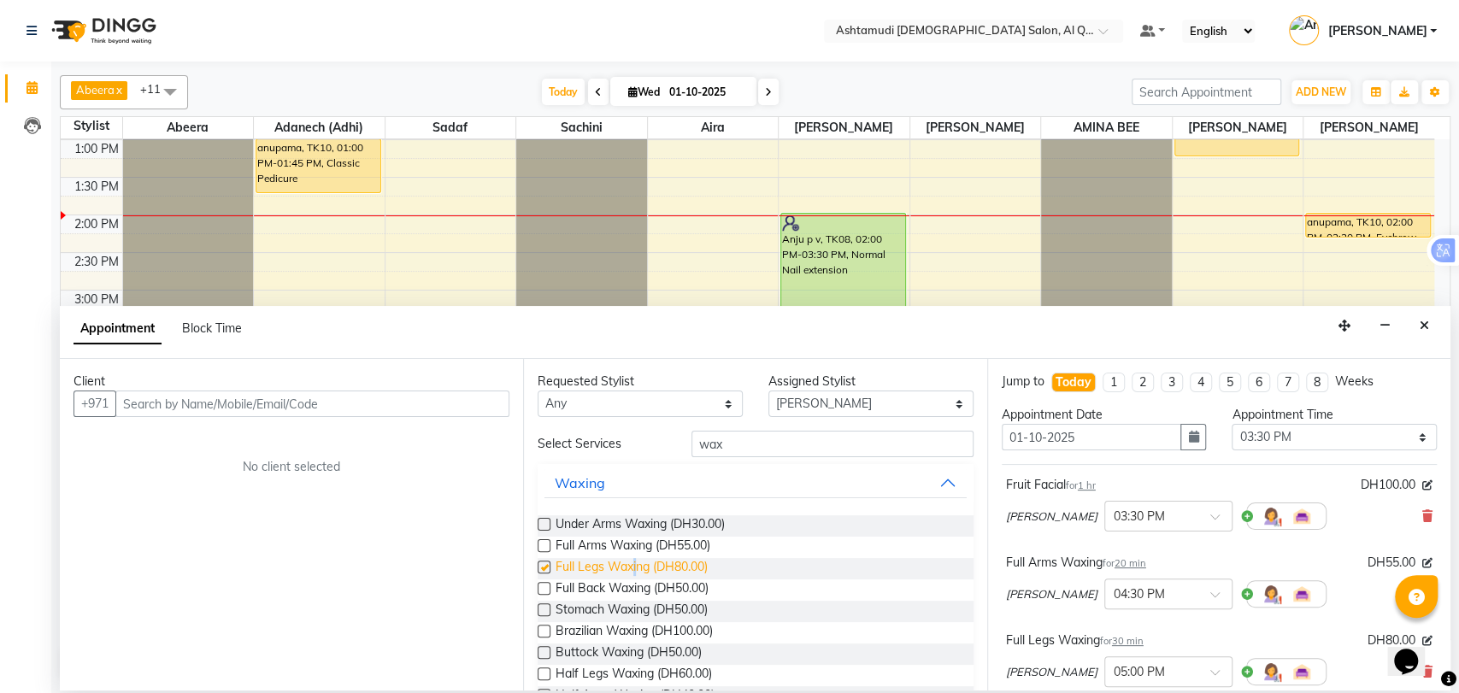
checkbox input "false"
click at [388, 396] on input "text" at bounding box center [312, 404] width 394 height 26
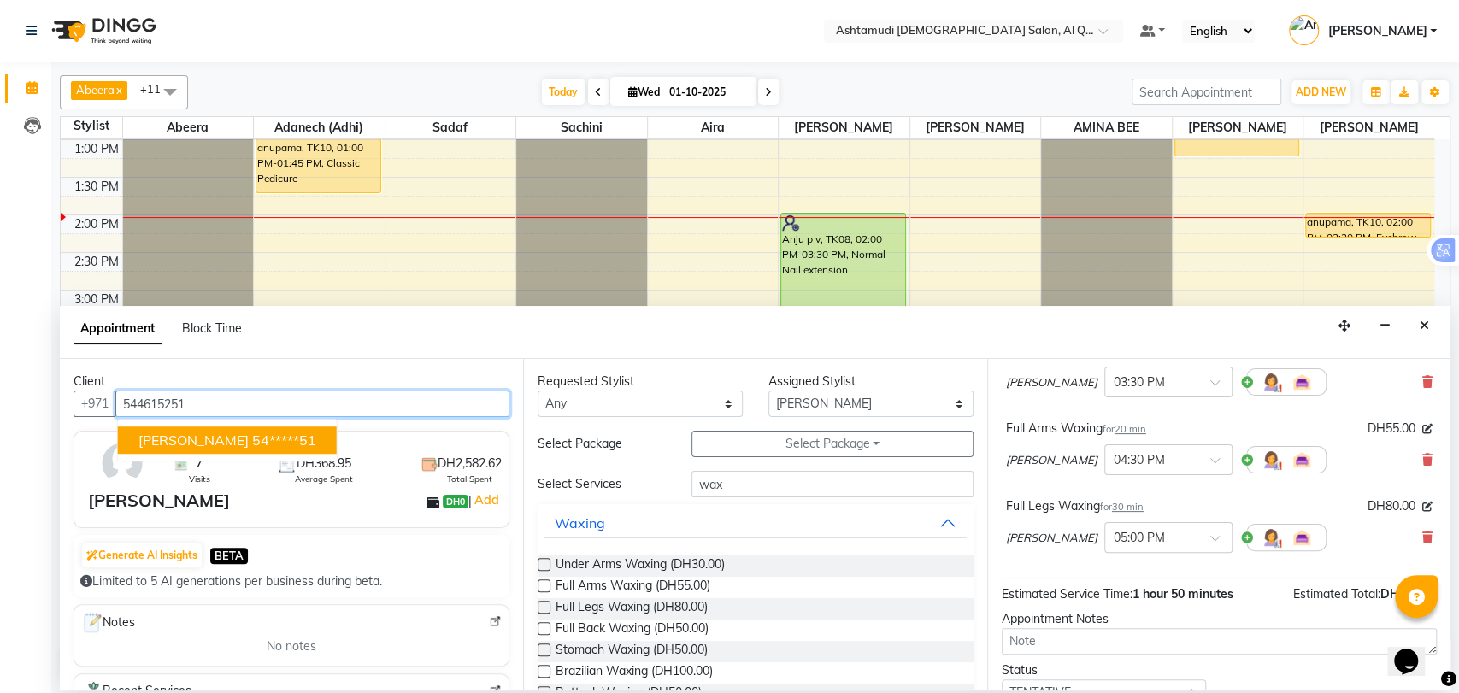
scroll to position [256, 0]
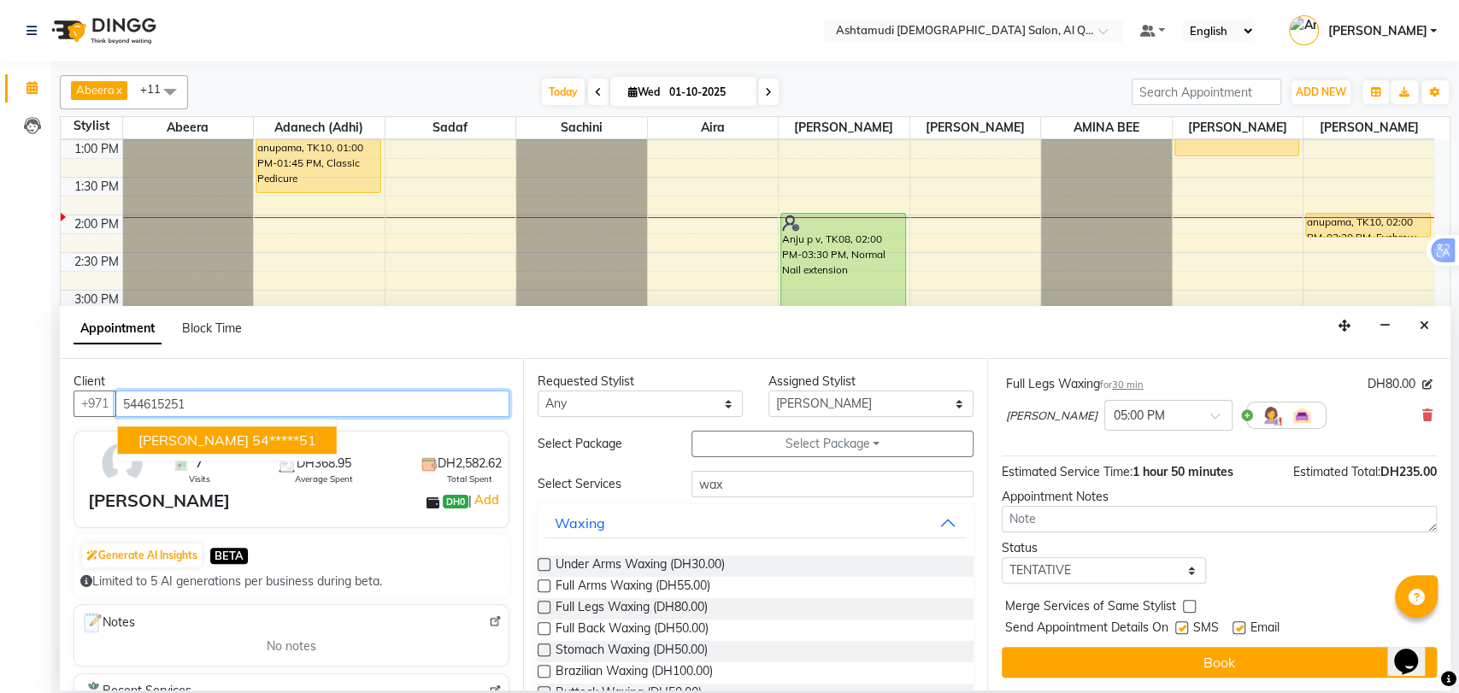
type input "544615251"
click at [1063, 562] on select "Select TENTATIVE CONFIRM CHECK-IN UPCOMING" at bounding box center [1104, 570] width 205 height 26
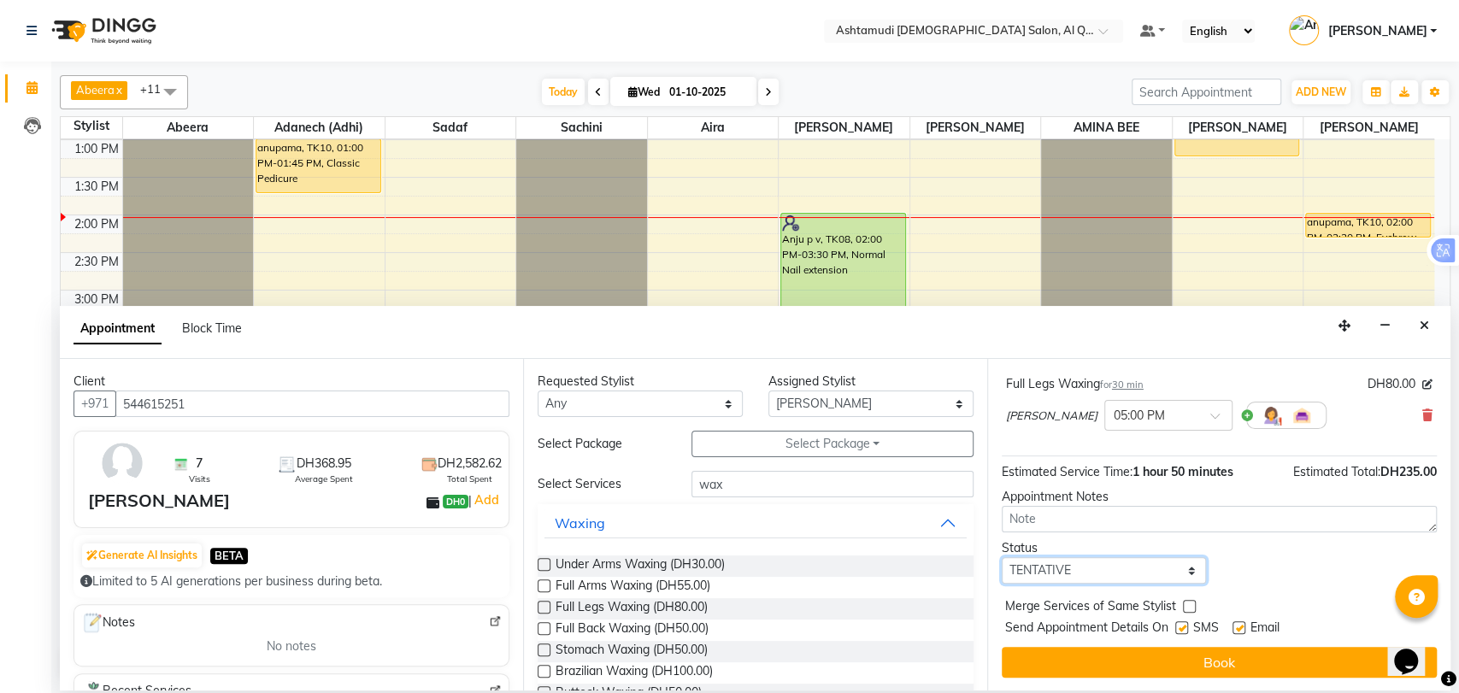
select select "upcoming"
click at [1002, 557] on select "Select TENTATIVE CONFIRM CHECK-IN UPCOMING" at bounding box center [1104, 570] width 205 height 26
click at [1156, 674] on button "Book" at bounding box center [1219, 662] width 435 height 31
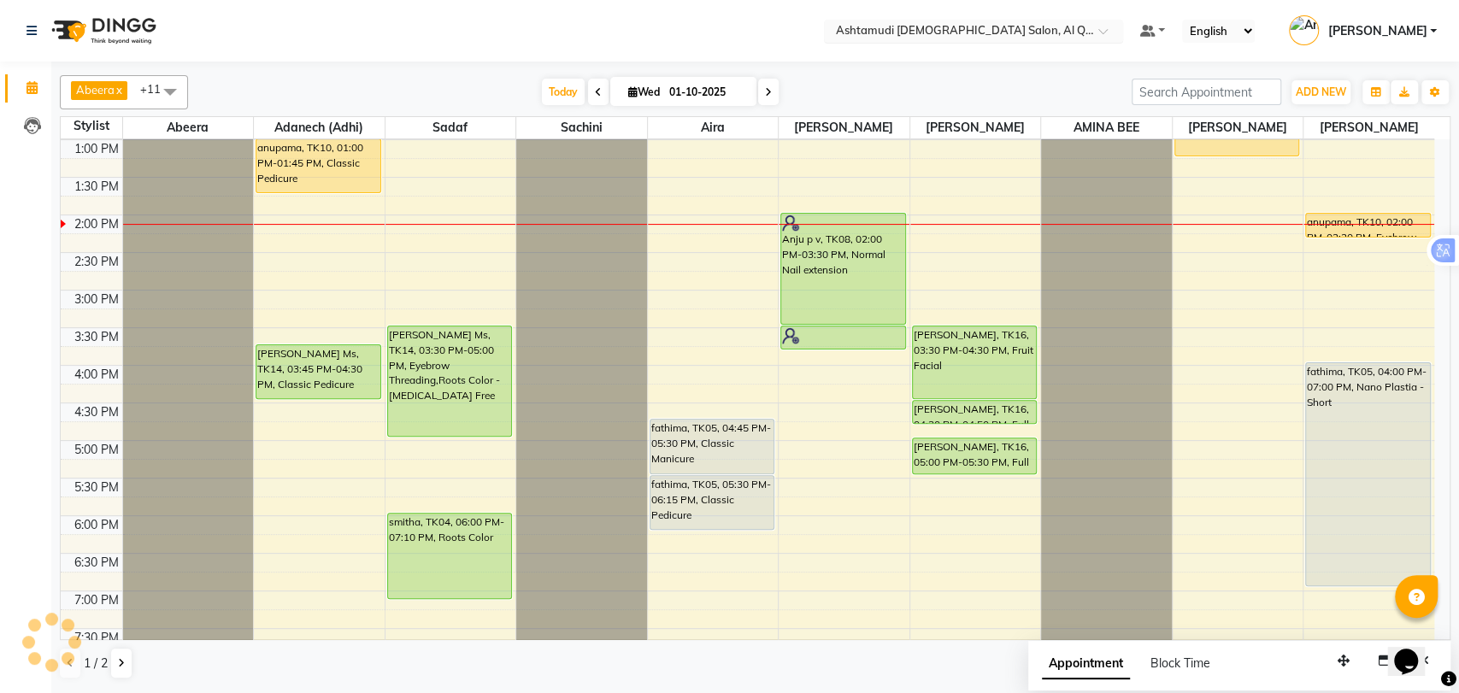
click at [984, 28] on input "text" at bounding box center [957, 32] width 248 height 17
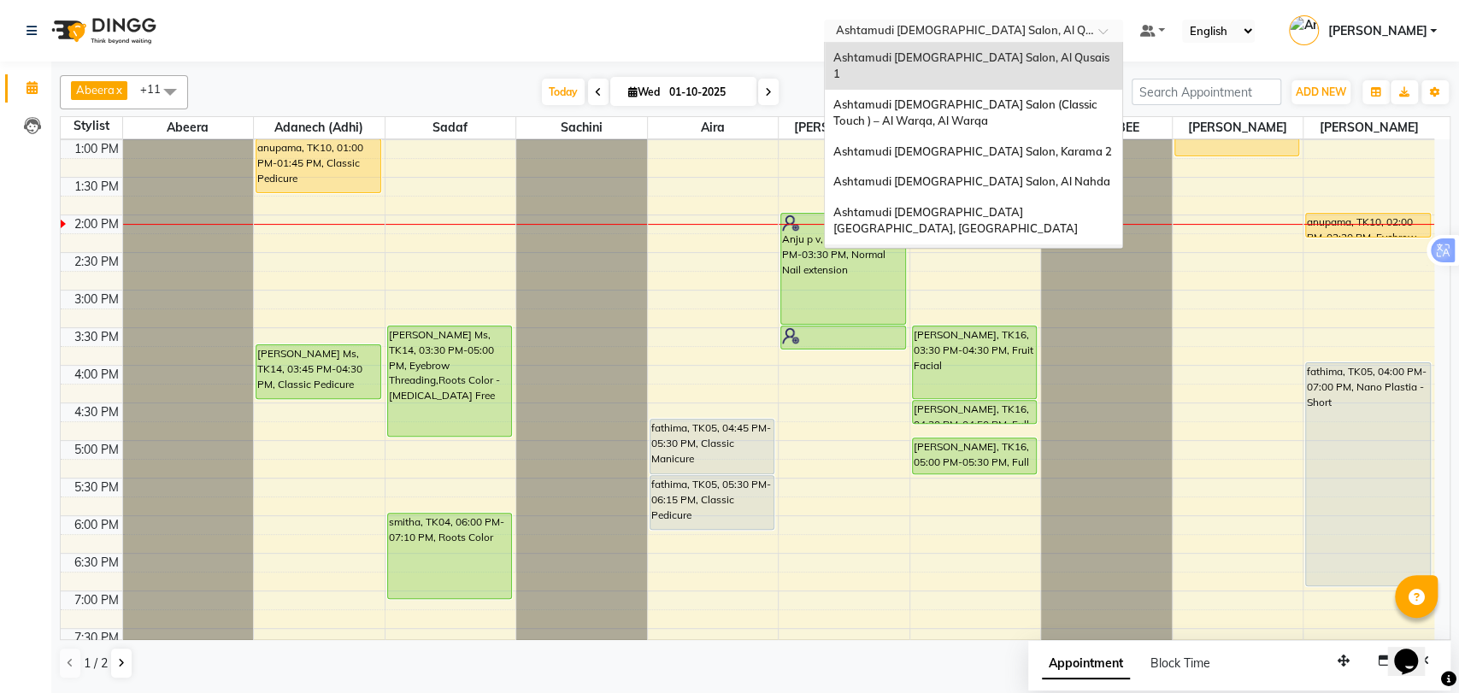
click at [1067, 252] on span "Ashtamudi Ladies Salon - Al Karama, Burjuman -Dubai" at bounding box center [956, 275] width 246 height 47
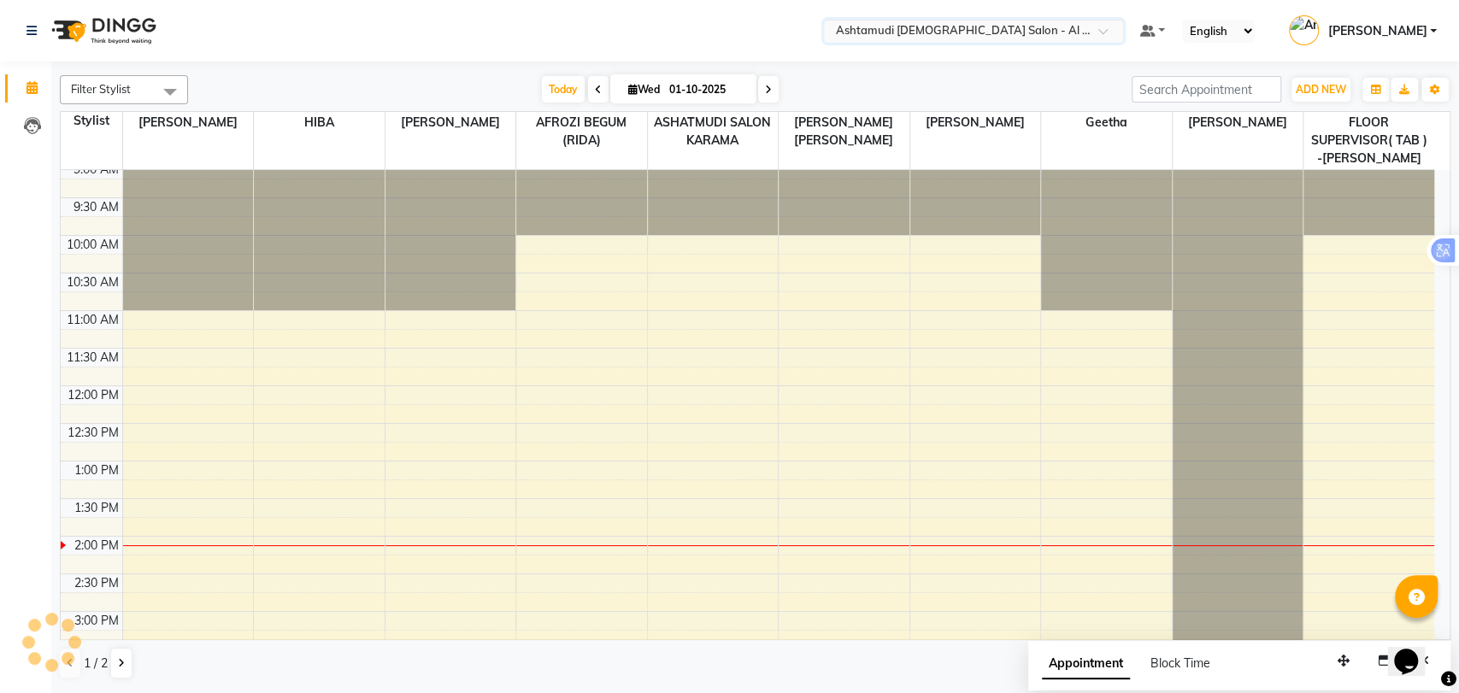
scroll to position [0, 0]
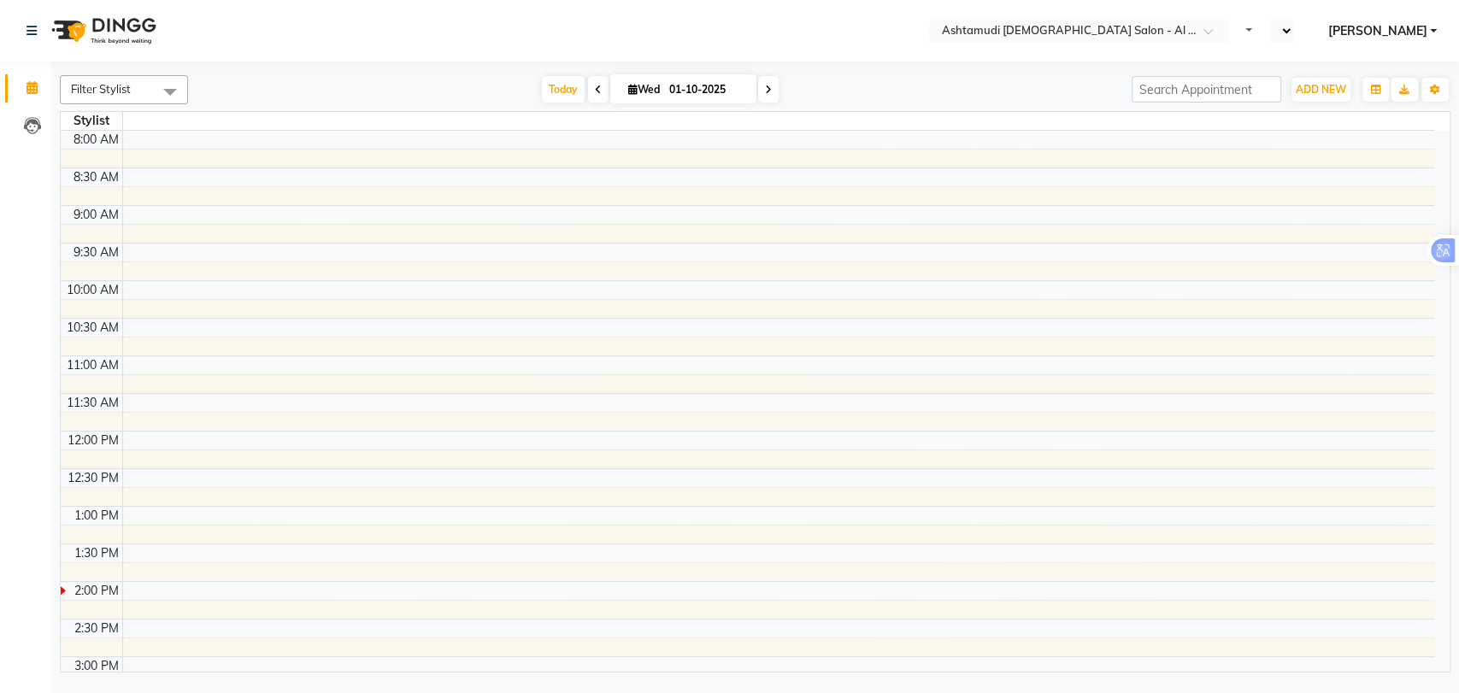
select select "en"
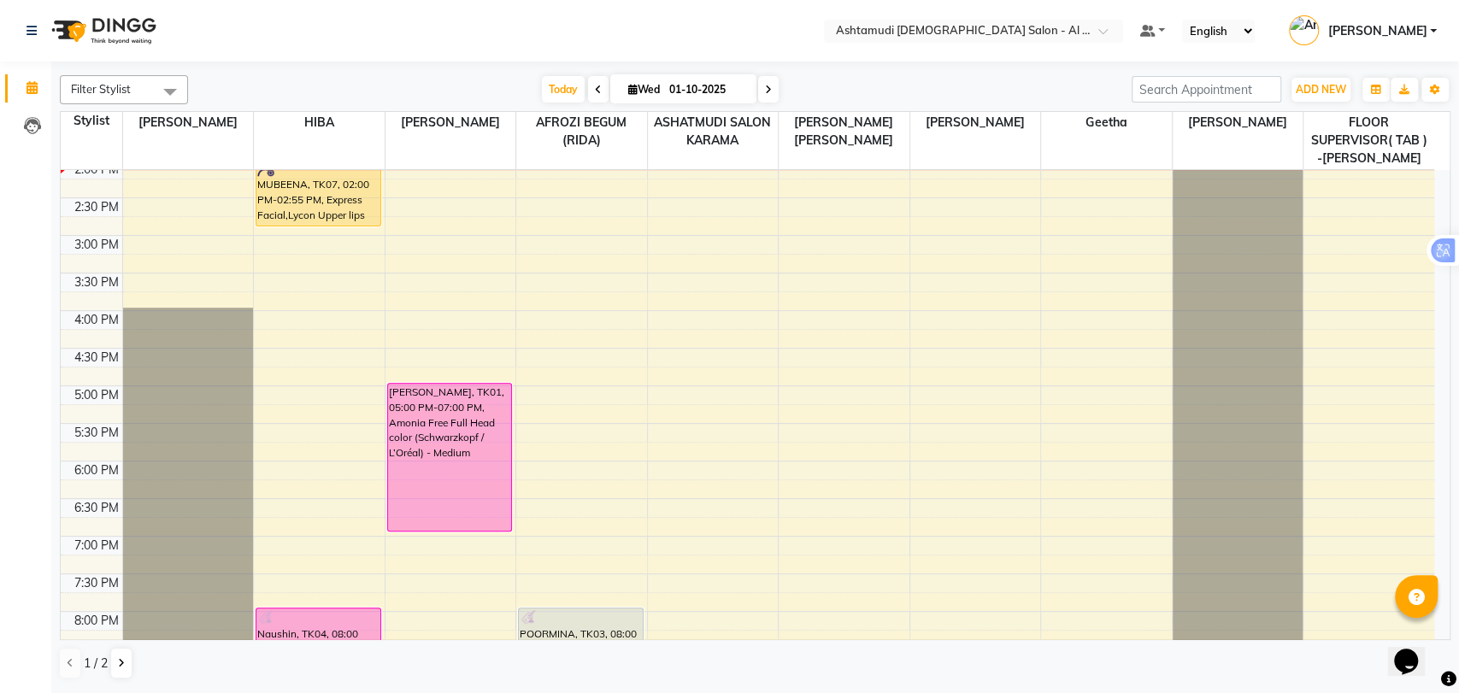
scroll to position [386, 0]
click at [308, 394] on div "9:00 AM 9:30 AM 10:00 AM 10:30 AM 11:00 AM 11:30 AM 12:00 PM 12:30 PM 1:00 PM 1…" at bounding box center [748, 310] width 1374 height 1052
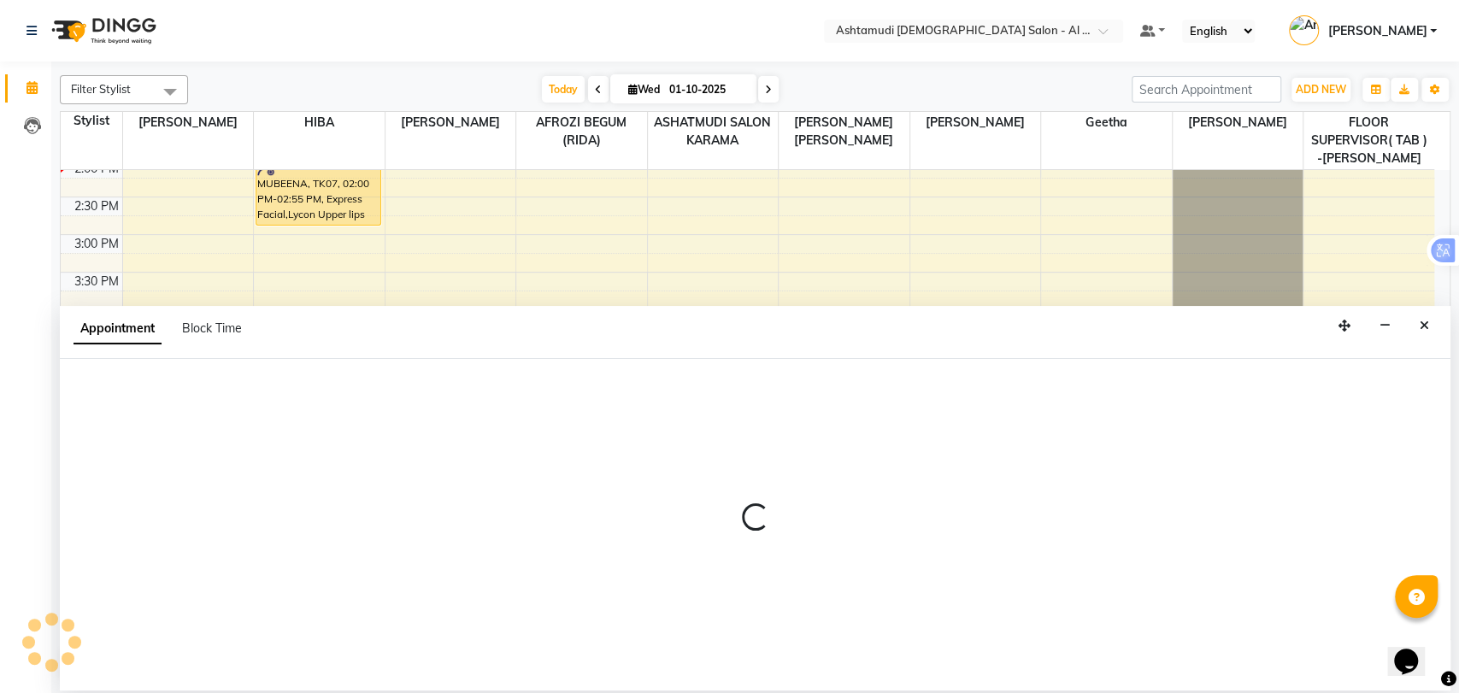
select select "51949"
select select "1020"
select select "tentative"
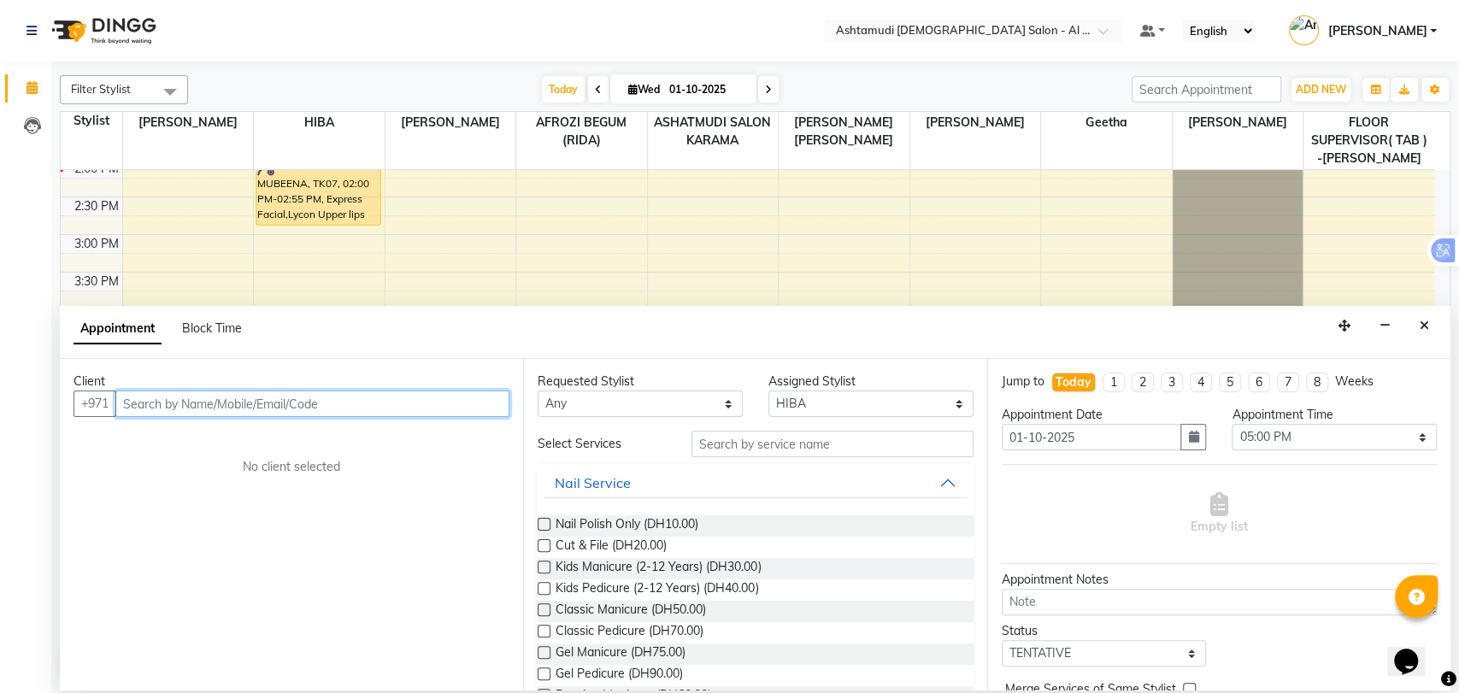
click at [227, 399] on input "text" at bounding box center [312, 404] width 394 height 26
click at [1427, 334] on button "Close" at bounding box center [1424, 326] width 25 height 26
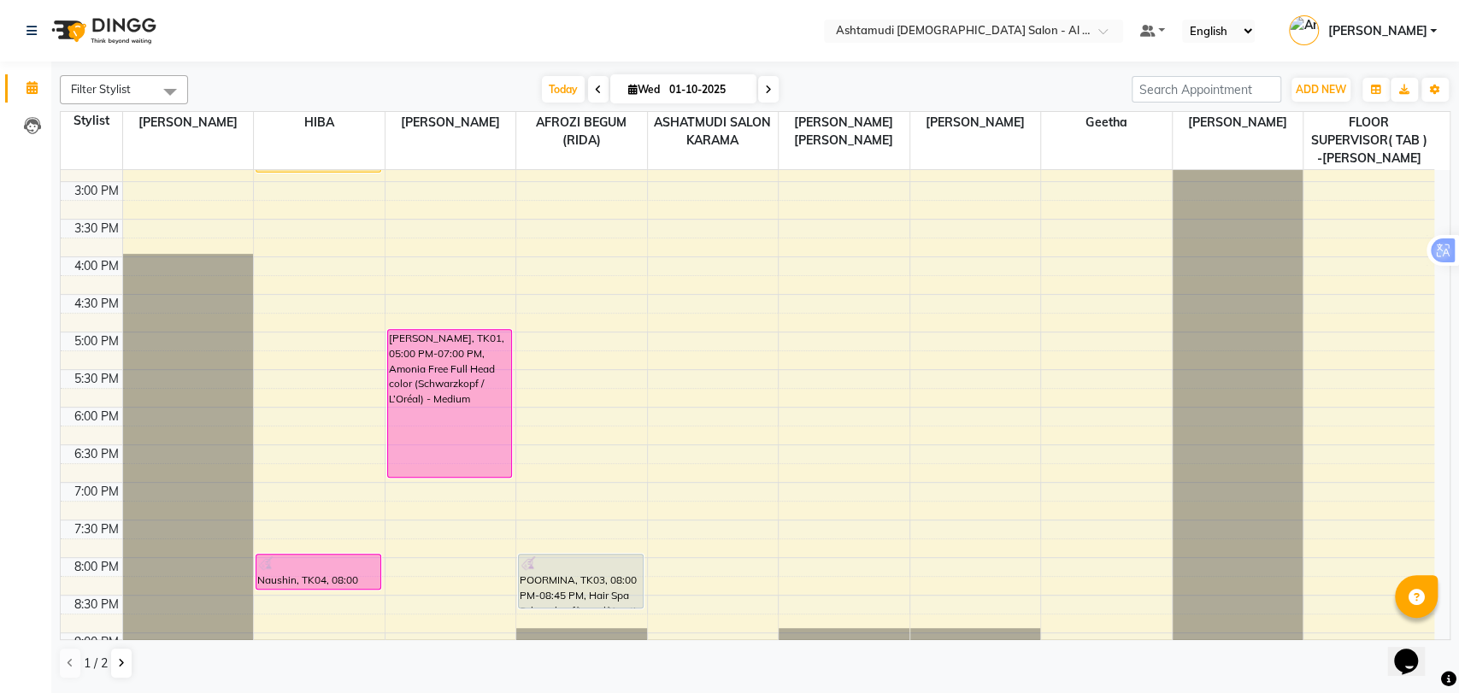
scroll to position [481, 0]
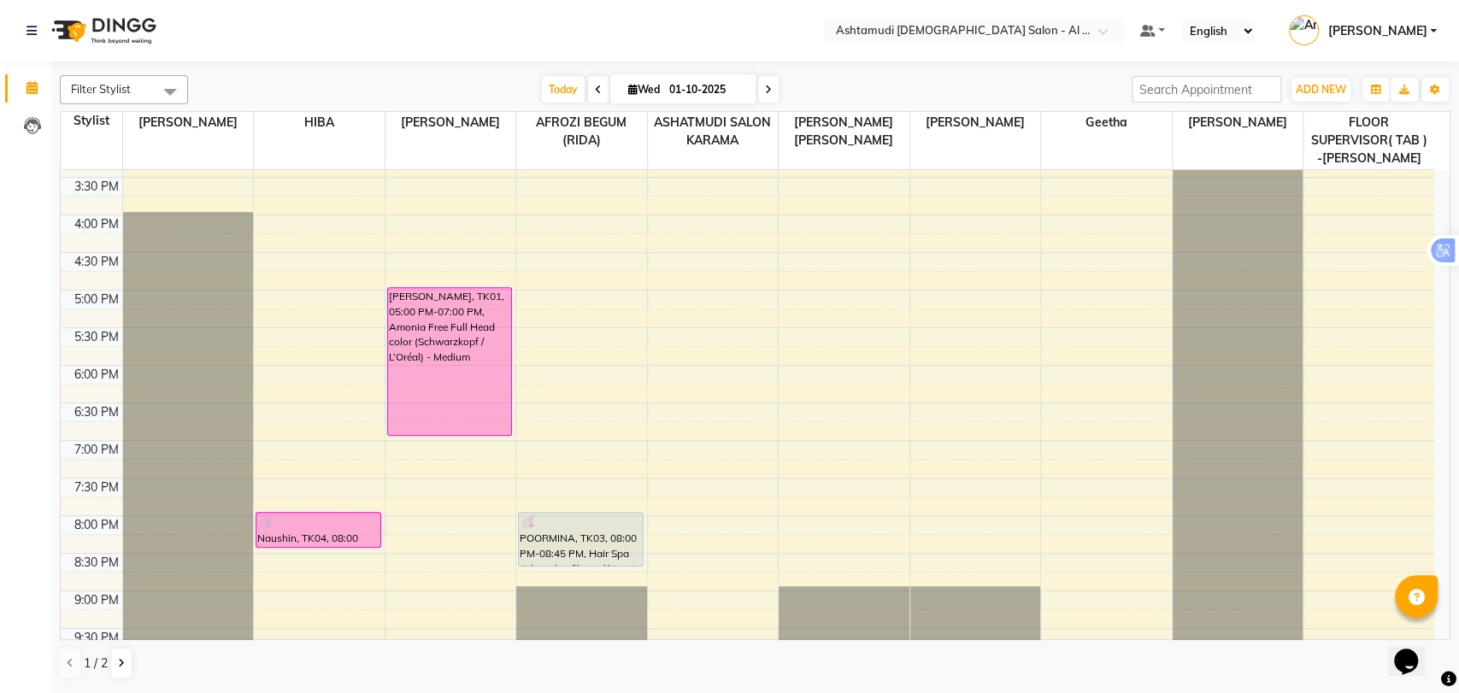
click at [270, 297] on div "9:00 AM 9:30 AM 10:00 AM 10:30 AM 11:00 AM 11:30 AM 12:00 PM 12:30 PM 1:00 PM 1…" at bounding box center [748, 215] width 1374 height 1052
select select "51949"
select select "tentative"
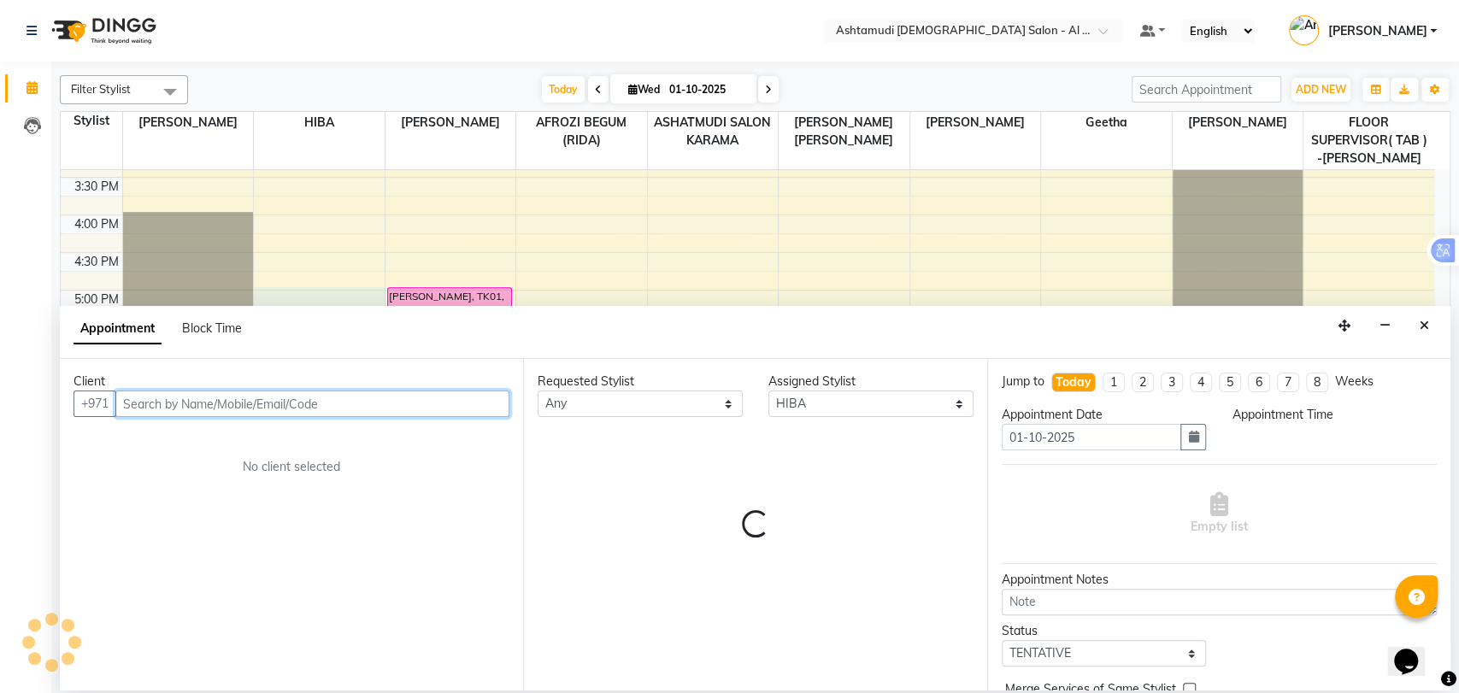
select select "1020"
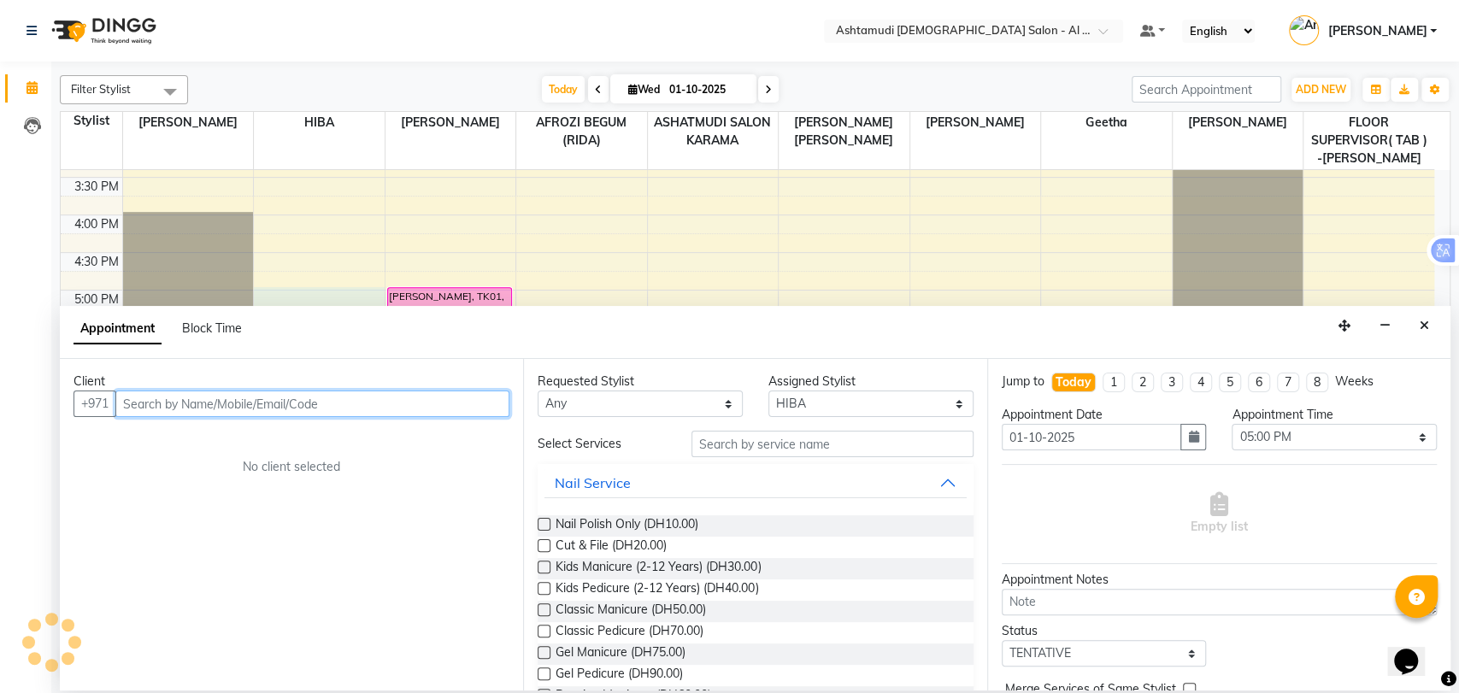
click at [301, 410] on input "text" at bounding box center [312, 404] width 394 height 26
paste input "[URL][DOMAIN_NAME]"
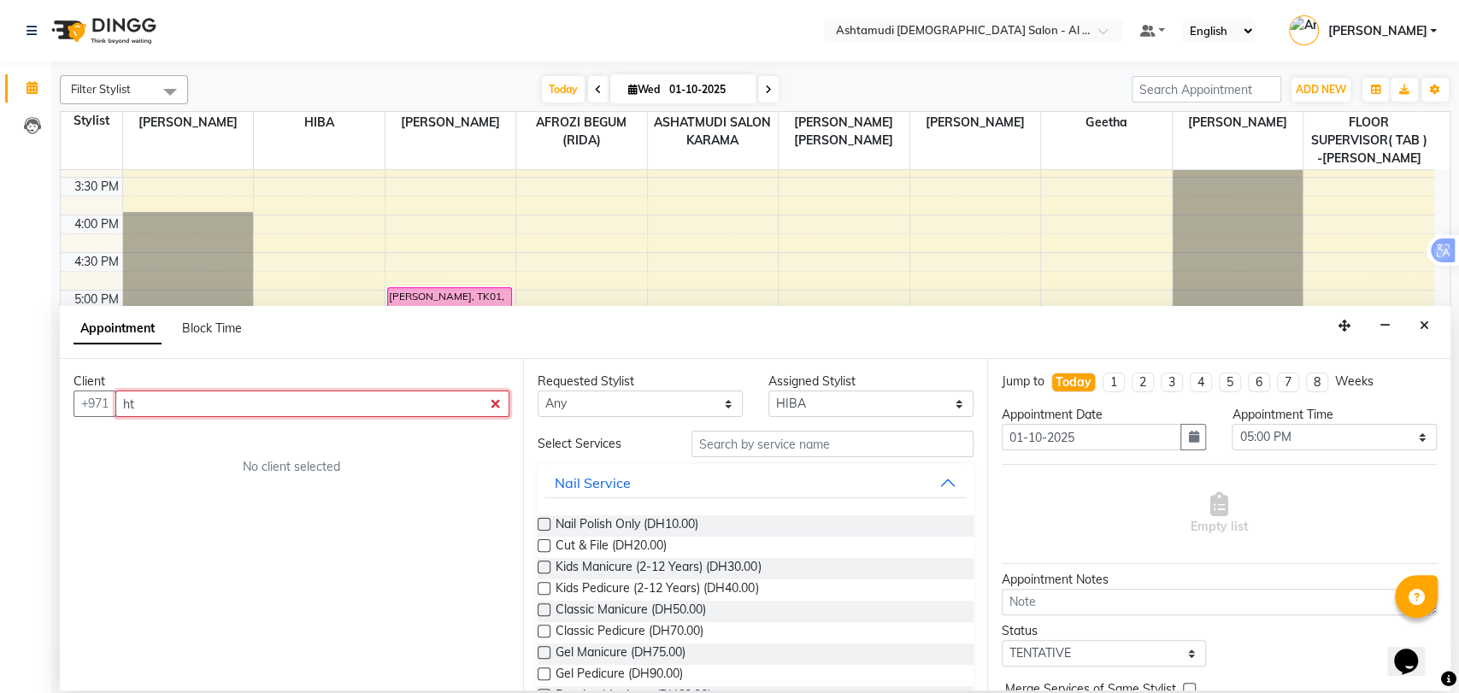
type input "h"
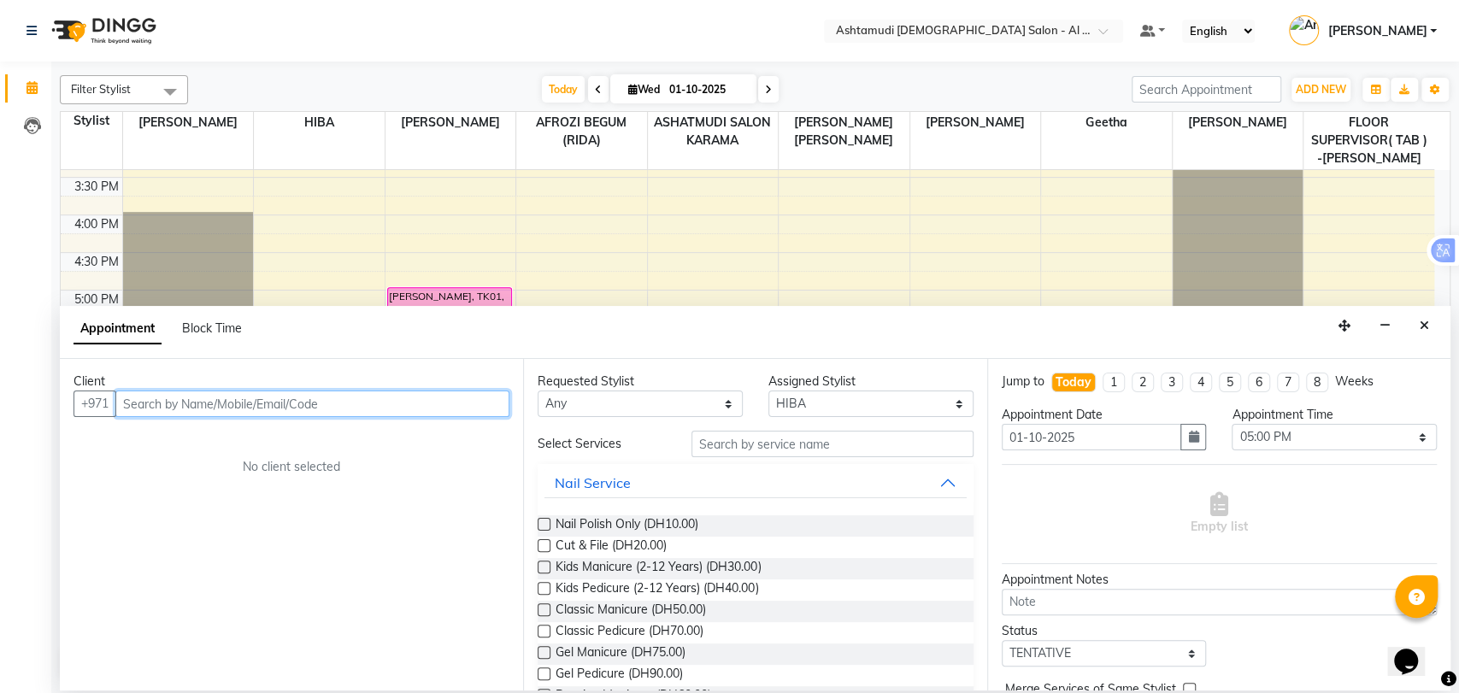
click at [329, 397] on input "text" at bounding box center [312, 404] width 394 height 26
paste input "971581520663"
click at [144, 404] on input "971581520663" at bounding box center [276, 404] width 323 height 26
type input "581520663"
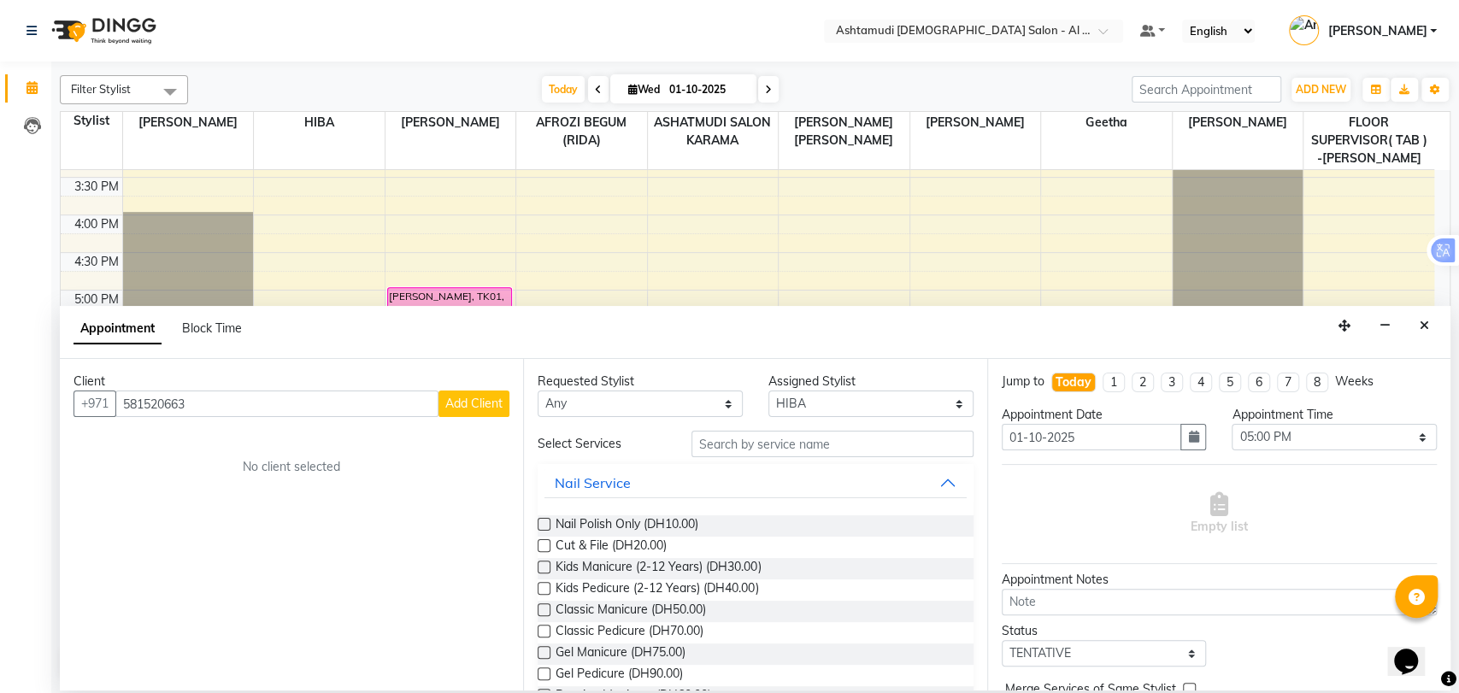
click at [461, 409] on span "Add Client" at bounding box center [473, 403] width 57 height 15
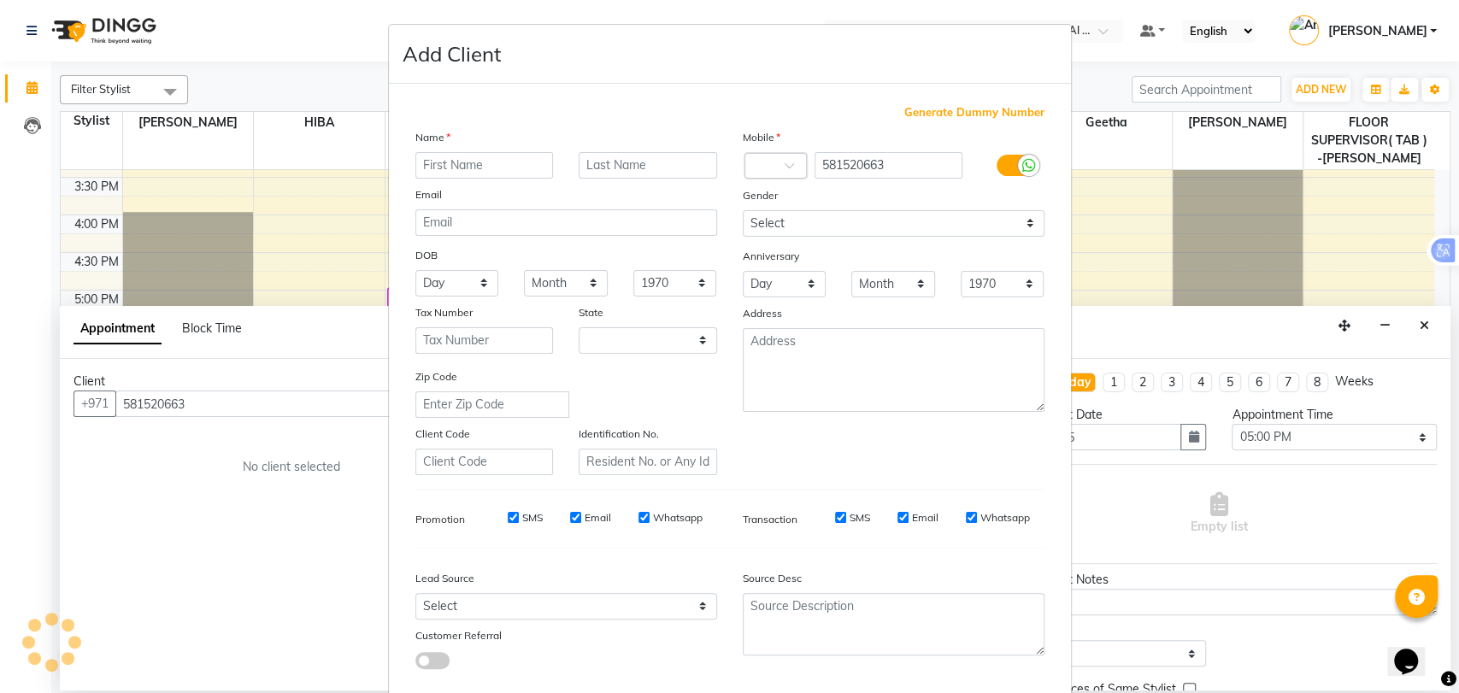
select select "3798"
click at [488, 165] on input "text" at bounding box center [484, 165] width 138 height 26
drag, startPoint x: 454, startPoint y: 167, endPoint x: 516, endPoint y: 173, distance: 62.7
click at [516, 173] on input "Lavina Fernandes" at bounding box center [484, 165] width 138 height 26
type input "Lavina"
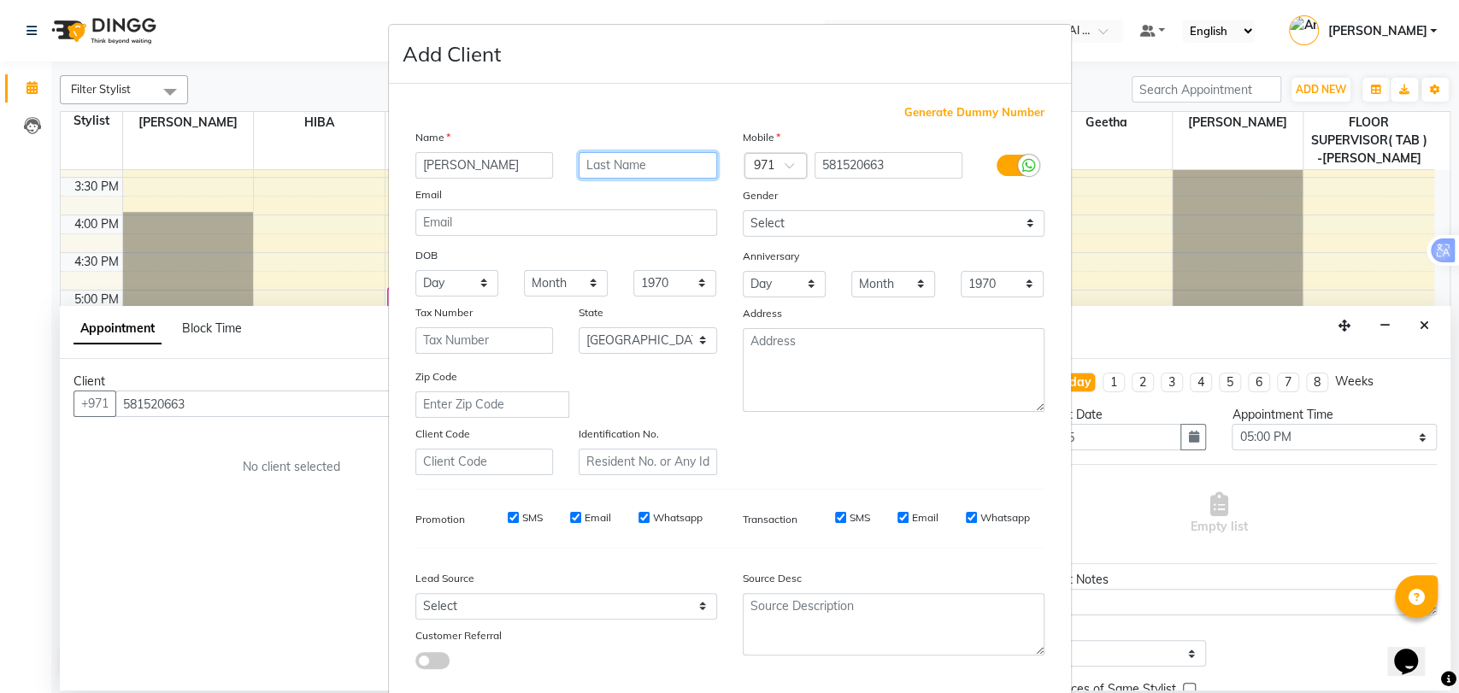
click at [603, 159] on input "text" at bounding box center [648, 165] width 138 height 26
paste input "Fernandes"
type input "Fernandes"
click at [771, 222] on select "Select [DEMOGRAPHIC_DATA] [DEMOGRAPHIC_DATA] Other Prefer Not To Say" at bounding box center [894, 223] width 302 height 26
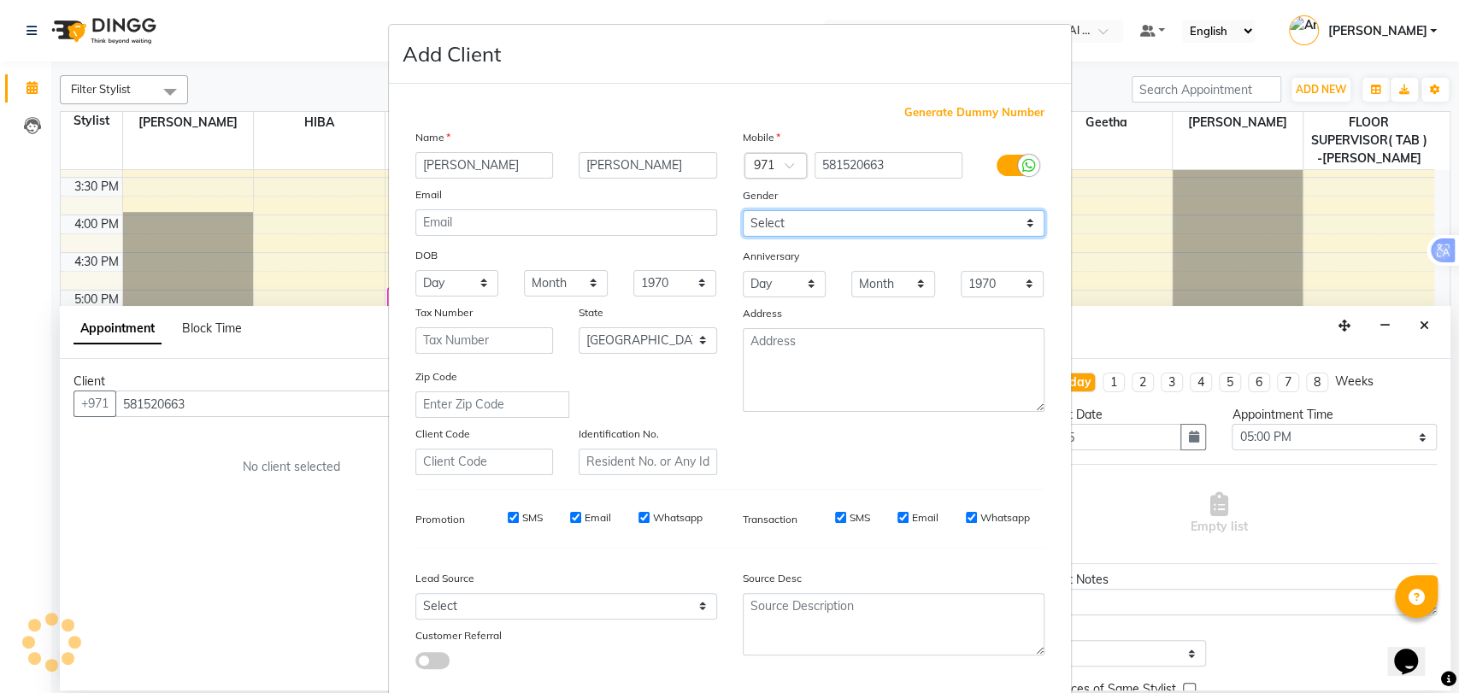
select select "[DEMOGRAPHIC_DATA]"
click at [743, 210] on select "Select [DEMOGRAPHIC_DATA] [DEMOGRAPHIC_DATA] Other Prefer Not To Say" at bounding box center [894, 223] width 302 height 26
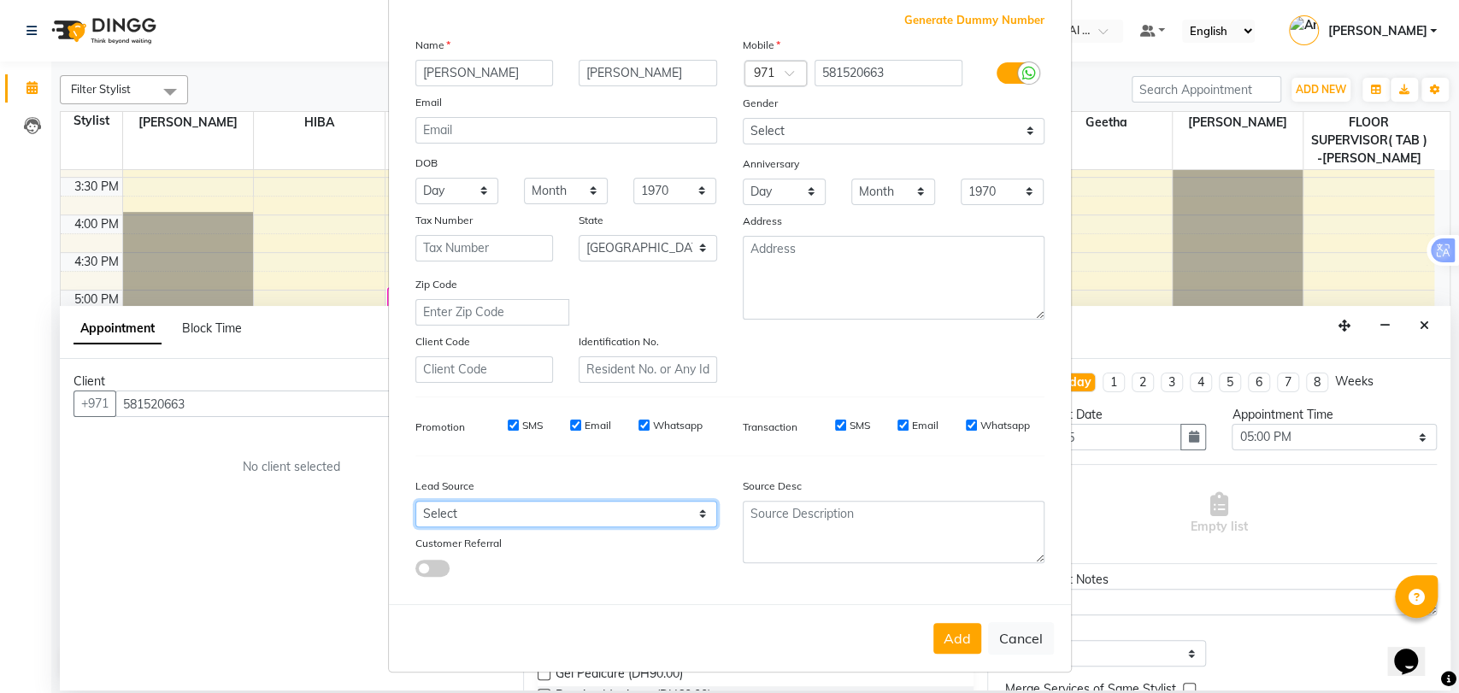
click at [530, 502] on select "Select Walk-in Referral Internet Friend Word of Mouth Advertisement Facebook Ju…" at bounding box center [566, 514] width 302 height 26
select select "47017"
click at [415, 501] on select "Select Walk-in Referral Internet Friend Word of Mouth Advertisement Facebook Ju…" at bounding box center [566, 514] width 302 height 26
click at [946, 630] on button "Add" at bounding box center [957, 638] width 48 height 31
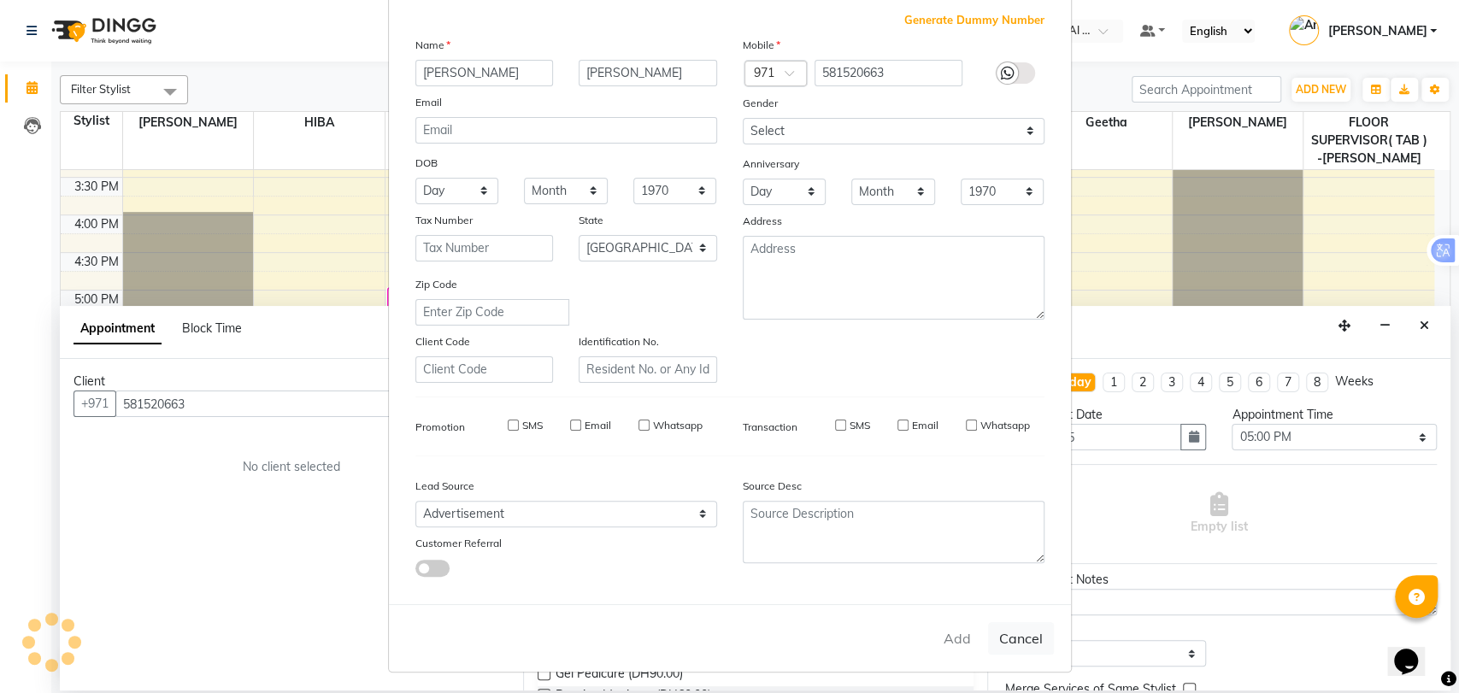
type input "58*****63"
select select
select select "null"
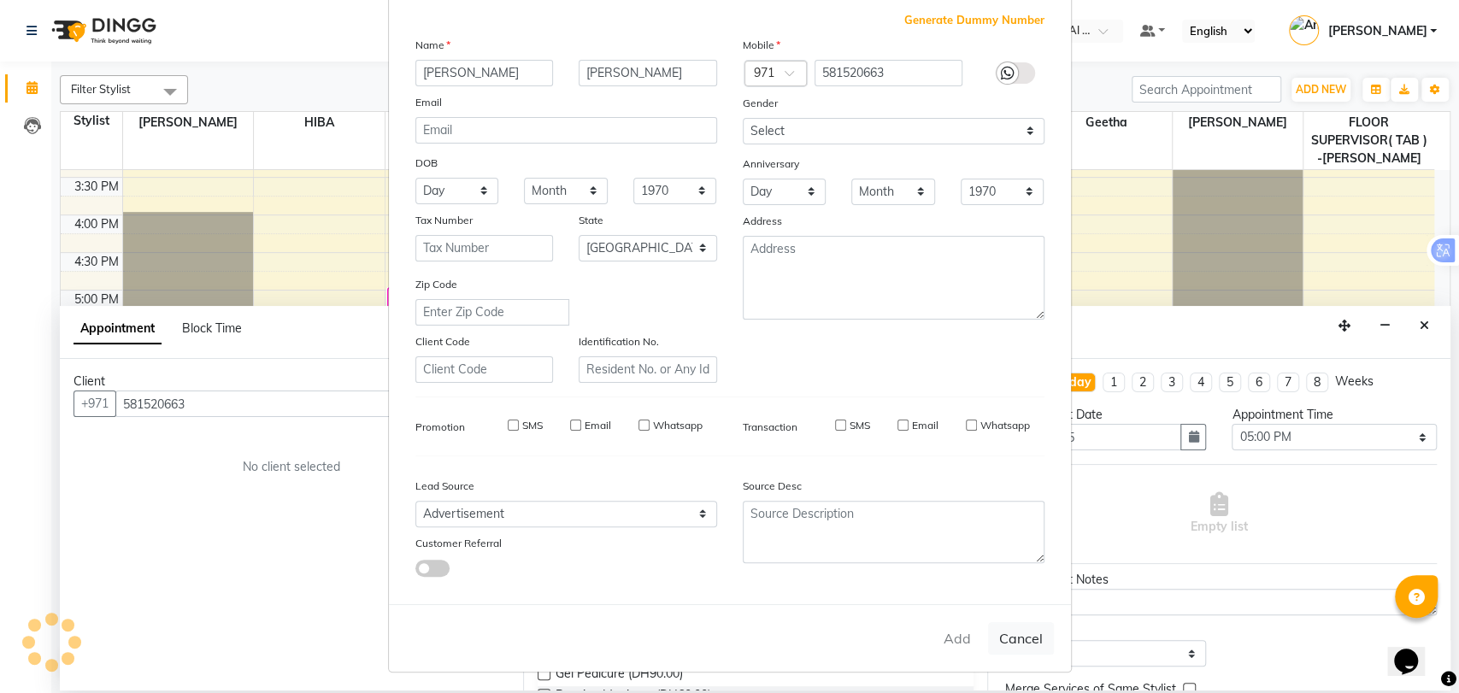
select select
checkbox input "false"
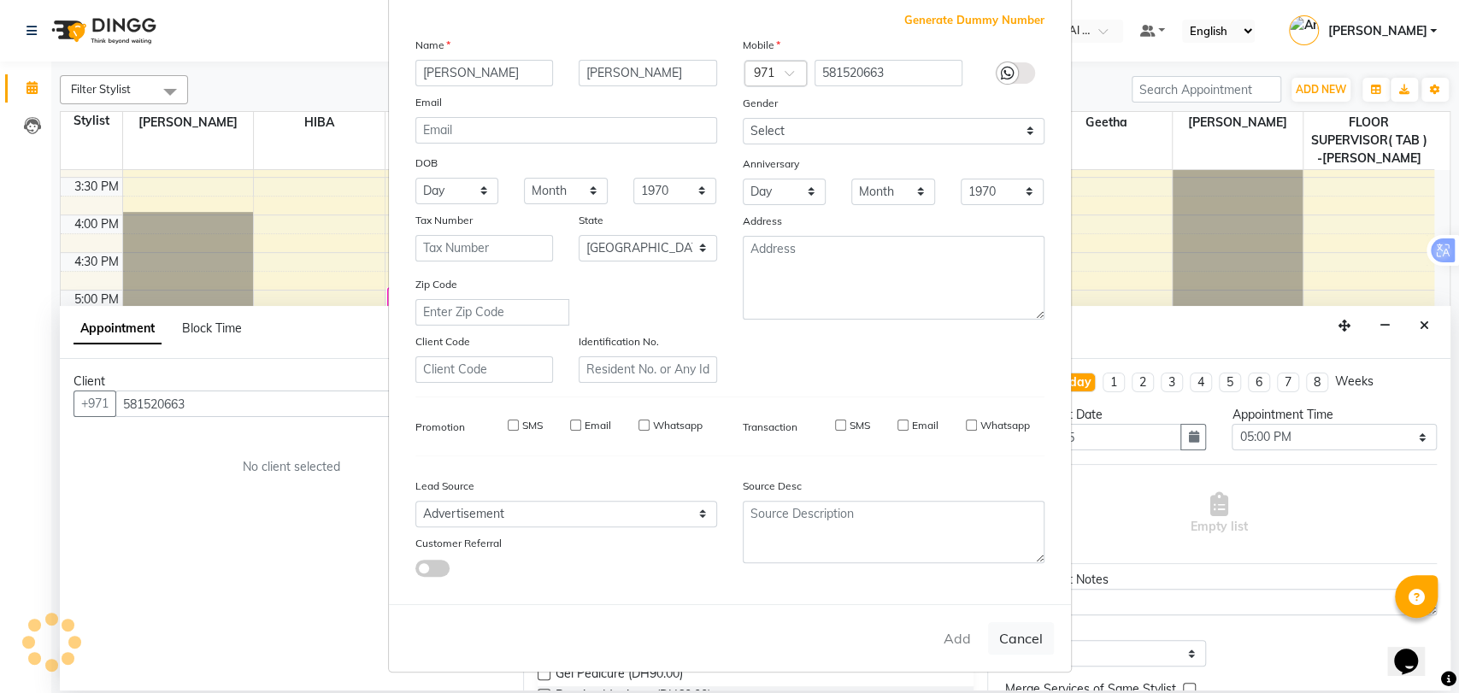
checkbox input "false"
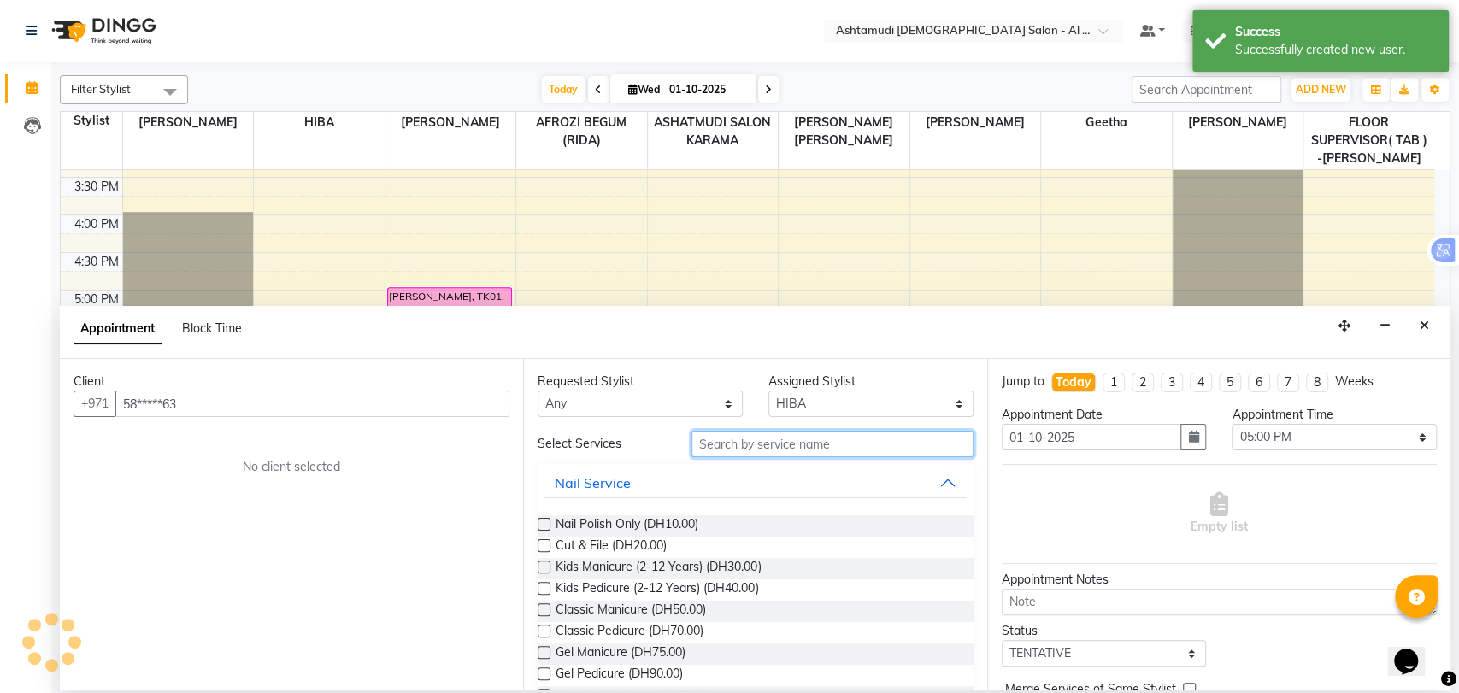
click at [750, 439] on input "text" at bounding box center [833, 444] width 282 height 26
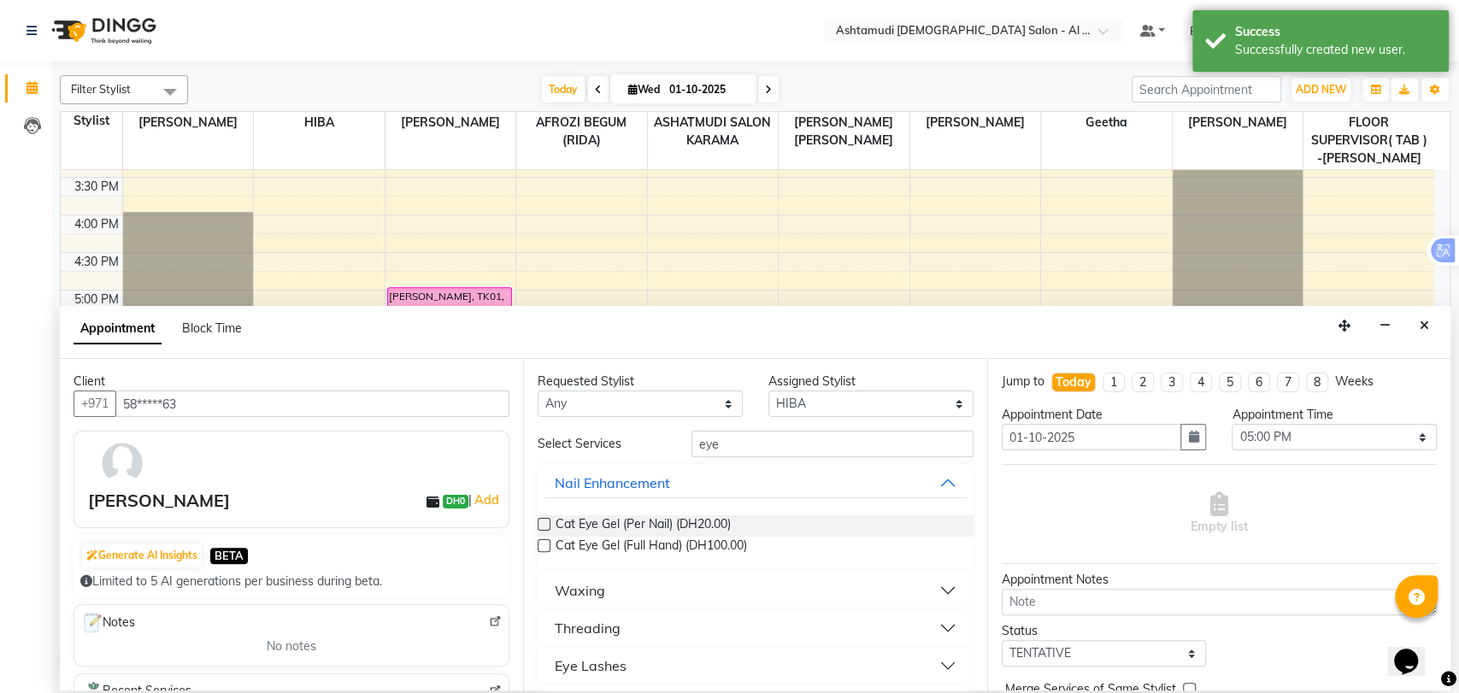
click at [615, 587] on button "Waxing" at bounding box center [754, 590] width 421 height 31
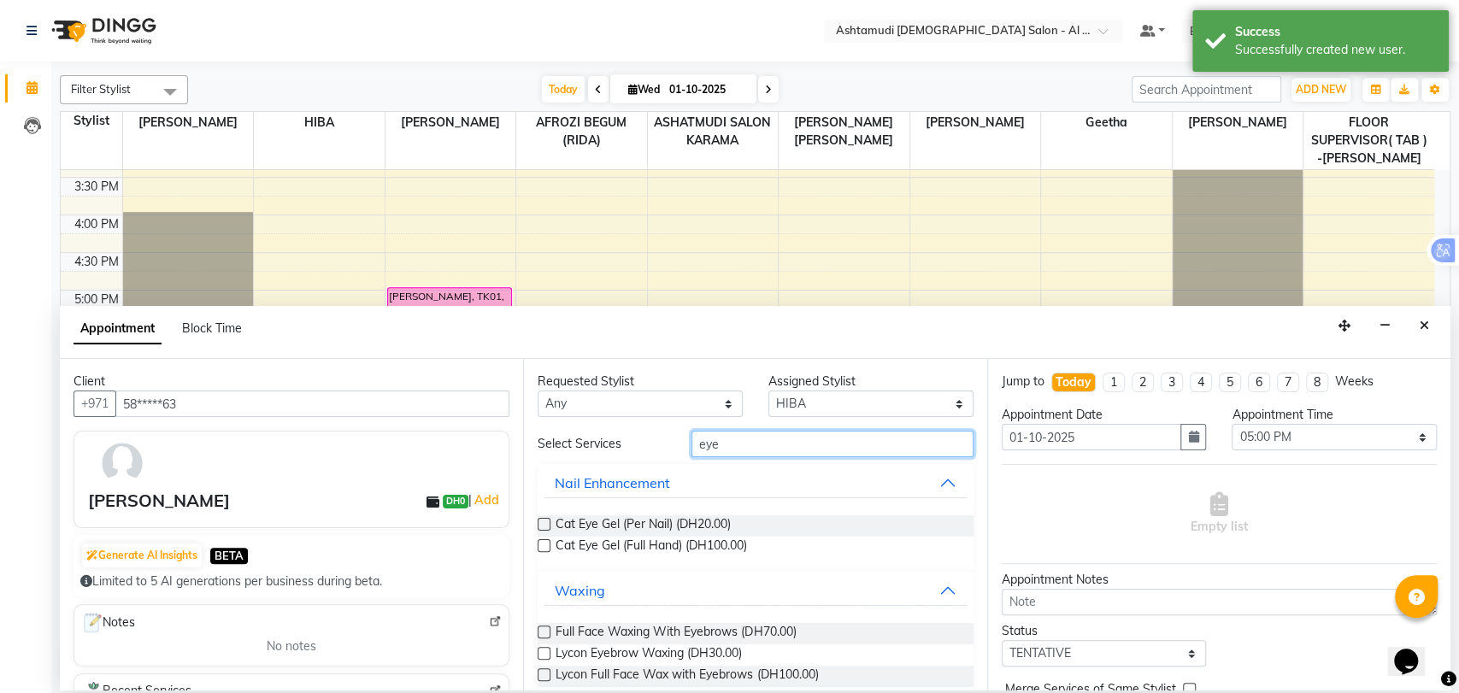
click at [717, 440] on input "eye" at bounding box center [833, 444] width 282 height 26
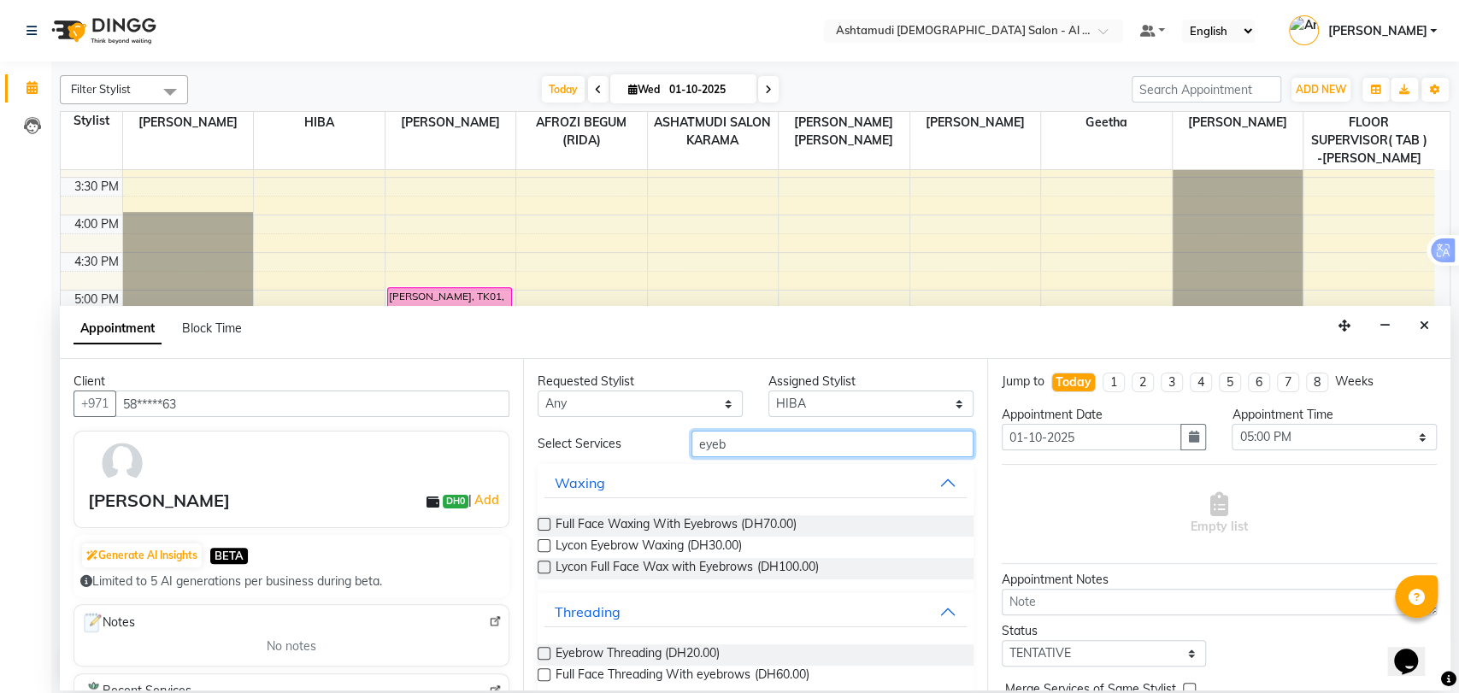
type input "eyeb"
click at [545, 650] on label at bounding box center [544, 653] width 13 height 13
click at [545, 650] on input "checkbox" at bounding box center [543, 655] width 11 height 11
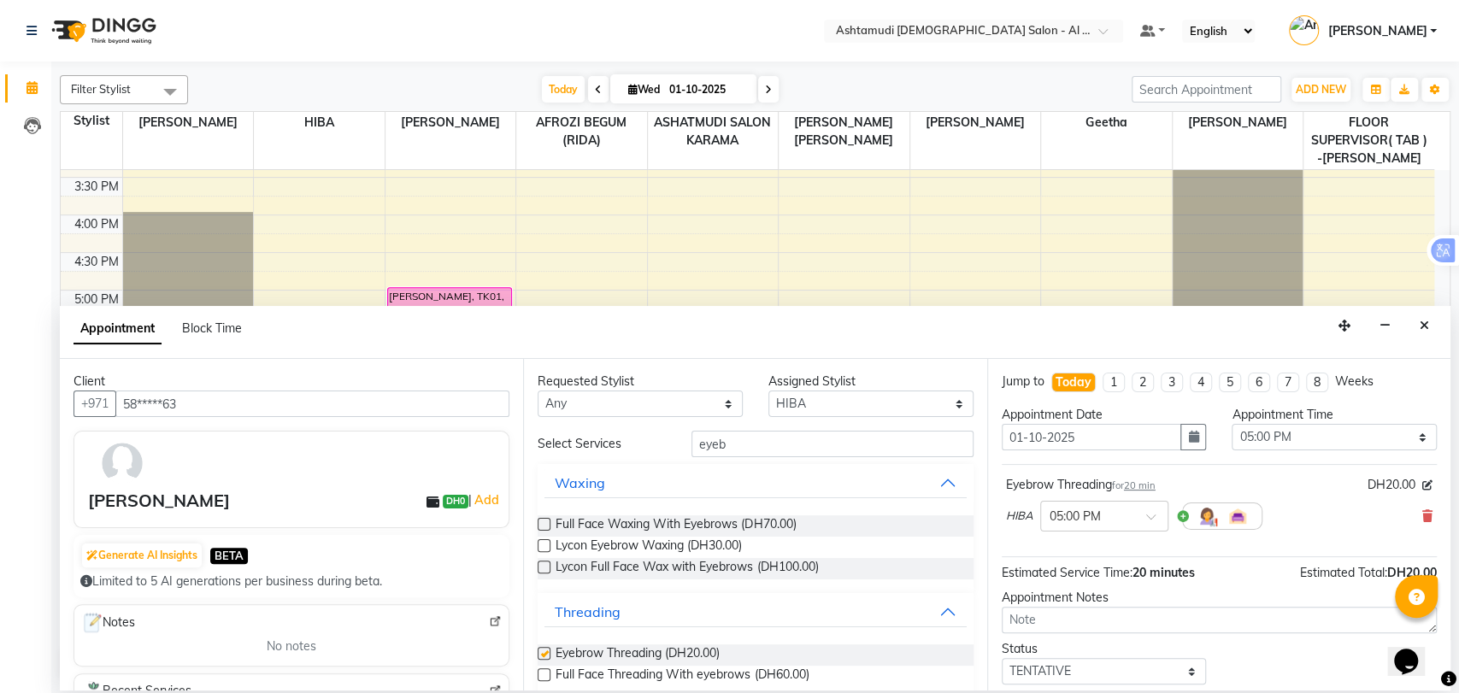
checkbox input "false"
click at [710, 450] on input "eyeb" at bounding box center [833, 444] width 282 height 26
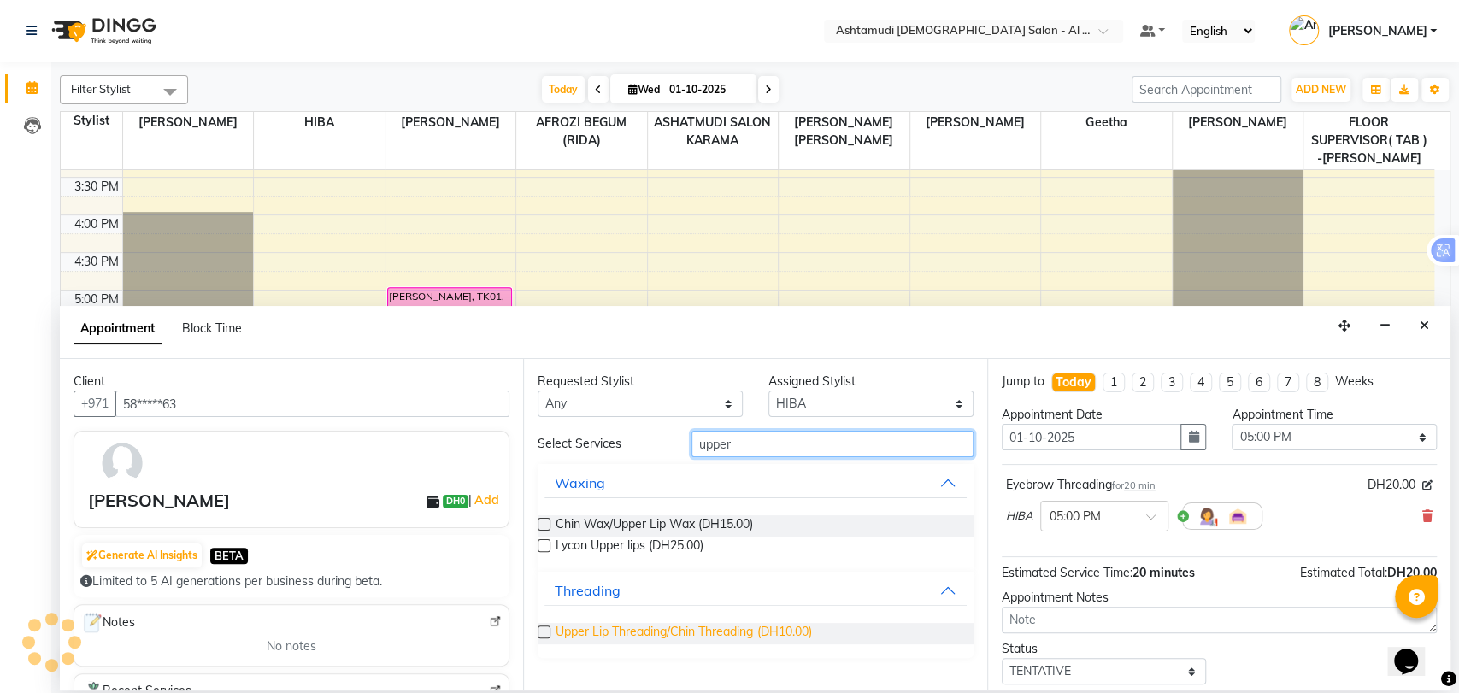
type input "upper"
click at [650, 633] on span "Upper Lip Threading/Chin Threading (DH10.00)" at bounding box center [684, 633] width 256 height 21
checkbox input "false"
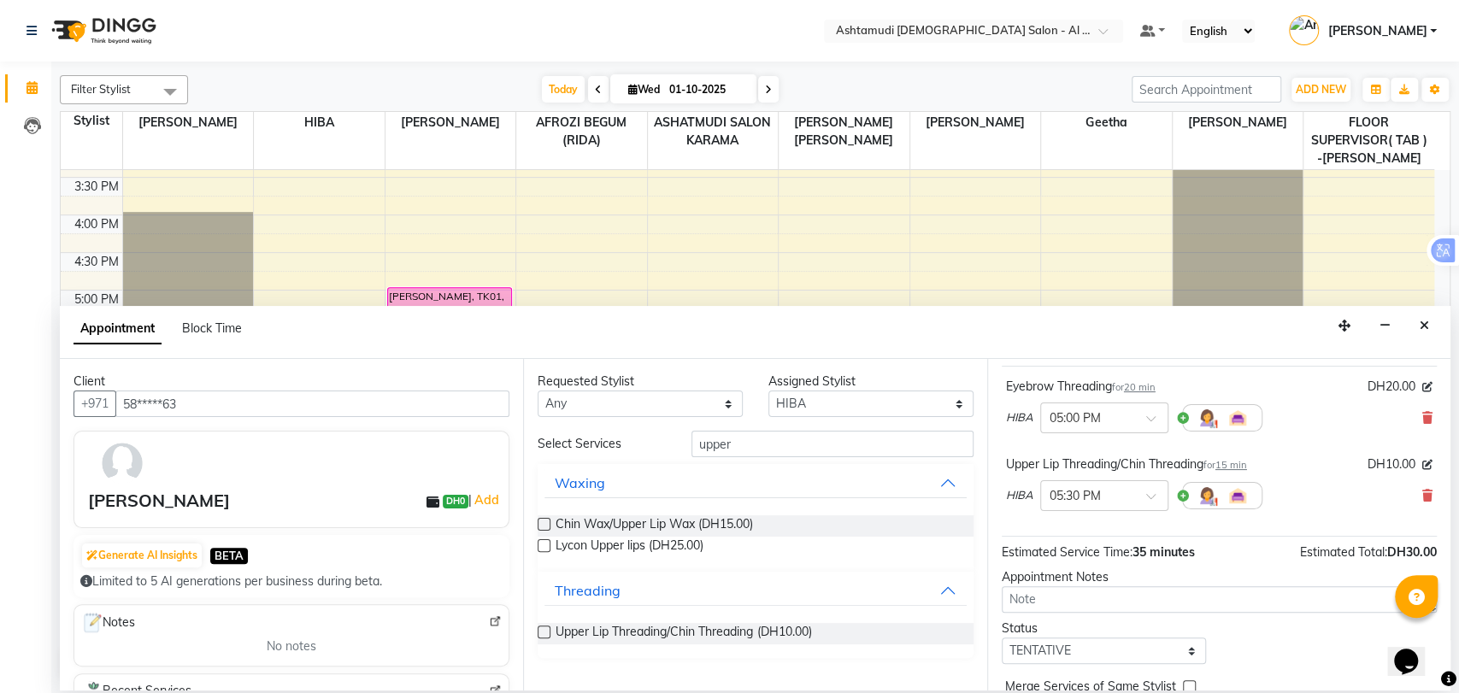
scroll to position [0, 0]
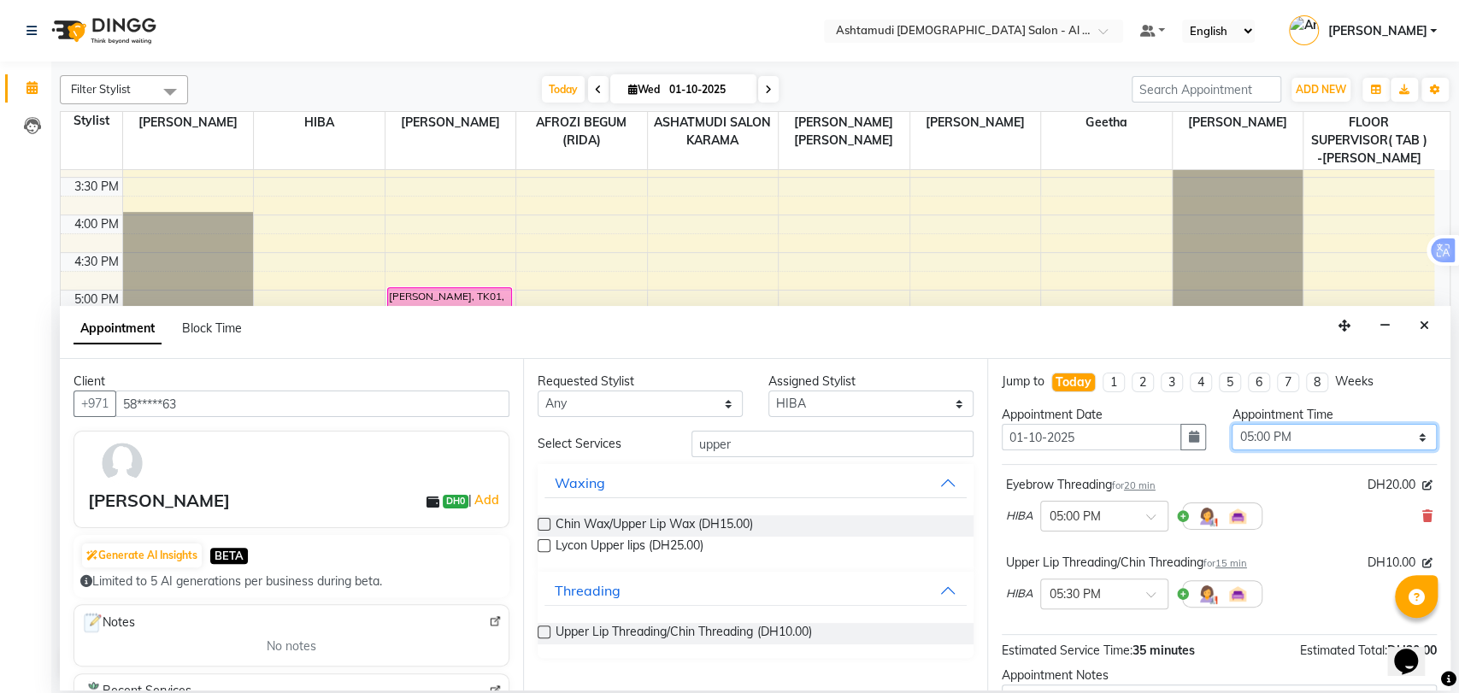
click at [1292, 434] on select "Select 10:00 AM 10:30 AM 11:00 AM 11:30 AM 12:00 PM 12:30 PM 01:00 PM 01:30 PM …" at bounding box center [1334, 437] width 205 height 26
select select "1080"
click at [1232, 424] on select "Select 10:00 AM 10:30 AM 11:00 AM 11:30 AM 12:00 PM 12:30 PM 01:00 PM 01:30 PM …" at bounding box center [1334, 437] width 205 height 26
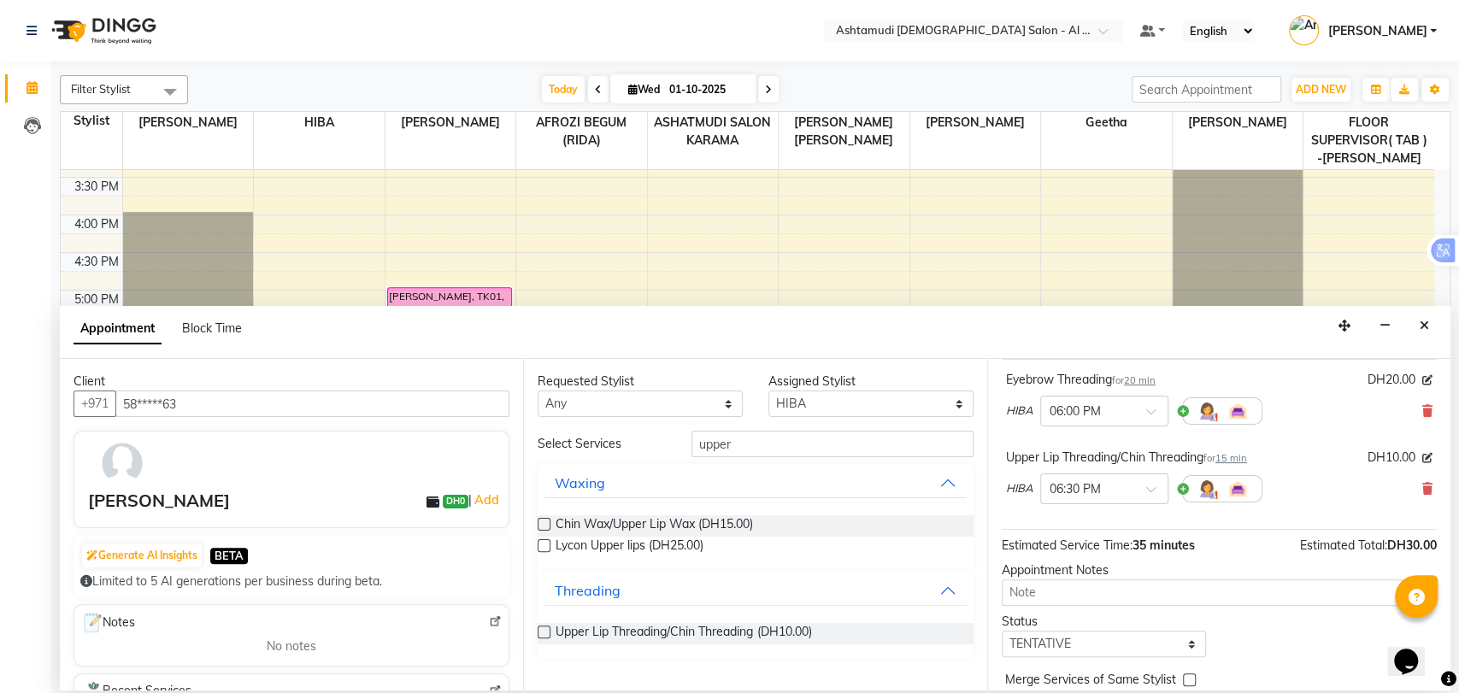
scroll to position [178, 0]
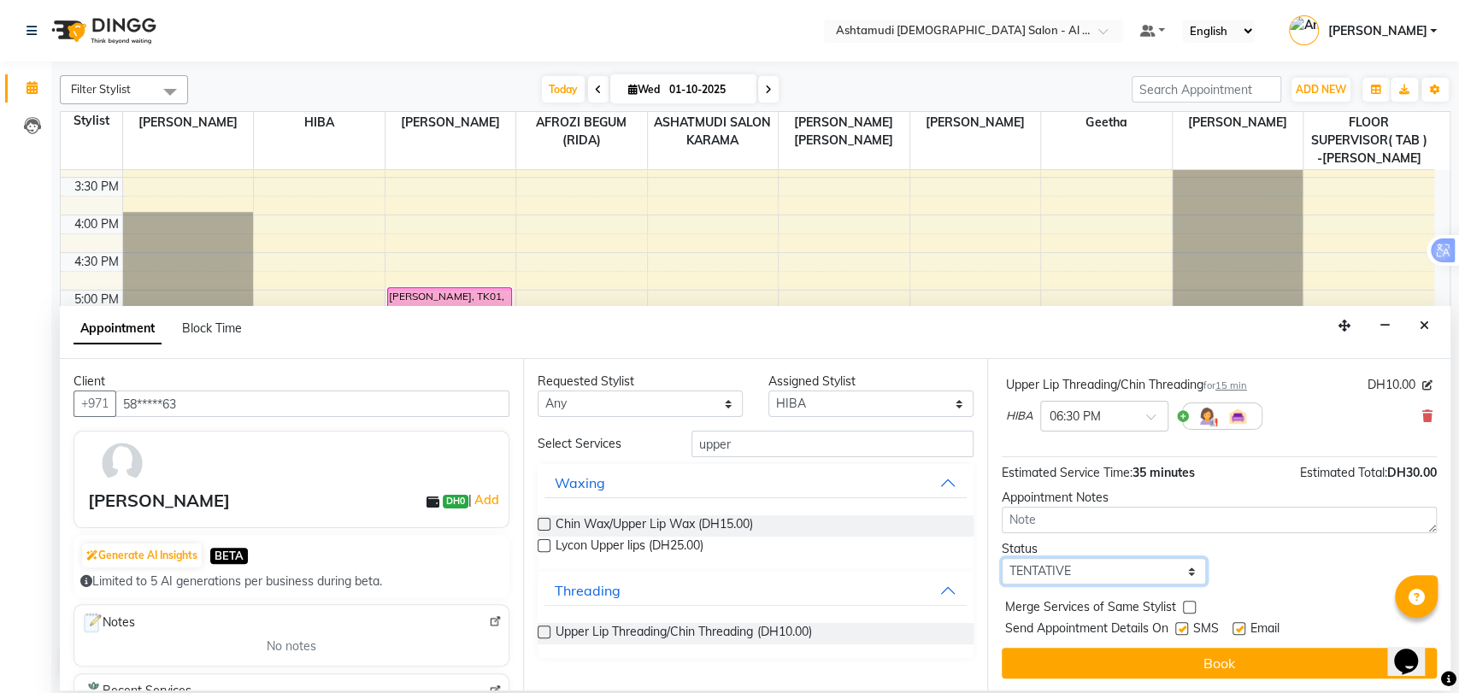
click at [1080, 560] on select "Select TENTATIVE CONFIRM CHECK-IN UPCOMING" at bounding box center [1104, 571] width 205 height 26
select select "upcoming"
click at [1002, 558] on select "Select TENTATIVE CONFIRM CHECK-IN UPCOMING" at bounding box center [1104, 571] width 205 height 26
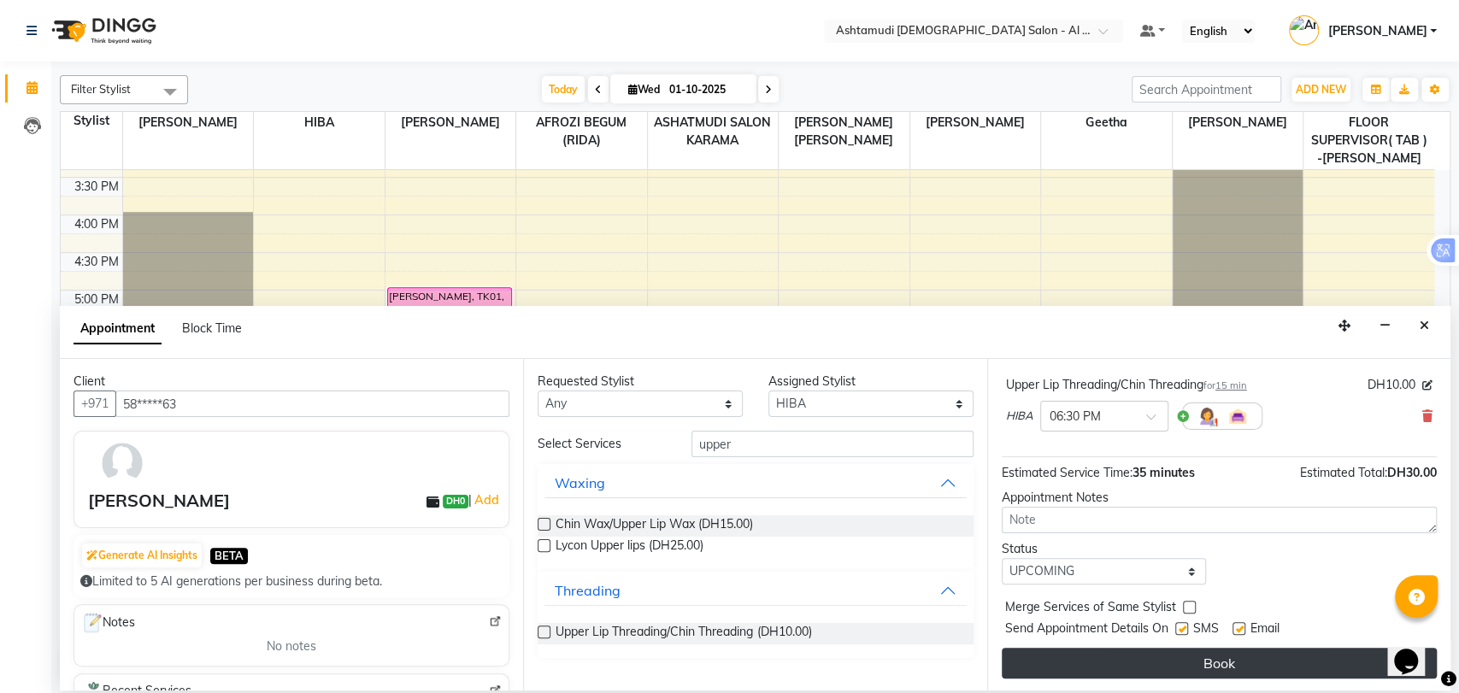
drag, startPoint x: 1098, startPoint y: 665, endPoint x: 1084, endPoint y: 657, distance: 16.4
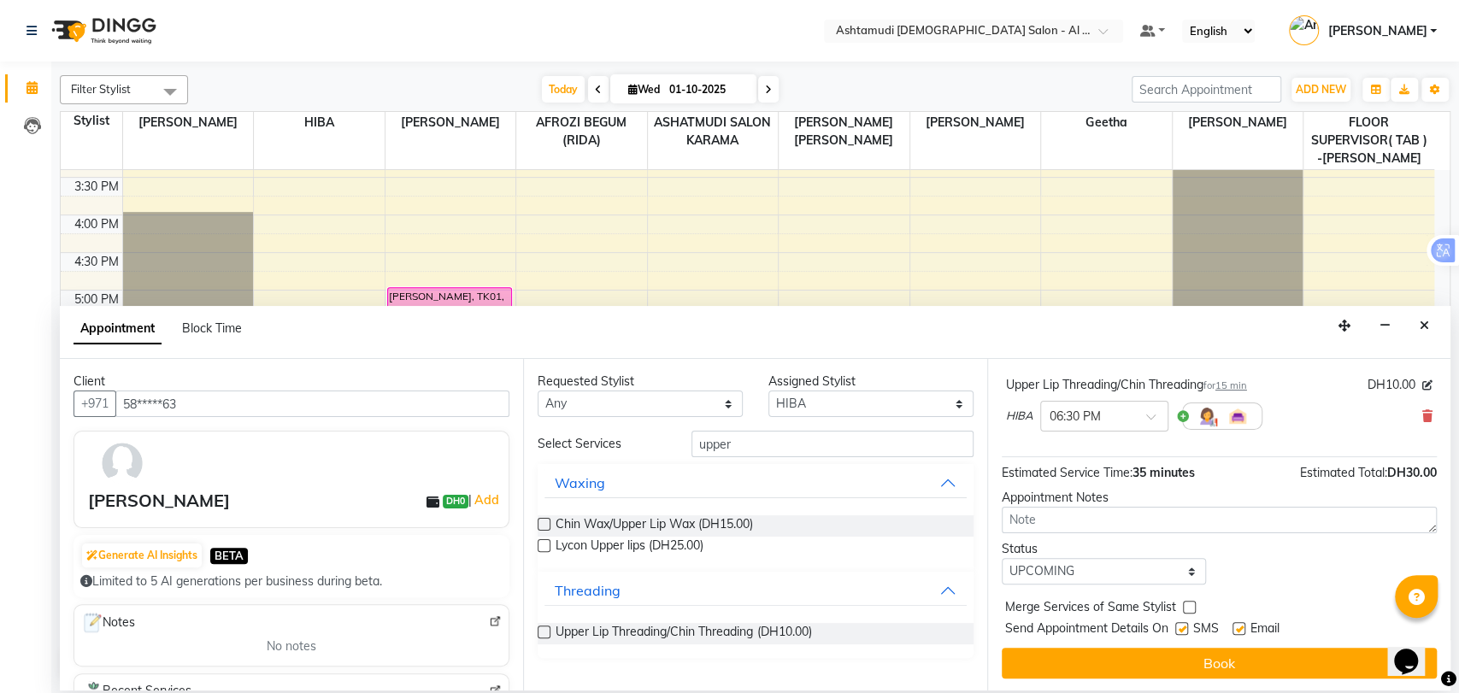
click at [1098, 664] on button "Book" at bounding box center [1219, 663] width 435 height 31
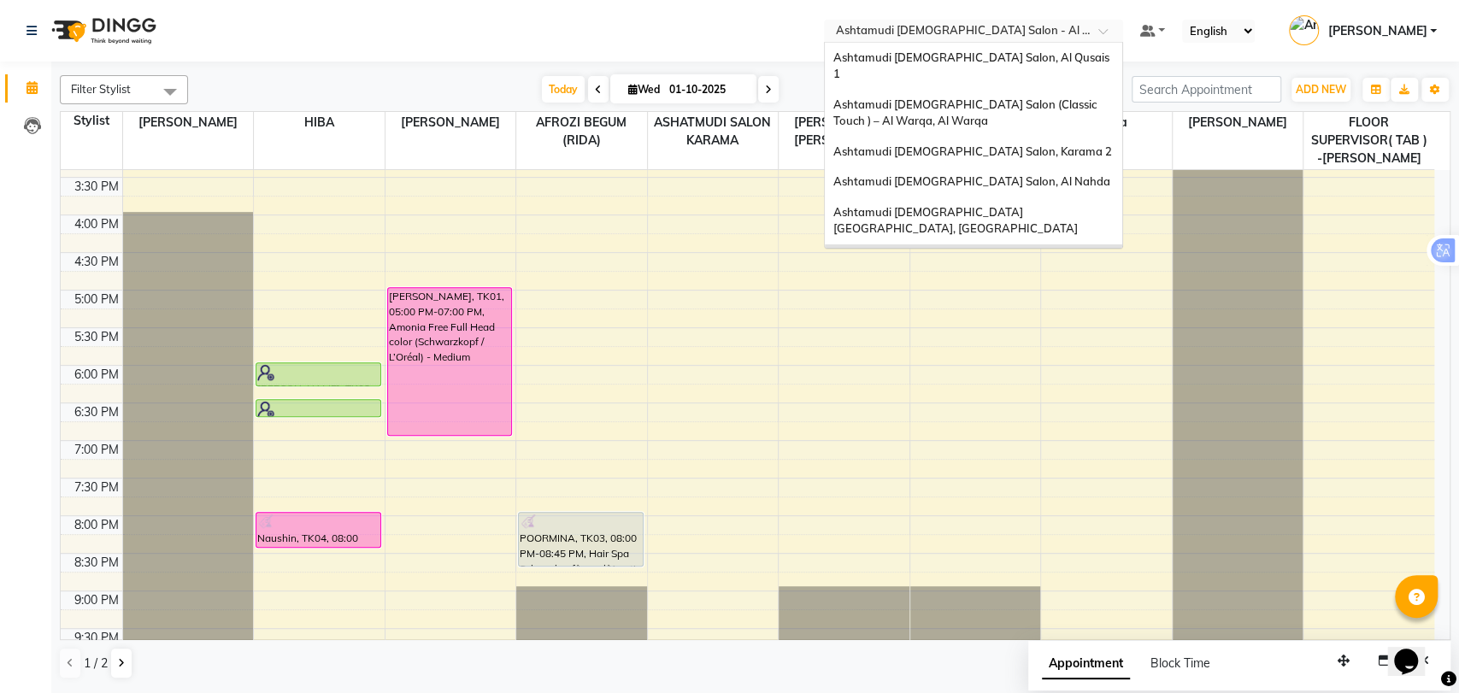
click at [999, 25] on input "text" at bounding box center [957, 32] width 248 height 17
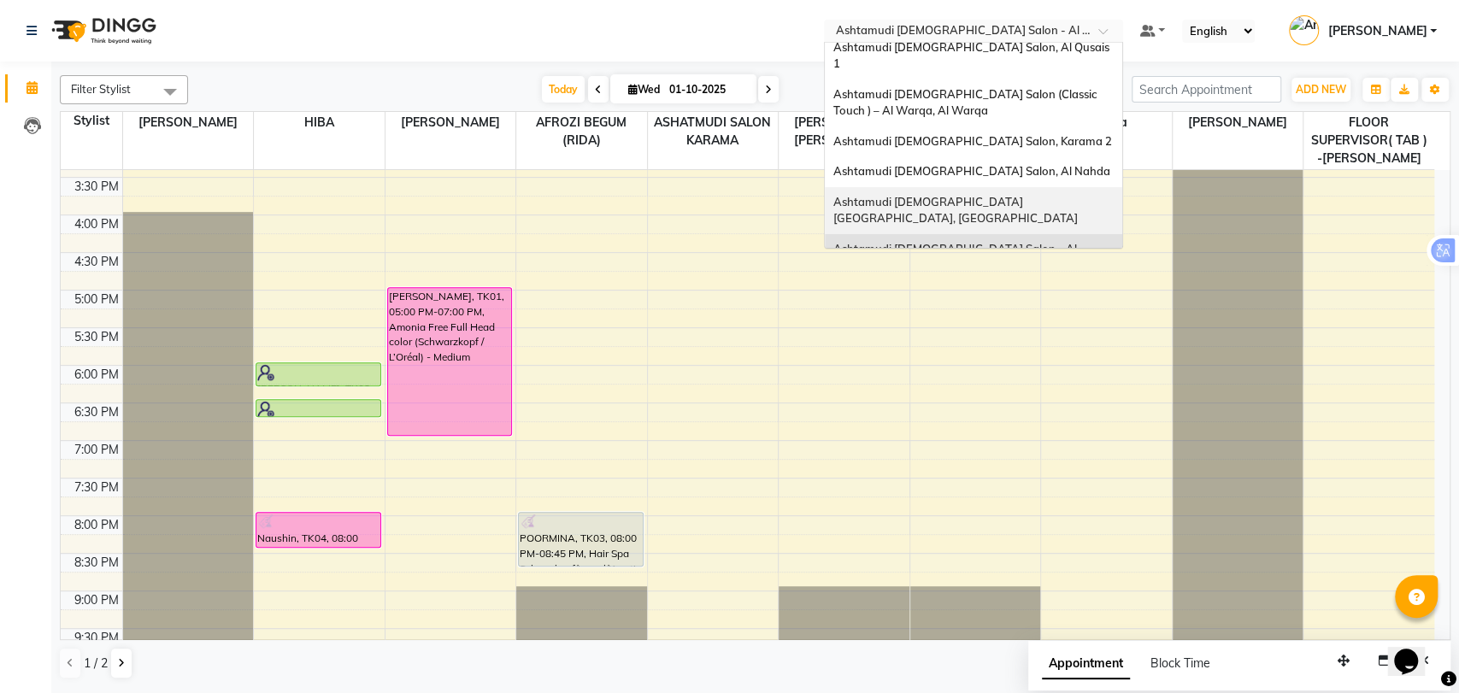
click at [1038, 195] on span "Ashtamudi Ladies Salon Sahara Center, Dubai" at bounding box center [955, 210] width 244 height 31
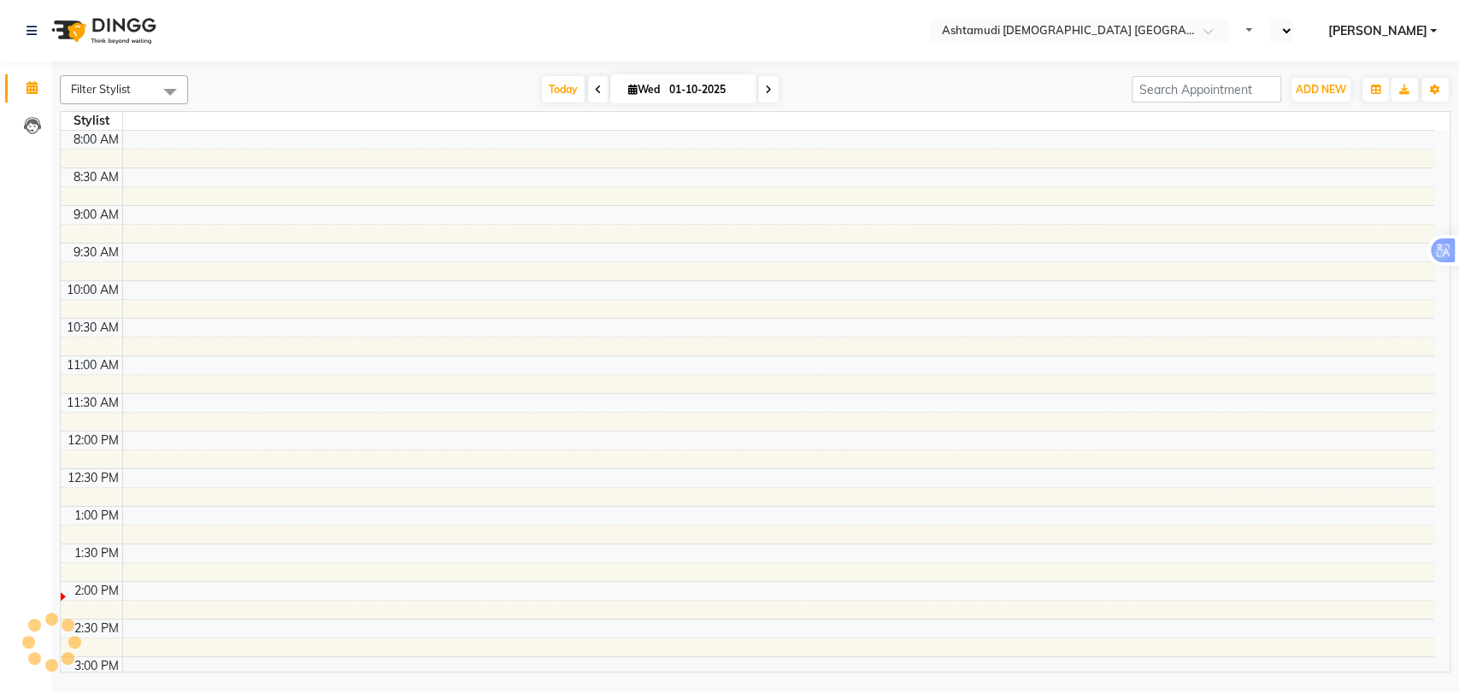
select select "en"
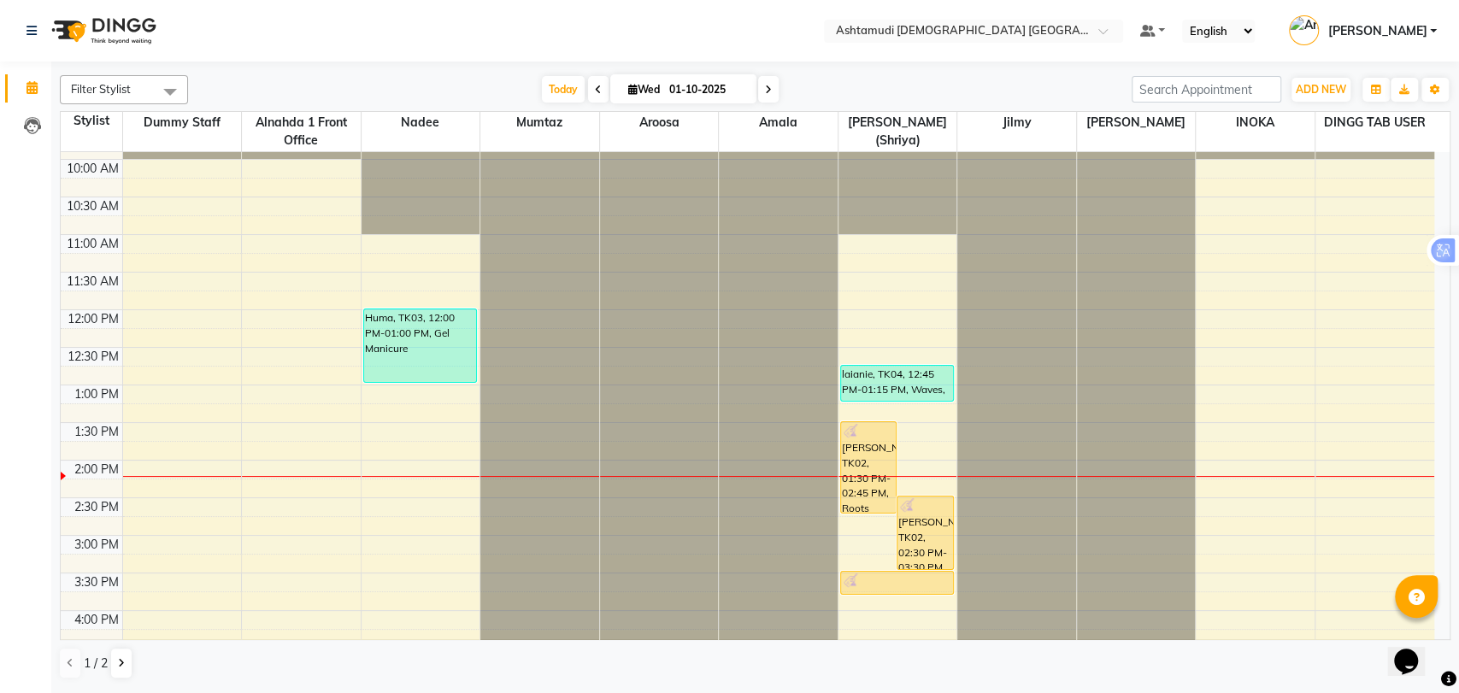
scroll to position [380, 0]
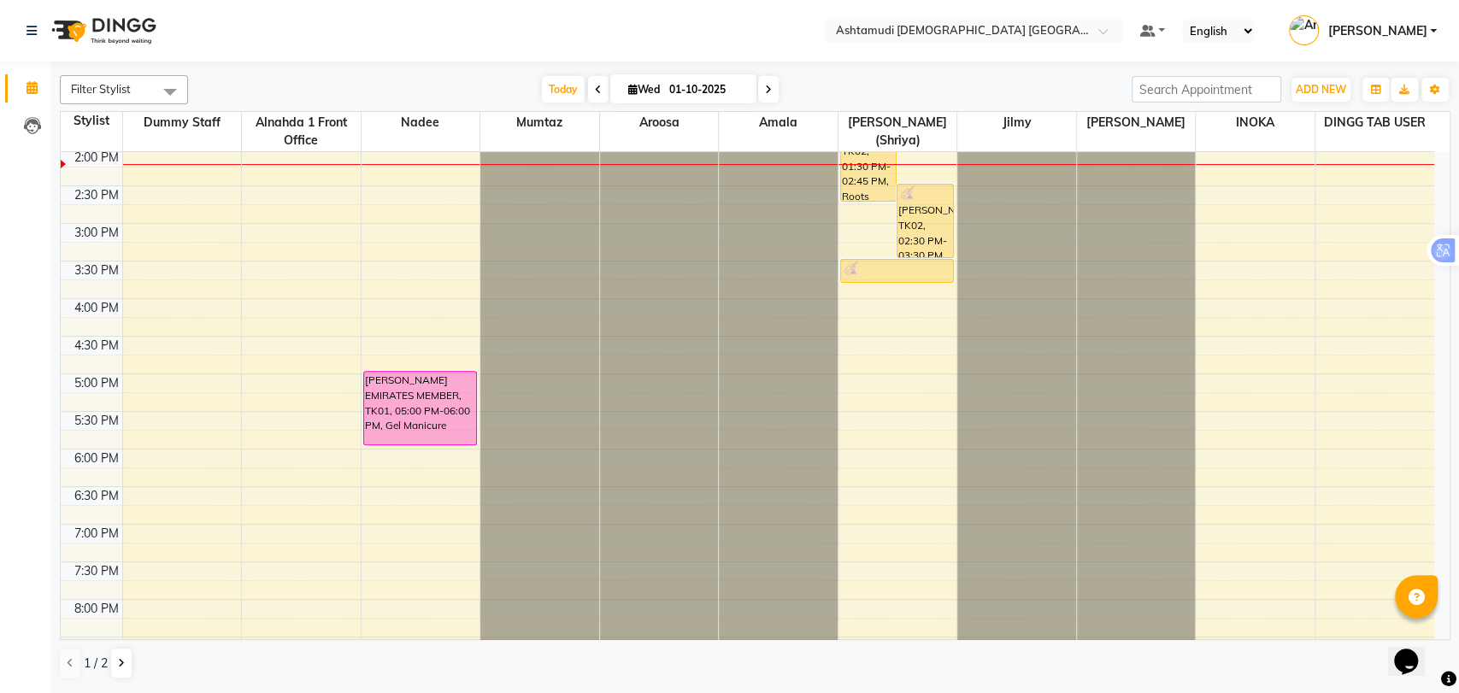
drag, startPoint x: 770, startPoint y: 86, endPoint x: 774, endPoint y: 130, distance: 43.7
click at [771, 86] on span at bounding box center [768, 89] width 21 height 26
type input "02-10-2025"
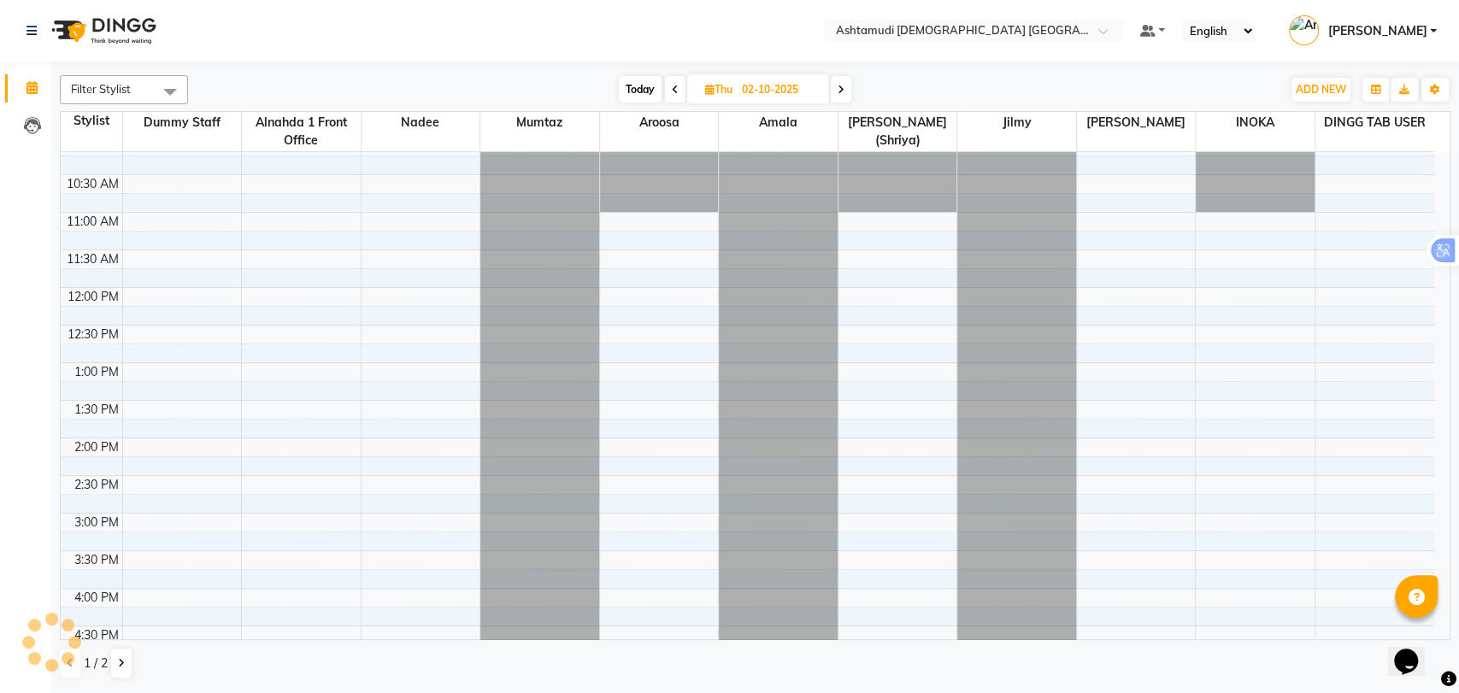
scroll to position [0, 0]
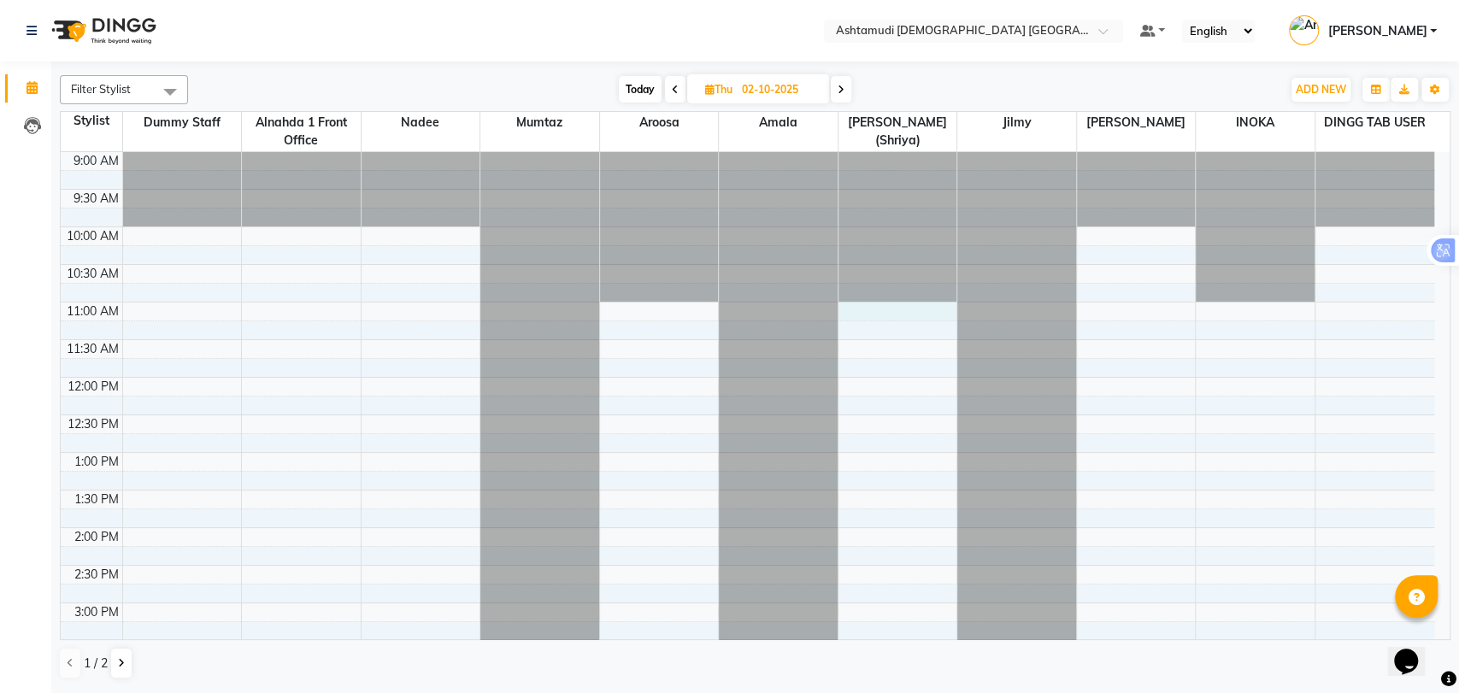
click at [892, 313] on div "9:00 AM 9:30 AM 10:00 AM 10:30 AM 11:00 AM 11:30 AM 12:00 PM 12:30 PM 1:00 PM 1…" at bounding box center [748, 678] width 1374 height 1052
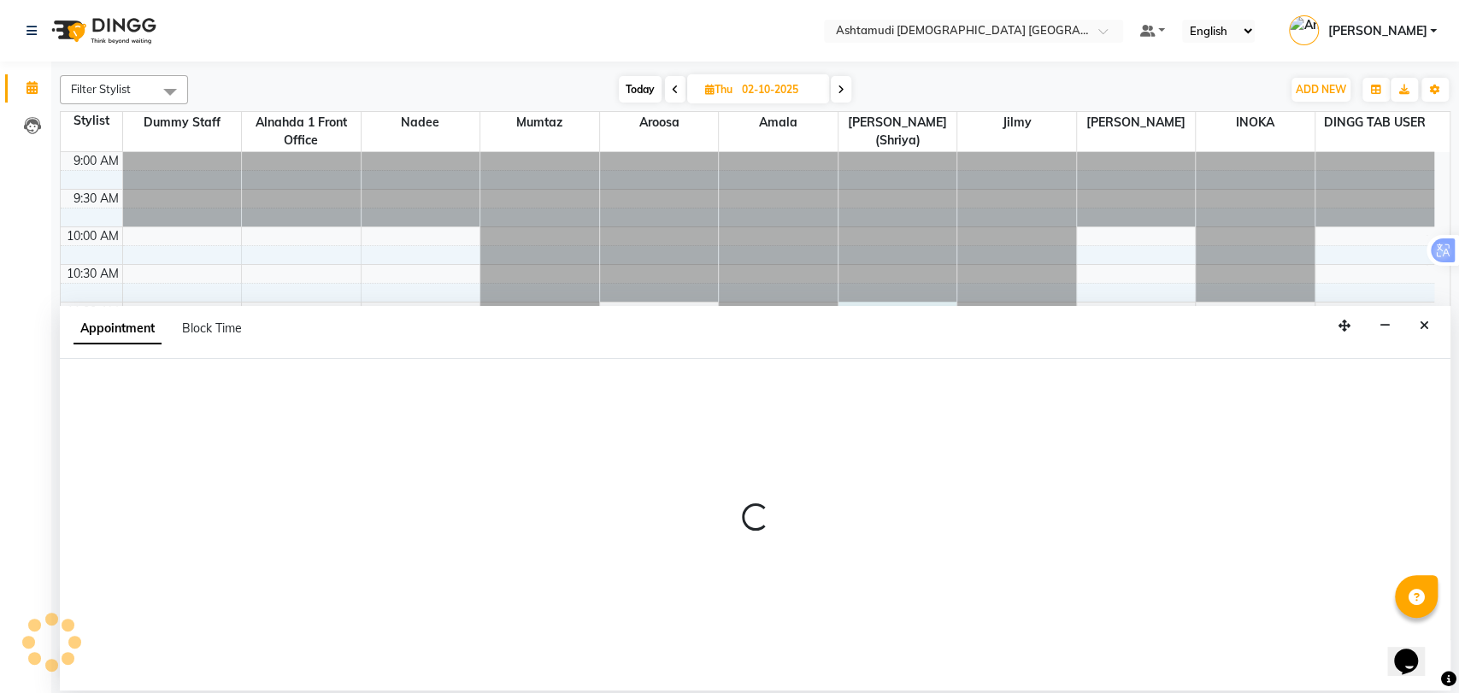
select select "86641"
select select "660"
select select "tentative"
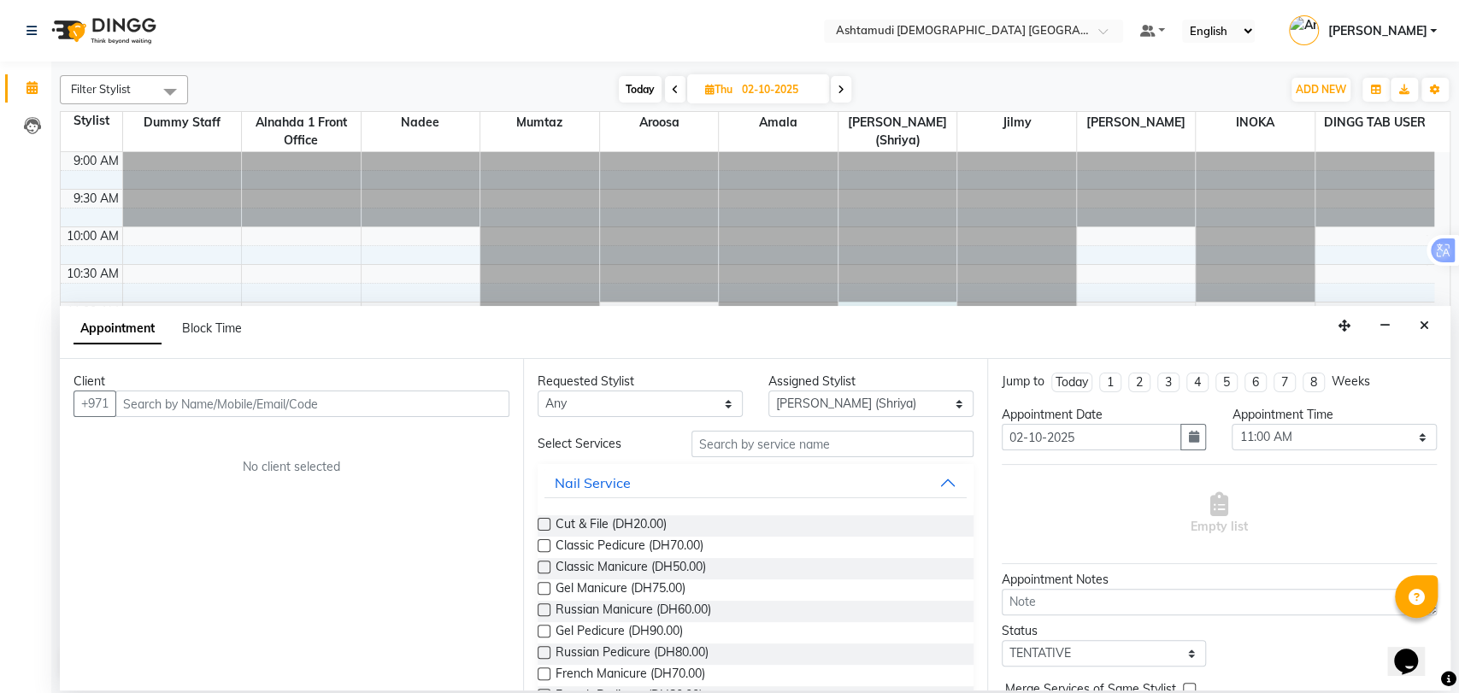
click at [218, 405] on input "text" at bounding box center [312, 404] width 394 height 26
click at [766, 442] on input "text" at bounding box center [833, 444] width 282 height 26
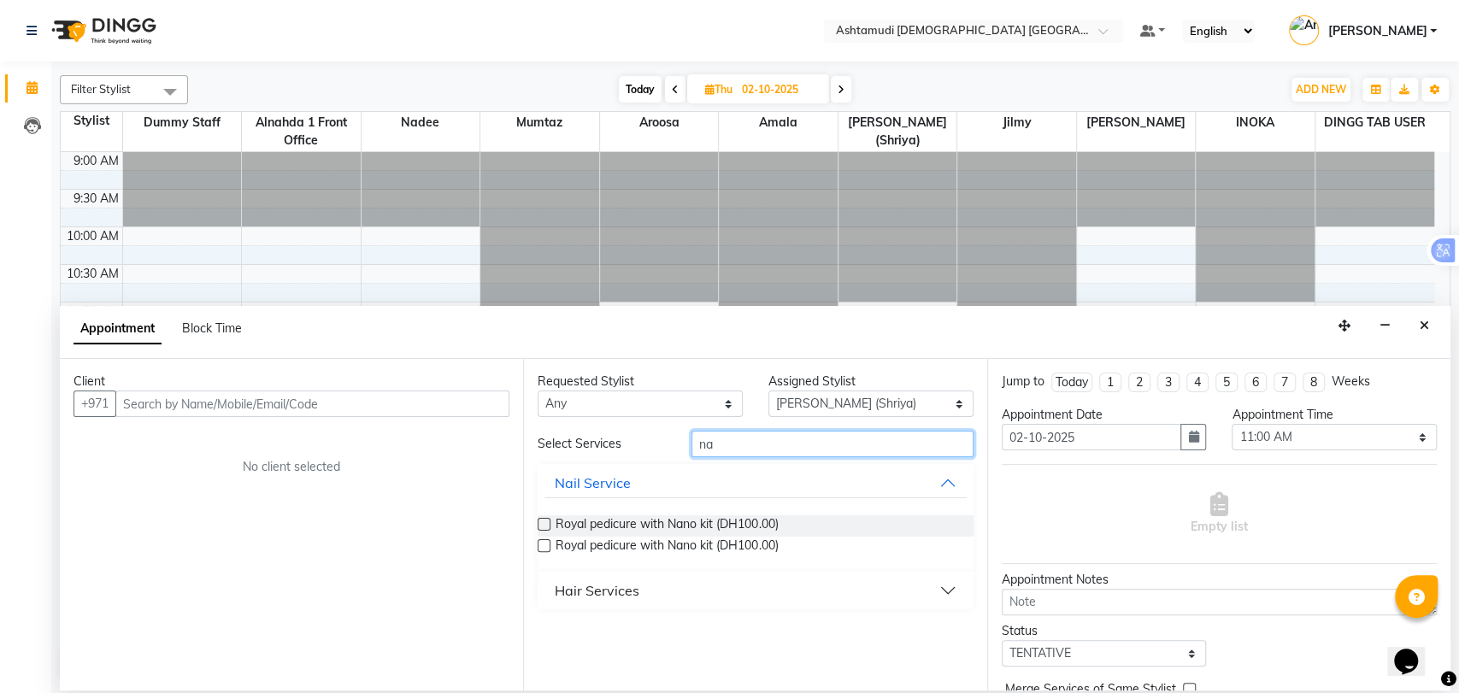
type input "n"
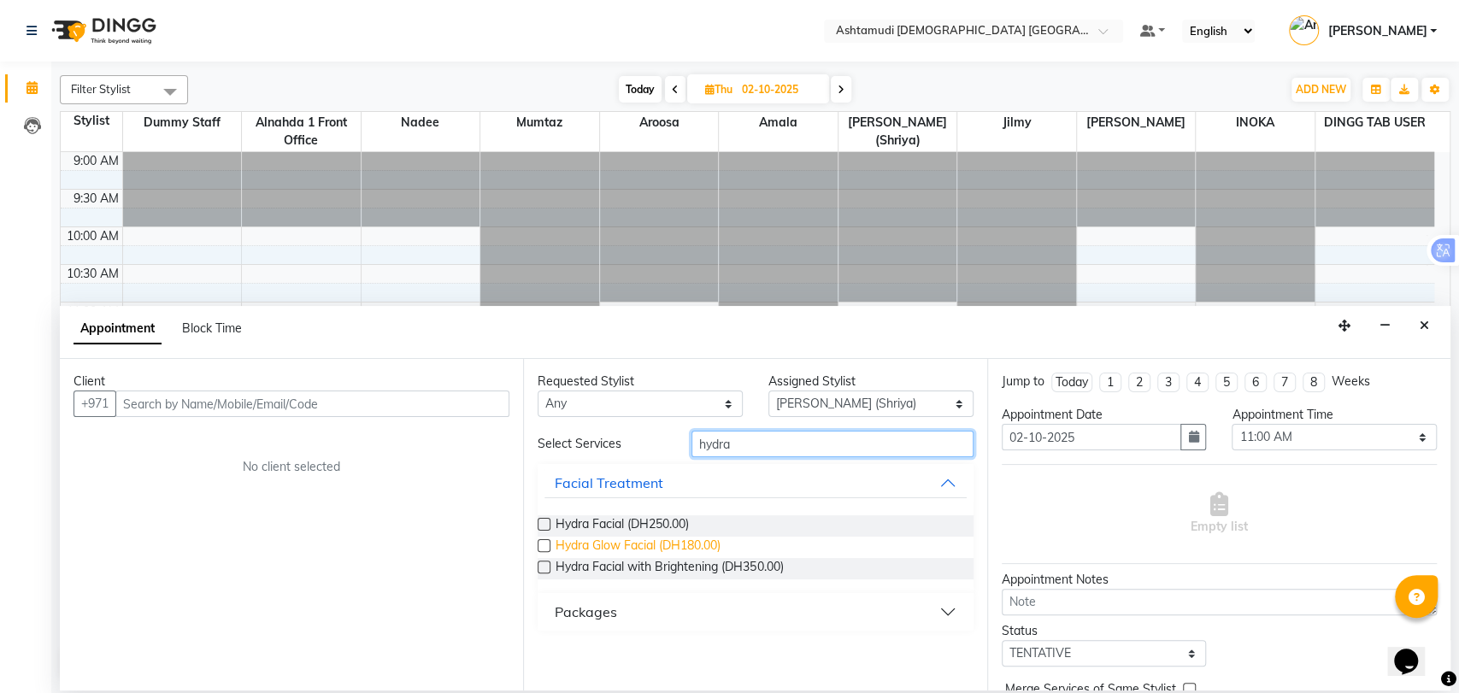
type input "hydra"
click at [664, 541] on span "Hydra Glow Facial (DH180.00)" at bounding box center [638, 547] width 165 height 21
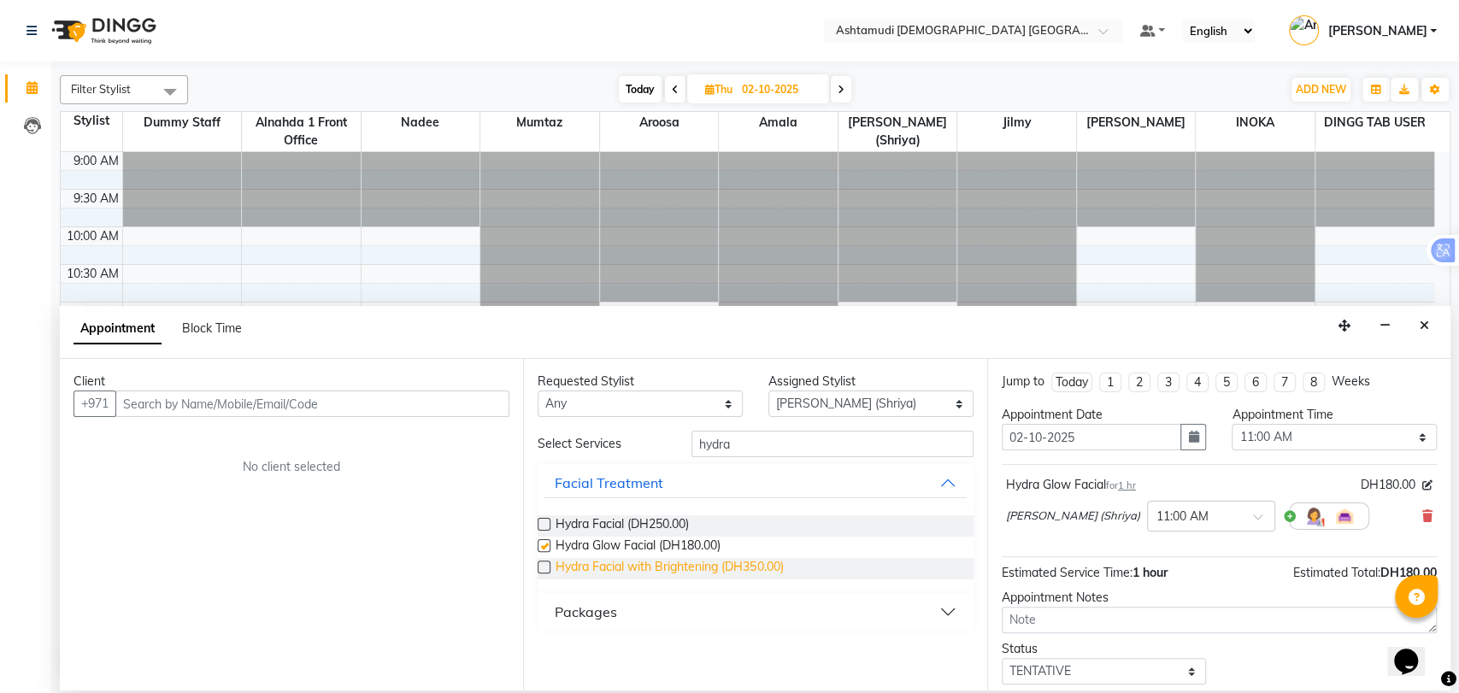
checkbox input "false"
click at [664, 567] on span "Hydra Facial with Brightening (DH350.00)" at bounding box center [669, 568] width 227 height 21
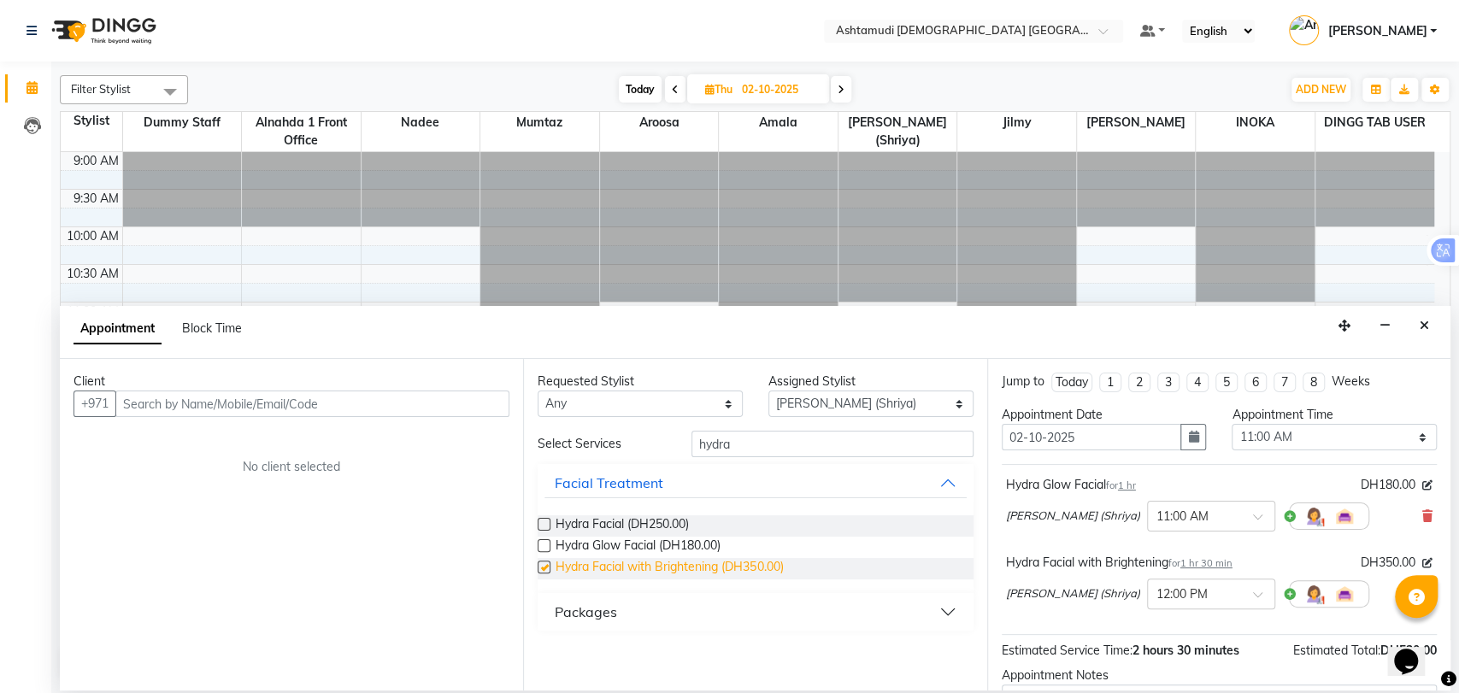
checkbox input "false"
click at [1422, 514] on icon at bounding box center [1427, 516] width 10 height 12
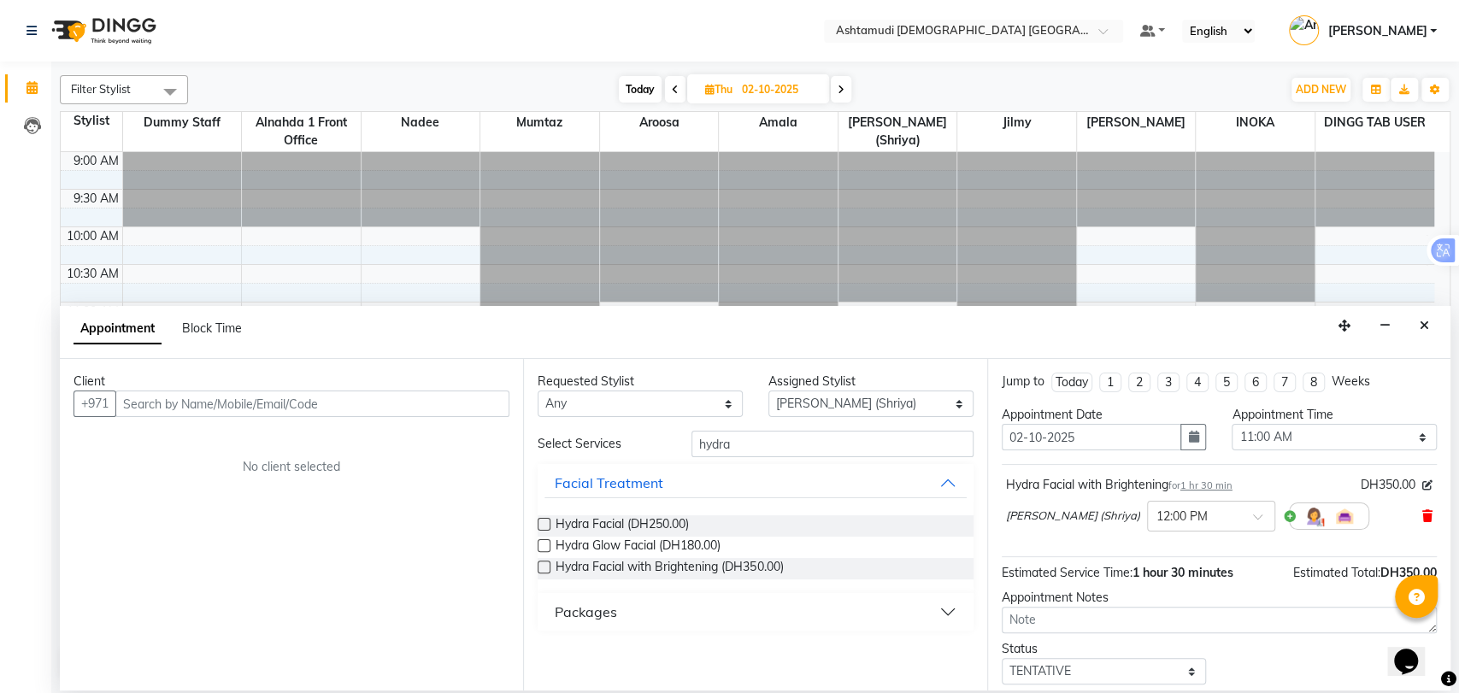
click at [1422, 515] on icon at bounding box center [1427, 516] width 10 height 12
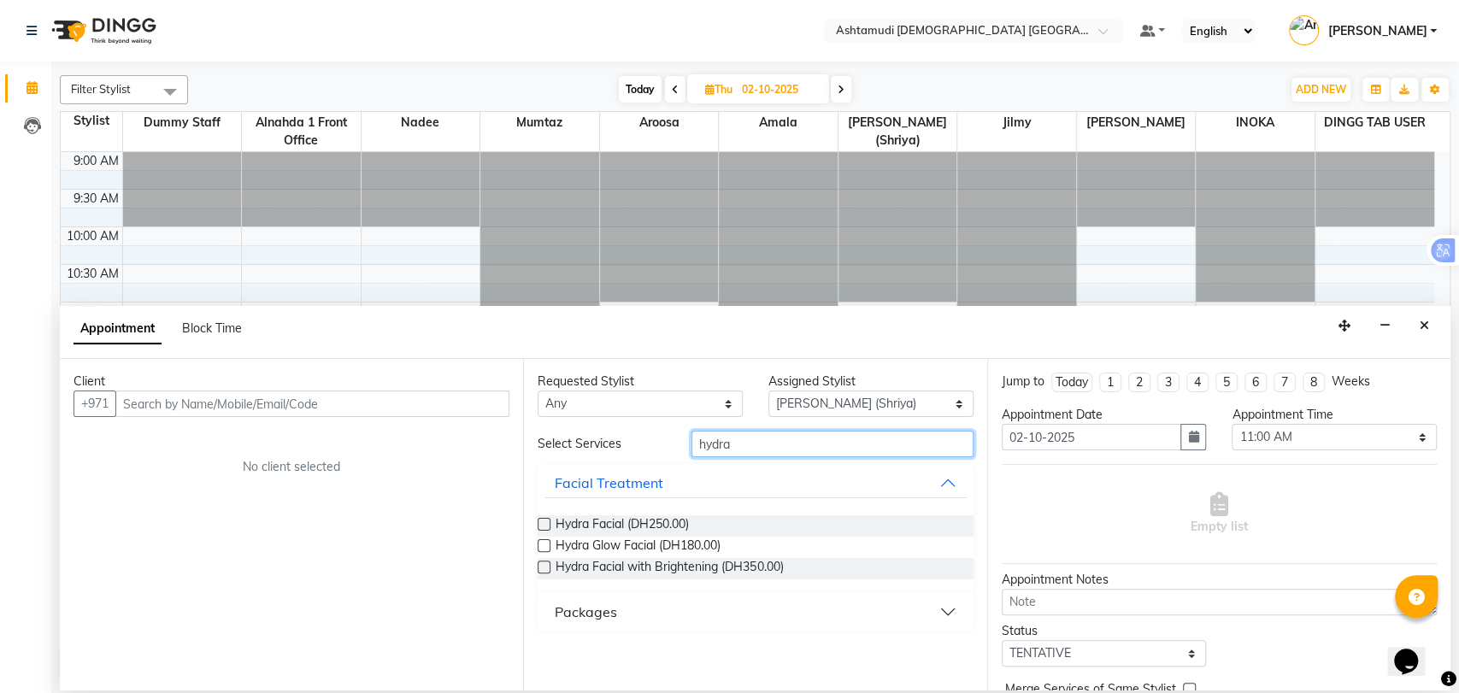
click at [730, 446] on input "hydra" at bounding box center [833, 444] width 282 height 26
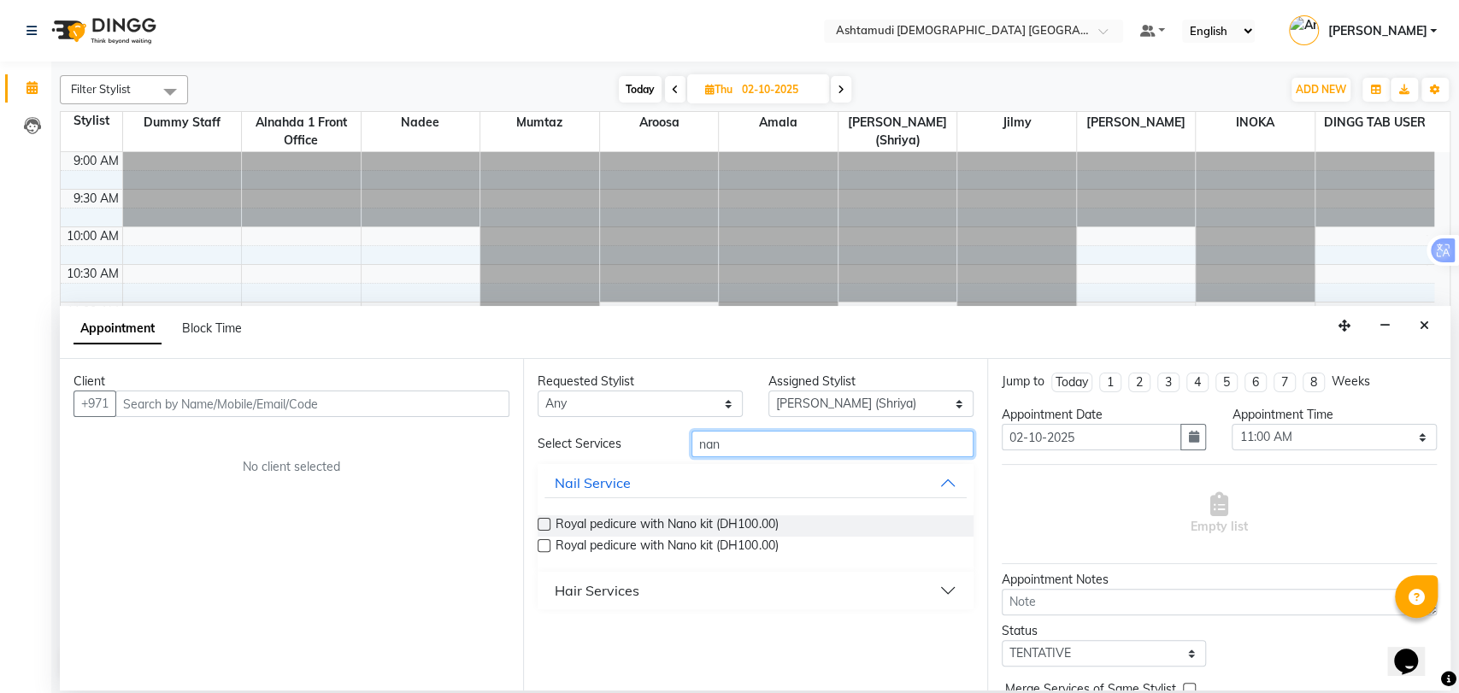
type input "nan"
click at [615, 598] on div "Hair Services" at bounding box center [597, 590] width 85 height 21
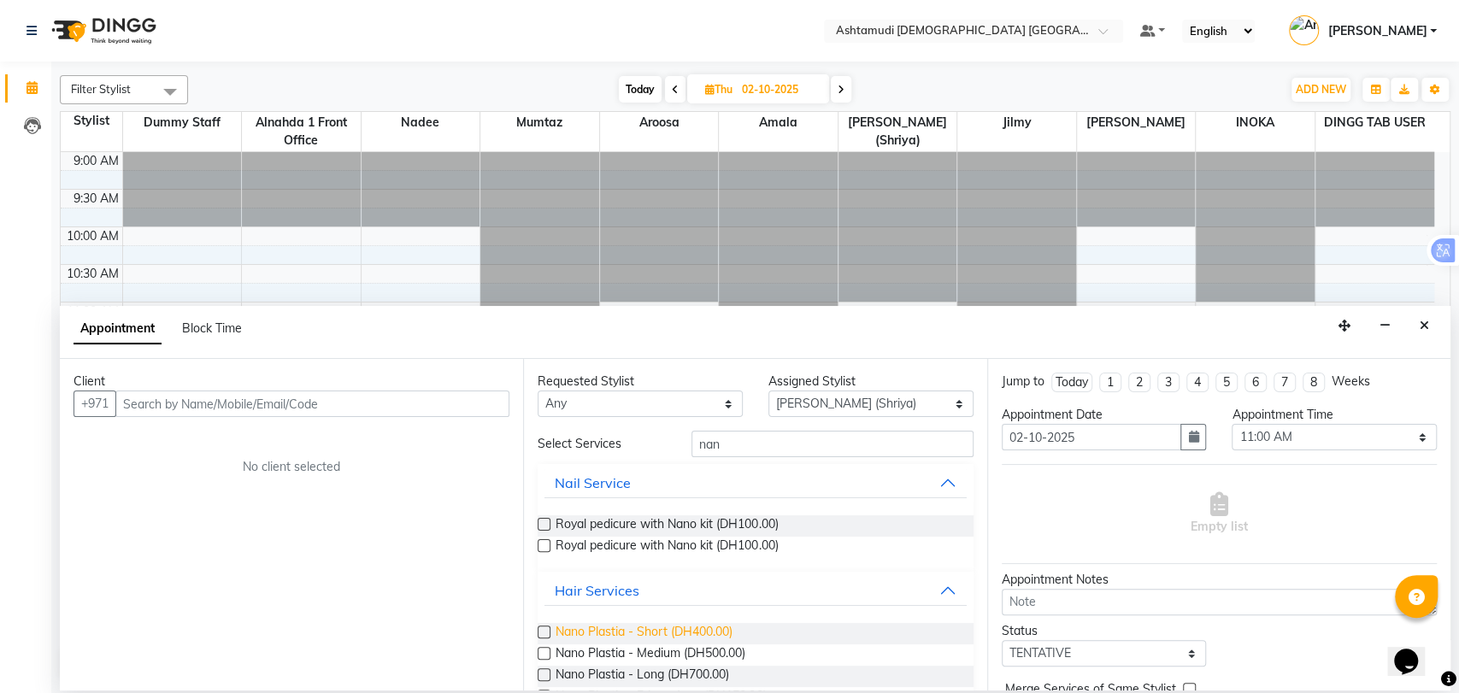
click at [622, 631] on span "Nano Plastia - Short (DH400.00)" at bounding box center [644, 633] width 177 height 21
checkbox input "false"
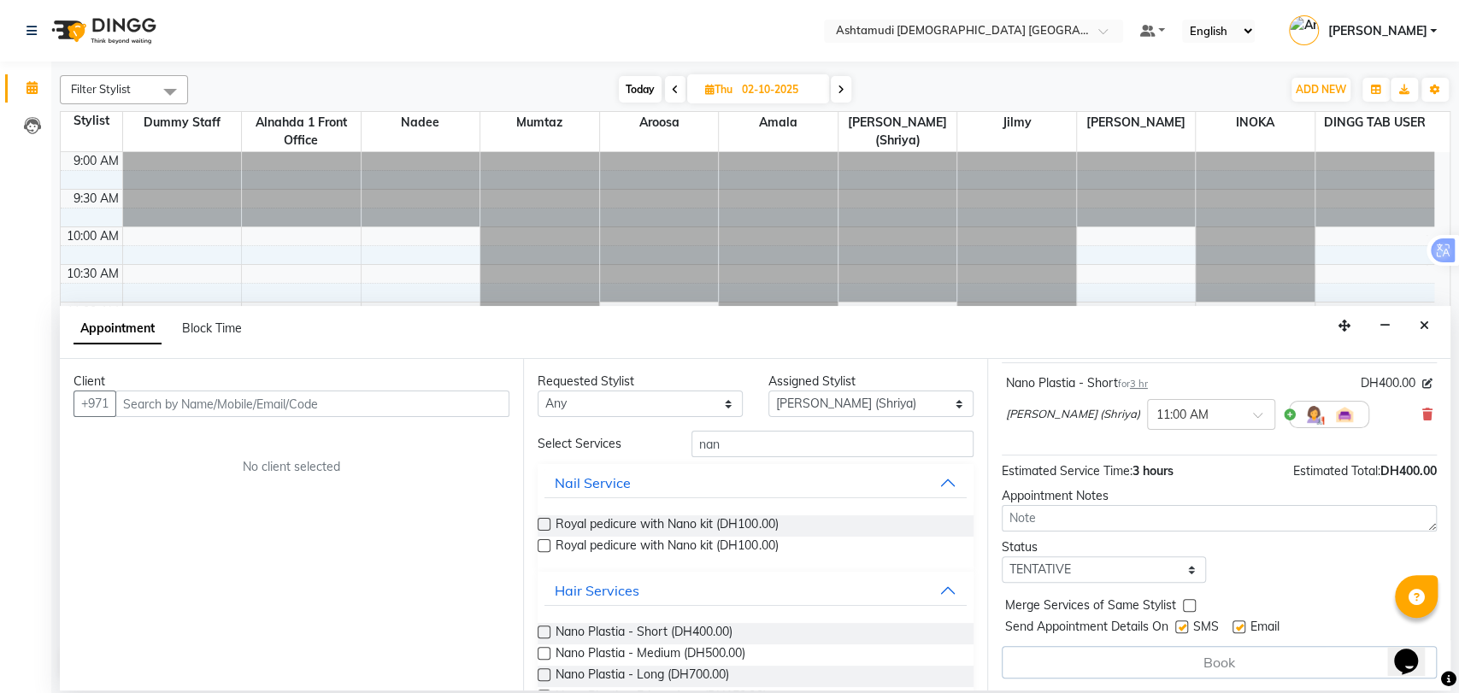
scroll to position [103, 0]
click at [211, 399] on input "text" at bounding box center [312, 404] width 394 height 26
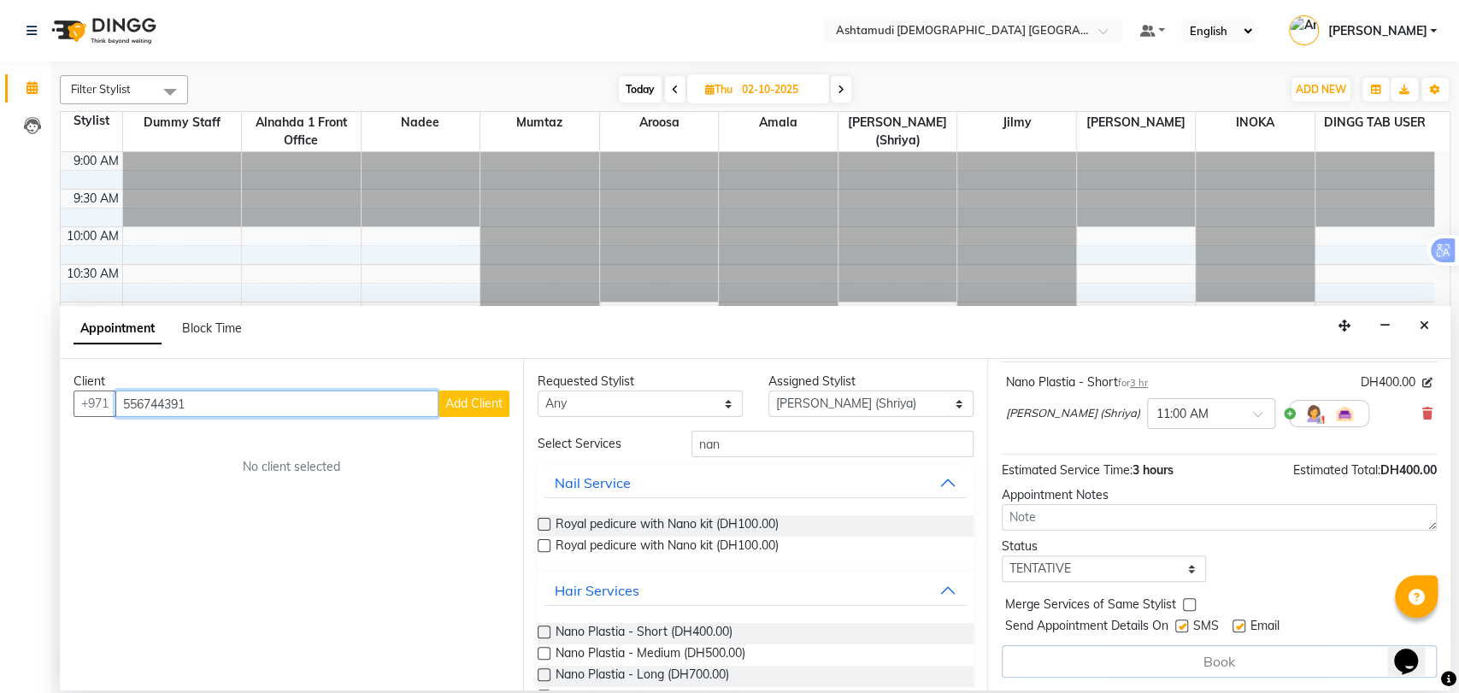
type input "556744391"
click at [479, 402] on span "Add Client" at bounding box center [473, 403] width 57 height 15
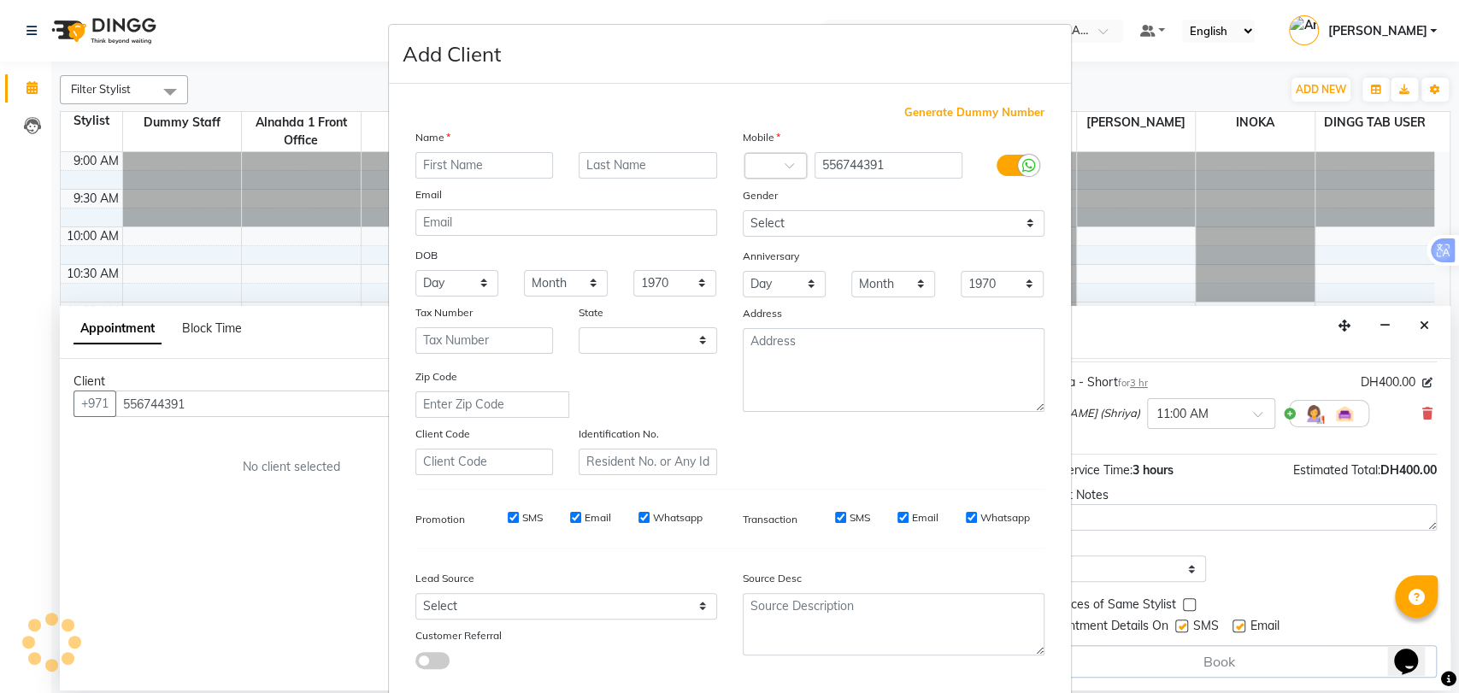
select select "3798"
click at [474, 167] on input "text" at bounding box center [484, 165] width 138 height 26
click at [426, 165] on input "awari" at bounding box center [484, 165] width 138 height 26
type input "anwari"
click at [873, 224] on select "Select Male Female Other Prefer Not To Say" at bounding box center [894, 223] width 302 height 26
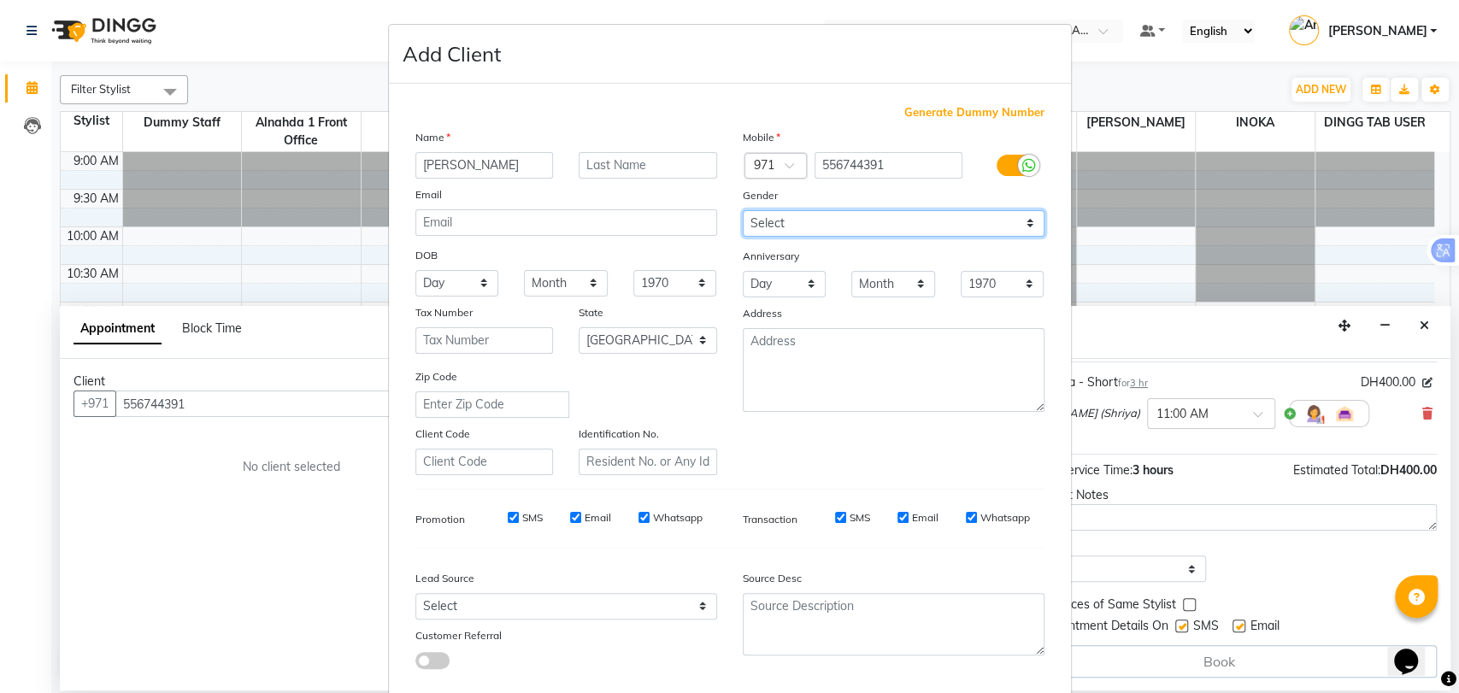
select select "female"
click at [743, 210] on select "Select Male Female Other Prefer Not To Say" at bounding box center [894, 223] width 302 height 26
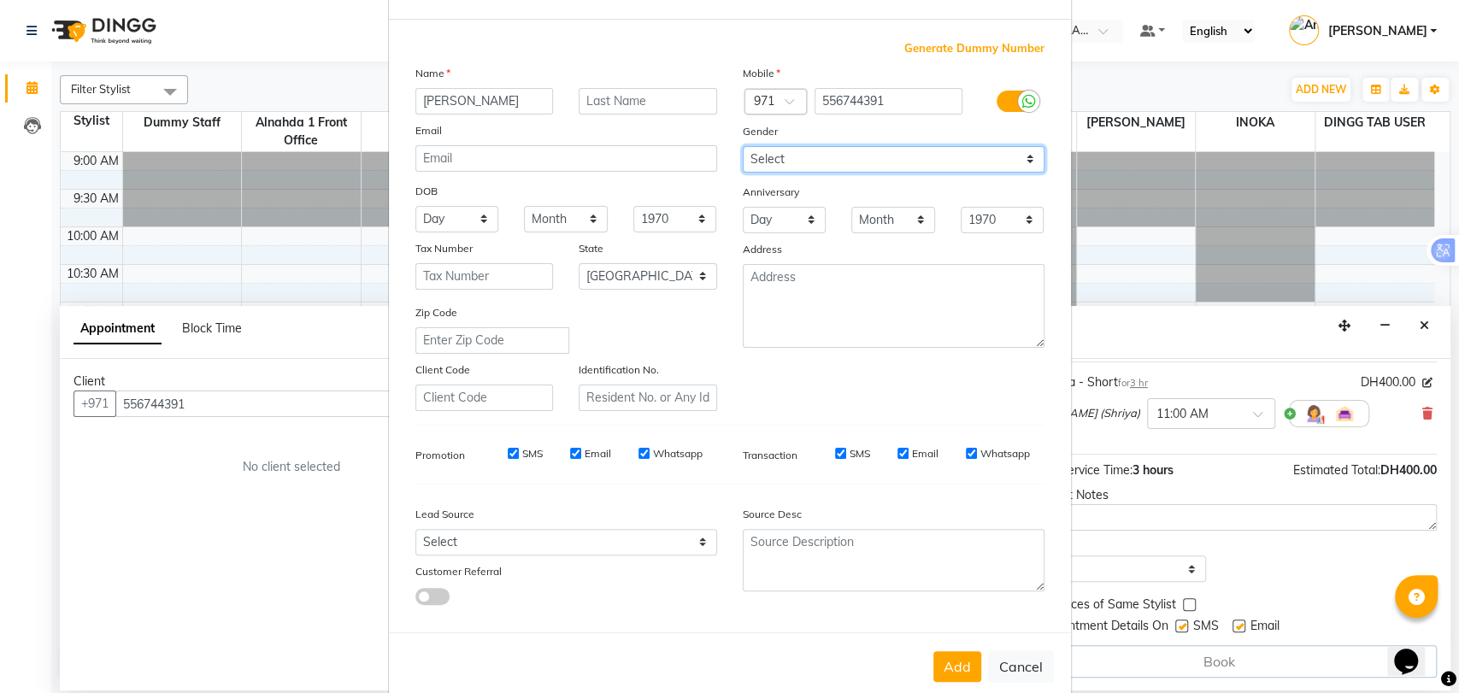
scroll to position [92, 0]
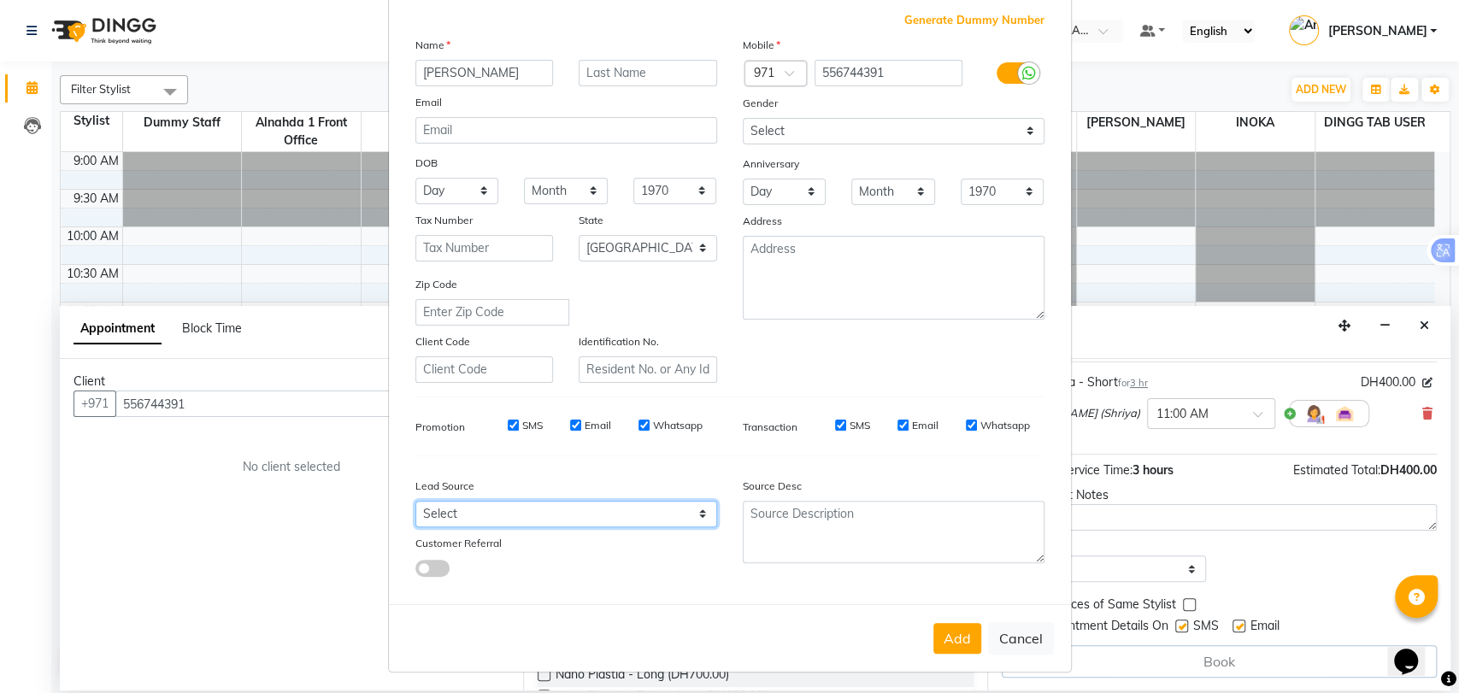
click at [589, 508] on select "Select Walk-in Referral Internet Friend Word of Mouth Advertisement Facebook Ju…" at bounding box center [566, 514] width 302 height 26
select select "49769"
click at [415, 501] on select "Select Walk-in Referral Internet Friend Word of Mouth Advertisement Facebook Ju…" at bounding box center [566, 514] width 302 height 26
click at [951, 626] on button "Add" at bounding box center [957, 638] width 48 height 31
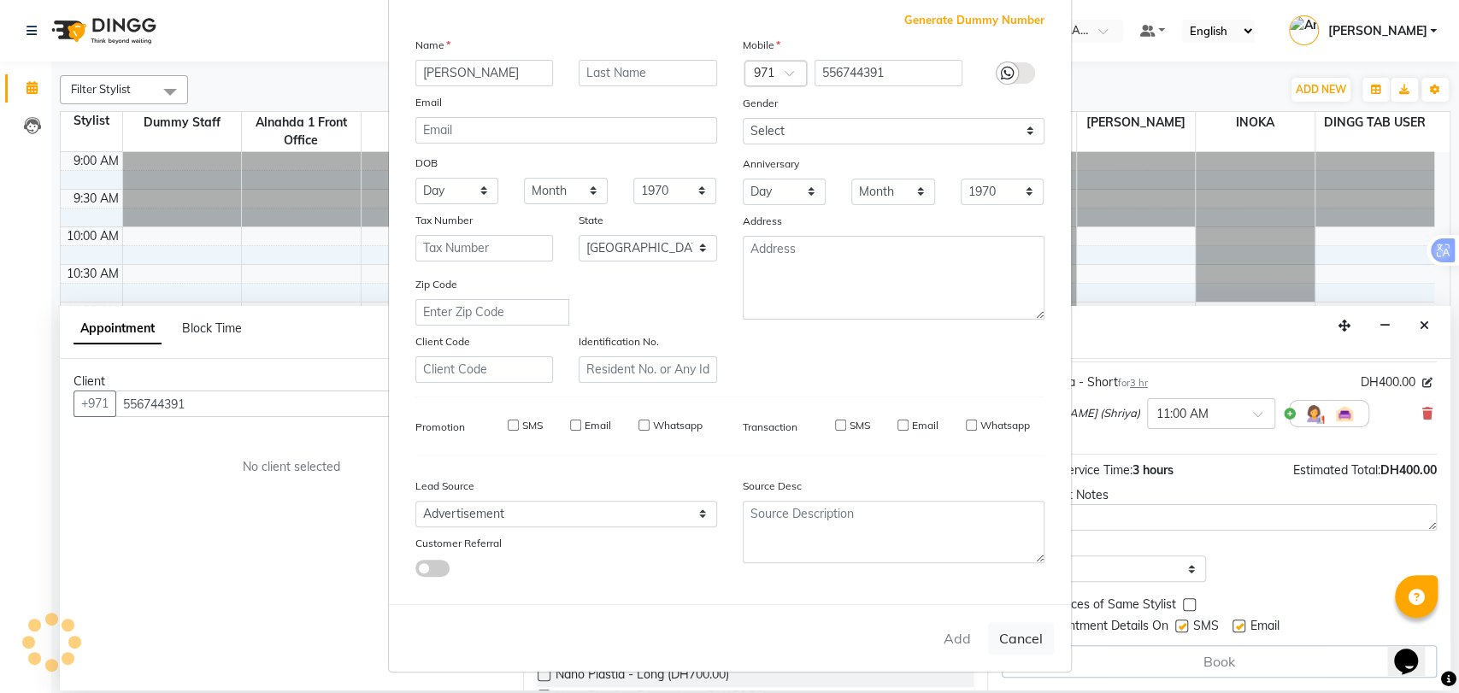
type input "55*****91"
select select
select select "null"
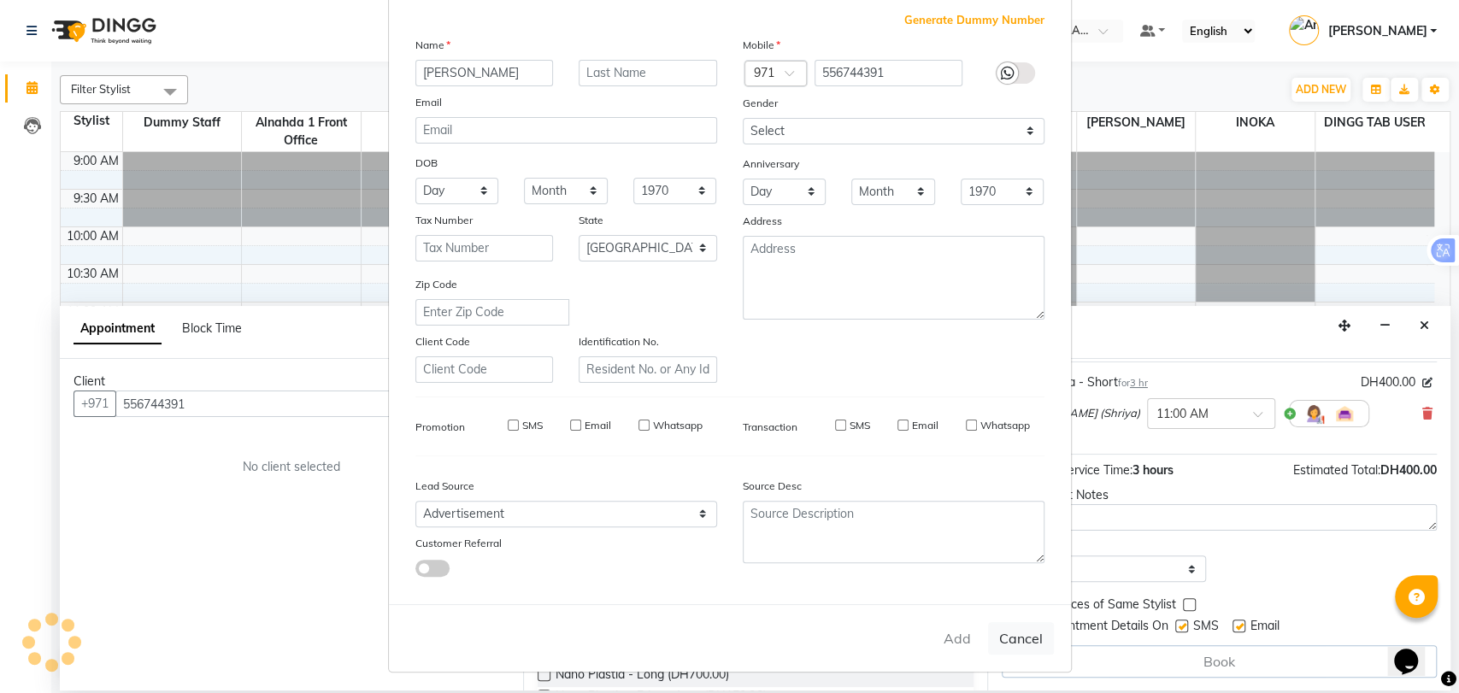
select select
checkbox input "false"
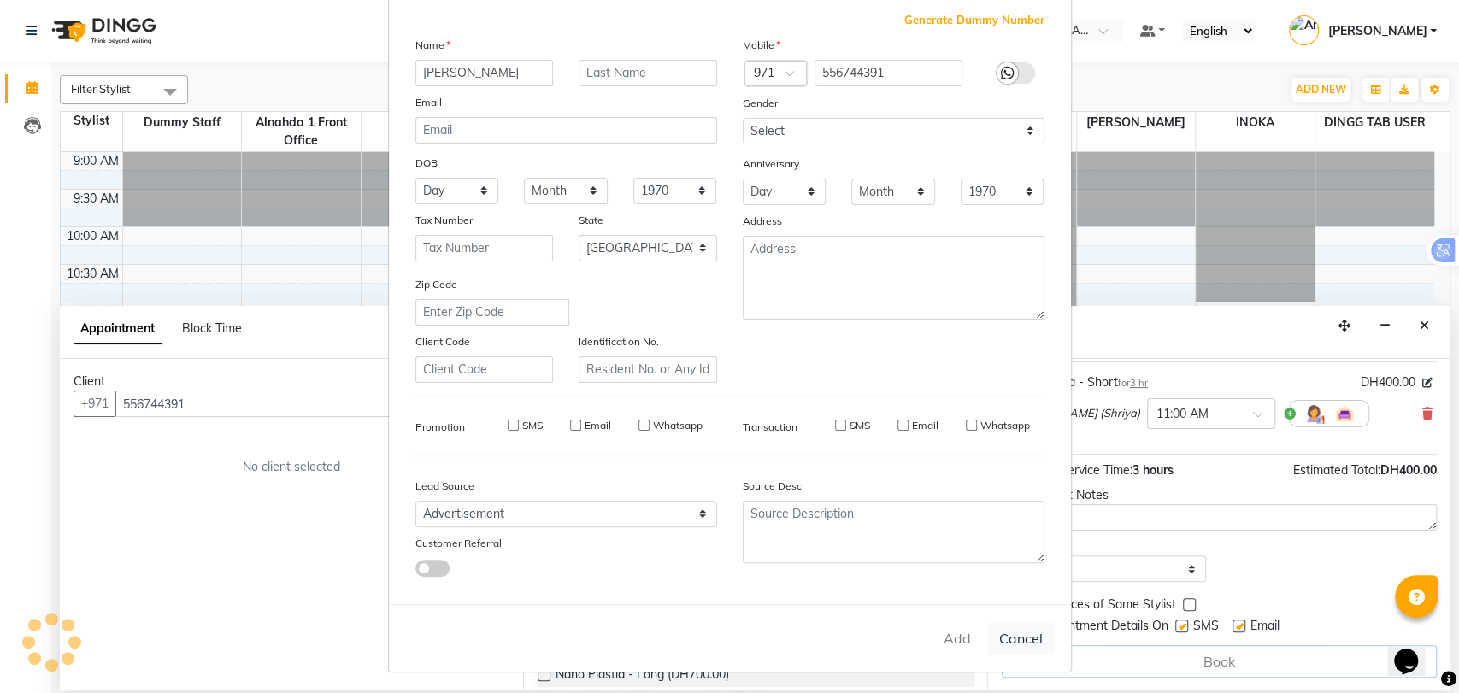
checkbox input "false"
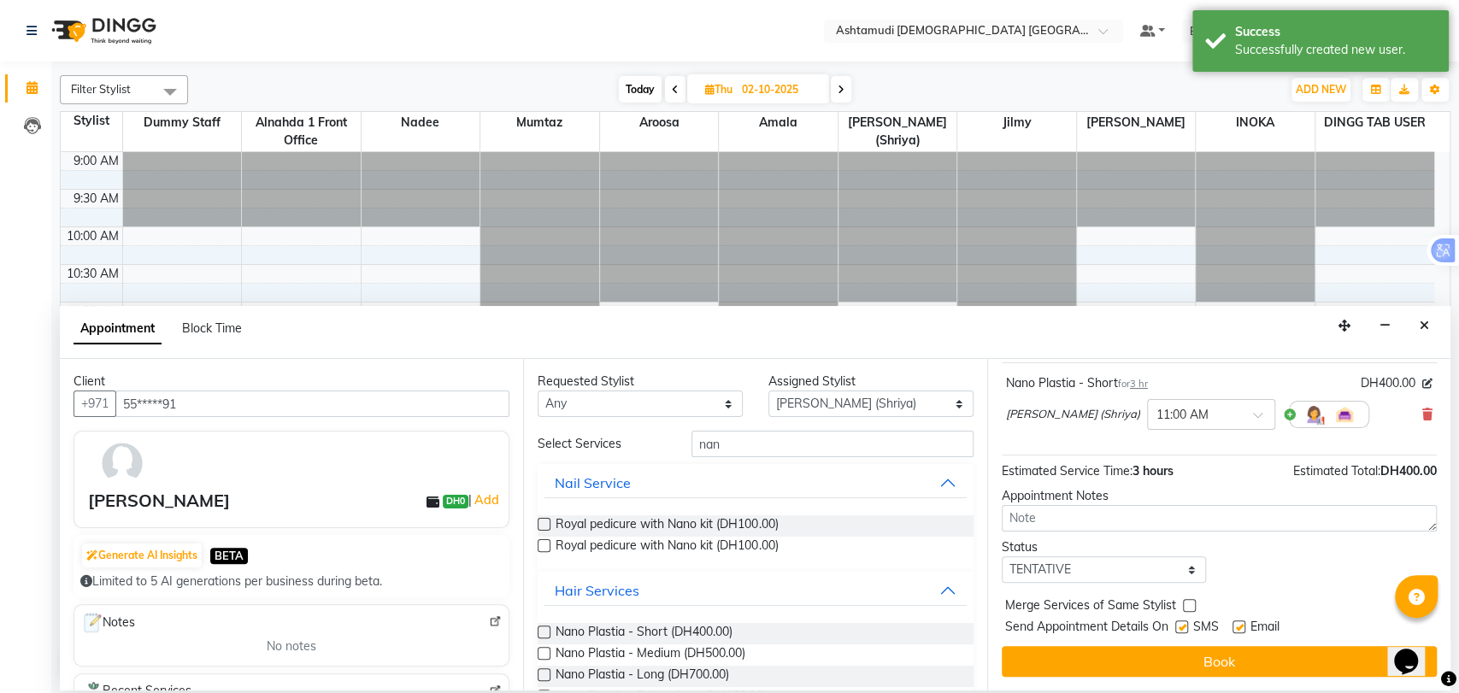
scroll to position [101, 0]
click at [1073, 567] on select "Select TENTATIVE CONFIRM UPCOMING" at bounding box center [1104, 570] width 205 height 26
select select "upcoming"
click at [1002, 557] on select "Select TENTATIVE CONFIRM UPCOMING" at bounding box center [1104, 570] width 205 height 26
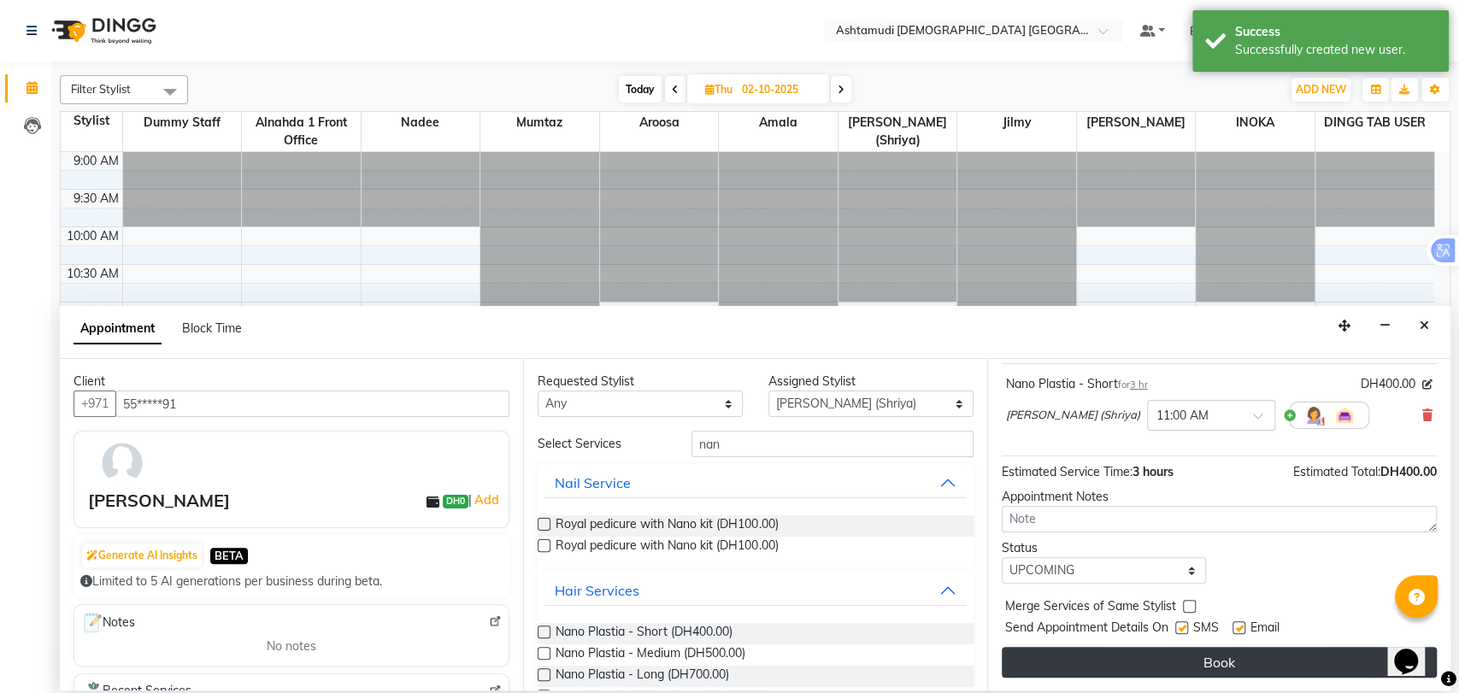
click at [1115, 651] on button "Book" at bounding box center [1219, 662] width 435 height 31
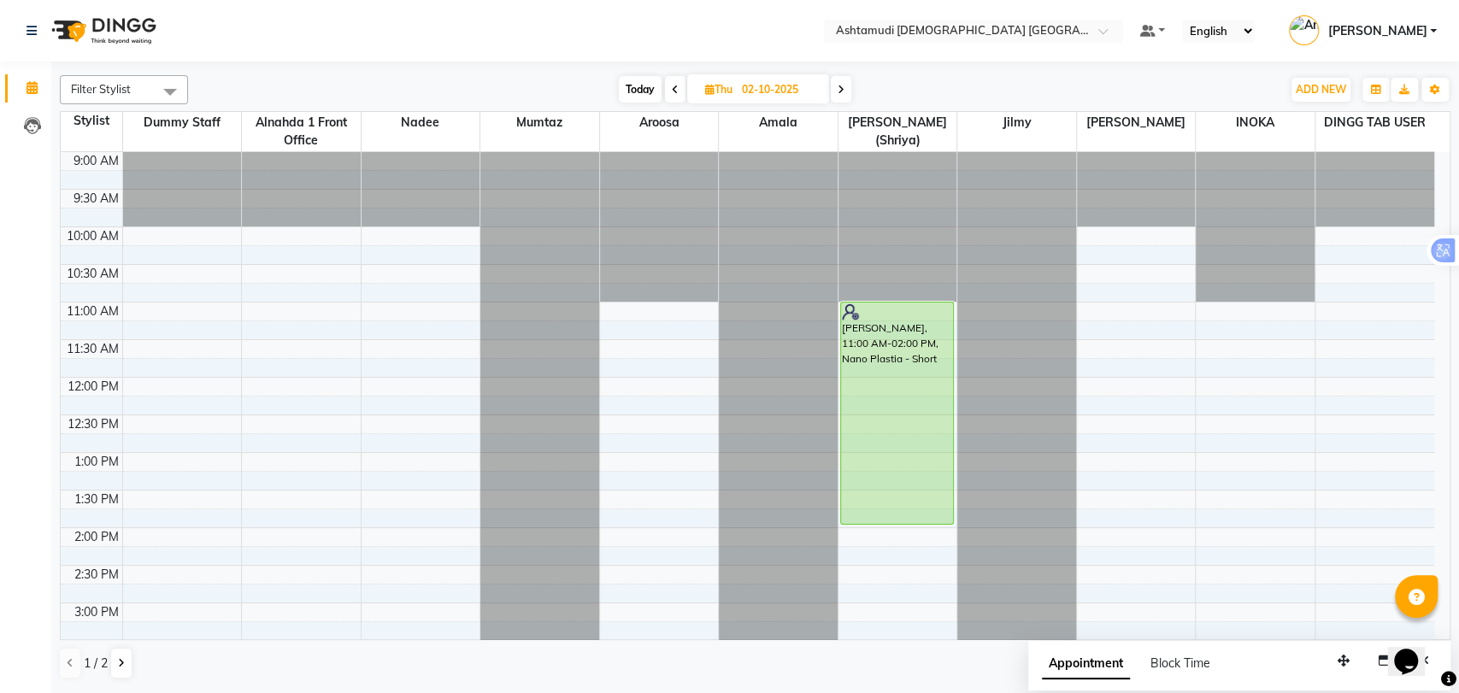
click at [645, 81] on span "Today" at bounding box center [640, 89] width 43 height 26
type input "01-10-2025"
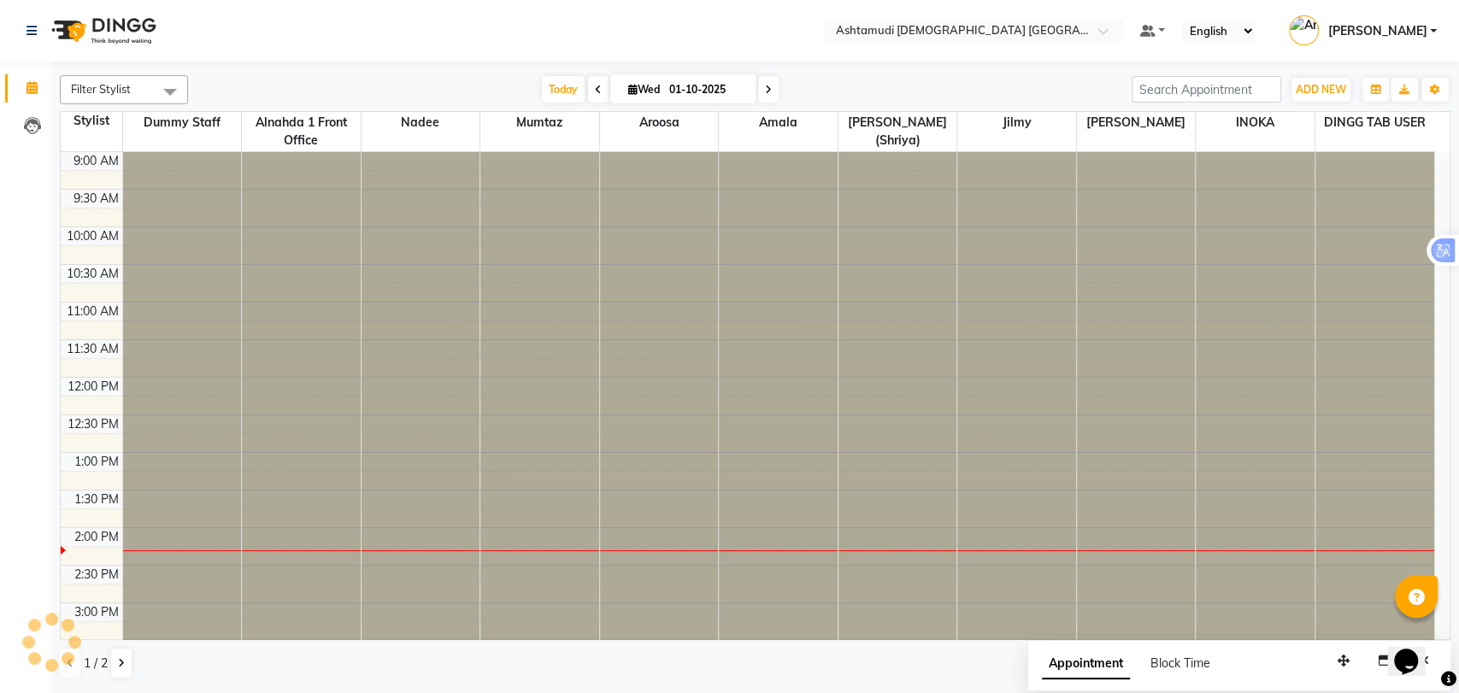
scroll to position [375, 0]
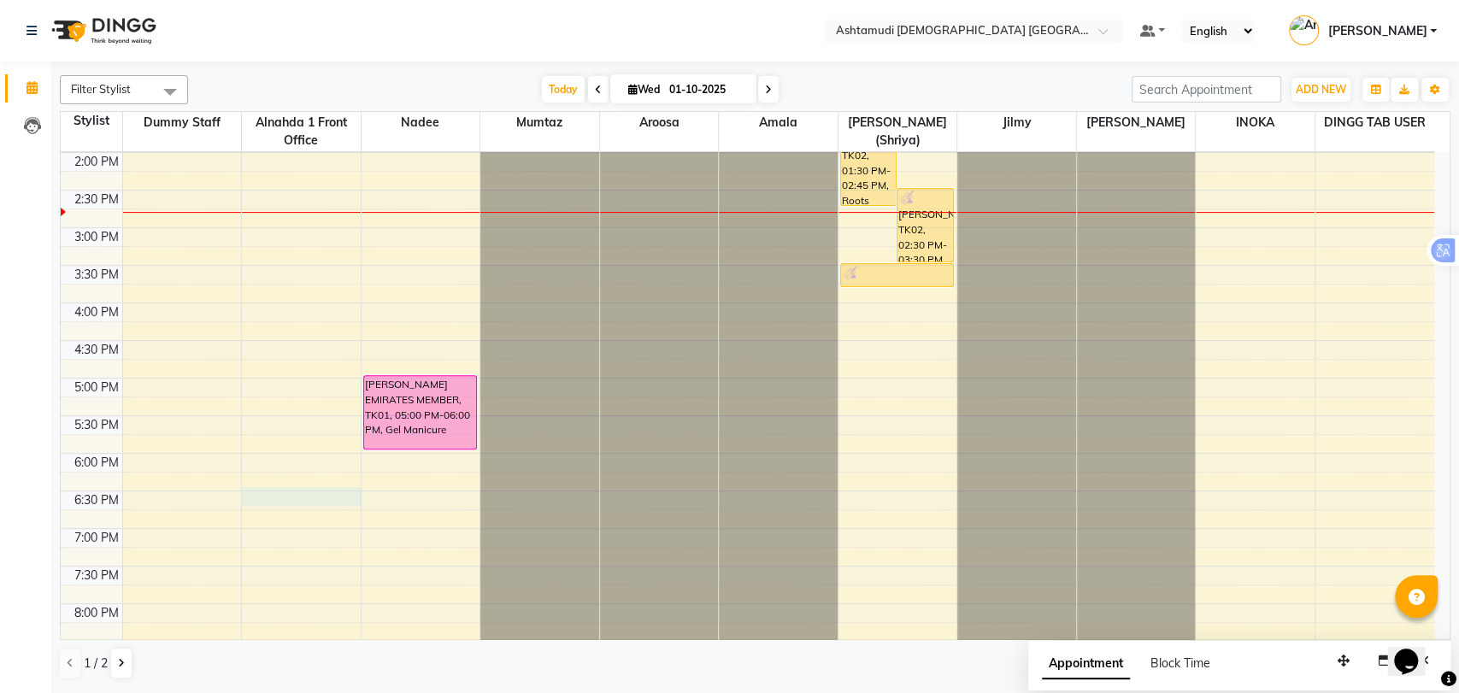
click at [287, 490] on div "9:00 AM 9:30 AM 10:00 AM 10:30 AM 11:00 AM 11:30 AM 12:00 PM 12:30 PM 1:00 PM 1…" at bounding box center [748, 303] width 1374 height 1052
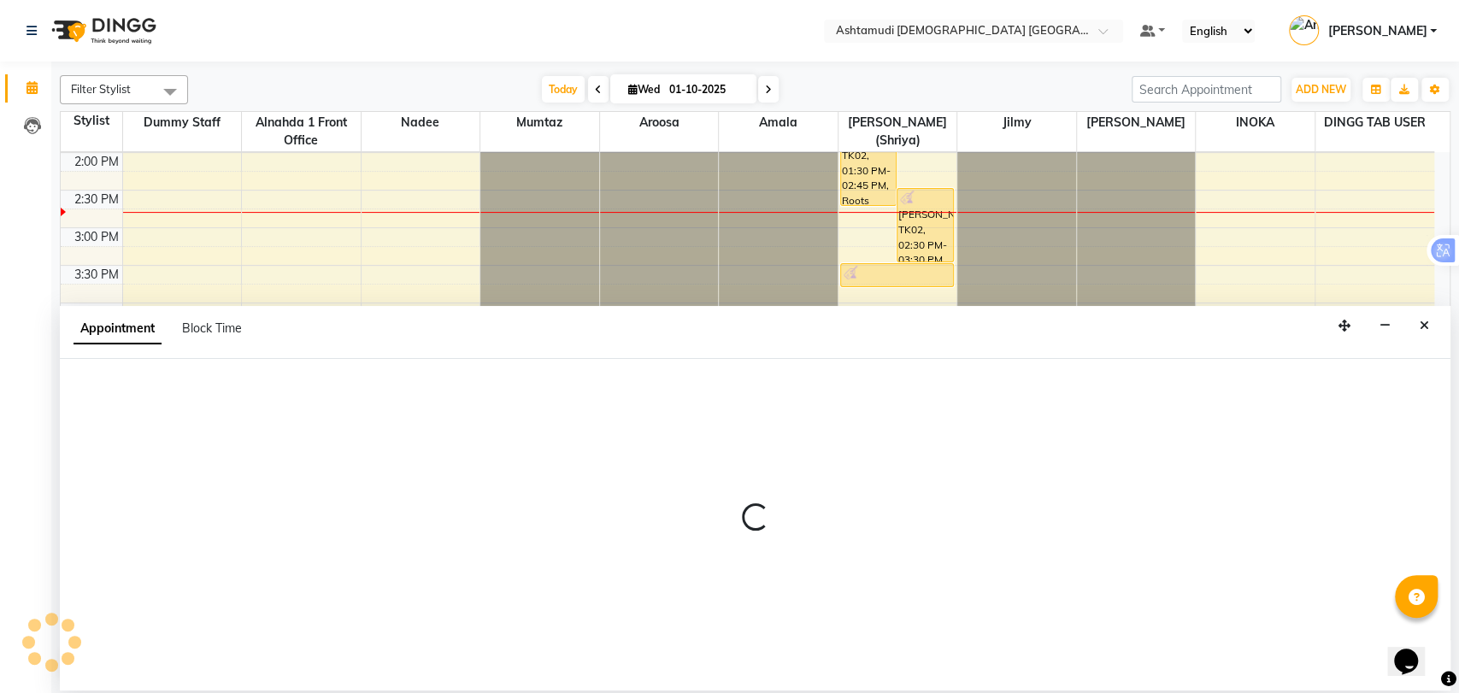
select select "61839"
select select "1110"
select select "tentative"
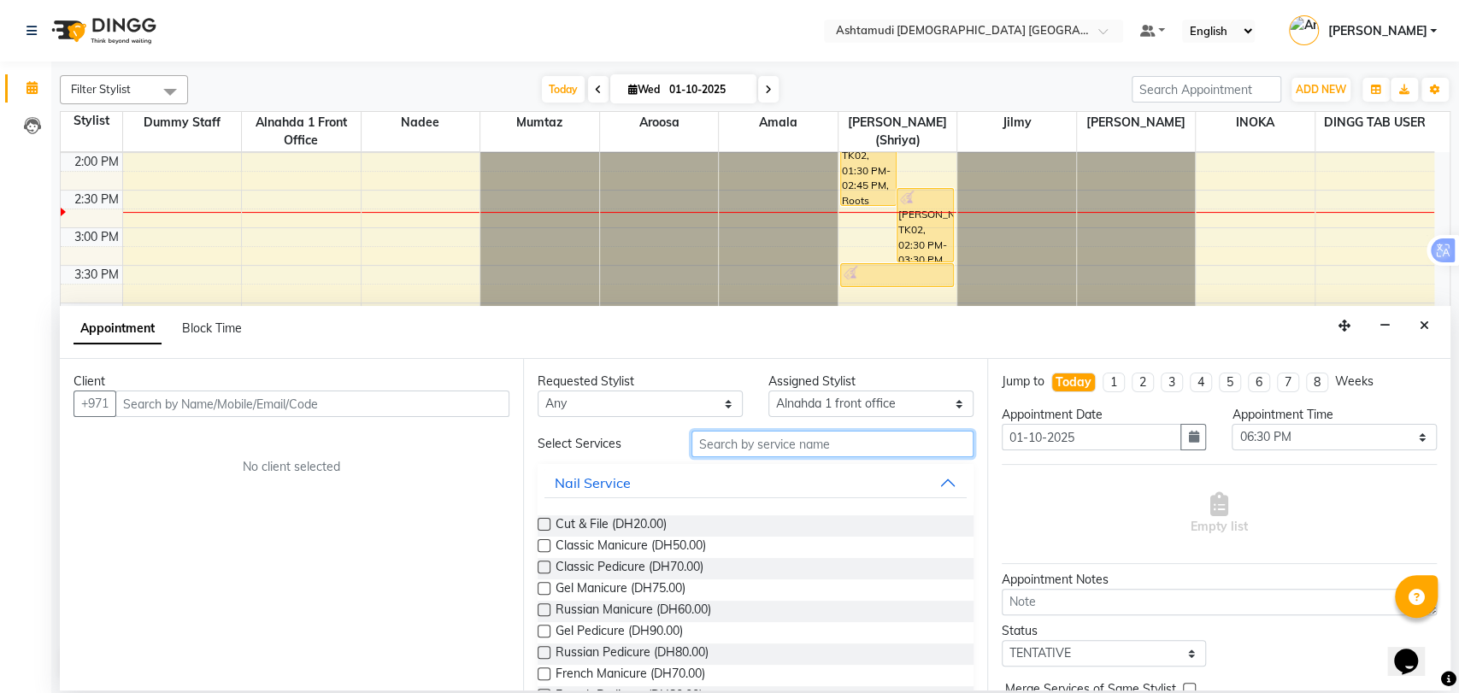
drag, startPoint x: 734, startPoint y: 453, endPoint x: 721, endPoint y: 446, distance: 14.5
click at [732, 451] on input "text" at bounding box center [833, 444] width 282 height 26
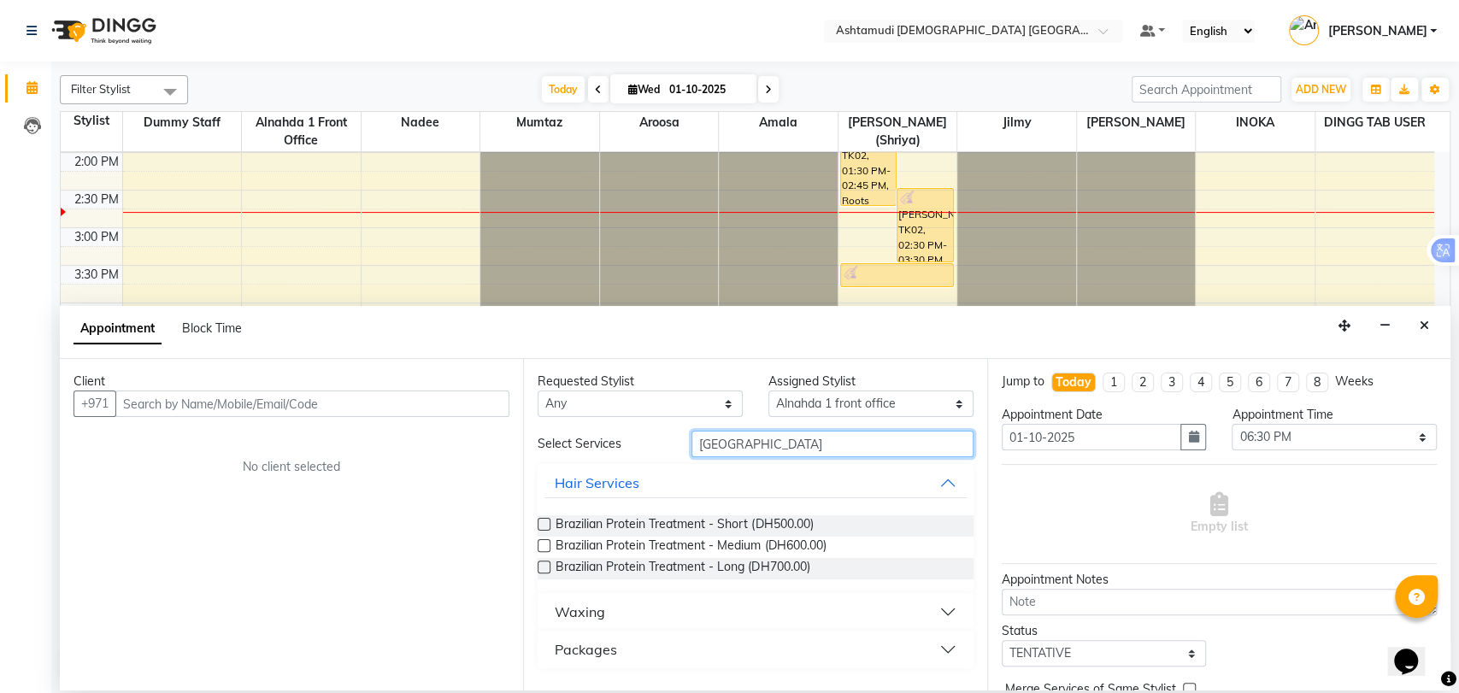
type input "brazil"
click at [732, 612] on button "Waxing" at bounding box center [754, 612] width 421 height 31
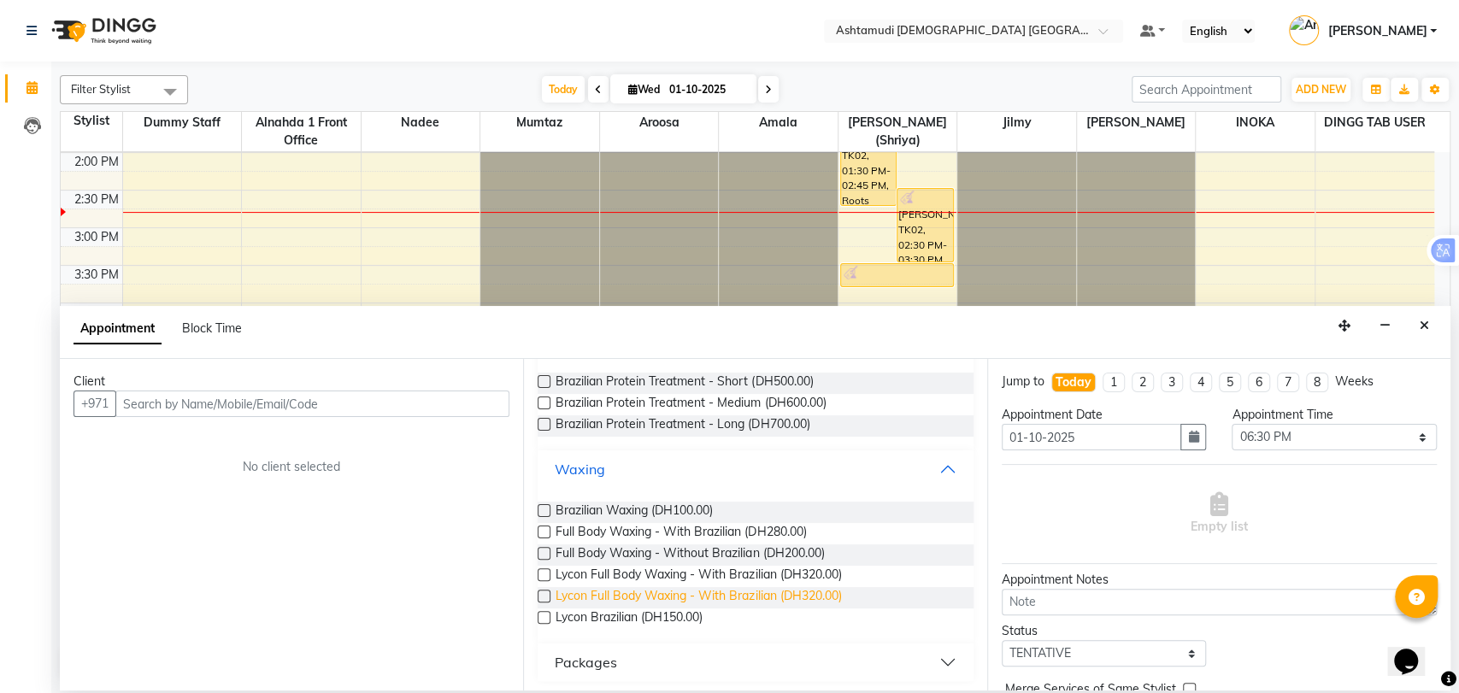
scroll to position [146, 0]
click at [1424, 323] on icon "Close" at bounding box center [1424, 326] width 9 height 12
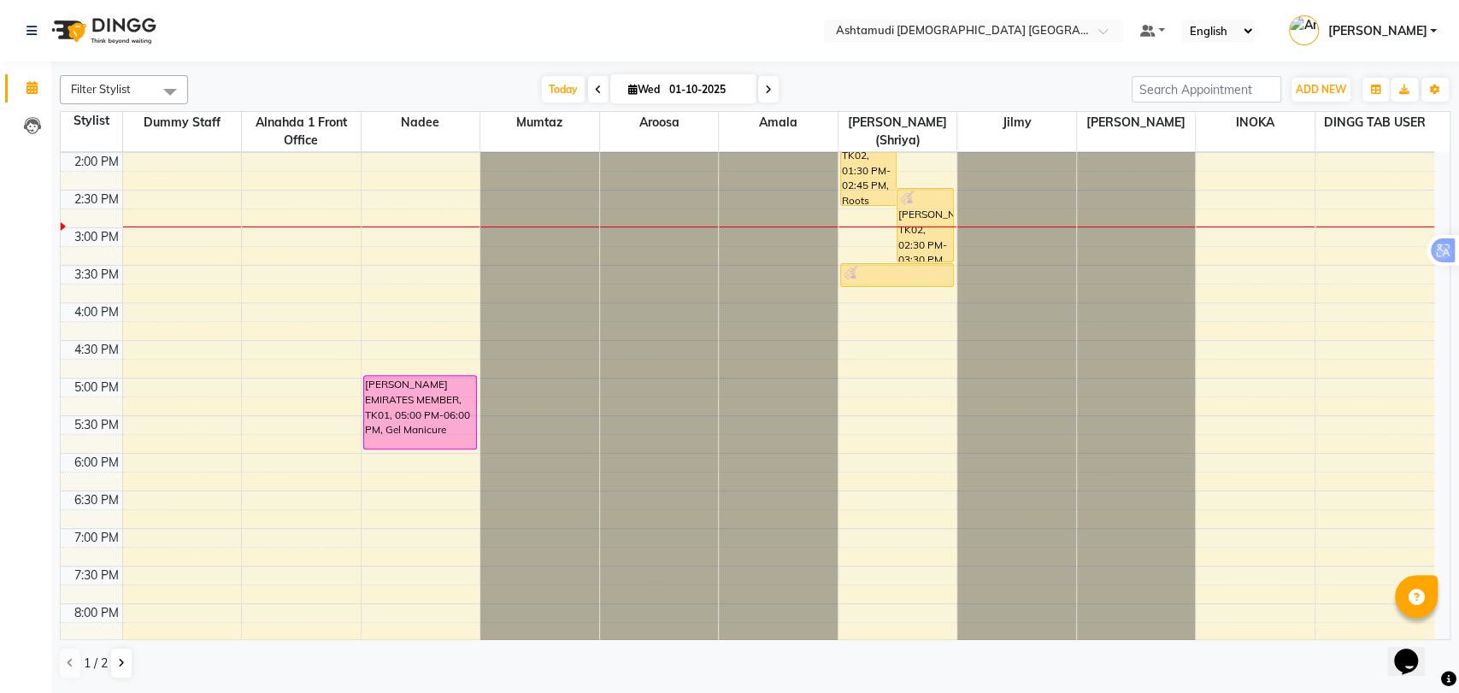
click at [1010, 16] on nav "Select Location × Ashtamudi Ladies Salon Sahara Center, Dubai Default Panel My …" at bounding box center [729, 31] width 1459 height 62
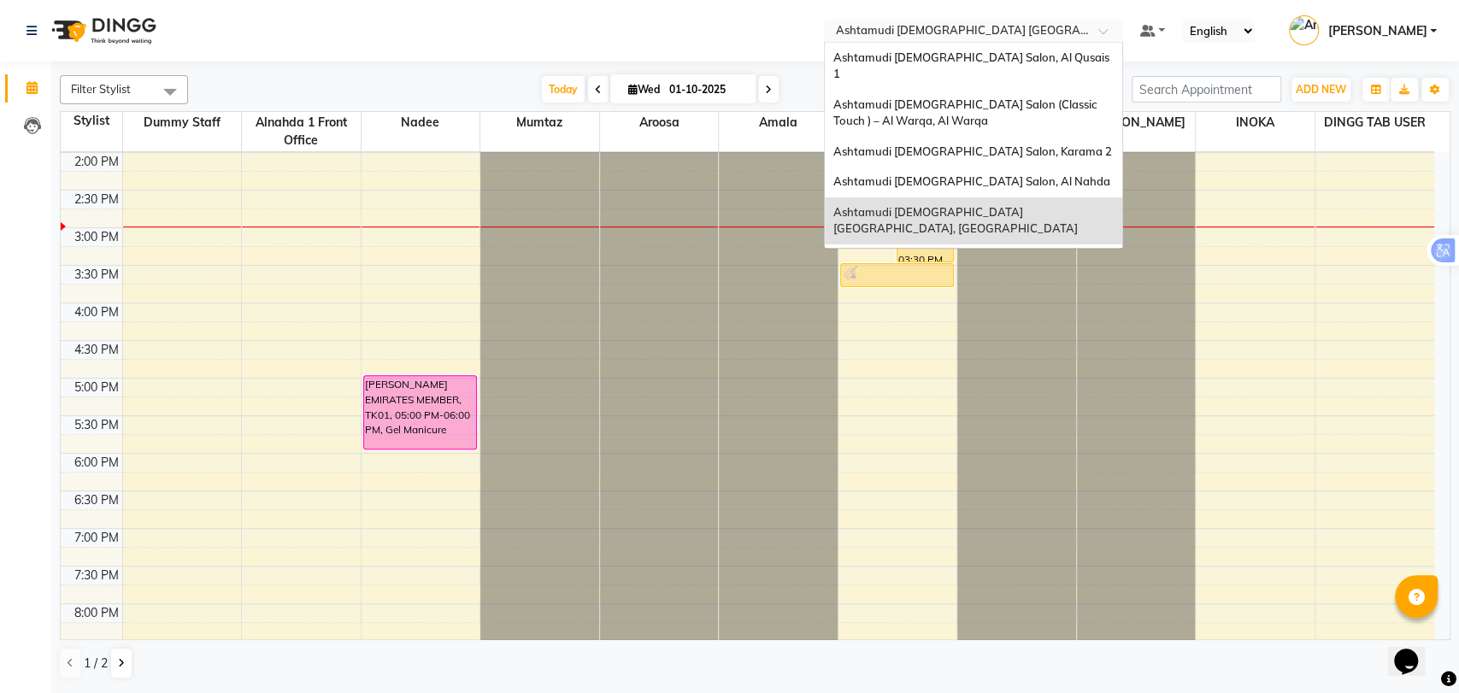
click at [1007, 21] on div "Select Location × Ashtamudi Ladies Salon Sahara Center, Dubai" at bounding box center [973, 31] width 299 height 23
click at [1018, 53] on span "Ashtamudi [DEMOGRAPHIC_DATA] Salon, Al Qusais 1" at bounding box center [972, 65] width 279 height 31
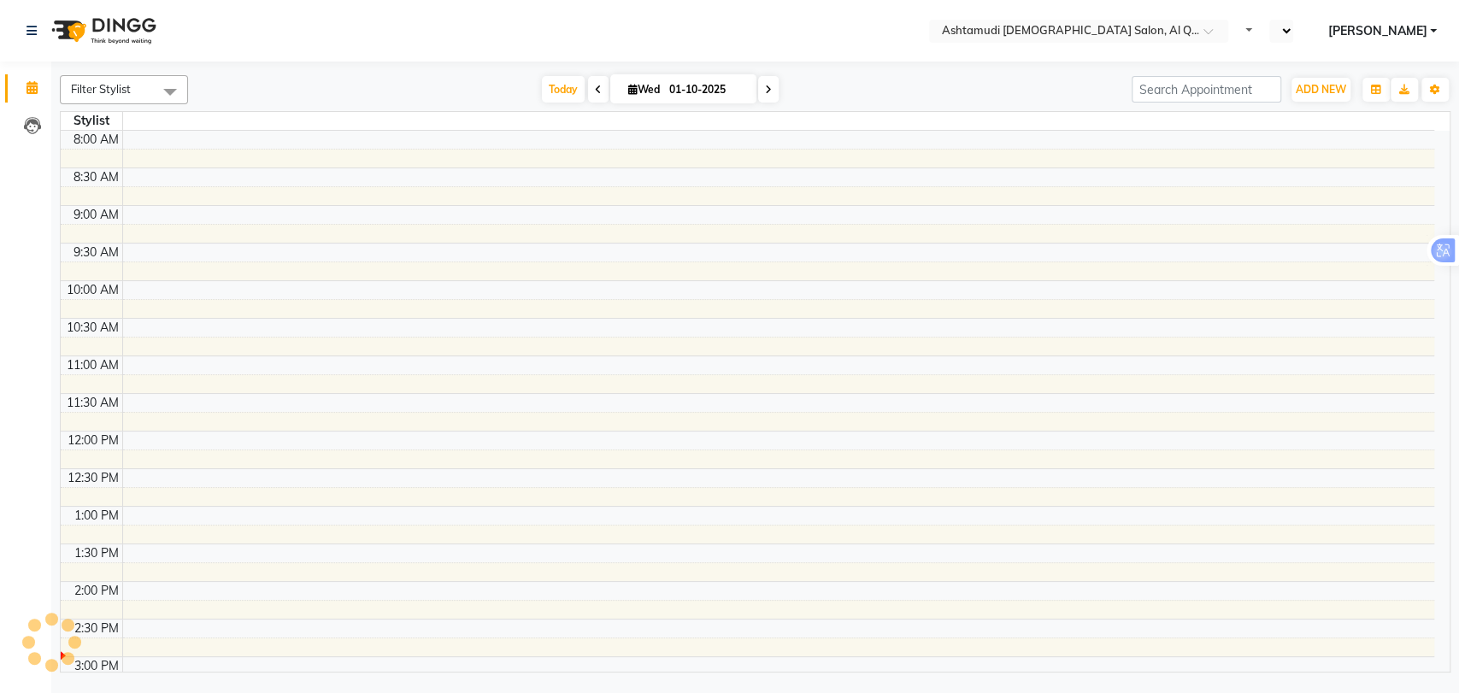
select select "en"
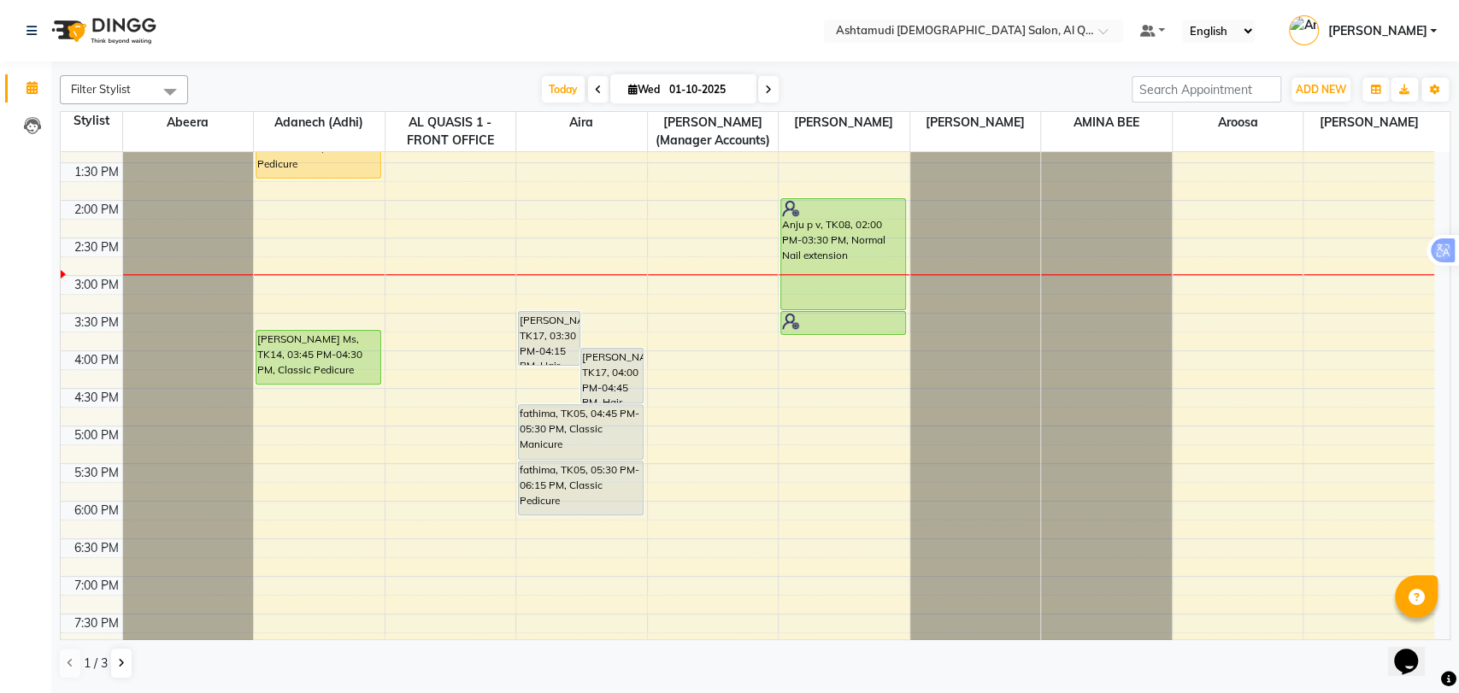
scroll to position [380, 0]
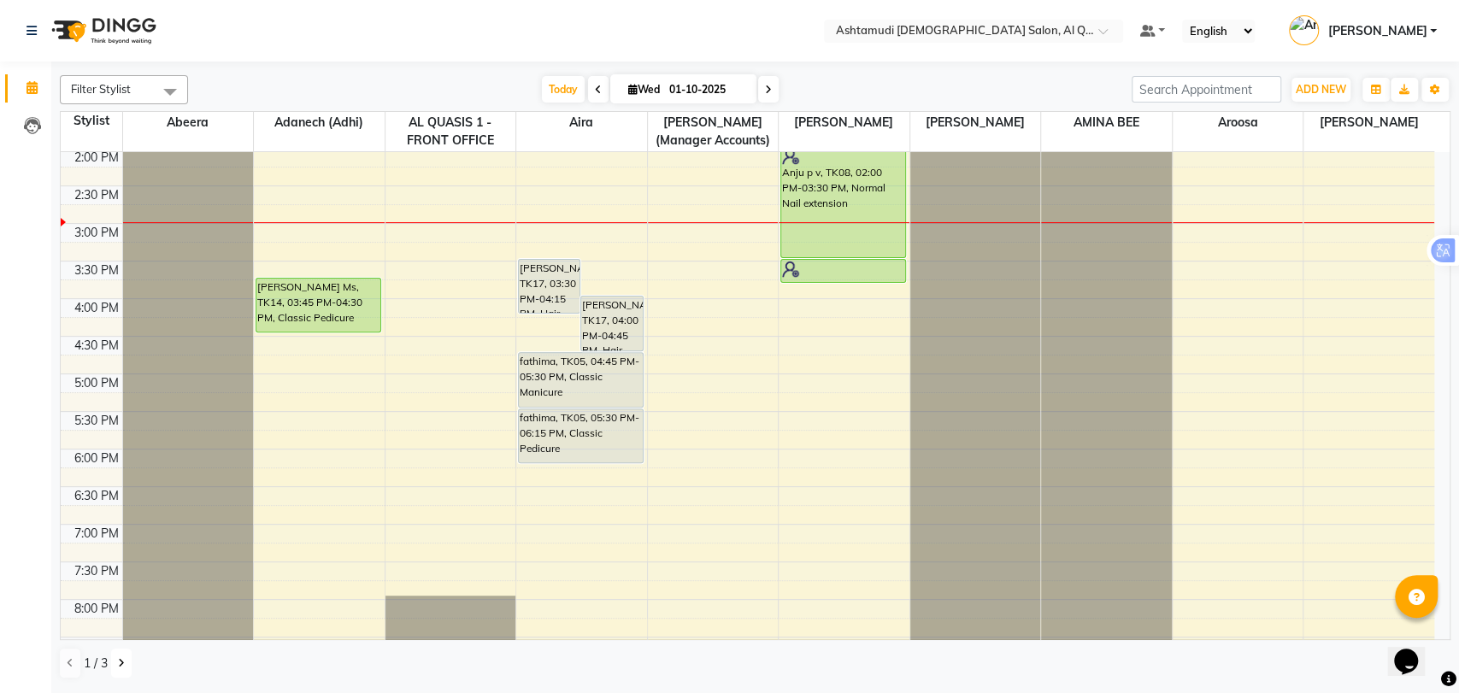
click at [127, 662] on button at bounding box center [121, 663] width 21 height 29
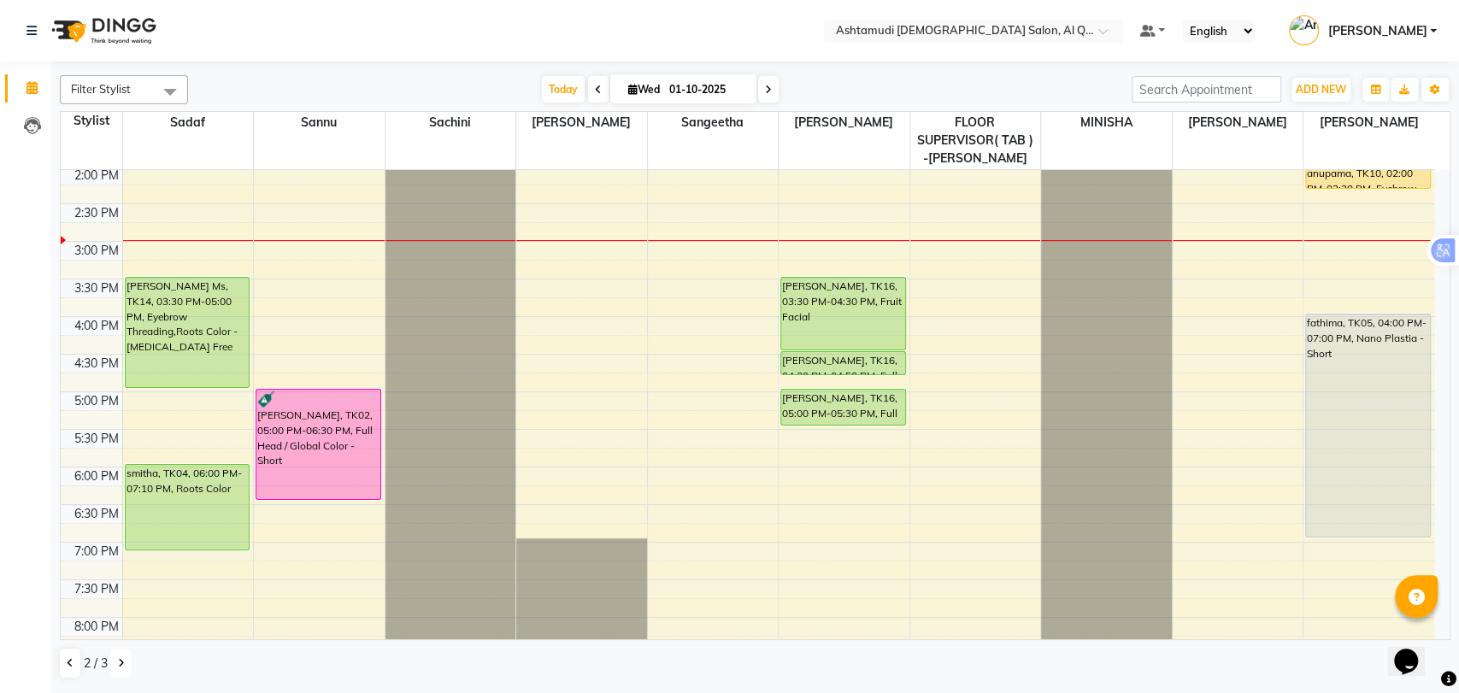
click at [125, 662] on button at bounding box center [121, 663] width 21 height 29
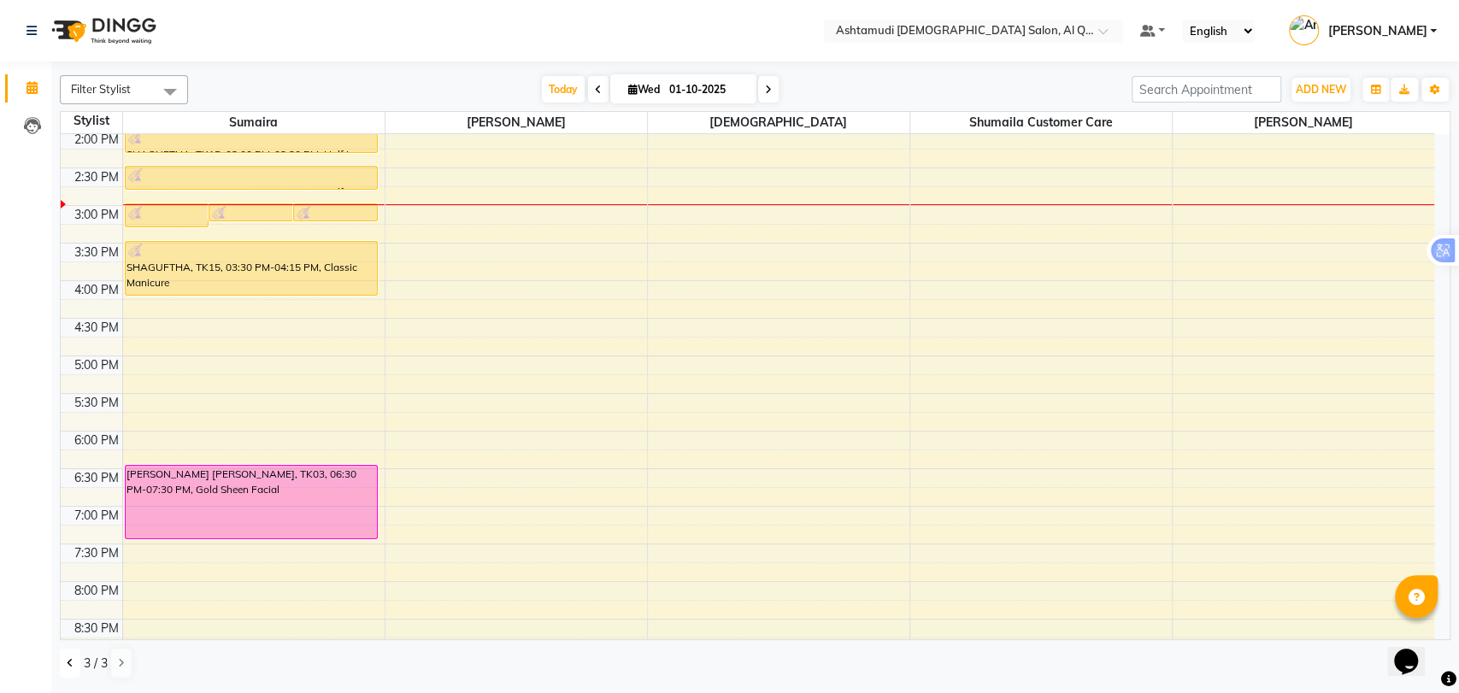
click at [69, 662] on icon at bounding box center [70, 663] width 7 height 10
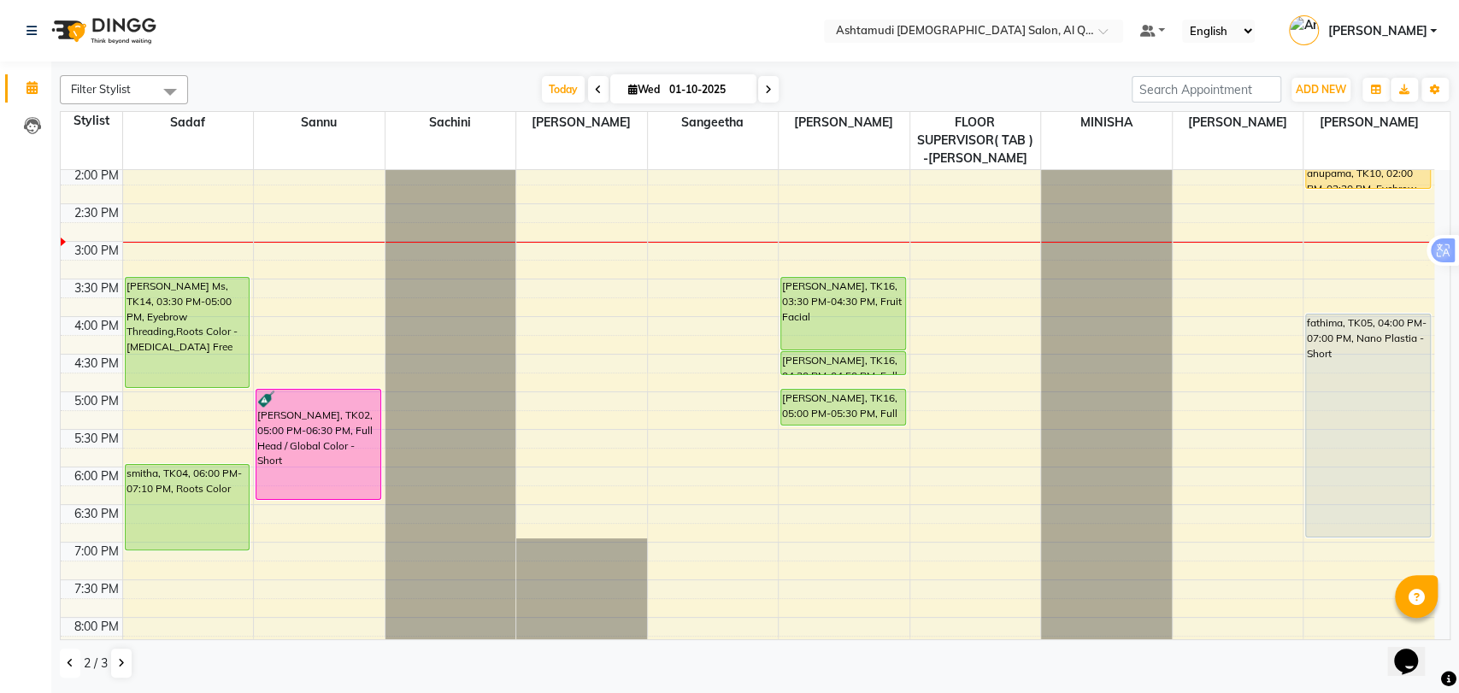
click at [74, 656] on button at bounding box center [70, 663] width 21 height 29
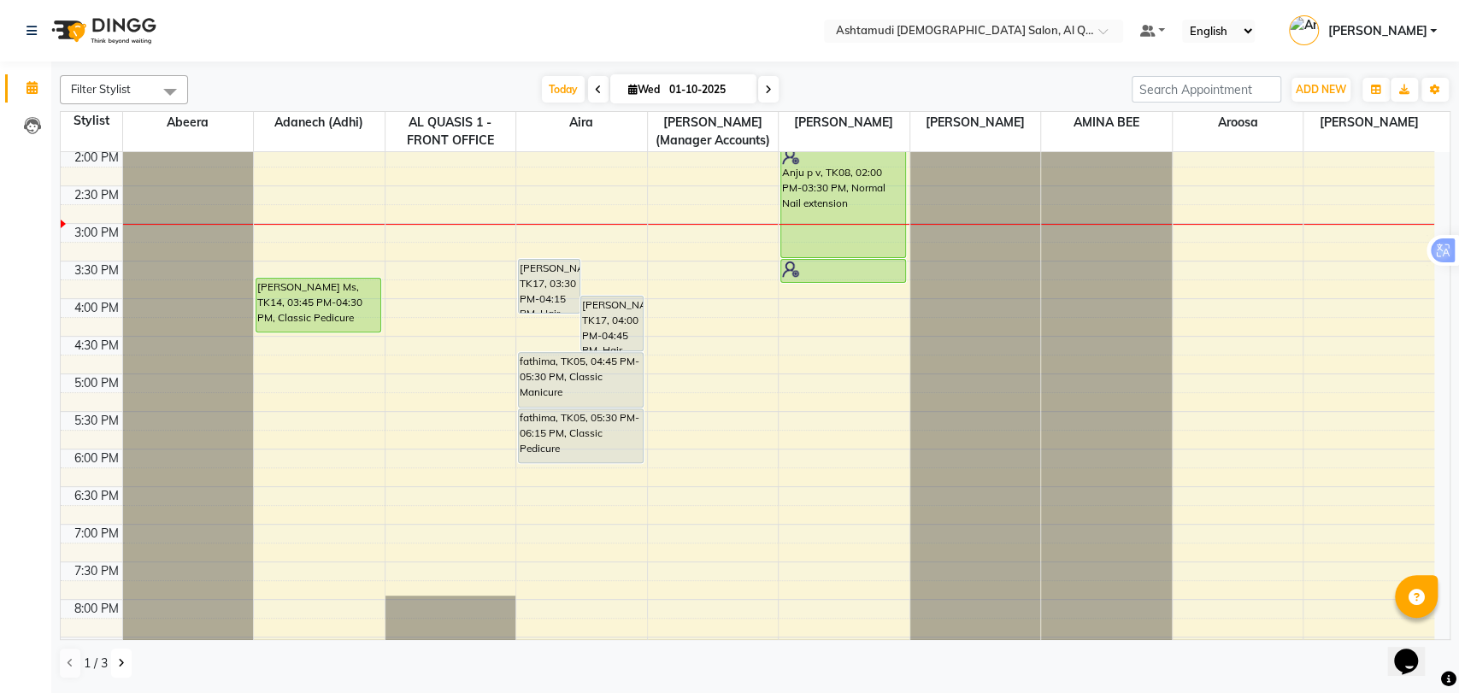
click at [118, 658] on icon at bounding box center [121, 663] width 7 height 10
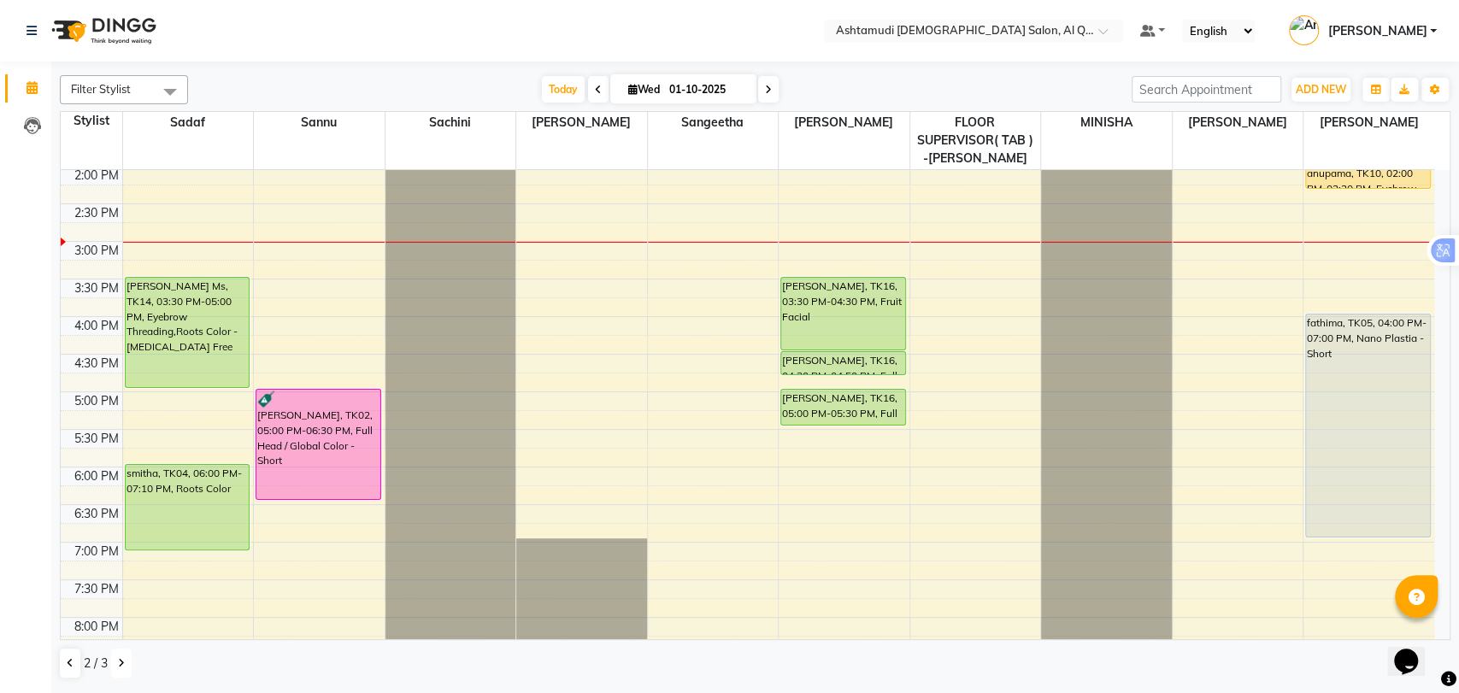
click at [123, 663] on icon at bounding box center [121, 663] width 7 height 10
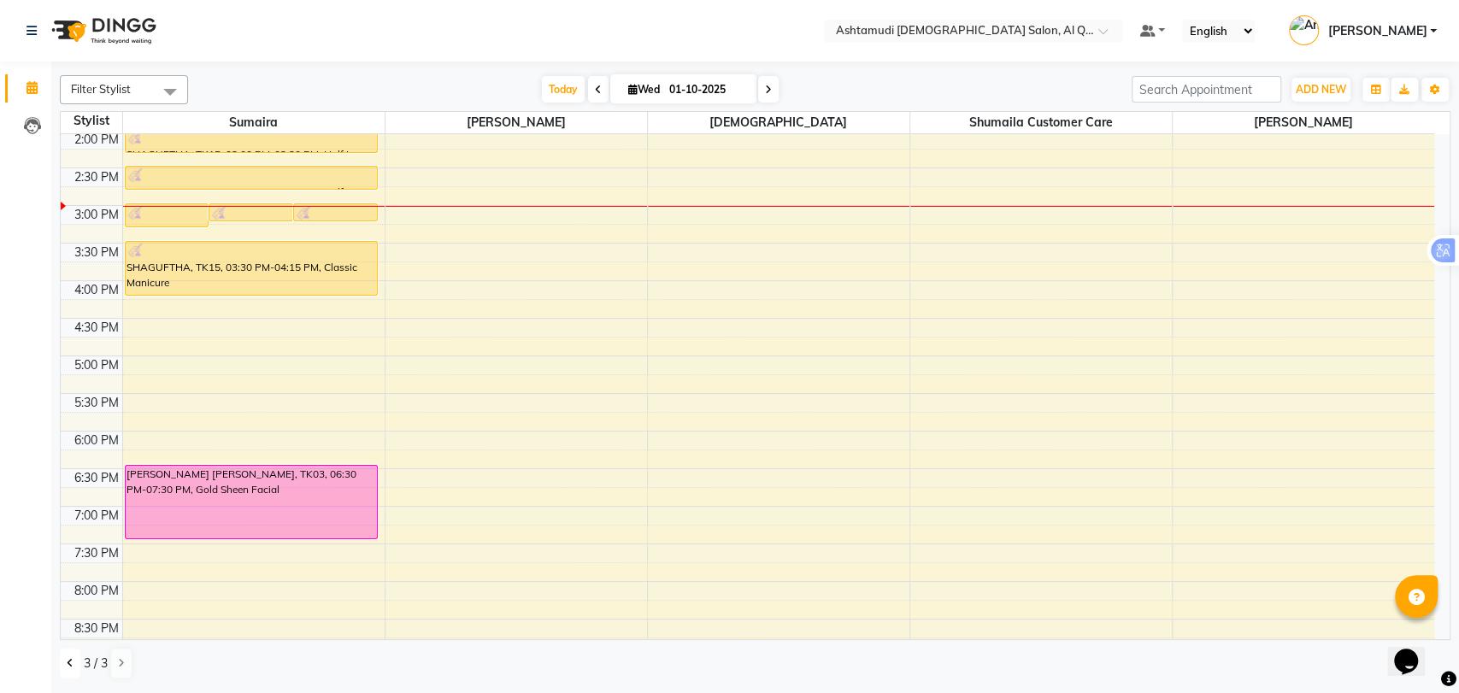
click at [74, 658] on button at bounding box center [70, 663] width 21 height 29
